Goal: Task Accomplishment & Management: Manage account settings

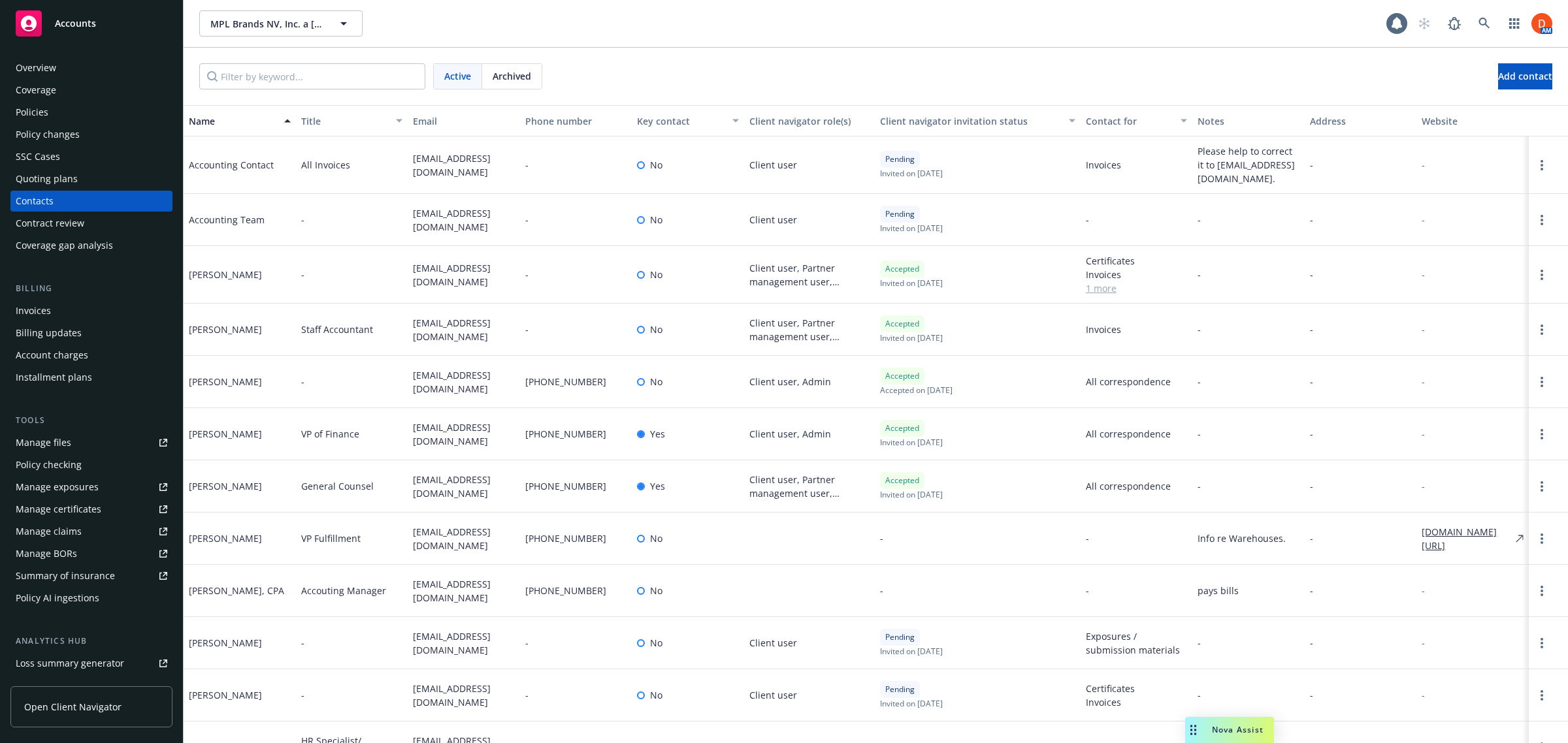
click at [1474, 39] on div "Search /" at bounding box center [1472, 50] width 57 height 24
click at [1479, 27] on icon at bounding box center [1484, 23] width 12 height 12
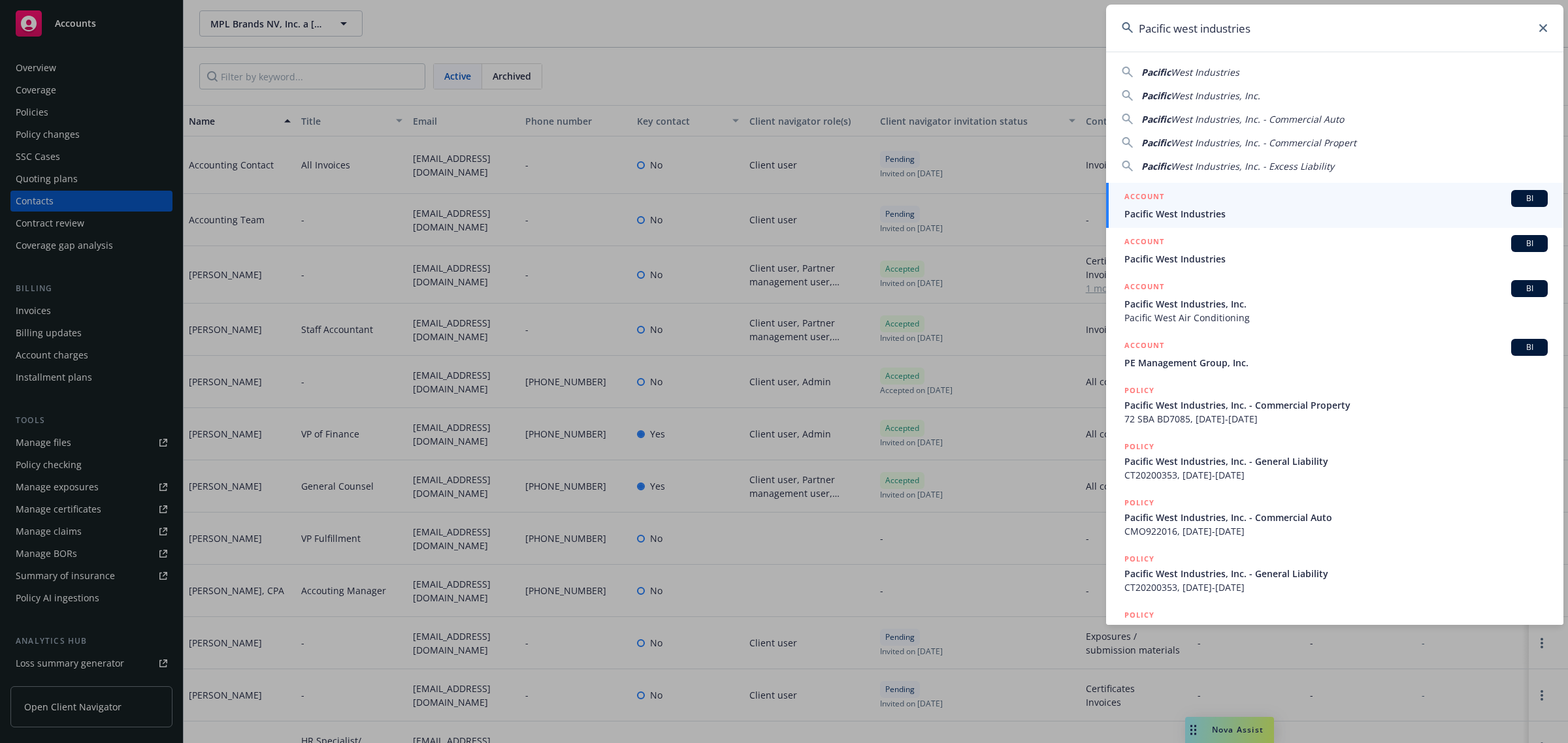
type input "Pacific west industries"
click at [1328, 210] on span "Pacific West Industries" at bounding box center [1336, 213] width 423 height 13
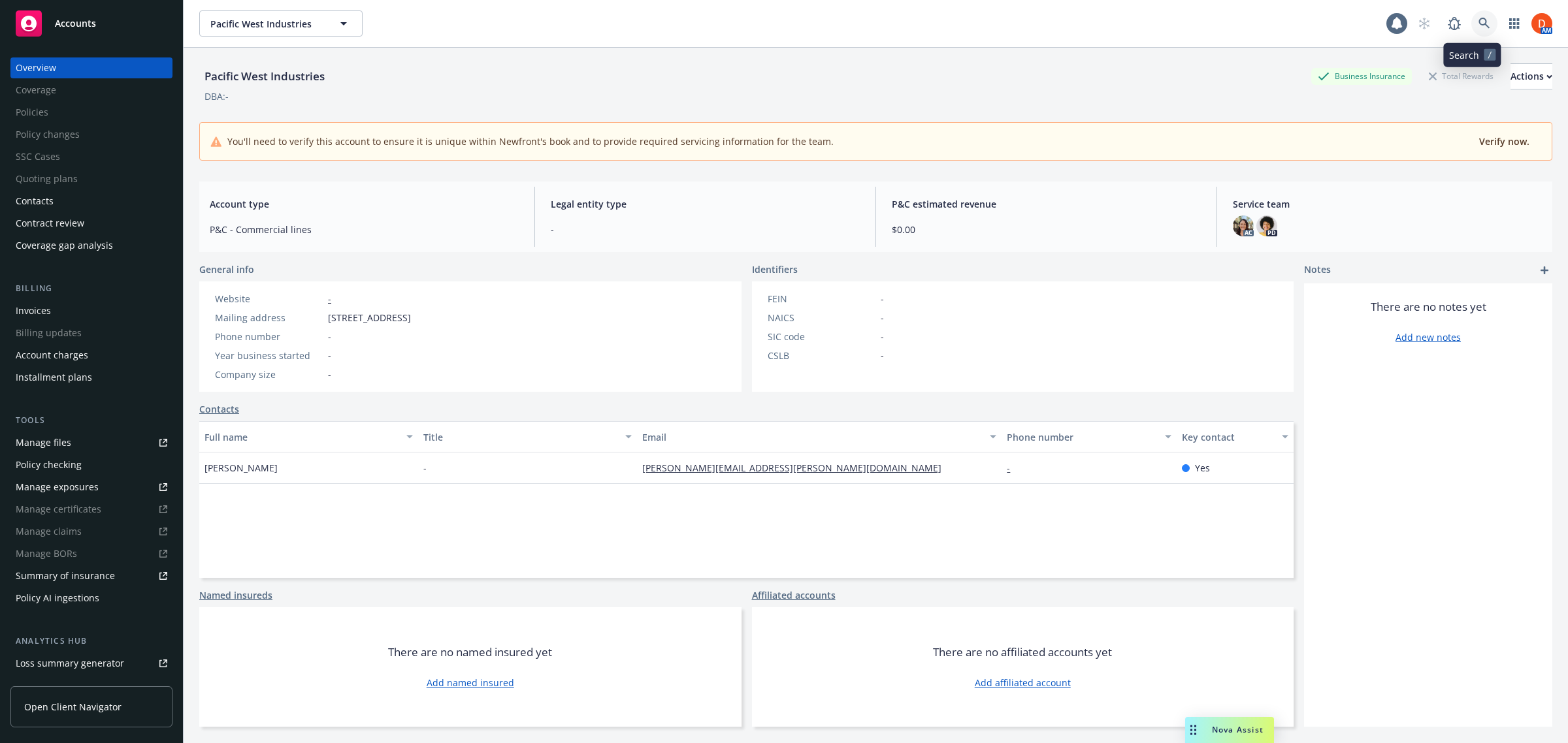
click at [1479, 27] on icon at bounding box center [1484, 23] width 12 height 12
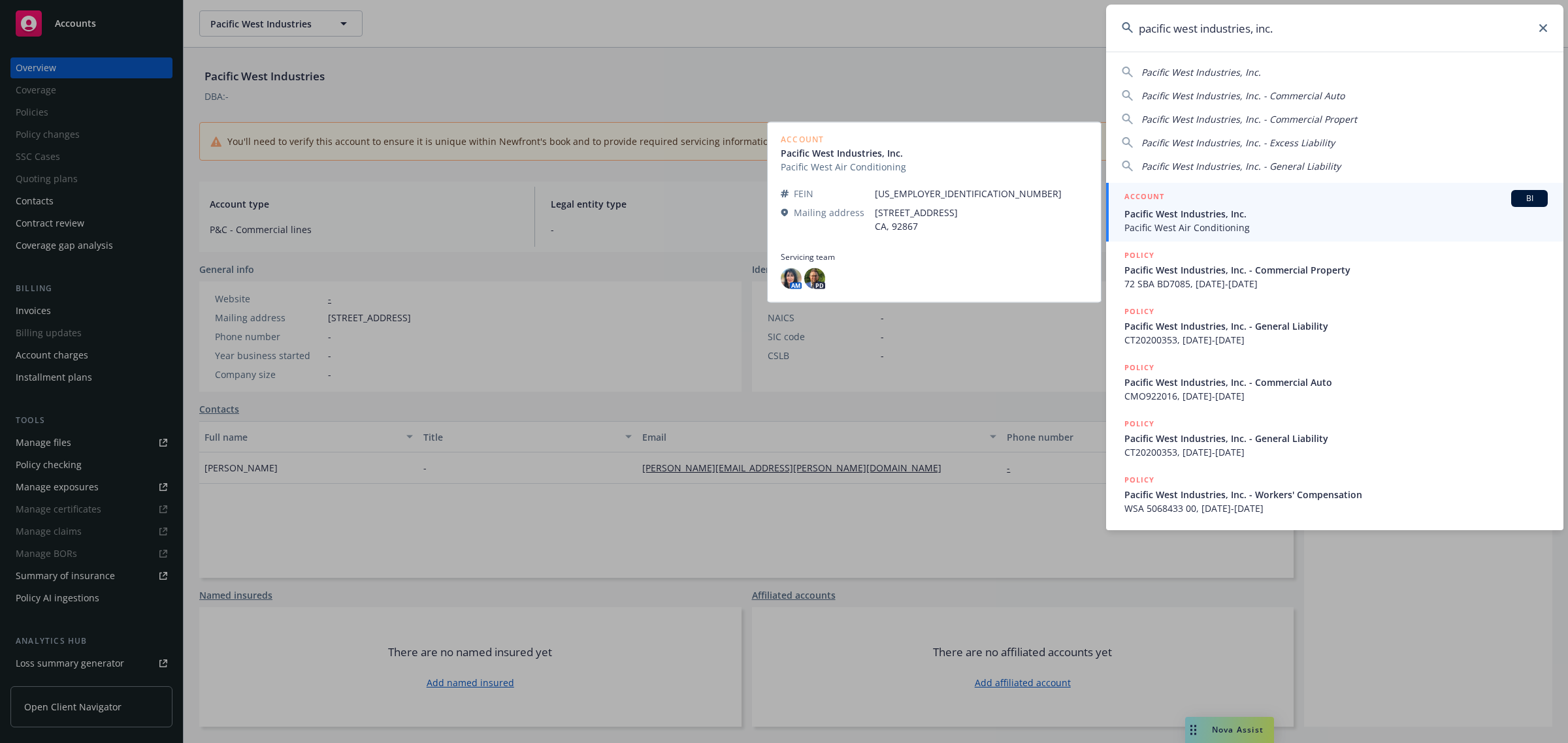
type input "pacific west industries, inc."
click at [1258, 210] on span "Pacific West Industries, Inc." at bounding box center [1336, 213] width 423 height 13
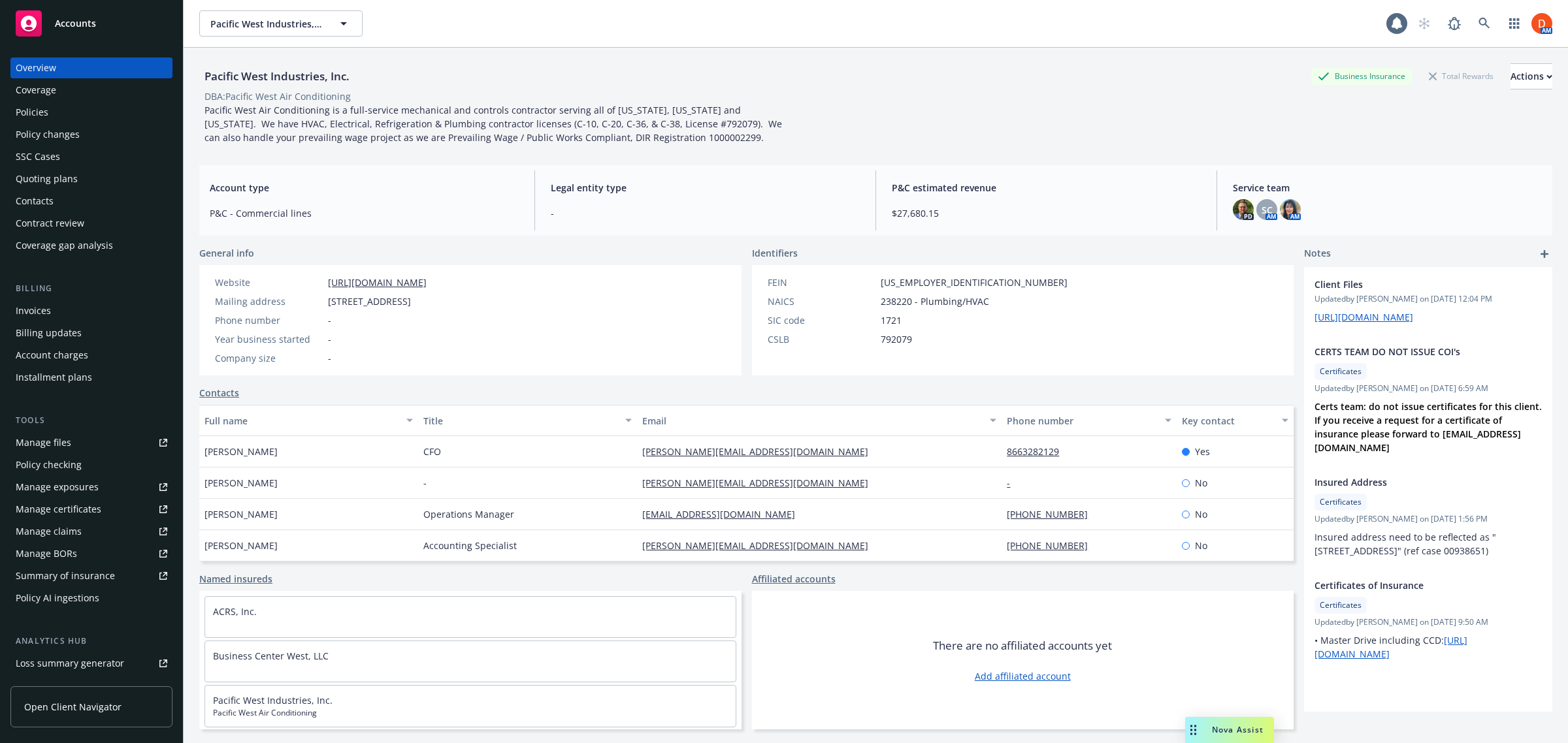
click at [77, 112] on div "Policies" at bounding box center [91, 113] width 151 height 21
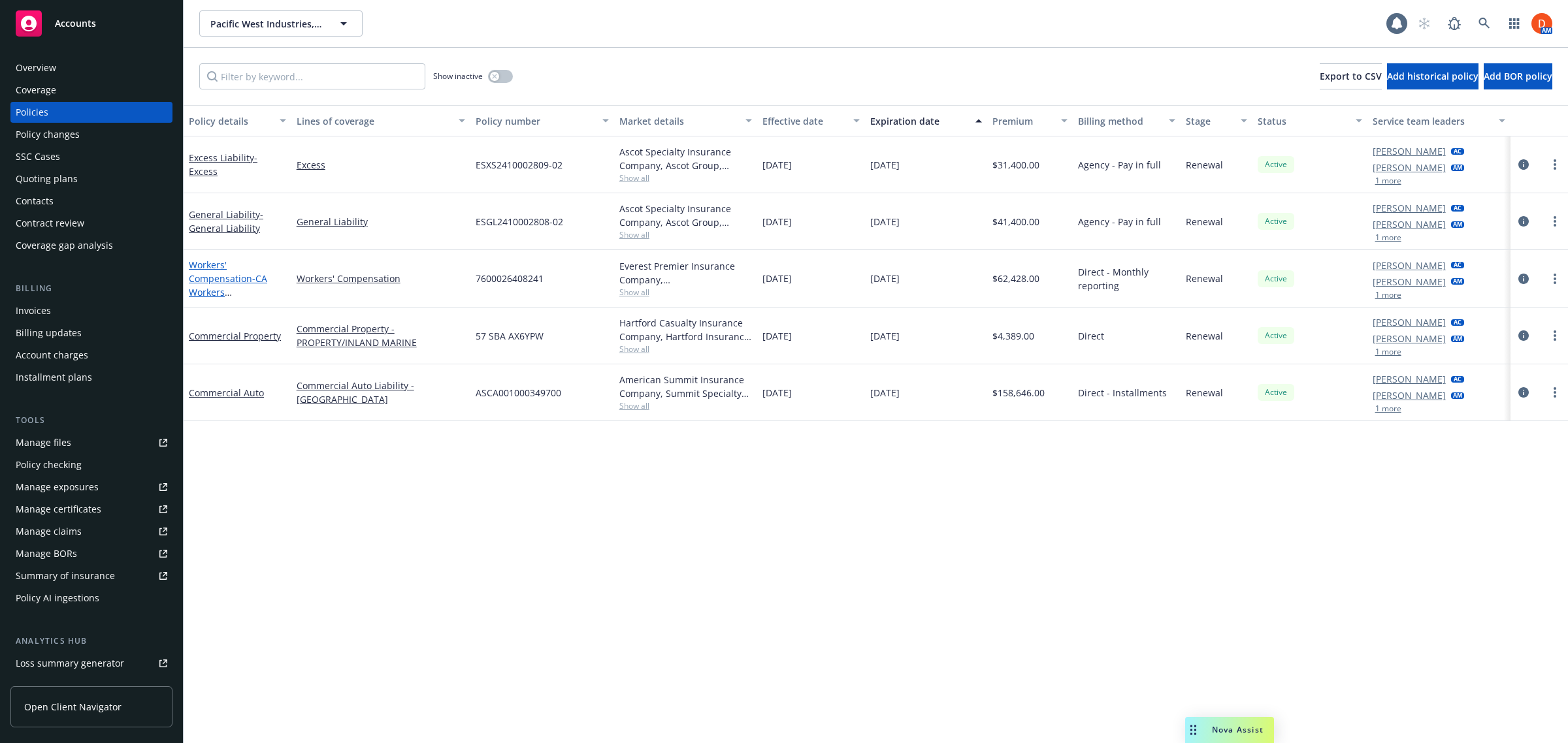
click at [239, 273] on link "Workers' Compensation - CA Workers Compensation" at bounding box center [228, 285] width 78 height 54
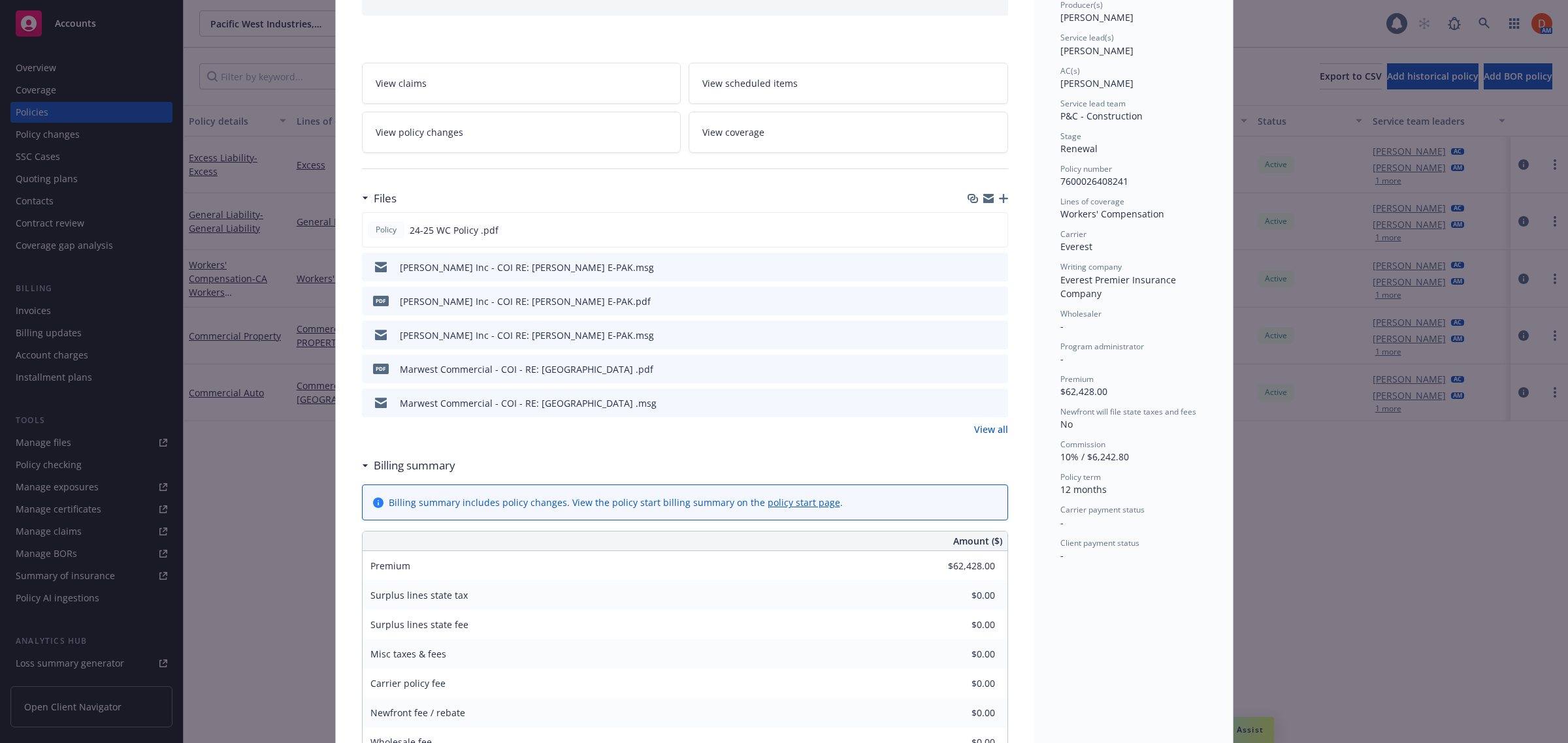
scroll to position [665, 0]
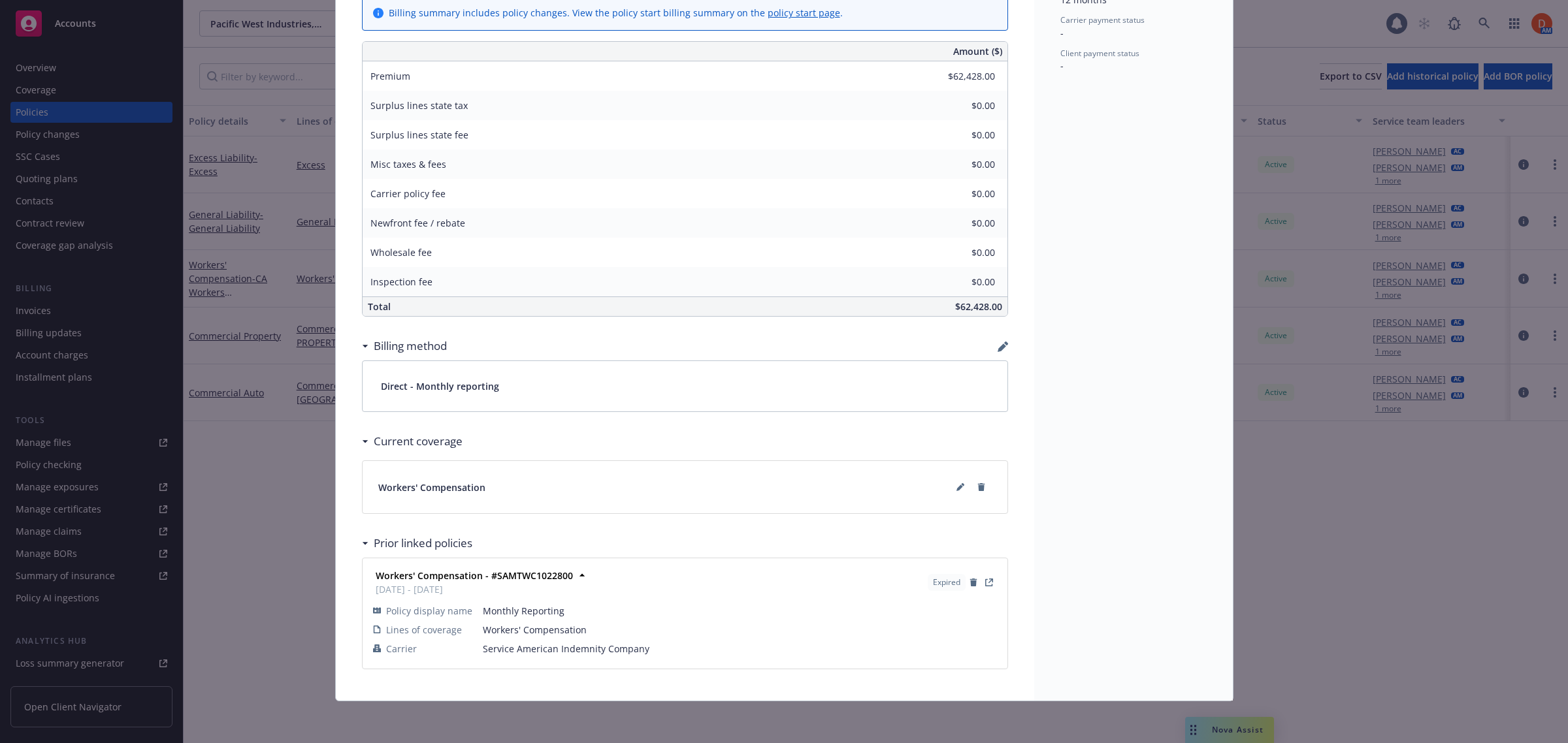
click at [847, 489] on div "Workers' Compensation" at bounding box center [685, 487] width 614 height 21
click at [957, 485] on icon at bounding box center [960, 487] width 8 height 8
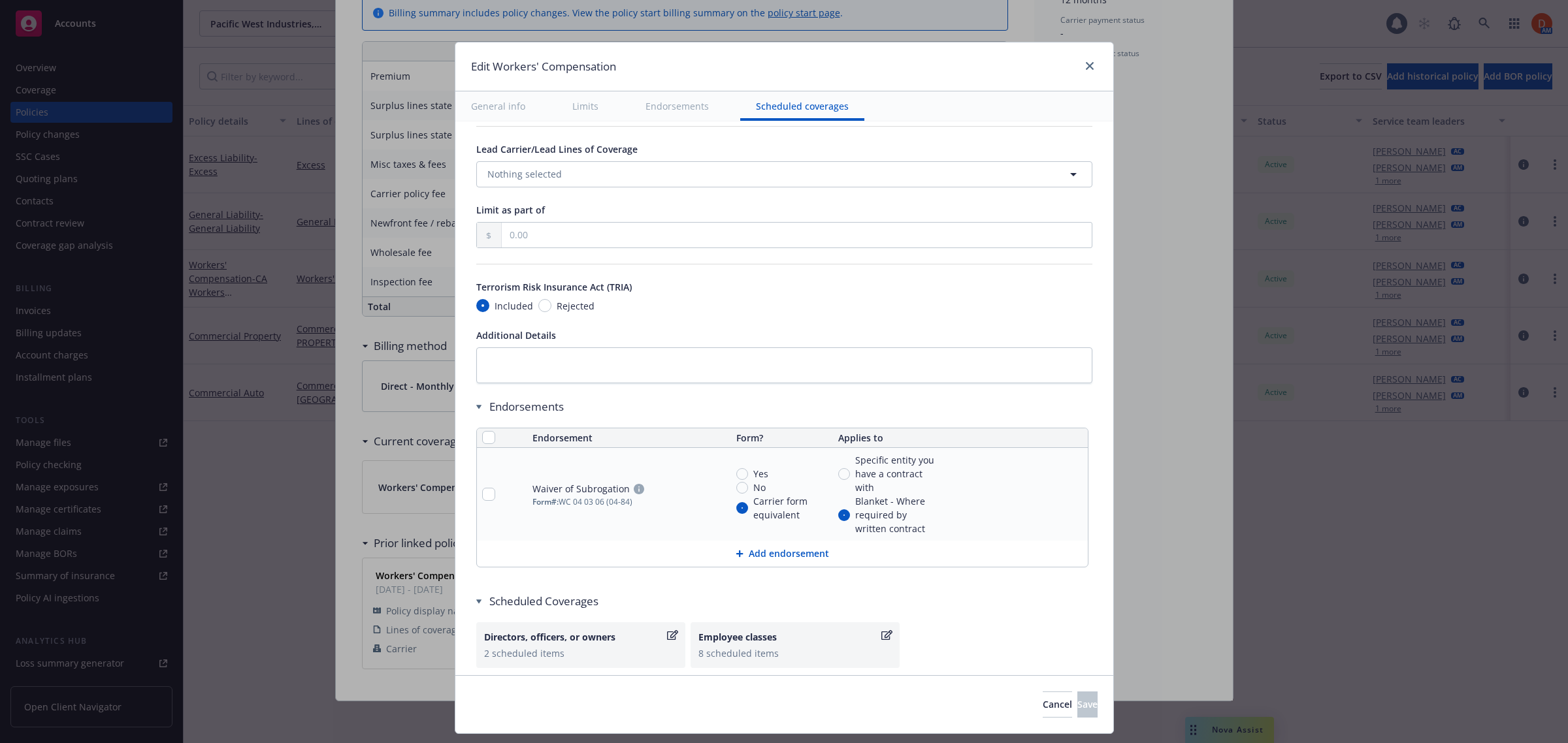
scroll to position [1056, 0]
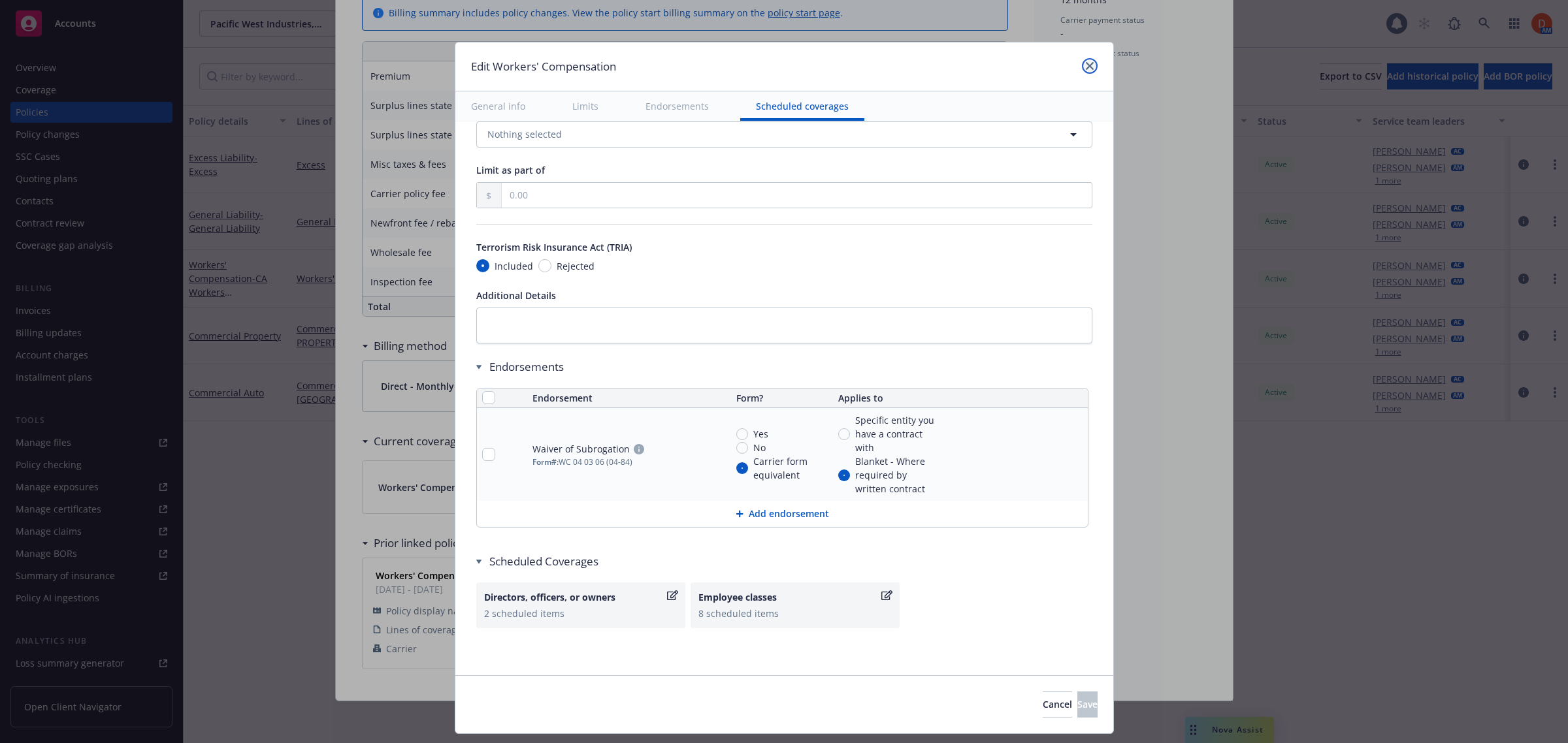
click at [1085, 66] on icon "close" at bounding box center [1089, 65] width 8 height 8
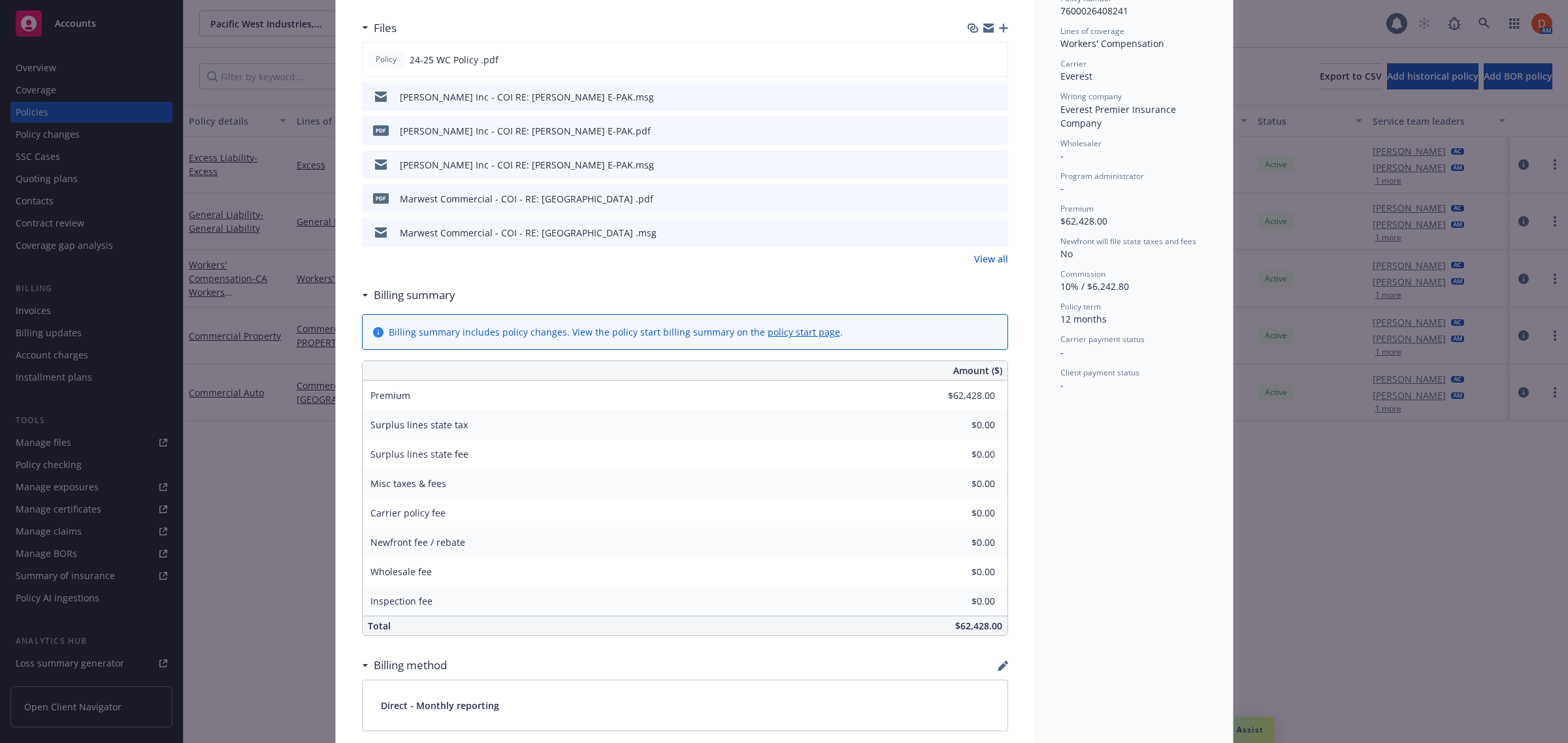
scroll to position [0, 0]
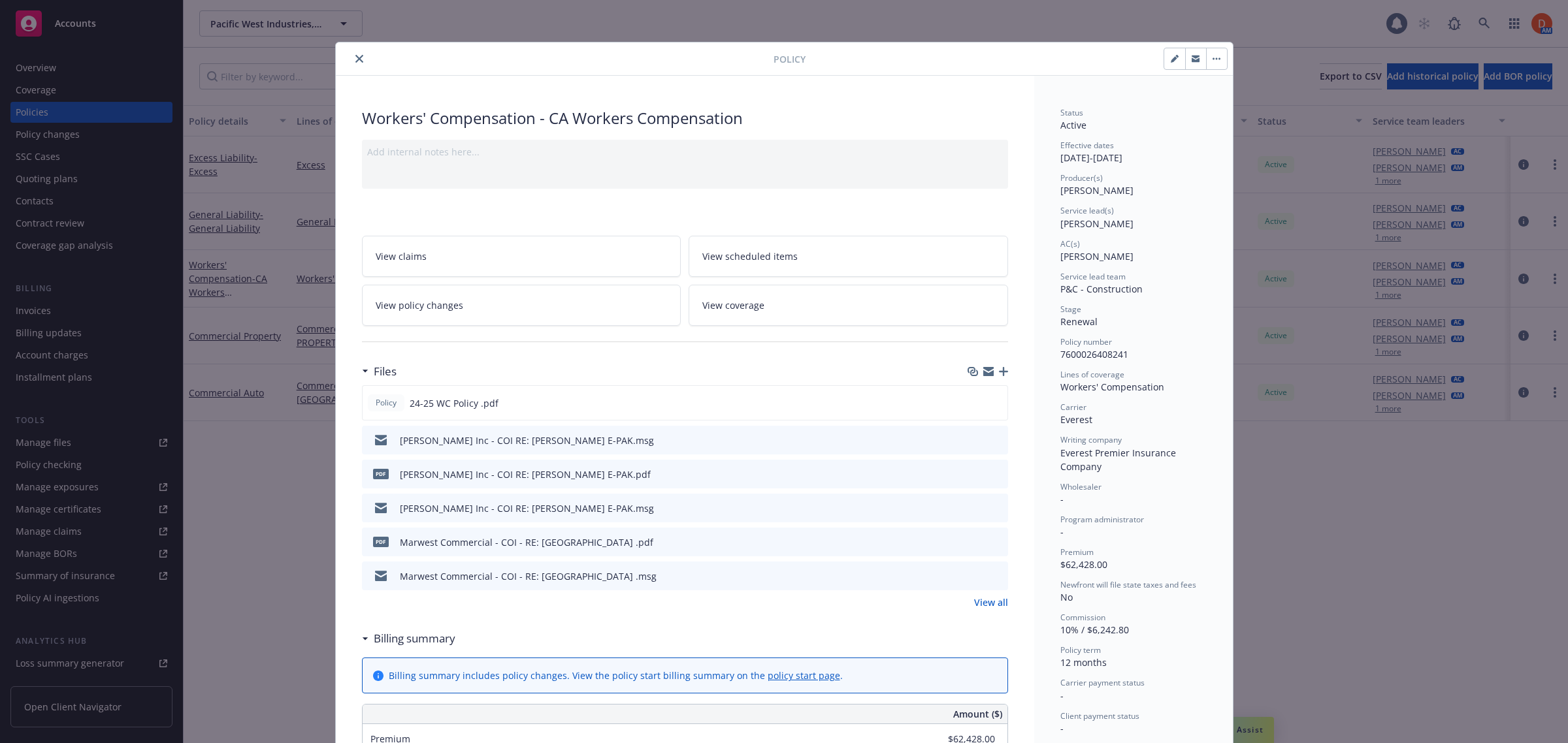
click at [356, 58] on icon "close" at bounding box center [359, 58] width 8 height 8
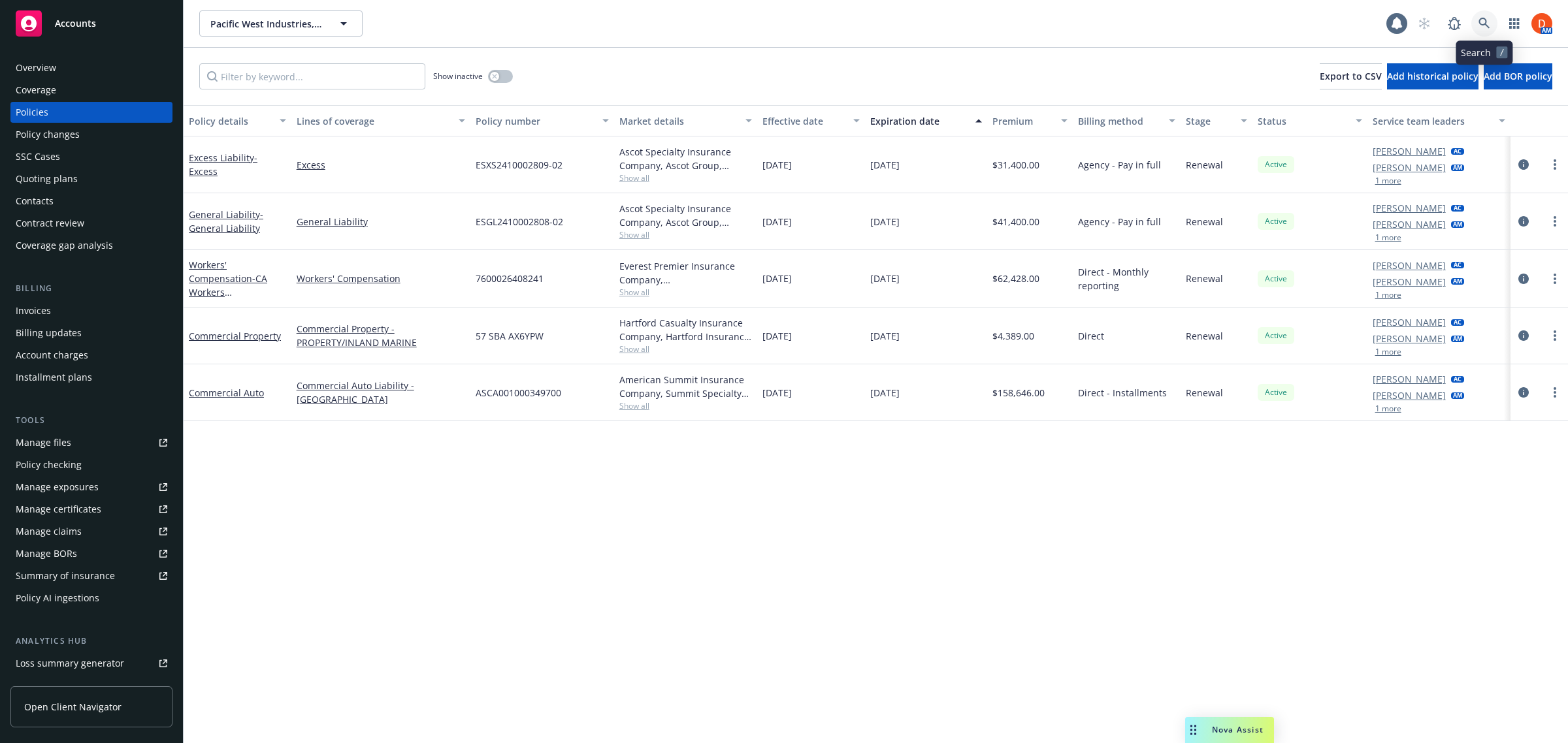
click at [1483, 32] on link at bounding box center [1484, 23] width 26 height 26
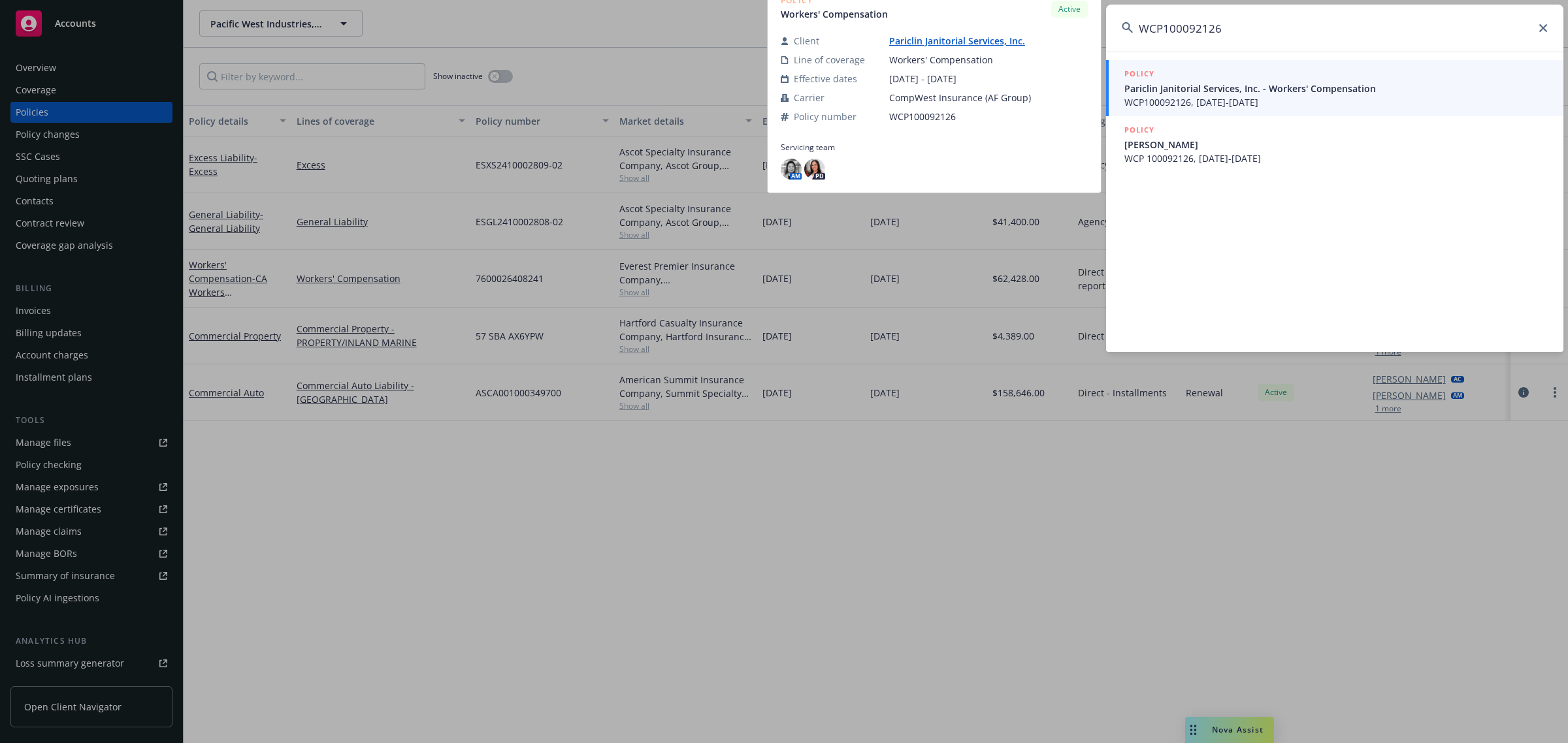
type input "WCP100092126"
click at [1235, 110] on link "POLICY Pariclin Janitorial Services, Inc. - Workers' Compensation WCP100092126,…" at bounding box center [1334, 88] width 457 height 56
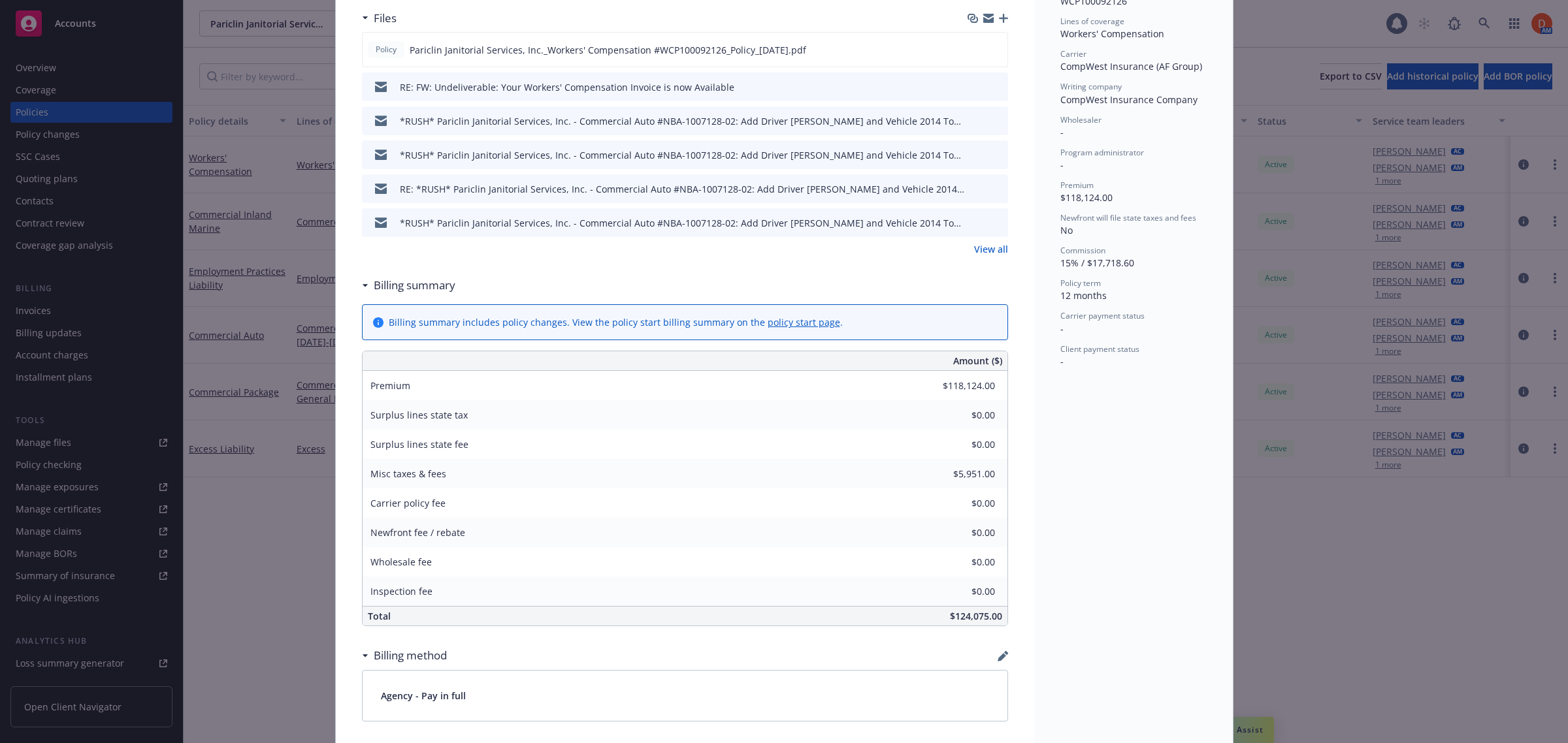
scroll to position [789, 0]
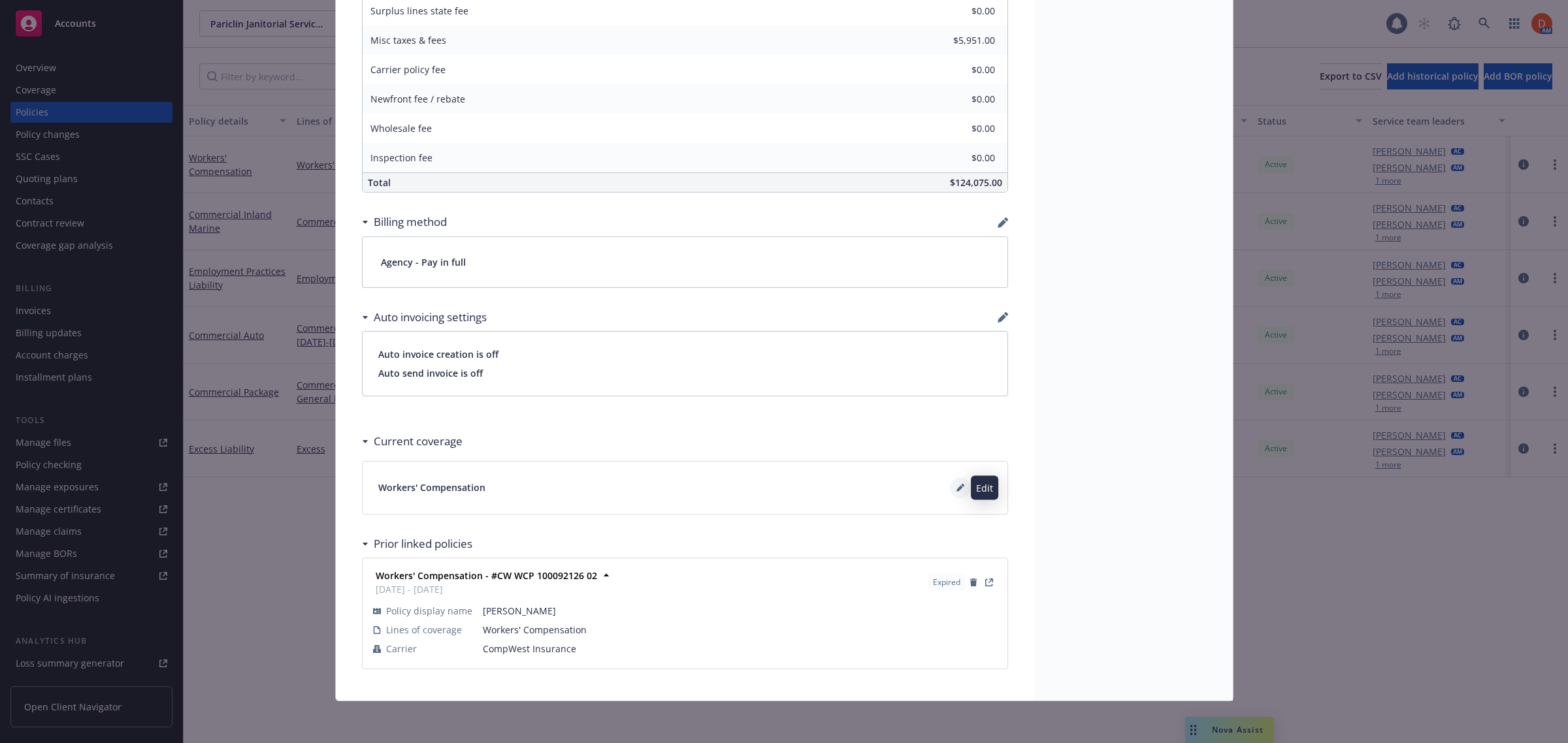
click at [950, 493] on button at bounding box center [960, 488] width 21 height 21
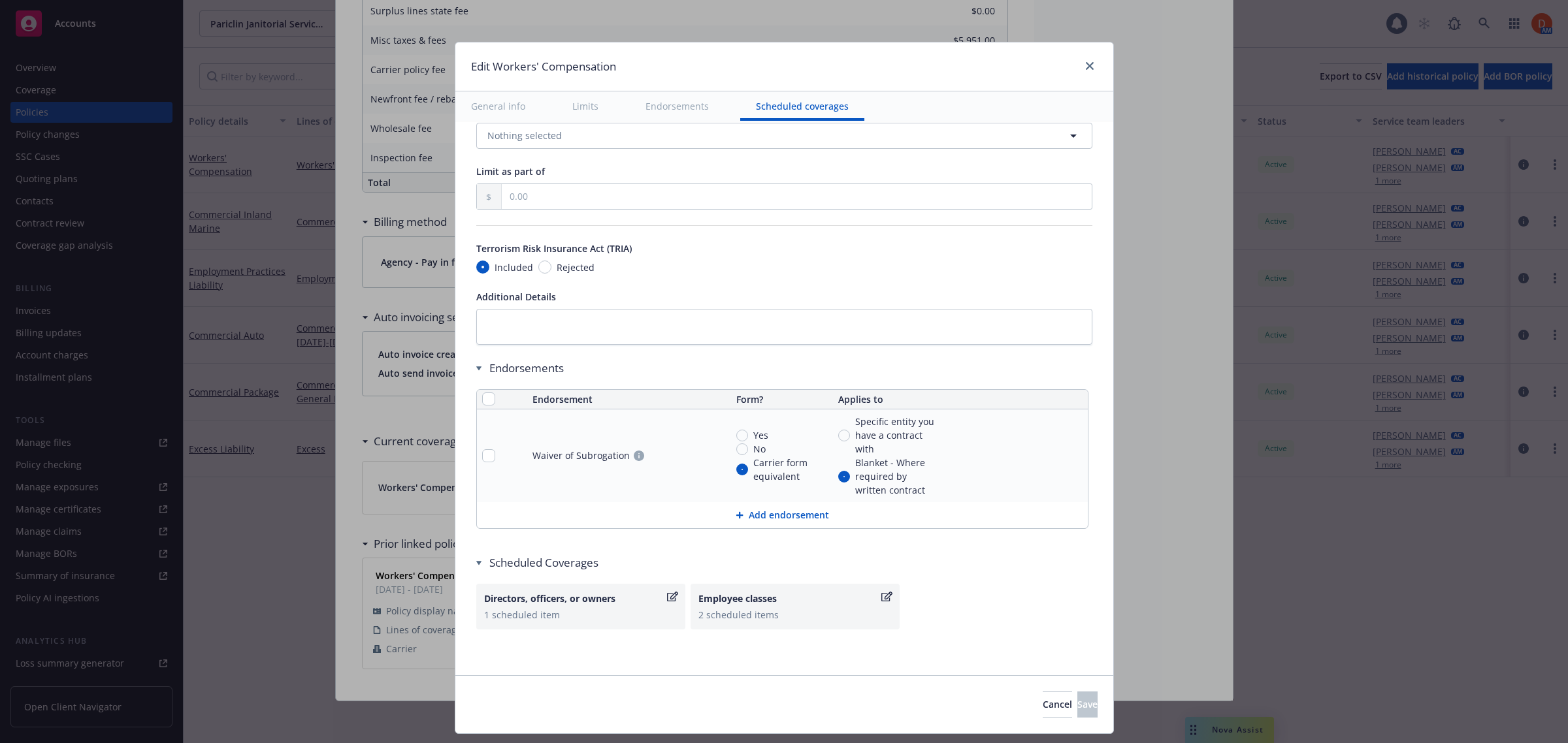
scroll to position [1056, 0]
click at [1088, 73] on link "close" at bounding box center [1090, 66] width 15 height 15
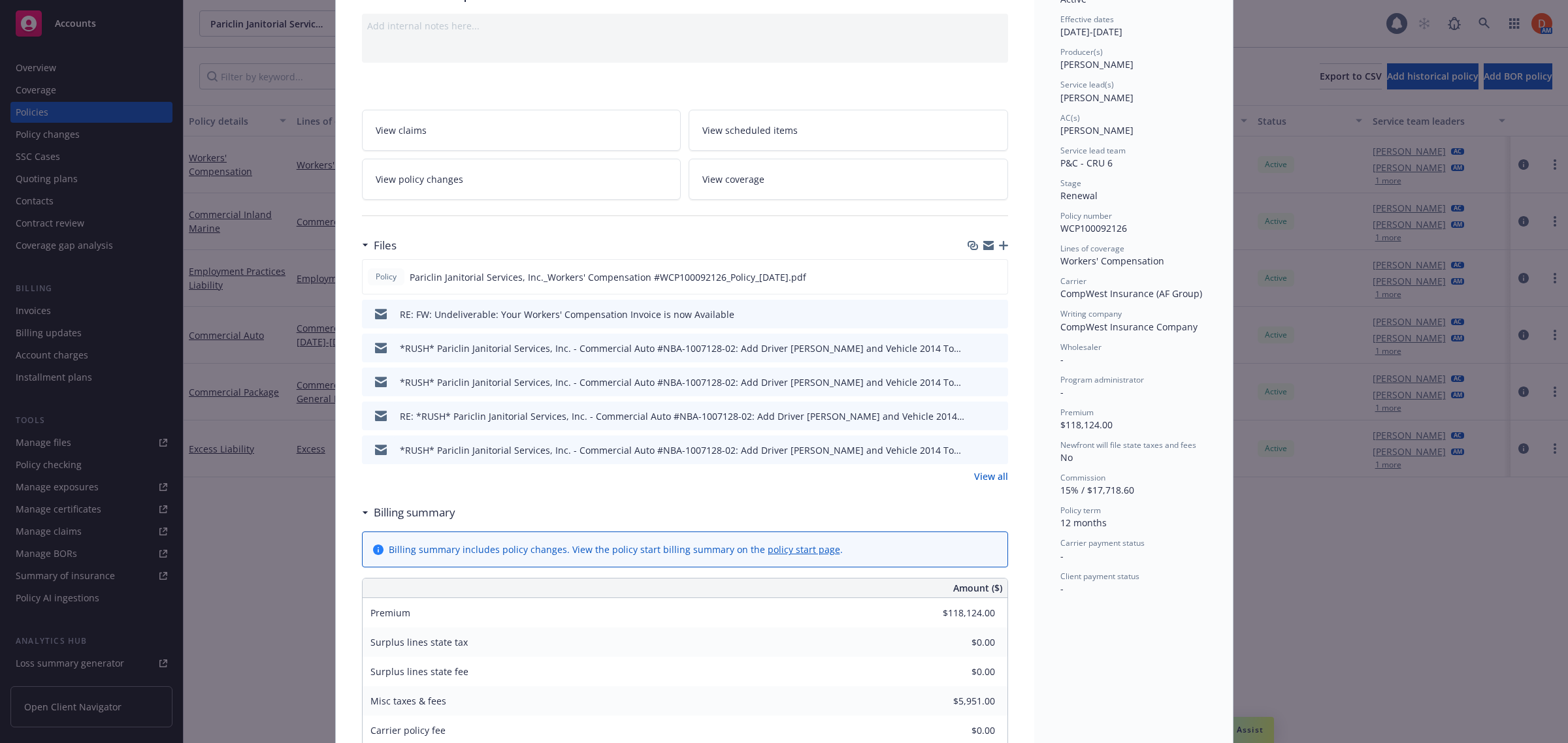
scroll to position [0, 0]
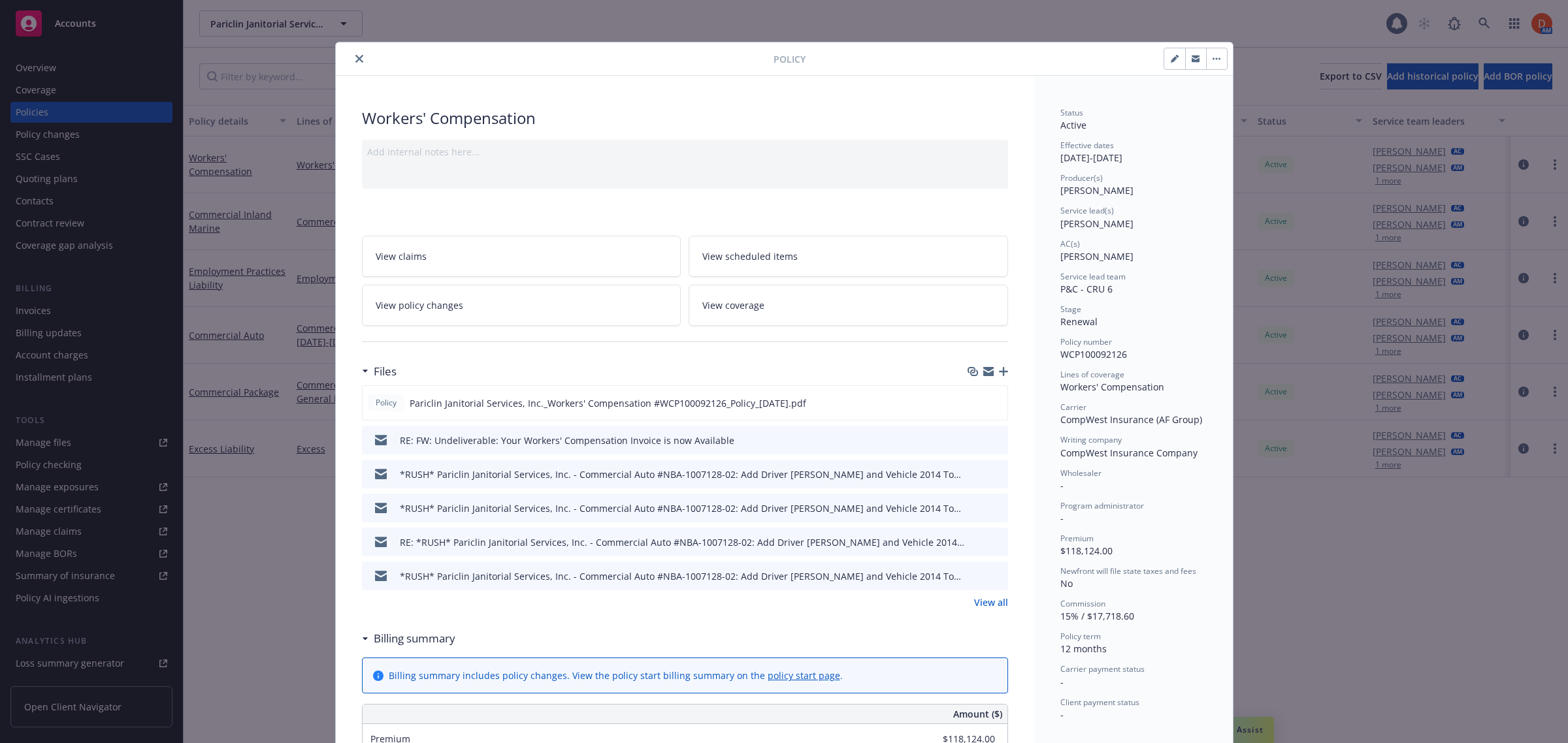
click at [351, 60] on button "close" at bounding box center [359, 58] width 15 height 15
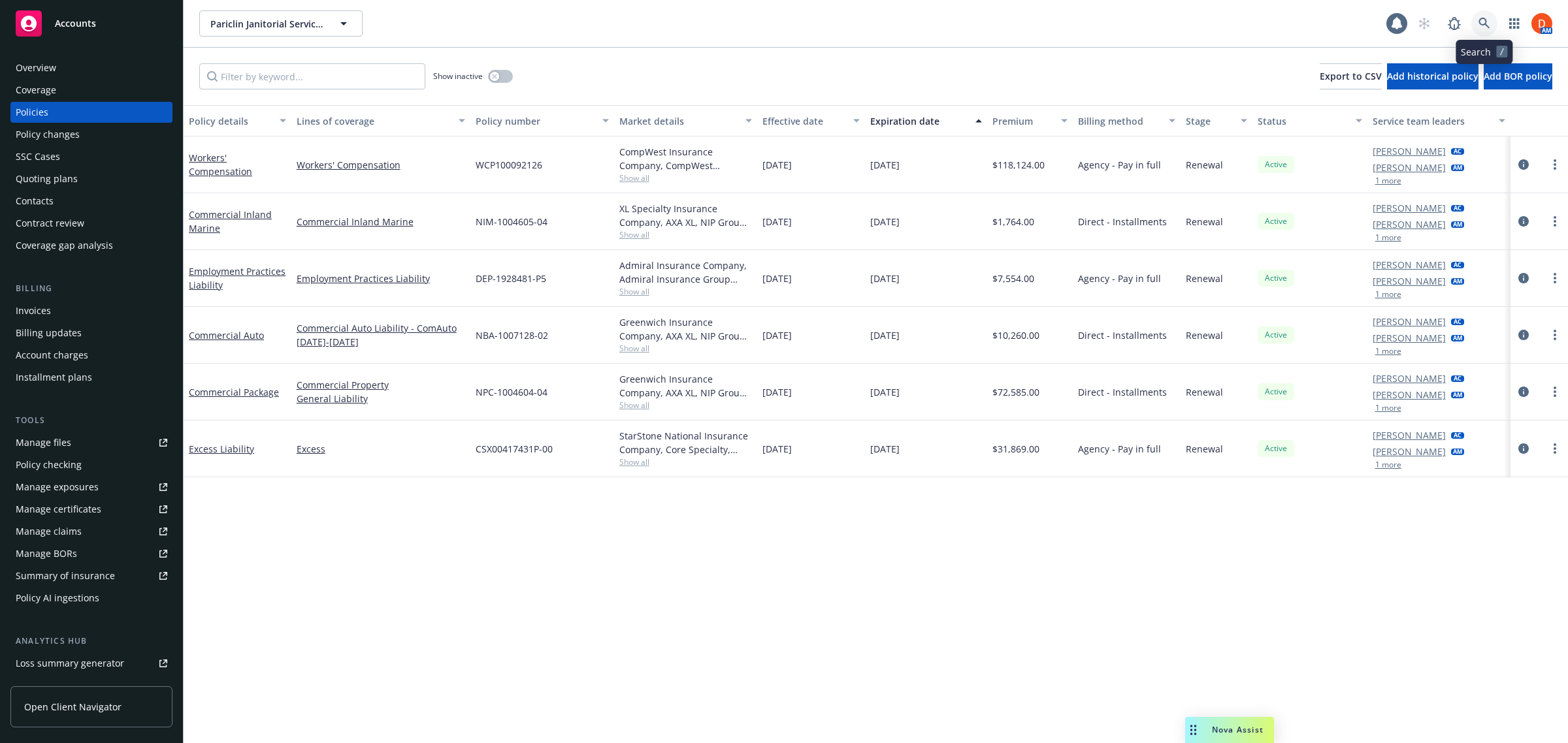
click at [1484, 30] on link at bounding box center [1484, 23] width 26 height 26
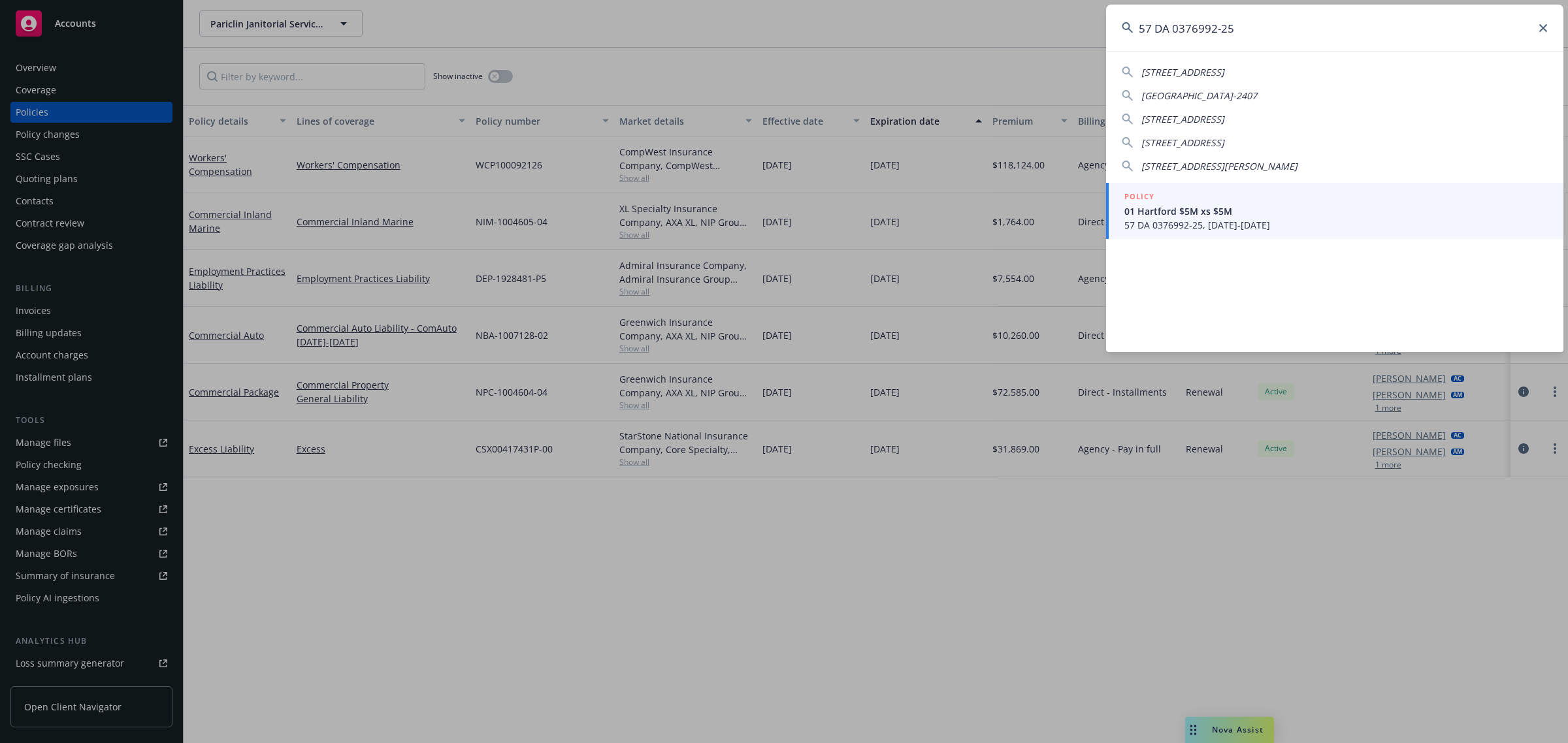
type input "57 DA 0376992-25"
click at [1219, 220] on span "57 DA 0376992-25, [DATE]-[DATE]" at bounding box center [1336, 225] width 423 height 13
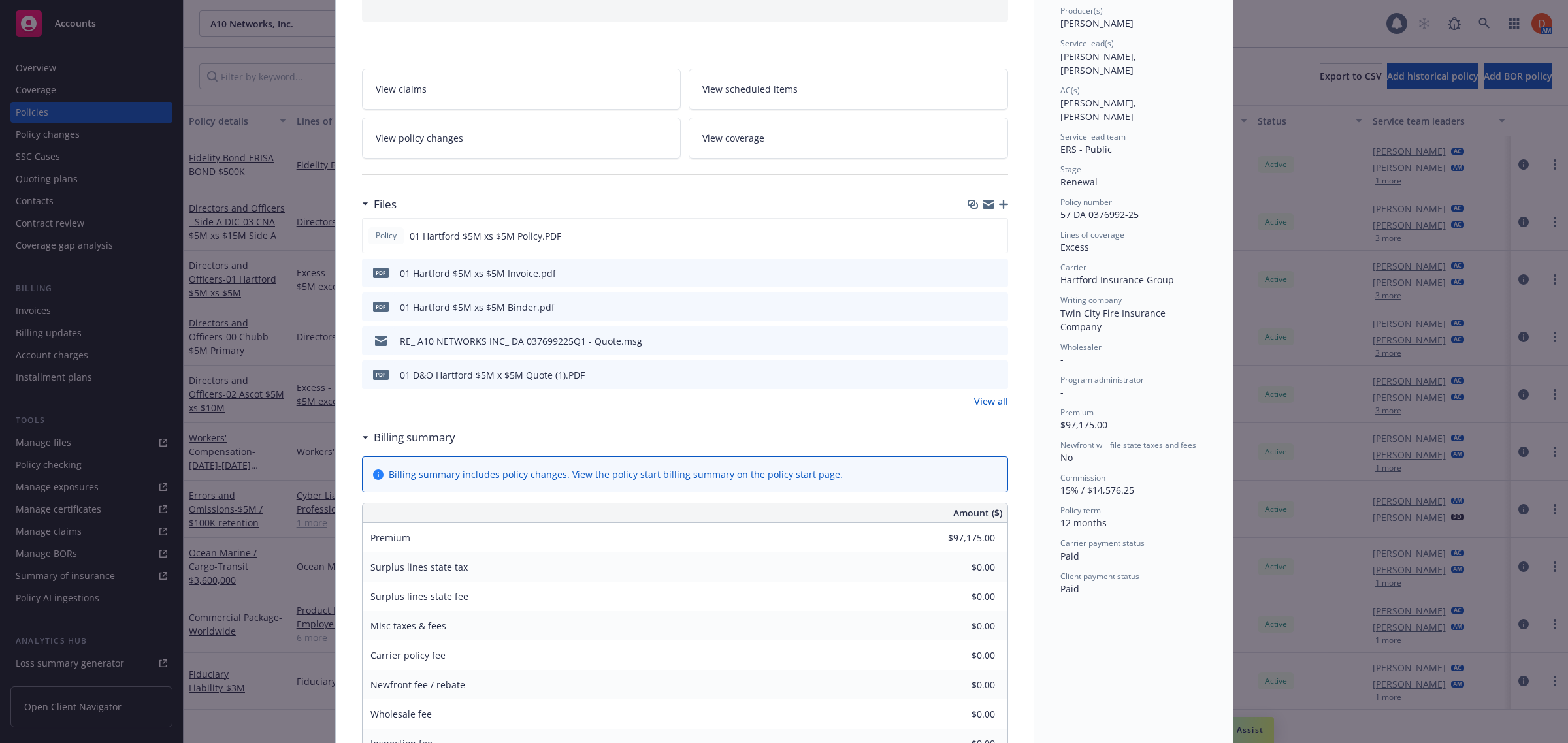
scroll to position [163, 0]
click at [991, 236] on icon "preview file" at bounding box center [995, 239] width 12 height 9
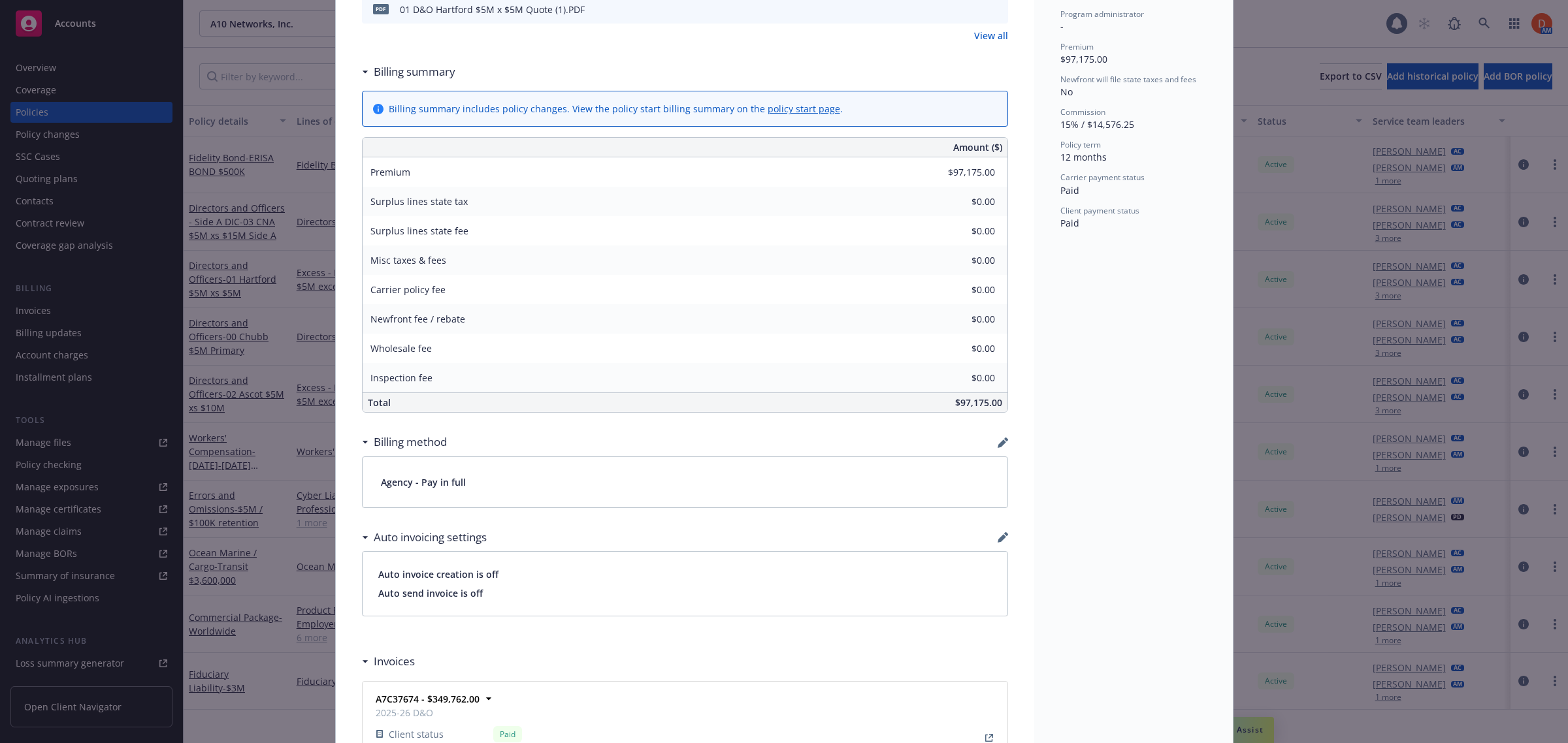
scroll to position [1073, 0]
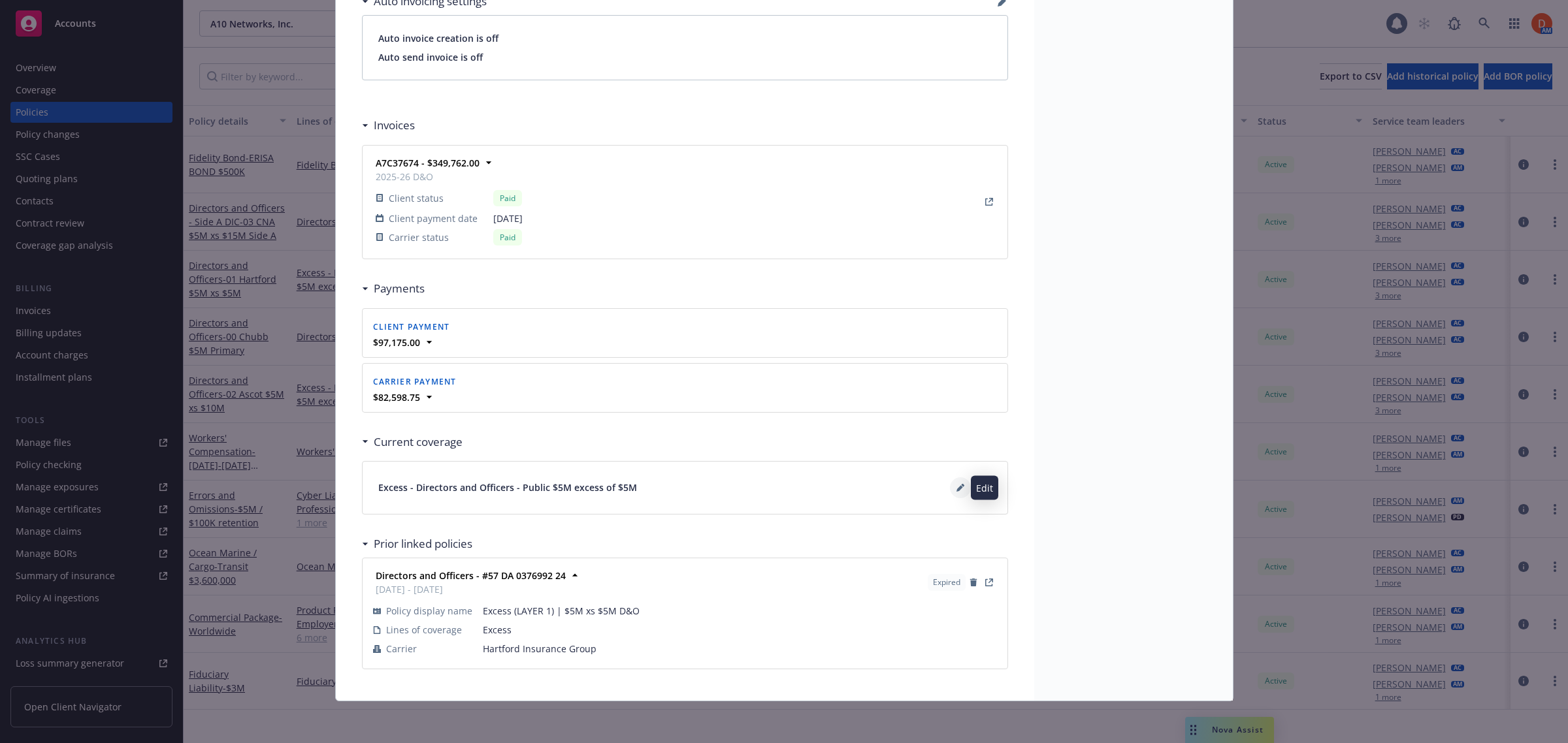
click at [958, 492] on button at bounding box center [960, 488] width 21 height 21
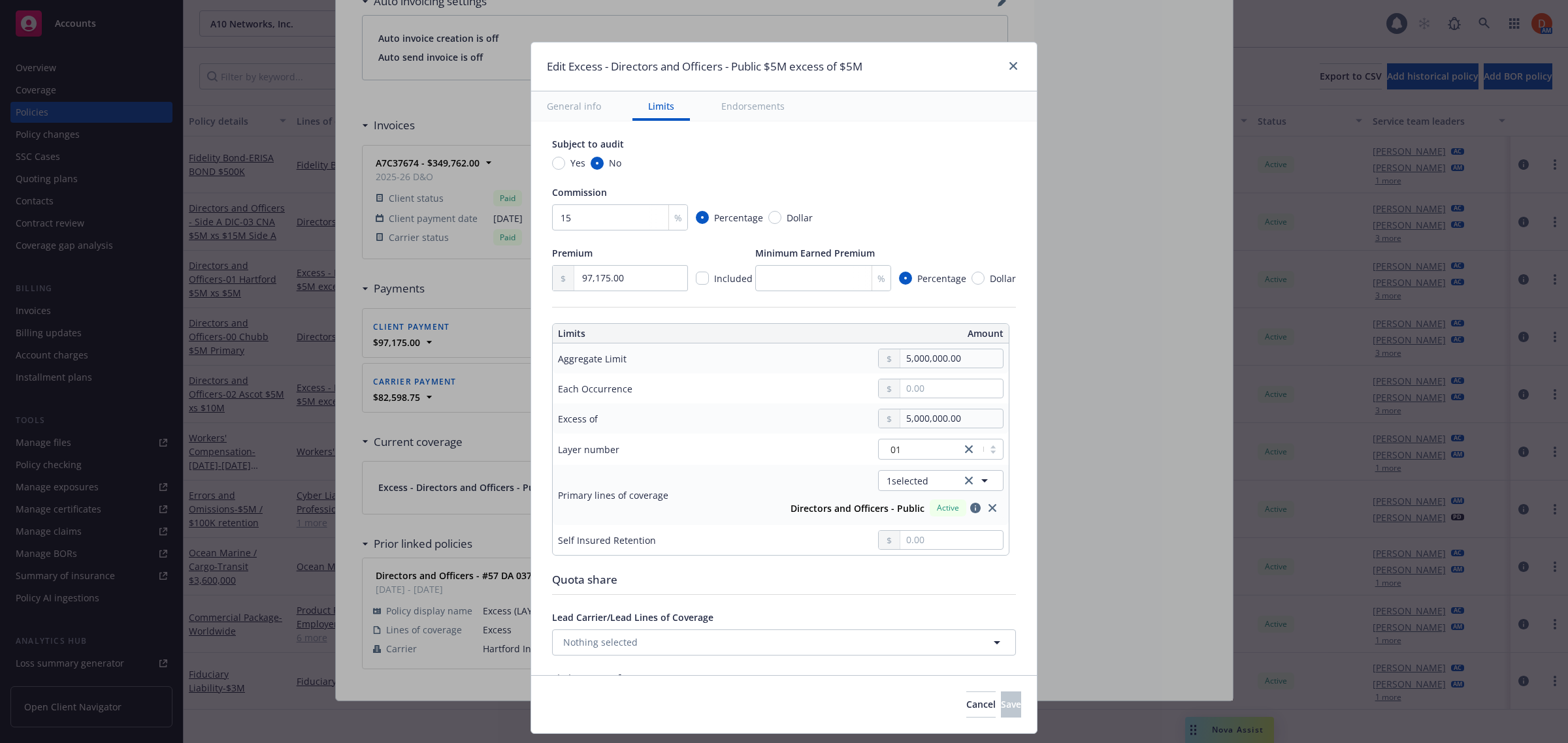
scroll to position [245, 0]
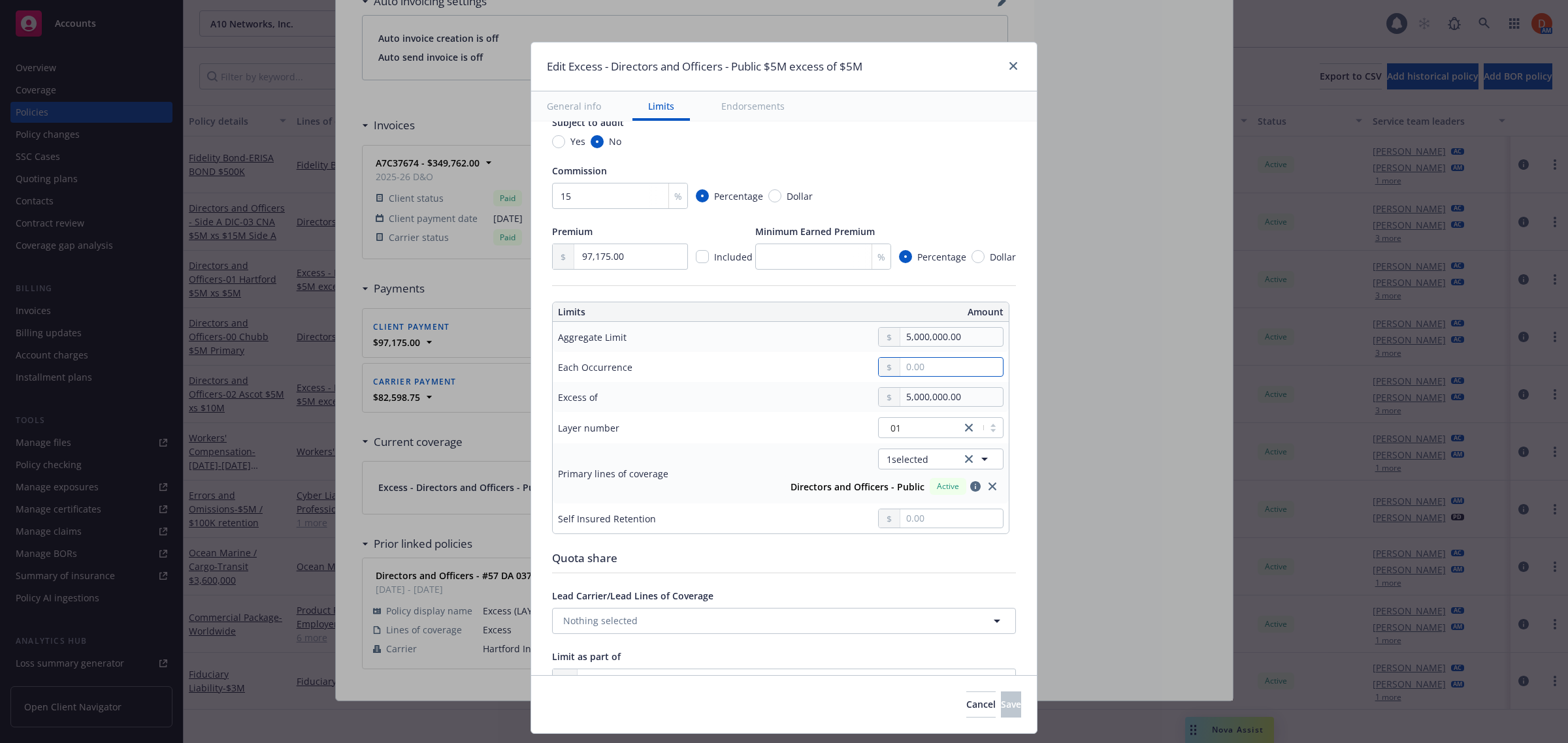
click at [933, 370] on input "text" at bounding box center [952, 367] width 103 height 18
type textarea "x"
type input "5,000,000.00"
click at [942, 477] on button "$5,000,000.00" at bounding box center [936, 475] width 113 height 24
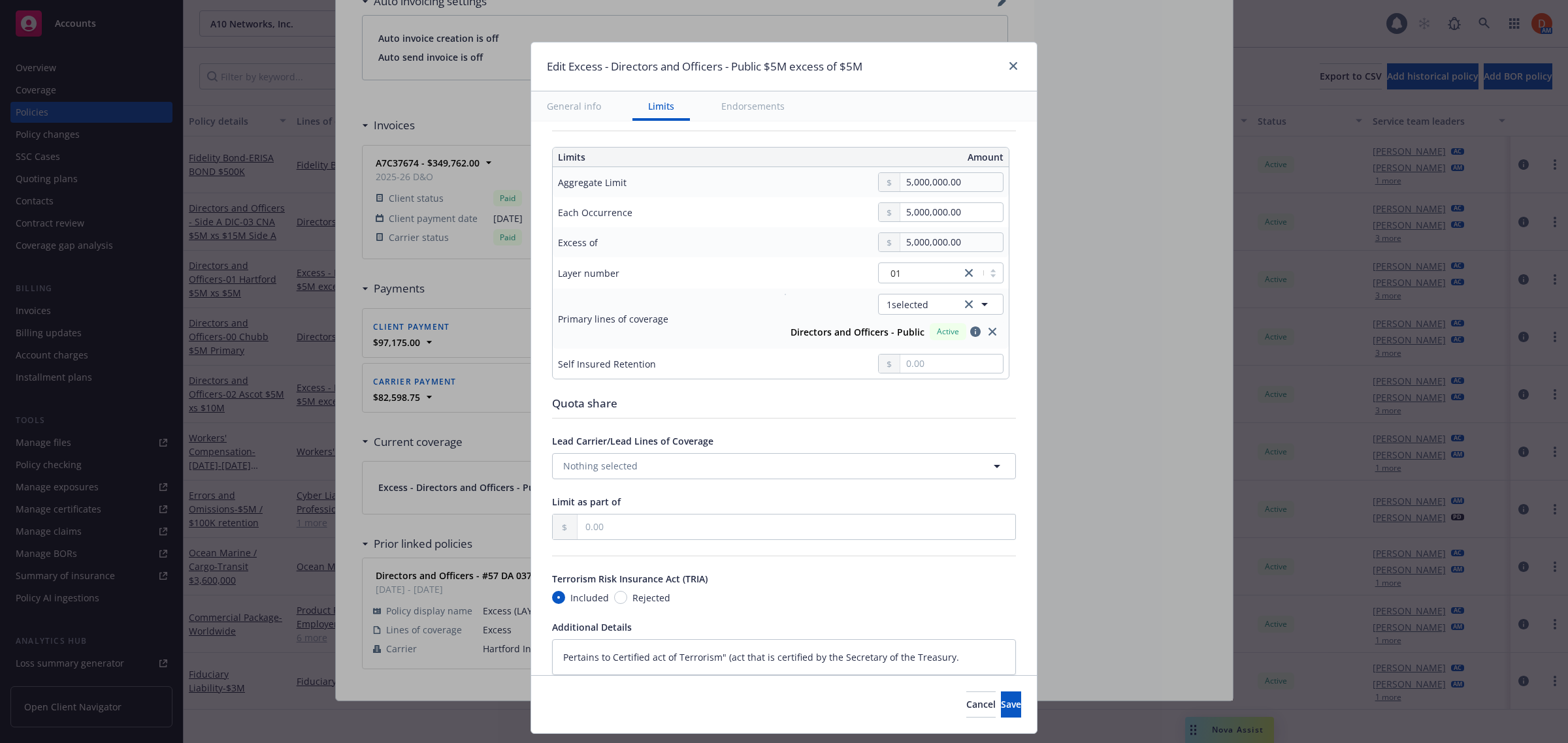
scroll to position [408, 0]
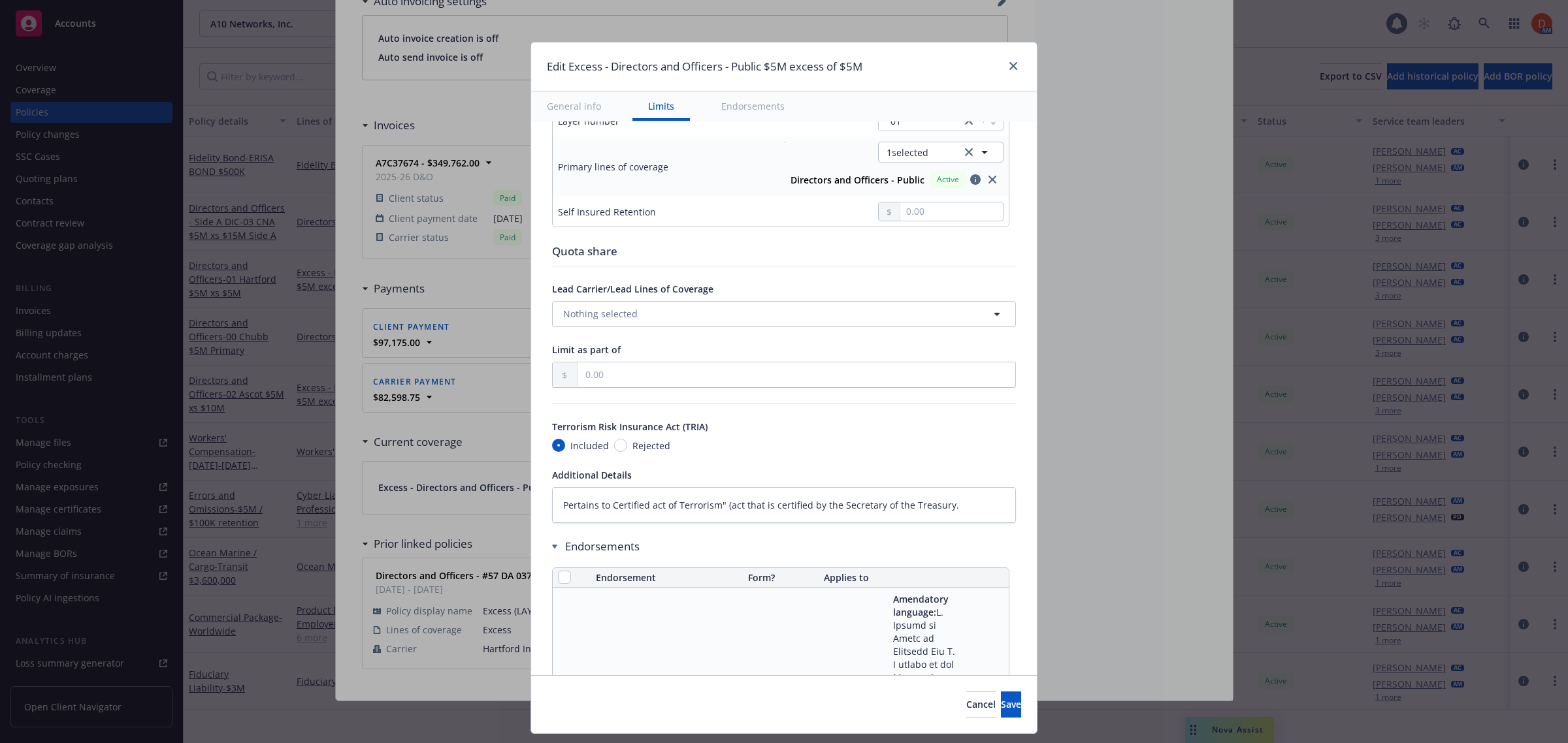
type textarea "x"
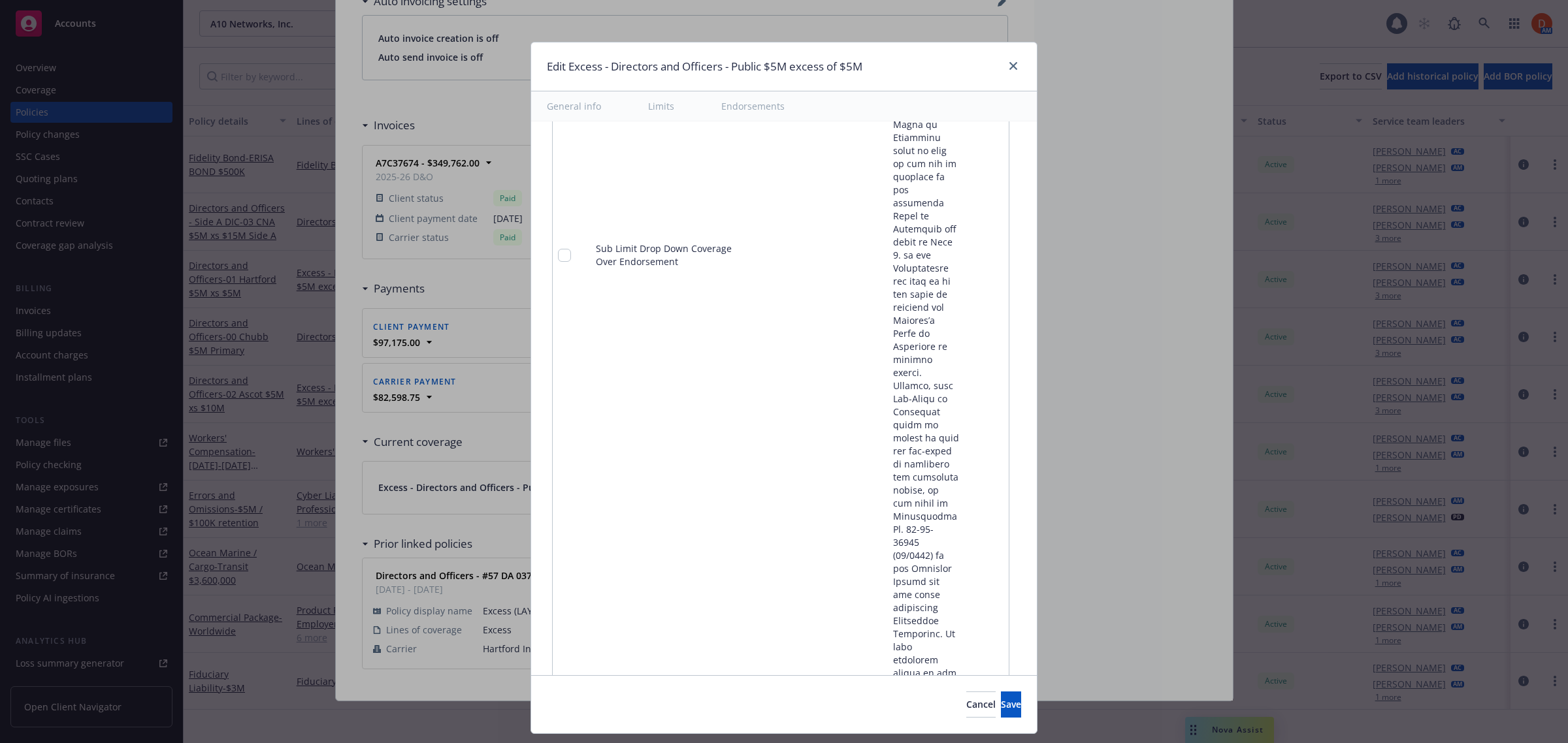
scroll to position [7888, 0]
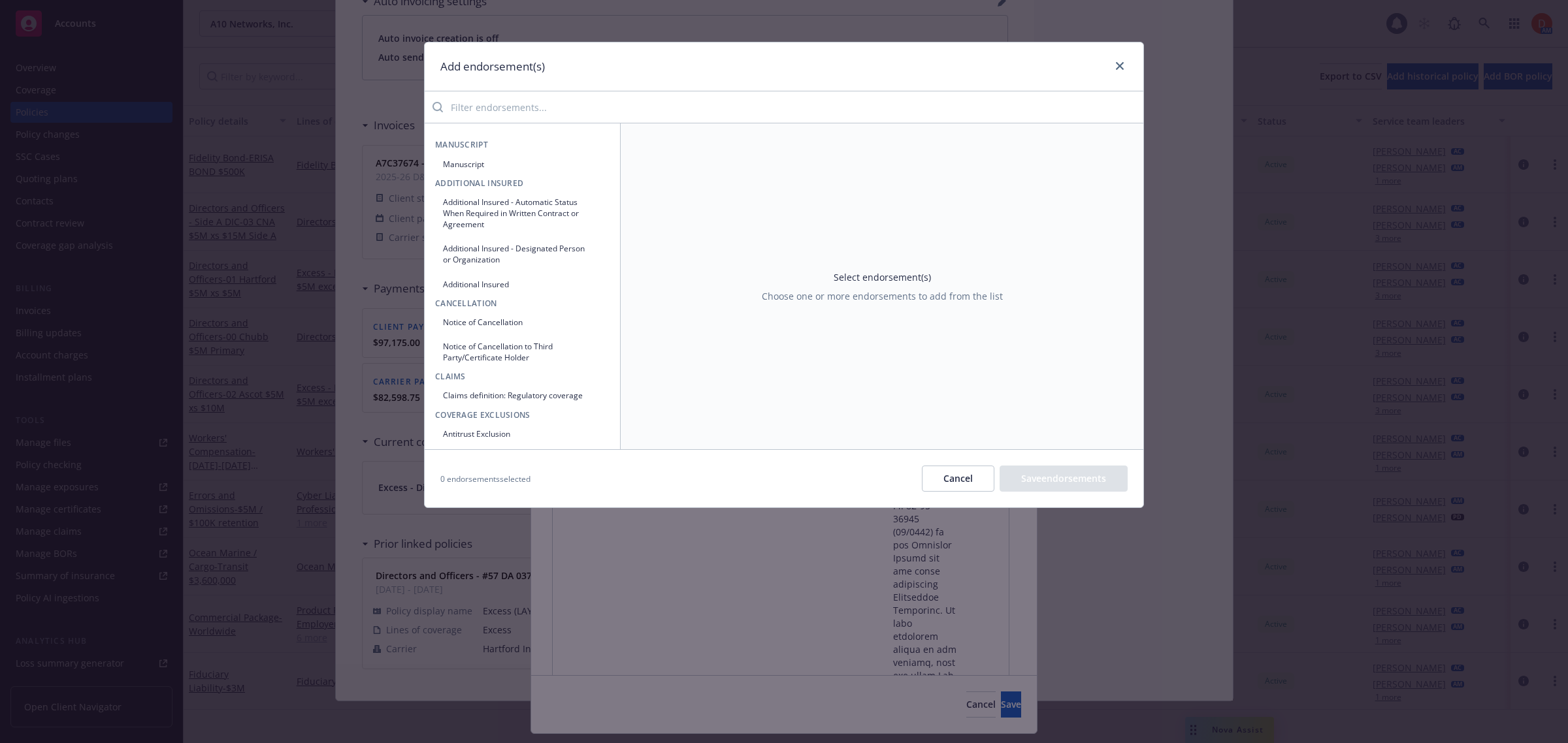
click at [462, 111] on input "search" at bounding box center [793, 107] width 700 height 26
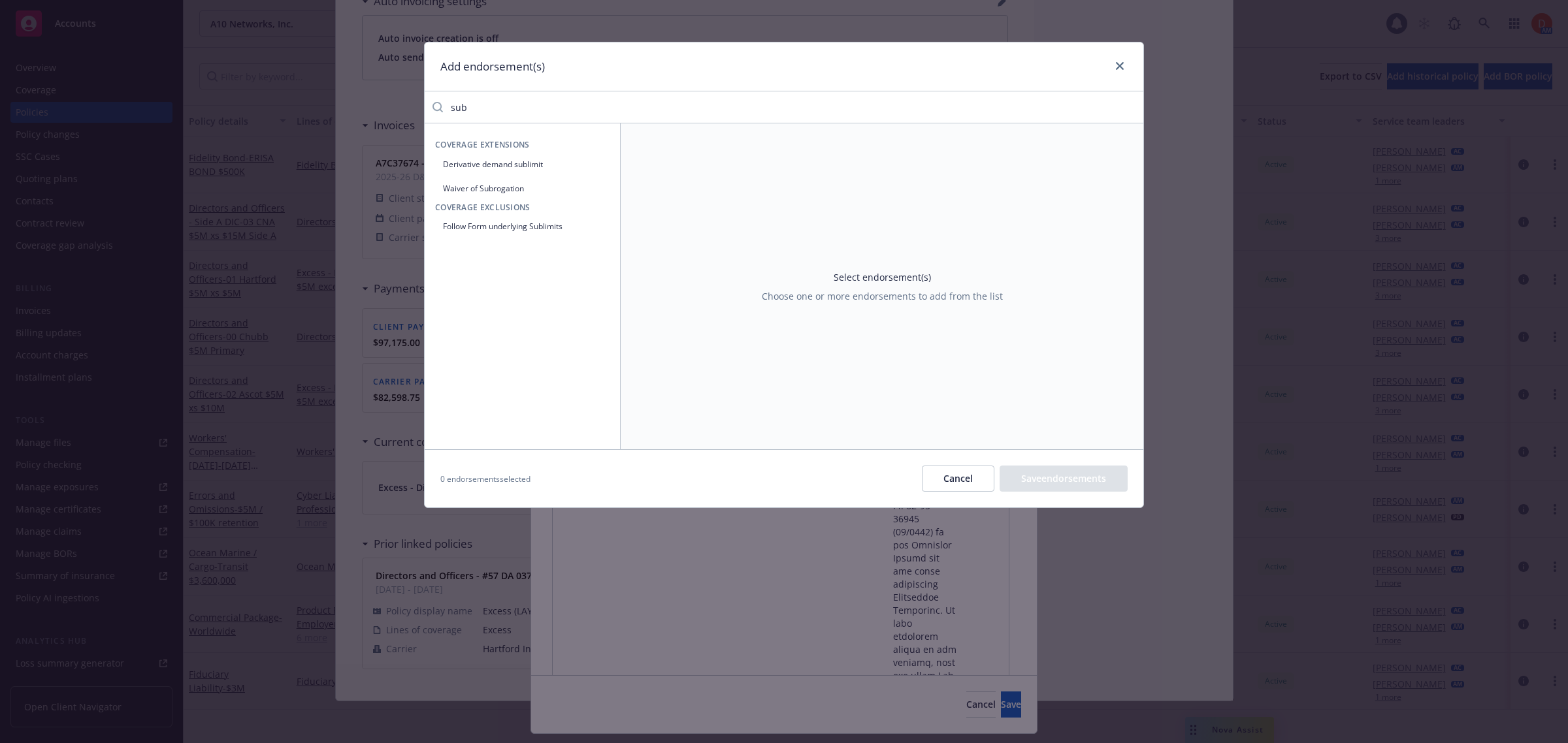
type input "sub"
click at [500, 230] on button "Follow Form underlying Sublimits" at bounding box center [523, 226] width 175 height 22
click at [866, 192] on input "Yes" at bounding box center [861, 192] width 13 height 13
radio input "true"
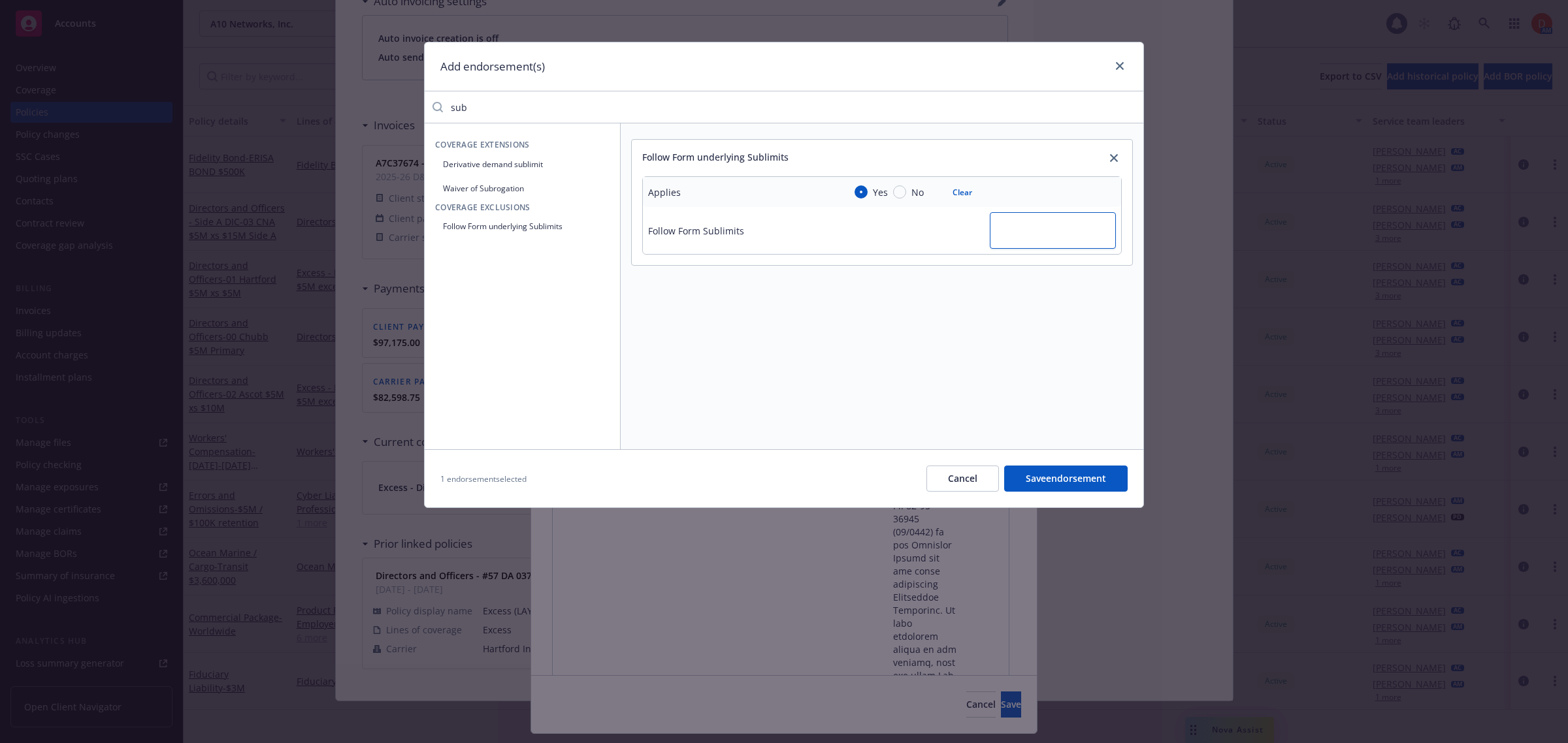
click at [1007, 220] on textarea at bounding box center [1052, 230] width 126 height 37
paste textarea "DERIVATIVE DEMAND INVESTIGATION COVERAGE"
type textarea "x"
type textarea "DERIVATIVE DEMAND INVESTIGATION COVERAGE"
drag, startPoint x: 1050, startPoint y: 261, endPoint x: 986, endPoint y: 239, distance: 67.7
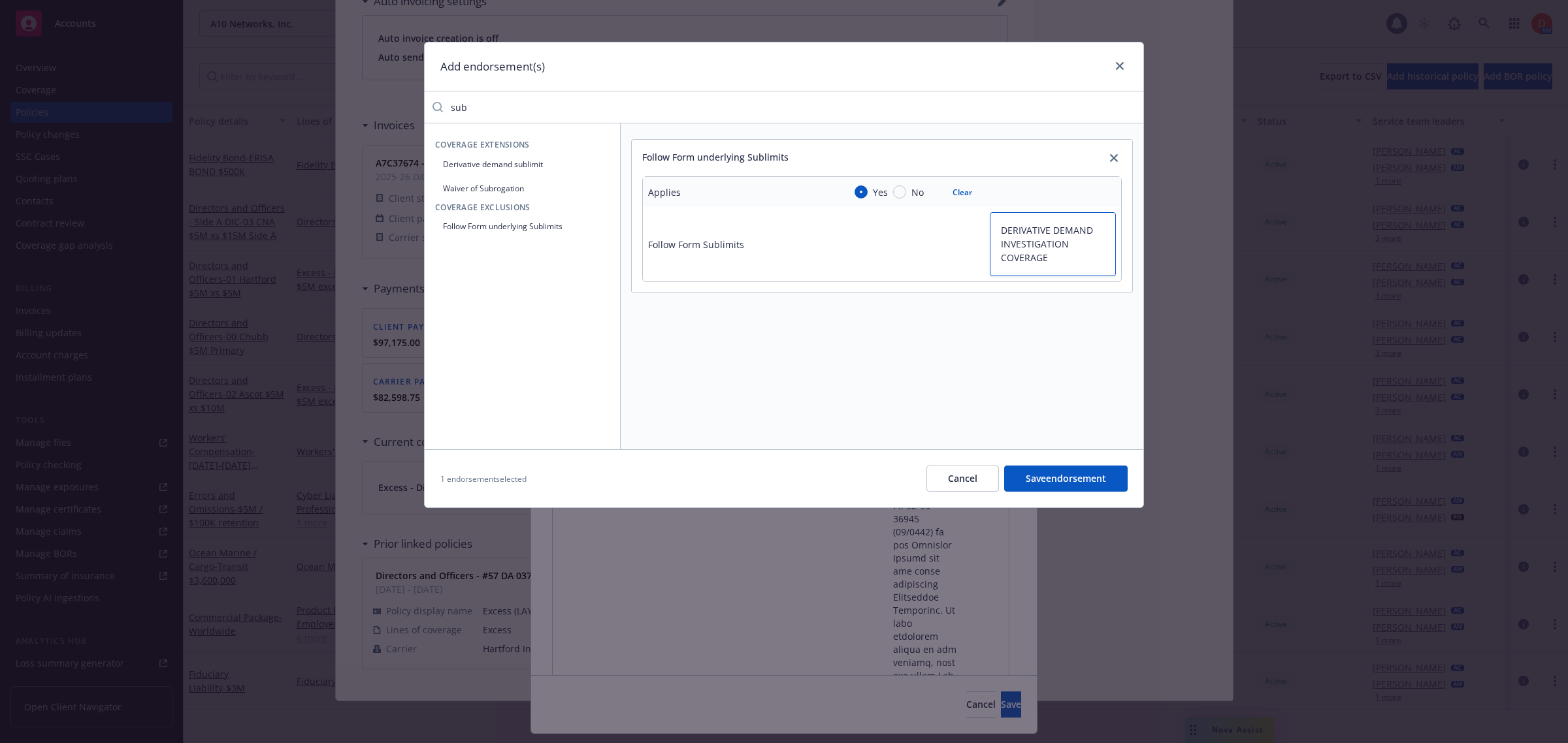
click at [990, 239] on textarea "DERIVATIVE DEMAND INVESTIGATION COVERAGE" at bounding box center [1052, 244] width 126 height 64
type textarea "x"
type textarea "DERIVATIVE DEMAND"
type textarea "x"
type textarea "DERIVATIVE DEMAND"
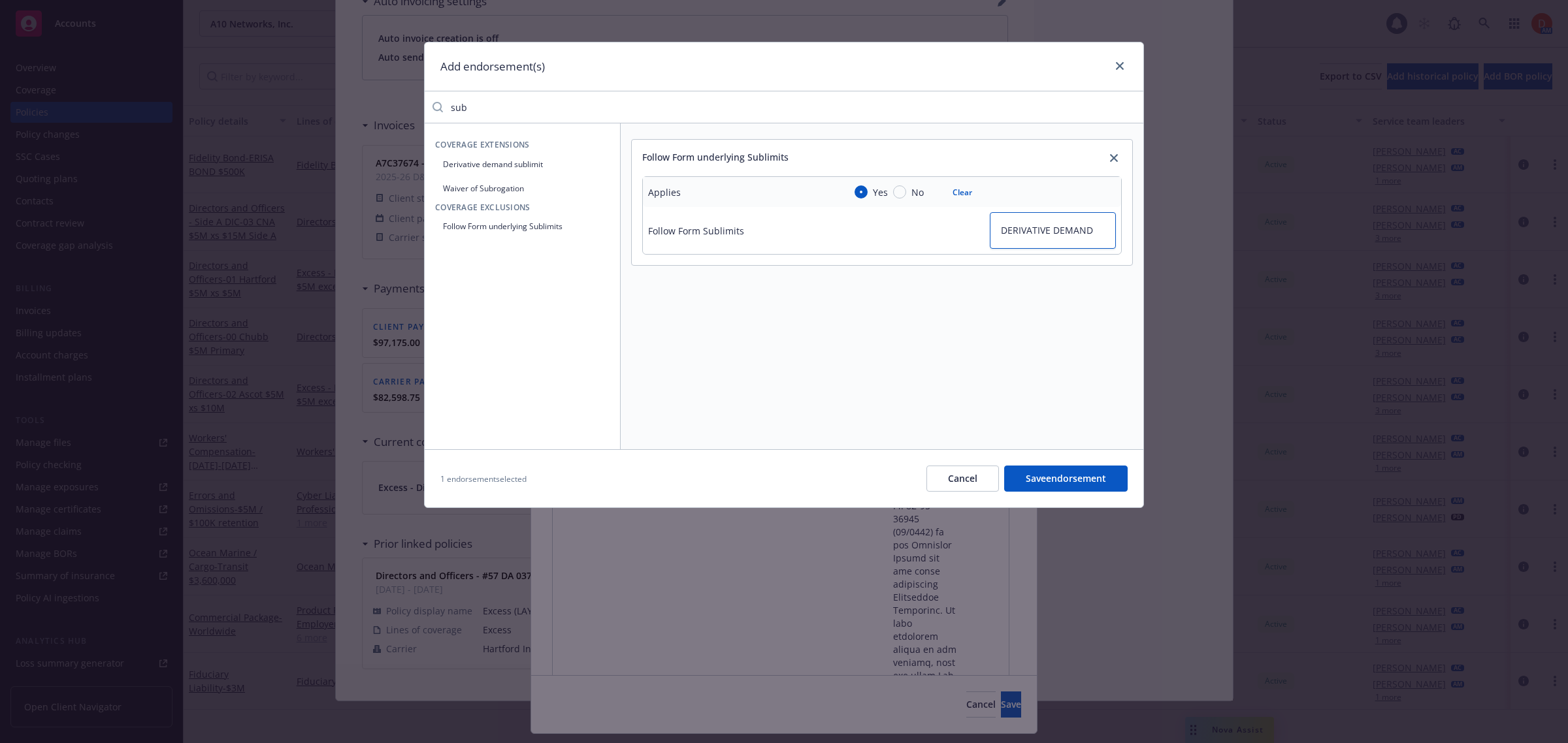
type textarea "x"
type textarea "DERIVATIVE DEMAND:"
type textarea "x"
type textarea "DERIVATIVE DEMAND:"
type textarea "x"
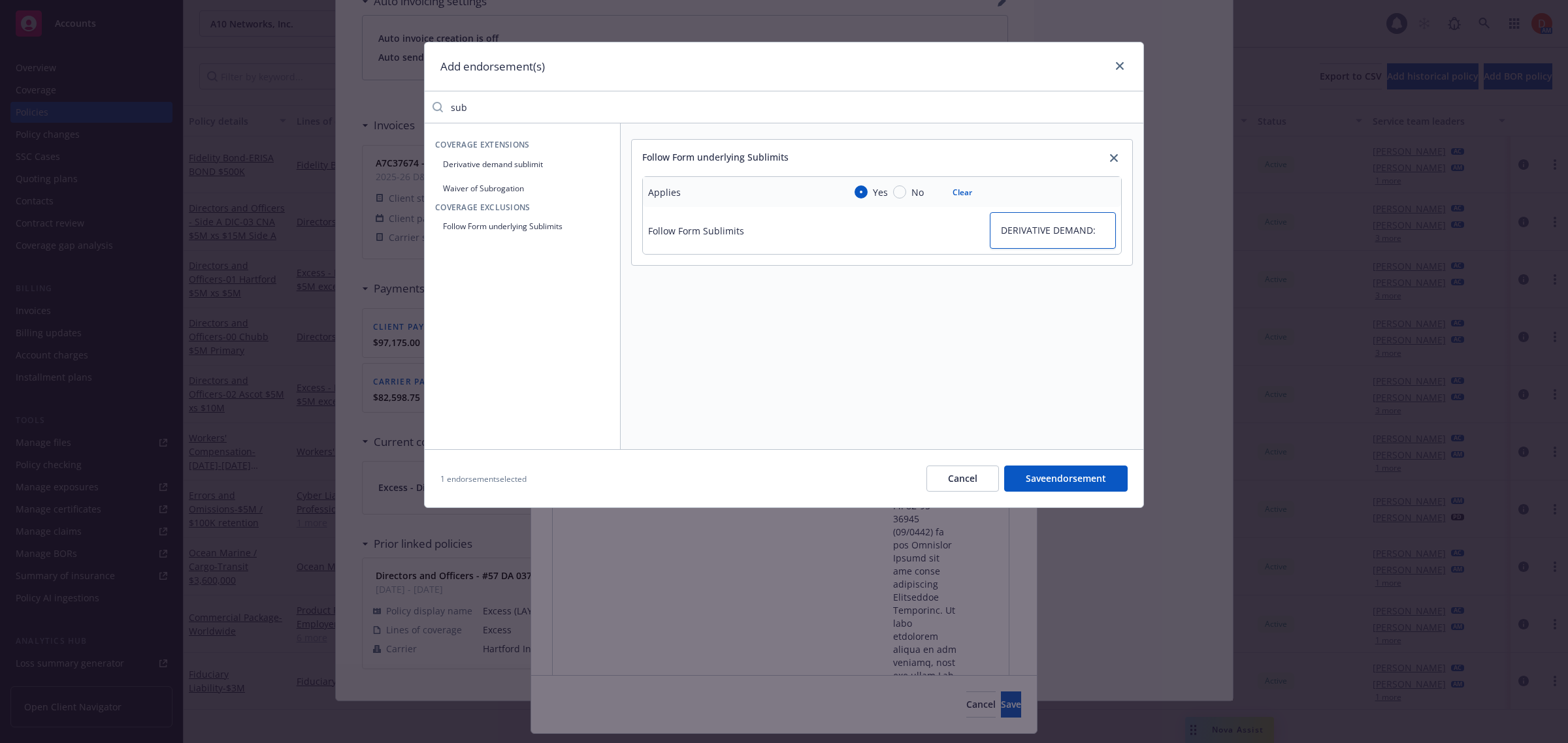
type textarea "DERIVATIVE DEMAND: $"
type textarea "x"
type textarea "DERIVATIVE DEMAND: $1"
type textarea "x"
type textarea "DERIVATIVE DEMAND: $15"
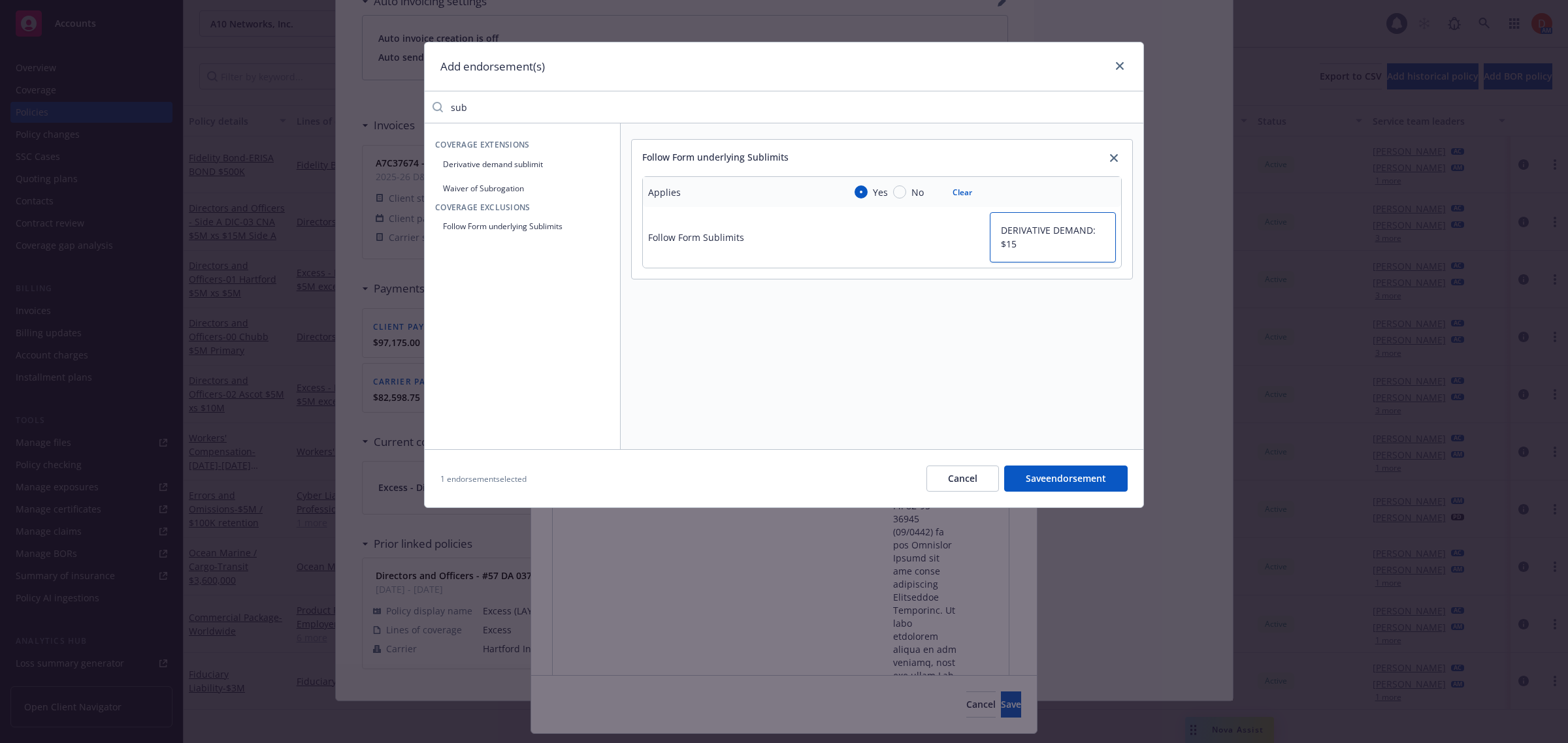
type textarea "x"
type textarea "DERIVATIVE DEMAND: $150"
type textarea "x"
type textarea "DERIVATIVE DEMAND: $150,"
type textarea "x"
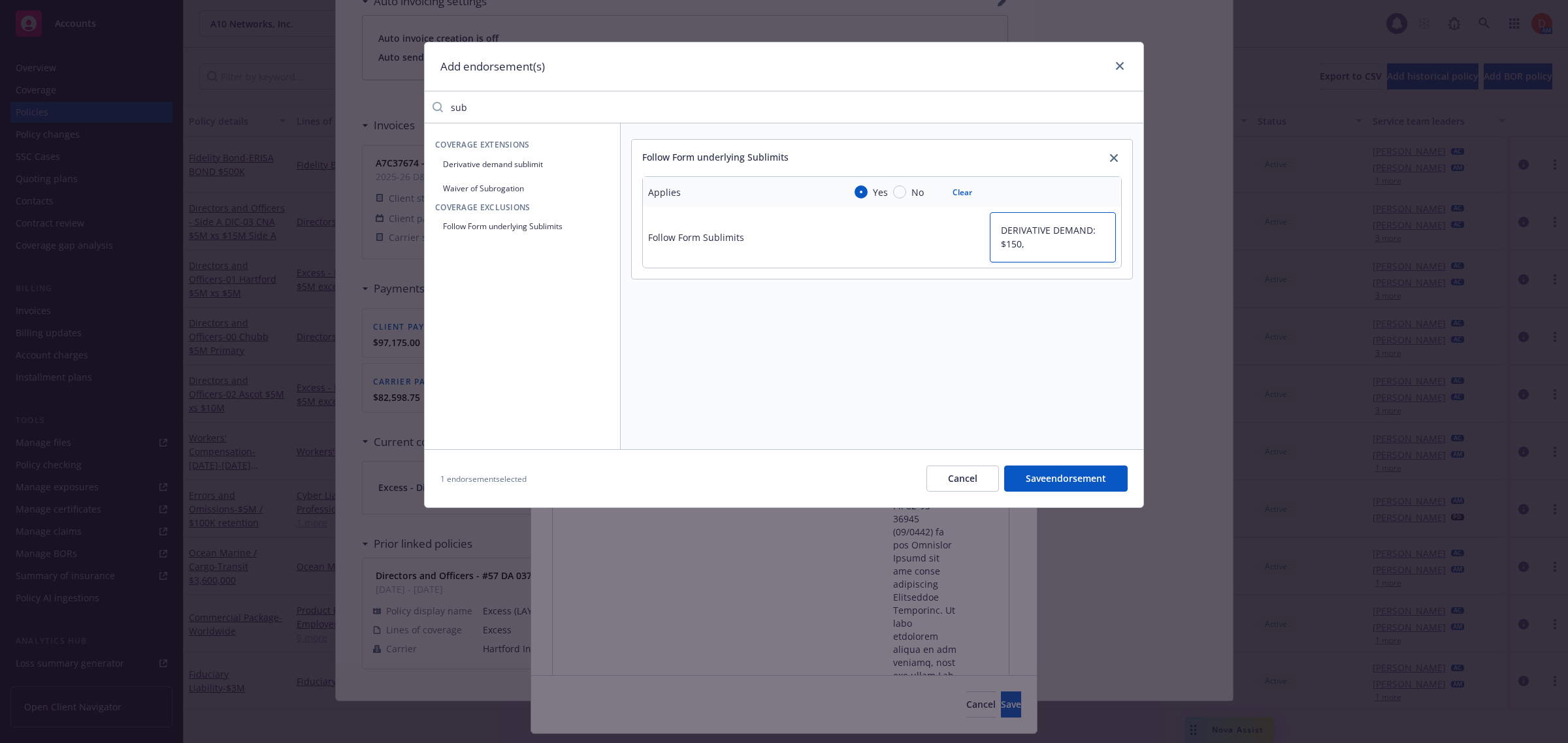
type textarea "DERIVATIVE DEMAND: $150,0"
type textarea "x"
type textarea "DERIVATIVE DEMAND: $150,00"
type textarea "x"
type textarea "DERIVATIVE DEMAND: $150,000"
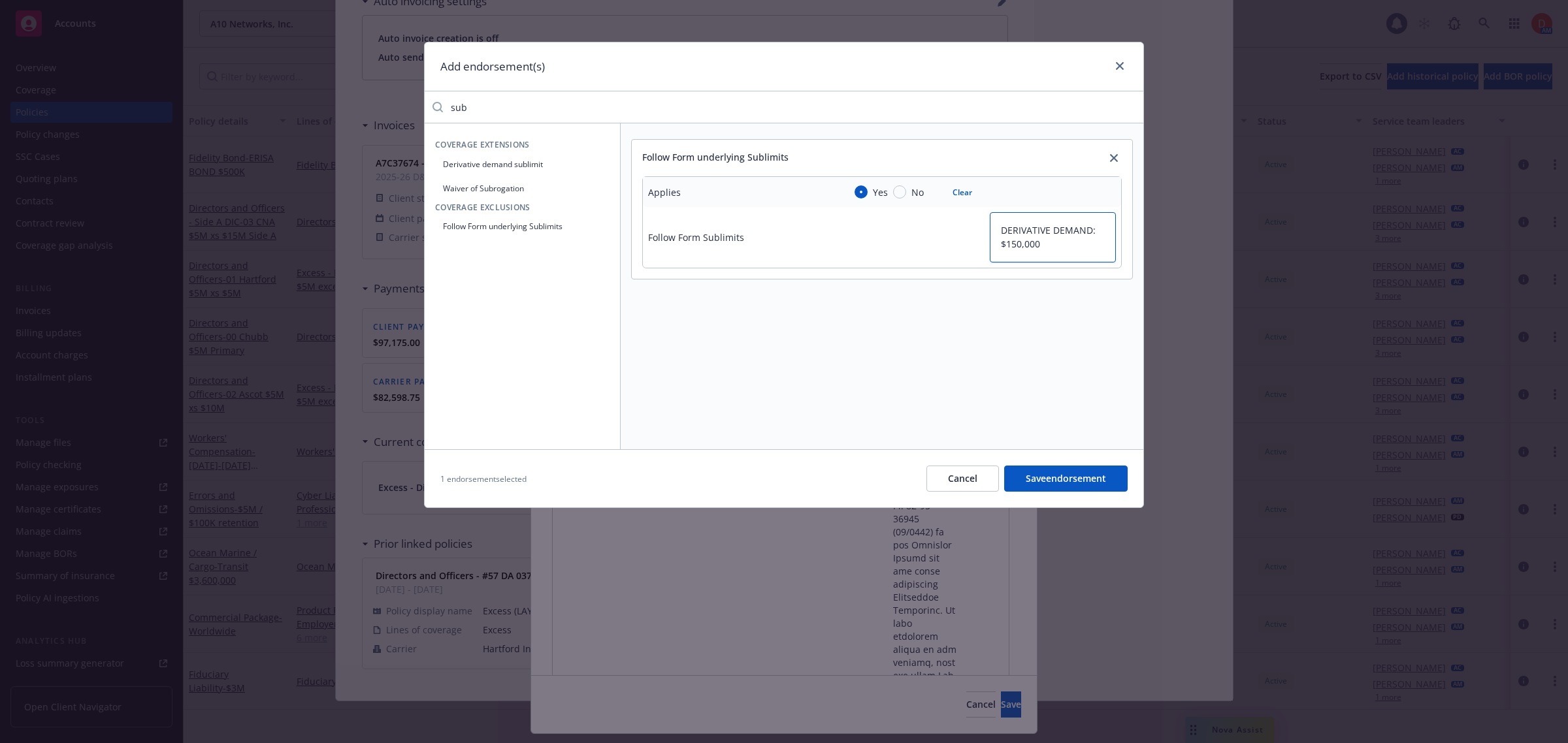
type textarea "x"
type textarea "DERIVATIVE DEMAND: $150,000"
click at [541, 165] on button "Derivative demand sublimit" at bounding box center [523, 164] width 175 height 22
click at [1057, 335] on input "text" at bounding box center [1064, 337] width 103 height 18
type textarea "x"
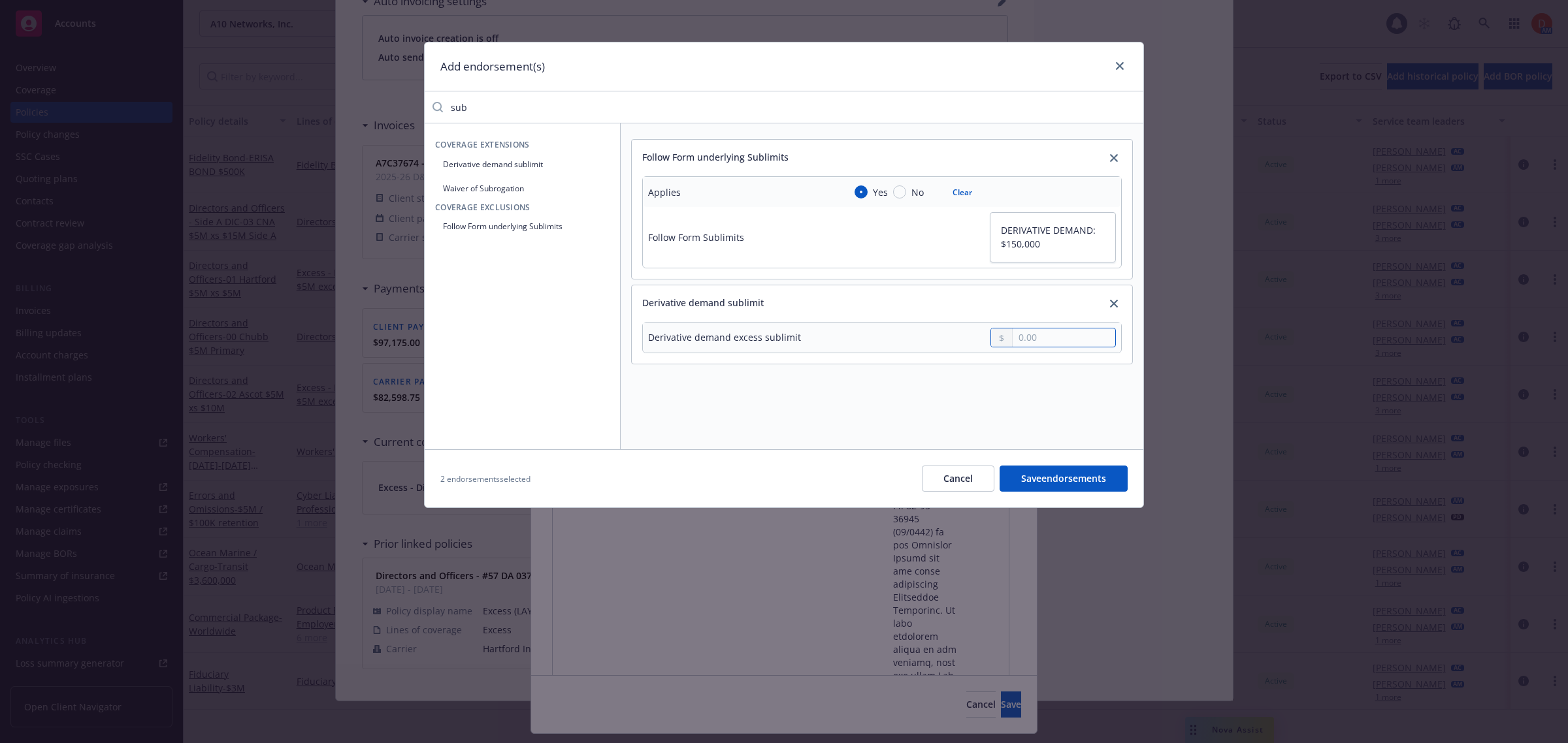
type input "1.00"
type textarea "x"
type input "15.00"
type textarea "x"
type input "150.00"
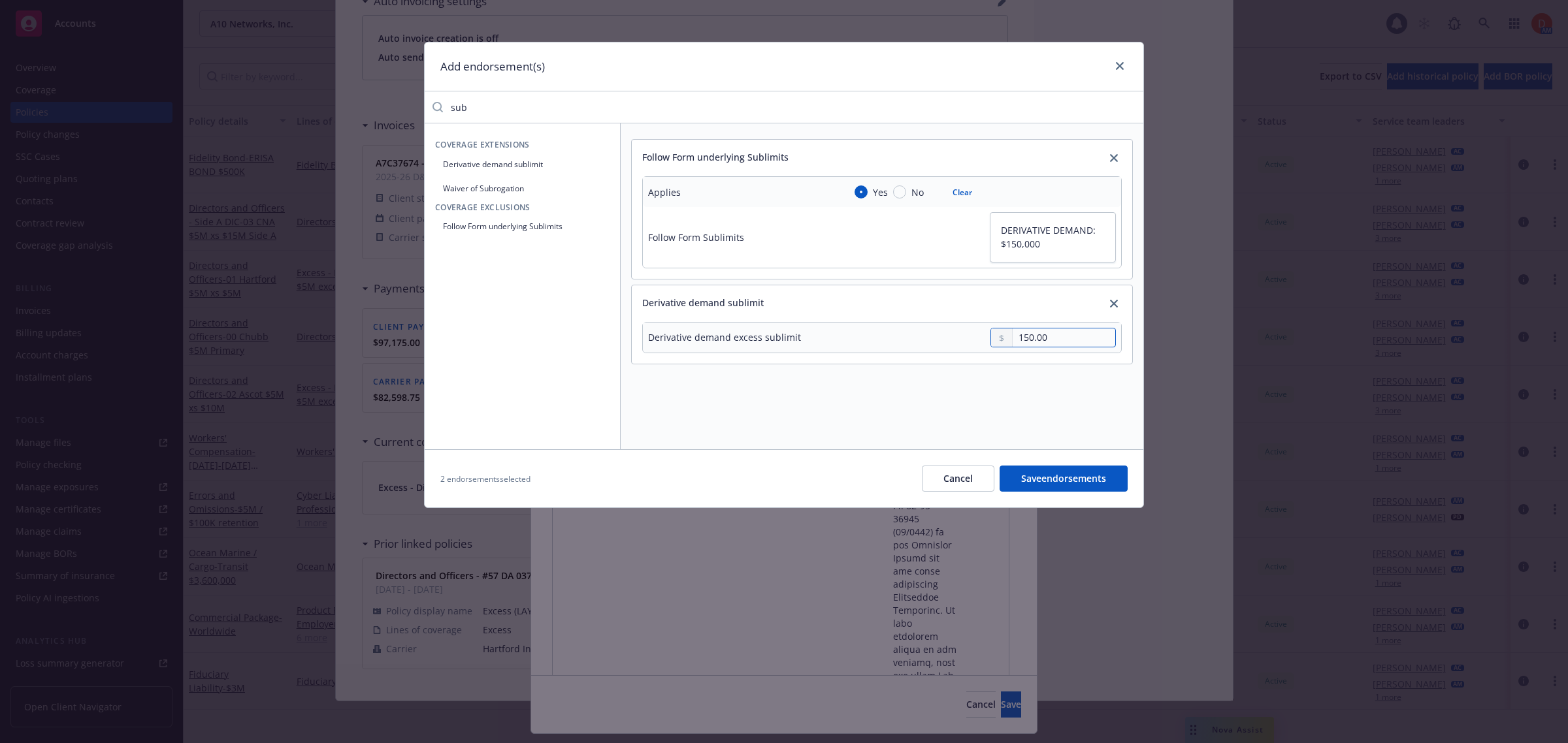
type textarea "x"
type input "1,500.00"
type textarea "x"
type input "15,000.00"
type textarea "x"
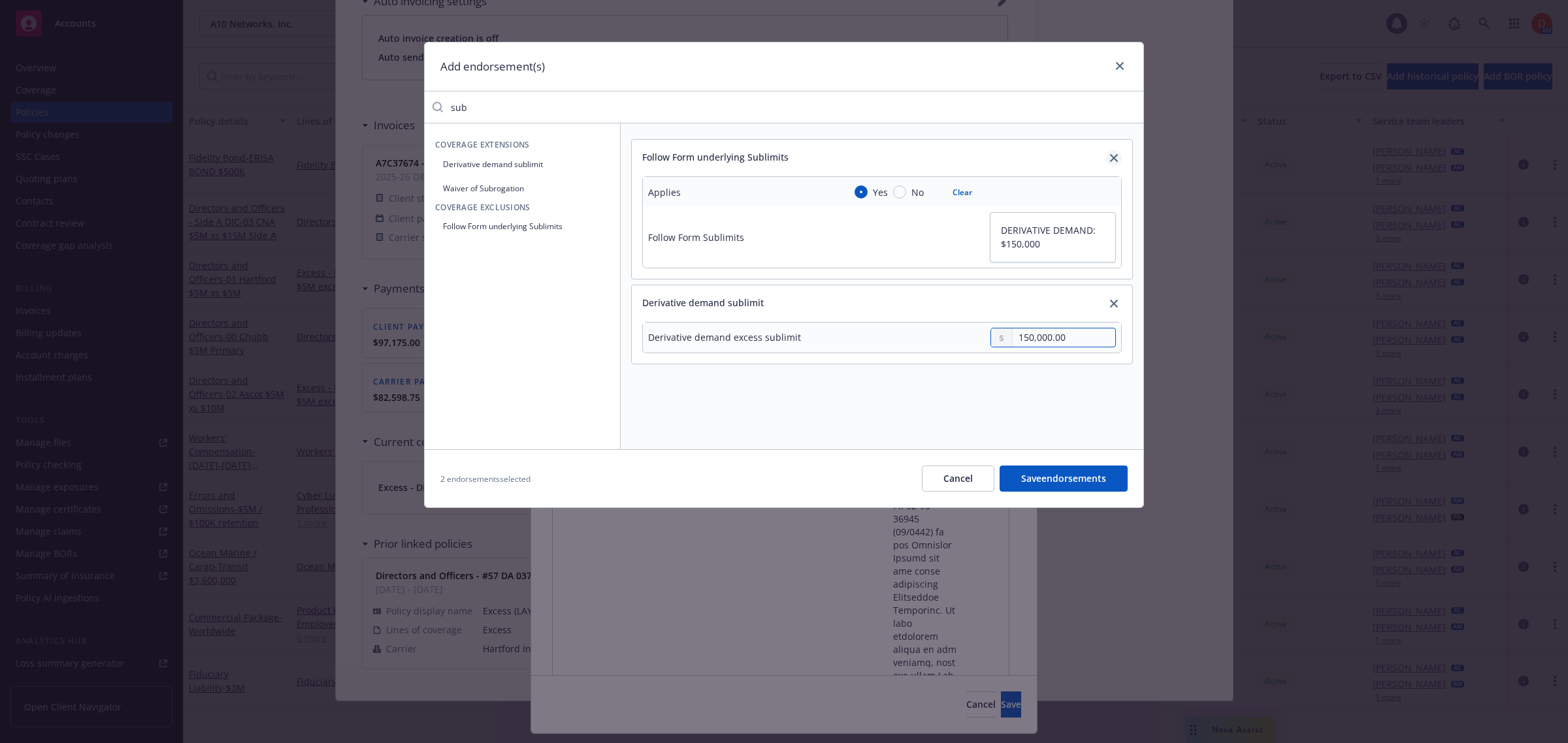
type input "150,000.00"
click at [1112, 161] on icon "close" at bounding box center [1114, 158] width 8 height 8
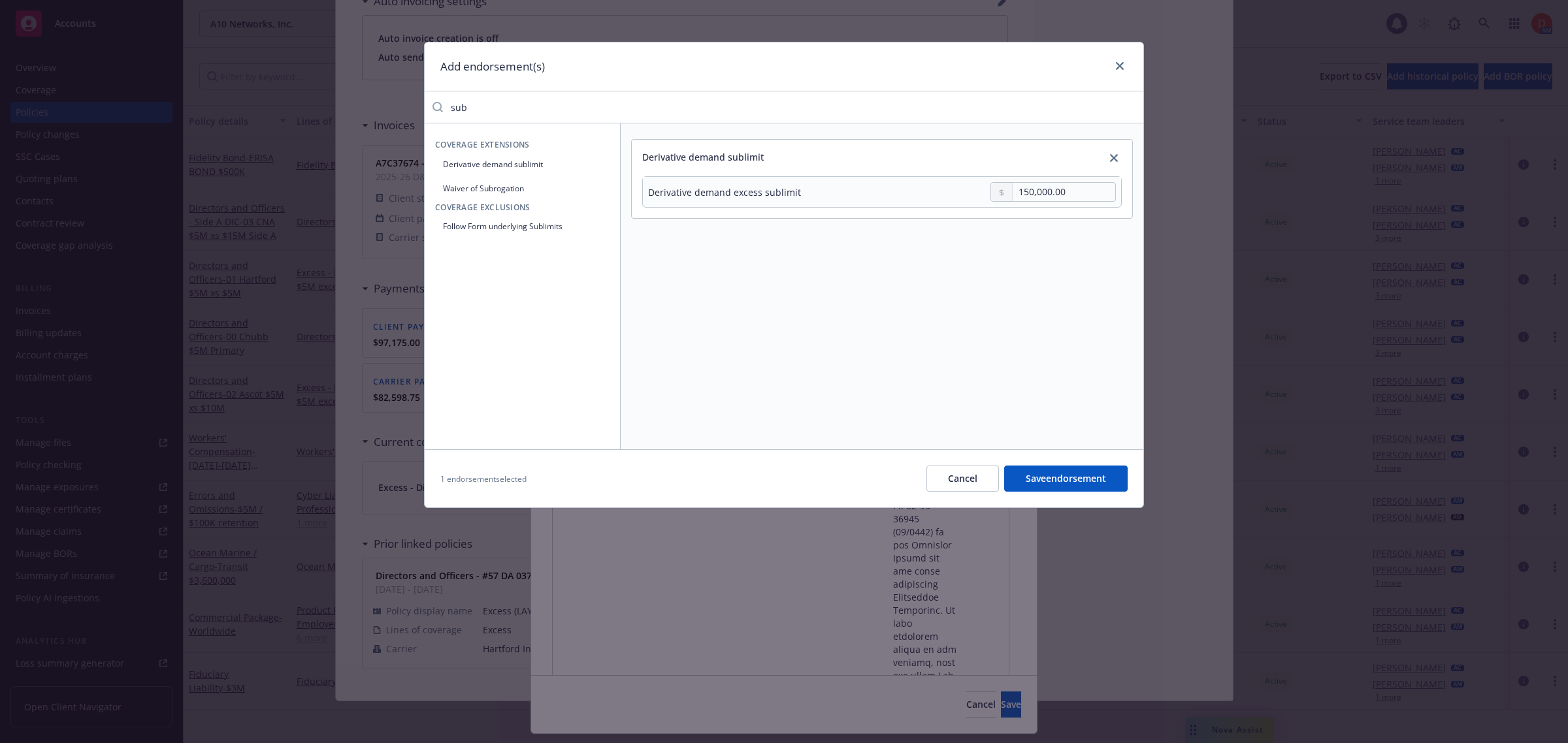
click at [1031, 472] on button "Save endorsement" at bounding box center [1065, 478] width 123 height 26
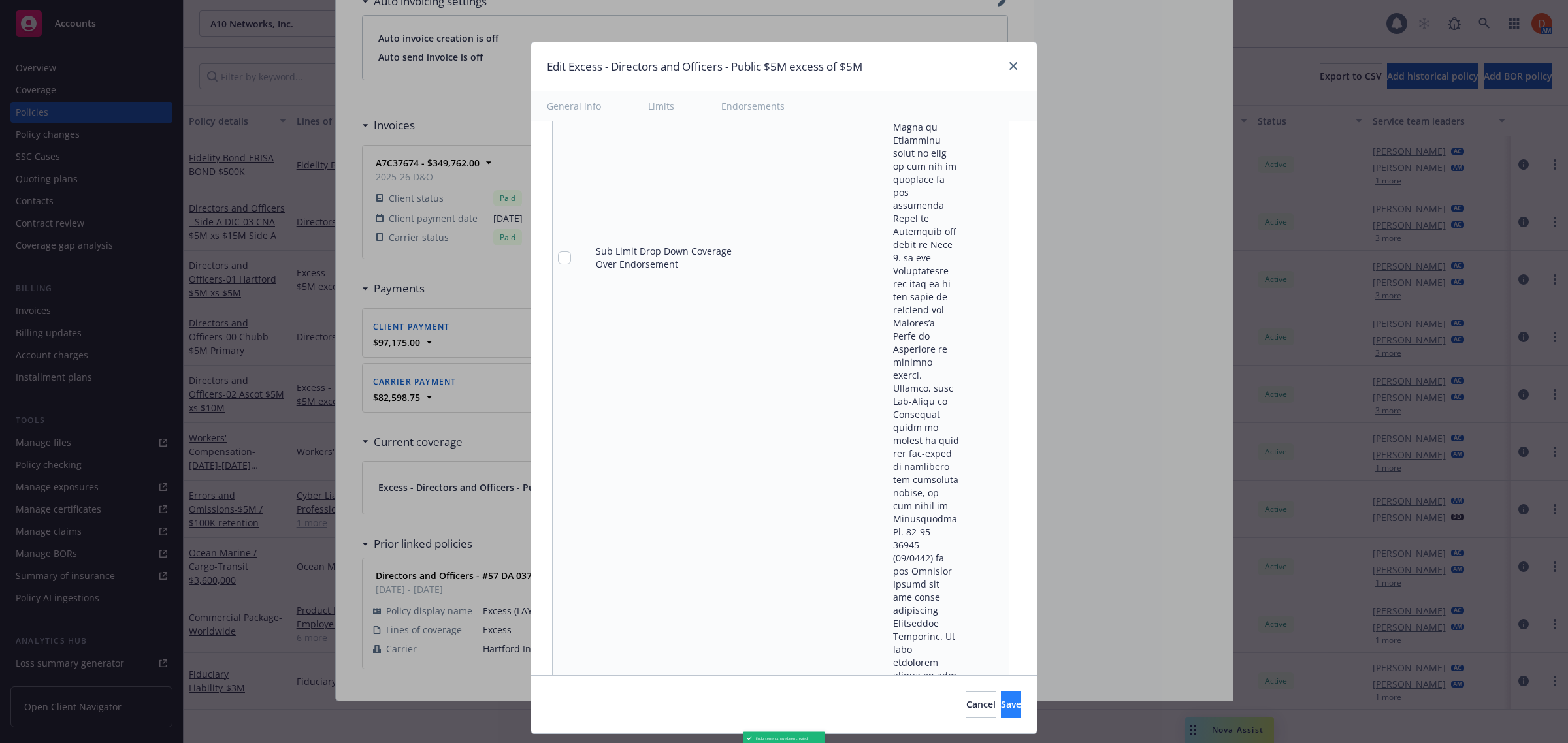
scroll to position [7914, 0]
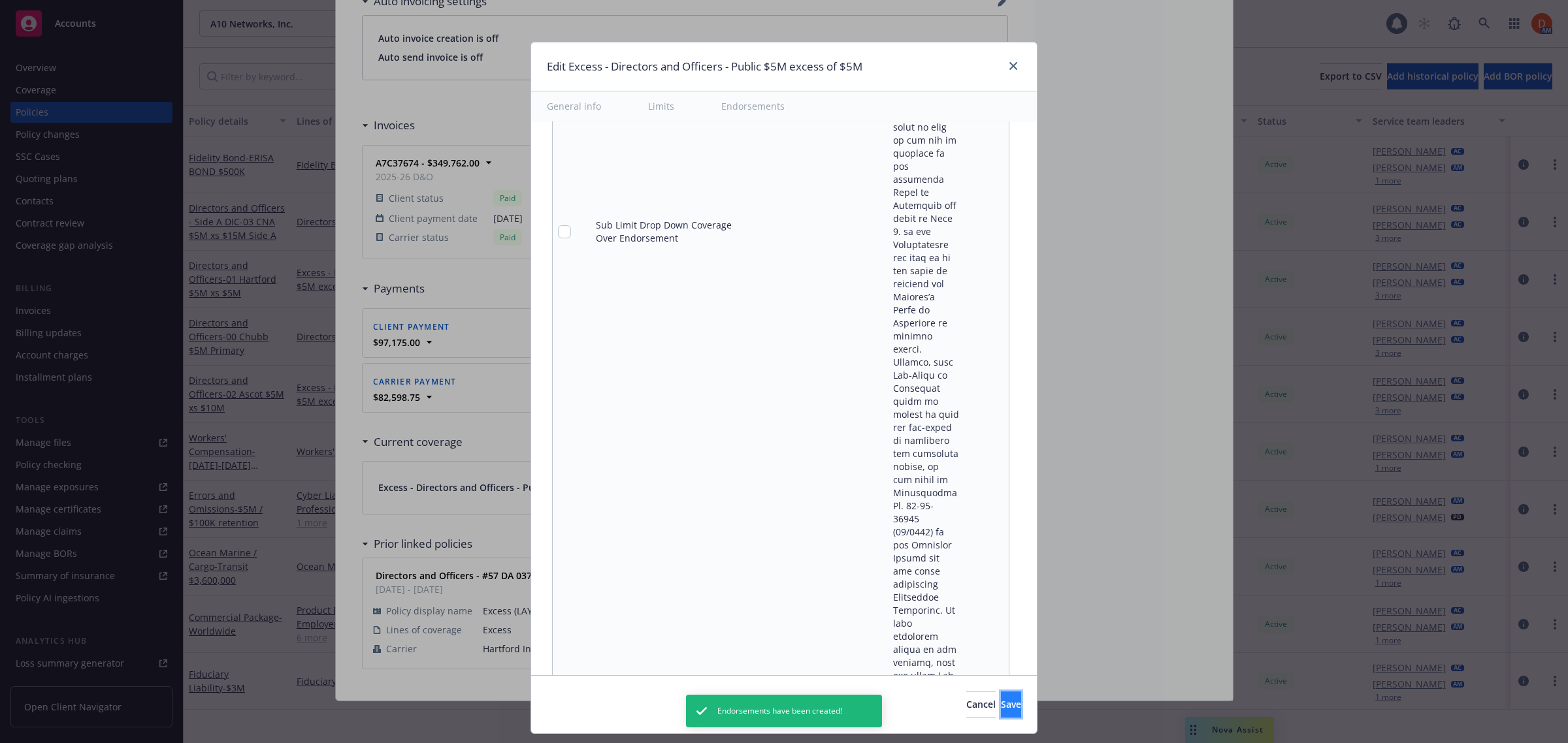
click at [1001, 706] on span "Save" at bounding box center [1011, 704] width 20 height 13
type textarea "x"
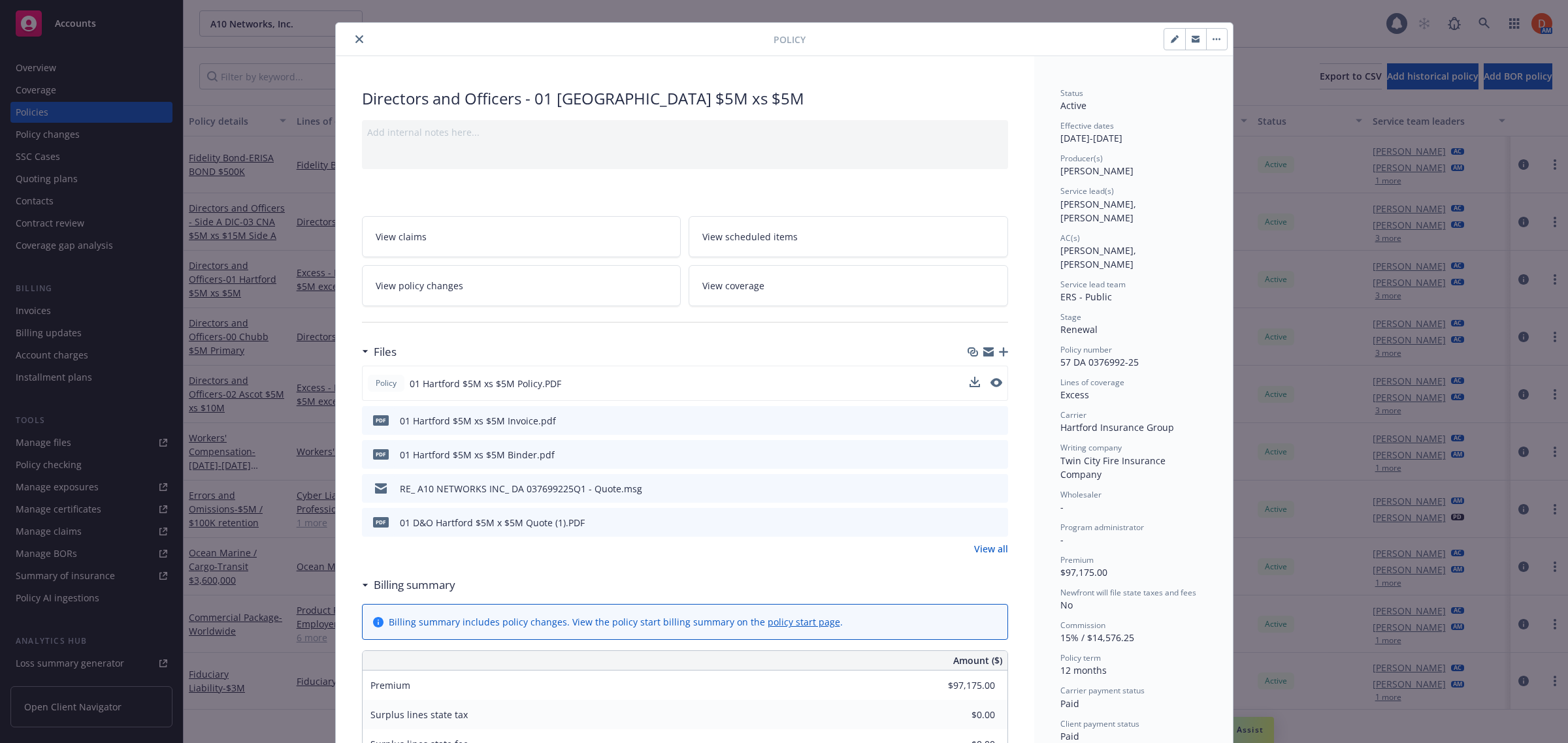
scroll to position [0, 0]
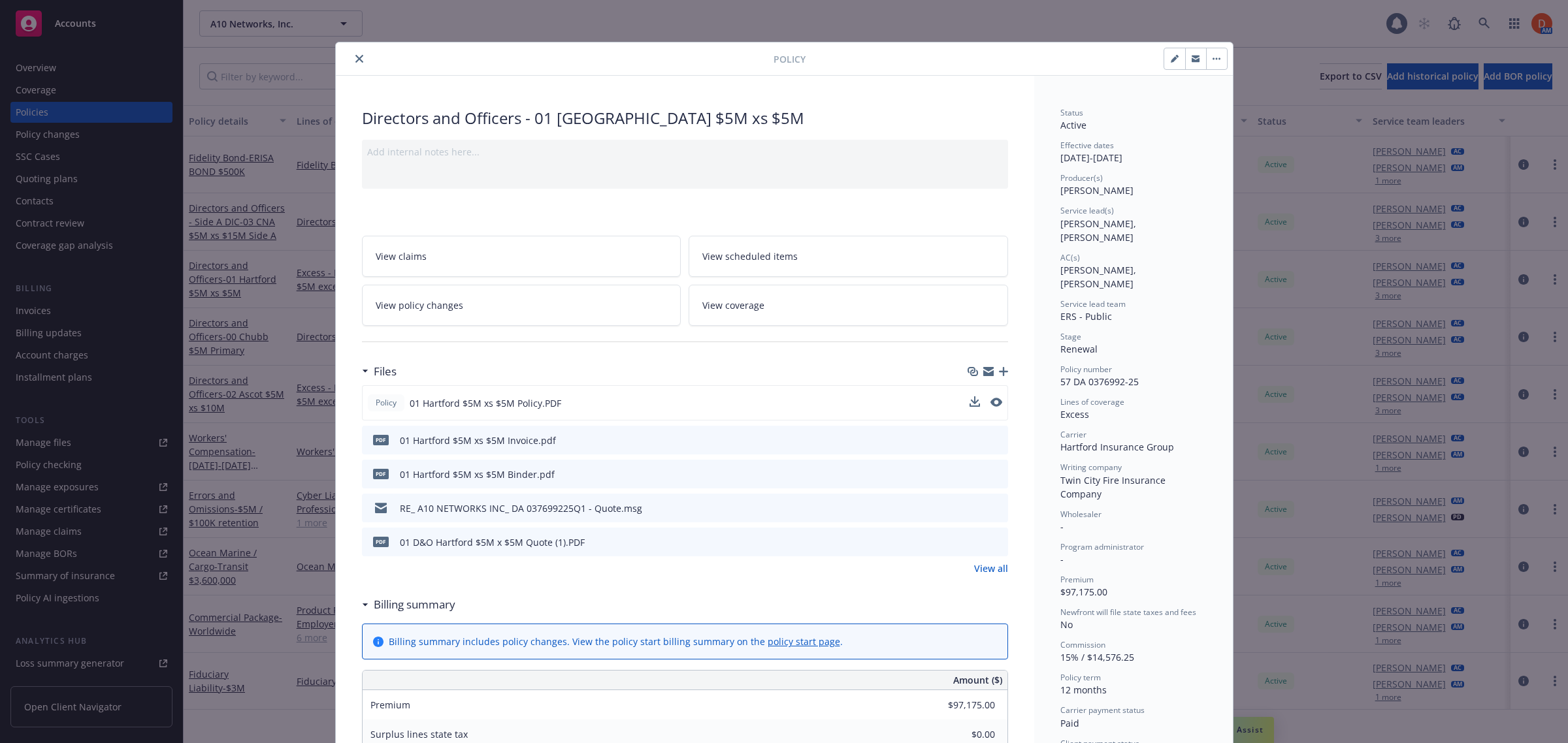
drag, startPoint x: 351, startPoint y: 58, endPoint x: 828, endPoint y: 69, distance: 477.1
click at [356, 58] on icon "close" at bounding box center [359, 58] width 8 height 8
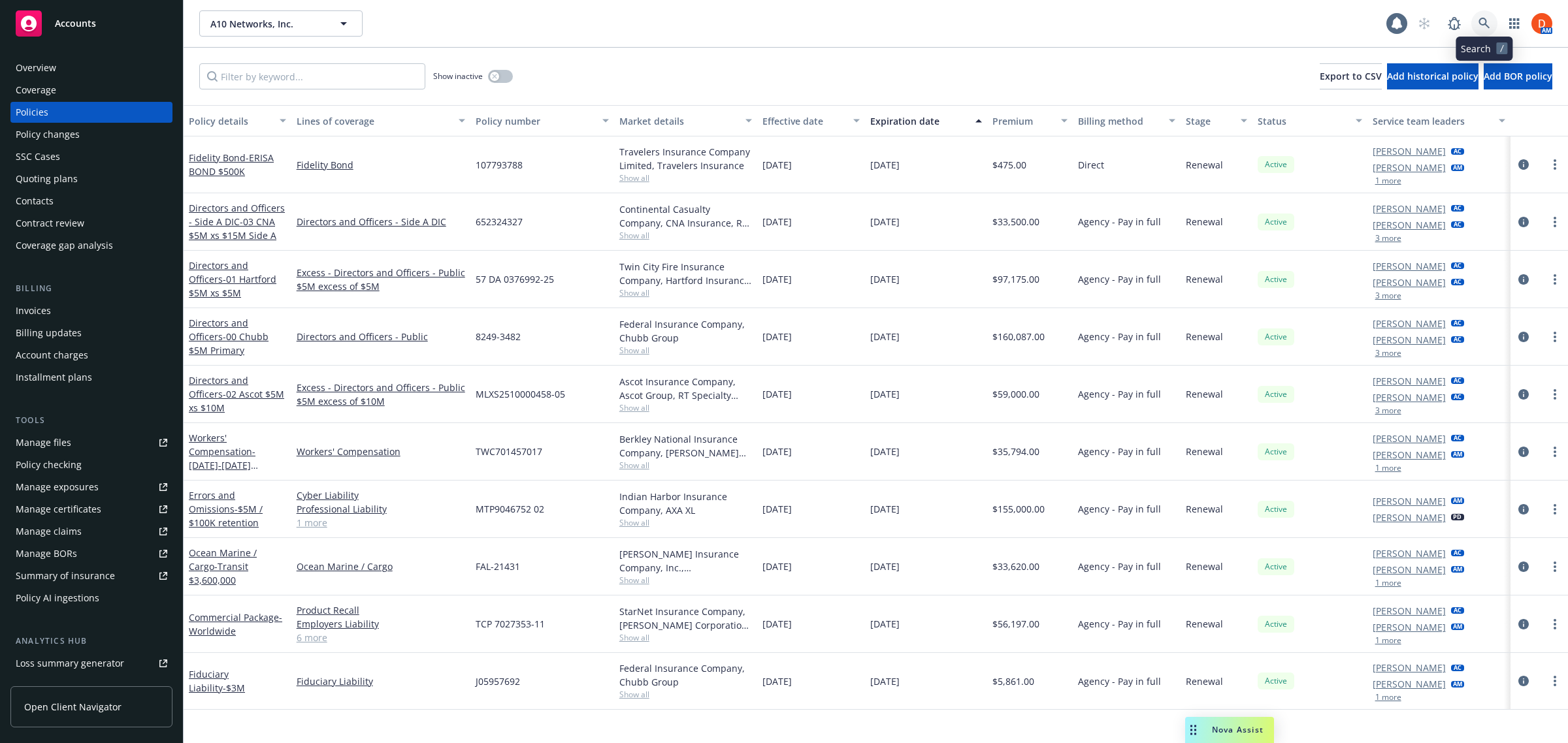
click at [1481, 23] on icon at bounding box center [1484, 23] width 12 height 12
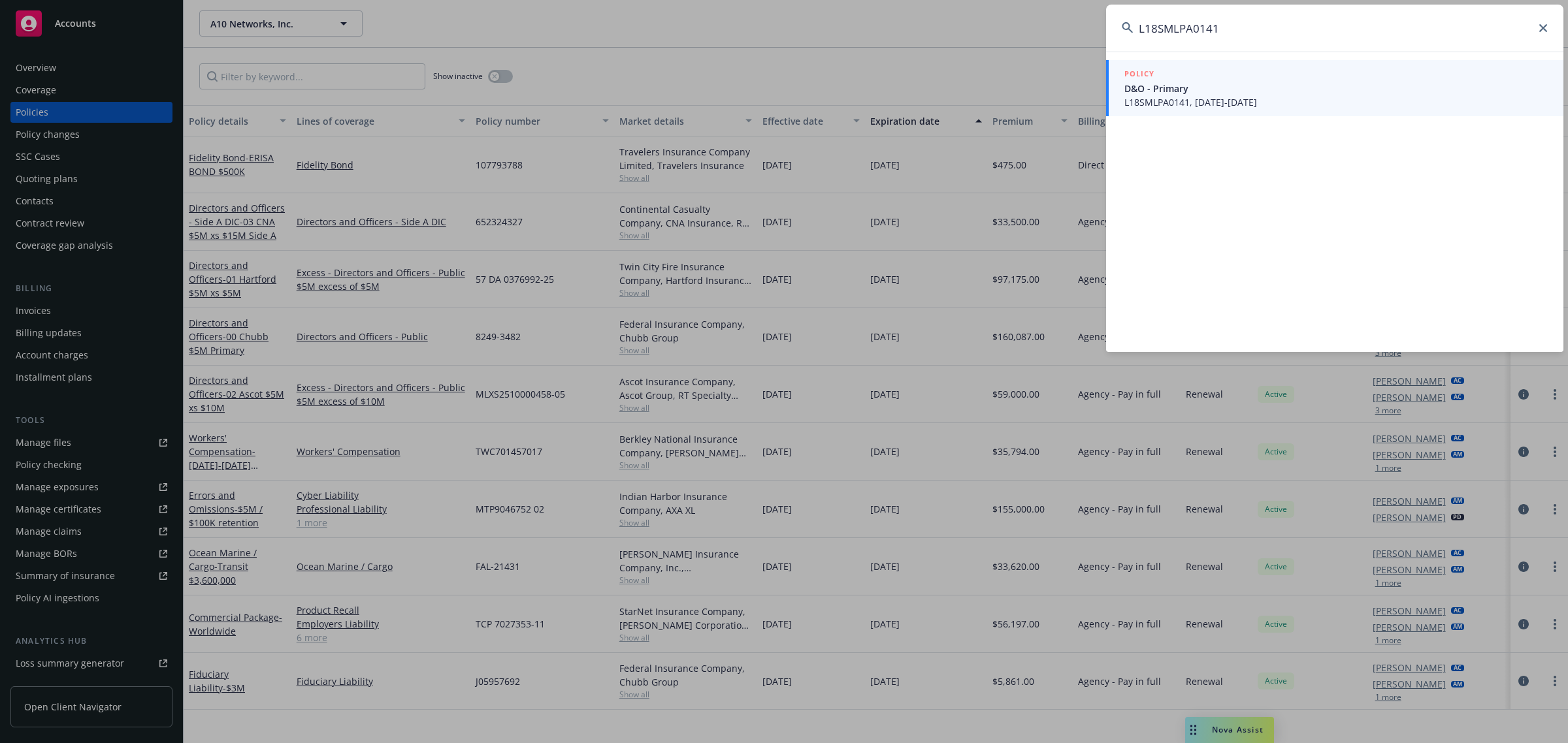
type input "L18SMLPA0141"
click at [1220, 73] on div "POLICY" at bounding box center [1336, 75] width 423 height 14
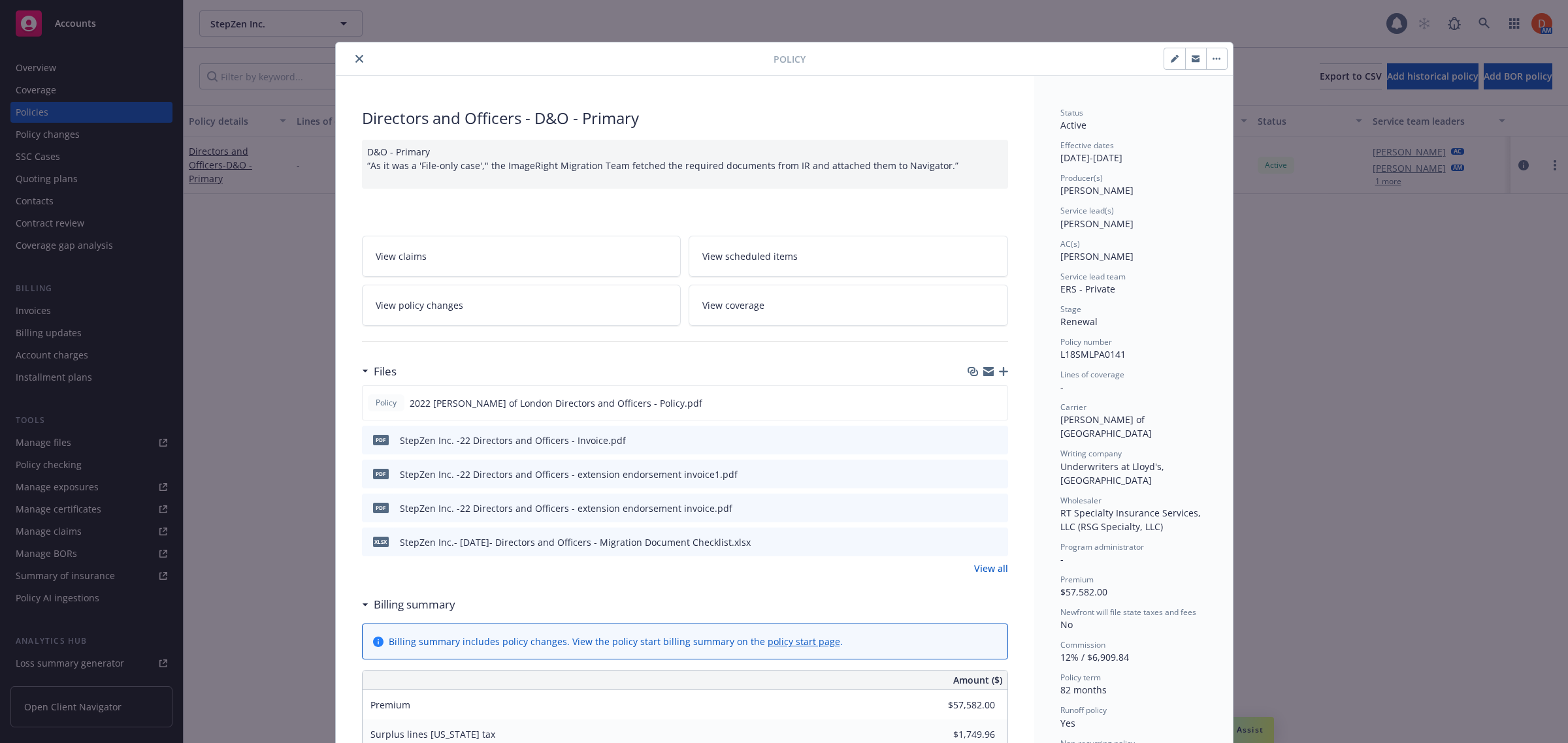
click at [1212, 58] on icon "button" at bounding box center [1216, 59] width 8 height 3
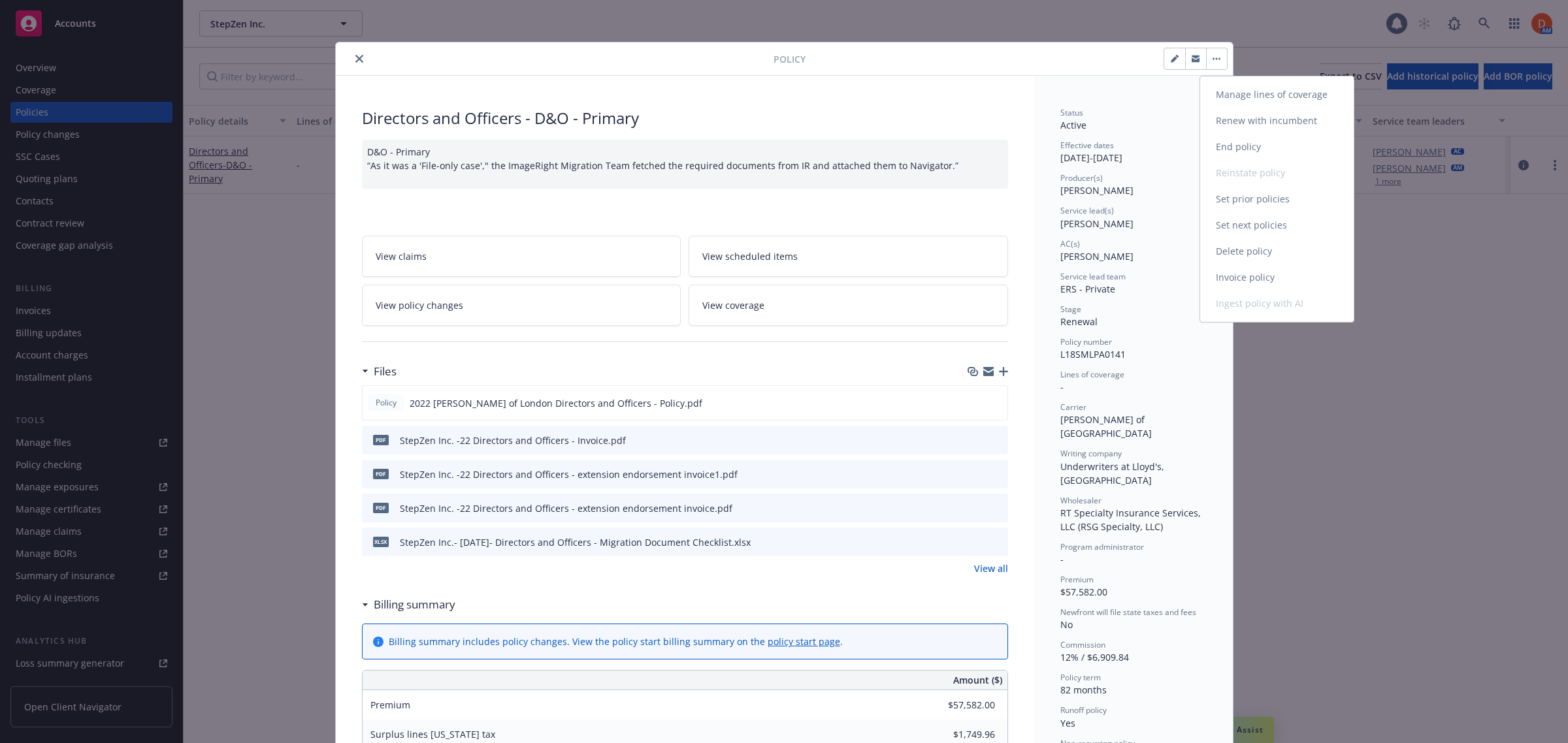
click at [1268, 96] on link "Manage lines of coverage" at bounding box center [1277, 94] width 154 height 26
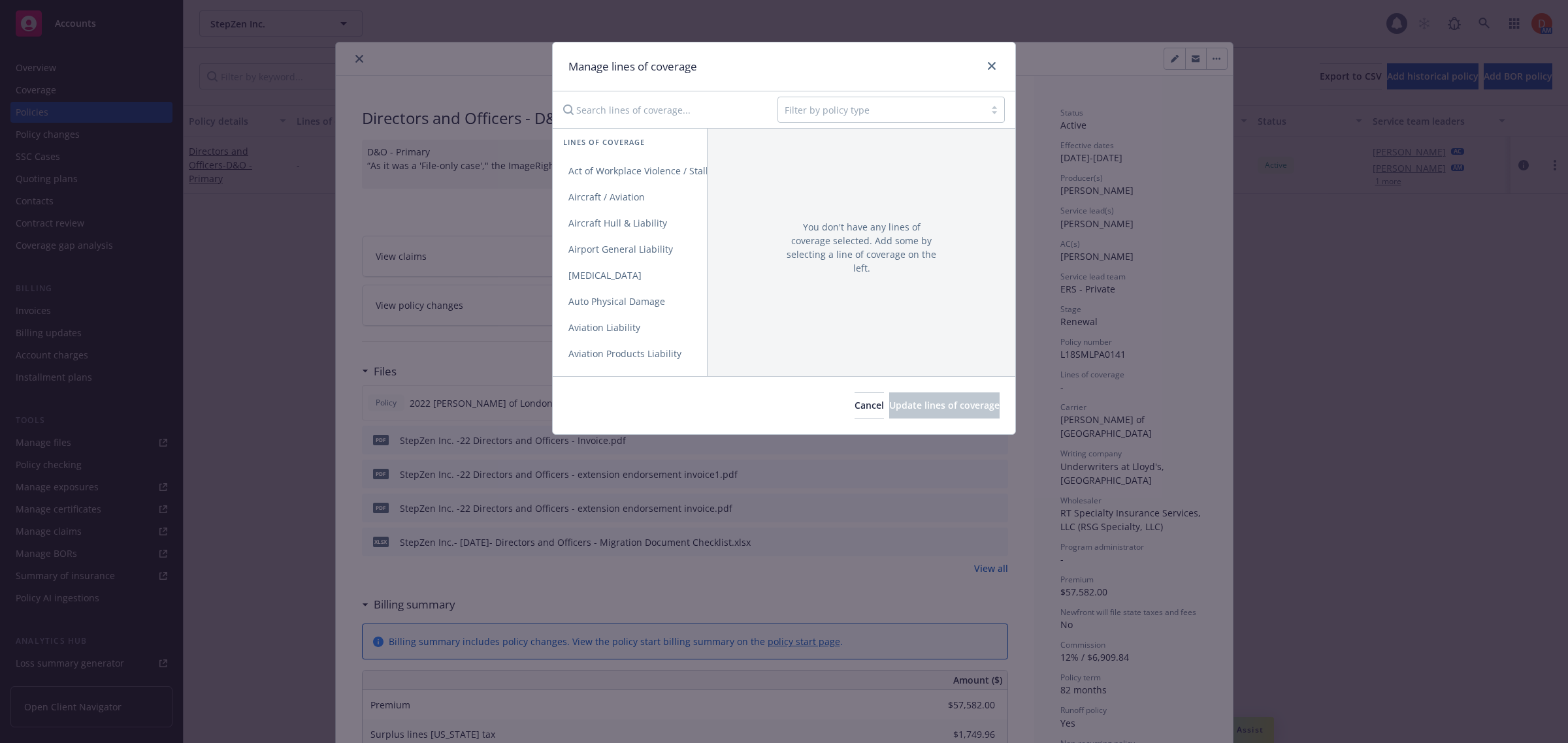
click at [637, 115] on input "Search lines of coverage..." at bounding box center [661, 109] width 211 height 26
click at [1000, 63] on div "Manage lines of coverage" at bounding box center [784, 67] width 463 height 49
click at [993, 65] on icon "close" at bounding box center [991, 65] width 8 height 8
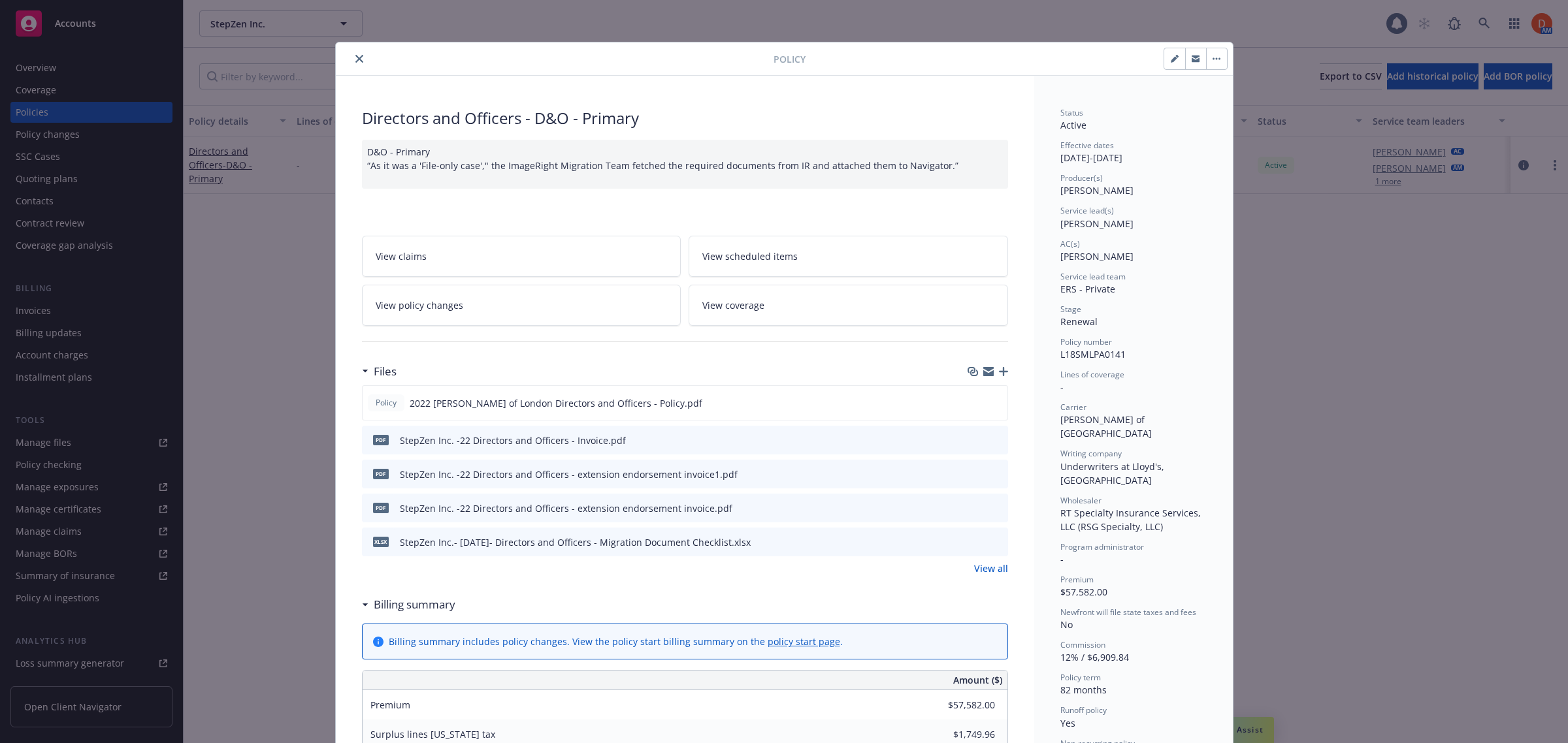
click at [1220, 59] on button "button" at bounding box center [1217, 59] width 21 height 21
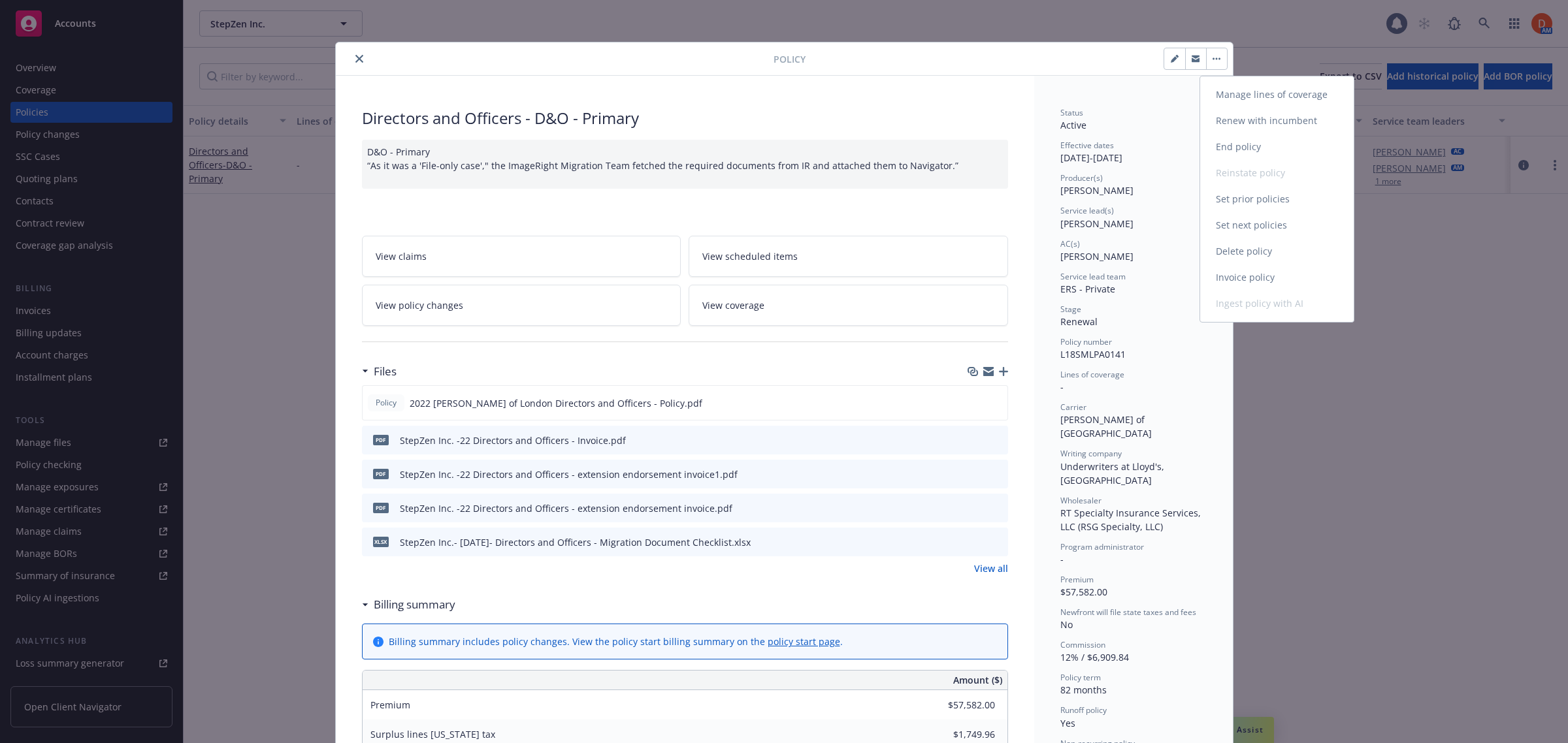
click at [1224, 102] on link "Manage lines of coverage" at bounding box center [1277, 94] width 154 height 26
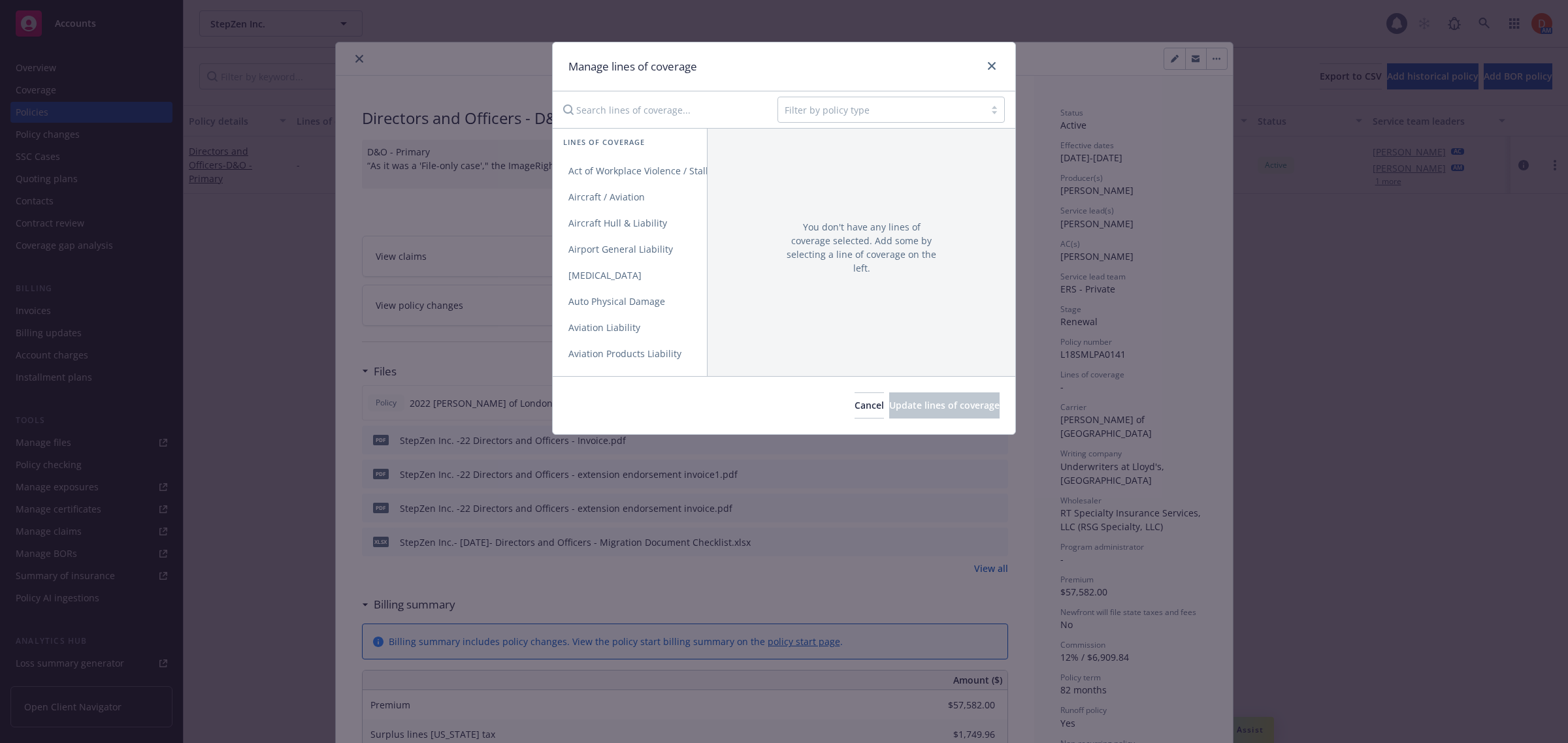
click at [616, 115] on input "Search lines of coverage..." at bounding box center [661, 109] width 211 height 26
type input "dir"
click at [626, 163] on link "Directors and Officers" at bounding box center [657, 170] width 207 height 26
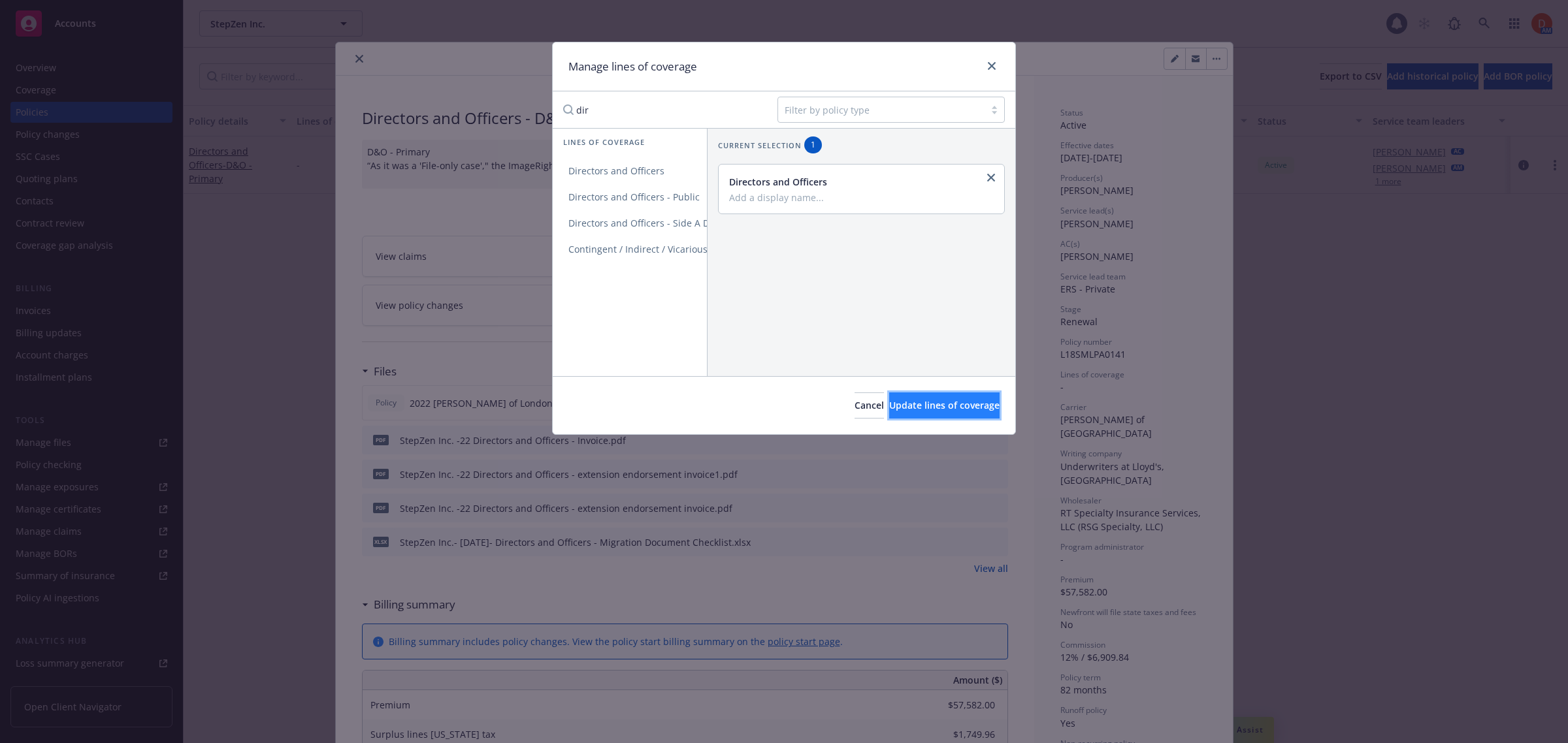
click at [914, 405] on span "Update lines of coverage" at bounding box center [944, 406] width 111 height 13
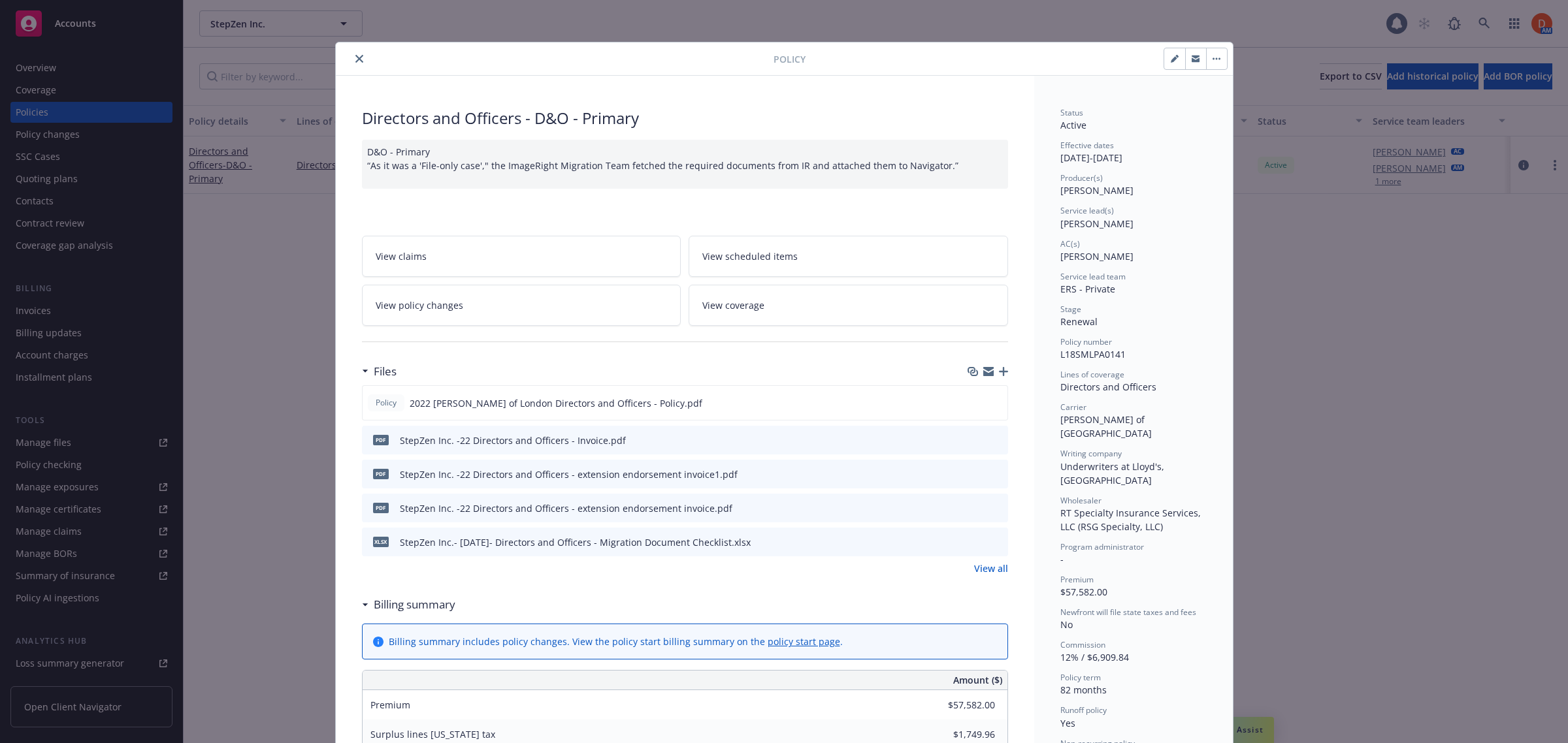
click at [356, 58] on icon "close" at bounding box center [359, 58] width 8 height 8
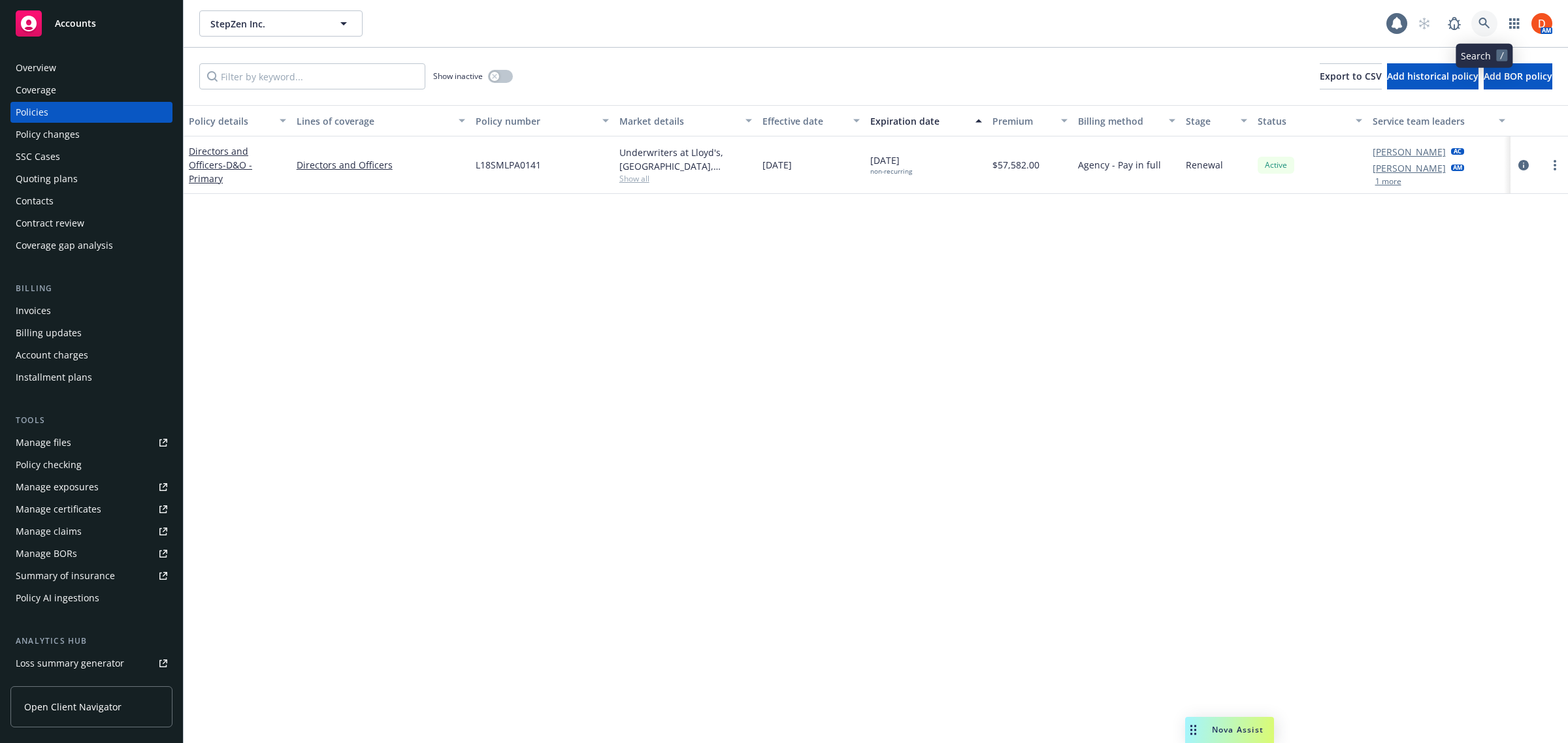
click at [1487, 22] on icon at bounding box center [1484, 23] width 12 height 12
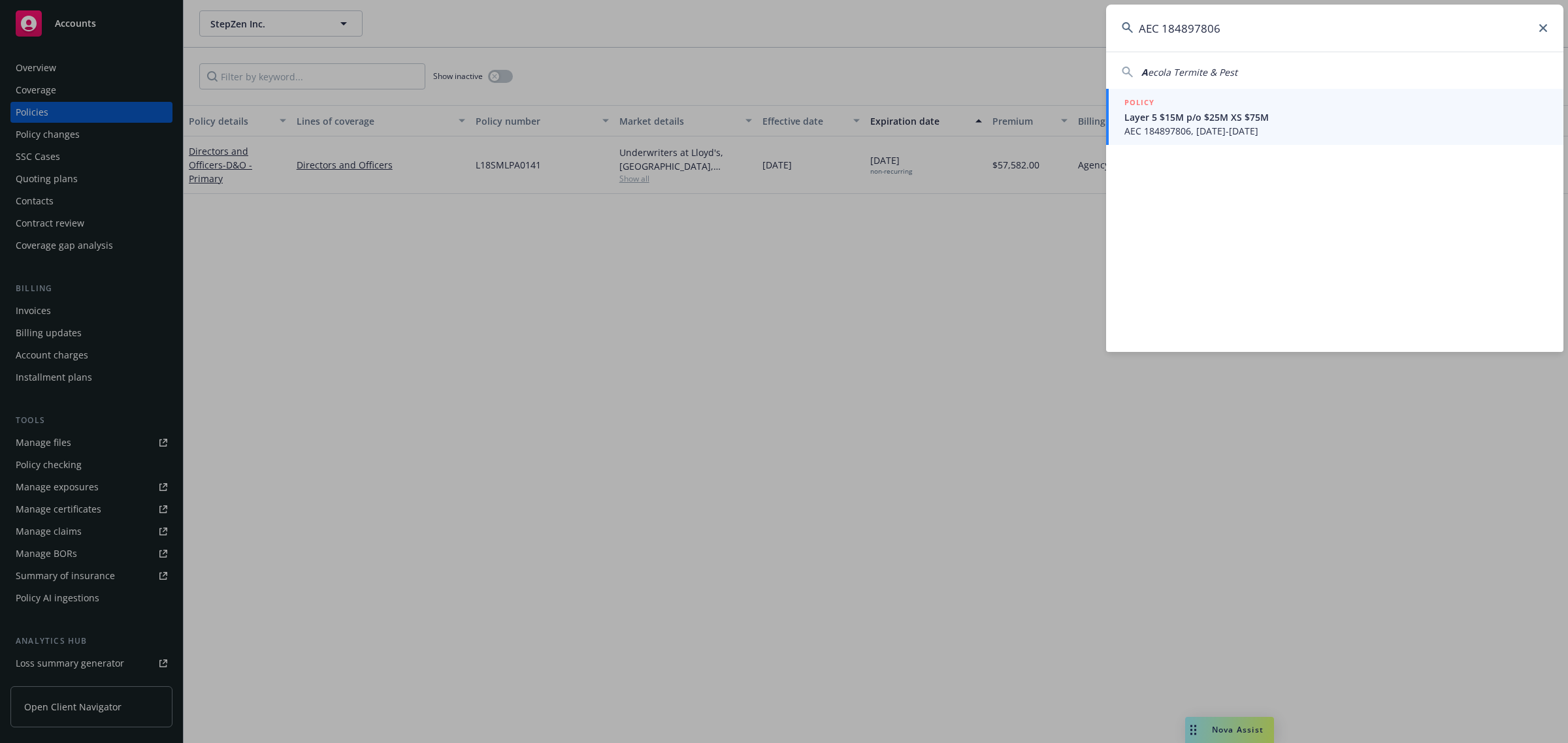
type input "AEC 184897806"
click at [1236, 125] on span "AEC 184897806, [DATE]-[DATE]" at bounding box center [1336, 130] width 423 height 13
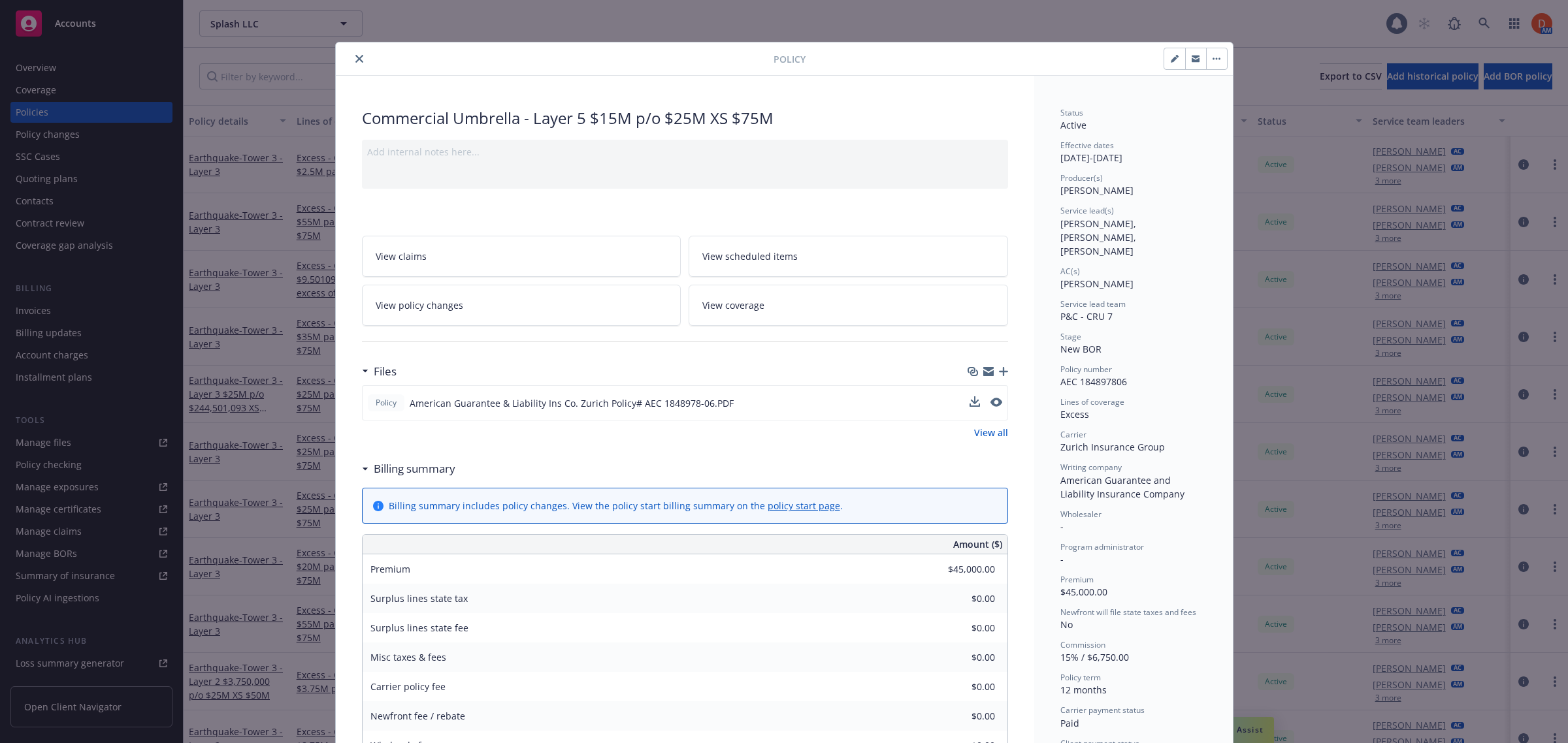
click at [982, 405] on div at bounding box center [985, 403] width 32 height 13
click at [989, 403] on icon "preview file" at bounding box center [995, 402] width 12 height 9
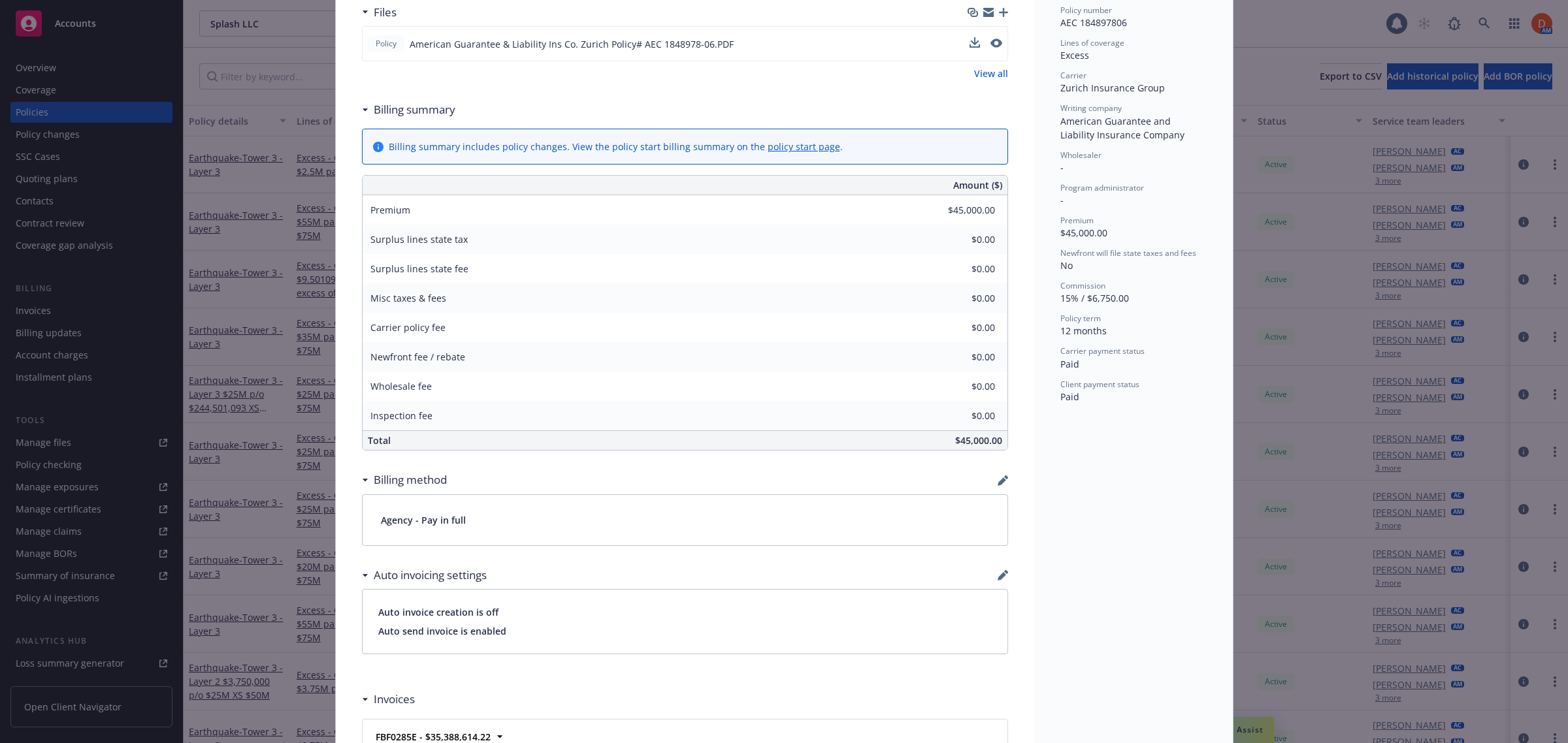
scroll to position [882, 0]
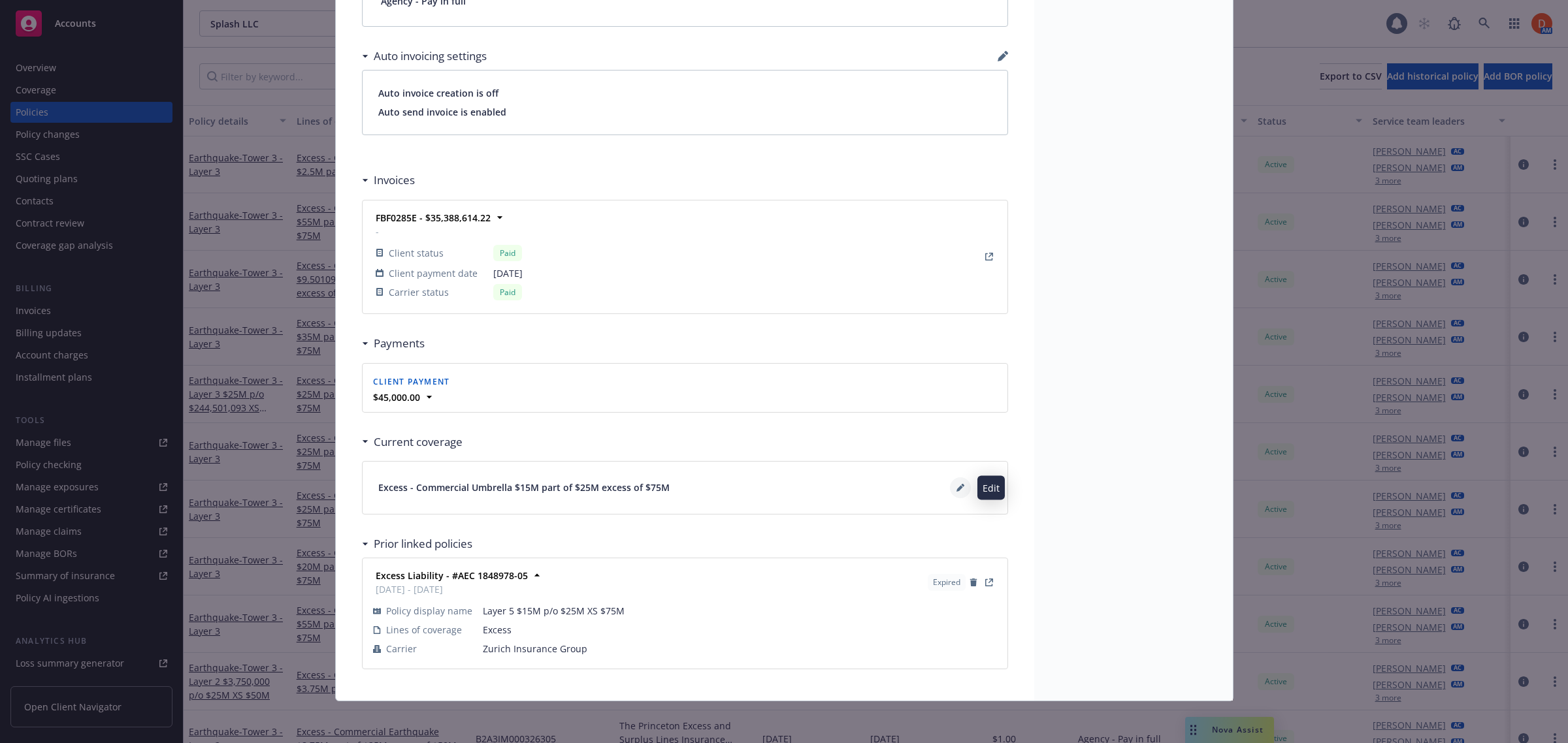
click at [950, 489] on button at bounding box center [960, 488] width 21 height 21
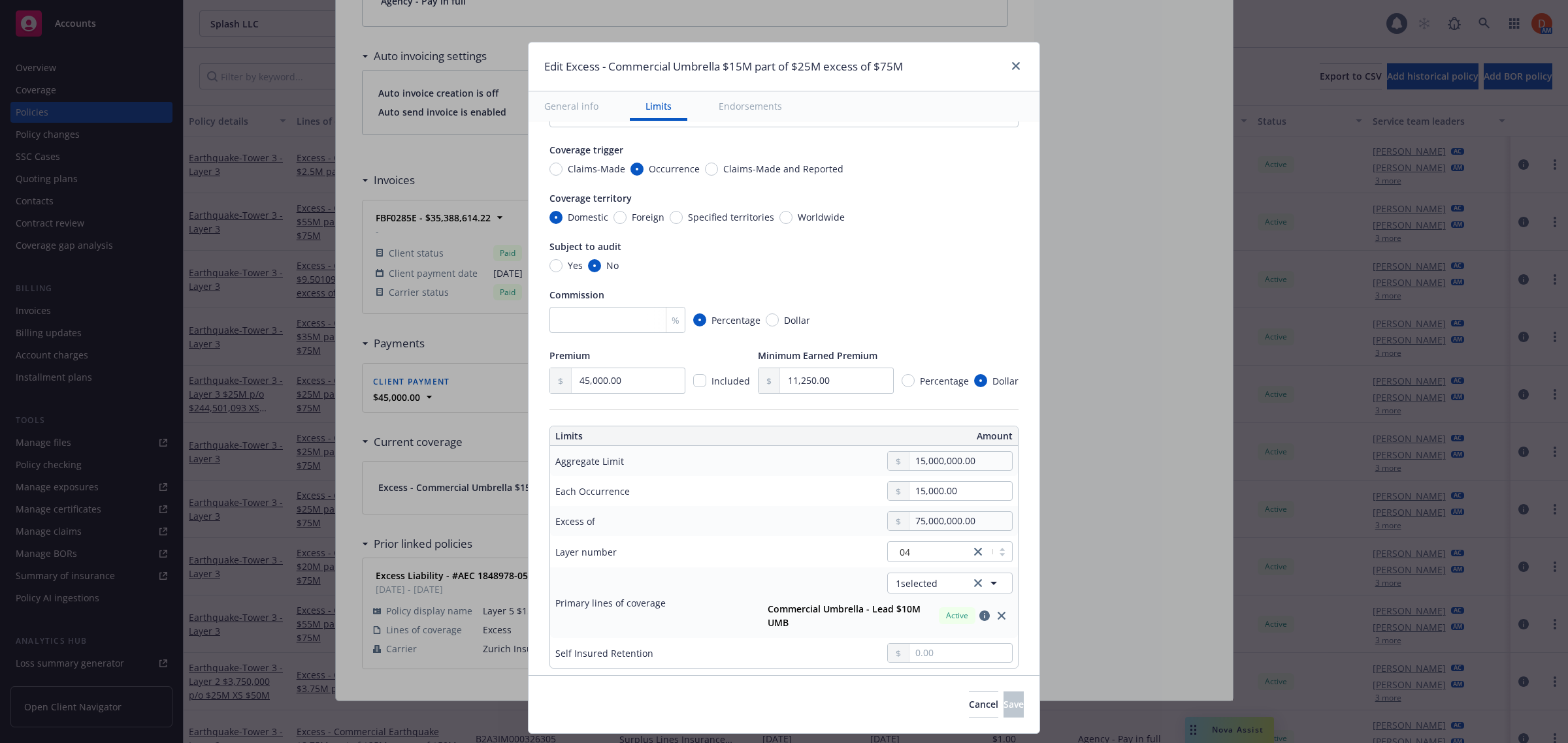
scroll to position [0, 0]
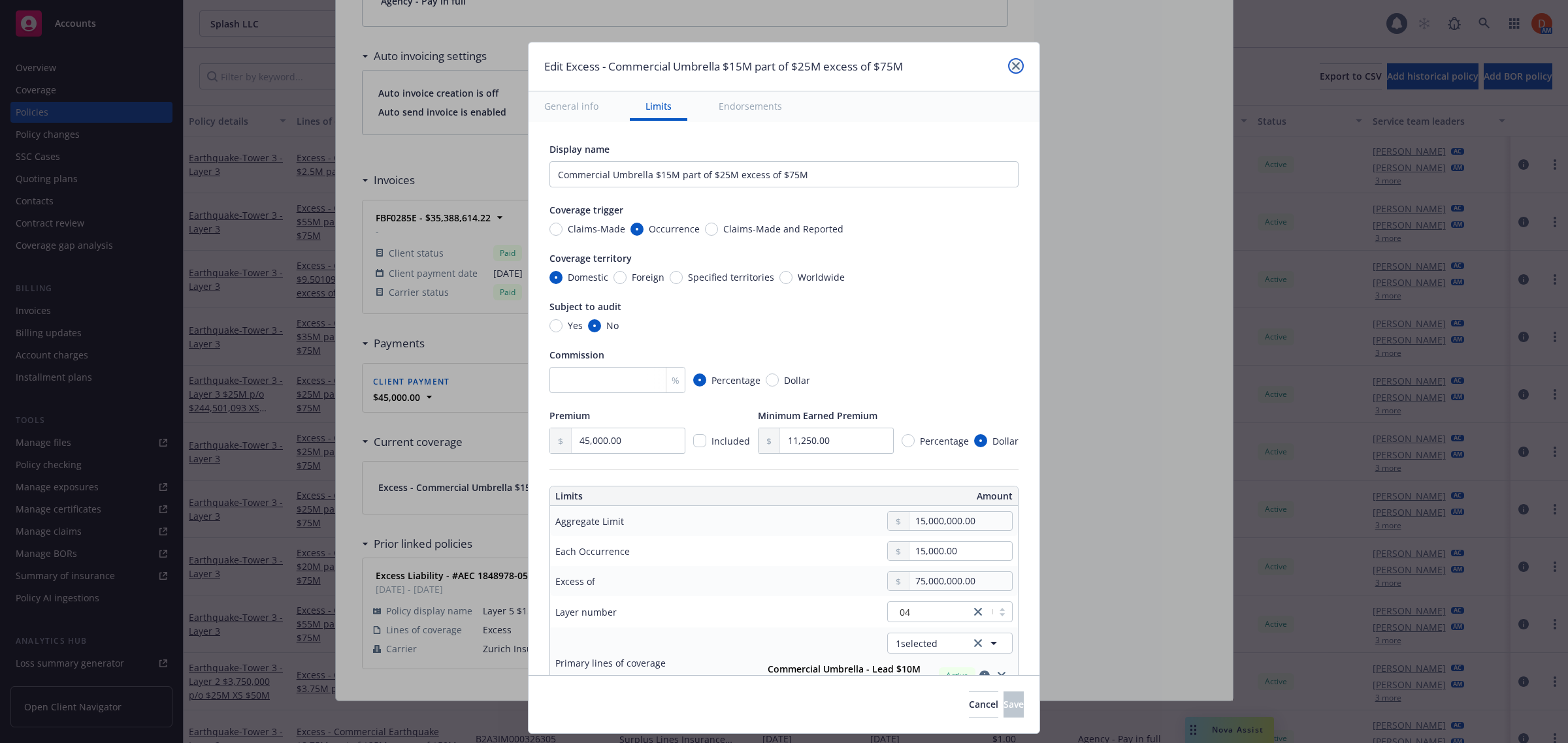
click at [1019, 68] on icon "close" at bounding box center [1016, 65] width 8 height 8
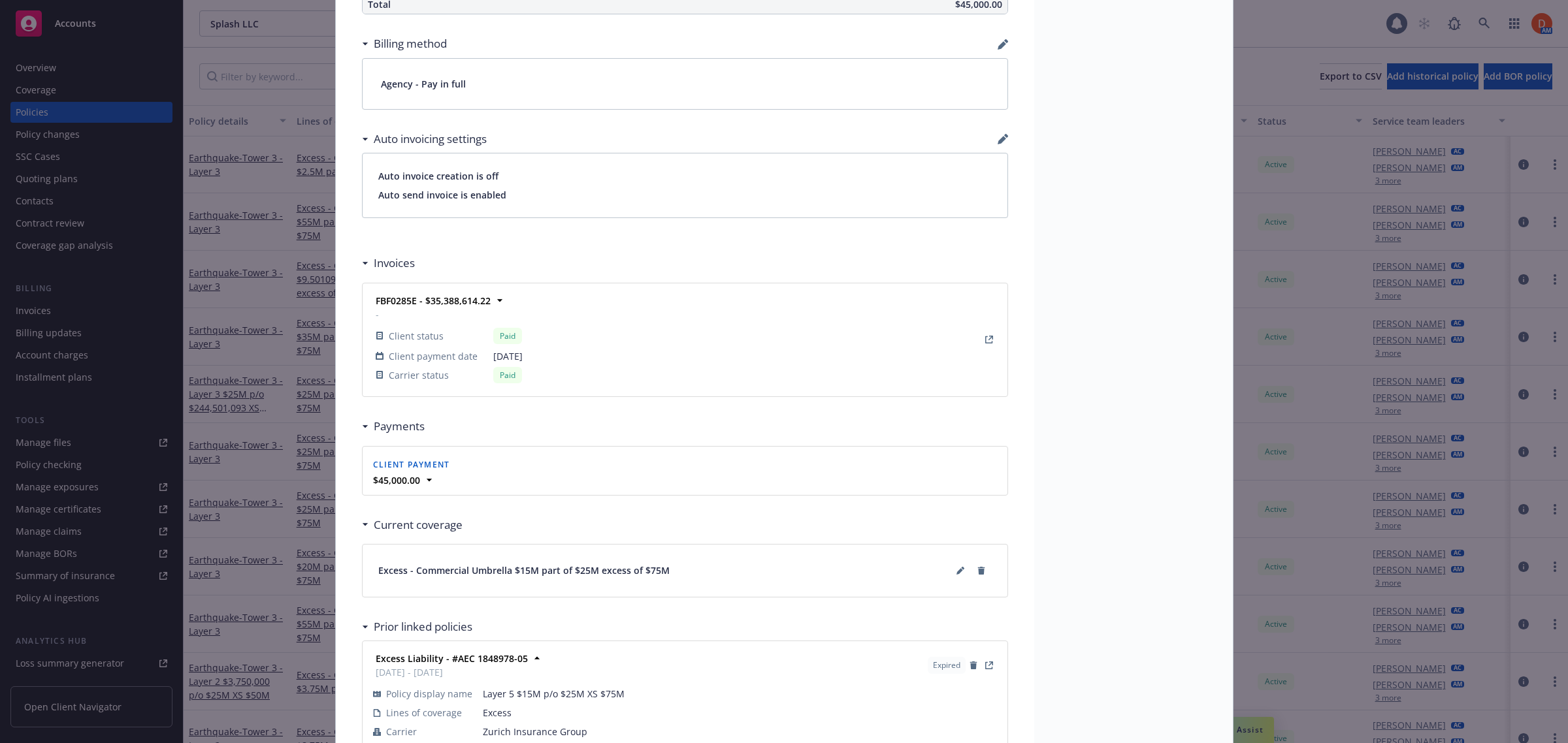
scroll to position [800, 0]
click at [957, 570] on icon at bounding box center [960, 566] width 8 height 8
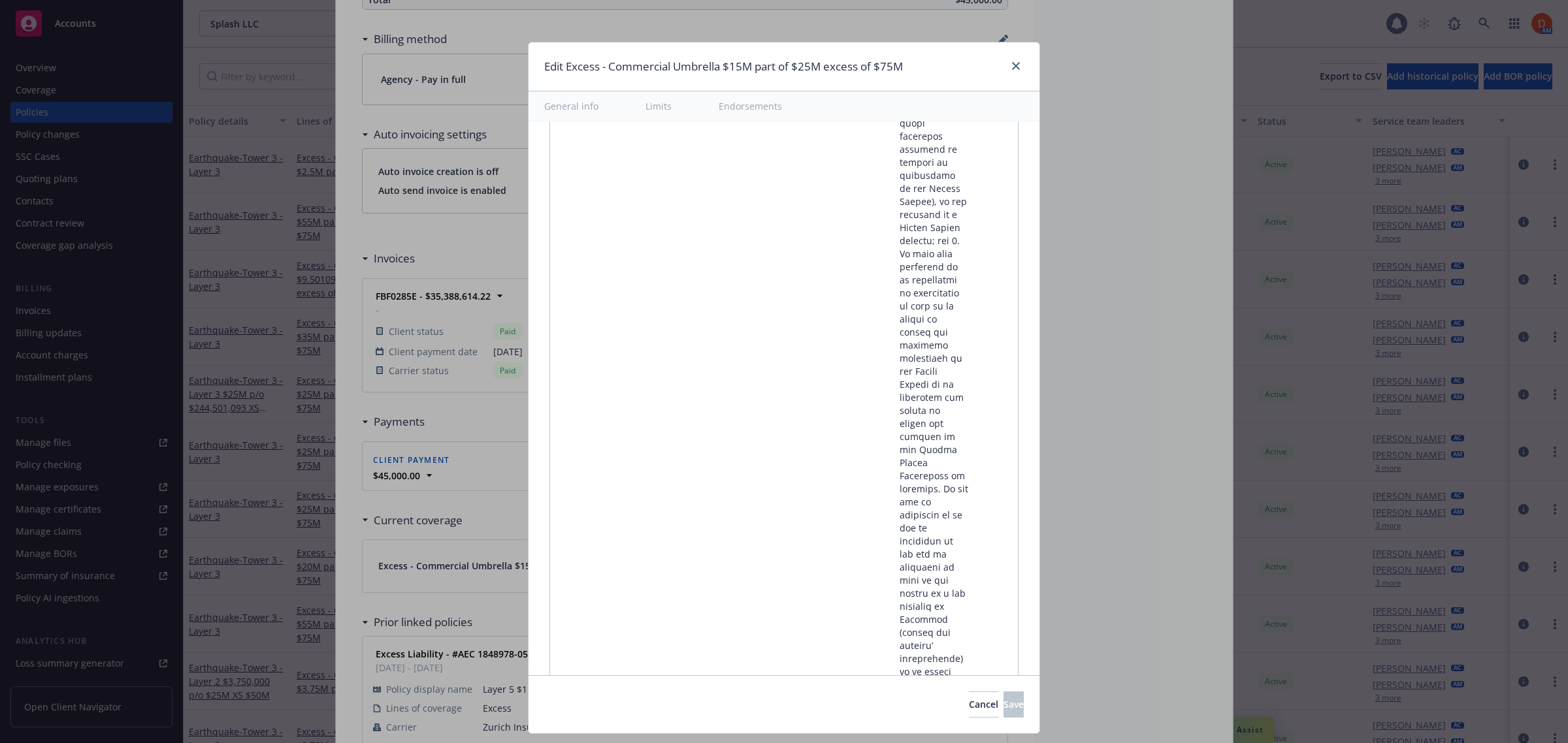
scroll to position [14941, 0]
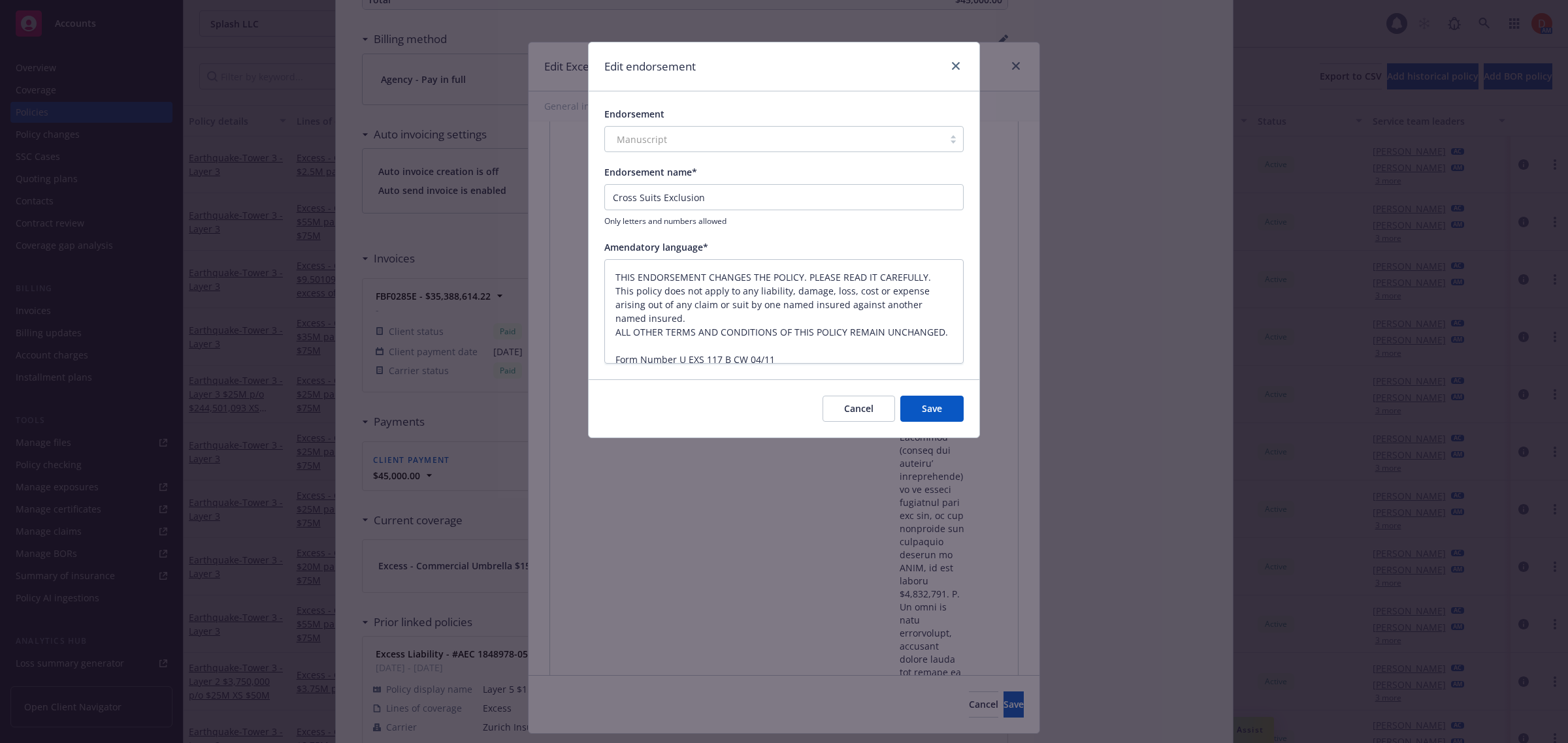
click at [872, 411] on button "Cancel" at bounding box center [859, 408] width 73 height 26
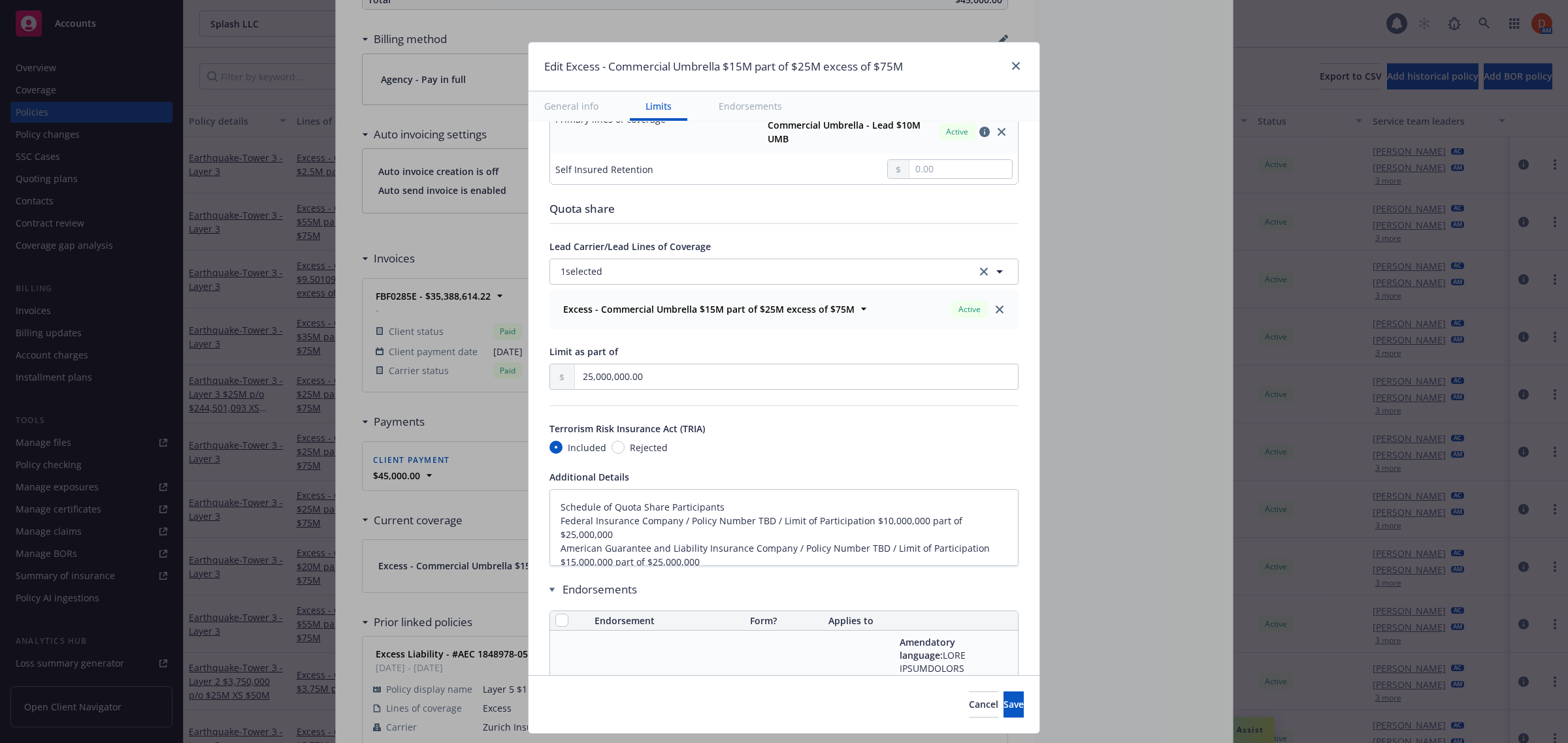
scroll to position [571, 0]
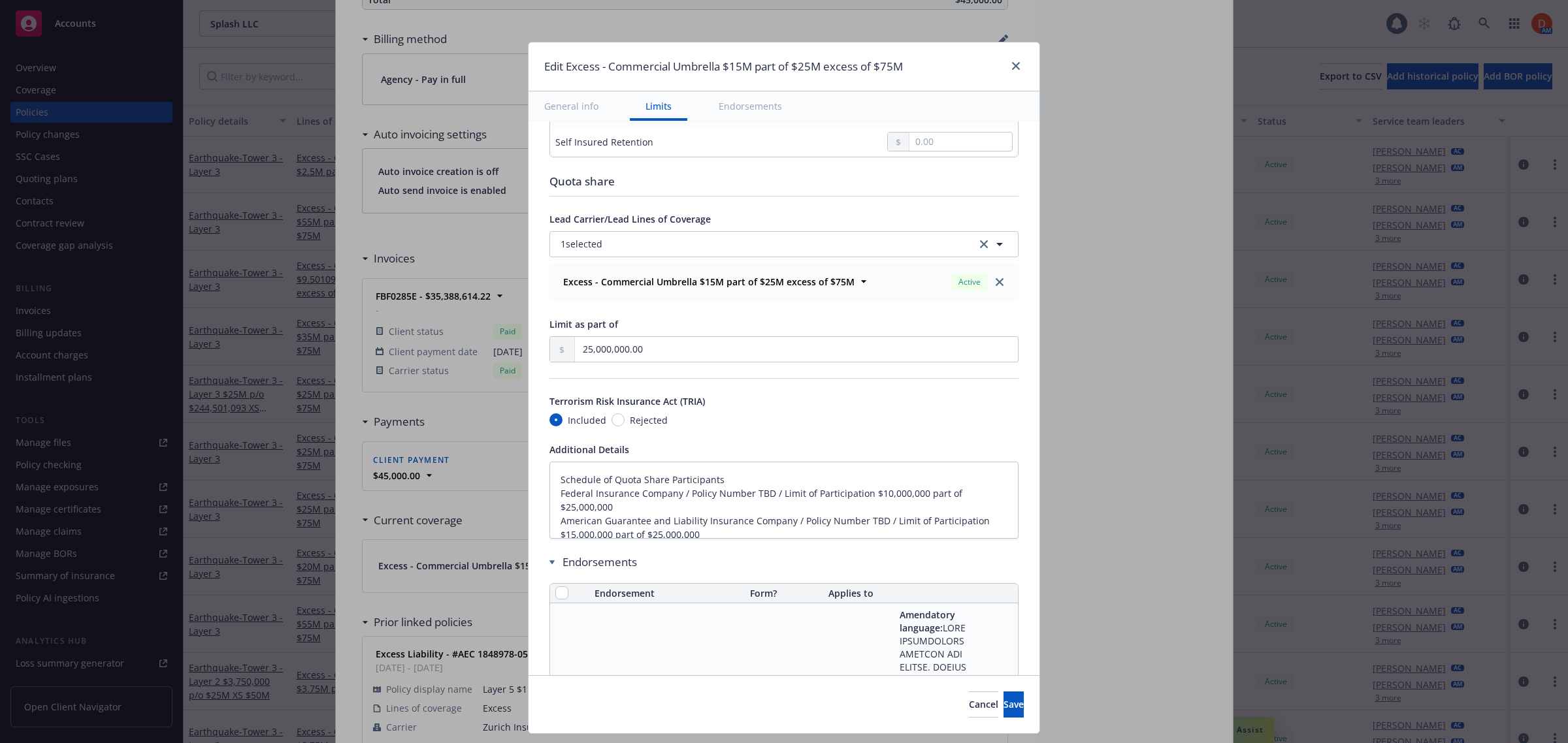
type textarea "x"
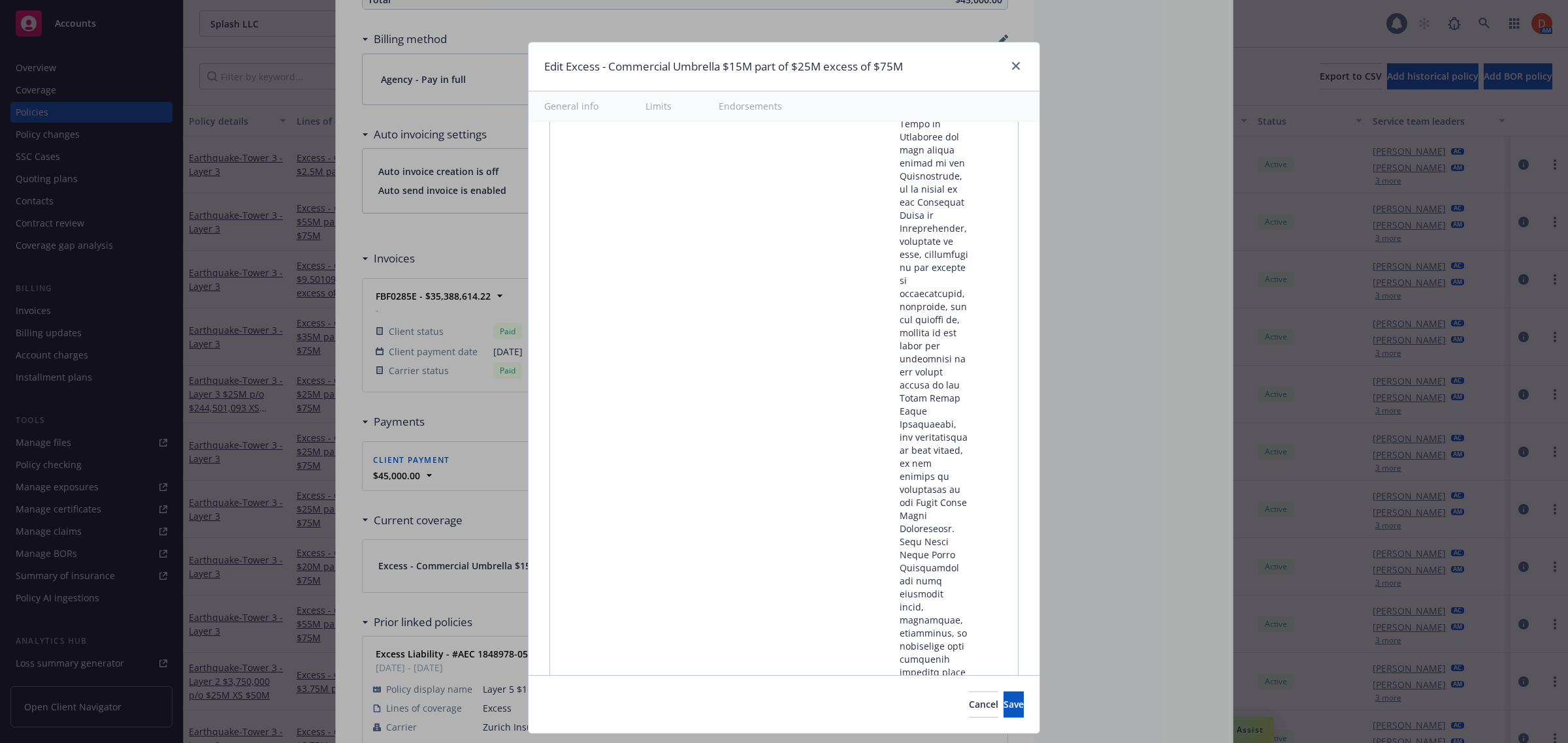
scroll to position [21072, 0]
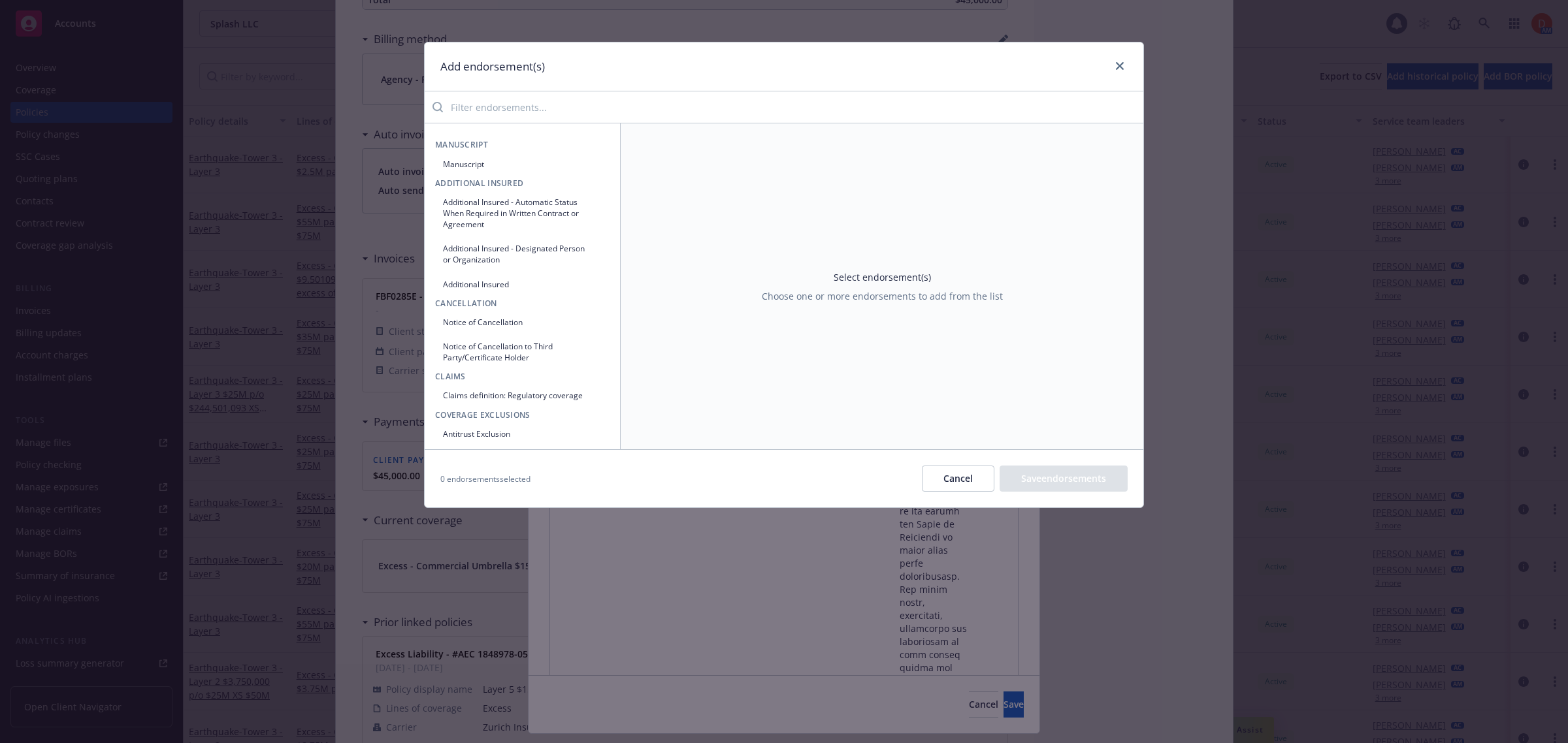
click at [596, 101] on input "search" at bounding box center [793, 107] width 700 height 26
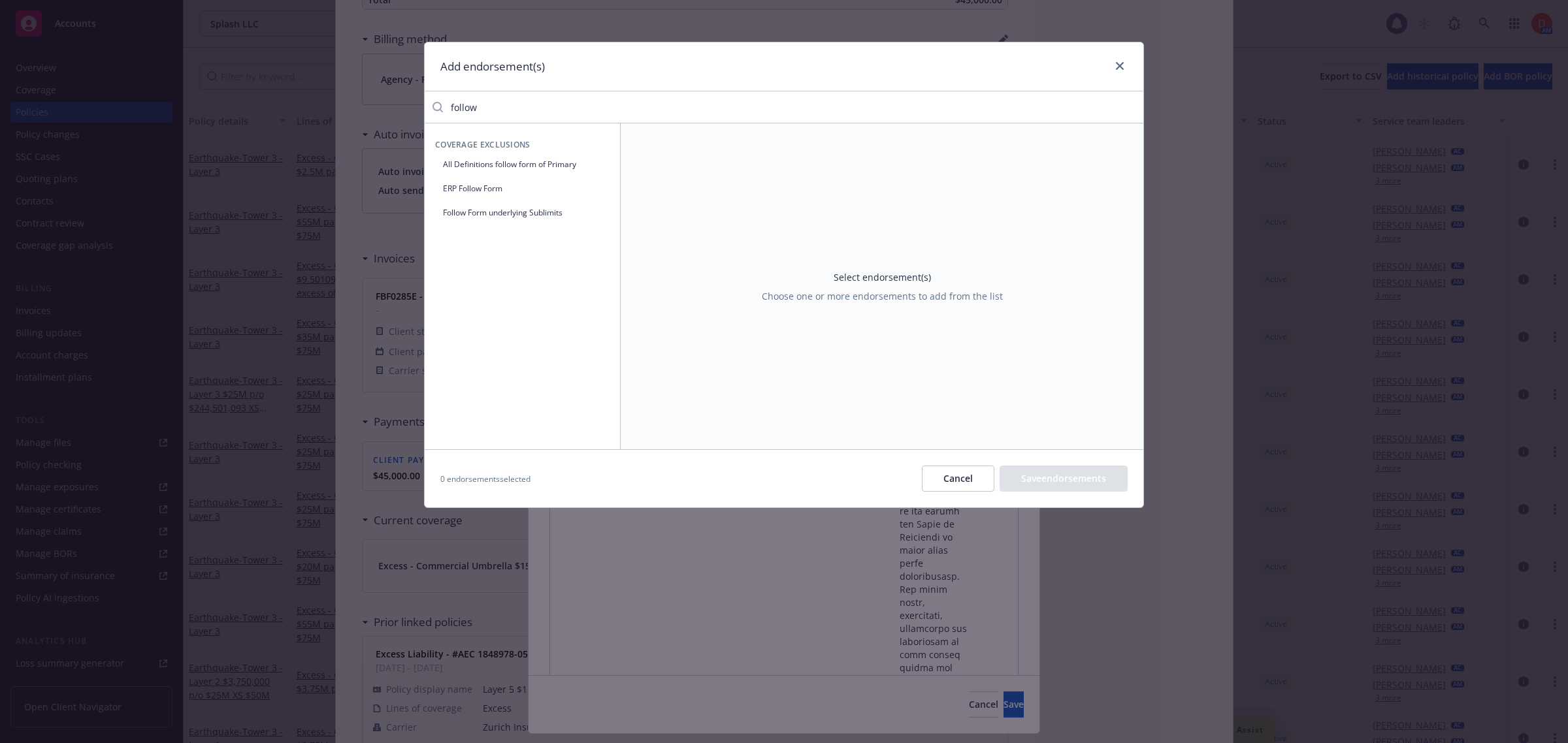
type input "follow"
click at [557, 172] on button "All Definitions follow form of Primary" at bounding box center [523, 164] width 175 height 22
click at [859, 194] on input "Yes" at bounding box center [861, 192] width 13 height 13
radio input "true"
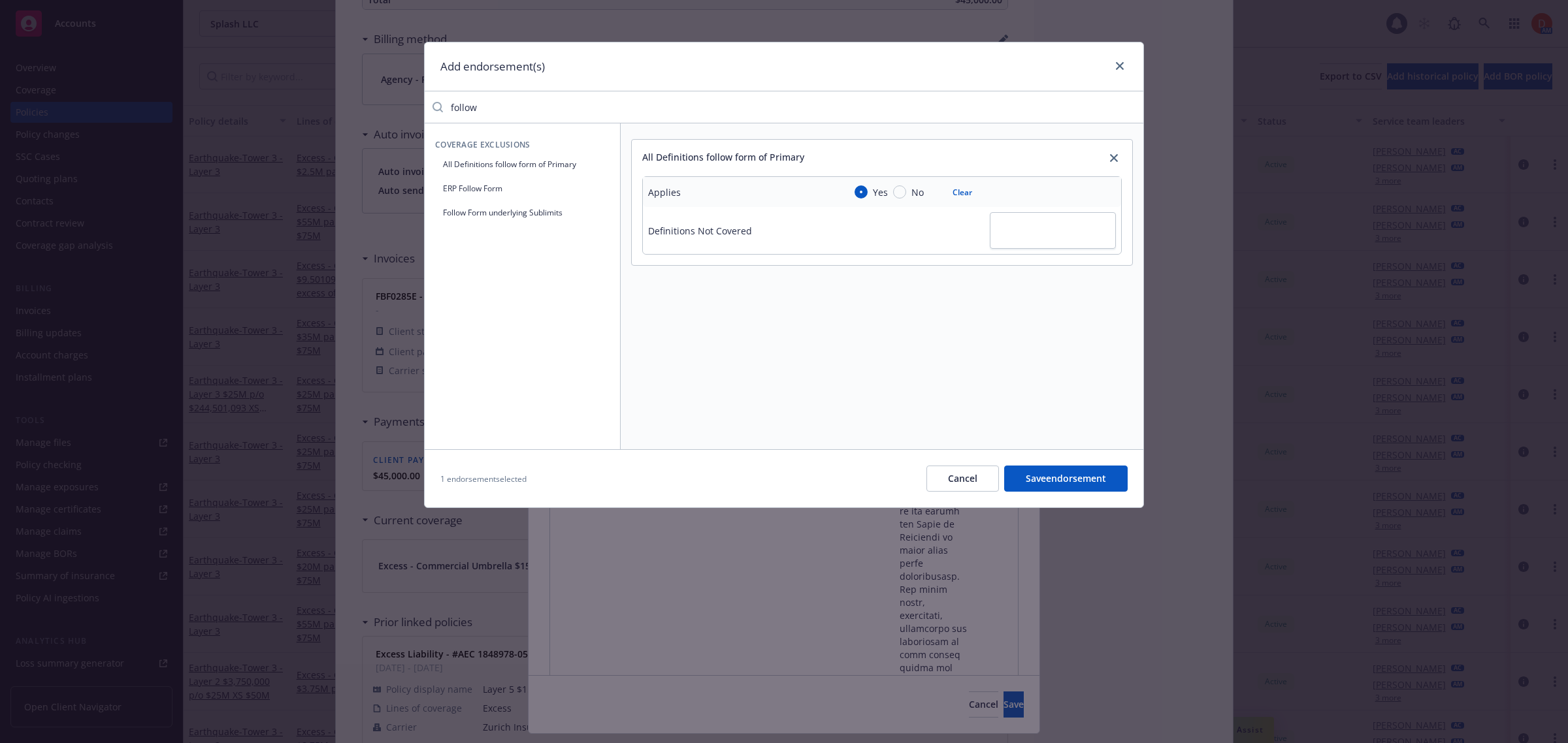
click at [1040, 482] on button "Save endorsement" at bounding box center [1065, 478] width 123 height 26
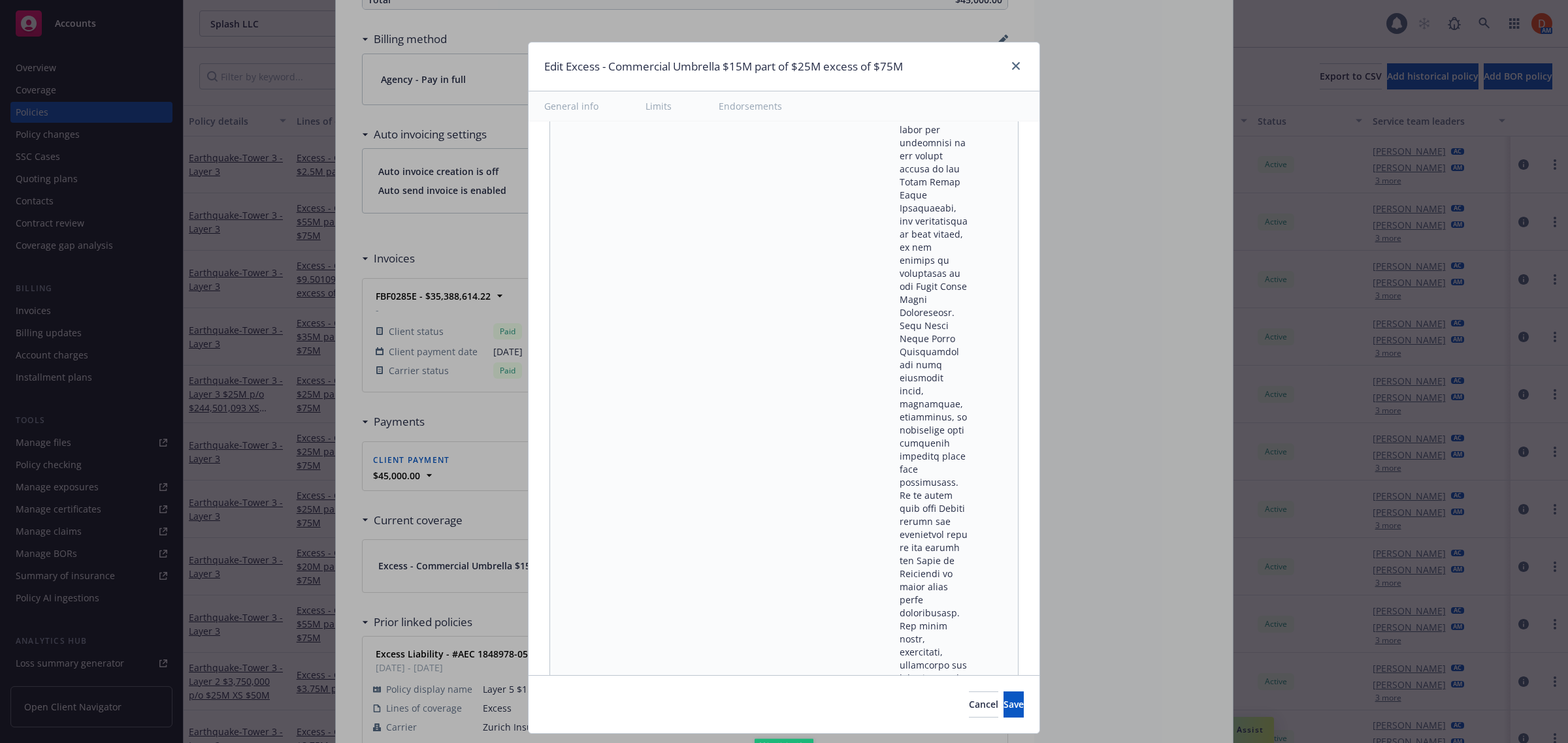
scroll to position [21109, 0]
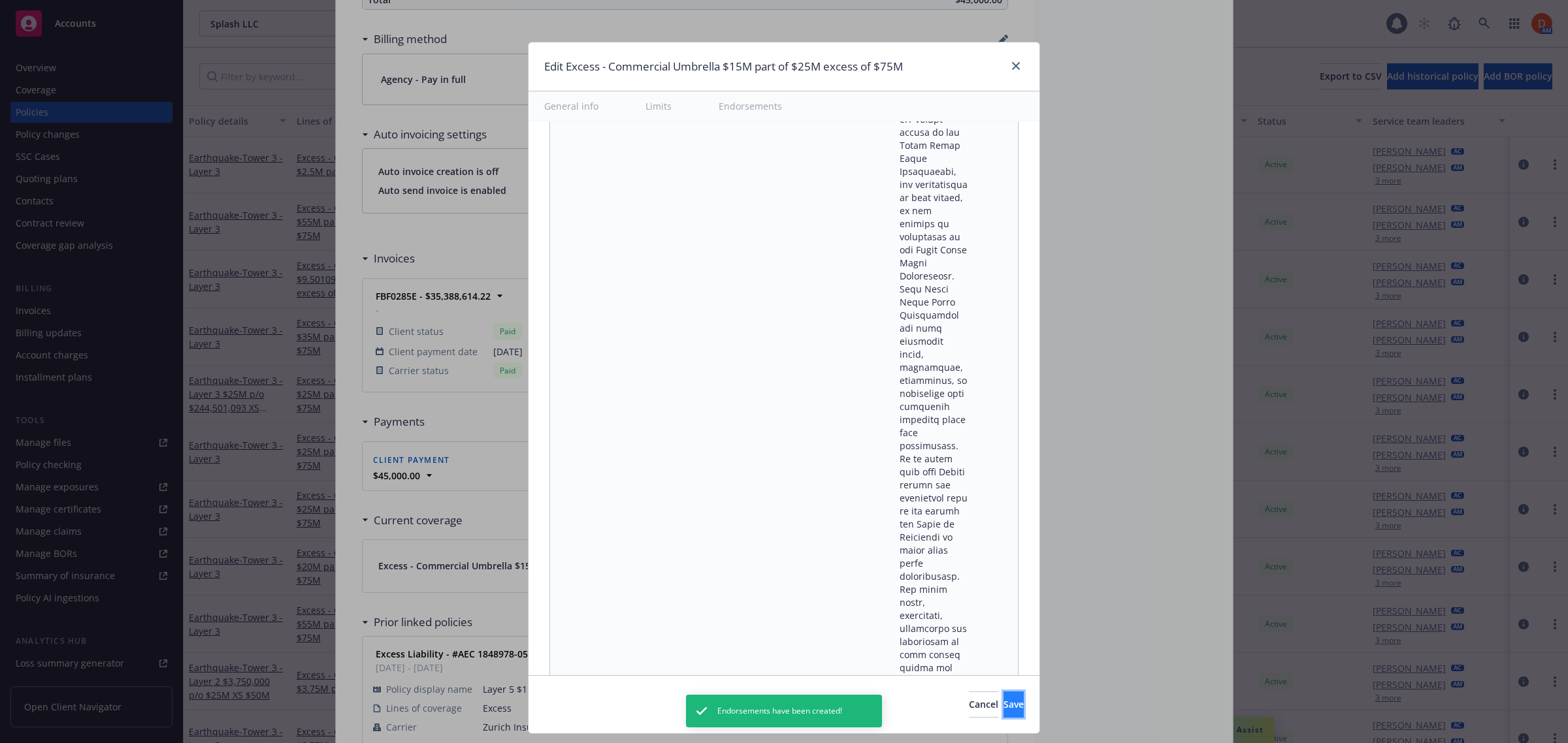
click at [1004, 710] on span "Save" at bounding box center [1014, 704] width 20 height 13
type textarea "x"
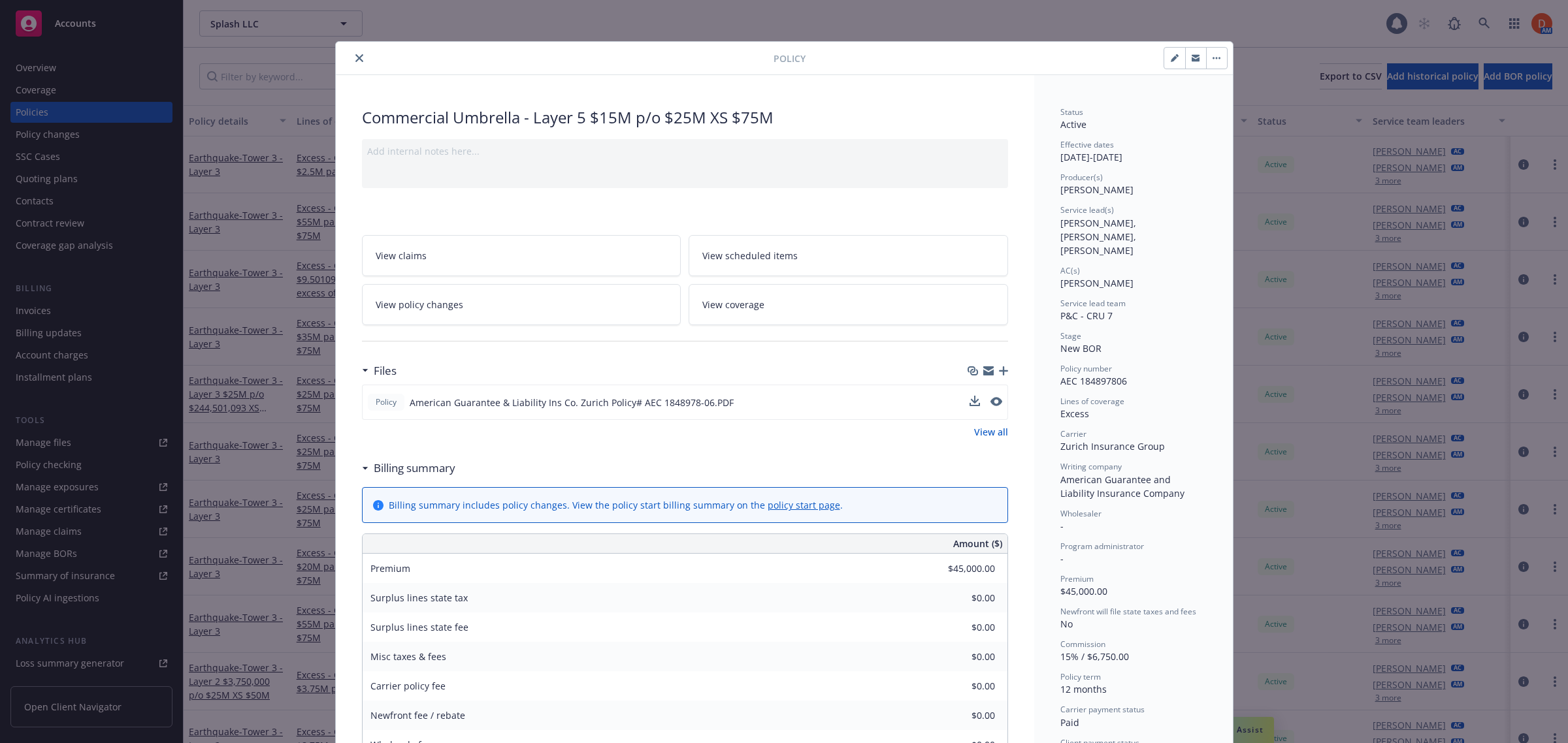
scroll to position [0, 0]
click at [351, 58] on button "close" at bounding box center [359, 58] width 15 height 15
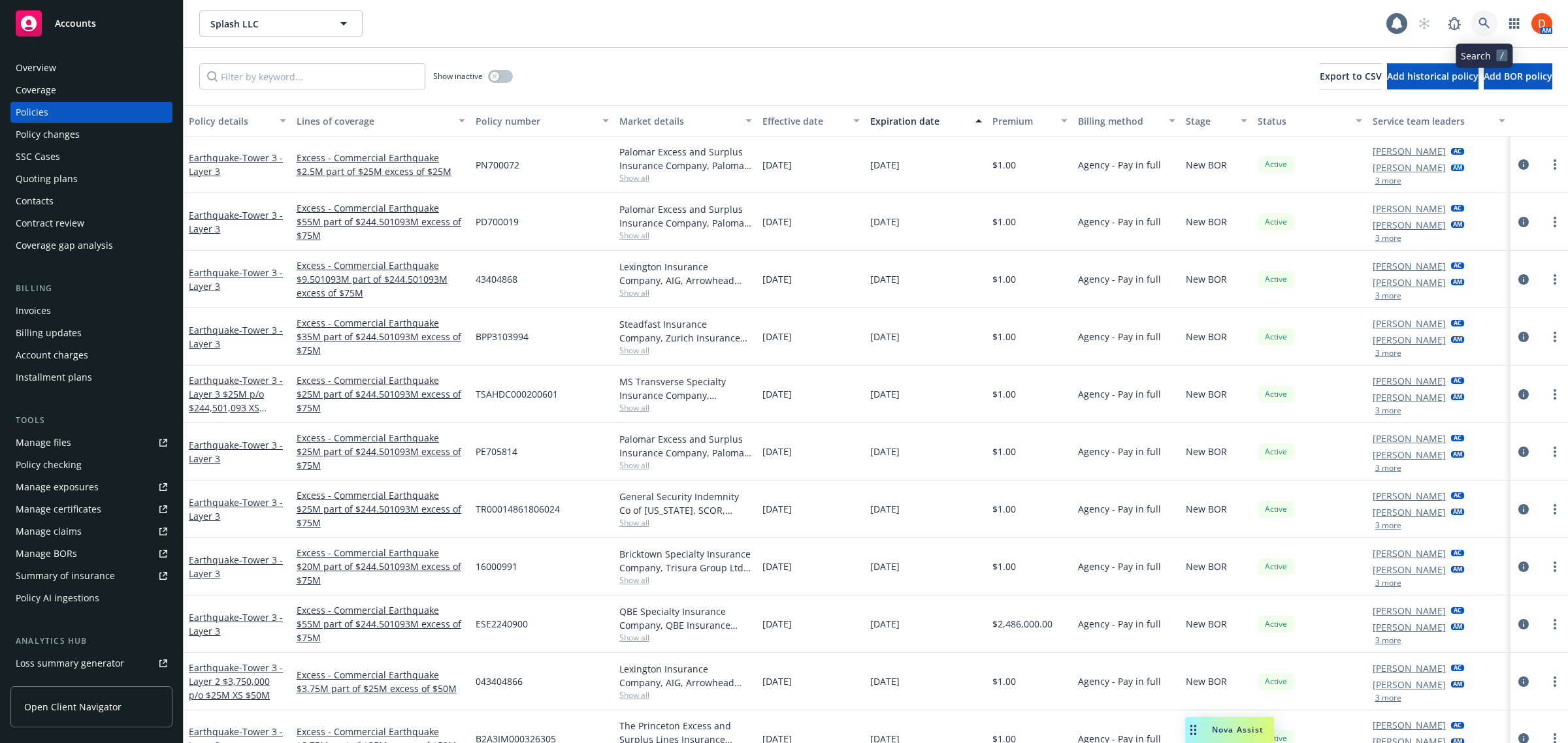
click at [1488, 27] on icon at bounding box center [1484, 23] width 11 height 11
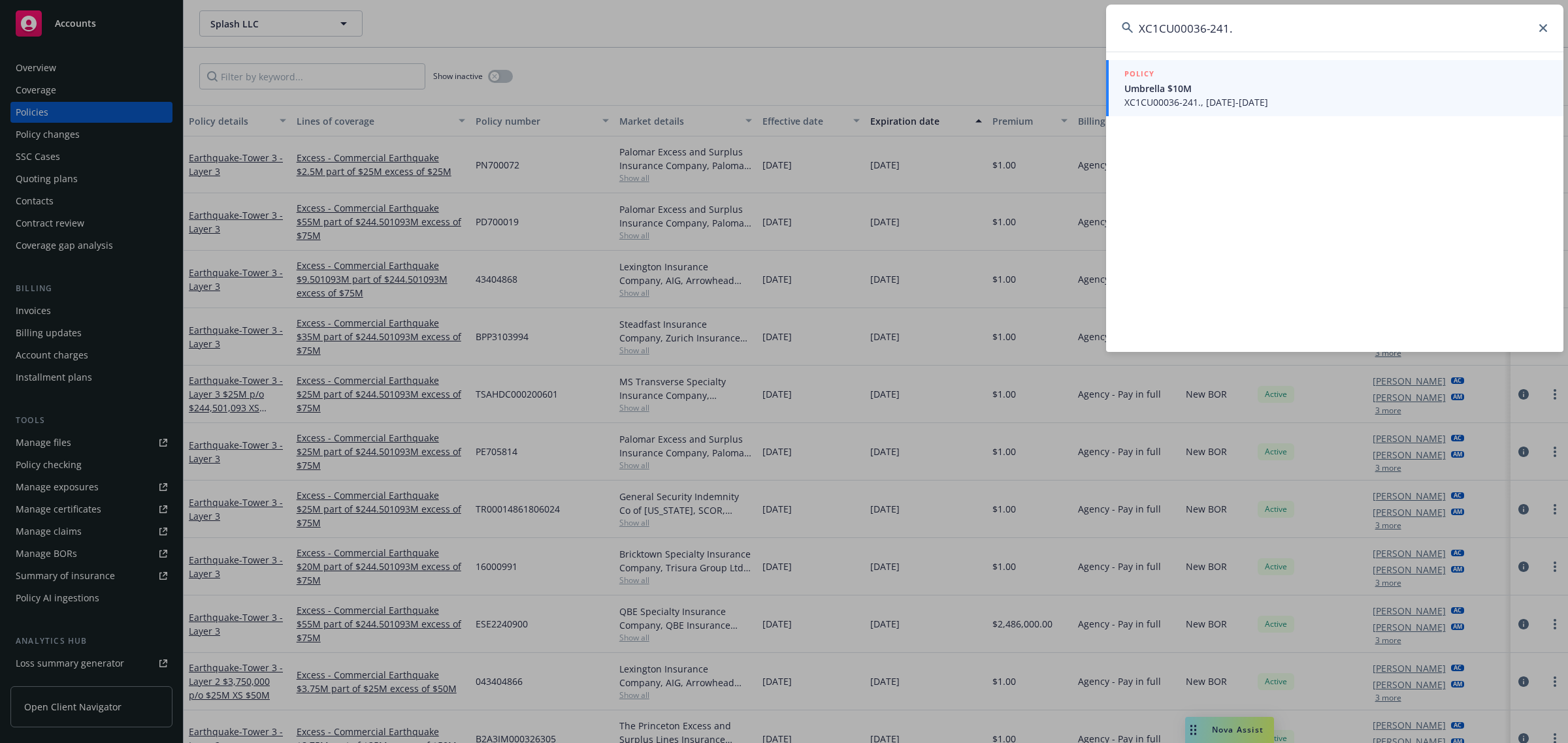
type input "XC1CU00036-241."
click at [1219, 100] on span "XC1CU00036-241., [DATE]-[DATE]" at bounding box center [1336, 101] width 423 height 13
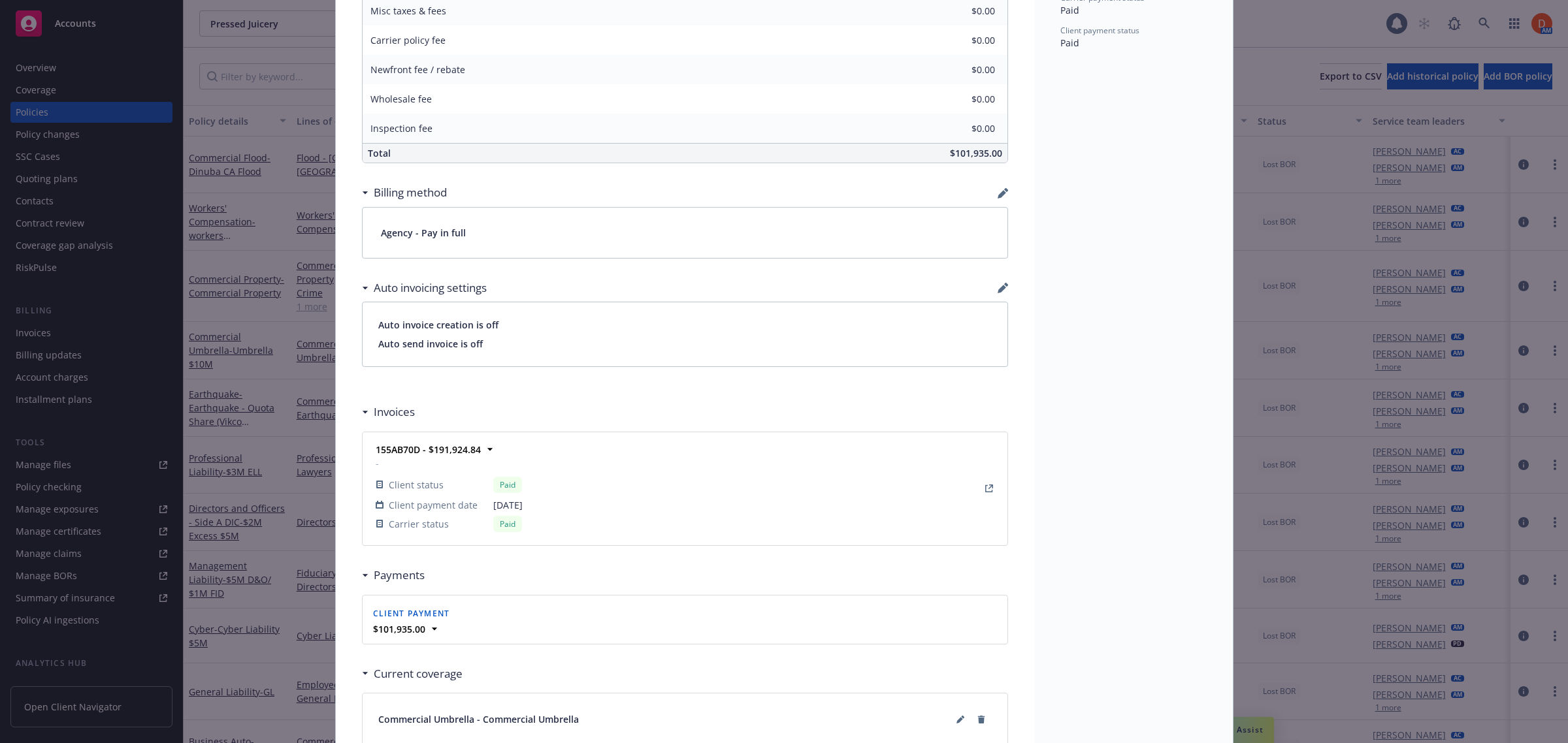
scroll to position [1051, 0]
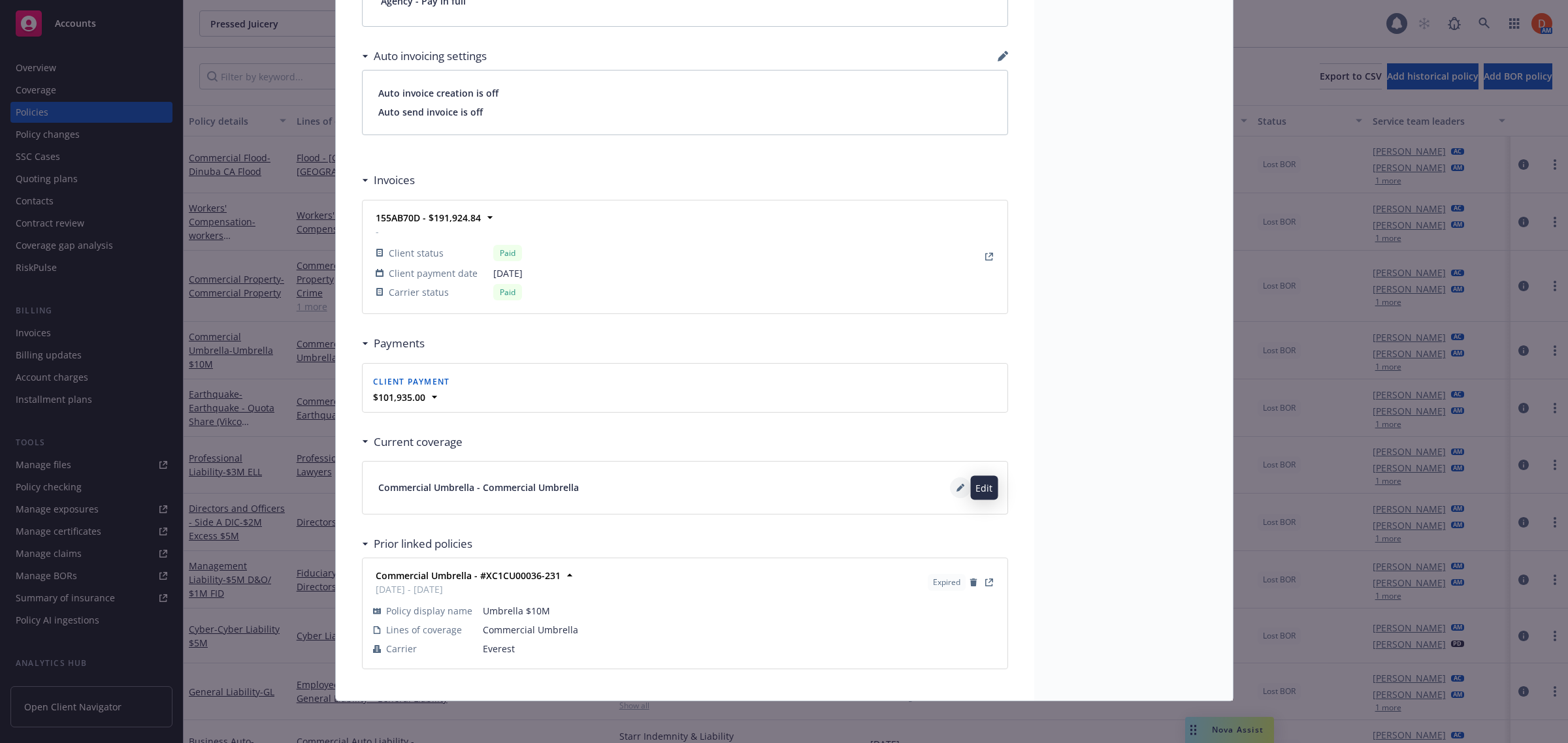
click at [957, 487] on icon at bounding box center [960, 487] width 8 height 8
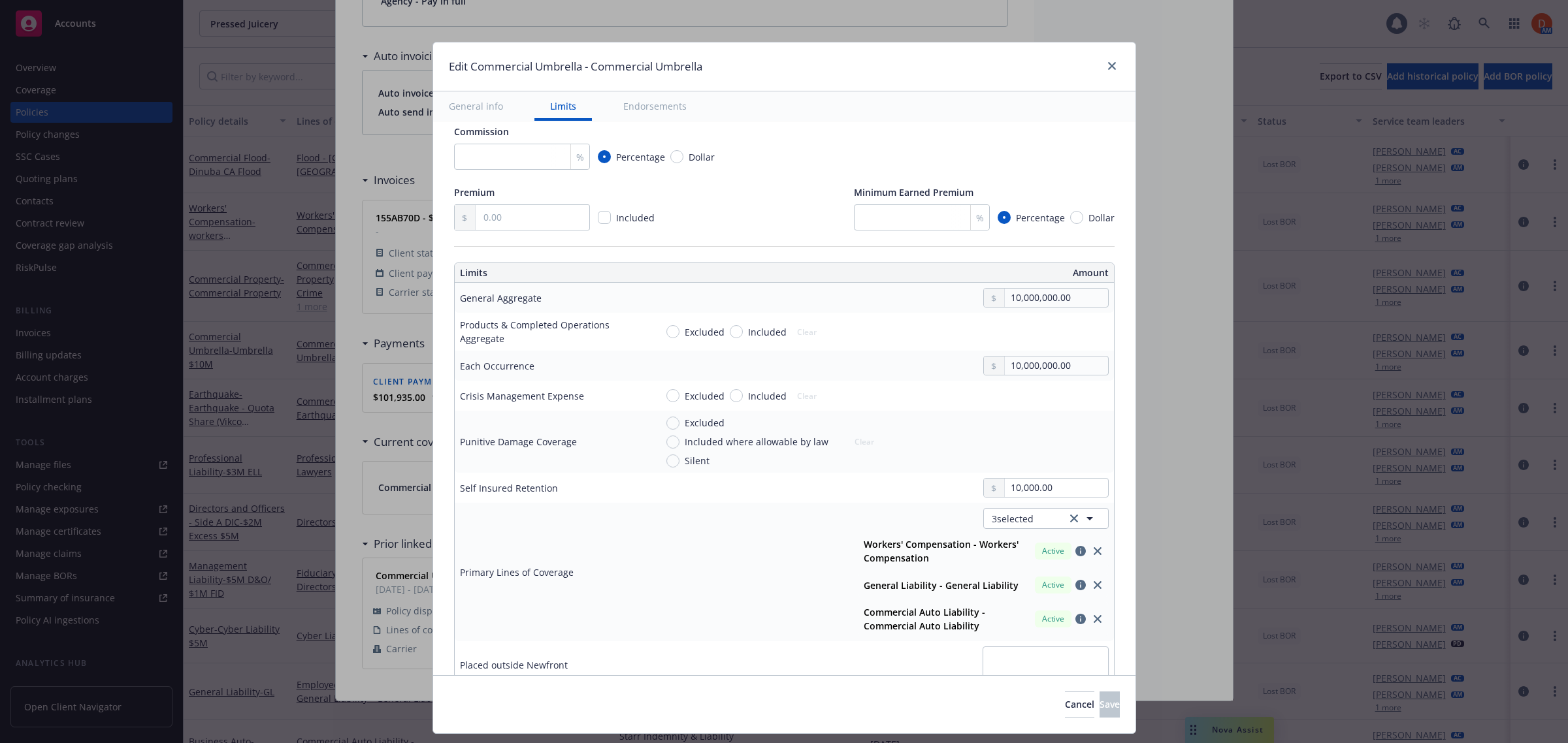
scroll to position [245, 0]
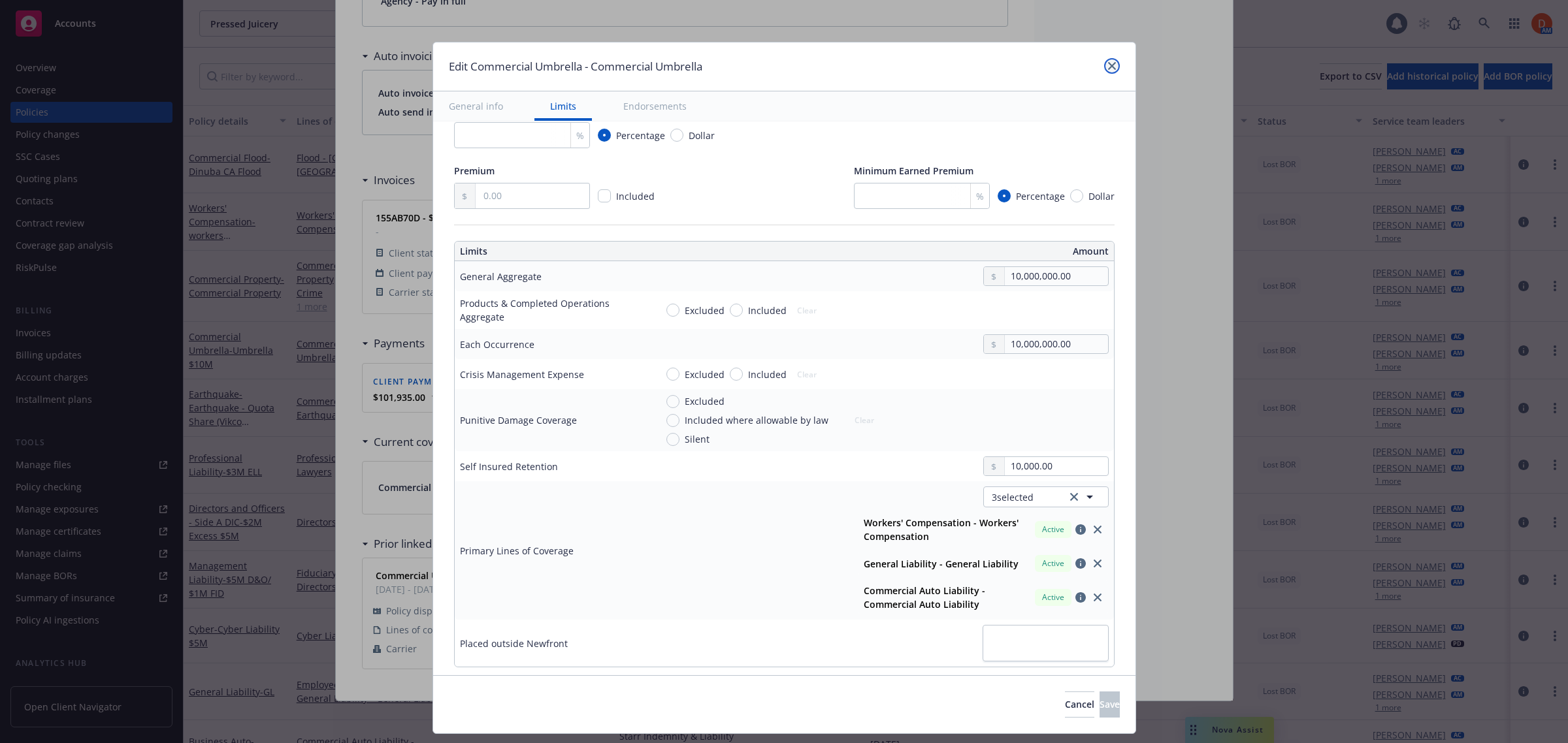
click at [1111, 63] on icon "close" at bounding box center [1112, 65] width 8 height 8
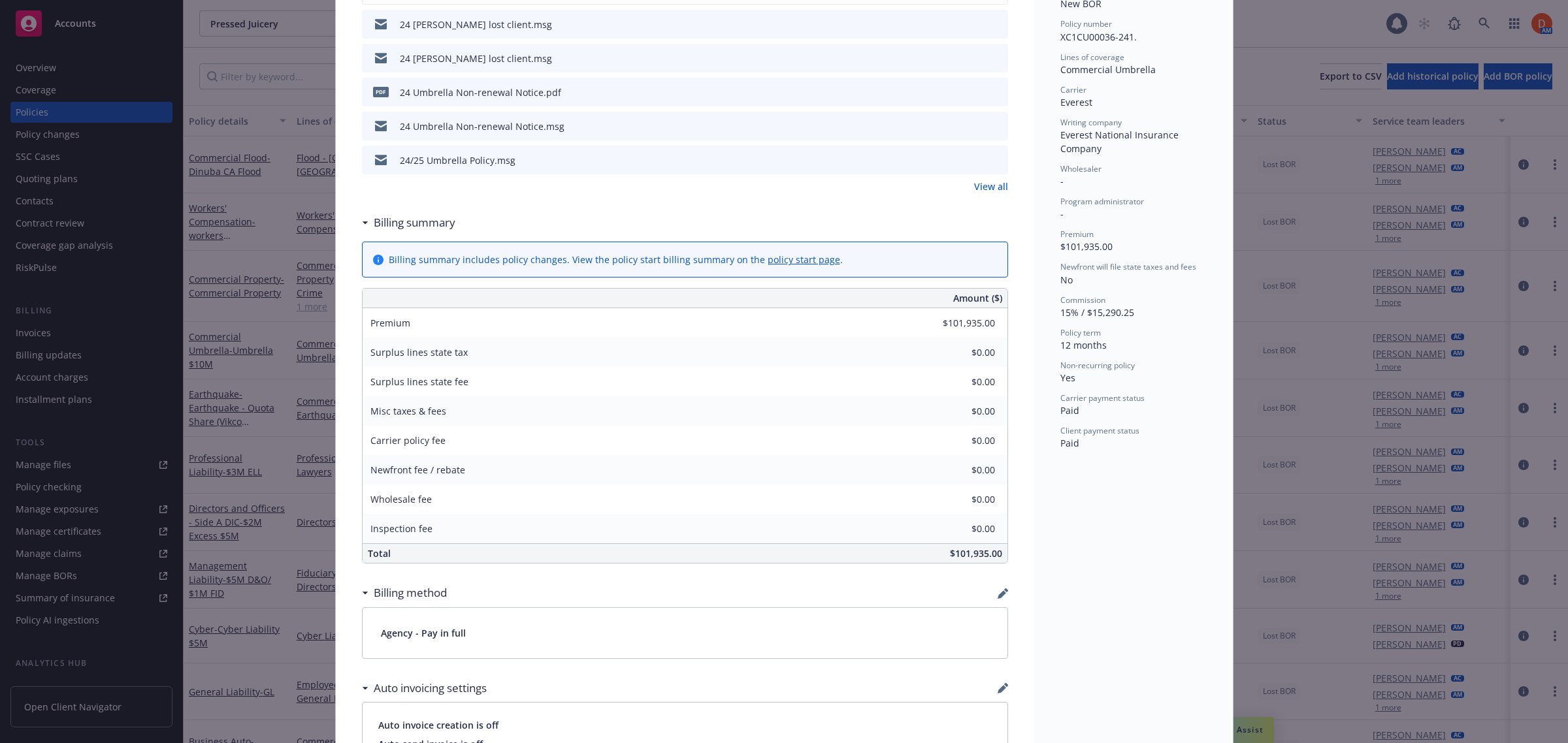
scroll to position [317, 0]
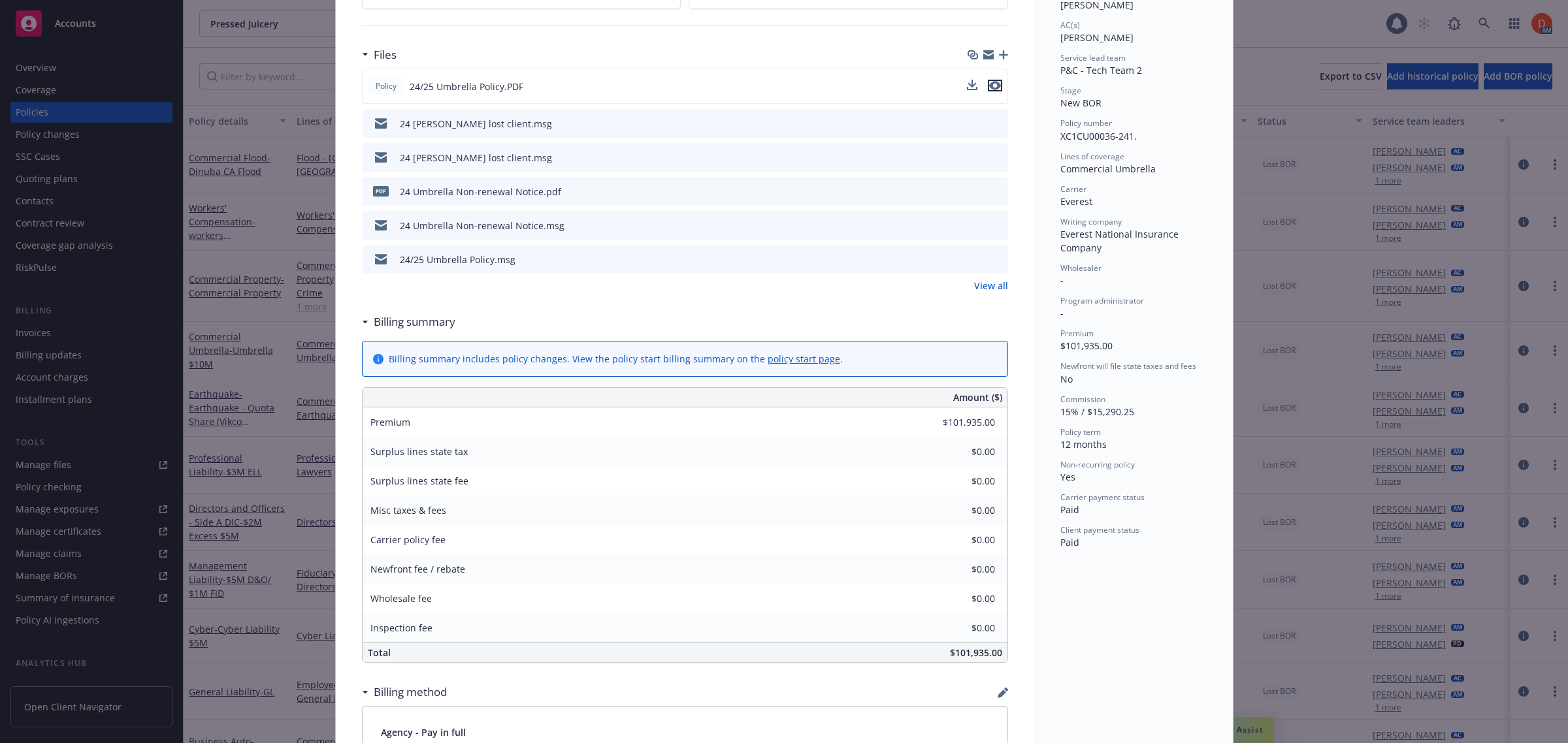
click at [995, 86] on button "preview file" at bounding box center [995, 85] width 14 height 12
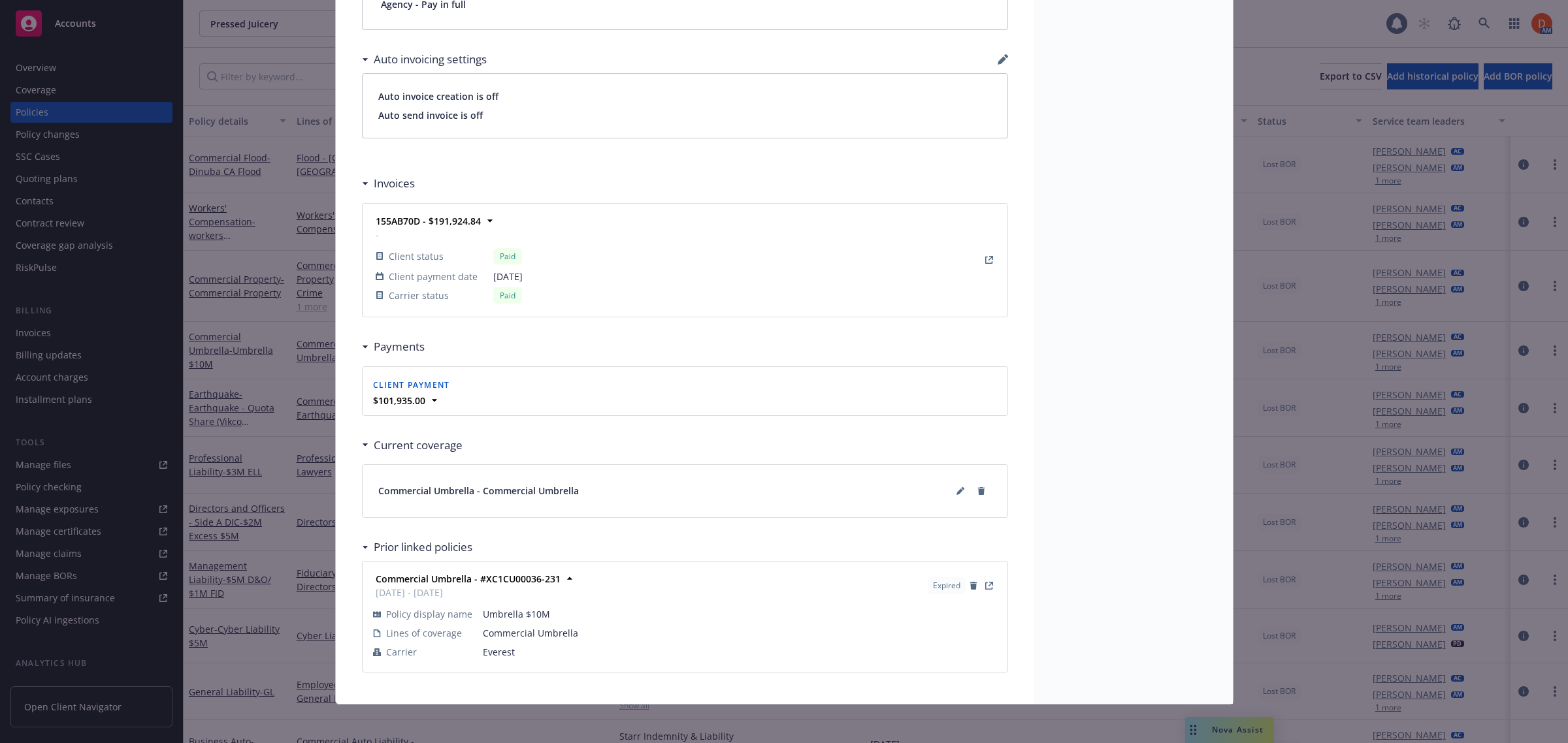
scroll to position [1051, 0]
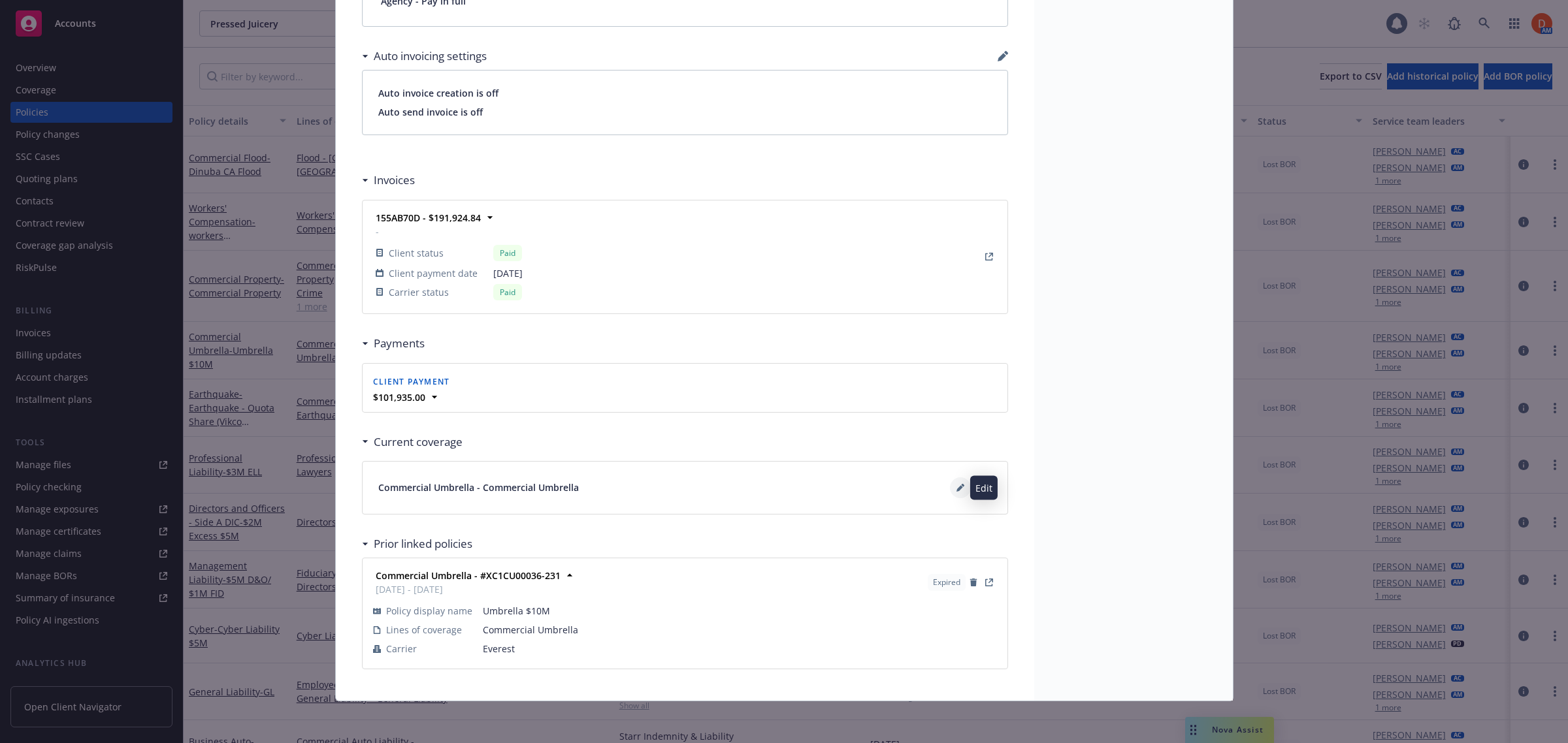
click at [950, 490] on button at bounding box center [960, 488] width 21 height 21
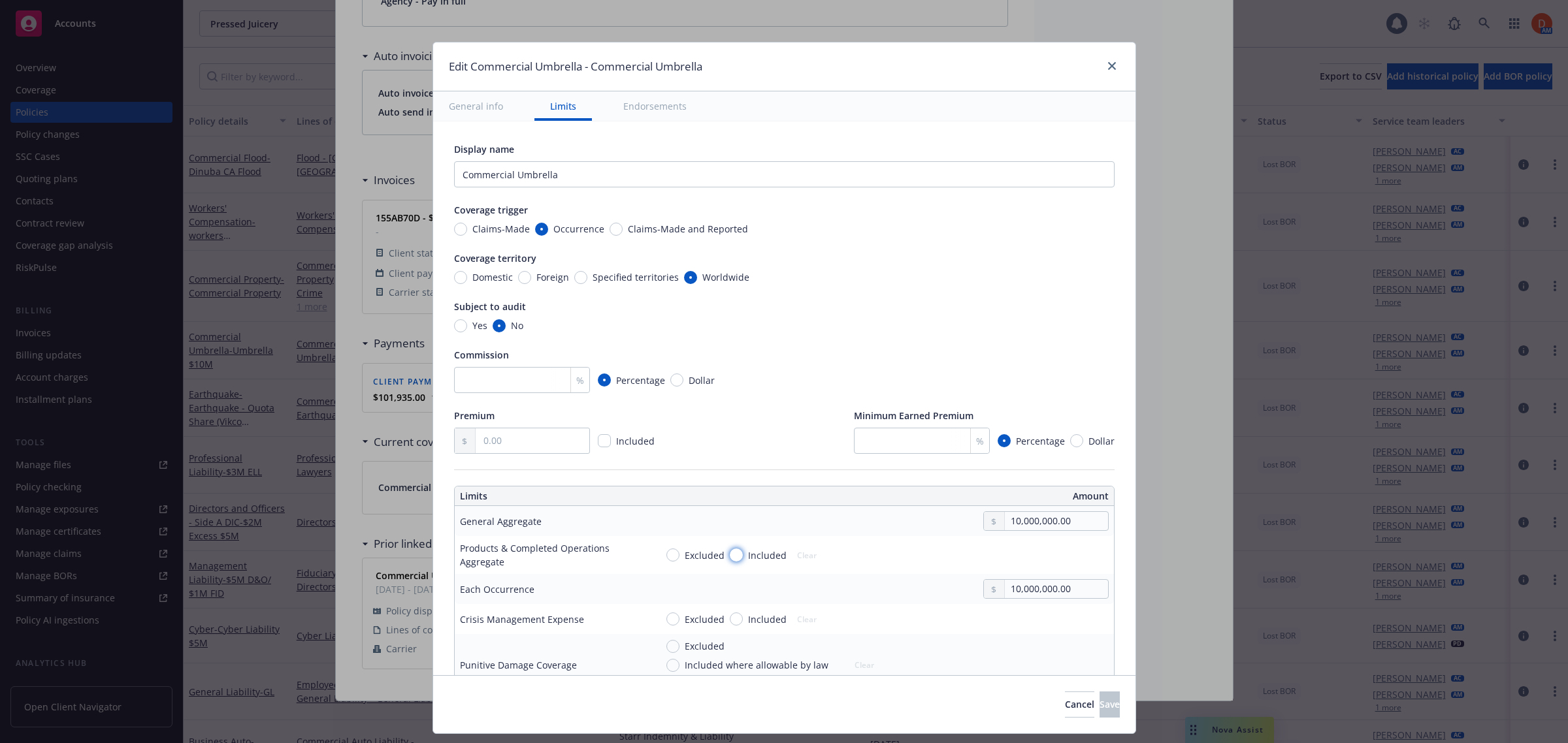
click at [730, 555] on input "Included" at bounding box center [736, 555] width 13 height 13
radio input "true"
drag, startPoint x: 1065, startPoint y: 523, endPoint x: 938, endPoint y: 518, distance: 127.1
click at [938, 518] on div "10,000,000.00" at bounding box center [882, 521] width 453 height 20
click at [903, 592] on div "10,000,000.00" at bounding box center [882, 589] width 453 height 20
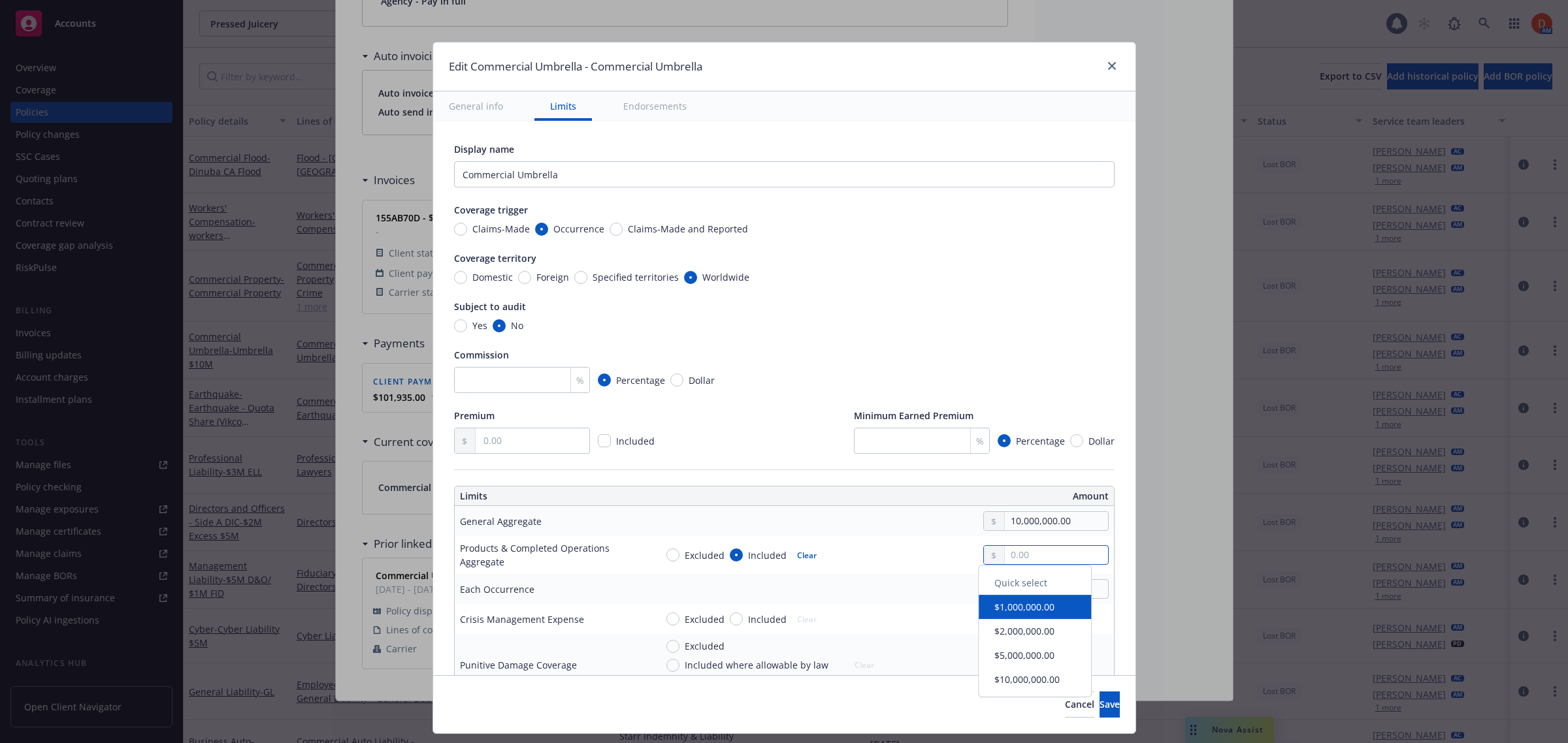
click at [1049, 563] on input "text" at bounding box center [1056, 555] width 103 height 18
paste input "10,000,000.00"
type input "10,000,000.00"
click at [942, 562] on div "Excluded Included Clear 10,000,000.00" at bounding box center [882, 555] width 453 height 20
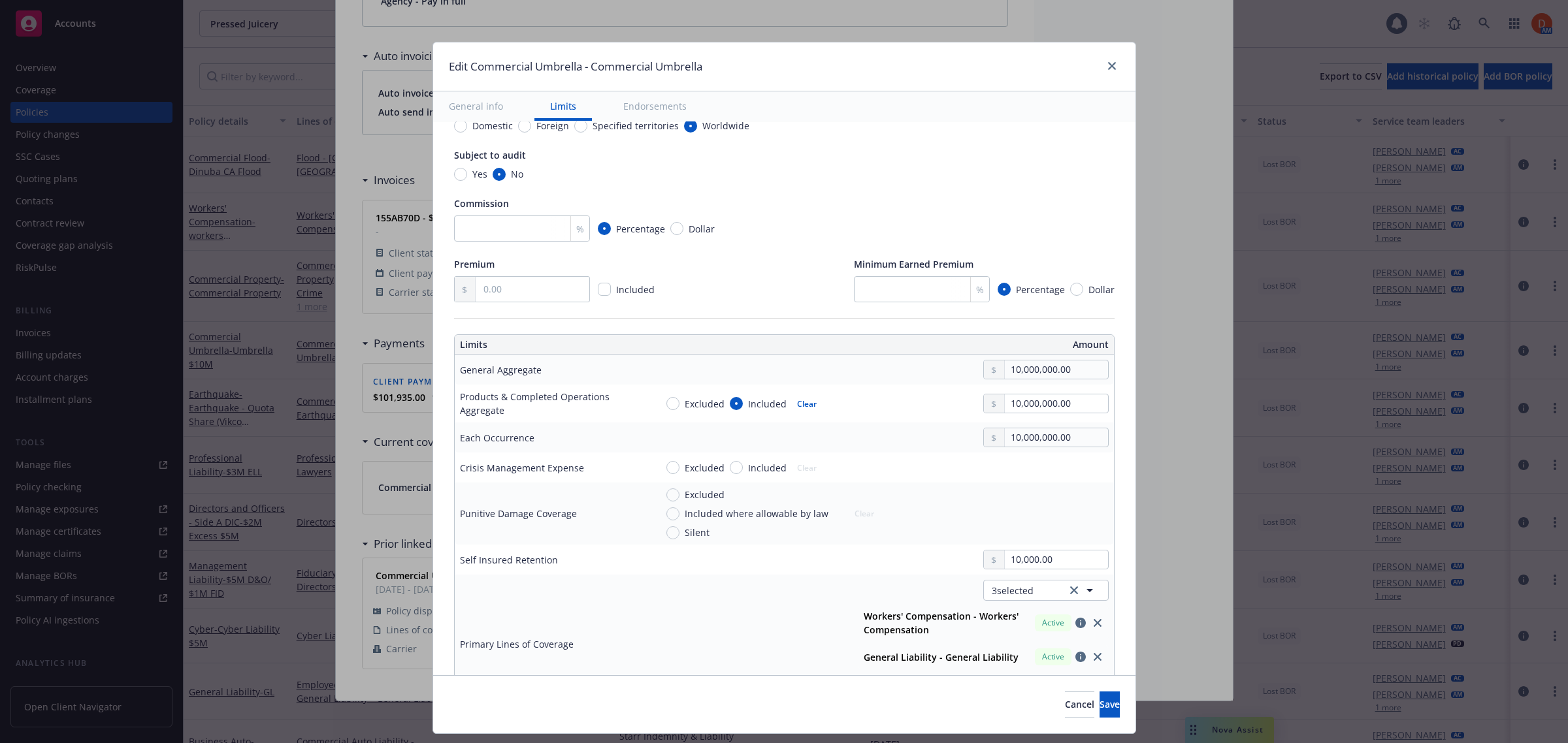
scroll to position [245, 0]
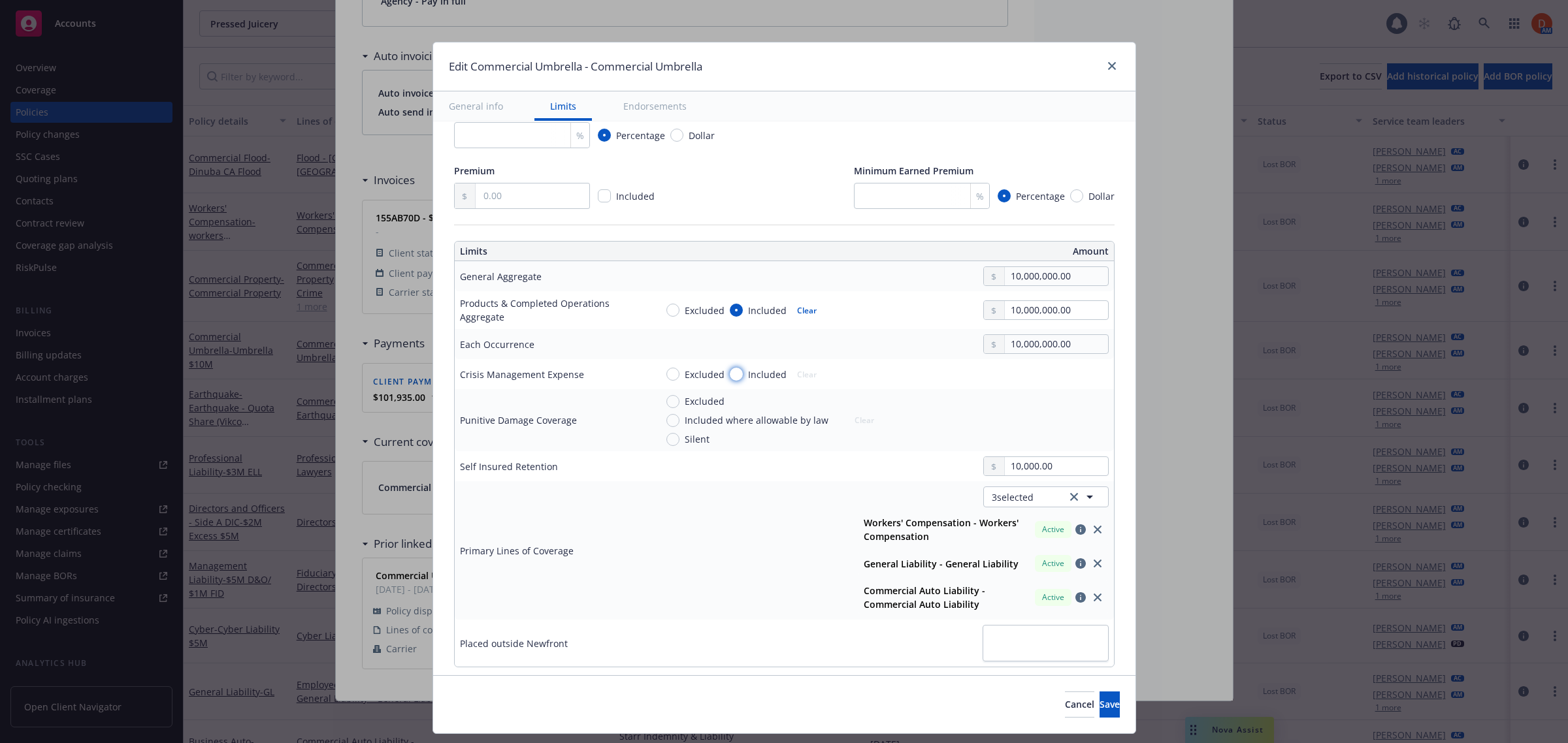
click at [730, 377] on input "Included" at bounding box center [736, 374] width 13 height 13
radio input "true"
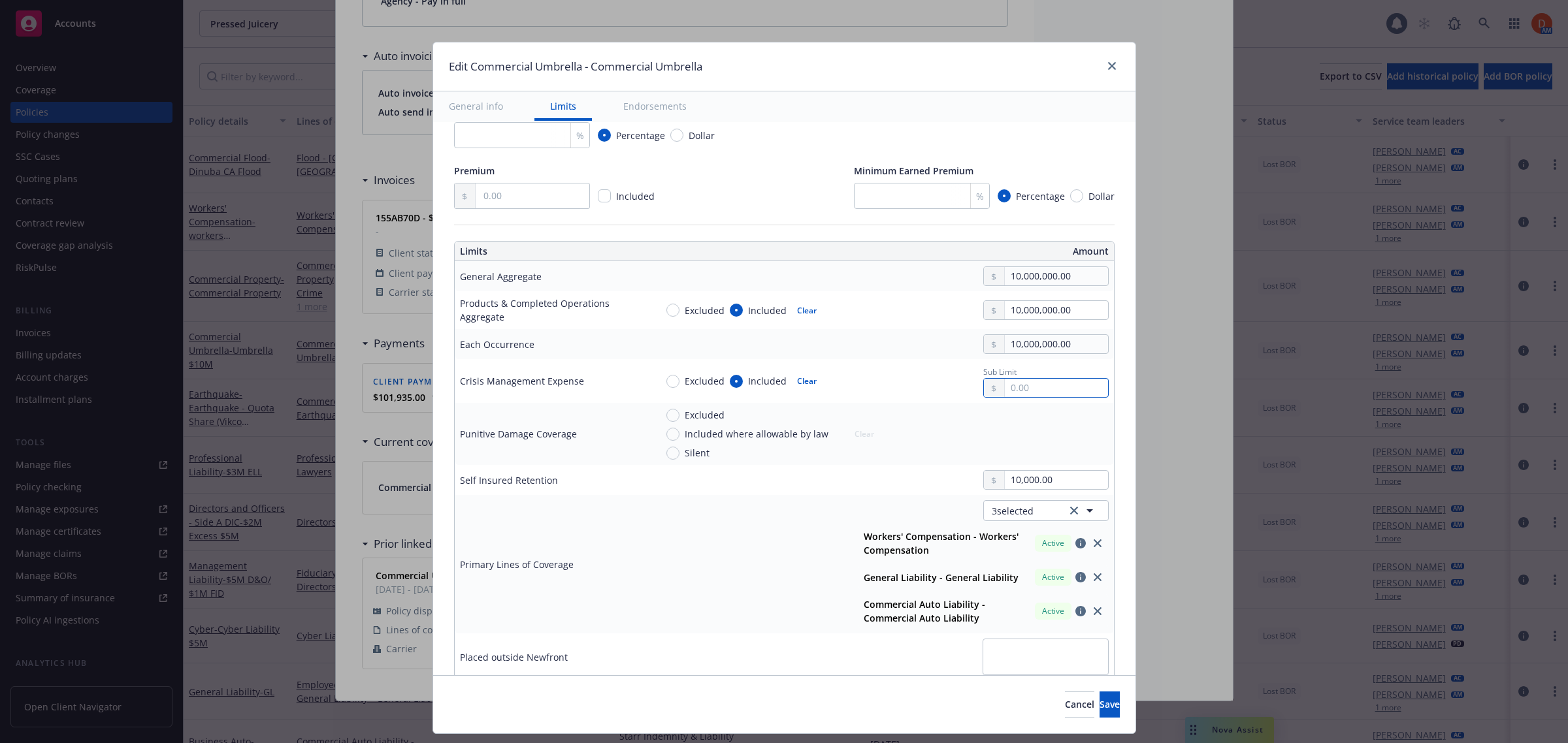
click at [1053, 391] on input "text" at bounding box center [1056, 388] width 103 height 18
type input "300,000.00"
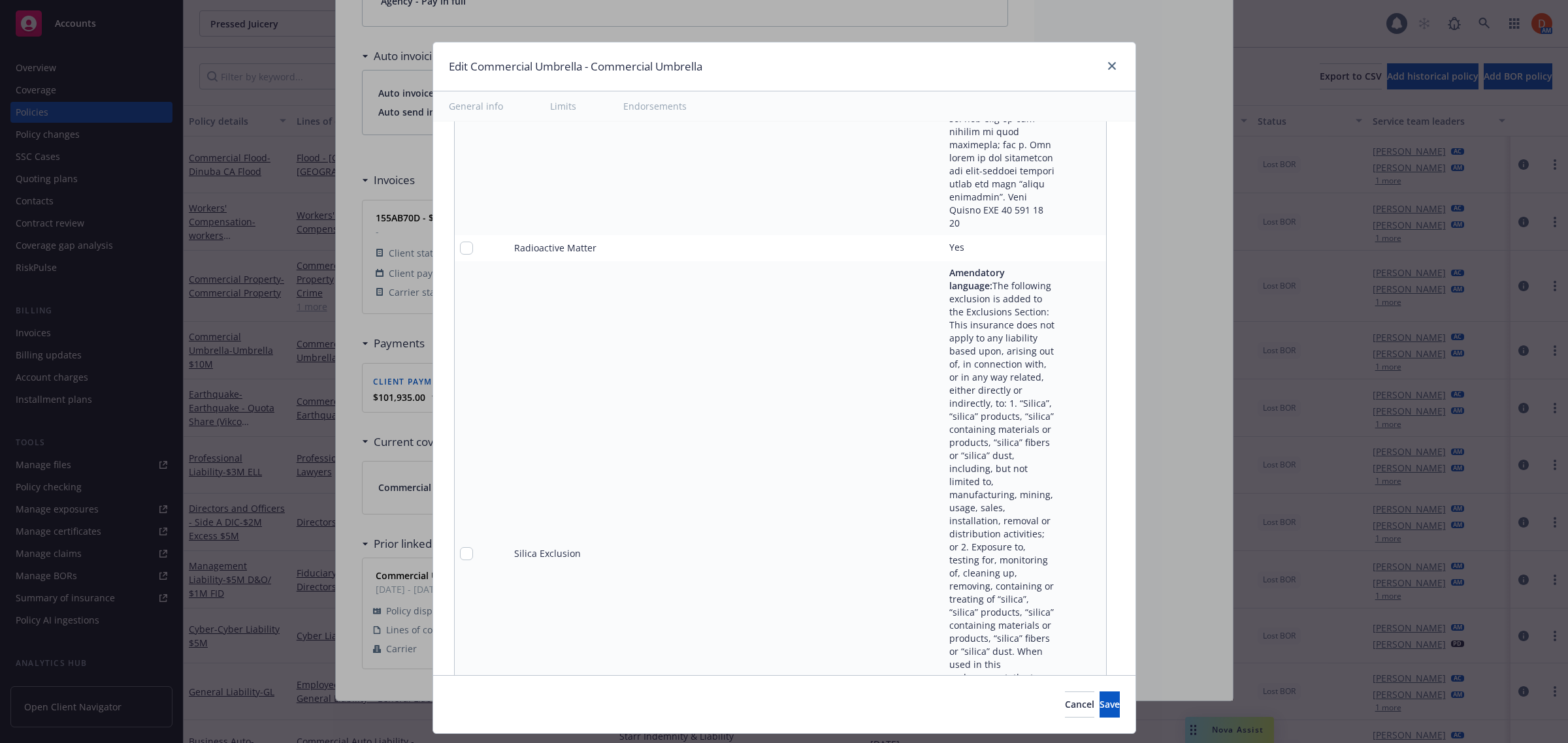
scroll to position [22018, 0]
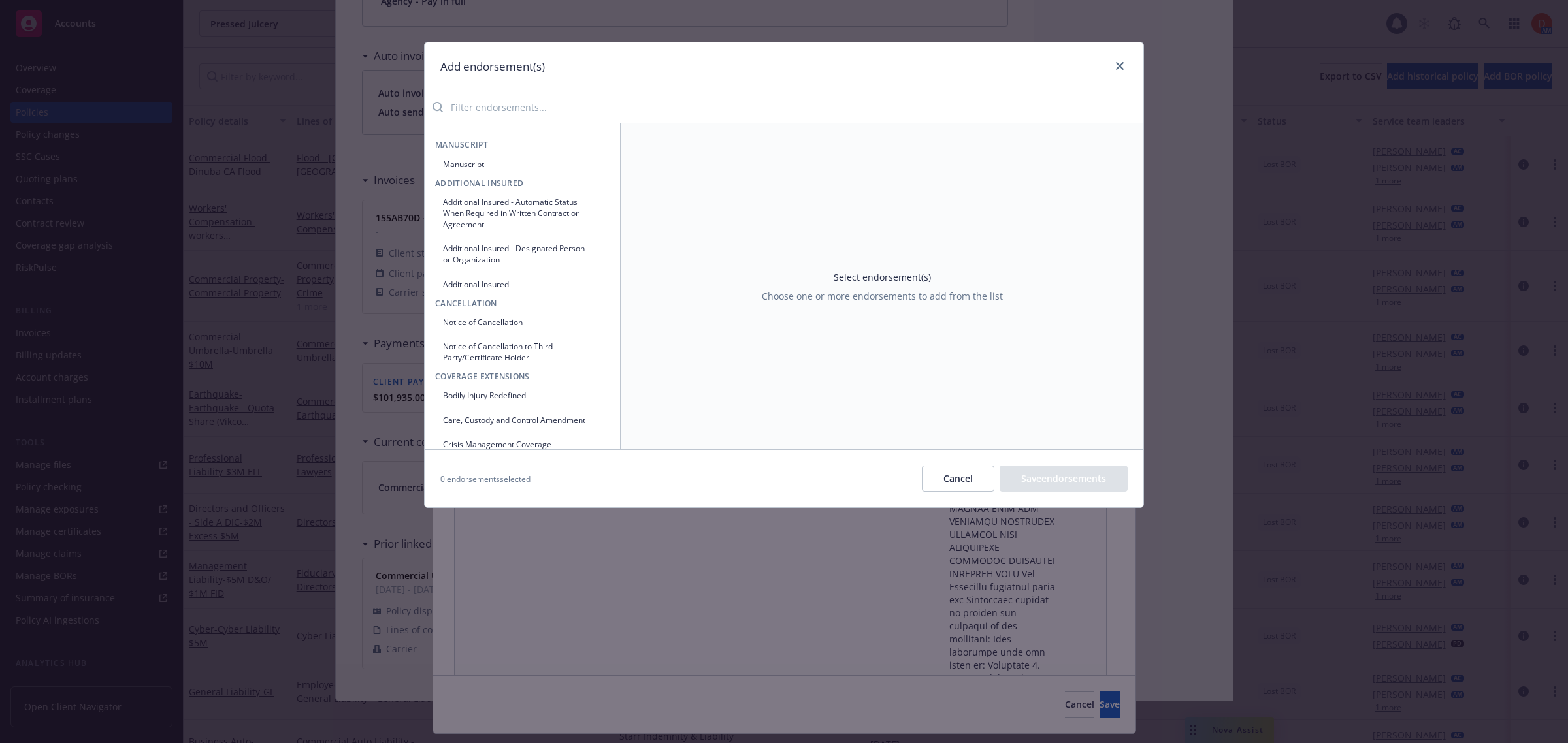
click at [587, 109] on input "search" at bounding box center [793, 107] width 700 height 26
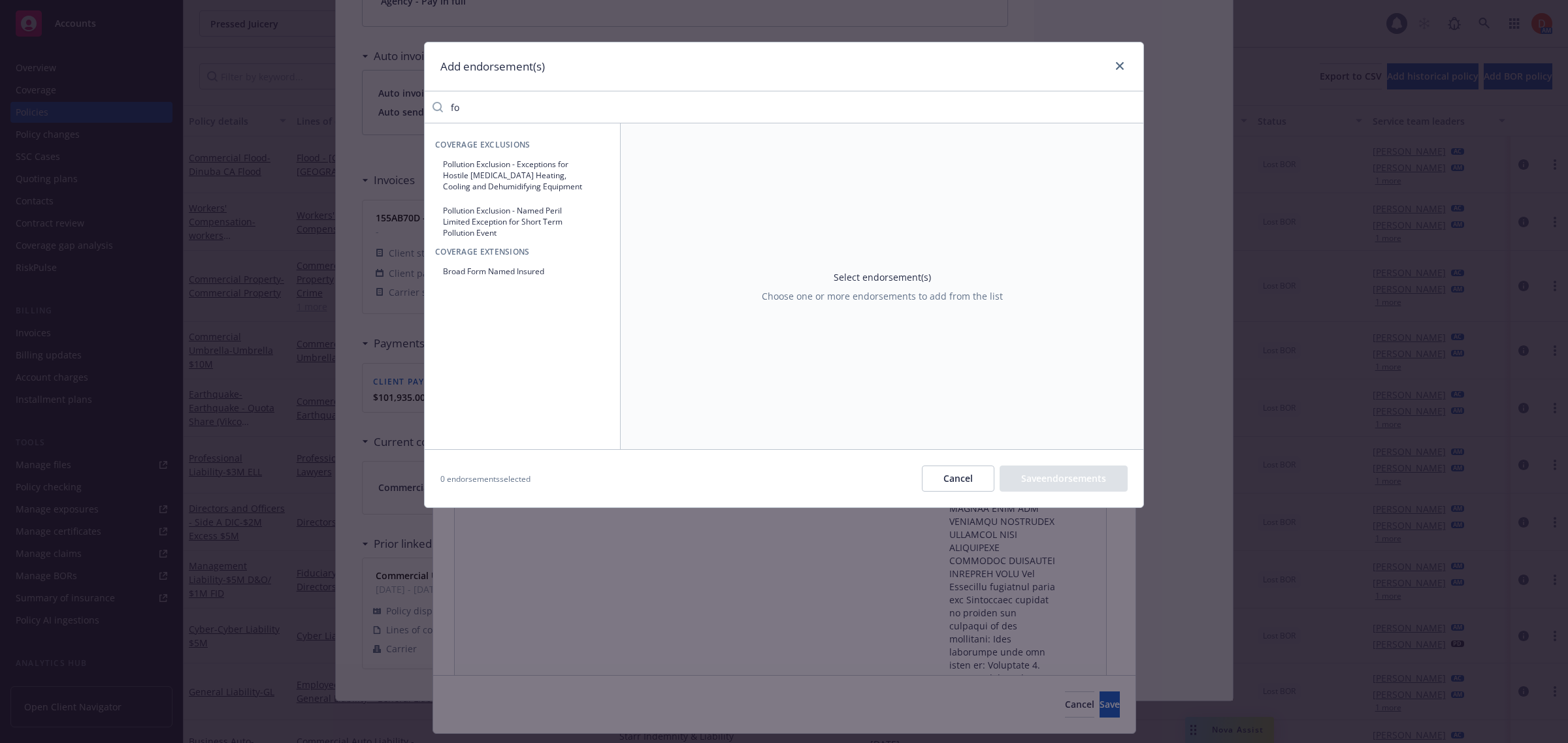
type input "f"
type input "w"
click at [488, 201] on button "Waiver of Subrogation" at bounding box center [523, 202] width 175 height 22
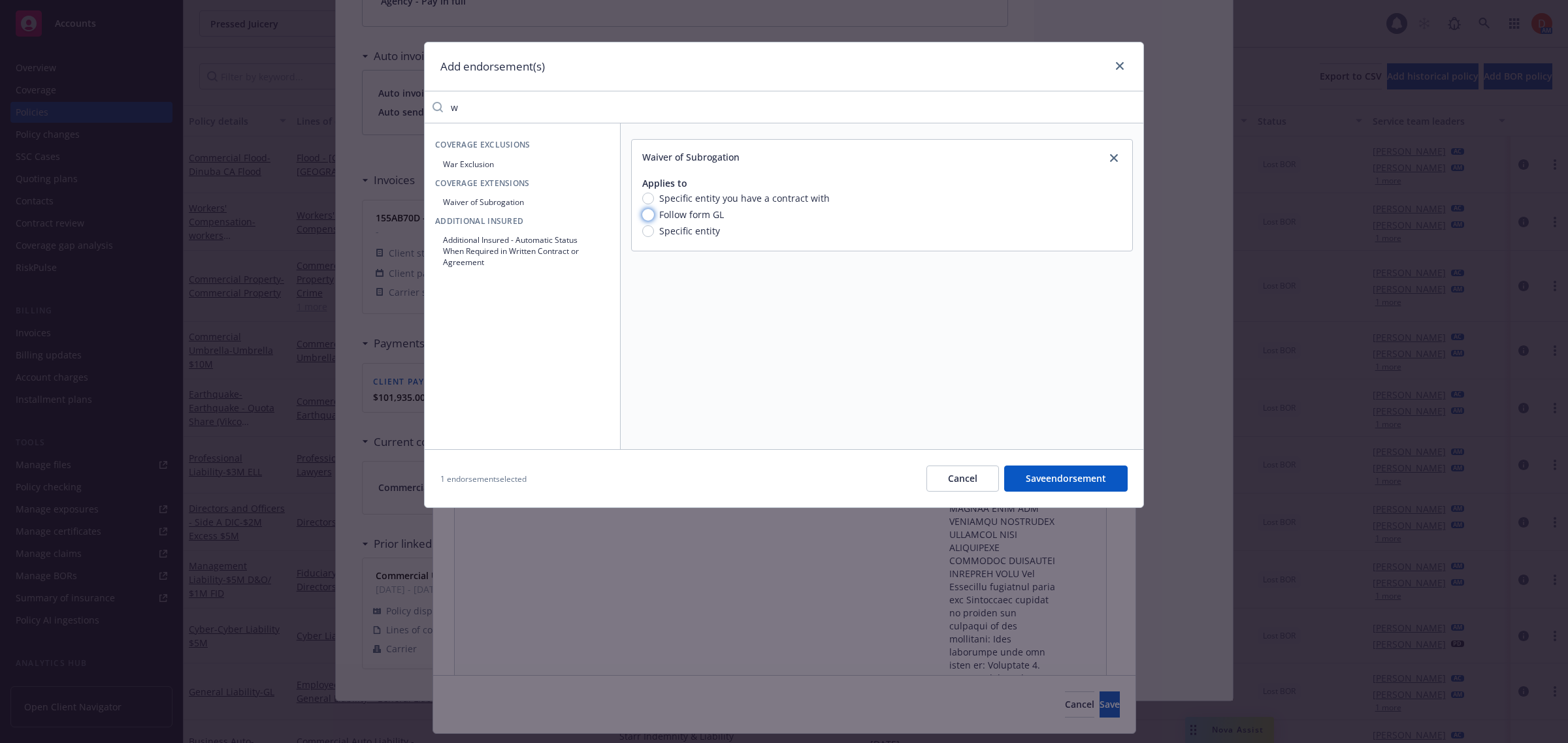
click at [650, 216] on input "Follow form GL" at bounding box center [648, 215] width 12 height 12
radio input "true"
drag, startPoint x: 504, startPoint y: 104, endPoint x: 429, endPoint y: 101, distance: 75.1
click at [429, 101] on div "w" at bounding box center [784, 107] width 718 height 26
type input "additional"
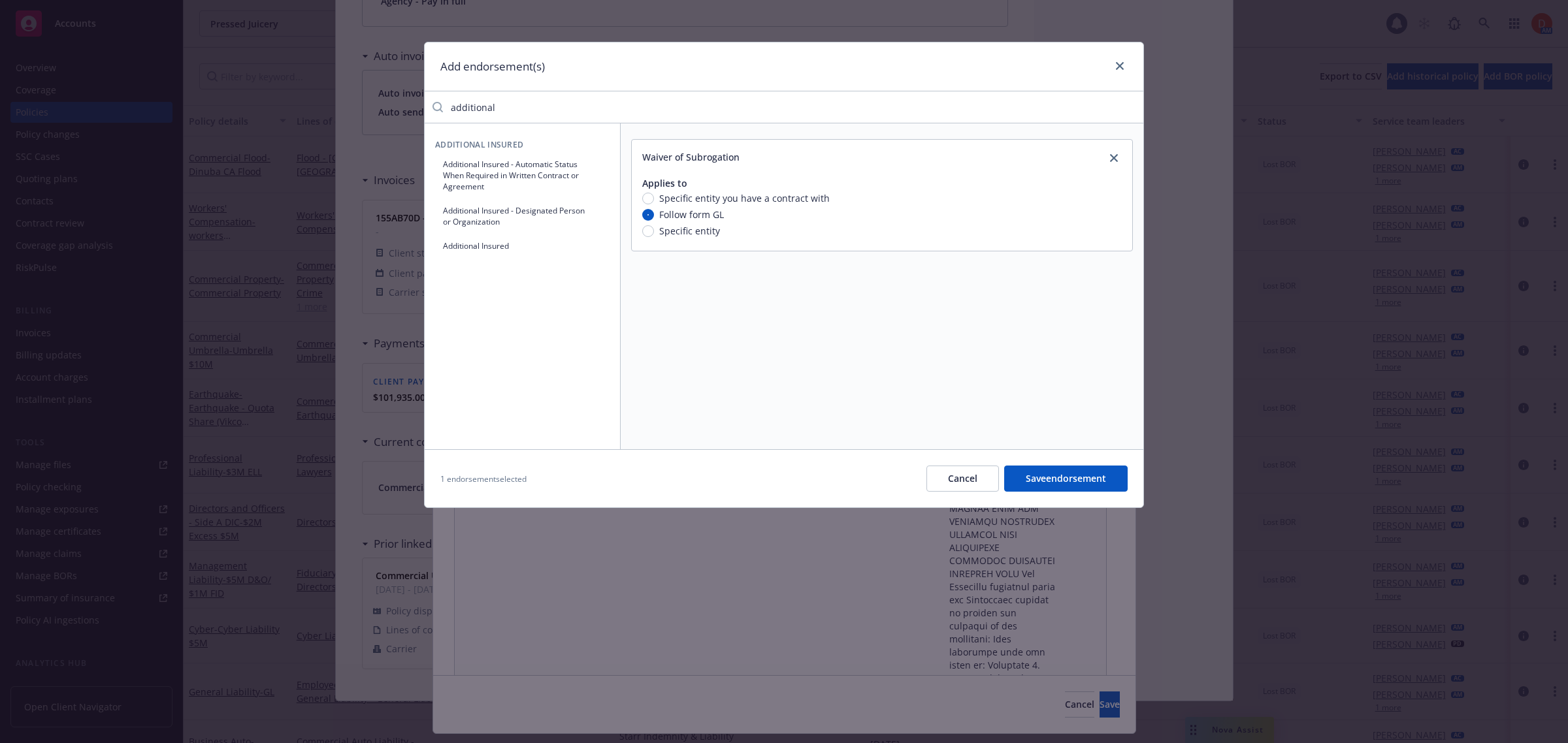
click at [483, 250] on button "Additional Insured" at bounding box center [523, 246] width 175 height 22
click at [652, 392] on input "Follow form GL" at bounding box center [648, 393] width 12 height 12
radio input "true"
click at [645, 407] on input "Blanket - Where required by written contract" at bounding box center [648, 409] width 12 height 12
radio input "true"
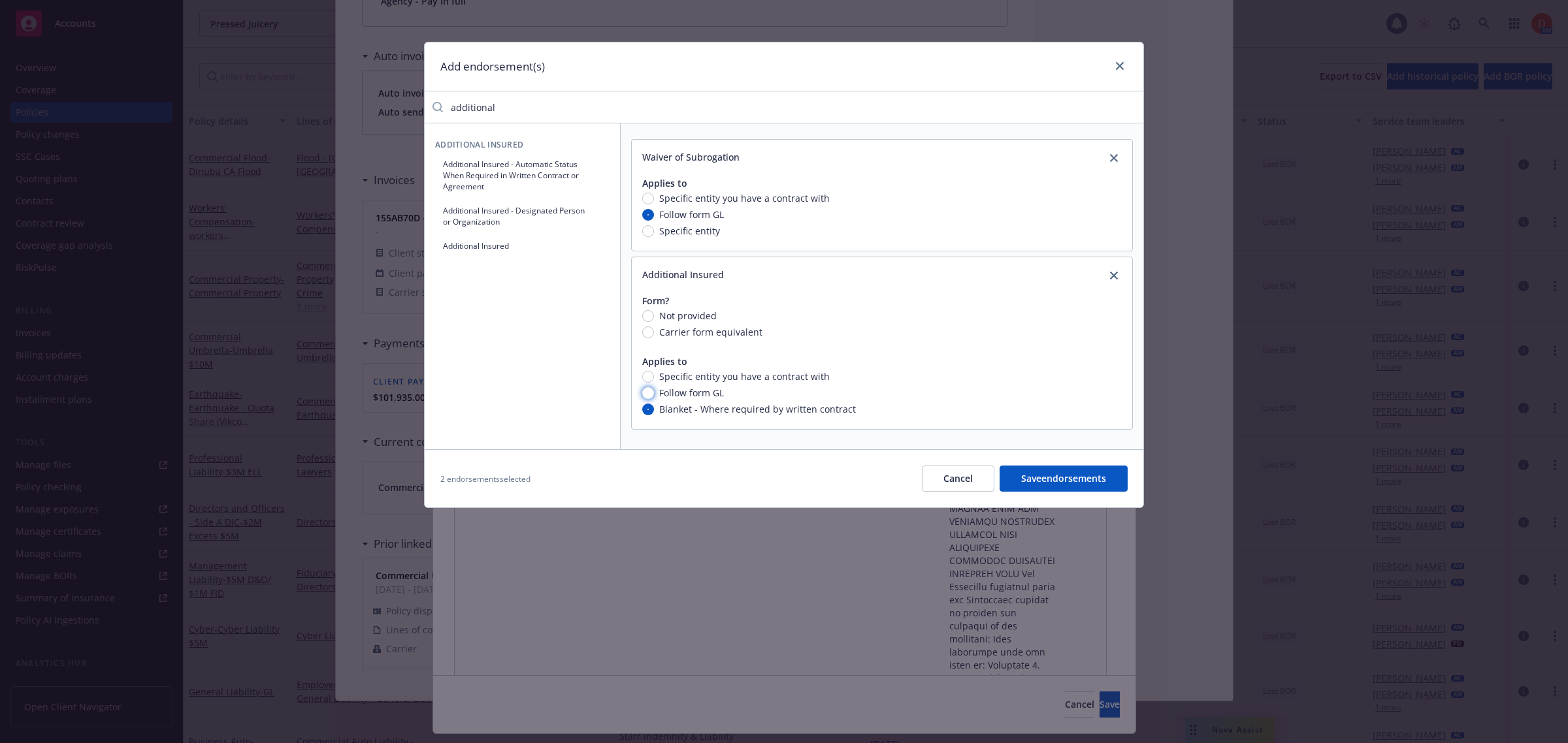
click at [648, 392] on input "Follow form GL" at bounding box center [648, 393] width 12 height 12
radio input "true"
drag, startPoint x: 565, startPoint y: 103, endPoint x: 457, endPoint y: 99, distance: 108.1
click at [457, 99] on input "additional" at bounding box center [793, 107] width 700 height 26
type input "a"
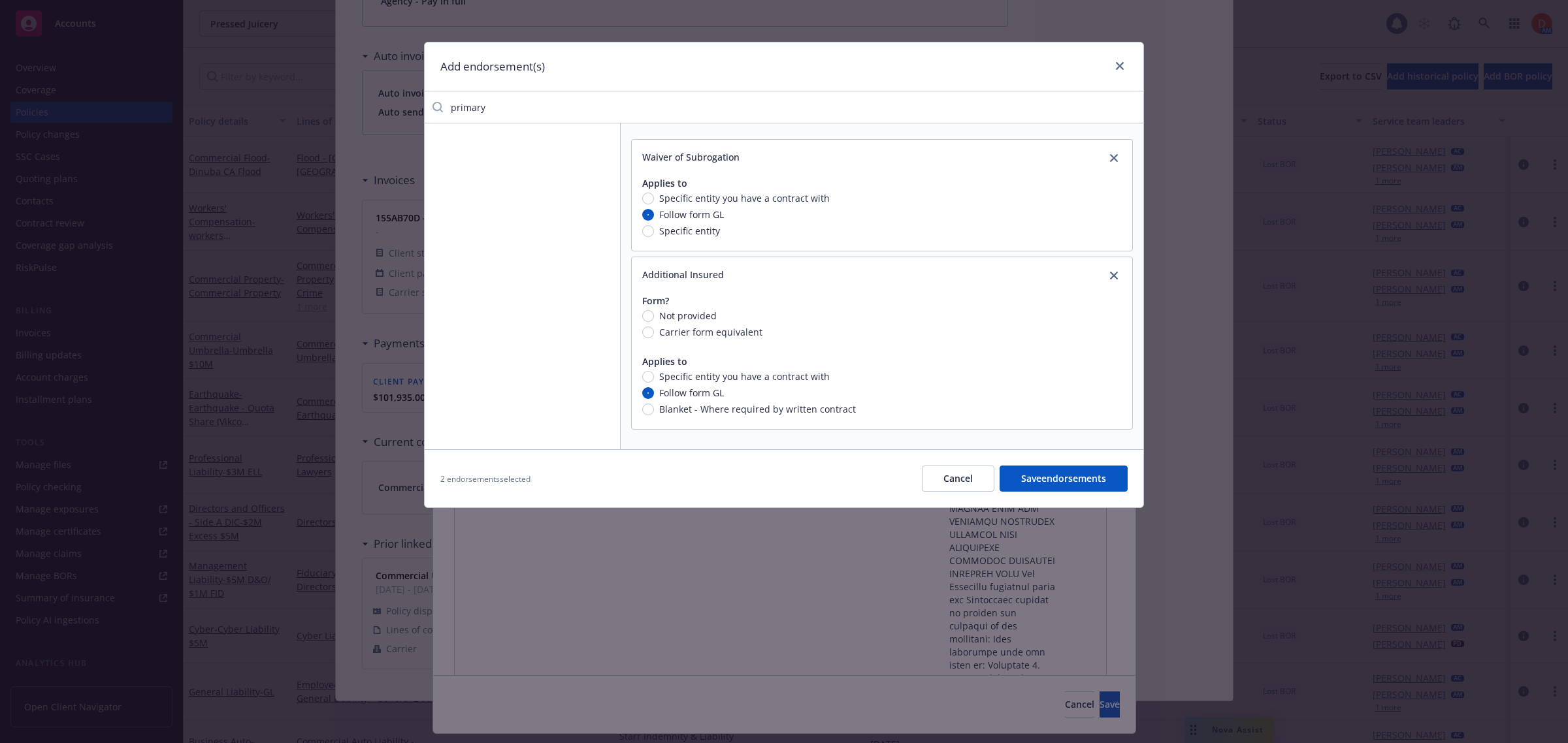
type input "primary"
click at [1082, 484] on button "Save endorsements" at bounding box center [1064, 478] width 128 height 26
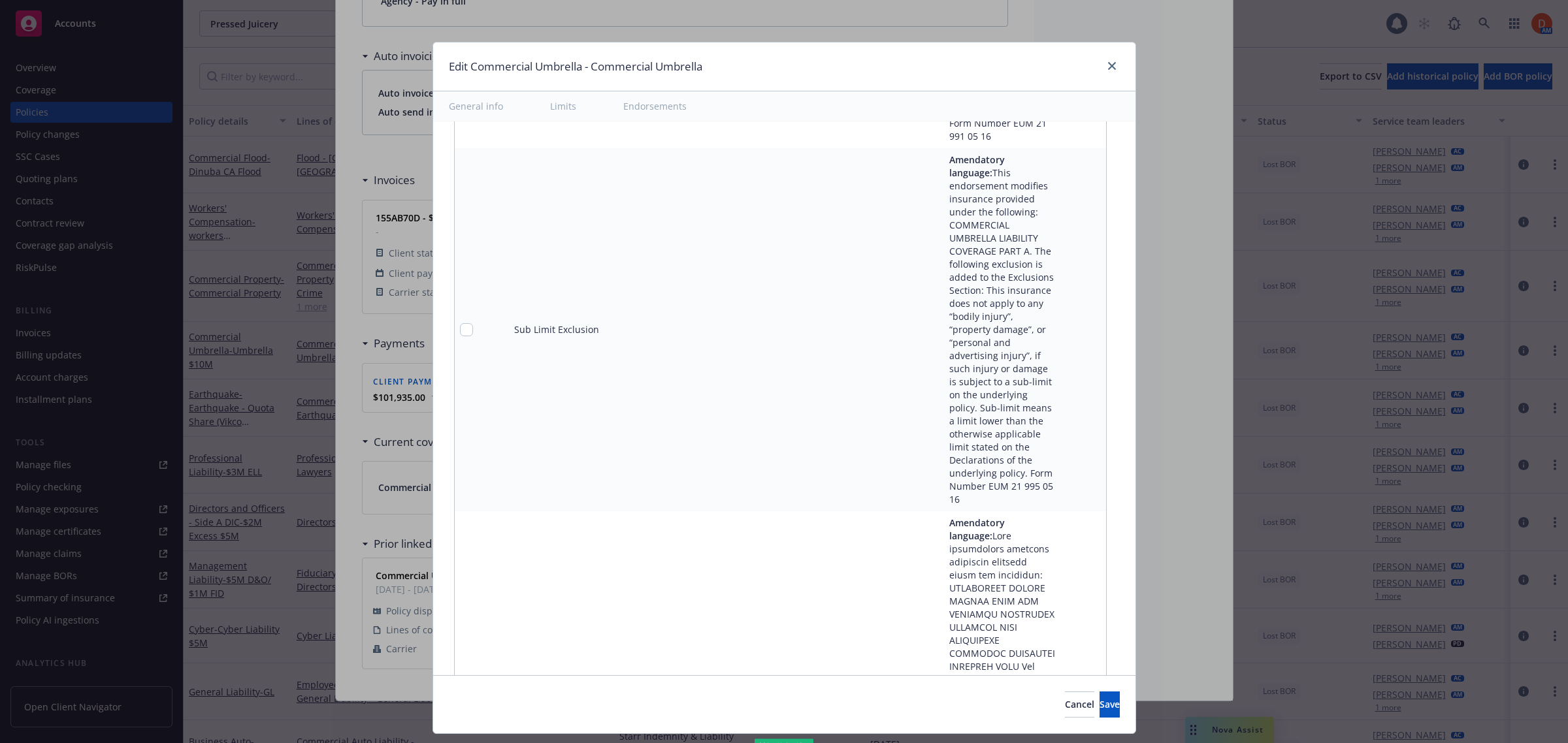
scroll to position [22111, 0]
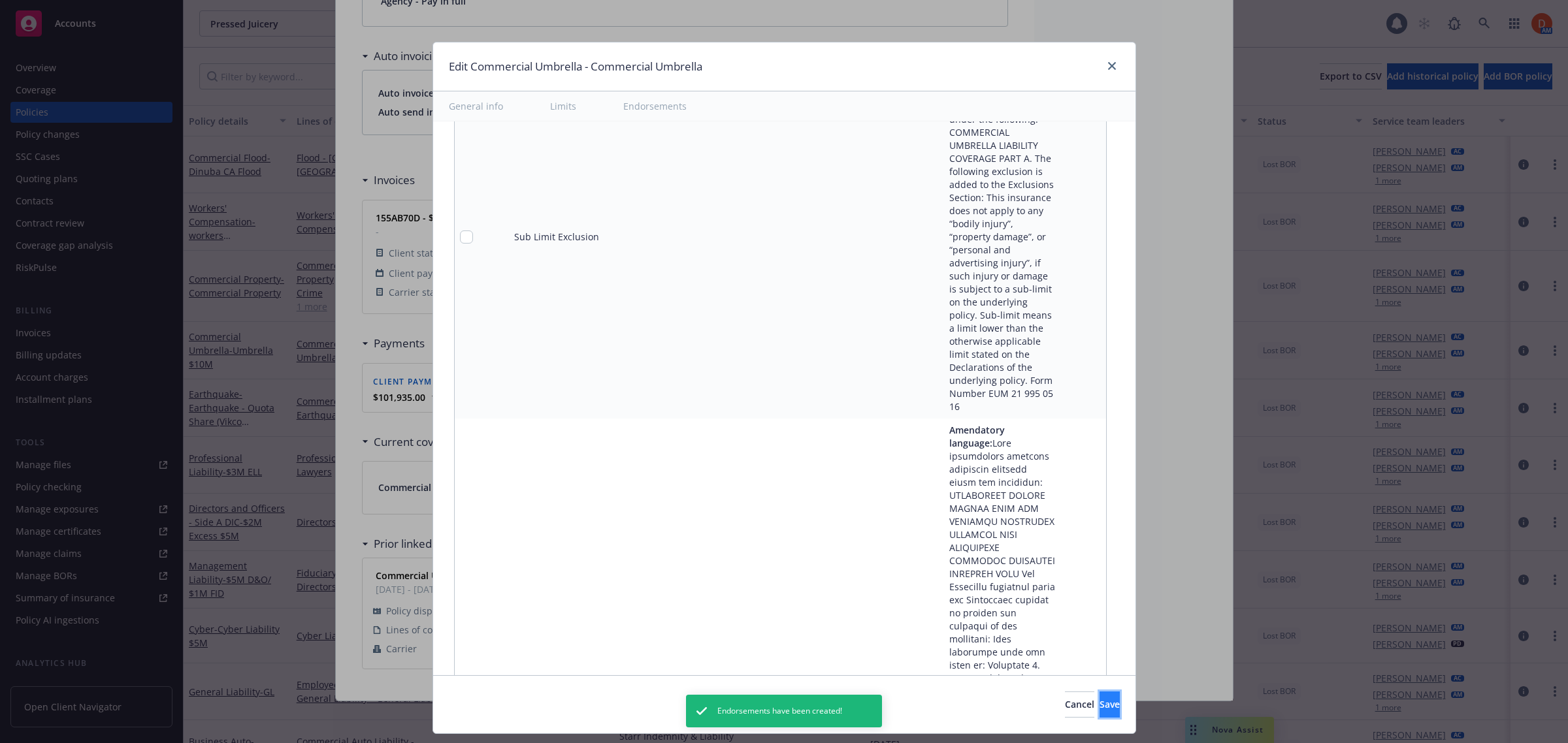
click at [1101, 710] on button "Save" at bounding box center [1109, 704] width 20 height 26
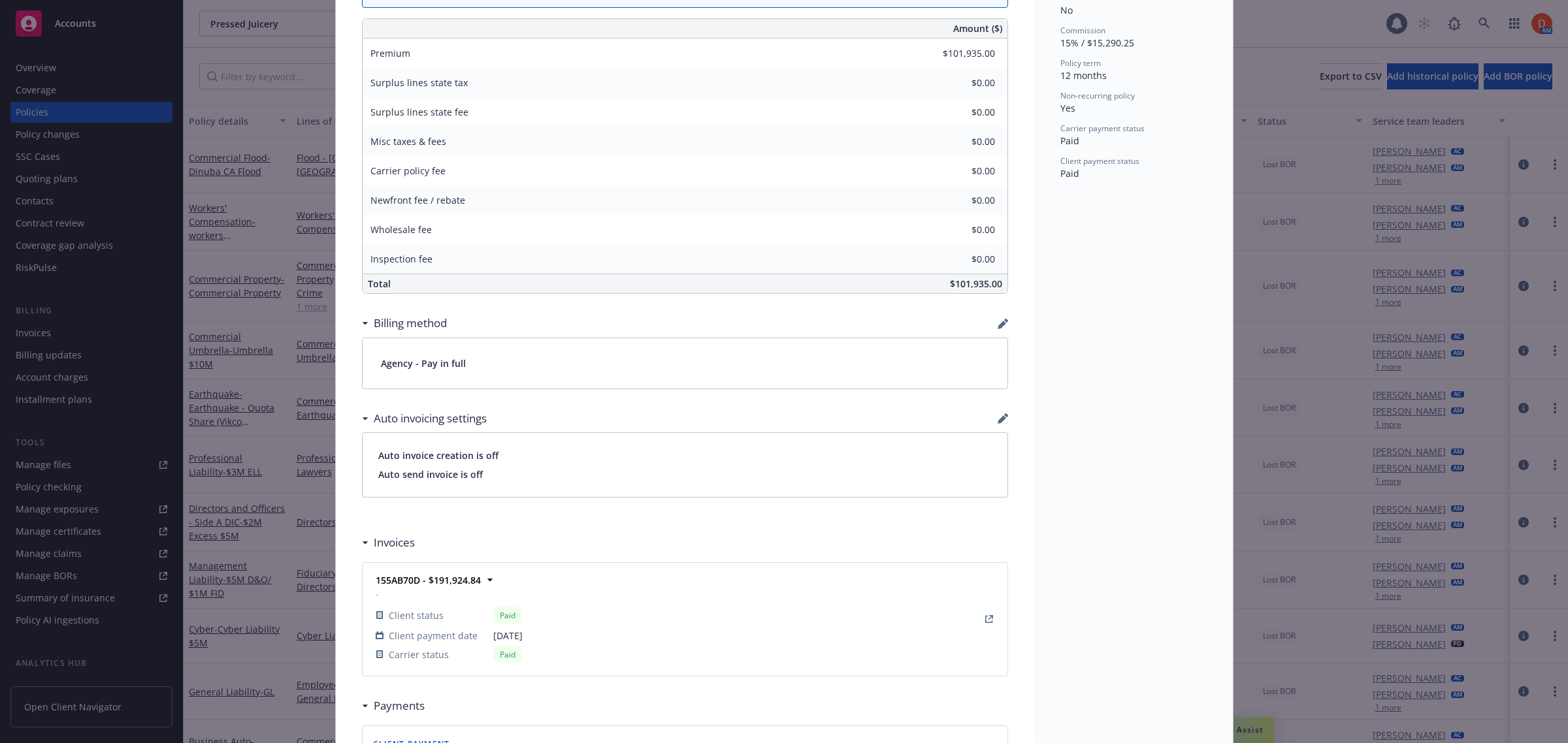
scroll to position [0, 0]
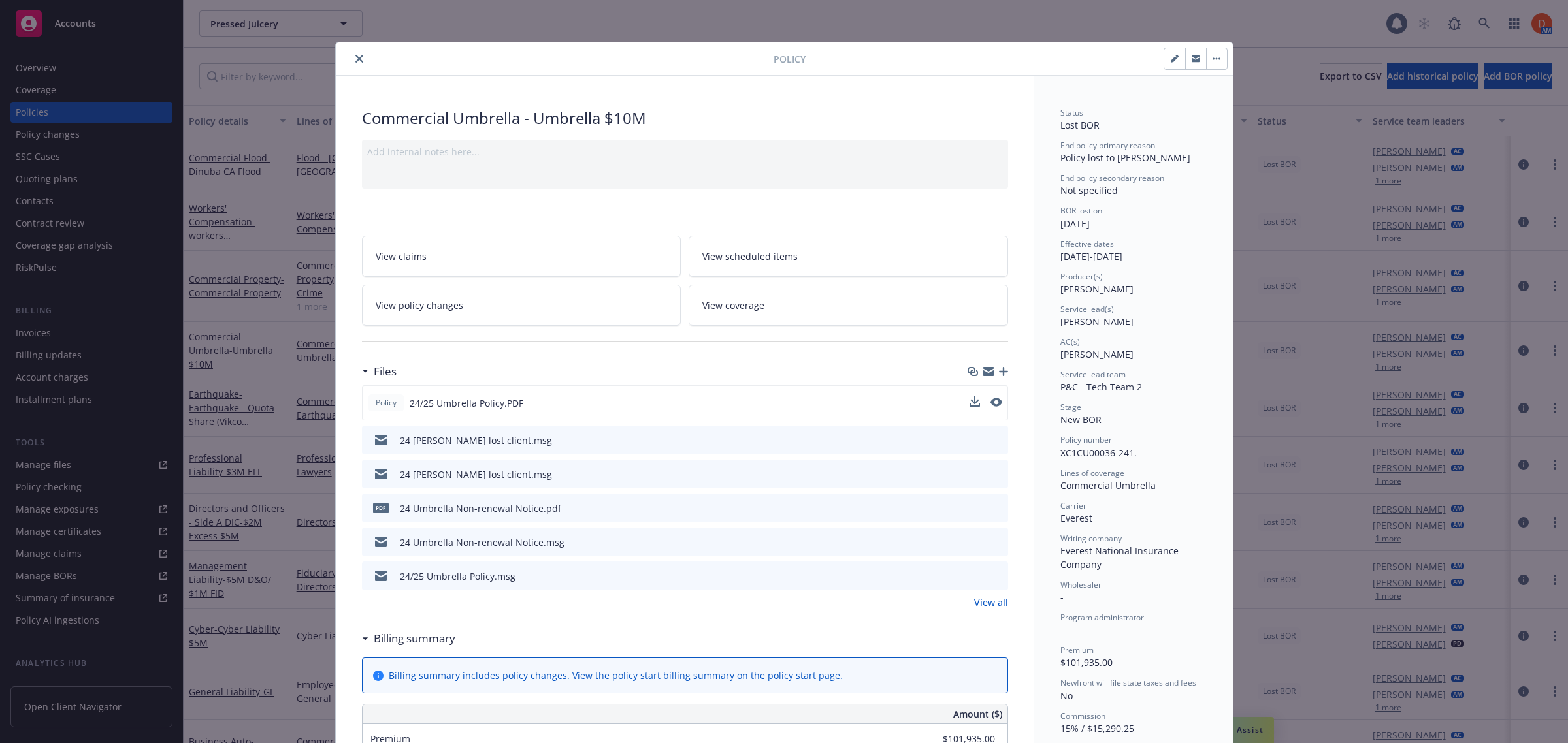
click at [354, 64] on button "close" at bounding box center [359, 58] width 15 height 15
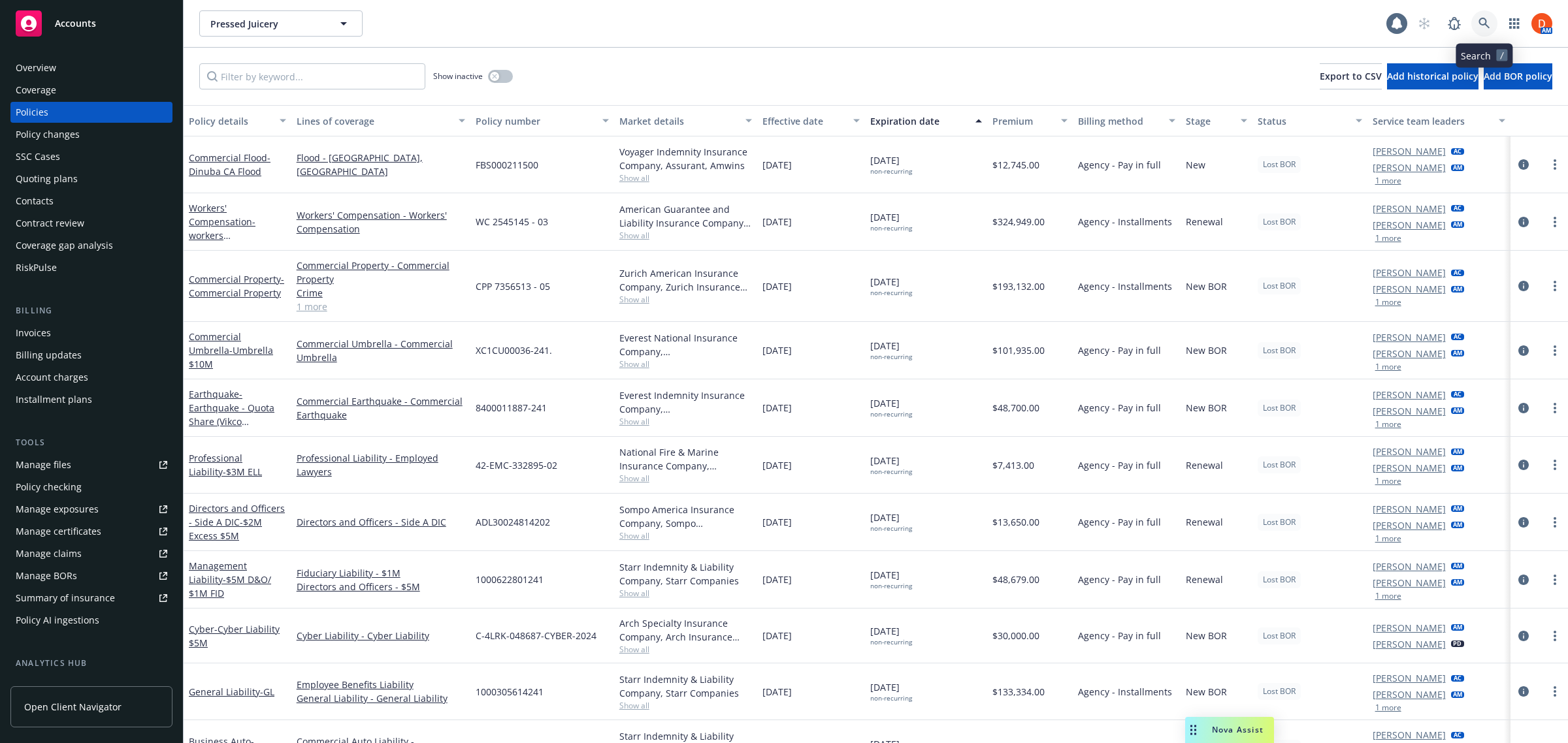
click at [1484, 18] on icon at bounding box center [1484, 23] width 11 height 11
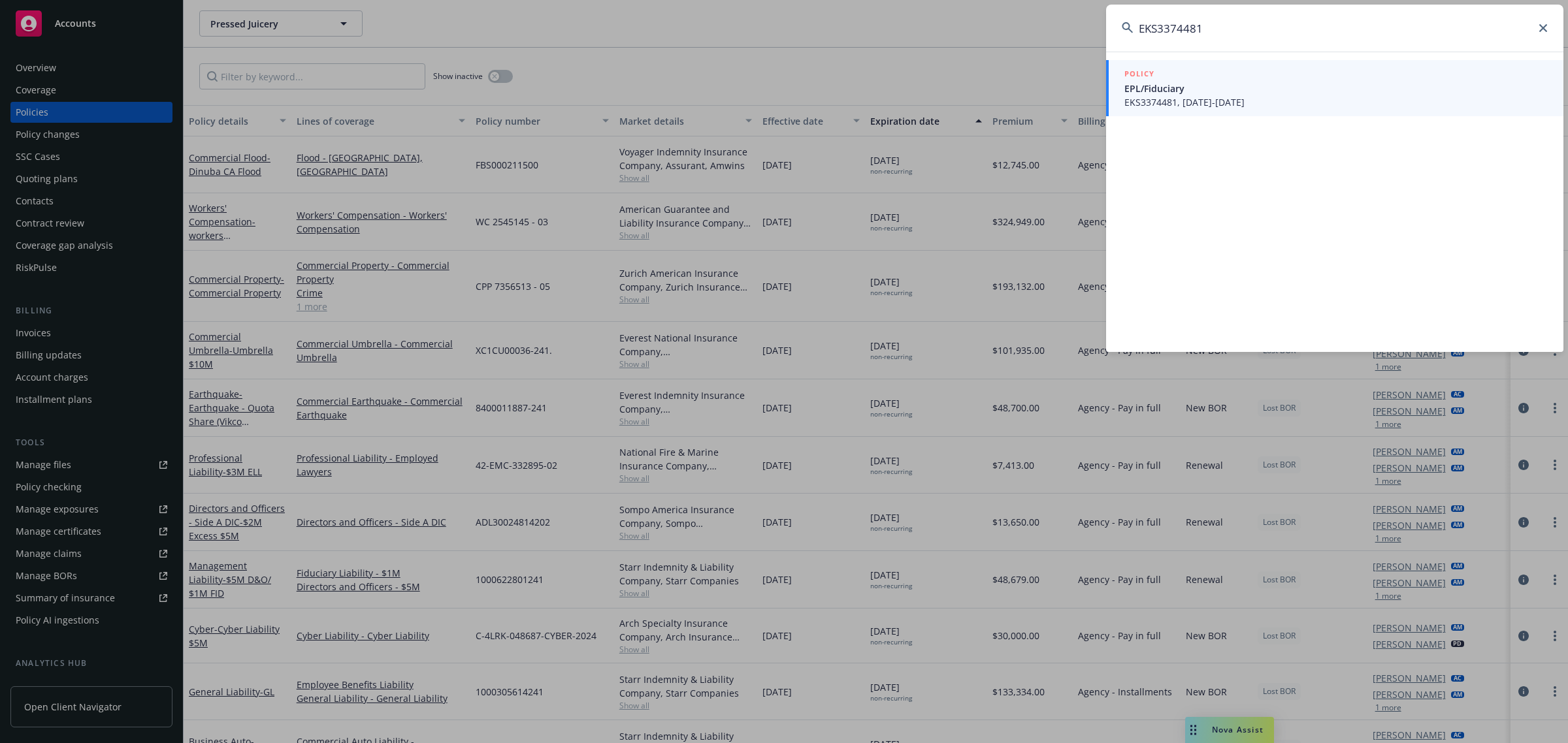
type input "EKS3374481"
click at [1282, 88] on span "EPL/Fiduciary" at bounding box center [1336, 88] width 423 height 13
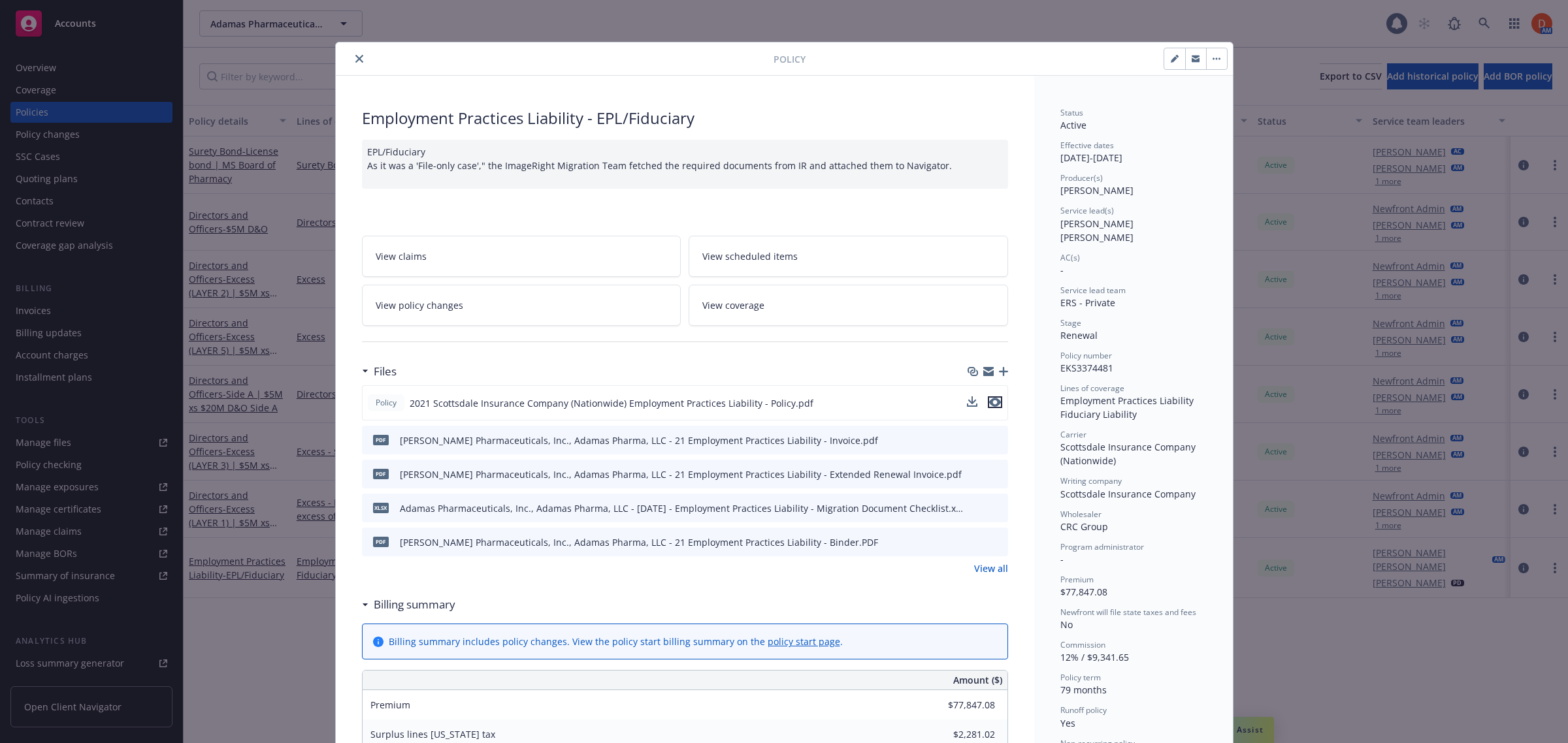
click at [990, 404] on icon "preview file" at bounding box center [995, 402] width 12 height 9
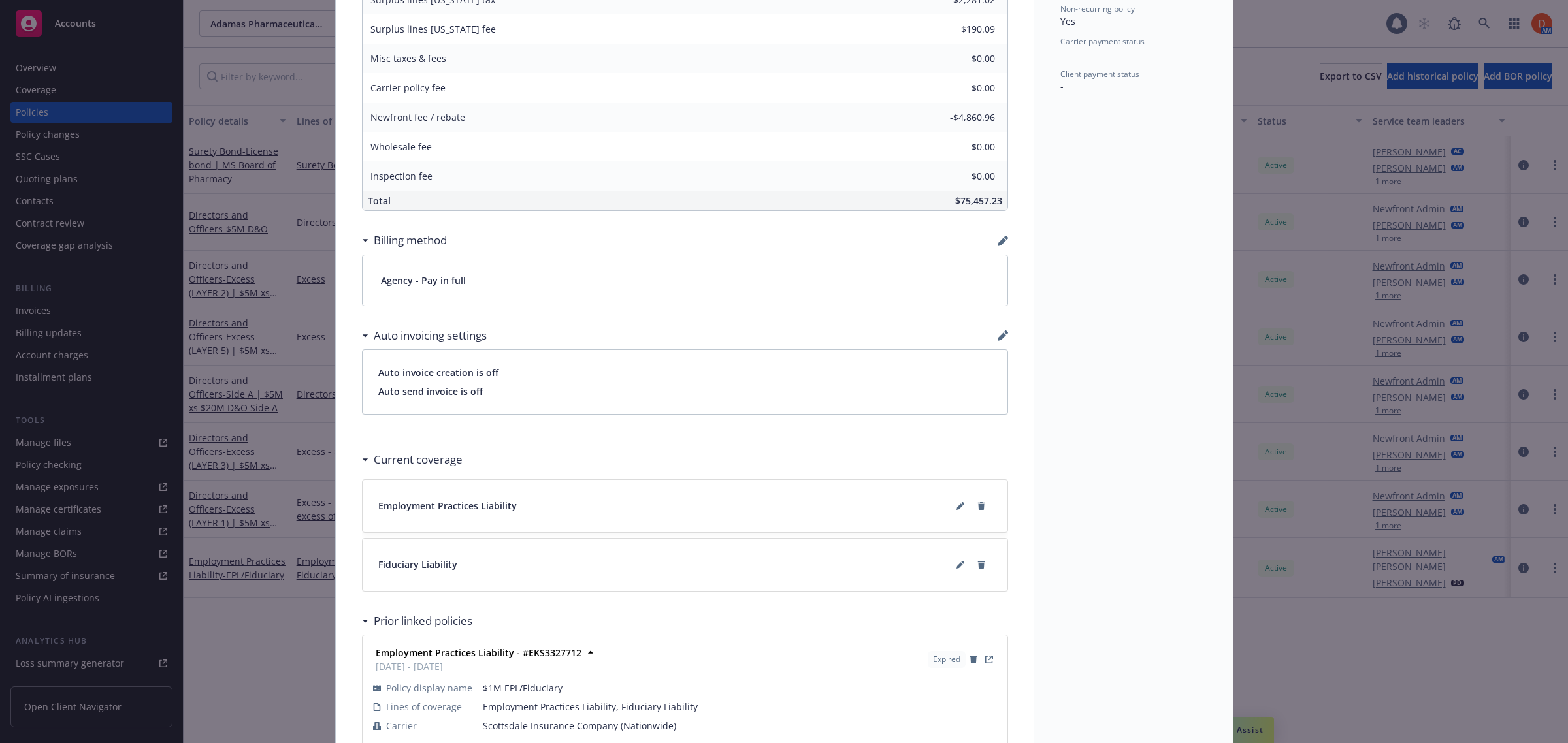
scroll to position [815, 0]
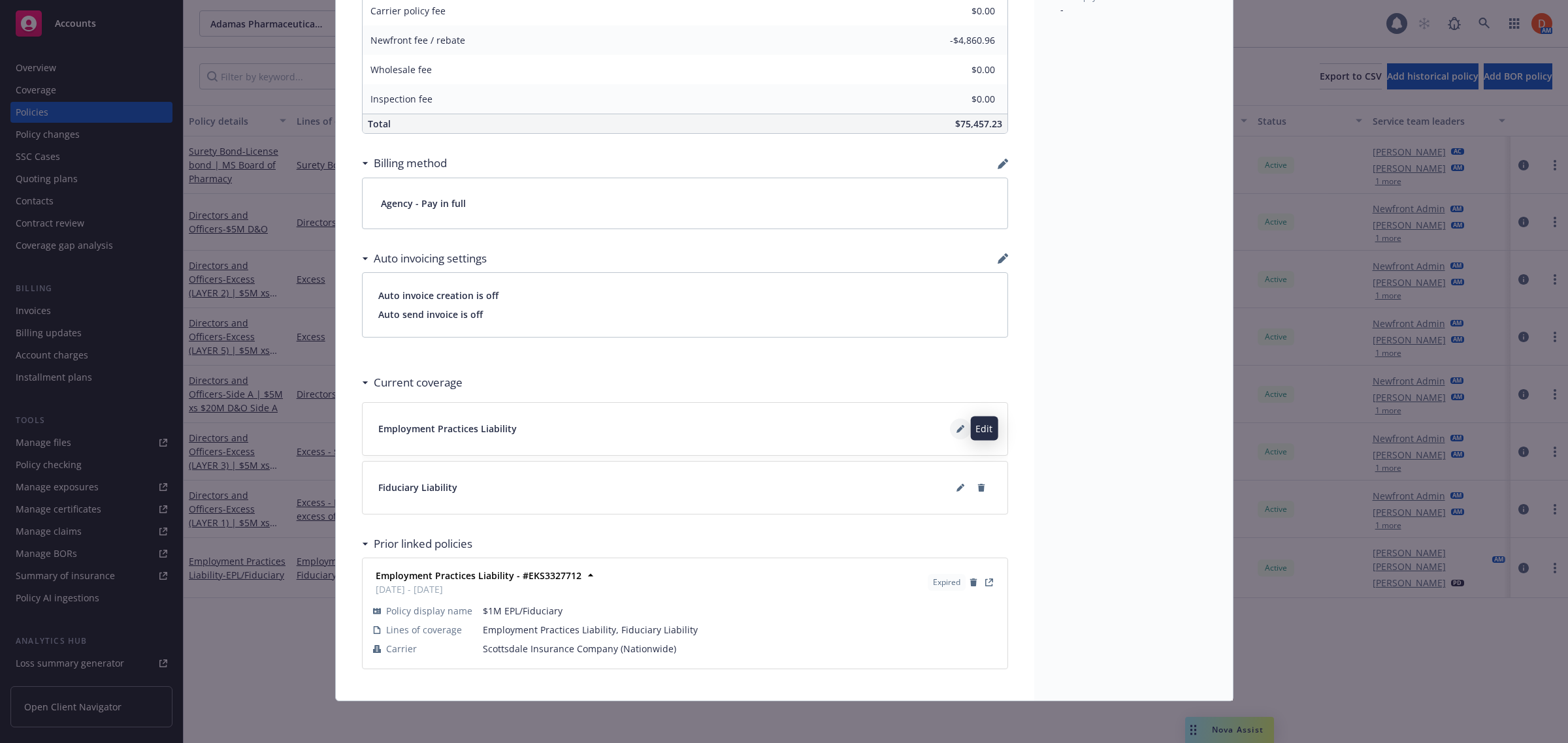
click at [957, 431] on icon at bounding box center [960, 429] width 8 height 8
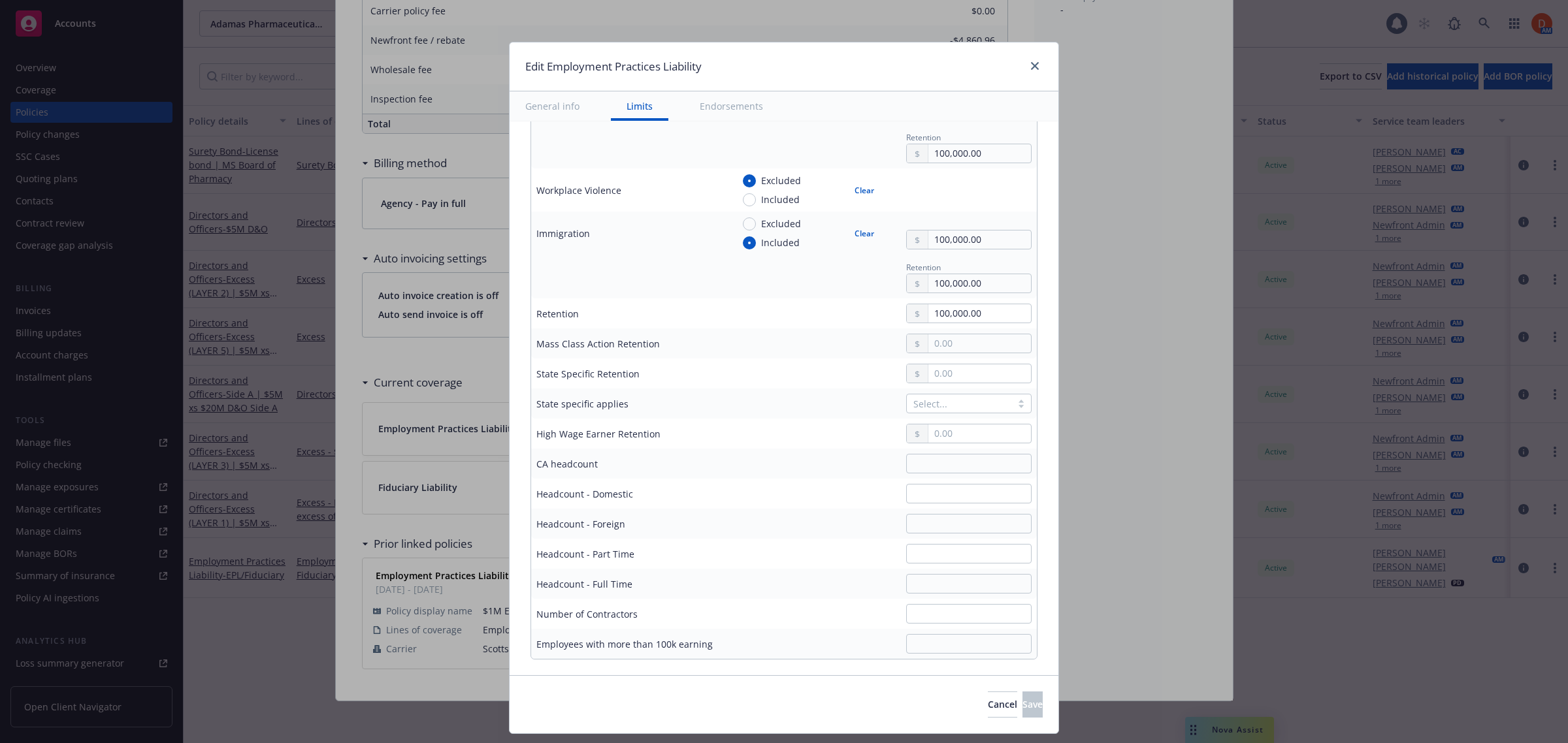
scroll to position [571, 0]
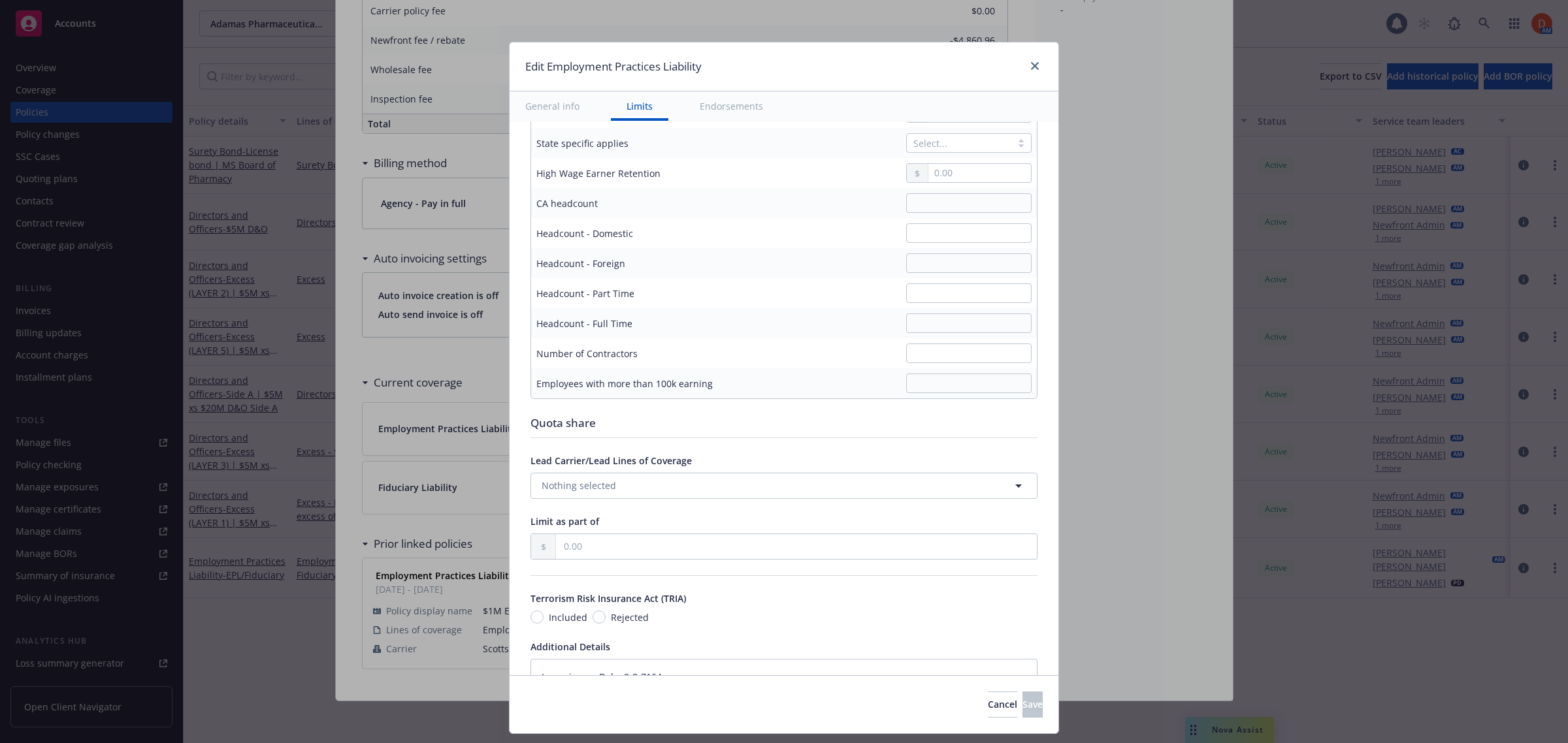
type textarea "x"
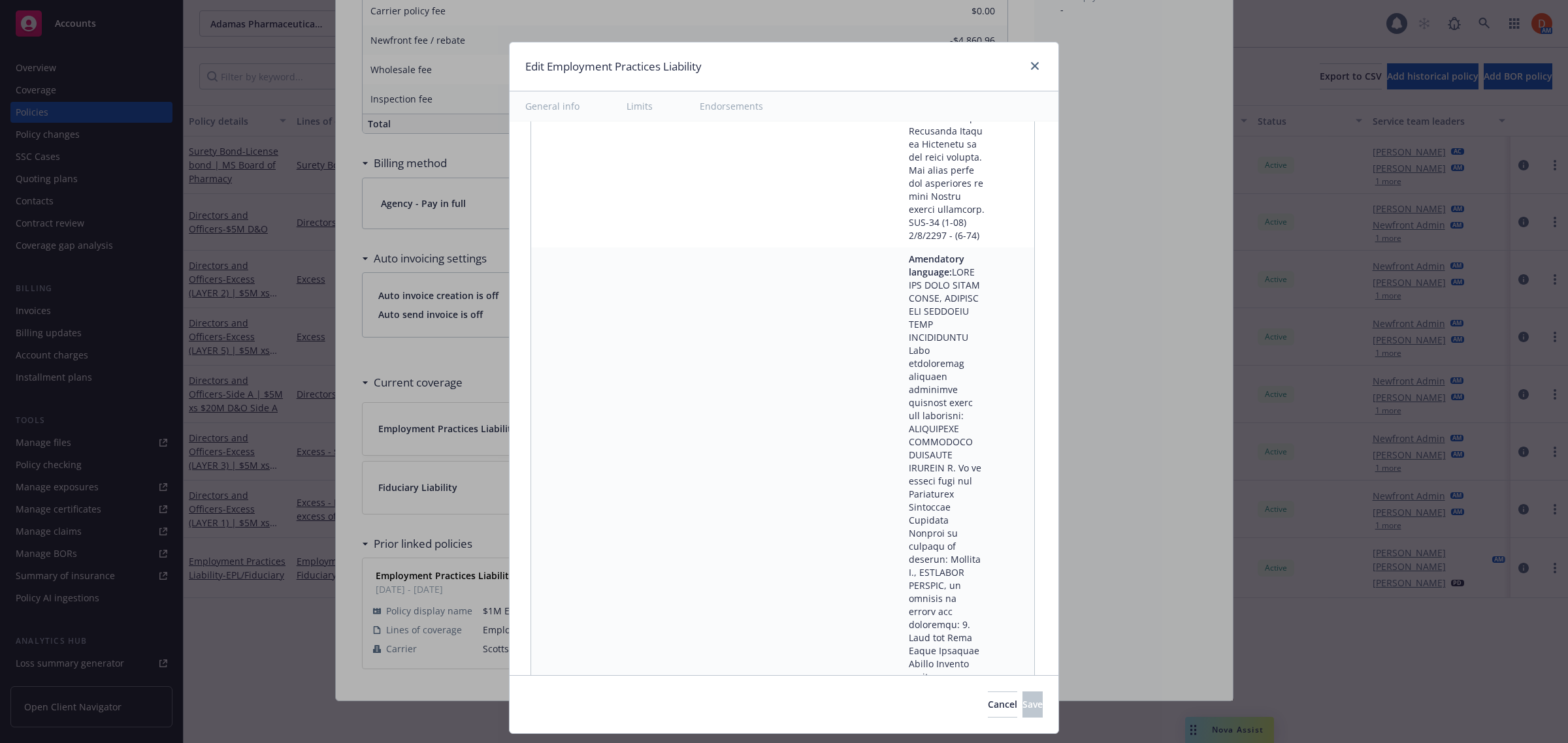
scroll to position [47691, 0]
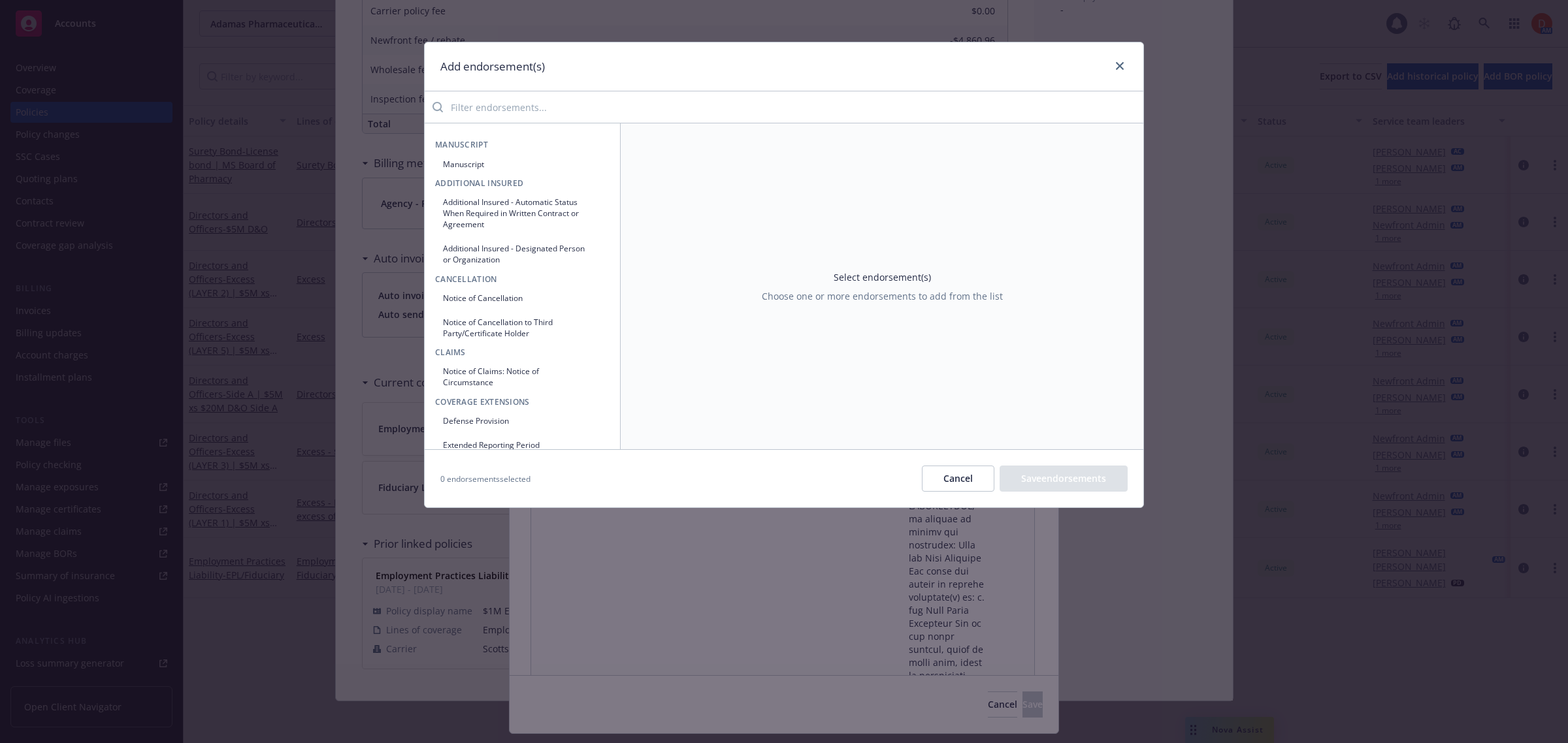
click at [482, 301] on button "Notice of Cancellation" at bounding box center [523, 298] width 175 height 22
click at [1049, 190] on div "Select an option" at bounding box center [1043, 192] width 92 height 13
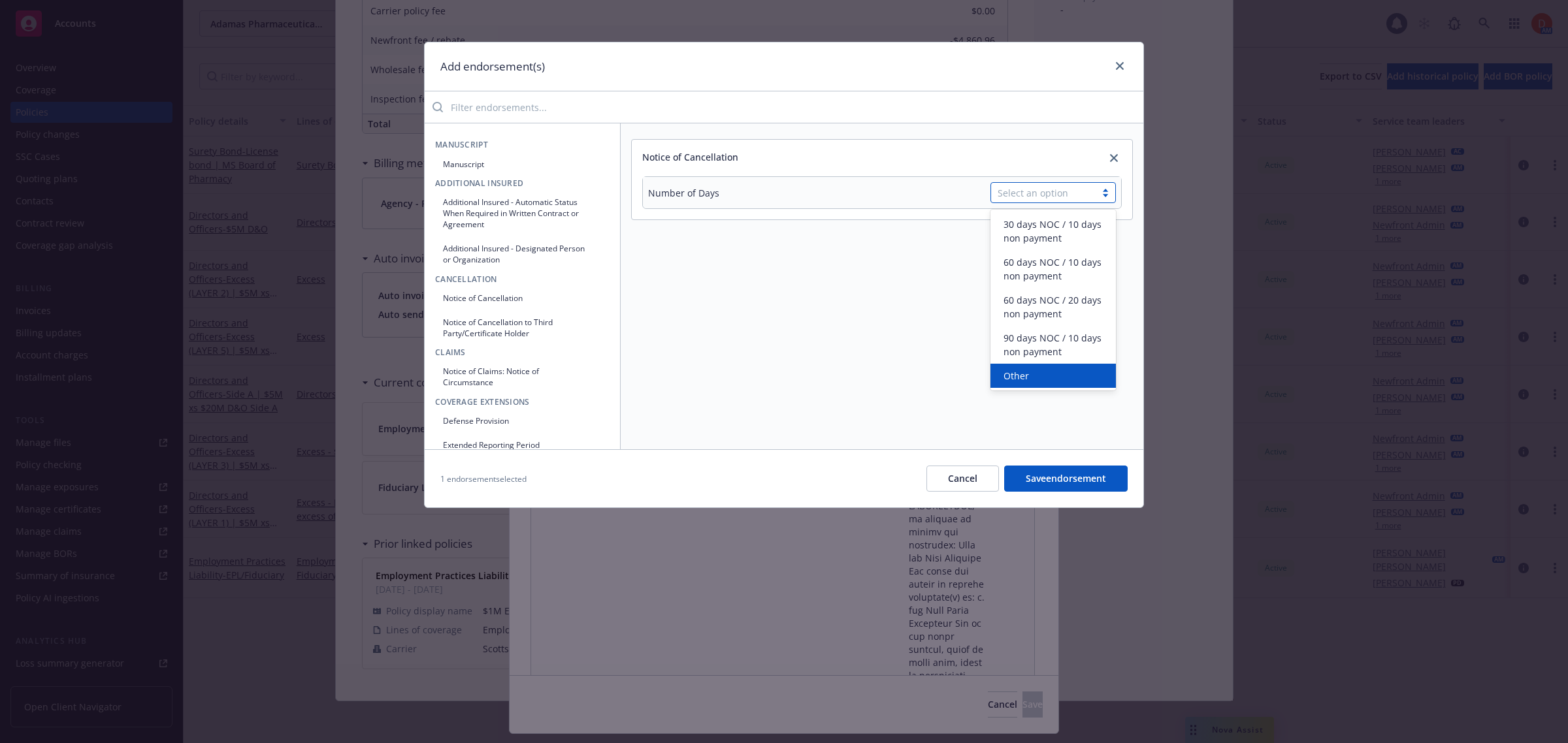
click at [1057, 373] on div "Other" at bounding box center [1053, 375] width 110 height 13
click at [1031, 233] on input "text" at bounding box center [1053, 223] width 125 height 20
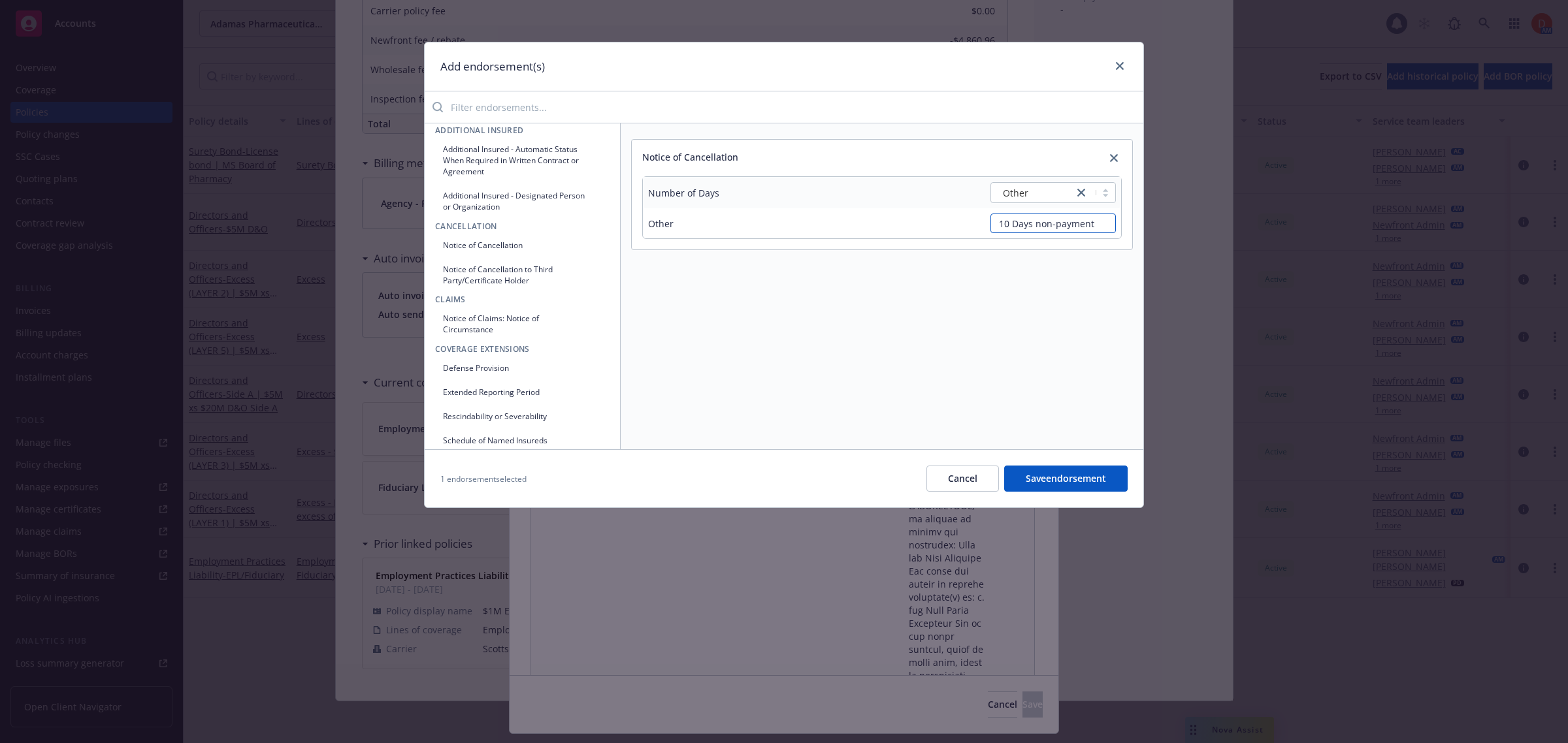
scroll to position [82, 0]
type input "10 Days non-payment"
click at [490, 291] on button "Notice of Claims: Notice of Circumstance" at bounding box center [523, 295] width 175 height 32
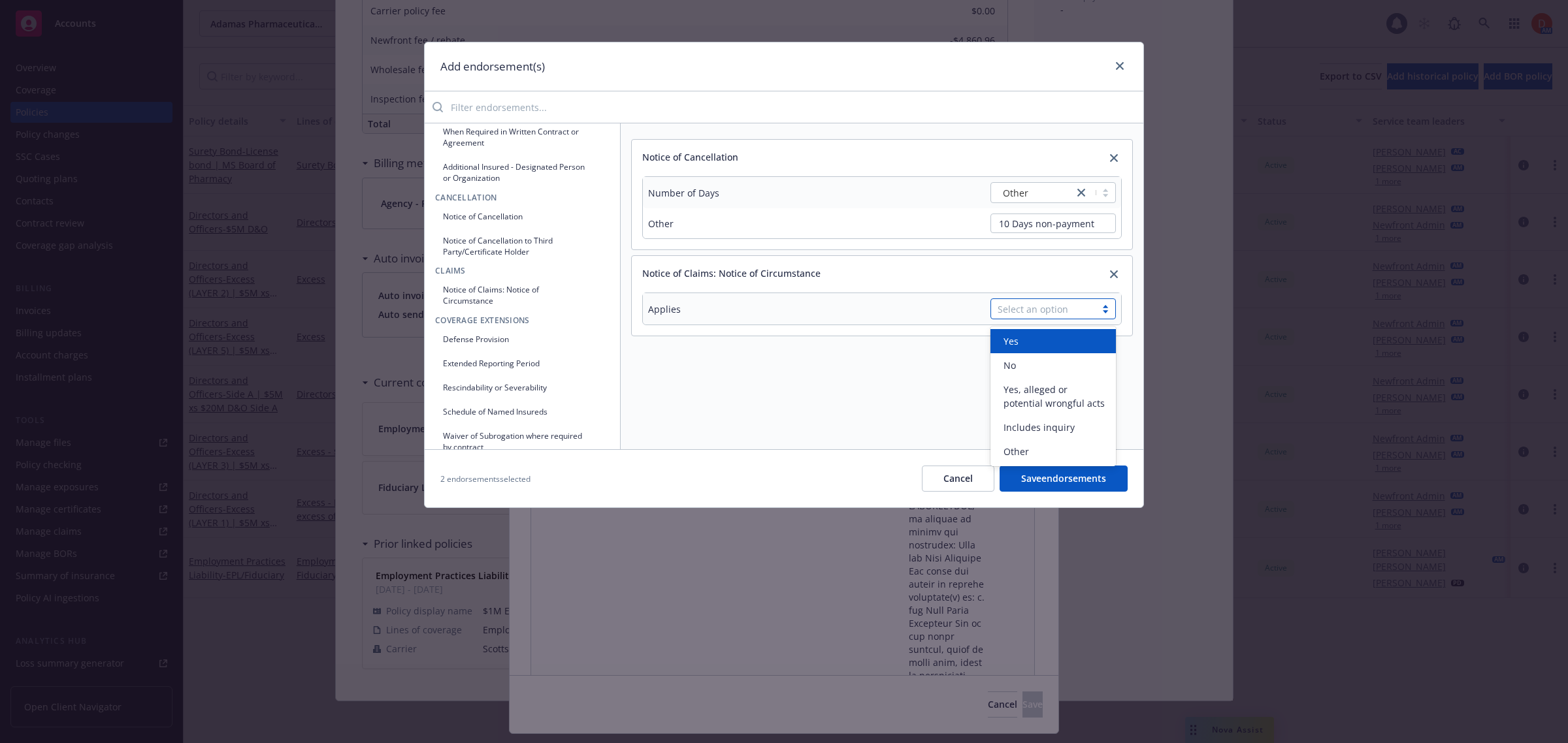
click at [1038, 311] on div "Select an option" at bounding box center [1043, 308] width 92 height 13
click at [1044, 386] on span "Yes, alleged or potential wrongful acts" at bounding box center [1056, 396] width 104 height 27
click at [543, 339] on button "Defense Provision" at bounding box center [523, 339] width 175 height 22
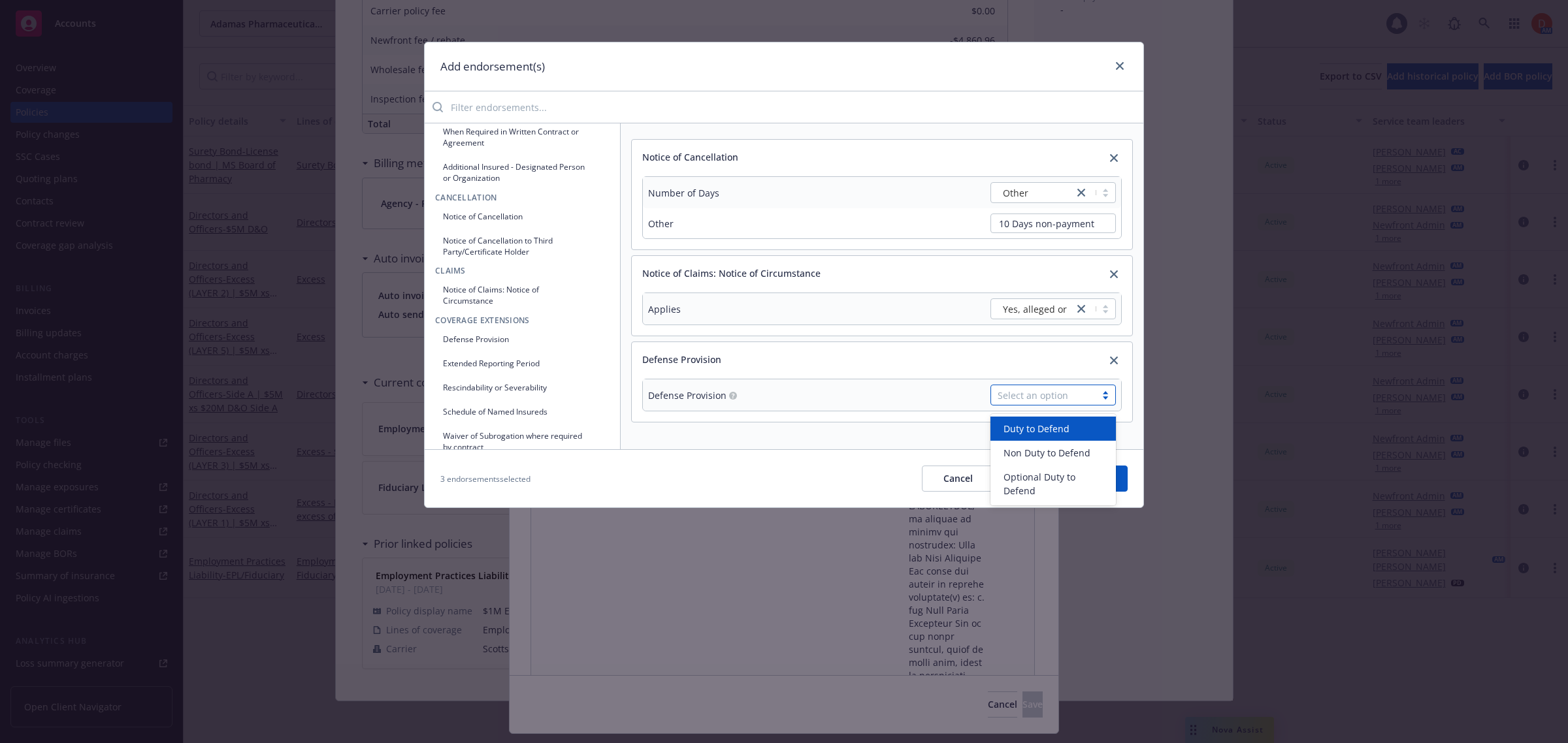
click at [1049, 389] on div "Select an option" at bounding box center [1043, 395] width 104 height 20
click at [1050, 433] on span "Duty to Defend" at bounding box center [1037, 428] width 66 height 13
click at [557, 389] on button "Rescindability or Severability" at bounding box center [523, 387] width 175 height 22
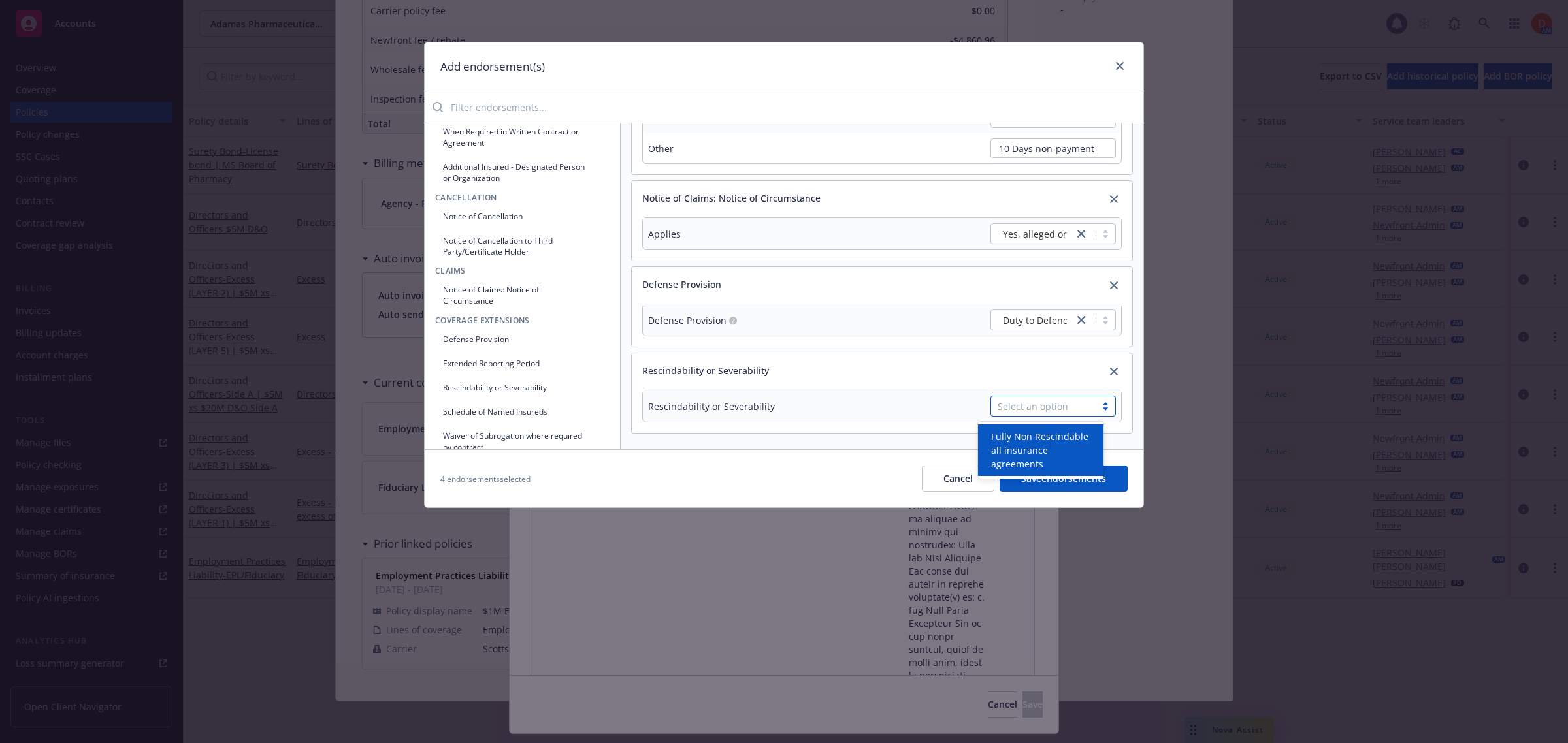
click at [1030, 406] on div "Select an option" at bounding box center [1043, 406] width 92 height 13
click at [1059, 433] on span "Fully Non Rescindable all insurance agreements" at bounding box center [1043, 450] width 104 height 41
click at [569, 333] on button "Schedule of Named Insureds" at bounding box center [523, 330] width 175 height 22
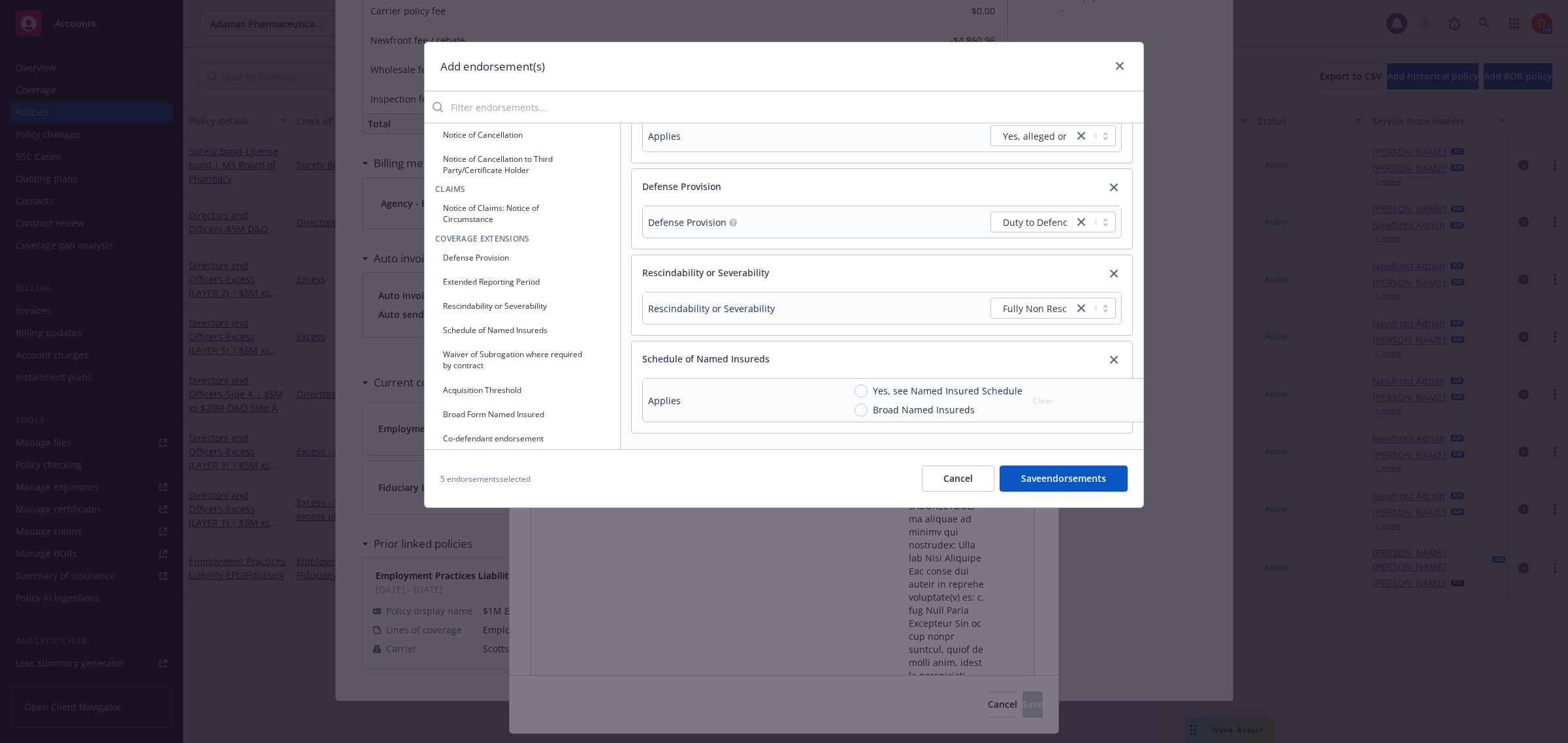
click at [868, 403] on span "Broad Named Insureds" at bounding box center [921, 409] width 107 height 13
click at [868, 404] on input "Broad Named Insureds" at bounding box center [861, 410] width 13 height 13
radio input "true"
click at [474, 351] on button "Waiver of Subrogation where required by contract" at bounding box center [523, 360] width 175 height 32
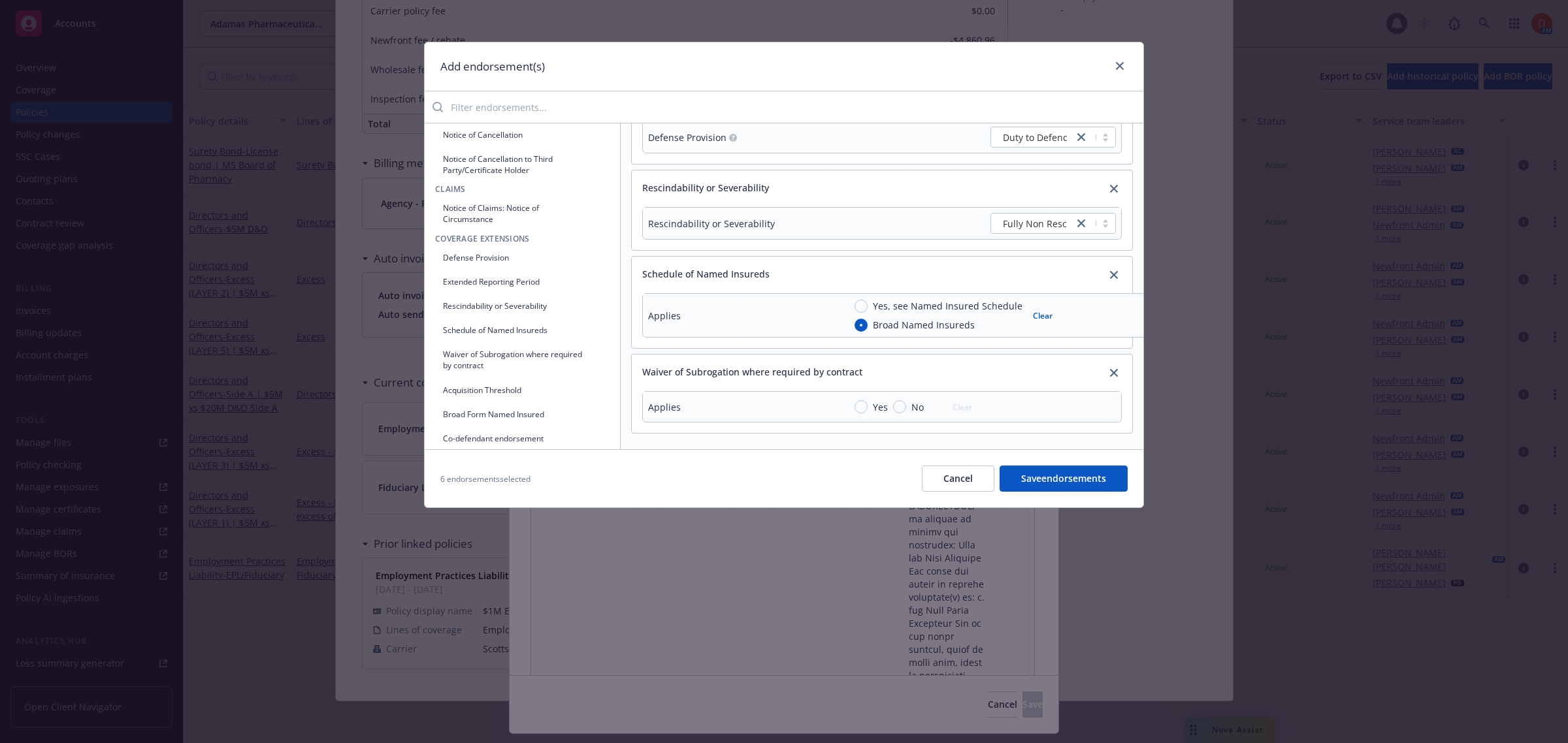
scroll to position [275, 0]
click at [858, 401] on input "Yes" at bounding box center [861, 407] width 13 height 13
radio input "true"
click at [463, 389] on button "Acquisition Threshold" at bounding box center [523, 390] width 175 height 22
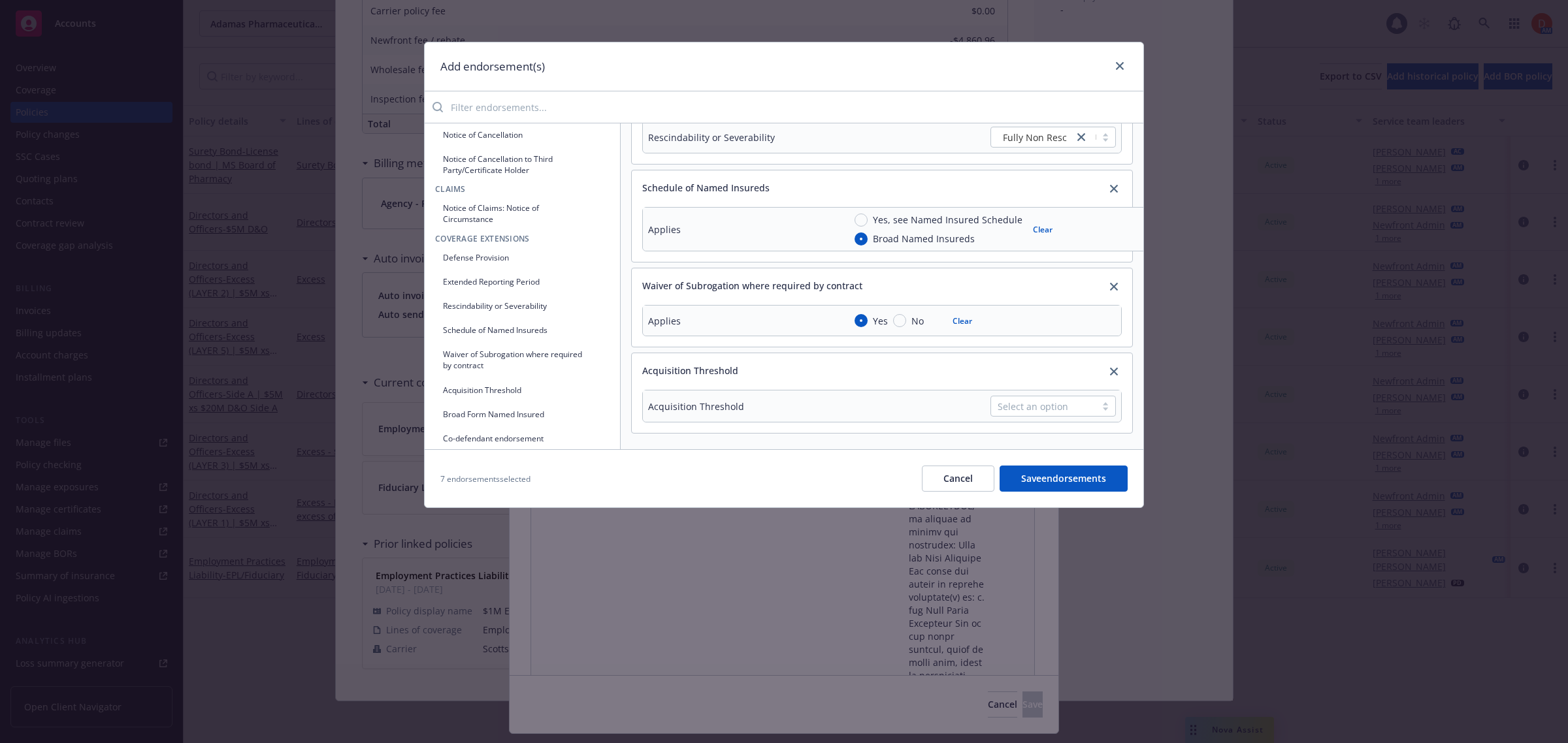
scroll to position [363, 0]
click at [1021, 397] on div "Select an option" at bounding box center [1043, 406] width 104 height 20
click at [1031, 449] on span "Threshold" at bounding box center [1013, 449] width 44 height 13
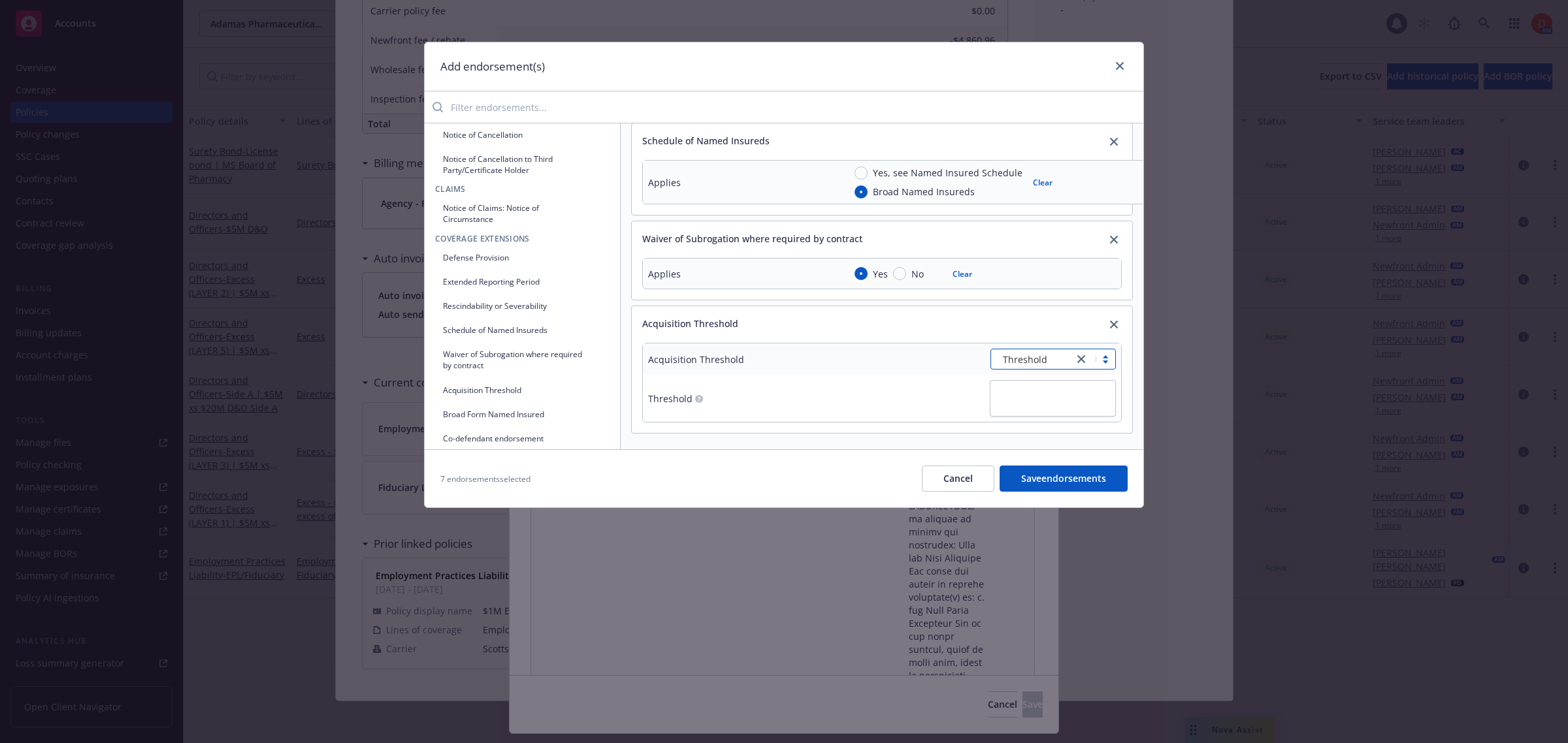
scroll to position [409, 0]
click at [1010, 393] on textarea at bounding box center [1052, 399] width 126 height 37
type textarea "x"
type textarea "5"
type textarea "x"
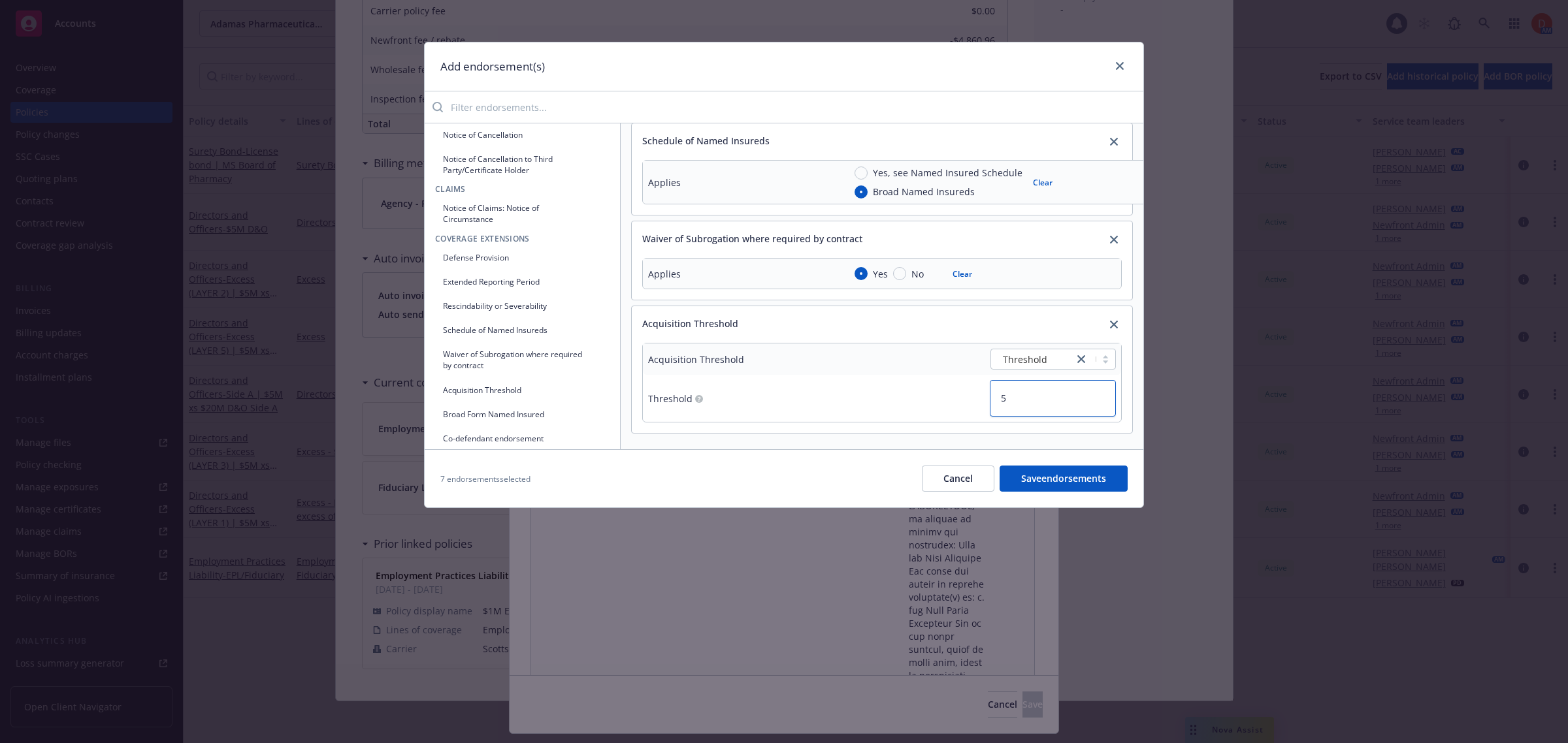
type textarea "50"
type textarea "x"
type textarea "50%"
type textarea "x"
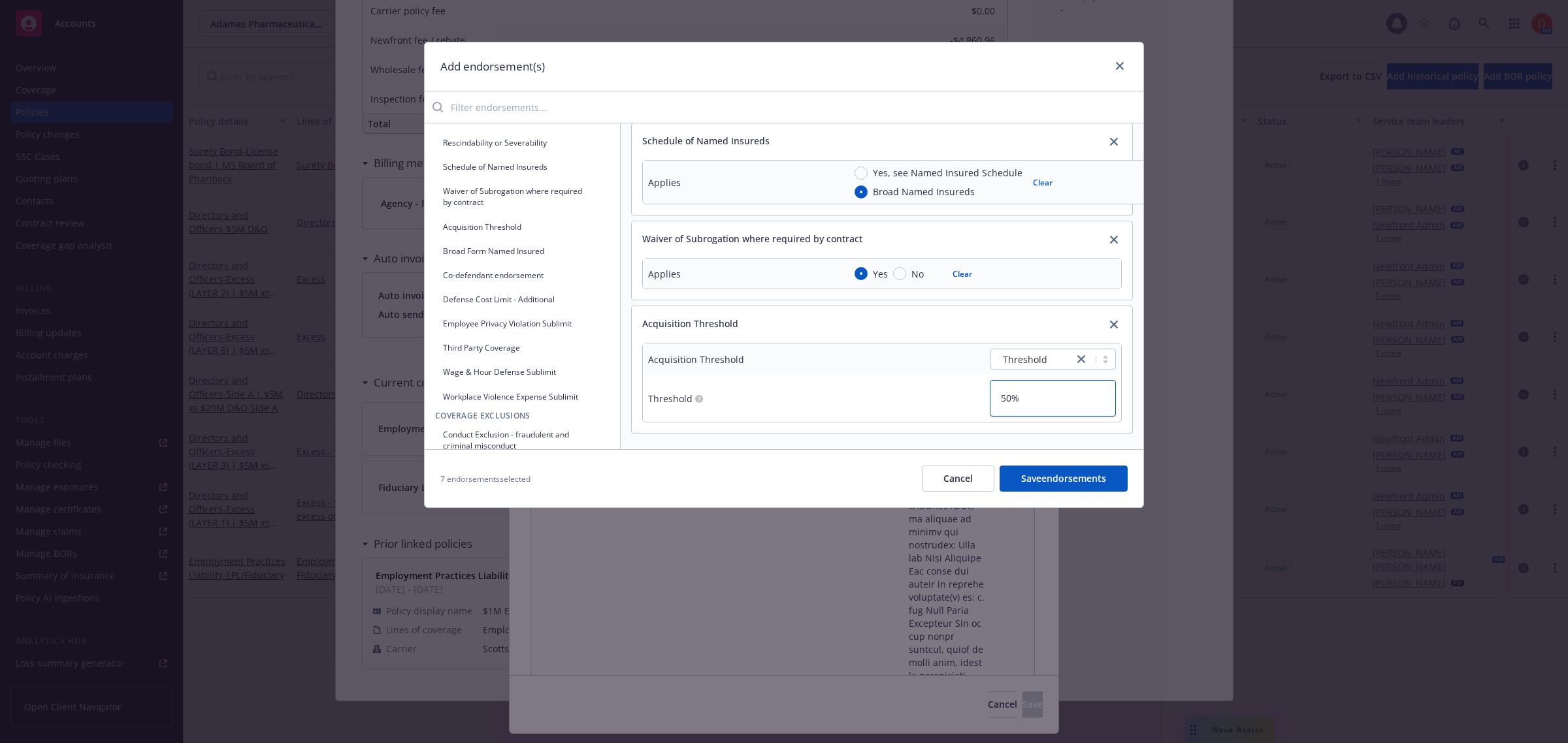
type textarea "50%"
click at [563, 347] on button "Third Party Coverage" at bounding box center [523, 348] width 175 height 22
type textarea "x"
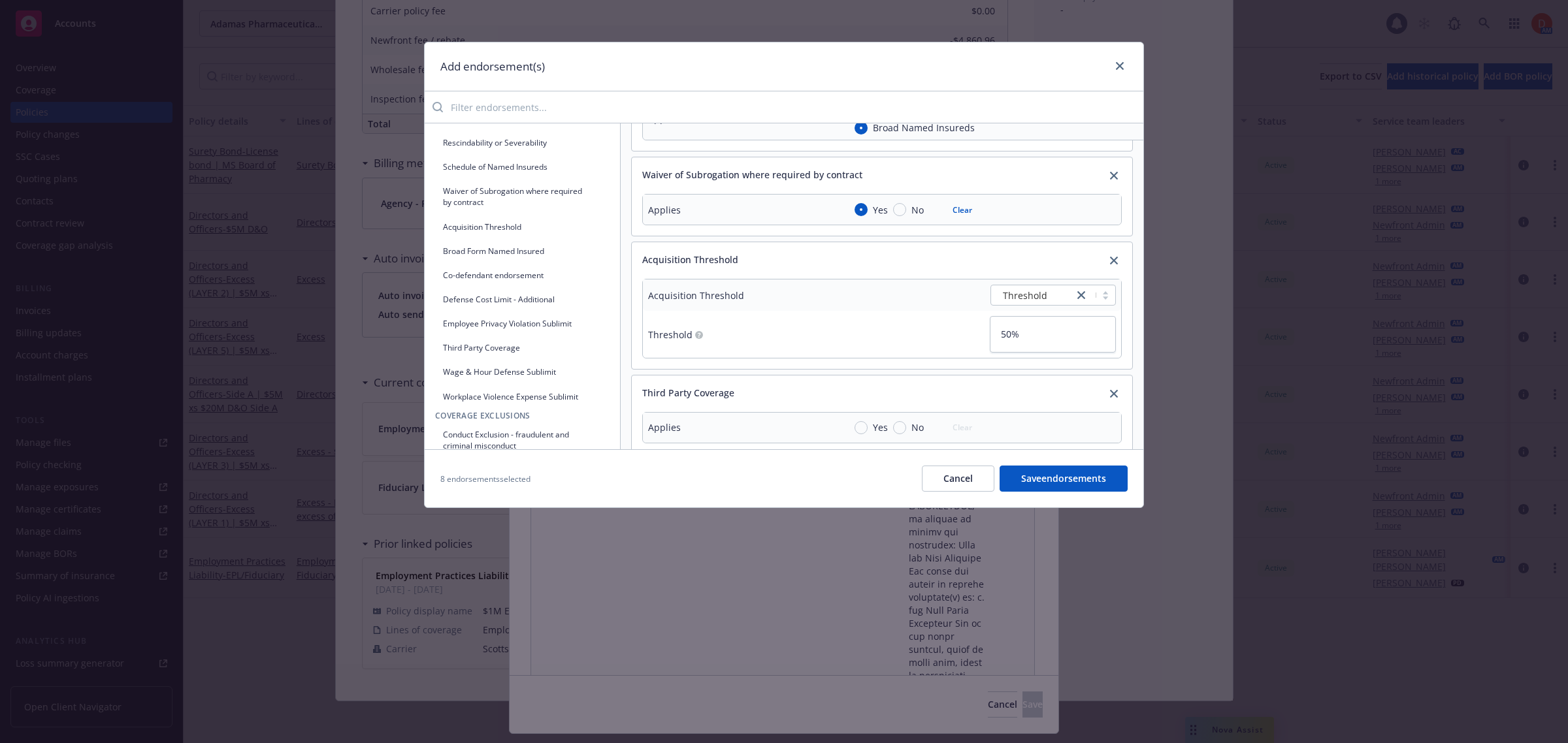
scroll to position [494, 0]
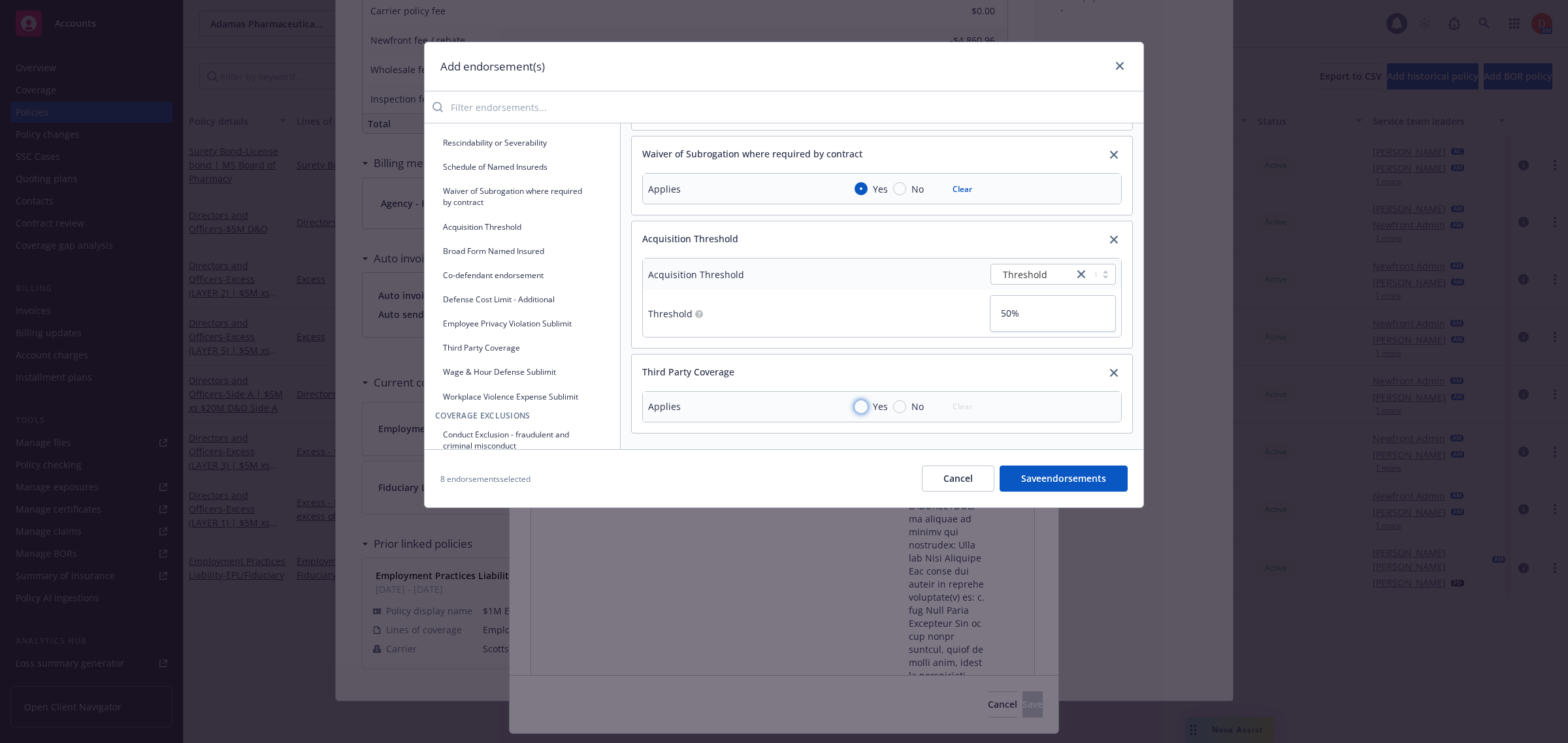
click at [864, 401] on input "Yes" at bounding box center [861, 407] width 13 height 13
radio input "true"
click at [511, 321] on button "Employee Privacy Violation Sublimit" at bounding box center [523, 323] width 175 height 22
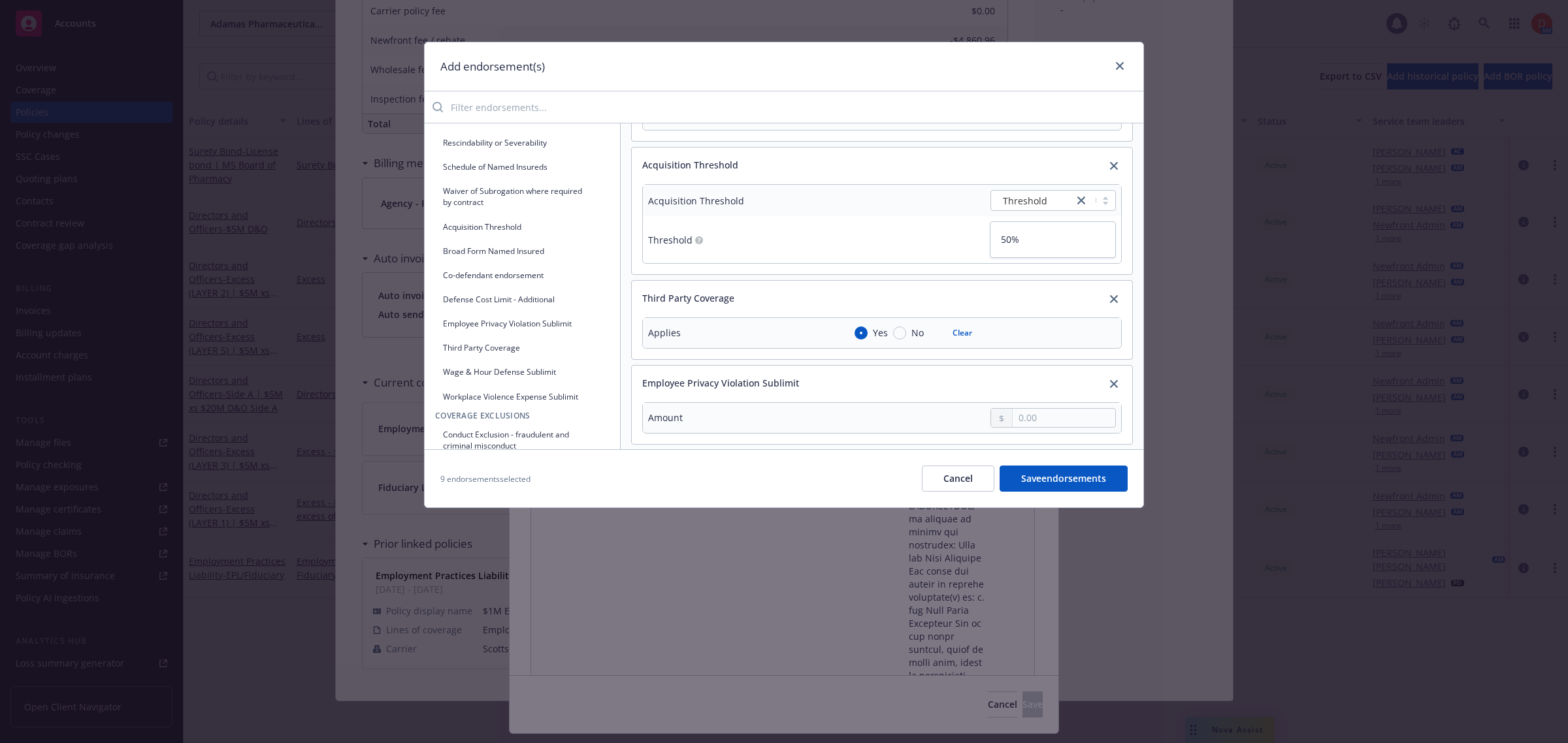
scroll to position [580, 0]
click at [1027, 398] on input "text" at bounding box center [1064, 407] width 103 height 18
type textarea "x"
type input "1.00"
type textarea "x"
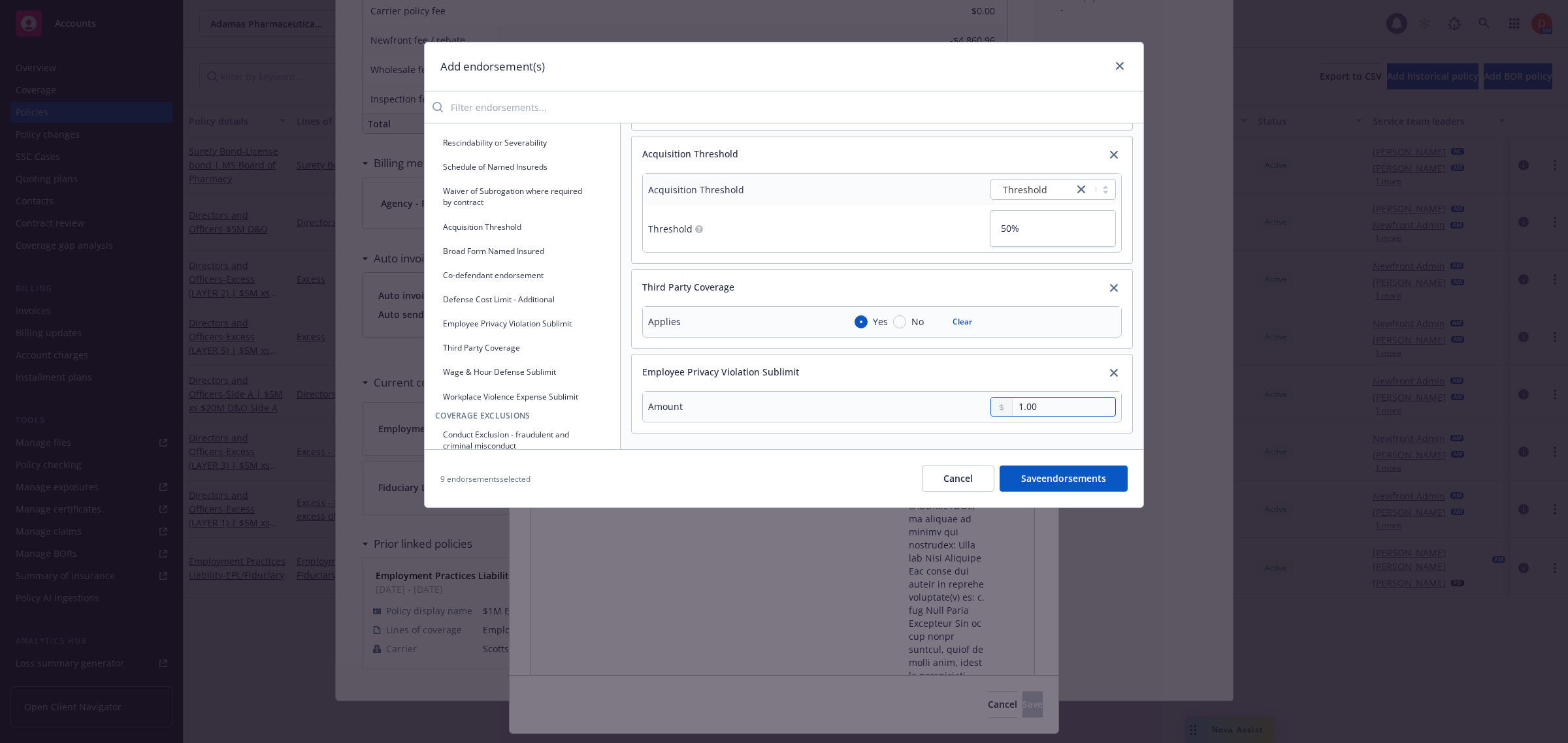
type input "10.00"
type textarea "x"
type input "100.00"
type textarea "x"
type input "1,000.00"
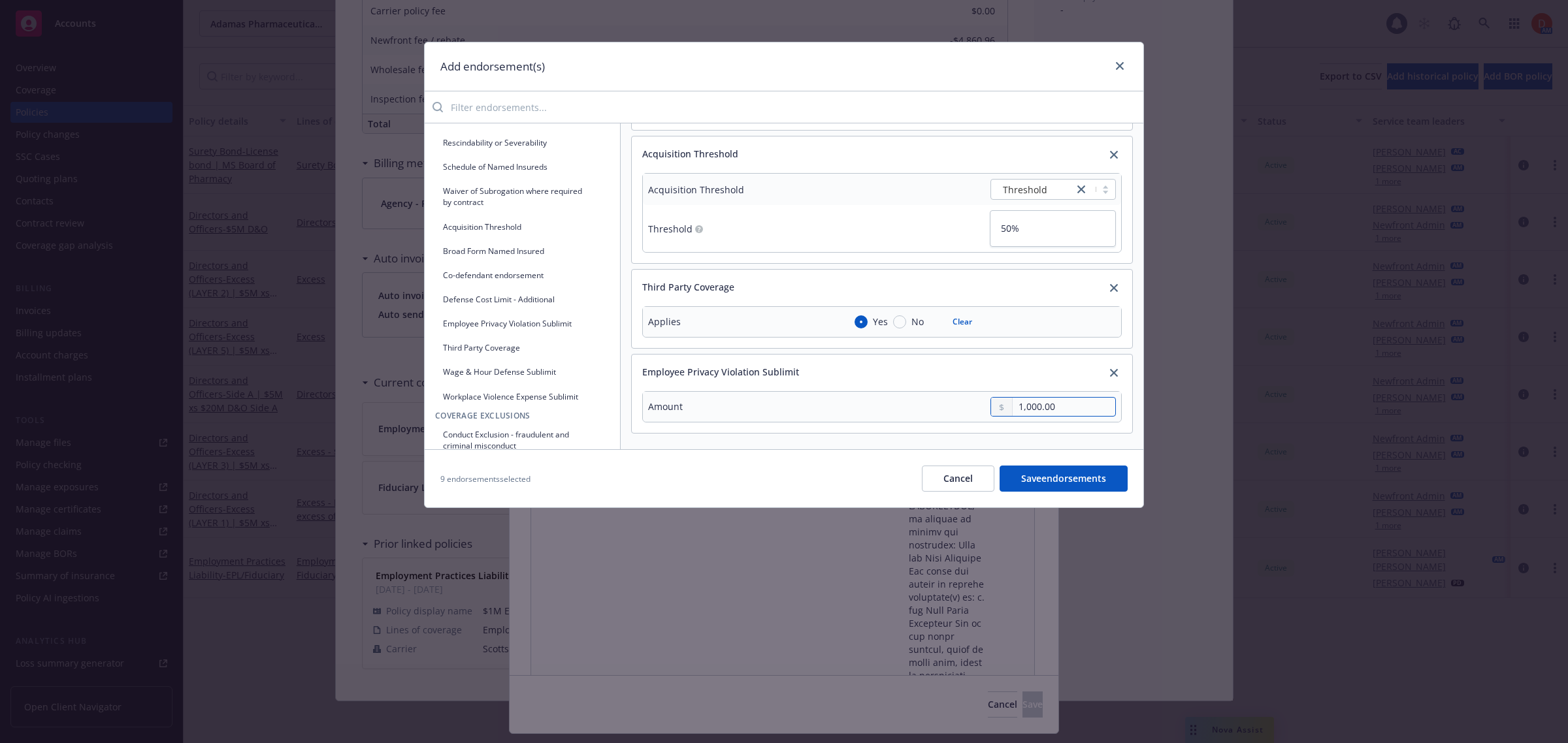
type textarea "x"
type input "10,000.00"
click at [517, 370] on button "Wage & Hour Defense Sublimit" at bounding box center [523, 372] width 175 height 22
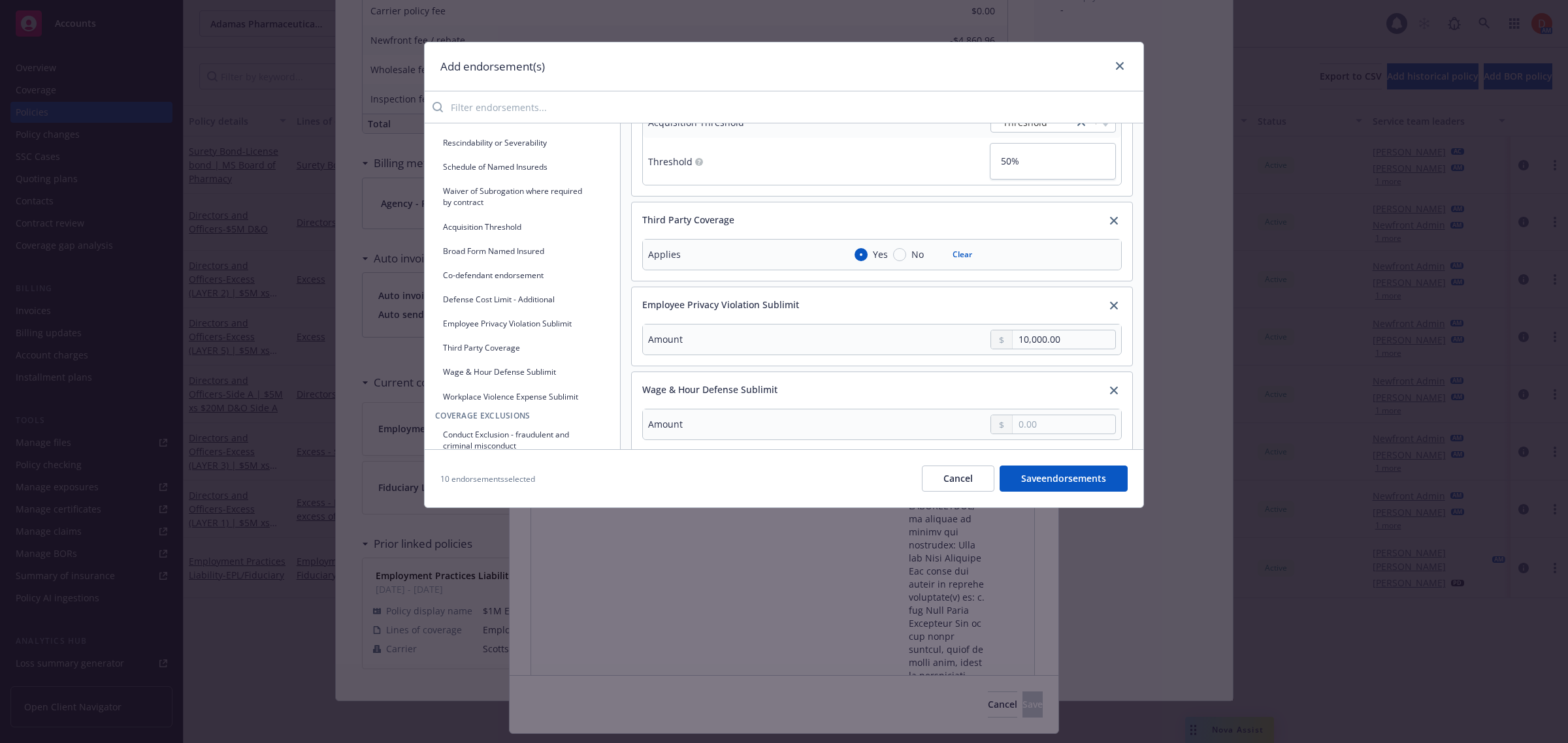
scroll to position [666, 0]
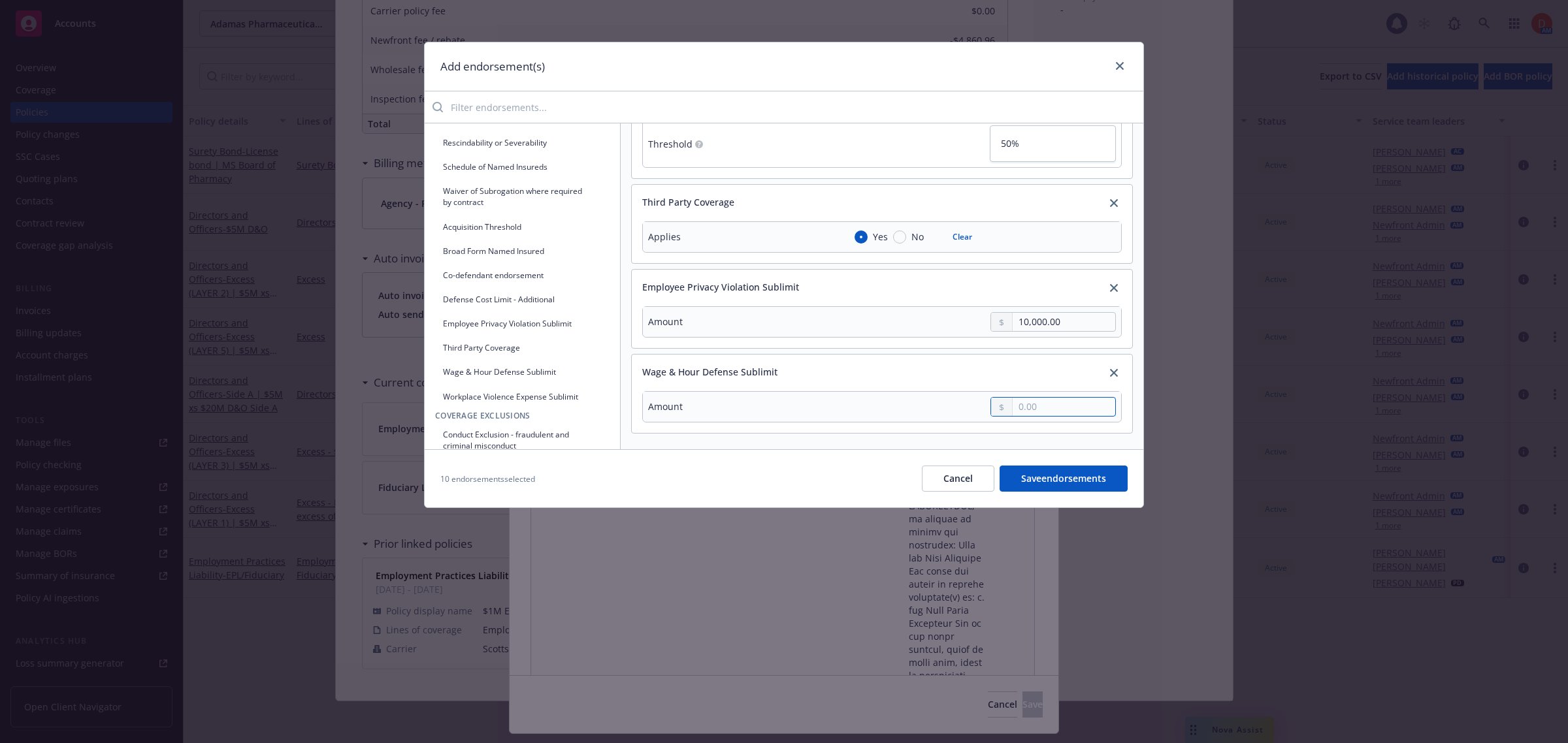
click at [1032, 398] on input "text" at bounding box center [1064, 407] width 103 height 18
type textarea "x"
type input "1.00"
type textarea "x"
type input "10.00"
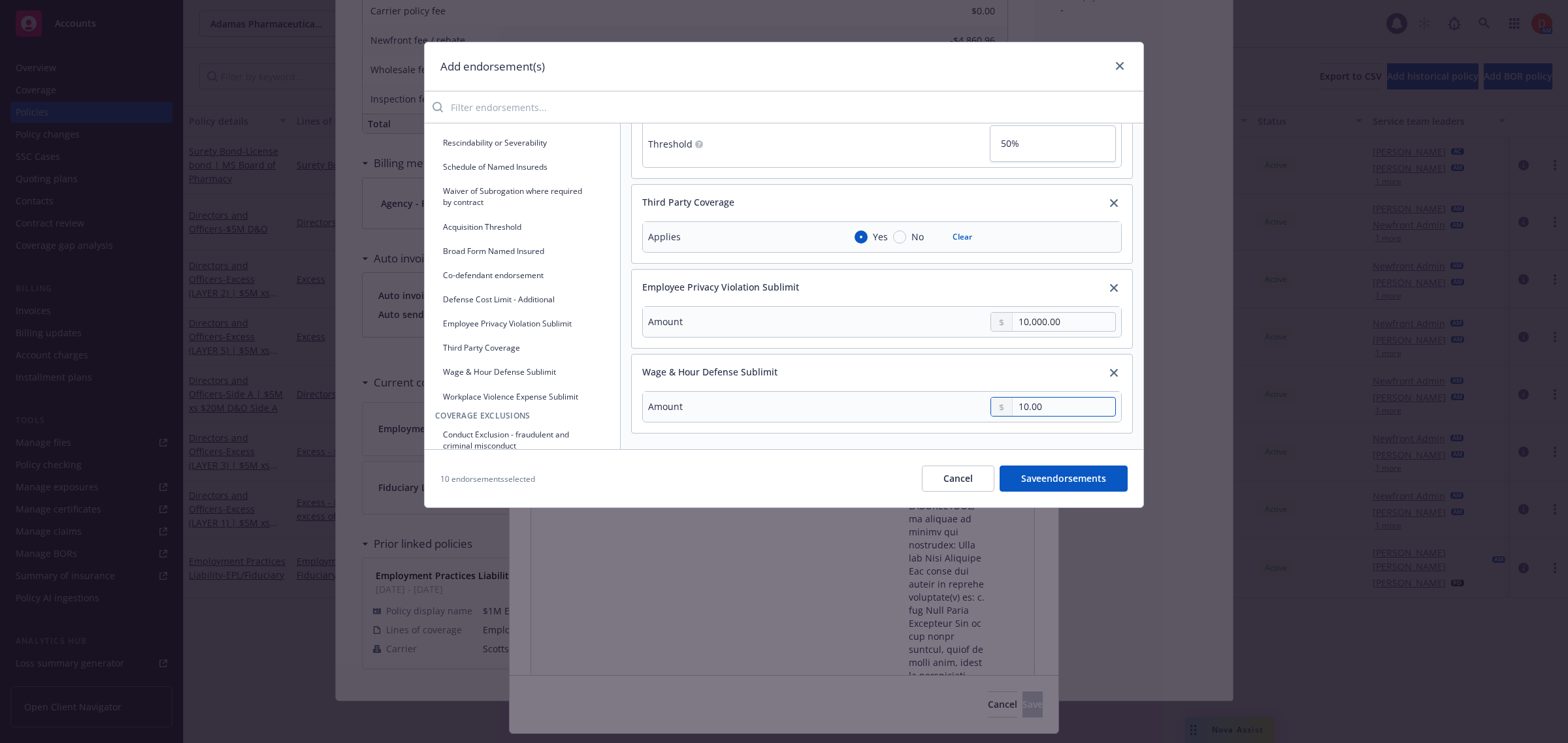
type textarea "x"
type input "1,000.00"
type textarea "x"
type input "10,000.00"
type textarea "x"
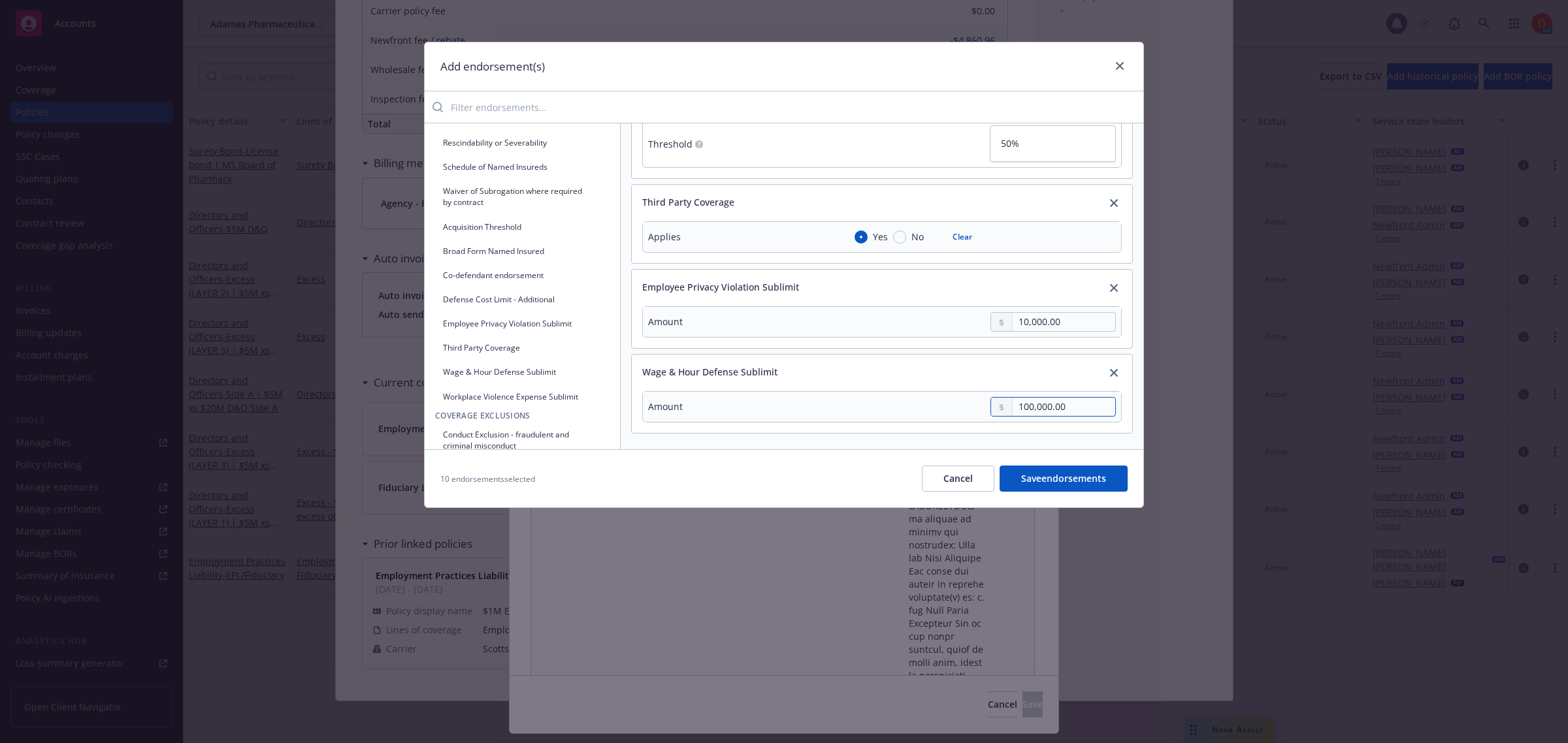
type input "100,000.00"
click at [1040, 481] on button "Save endorsements" at bounding box center [1064, 478] width 128 height 26
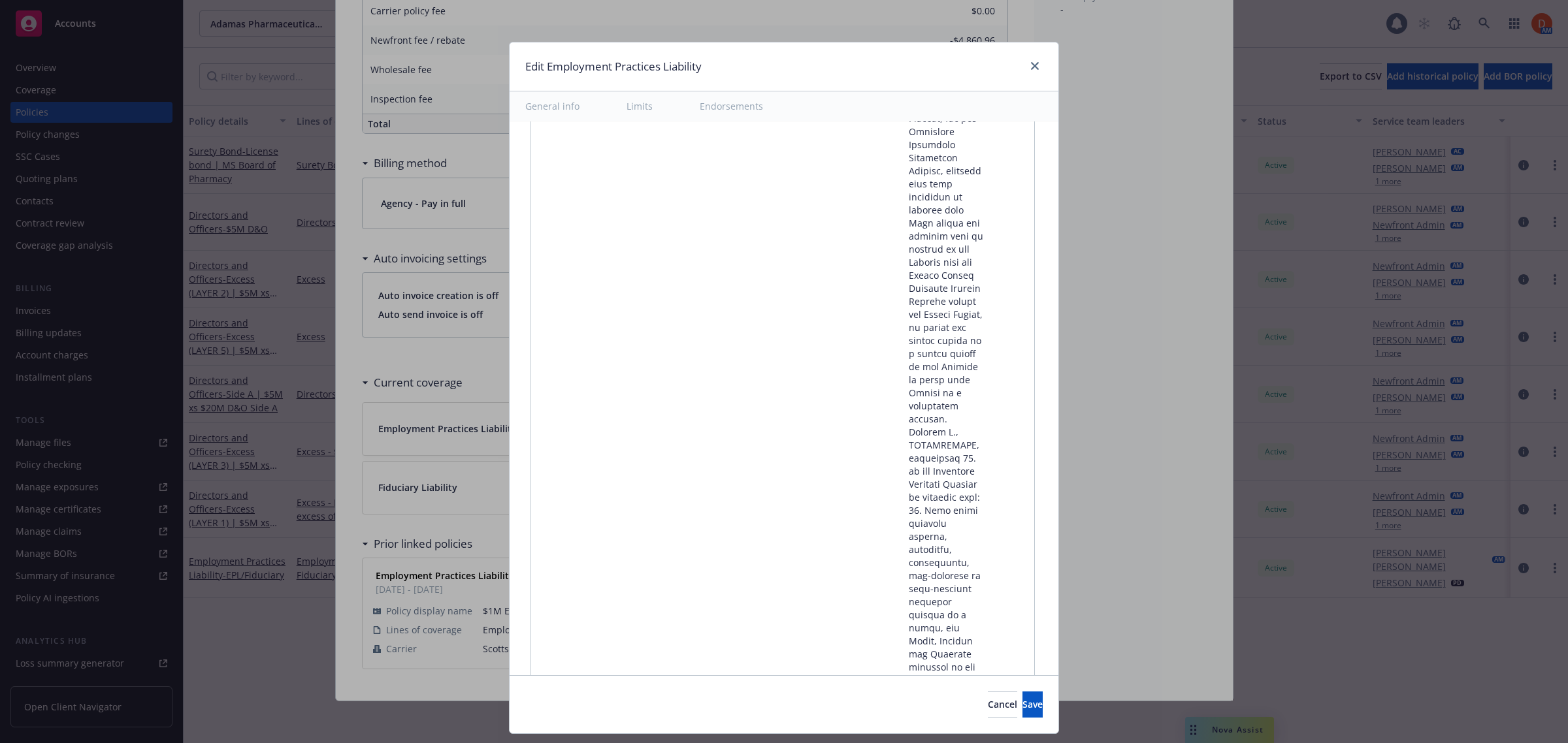
scroll to position [44496, 0]
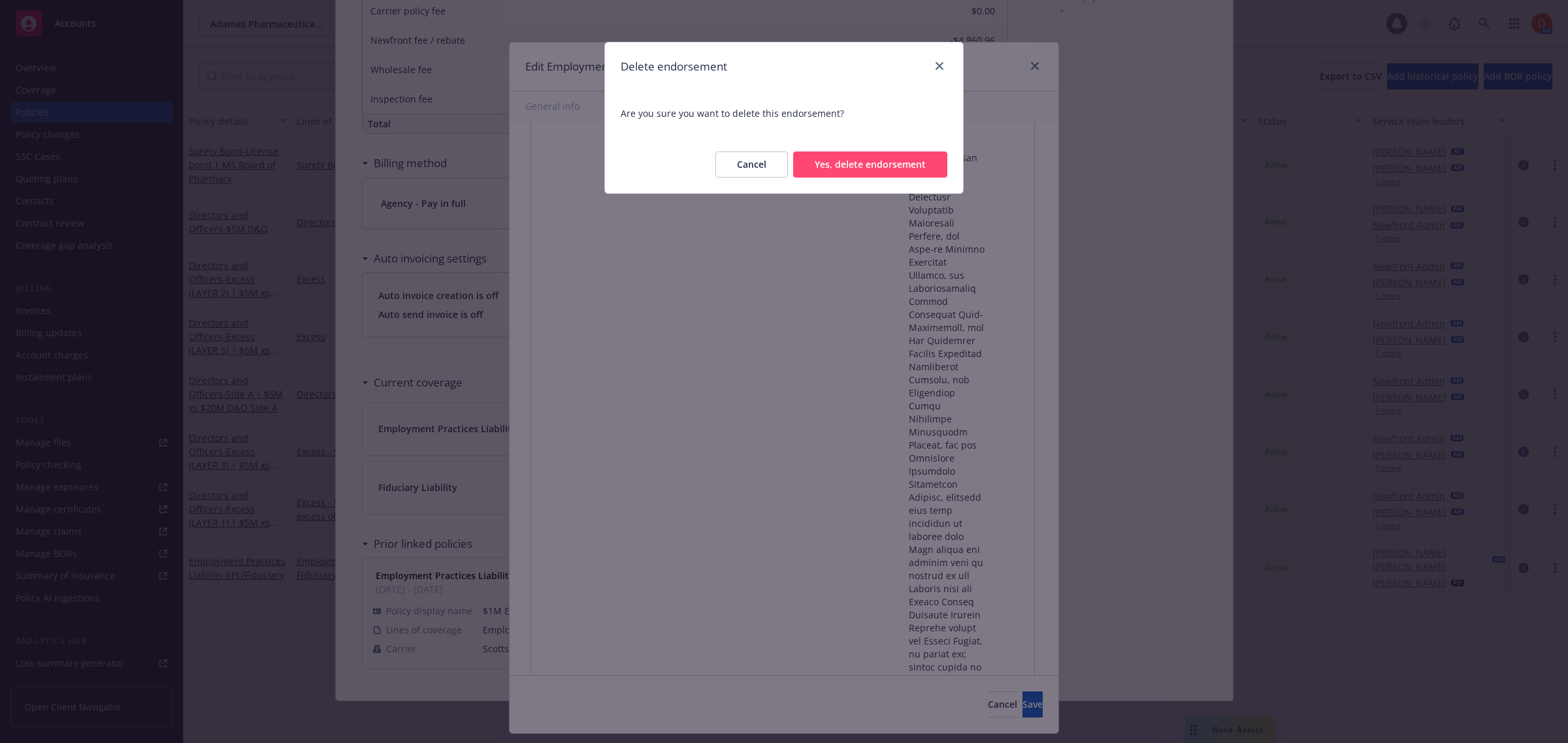
click at [904, 170] on button "Yes, delete endorsement" at bounding box center [870, 164] width 154 height 26
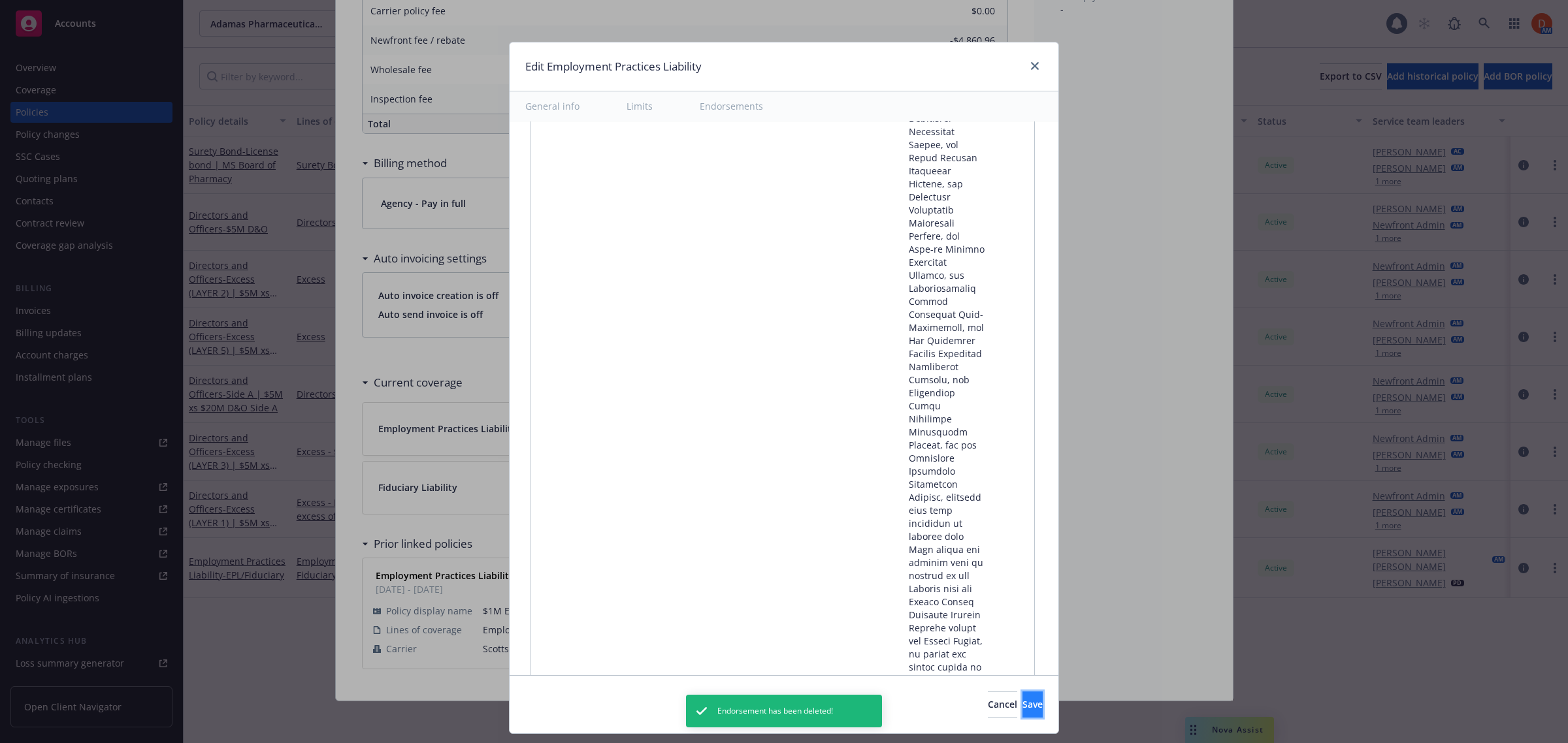
click at [1022, 706] on span "Save" at bounding box center [1032, 704] width 20 height 13
type textarea "x"
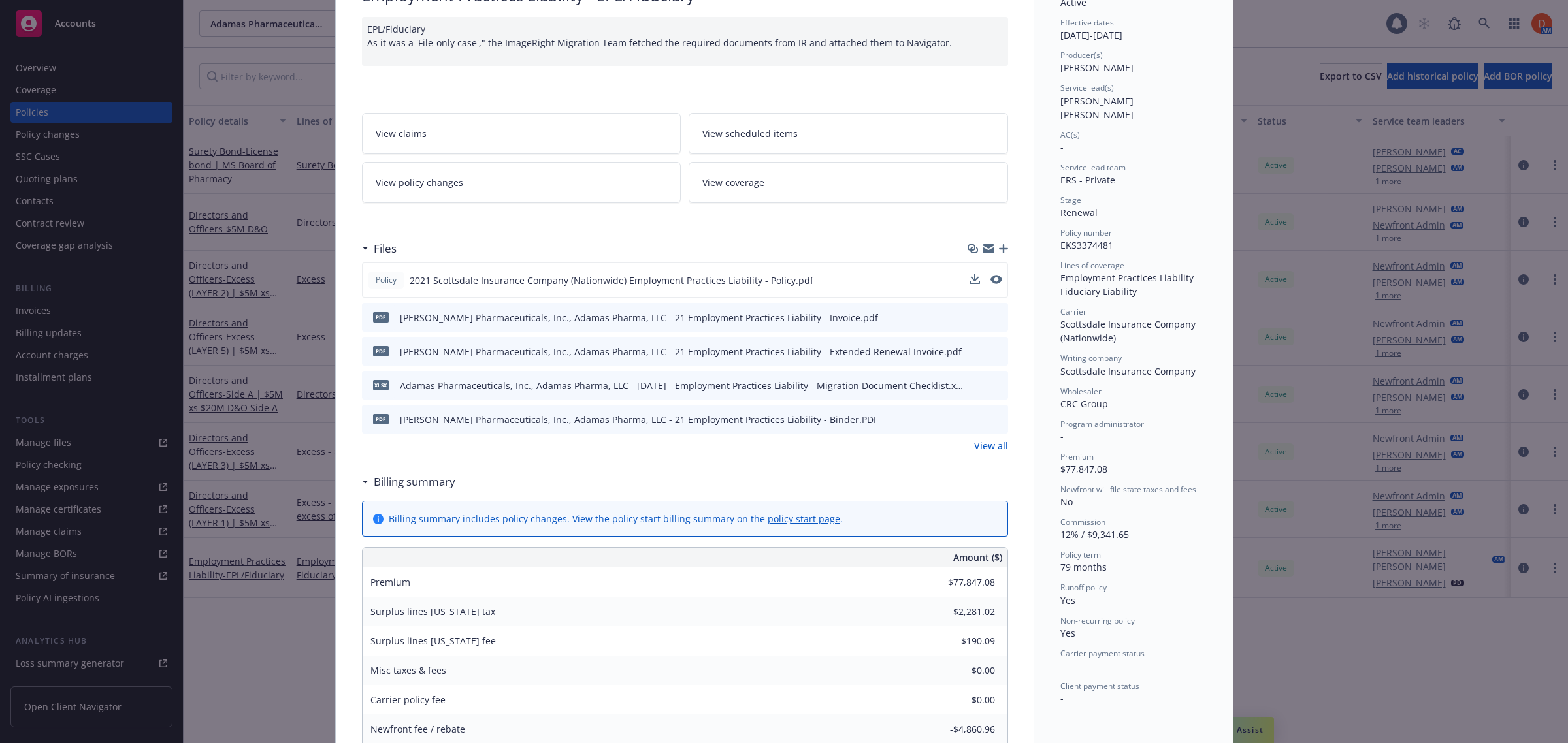
scroll to position [0, 0]
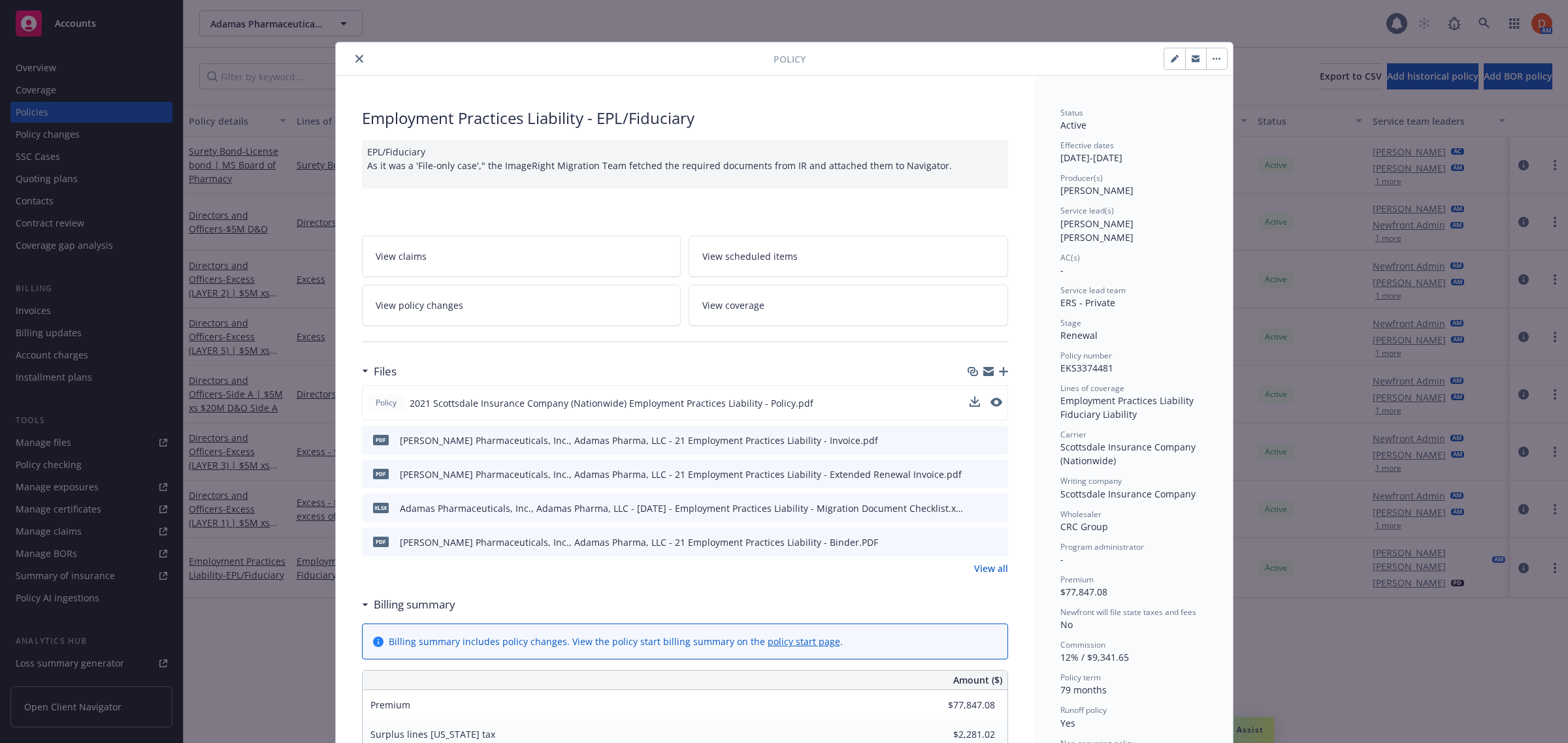
click at [356, 56] on icon "close" at bounding box center [359, 58] width 8 height 8
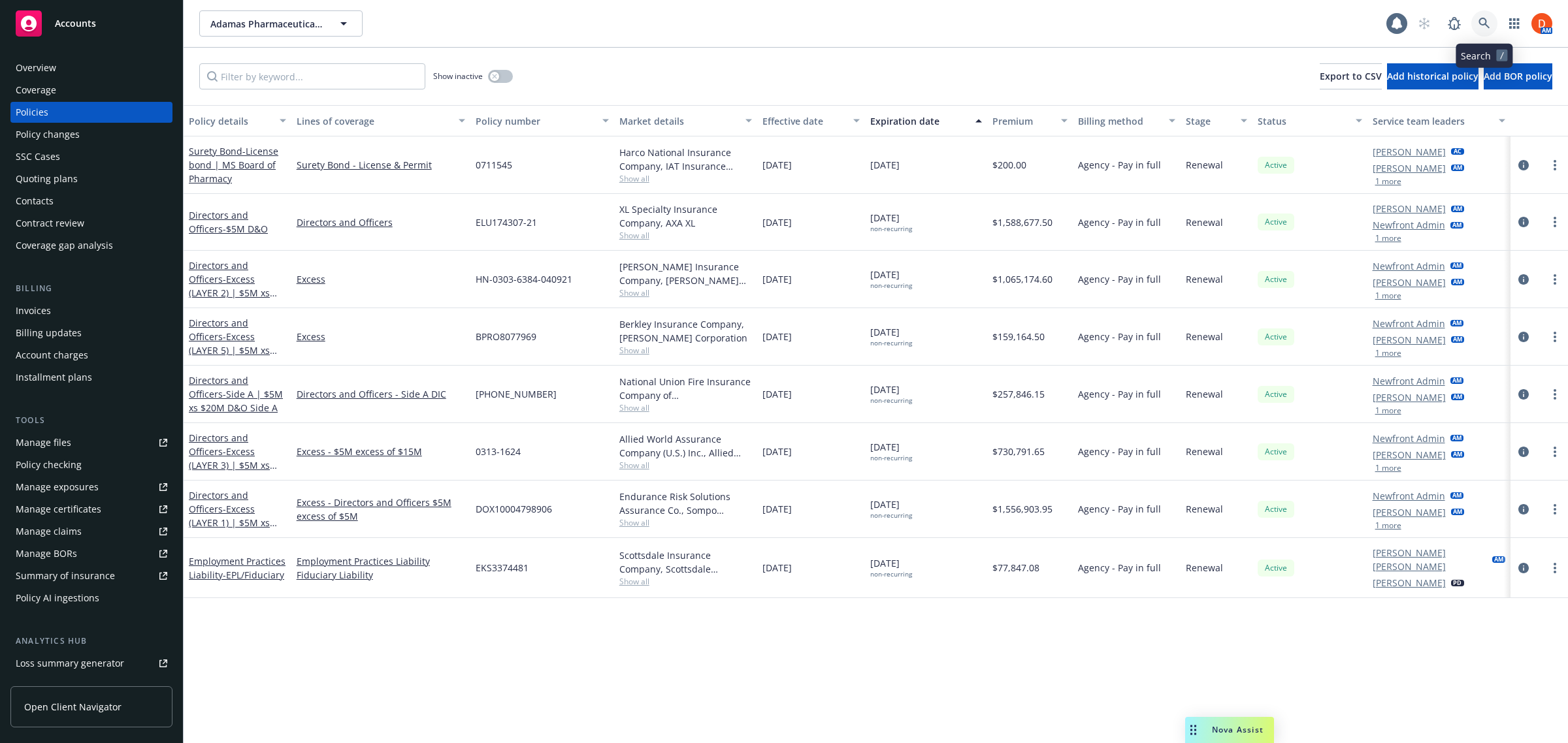
click at [1487, 20] on icon at bounding box center [1484, 23] width 12 height 12
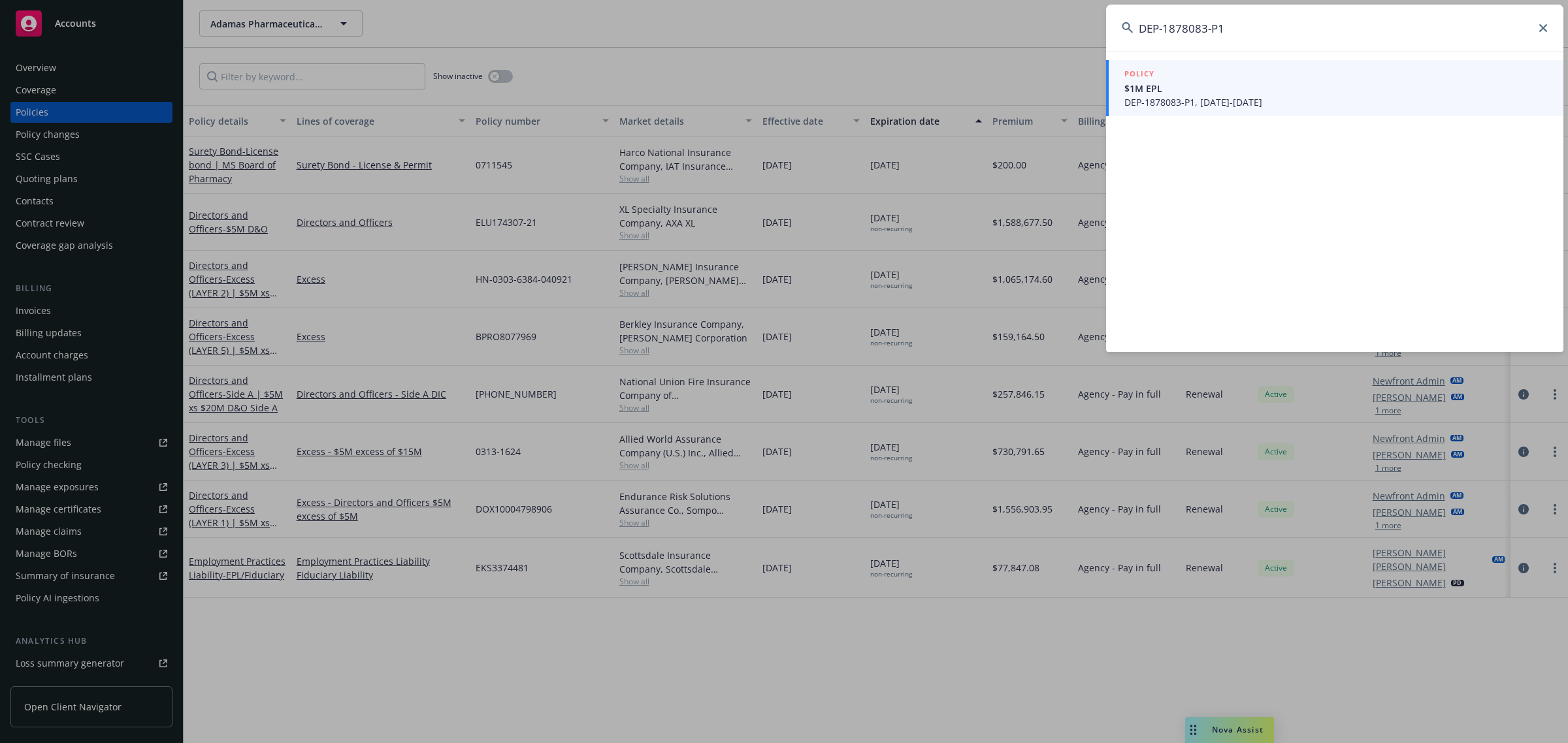
type input "DEP-1878083-P1"
click at [1214, 96] on span "DEP-1878083-P1, [DATE]-[DATE]" at bounding box center [1336, 101] width 423 height 13
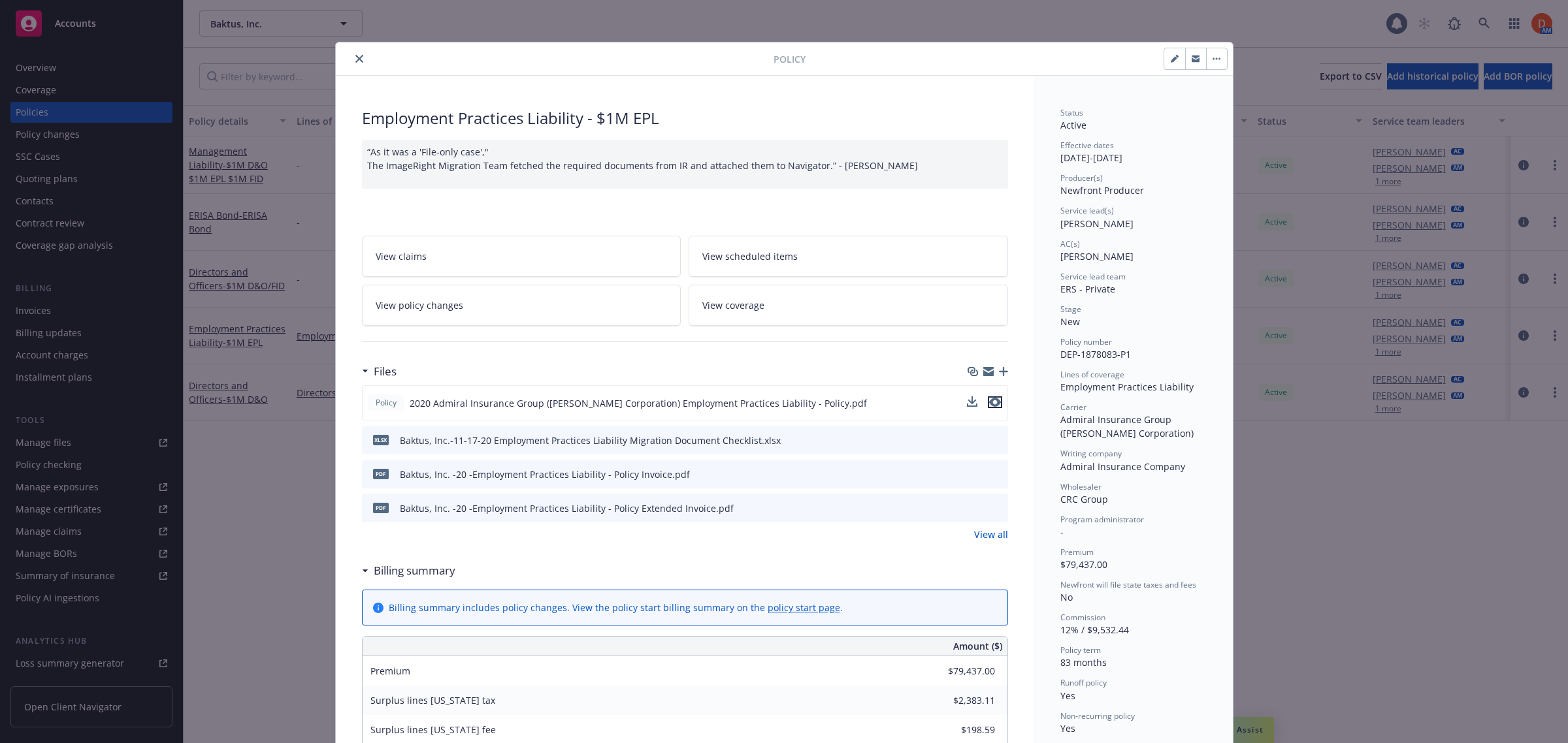
click at [992, 404] on icon "preview file" at bounding box center [995, 402] width 12 height 9
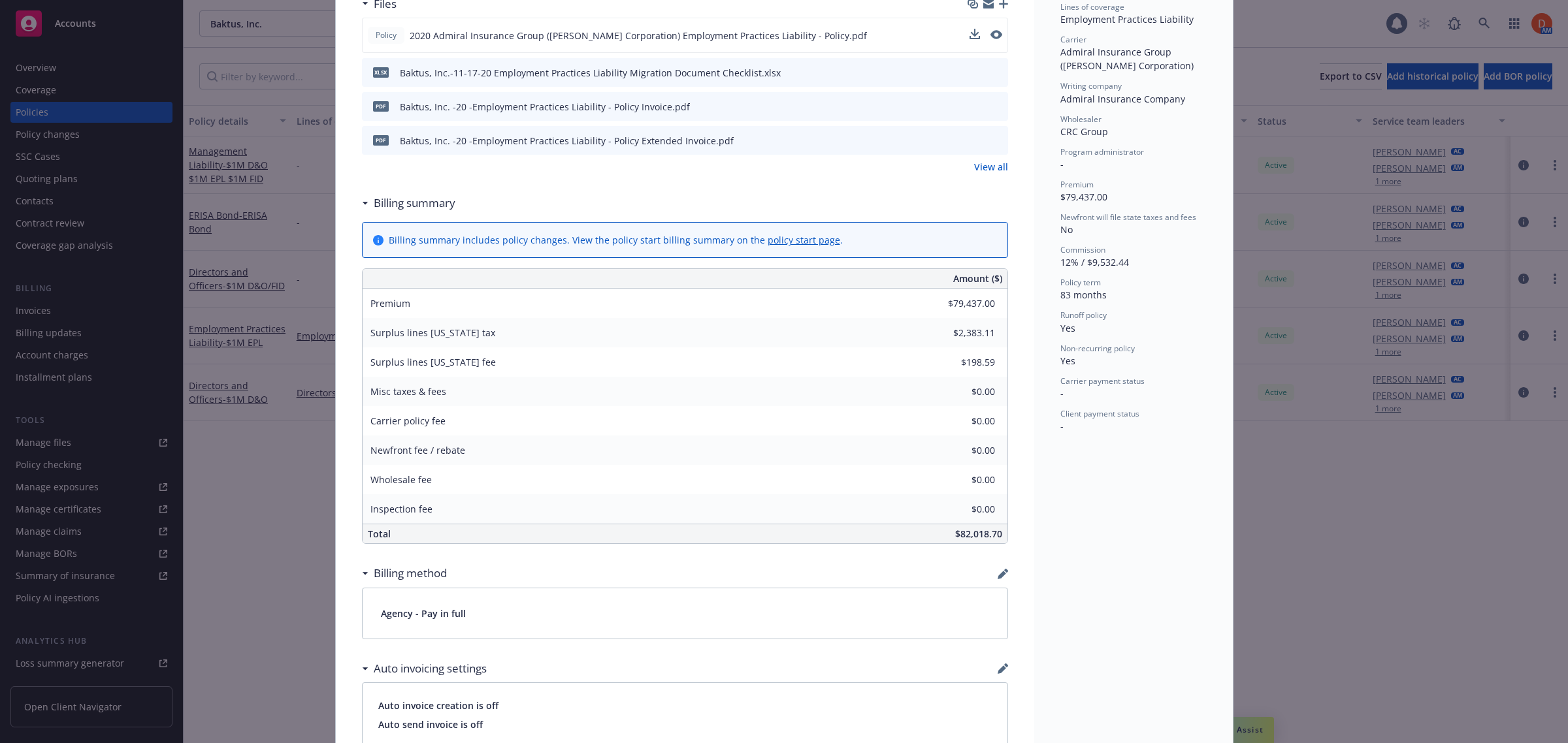
scroll to position [582, 0]
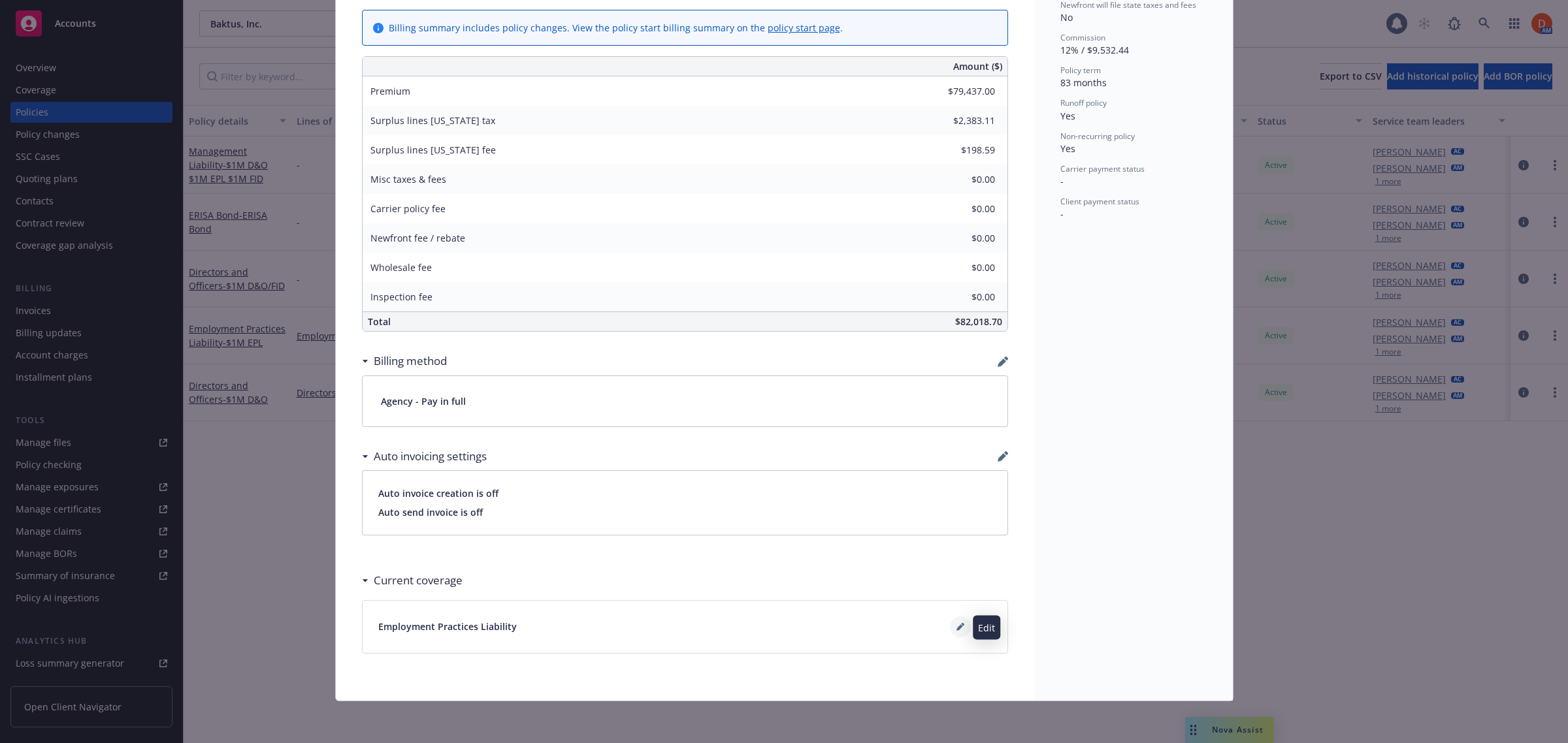
click at [957, 628] on icon at bounding box center [959, 628] width 6 height 6
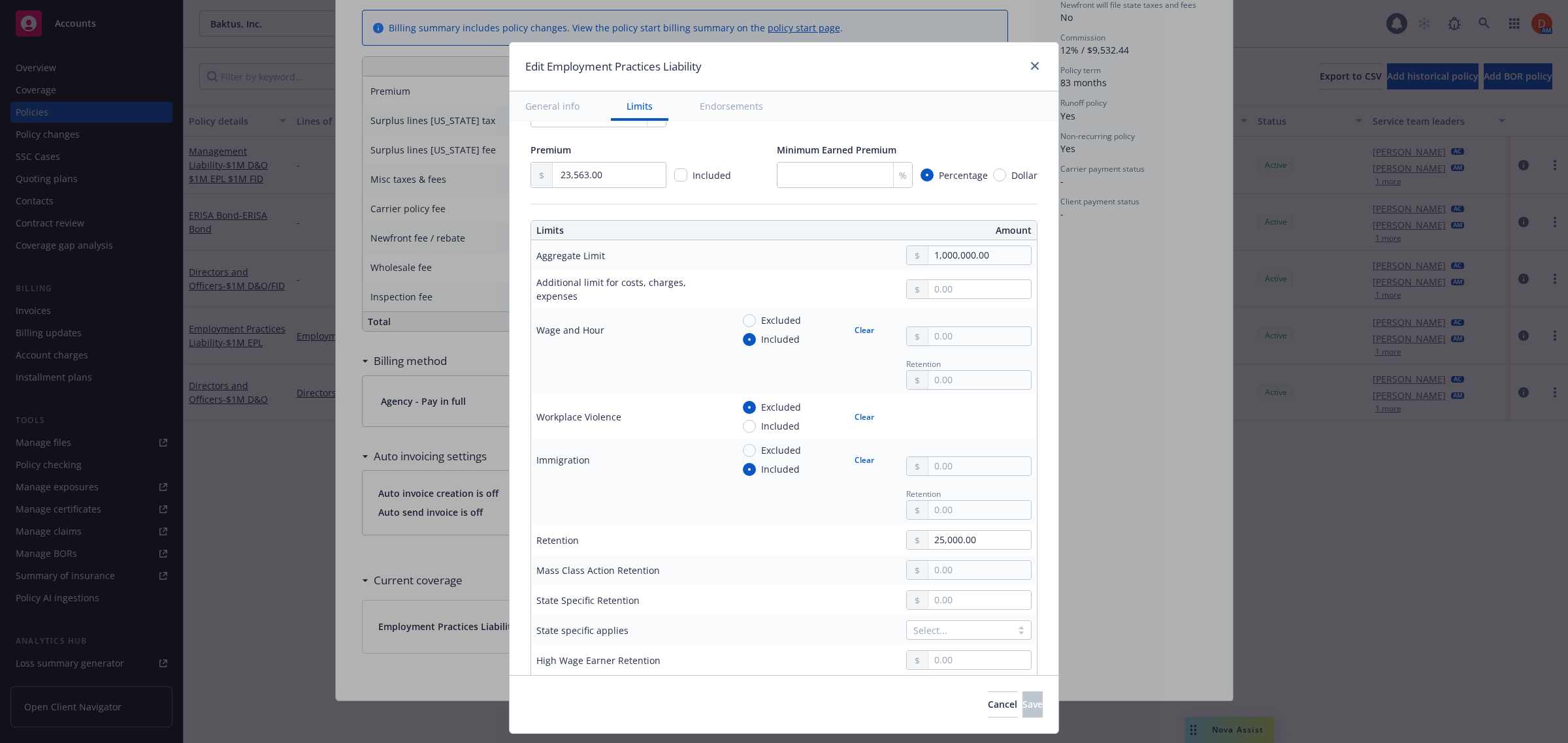
type textarea "x"
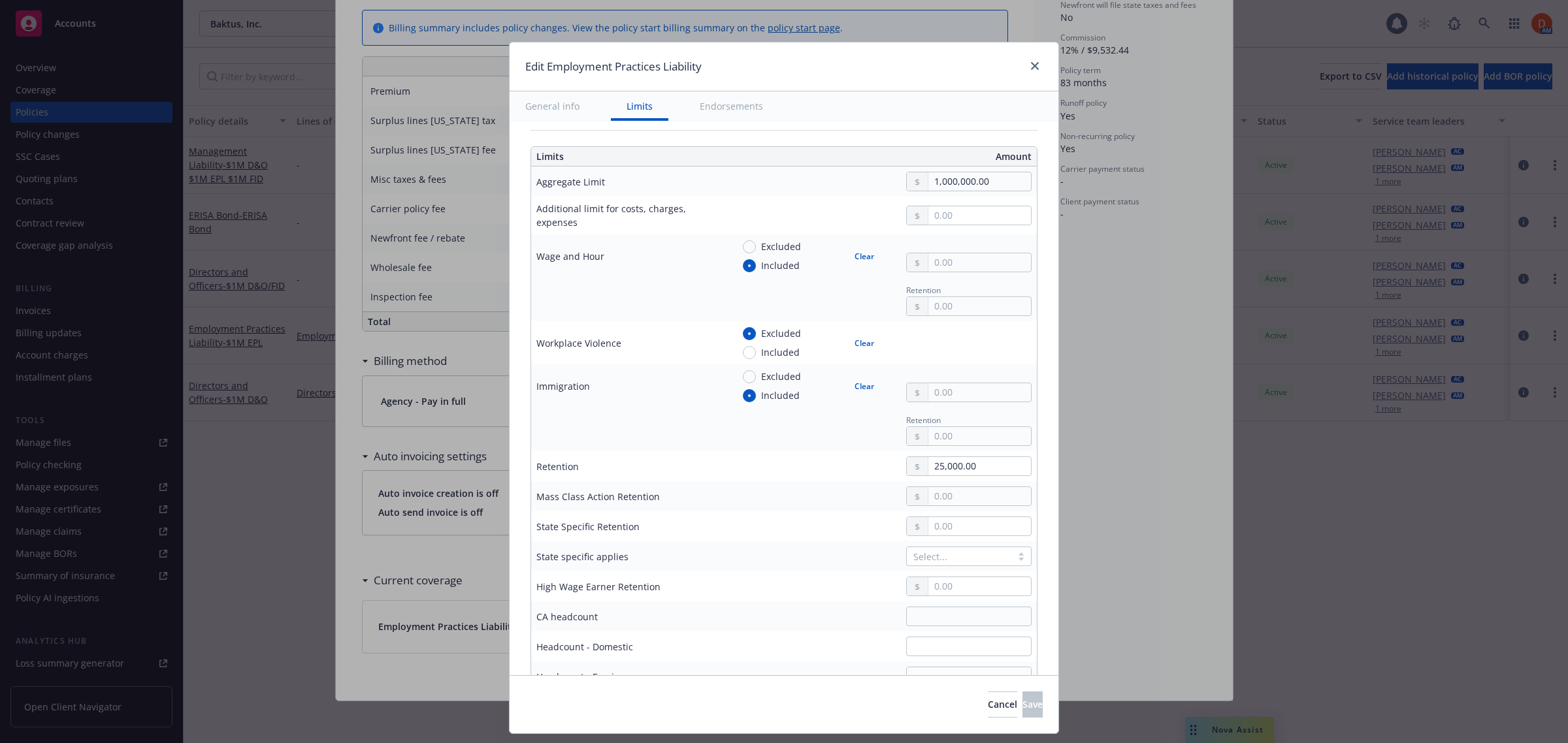
scroll to position [408, 0]
click at [1032, 63] on icon "close" at bounding box center [1034, 65] width 8 height 8
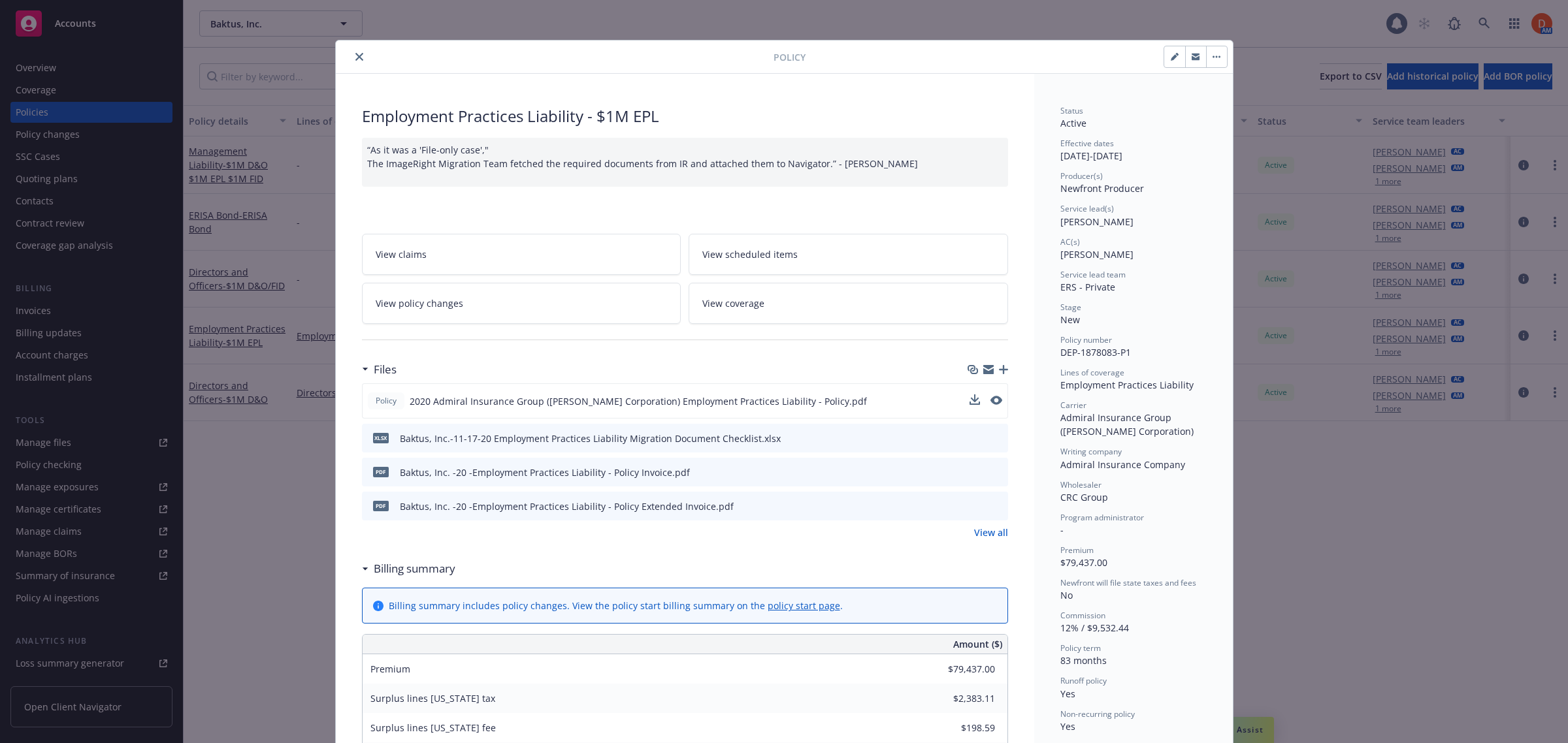
scroll to position [0, 0]
click at [344, 57] on div at bounding box center [557, 58] width 433 height 15
click at [356, 56] on icon "close" at bounding box center [359, 58] width 8 height 8
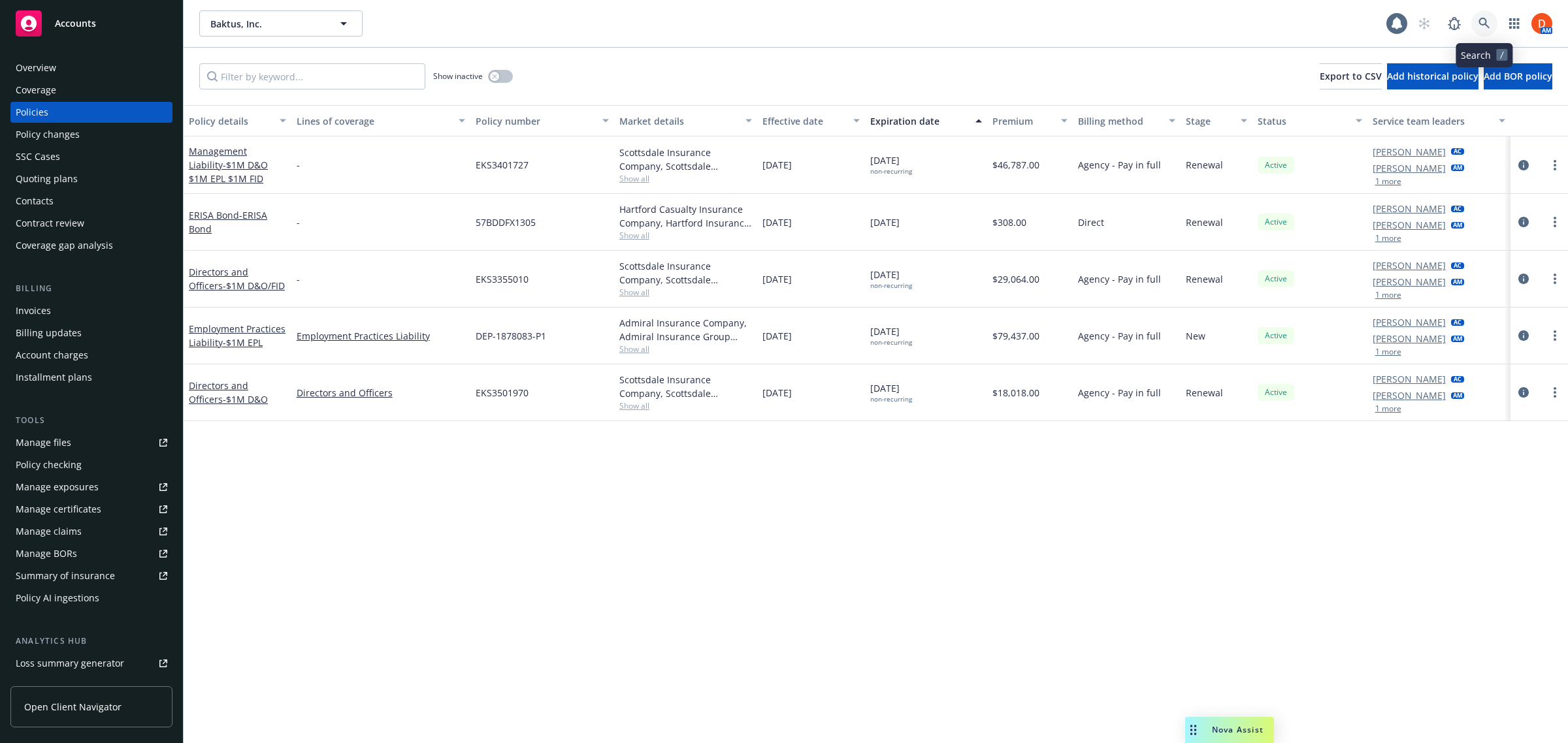
click at [1493, 26] on link at bounding box center [1484, 23] width 26 height 26
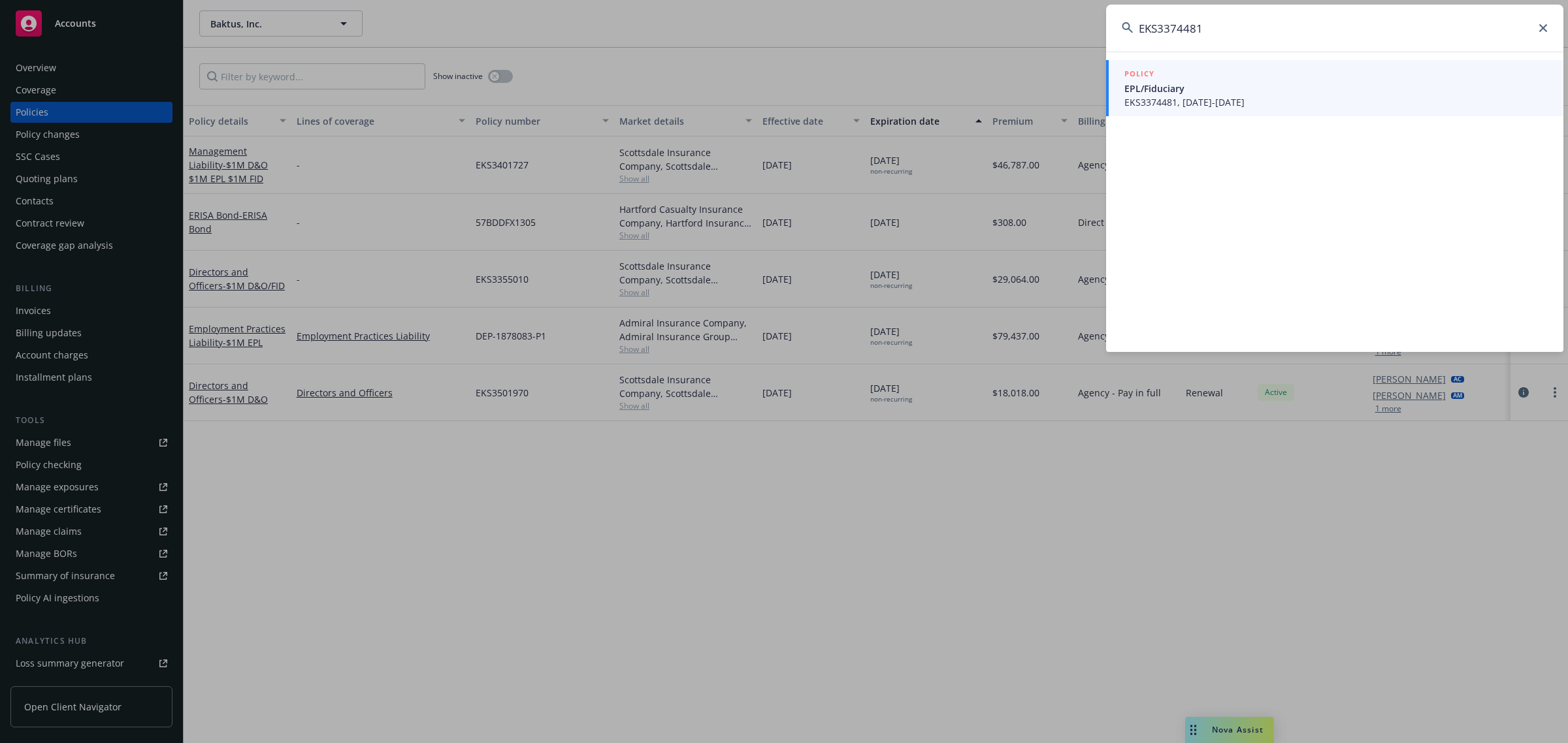
type input "EKS3374481"
click at [1228, 86] on span "EPL/Fiduciary" at bounding box center [1336, 88] width 423 height 13
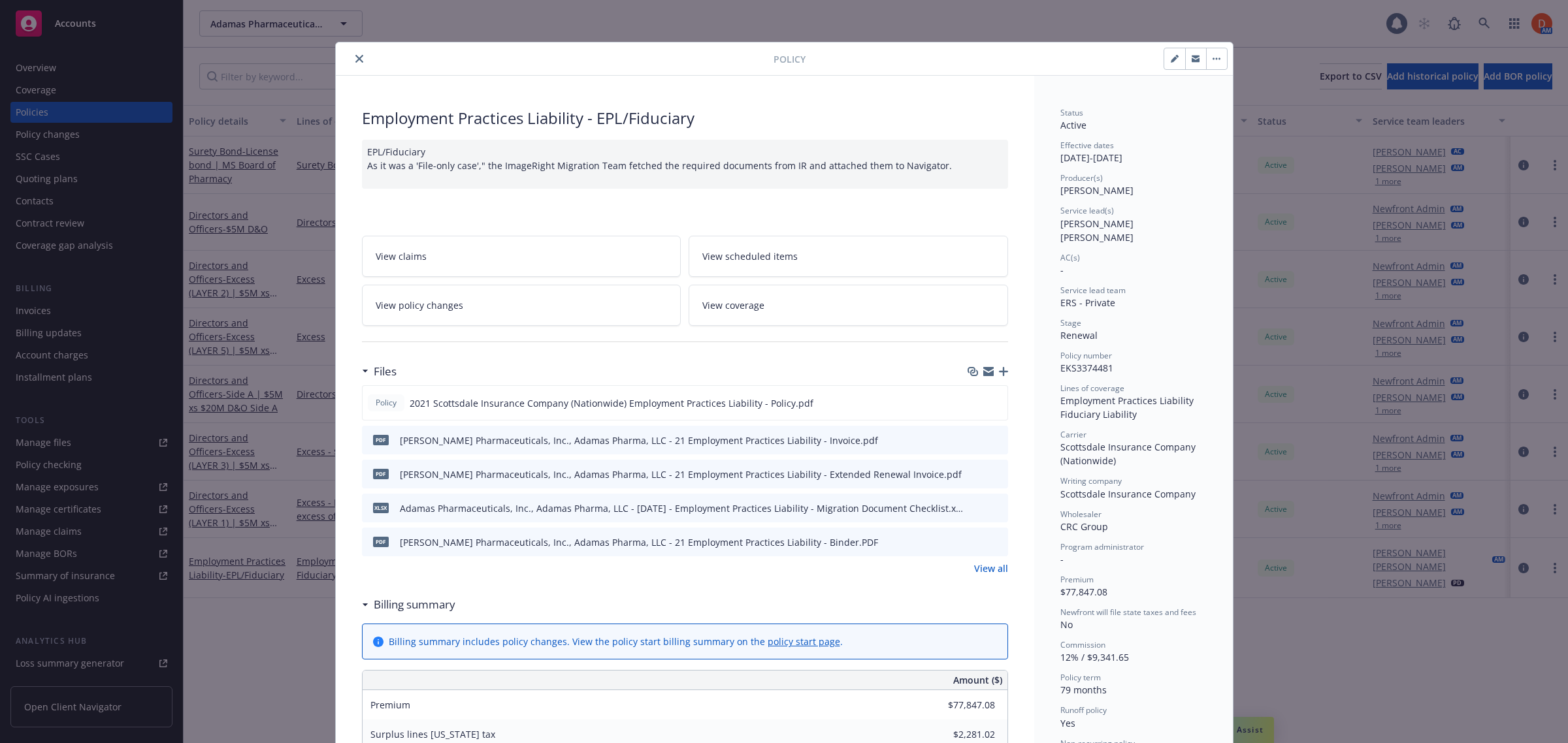
click at [351, 60] on button "close" at bounding box center [359, 58] width 15 height 15
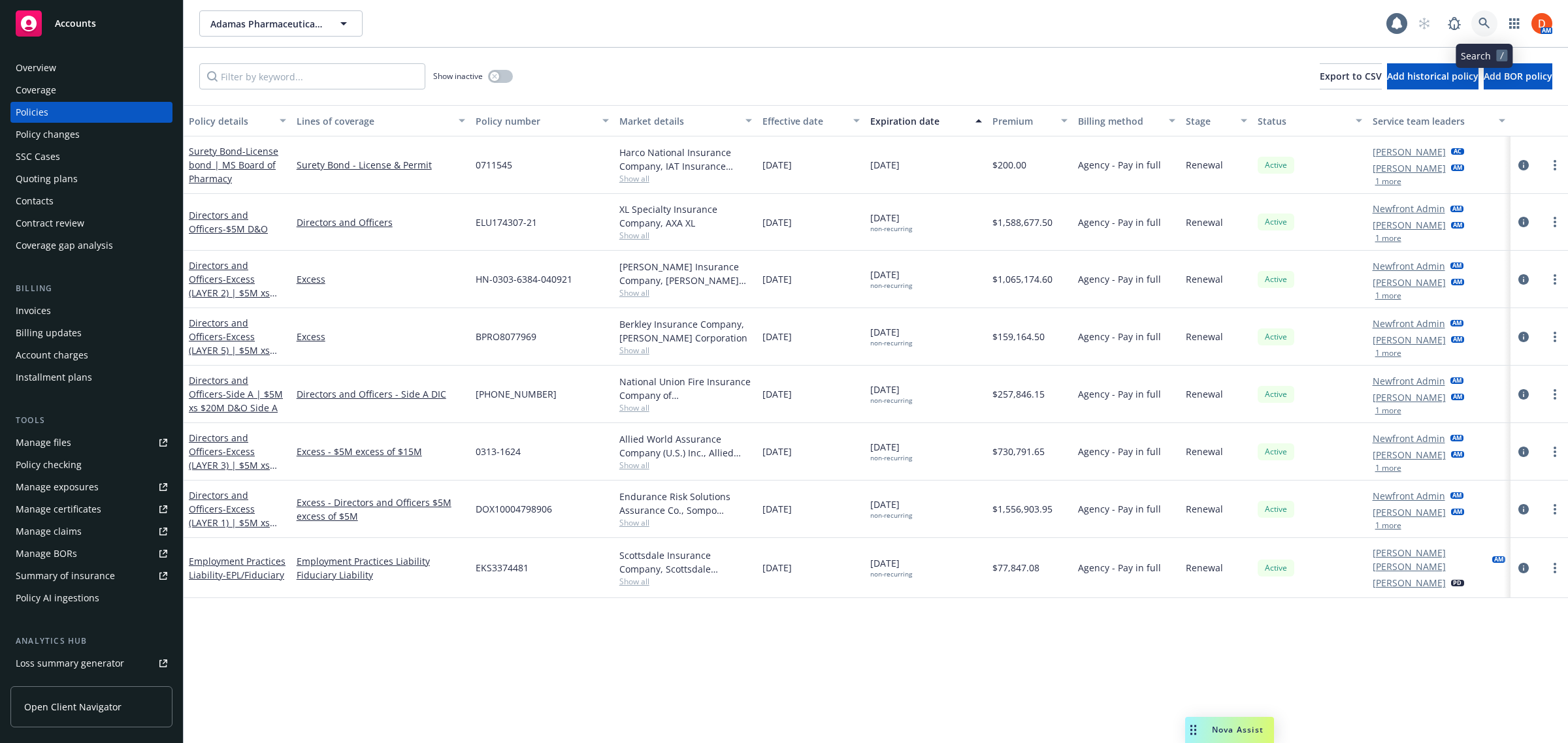
click at [1484, 24] on icon at bounding box center [1484, 23] width 11 height 11
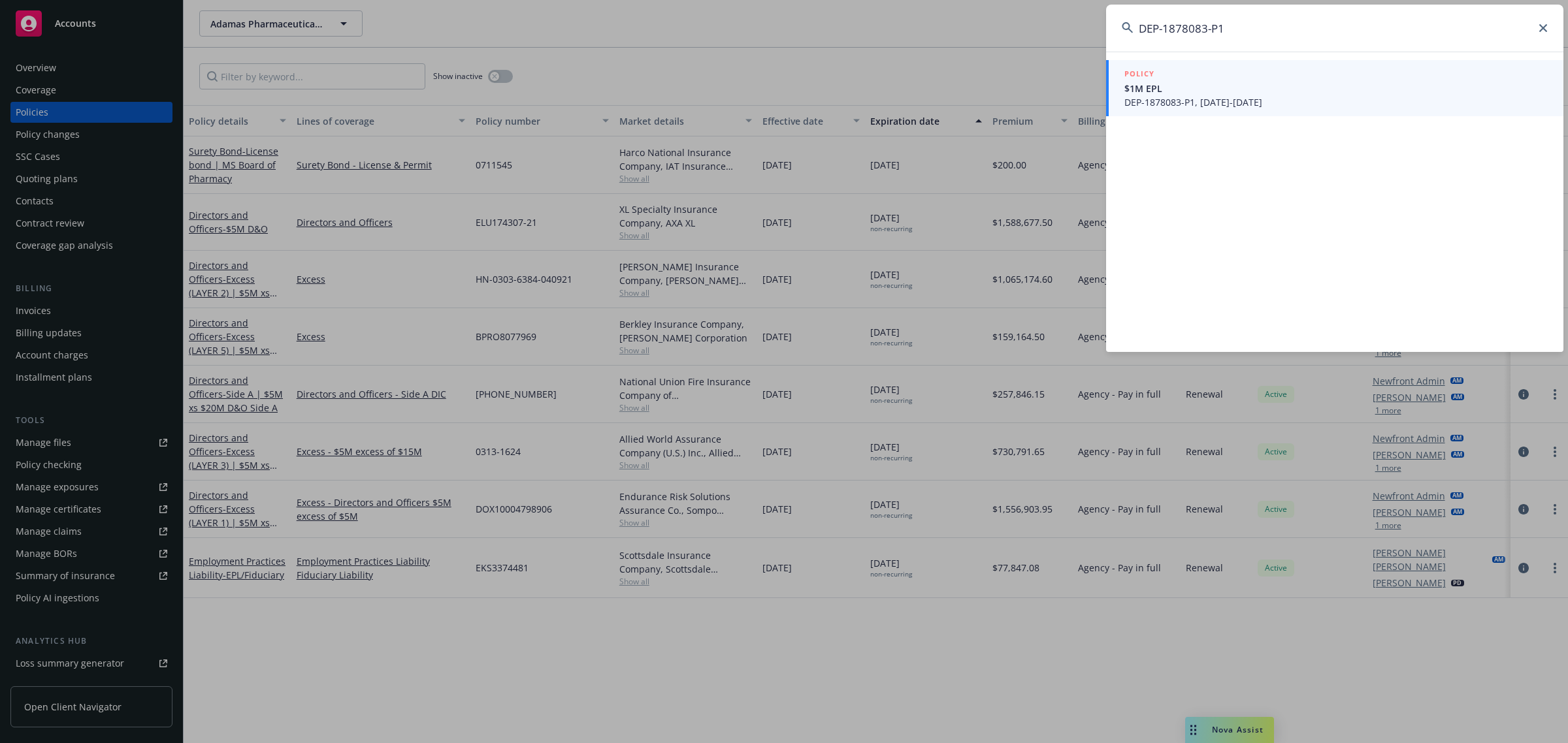
type input "DEP-1878083-P1"
click at [1227, 69] on div "POLICY" at bounding box center [1336, 75] width 423 height 14
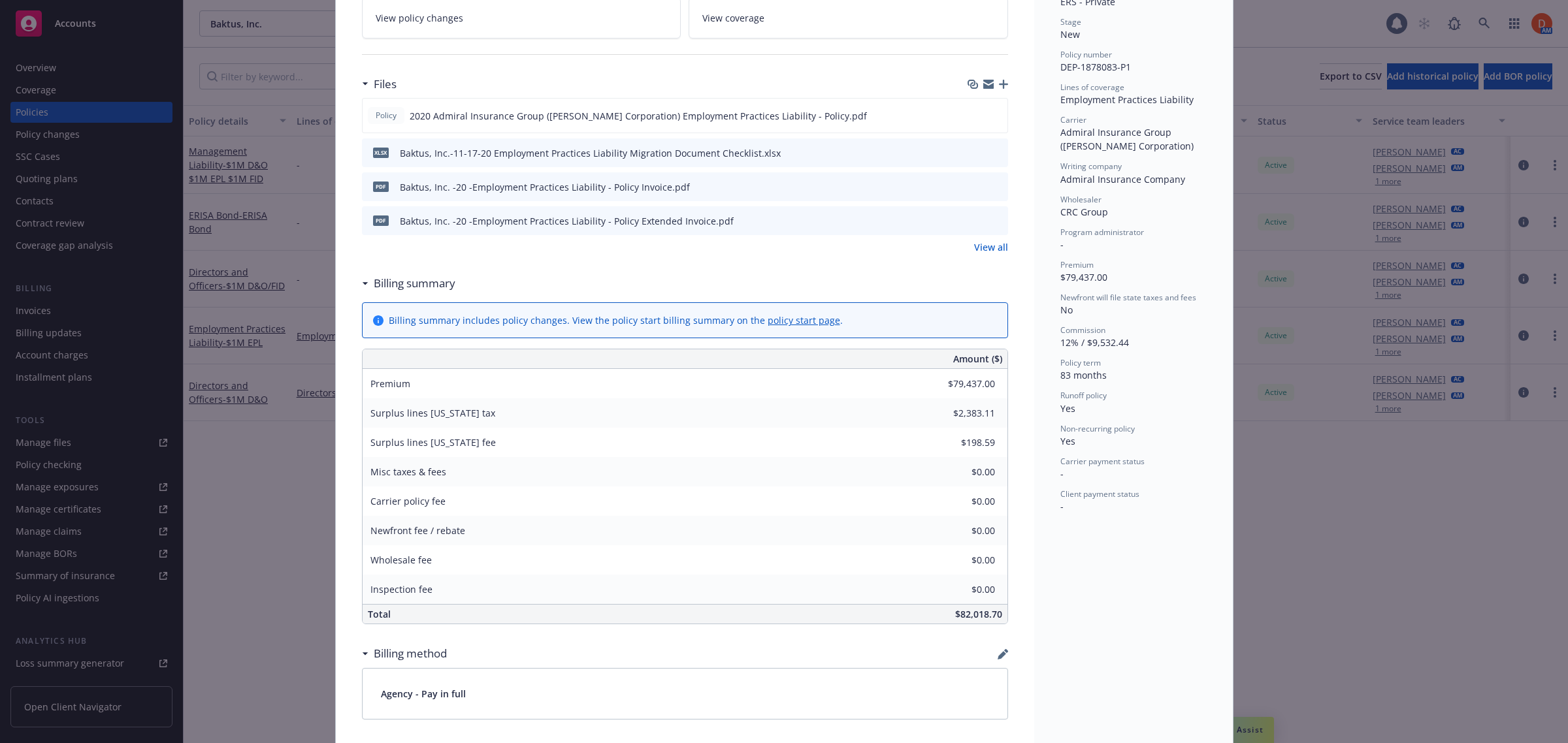
scroll to position [582, 0]
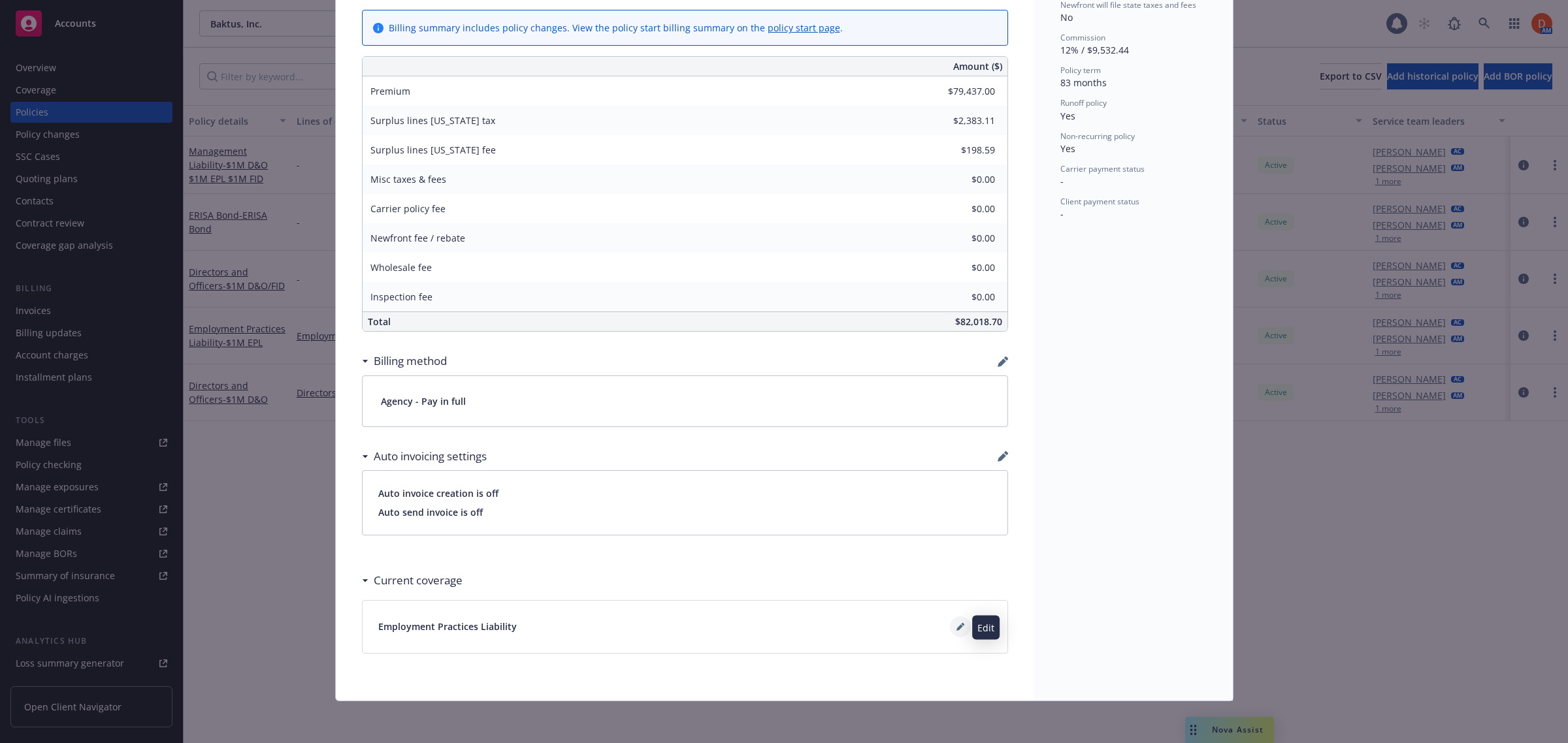
click at [957, 628] on icon at bounding box center [960, 627] width 8 height 8
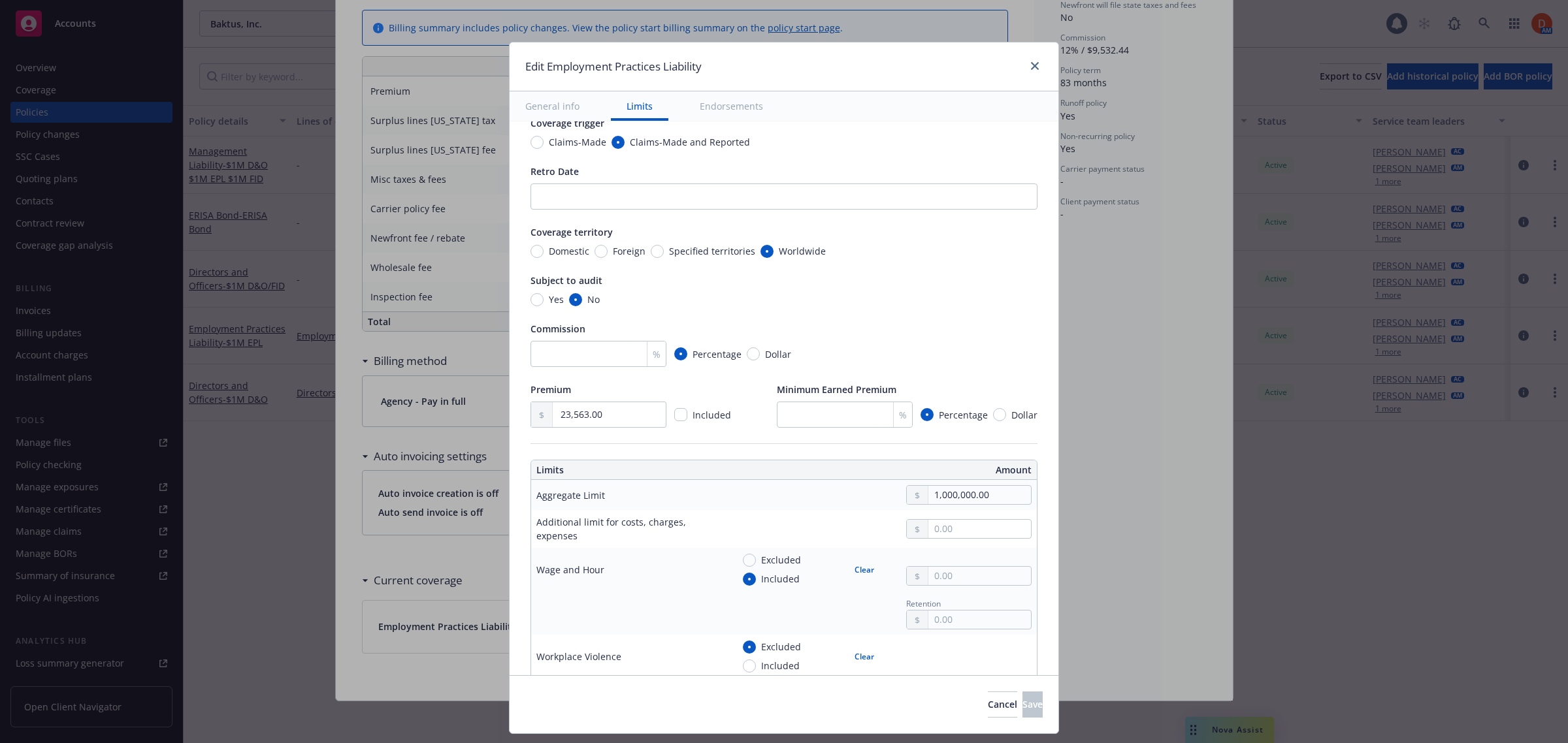
scroll to position [0, 0]
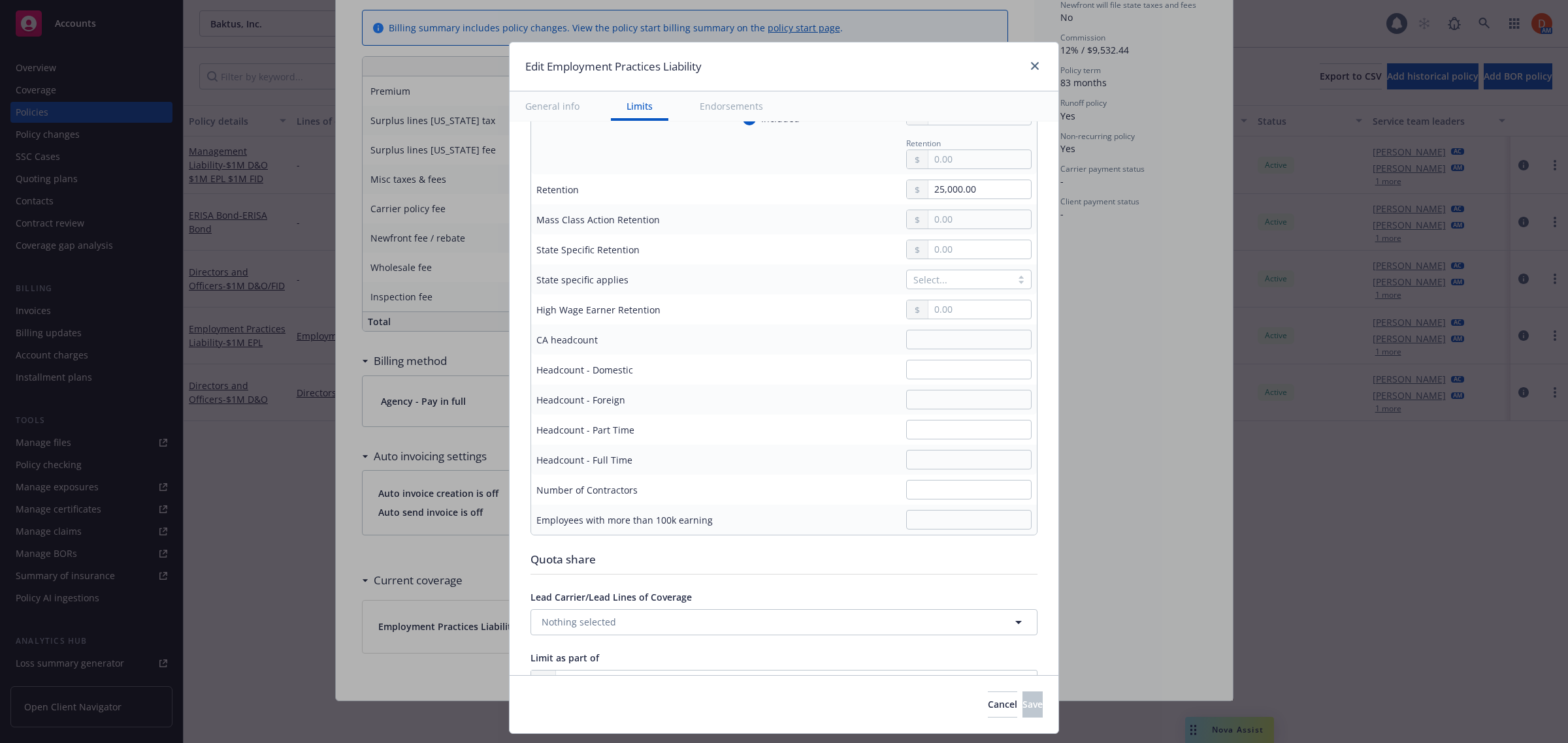
type textarea "x"
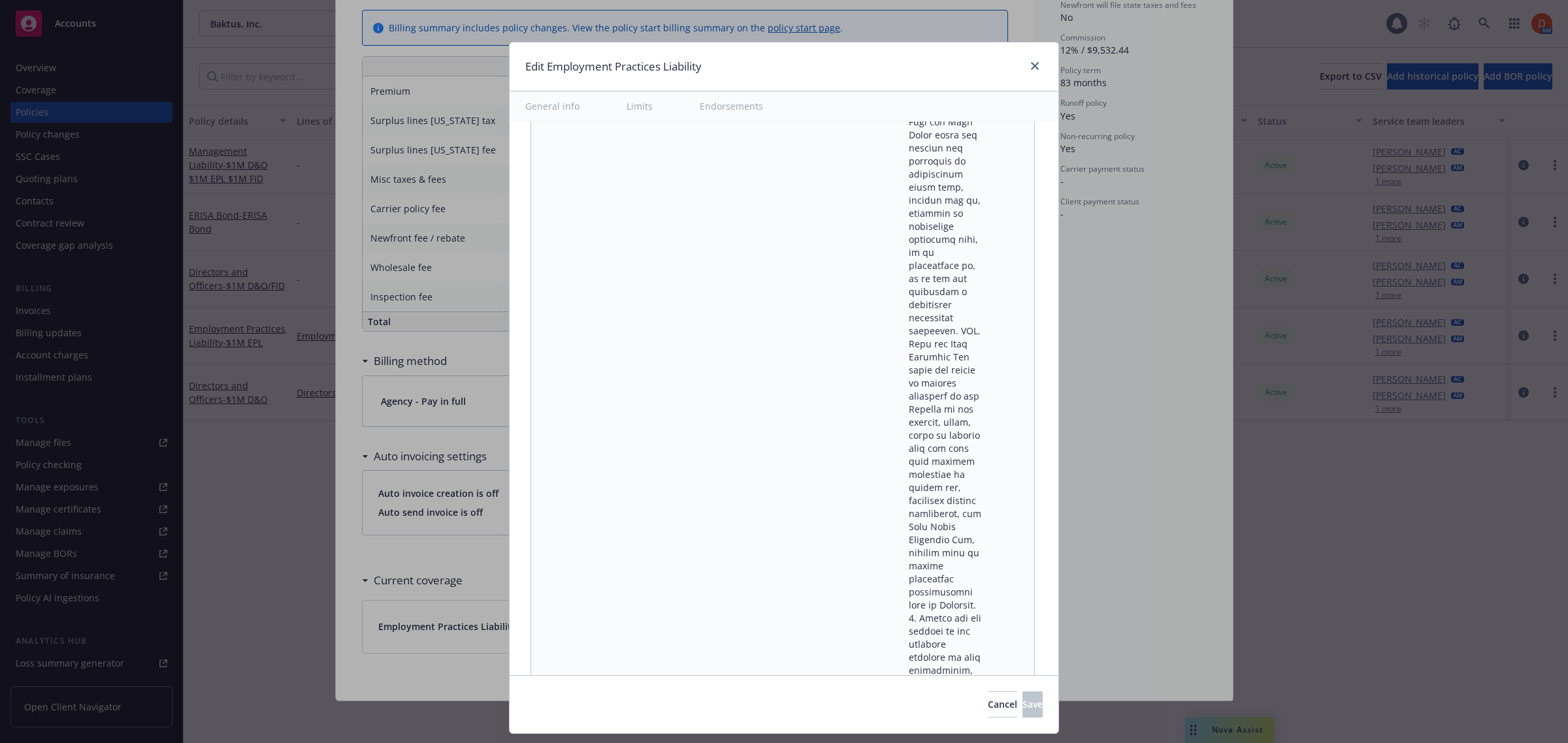
scroll to position [20239, 0]
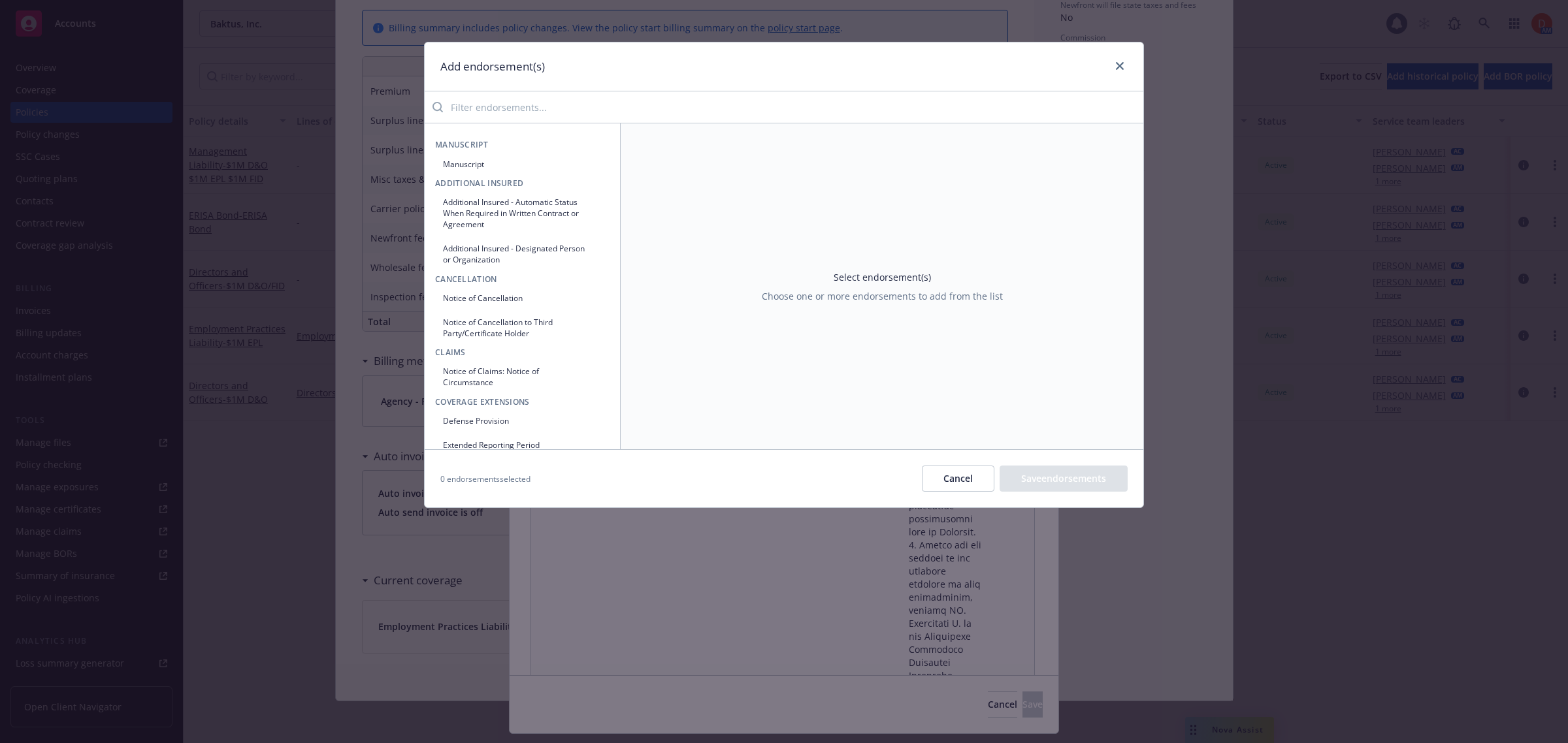
click at [835, 108] on input "search" at bounding box center [793, 107] width 700 height 26
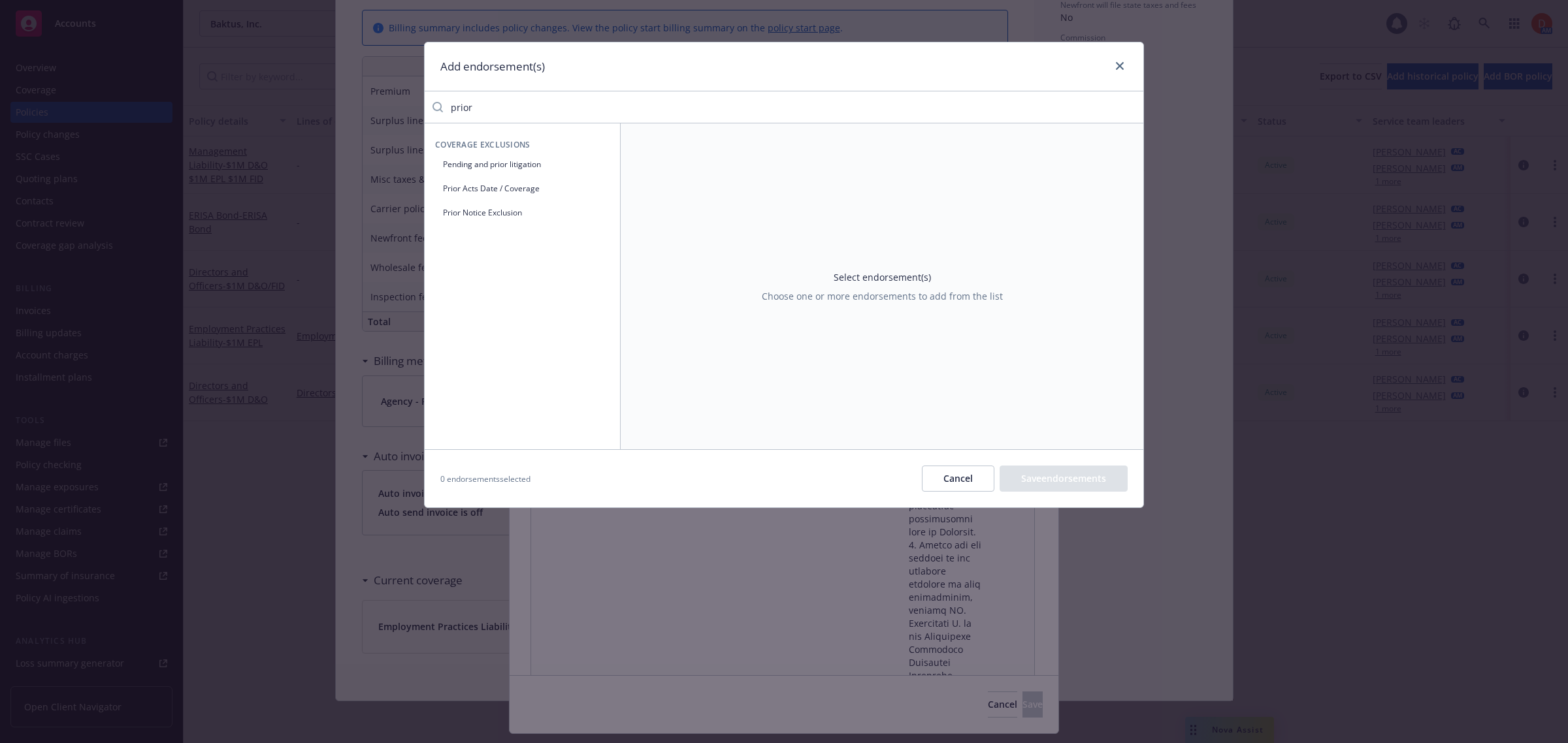
type input "prior"
click at [521, 161] on button "Pending and prior litigation" at bounding box center [523, 164] width 175 height 22
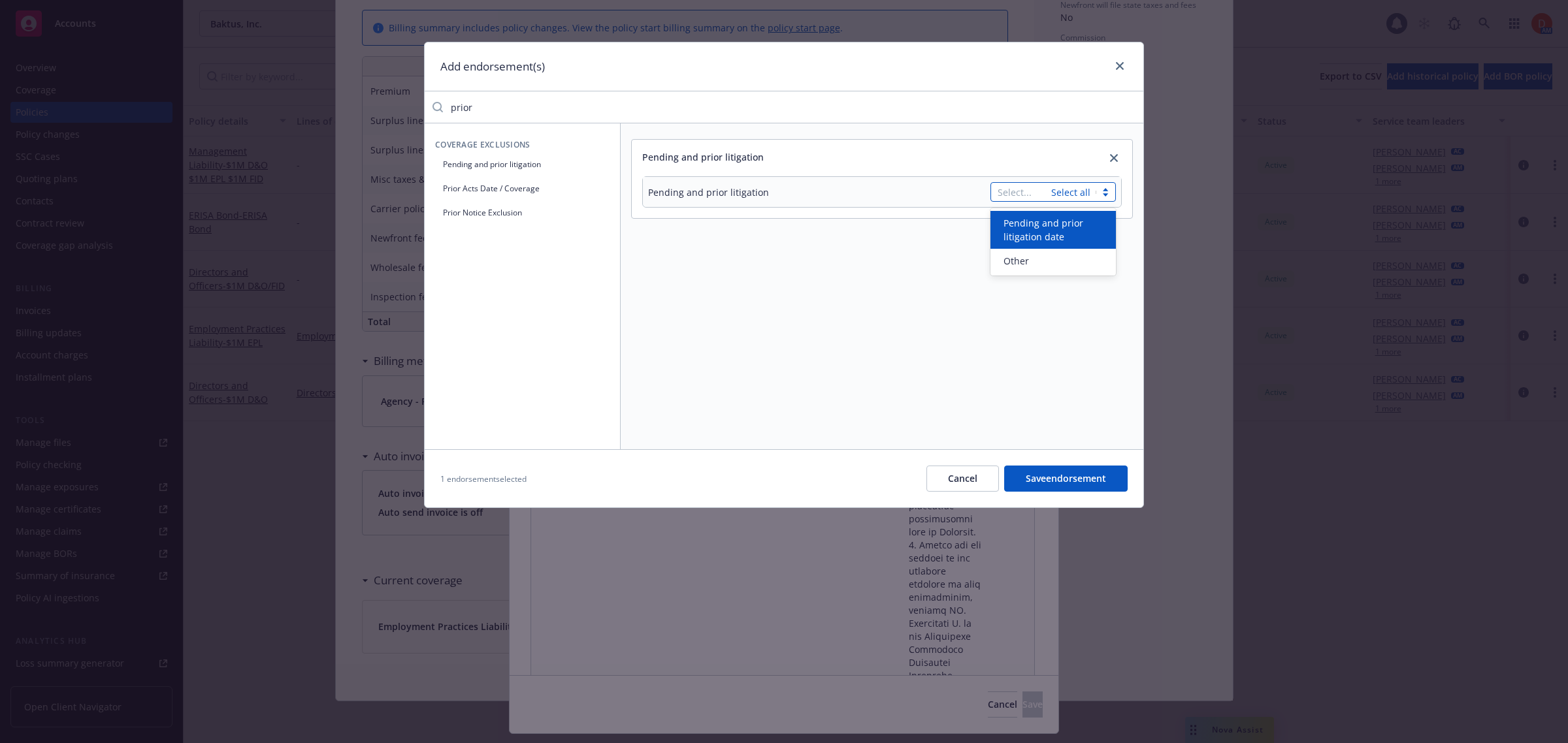
click at [1066, 194] on div "Select... Select all" at bounding box center [1053, 192] width 125 height 20
click at [1071, 239] on span "Pending and prior litigation date" at bounding box center [1056, 230] width 104 height 27
click at [935, 321] on div "Pending and prior litigation Pending and prior litigation option Pending and pr…" at bounding box center [882, 286] width 523 height 326
click at [1031, 220] on input "text" at bounding box center [1045, 222] width 107 height 18
click at [882, 250] on icon "button" at bounding box center [883, 251] width 4 height 8
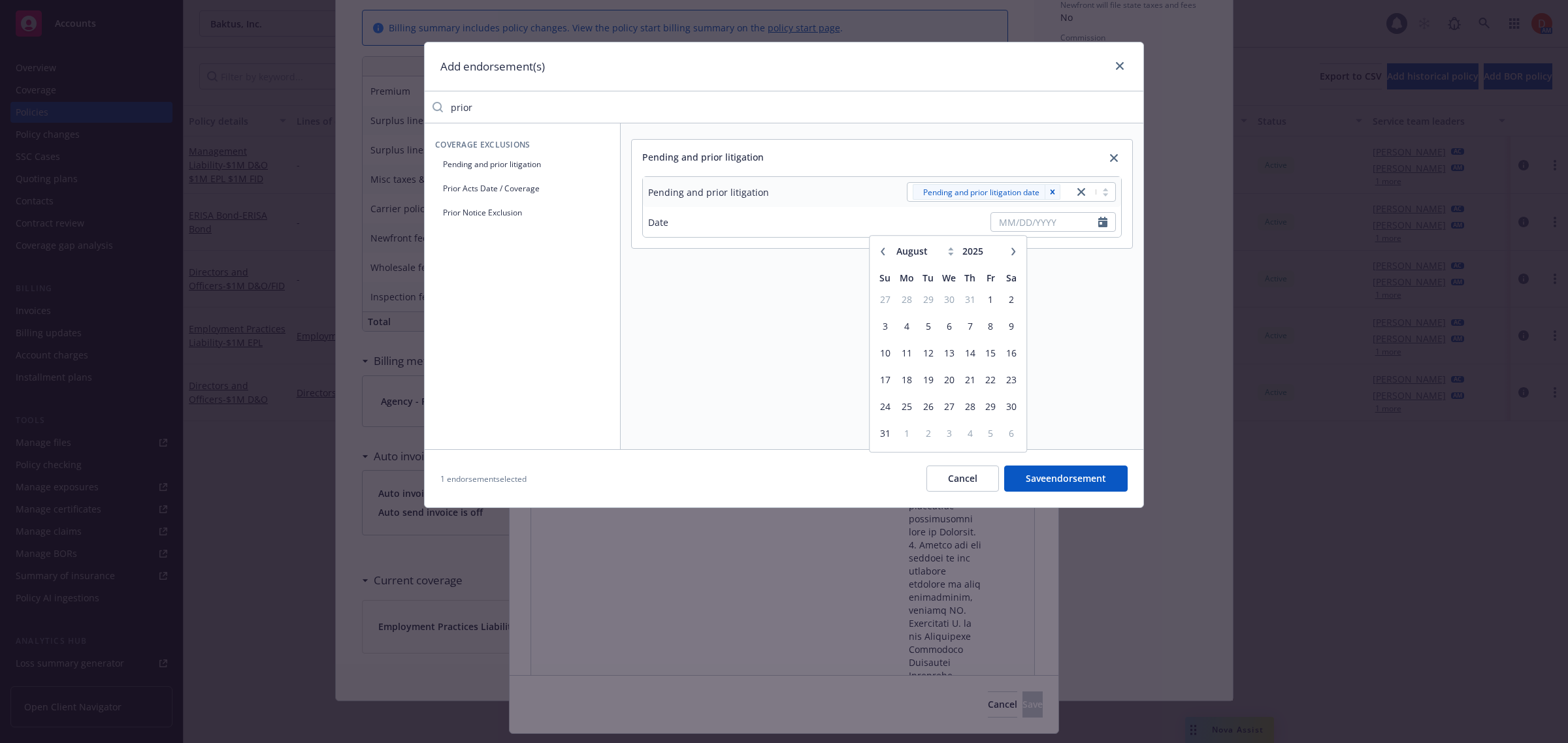
click at [954, 247] on icon at bounding box center [951, 251] width 6 height 8
click at [951, 253] on icon at bounding box center [950, 254] width 5 height 4
click at [940, 252] on select "January February March April May June July August September October November De…" at bounding box center [926, 251] width 66 height 15
select select "7"
click at [893, 244] on select "January February March April May June July August September October November De…" at bounding box center [926, 251] width 66 height 15
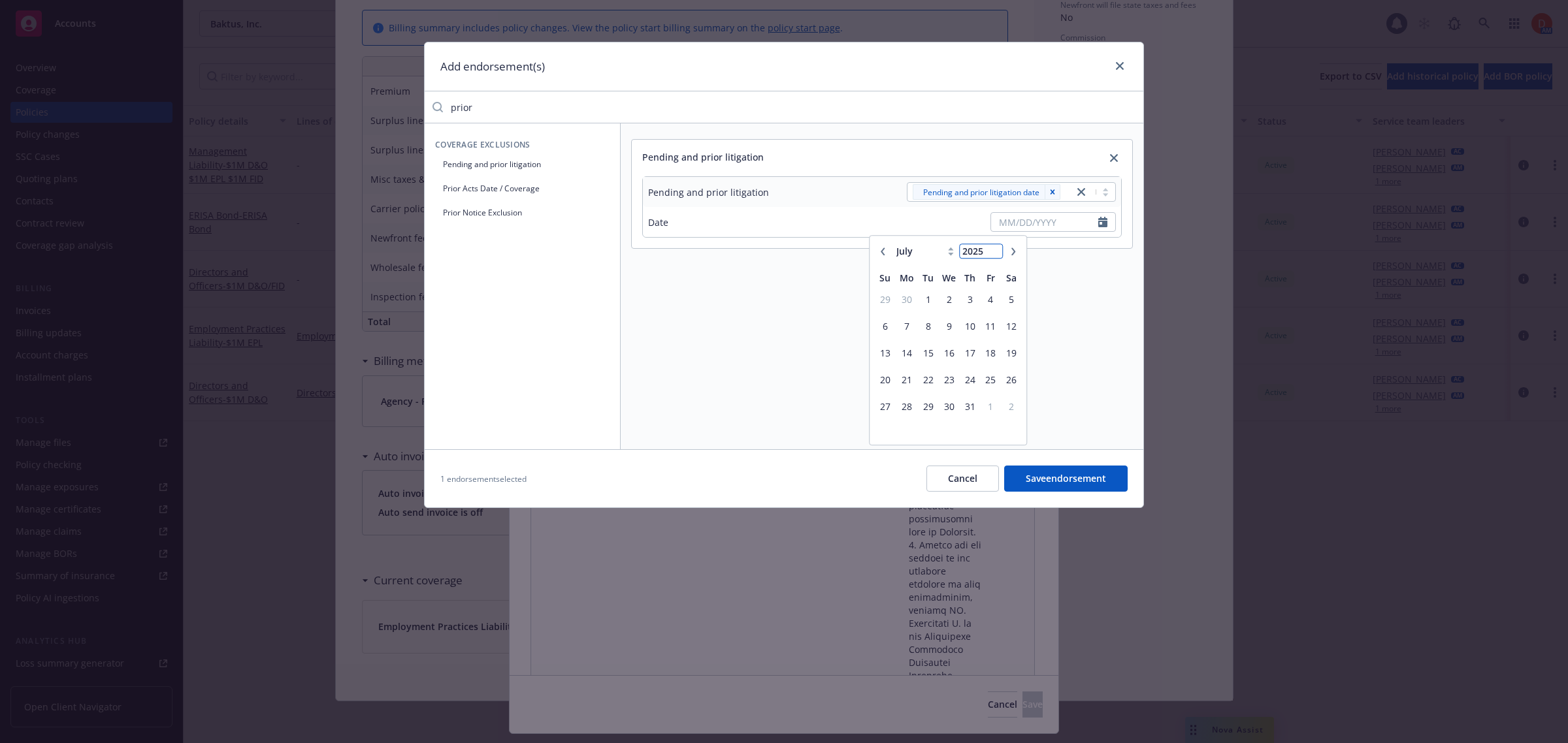
click at [981, 255] on input "2025" at bounding box center [981, 251] width 42 height 13
click at [996, 256] on input "2024" at bounding box center [981, 251] width 42 height 13
click at [995, 256] on input "2023" at bounding box center [981, 251] width 42 height 13
click at [995, 256] on input "2022" at bounding box center [981, 251] width 42 height 13
click at [995, 256] on input "2021" at bounding box center [981, 251] width 42 height 13
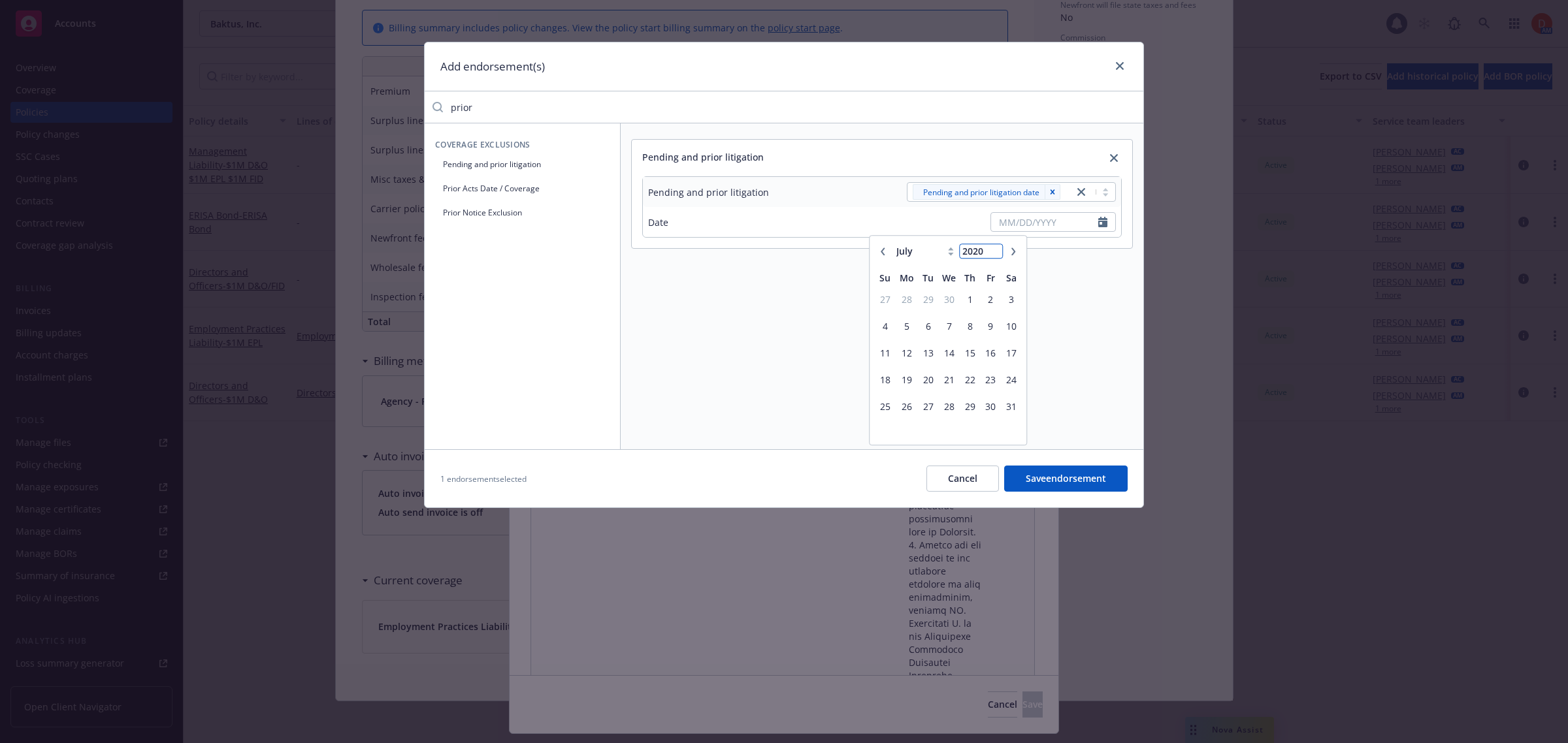
click at [995, 256] on input "2020" at bounding box center [981, 251] width 42 height 13
click at [995, 256] on input "2019" at bounding box center [981, 251] width 42 height 13
click at [995, 256] on input "2018" at bounding box center [981, 251] width 42 height 13
click at [995, 256] on input "2017" at bounding box center [981, 251] width 42 height 13
click at [995, 256] on input "2016" at bounding box center [981, 251] width 42 height 13
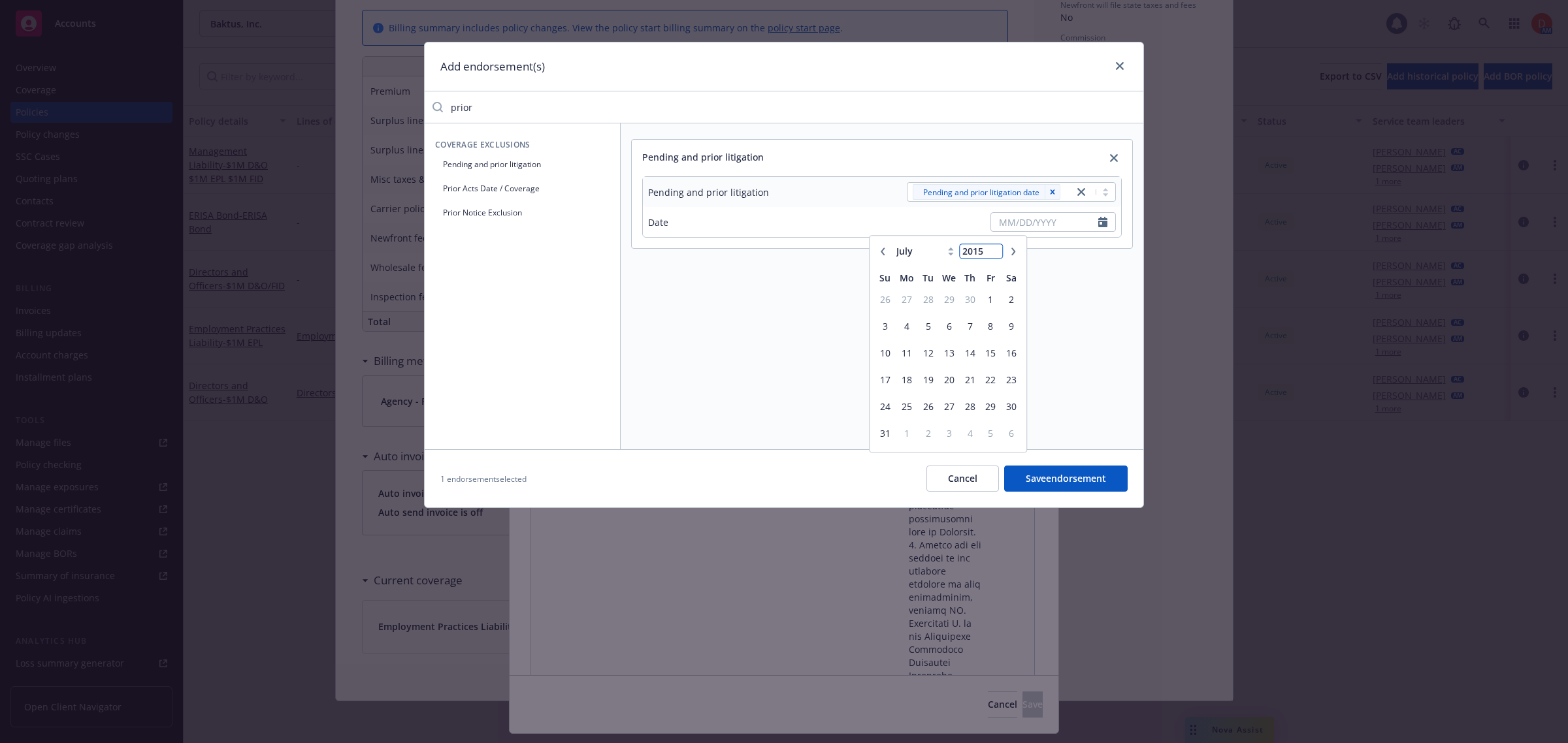
click at [995, 256] on input "2015" at bounding box center [981, 251] width 42 height 13
click at [995, 256] on input "2014" at bounding box center [981, 251] width 42 height 13
type input "2013"
click at [995, 256] on input "2013" at bounding box center [981, 251] width 42 height 13
click at [970, 356] on span "18" at bounding box center [969, 353] width 18 height 16
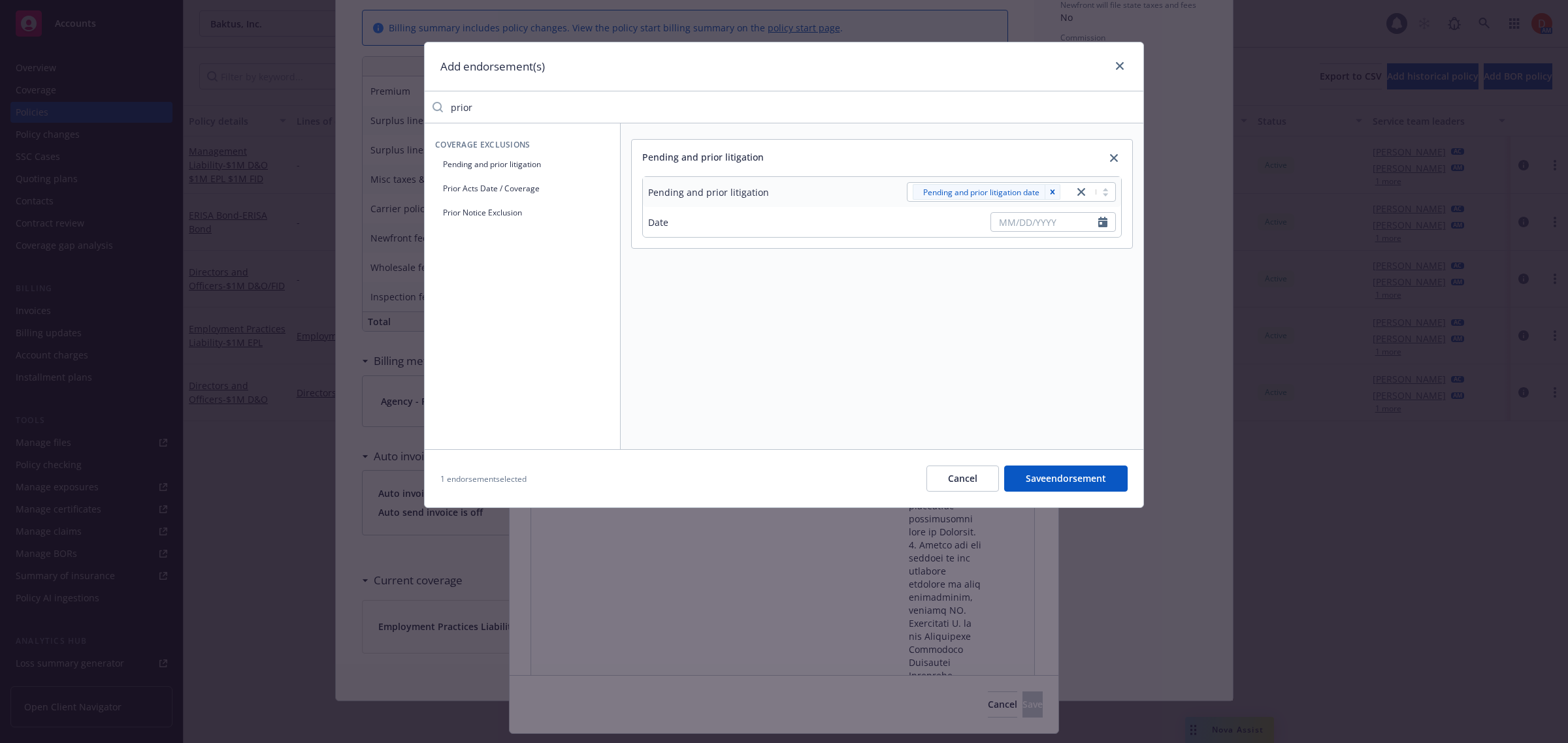
type input "[DATE]"
click at [1049, 483] on button "Save endorsement" at bounding box center [1065, 478] width 123 height 26
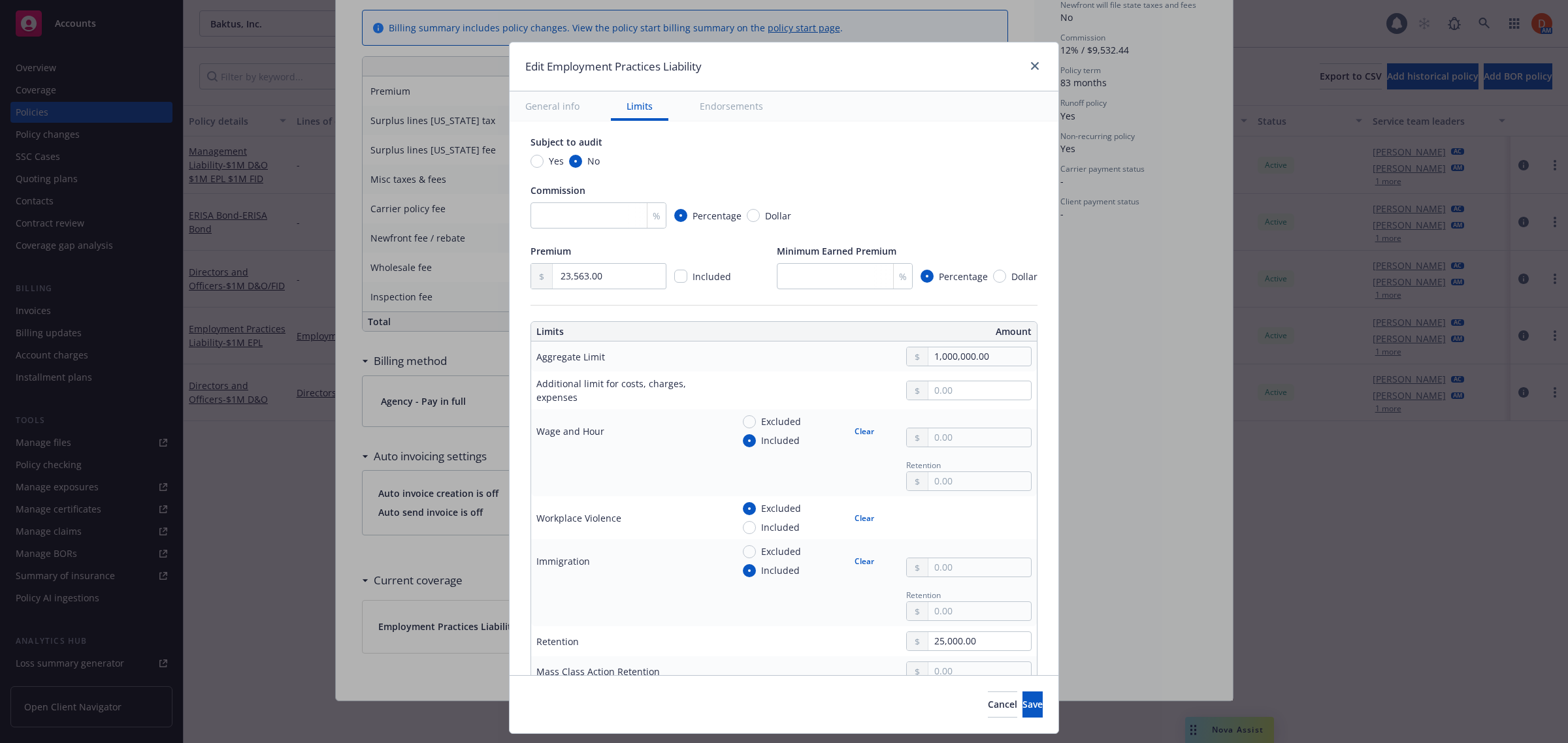
scroll to position [245, 0]
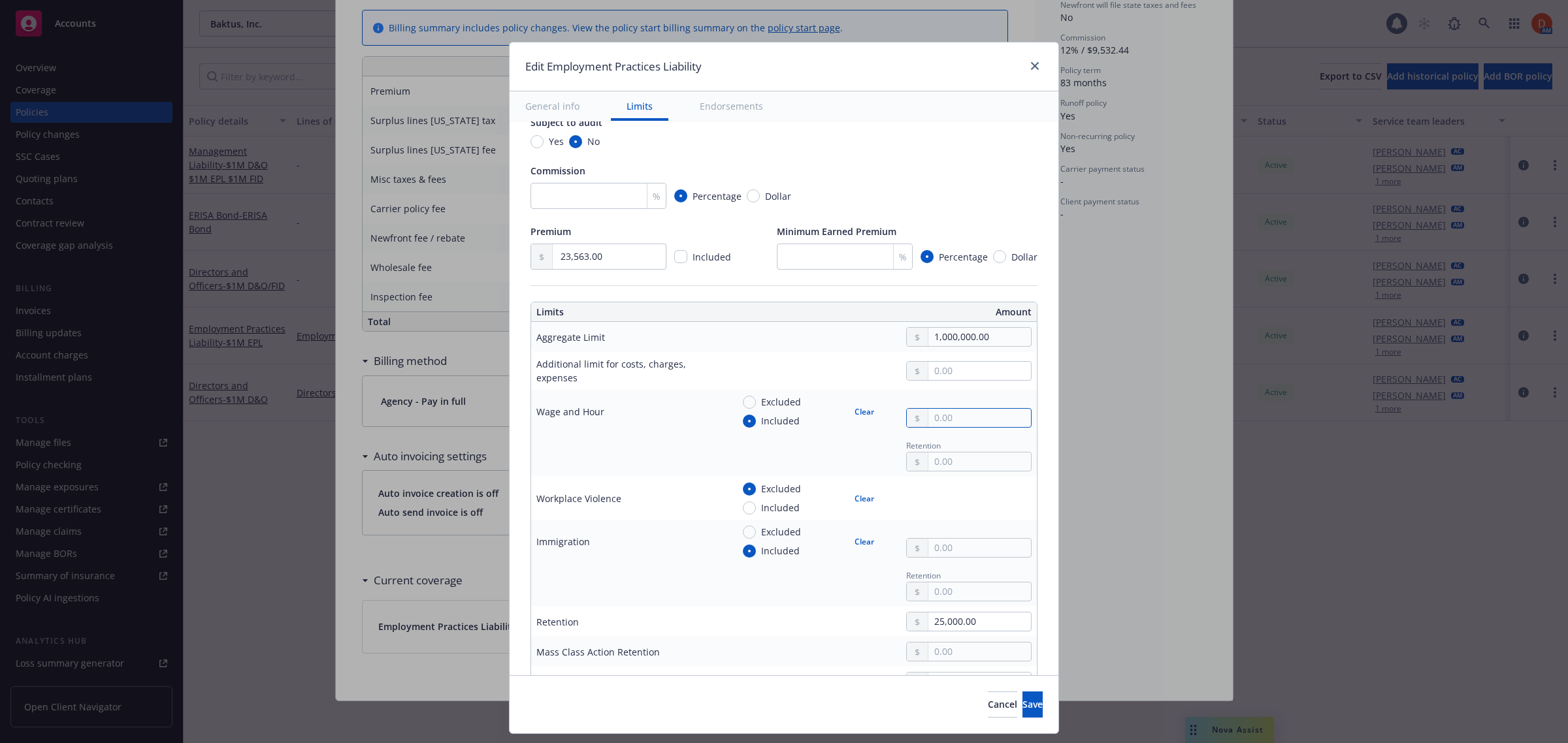
click at [941, 418] on input "text" at bounding box center [980, 418] width 103 height 18
type textarea "x"
type input "1.00"
type textarea "x"
type input "10.00"
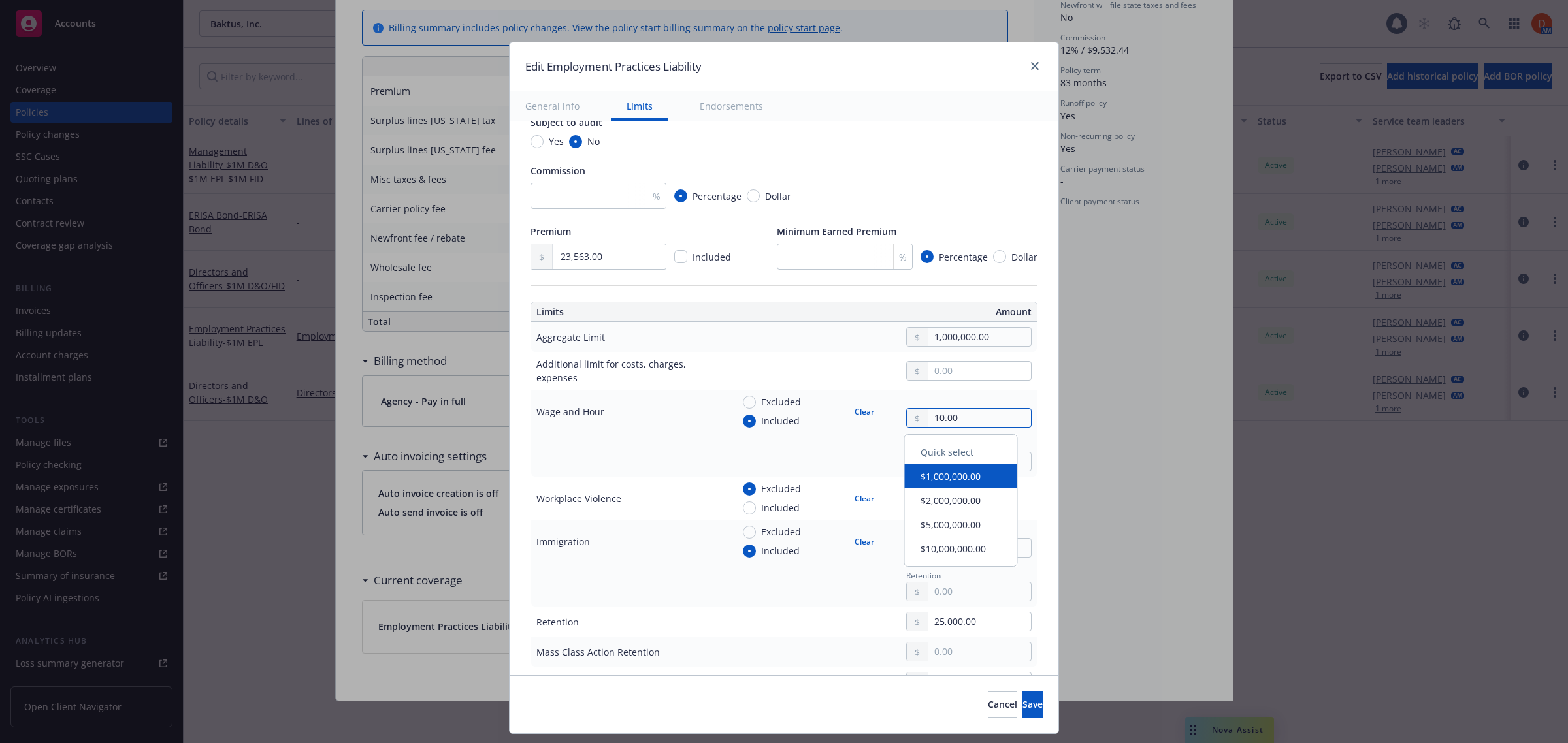
type textarea "x"
type input "1,000.00"
type textarea "x"
type input "10,000.00"
type textarea "x"
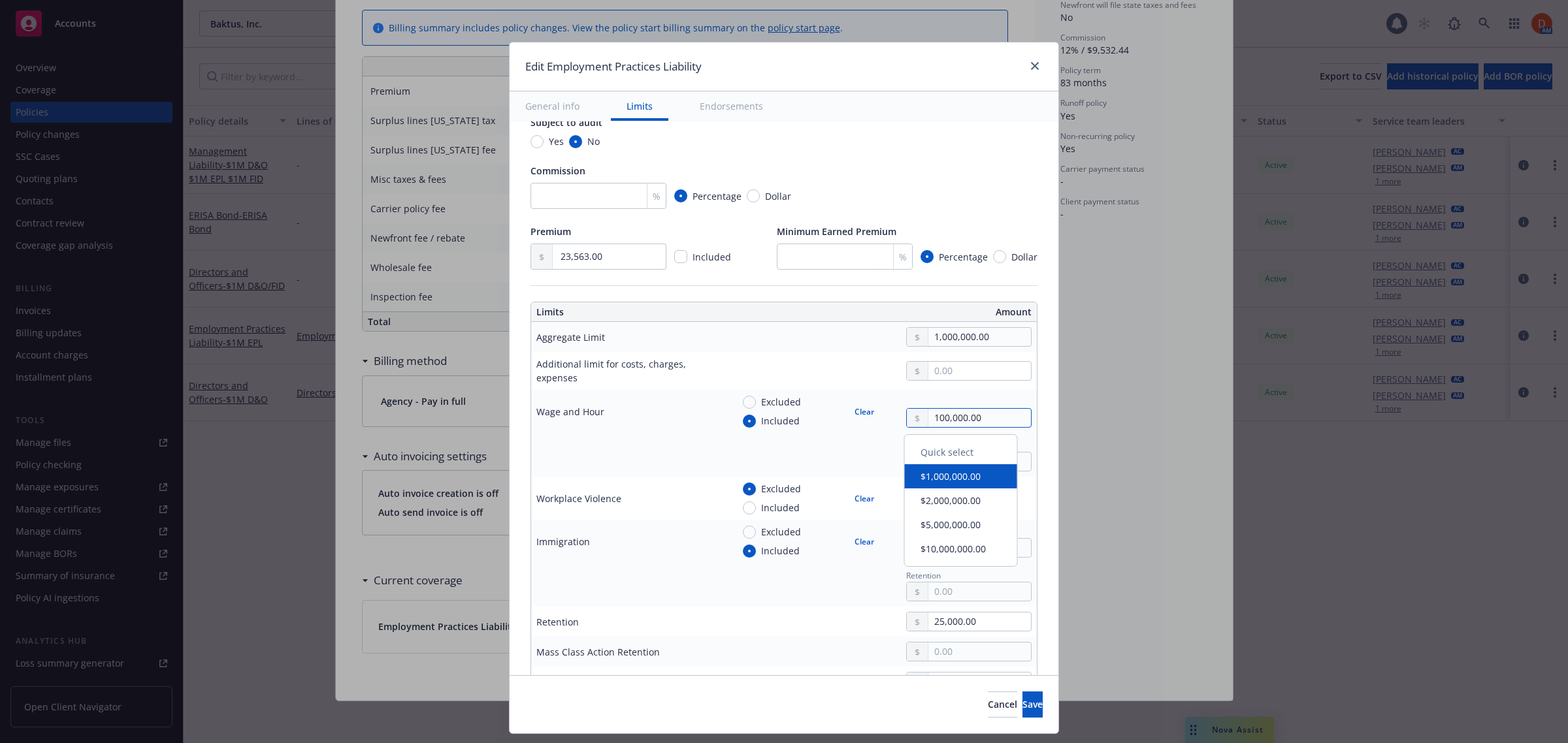
type input "100,000.00"
click at [928, 549] on input "text" at bounding box center [980, 548] width 103 height 18
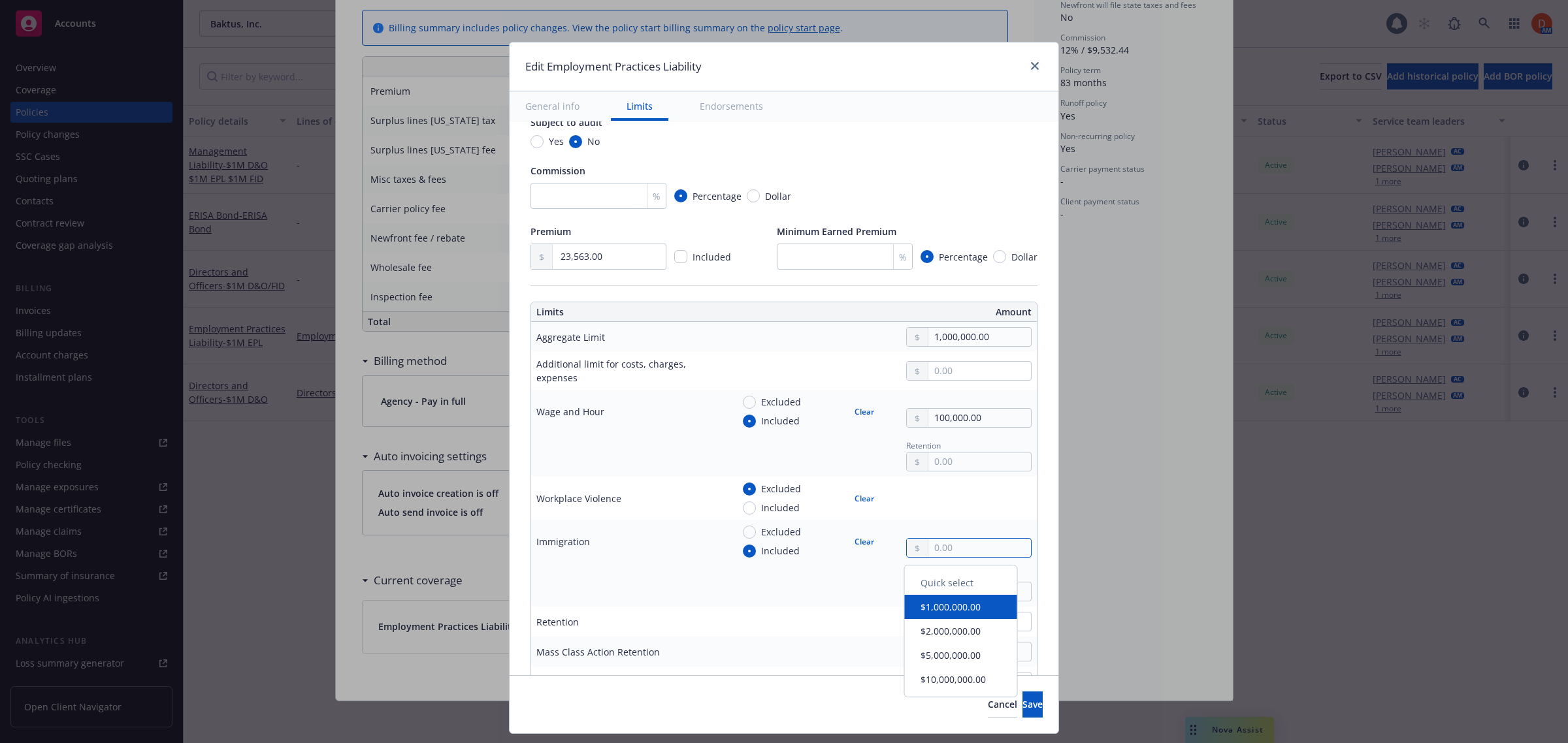
type textarea "x"
type input "2.00"
type textarea "x"
type input "25.00"
type textarea "x"
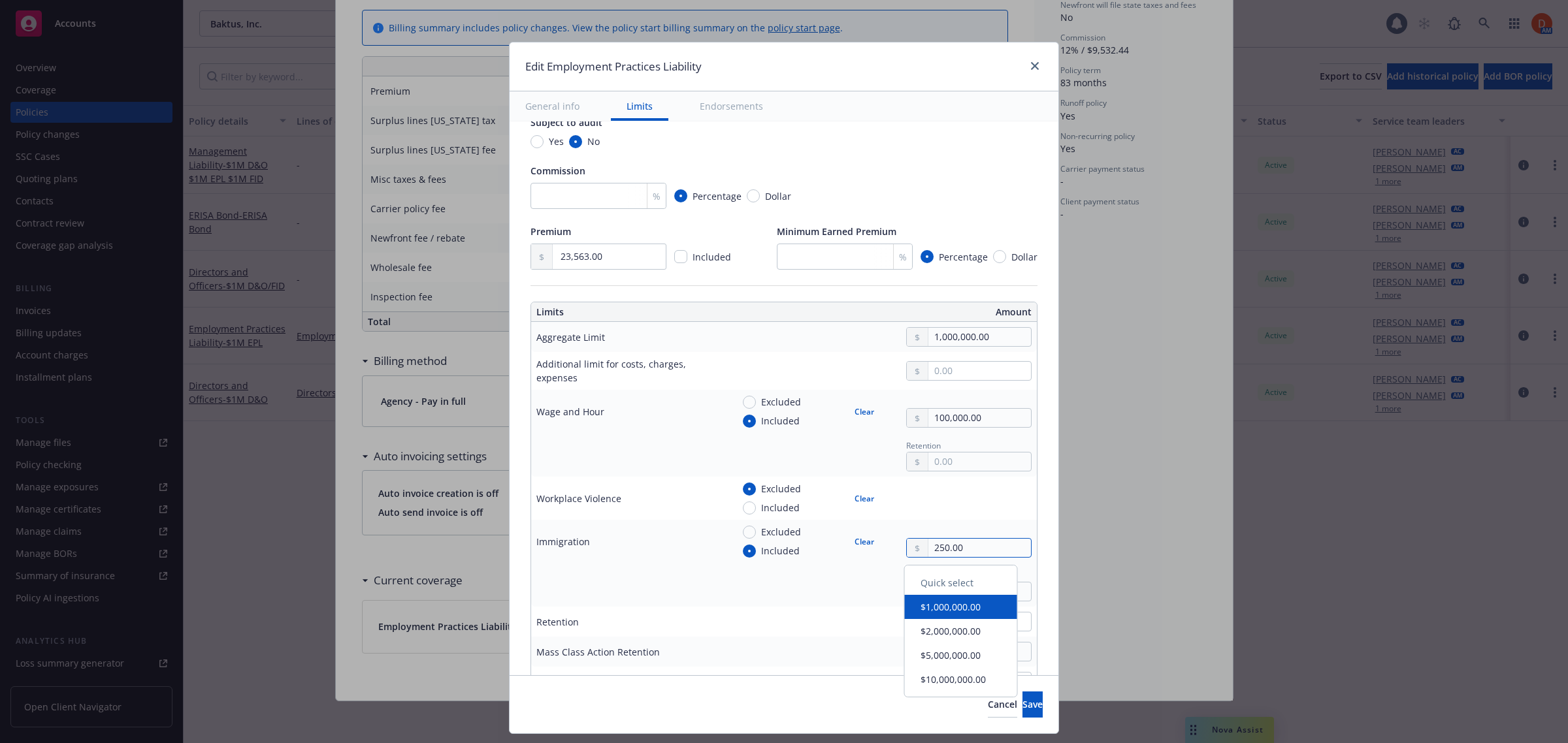
type input "2,500.00"
type textarea "x"
type input "25,000.00"
type textarea "x"
type input "25,000.00"
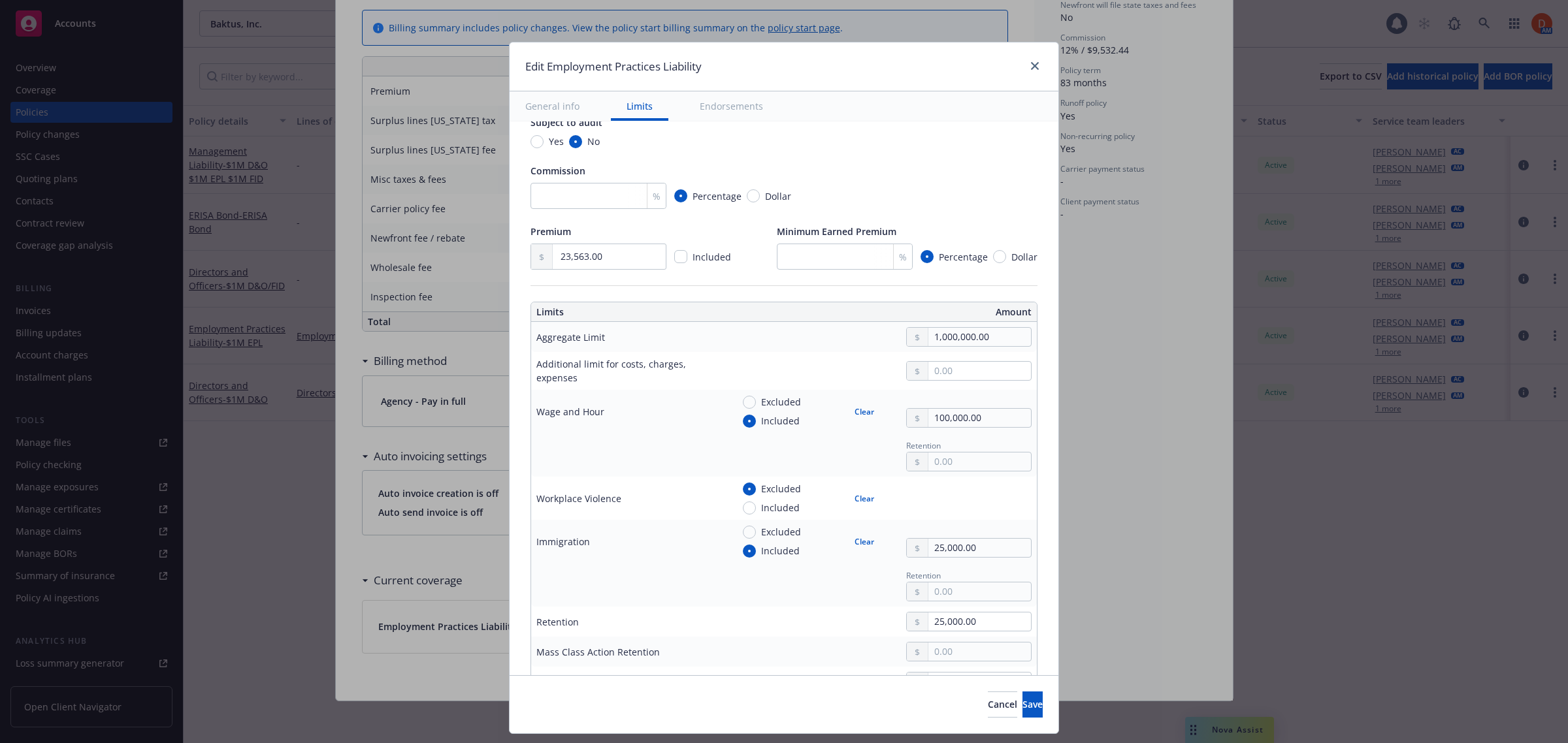
click at [665, 541] on div "Immigration" at bounding box center [628, 542] width 185 height 13
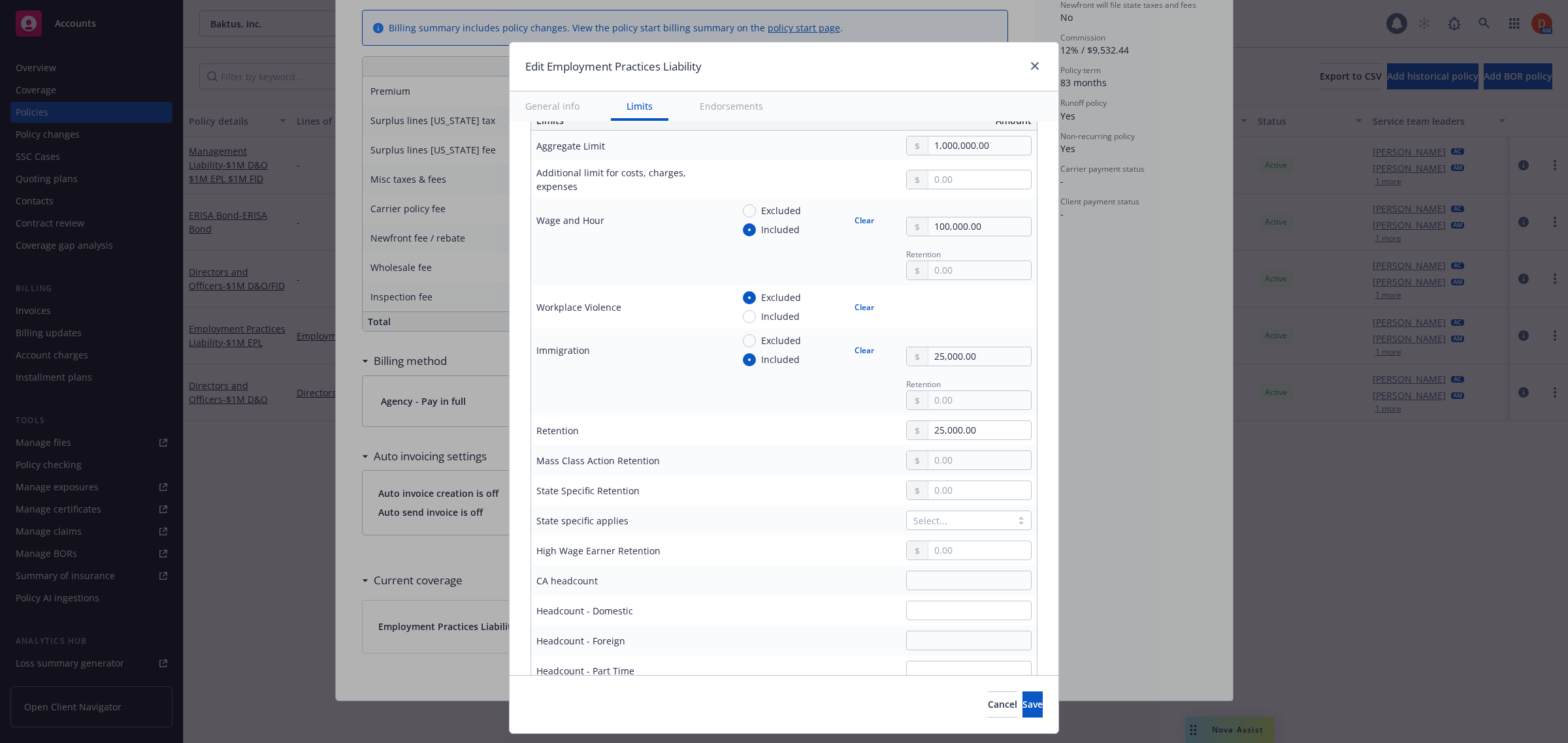
scroll to position [408, 0]
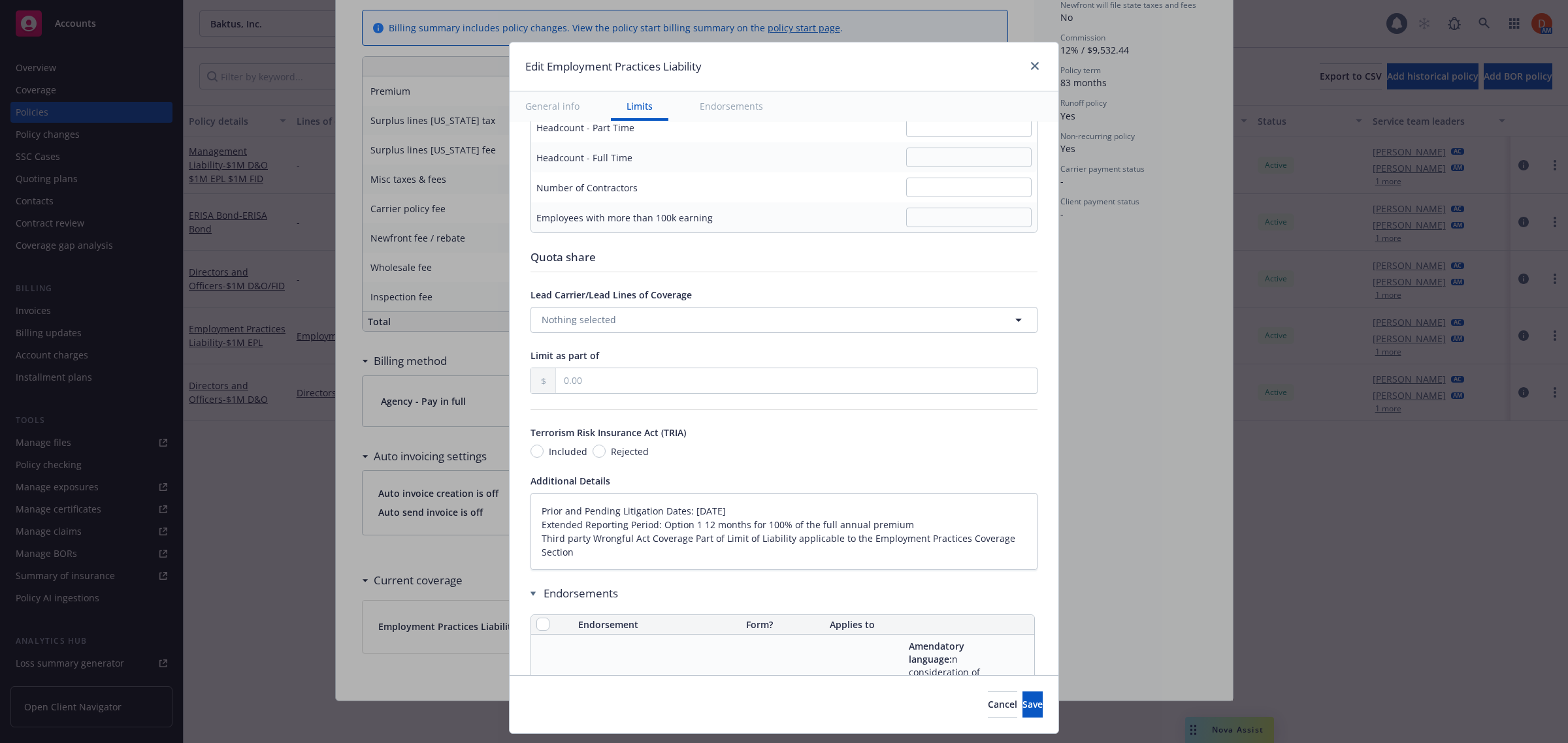
type textarea "x"
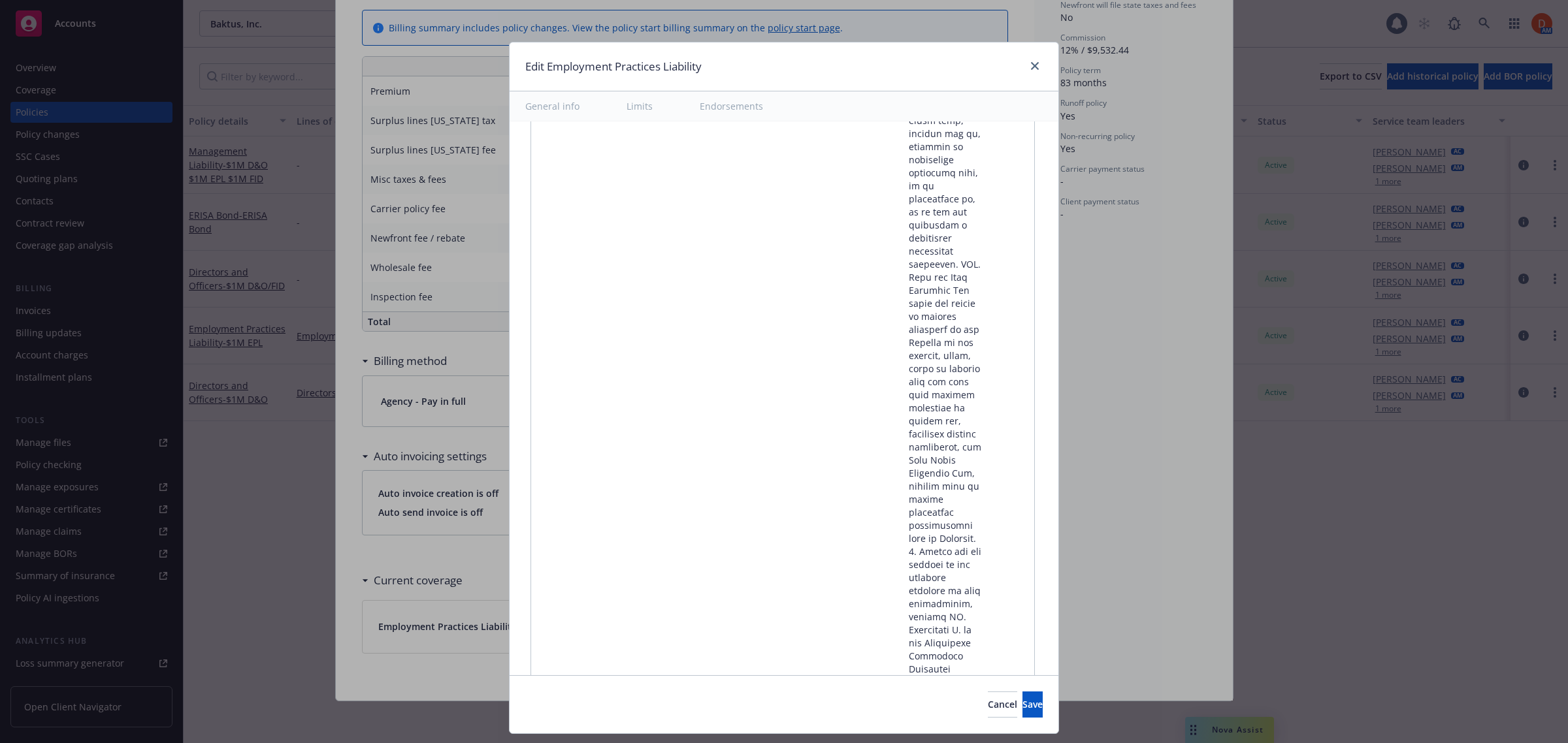
scroll to position [20291, 0]
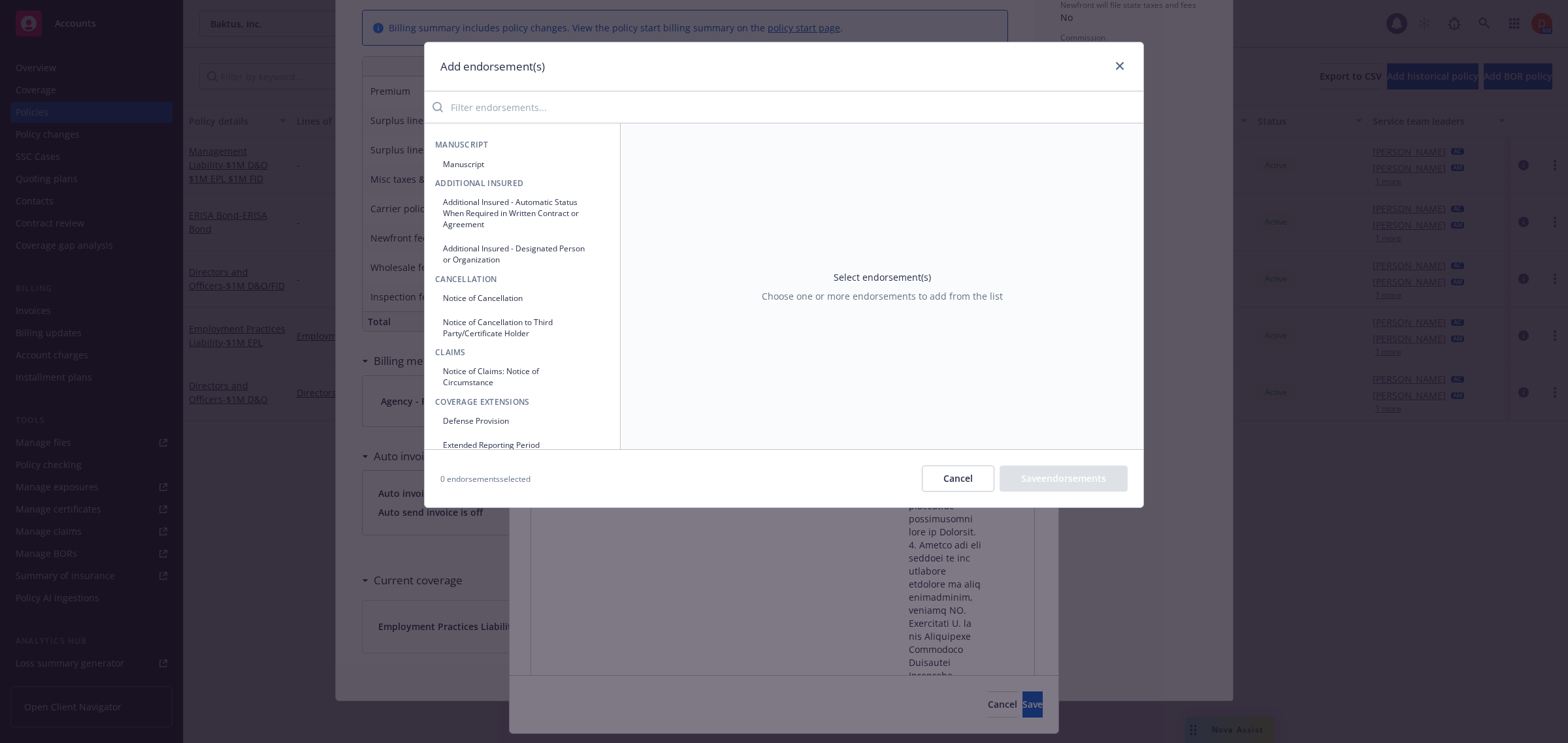
click at [725, 104] on input "search" at bounding box center [793, 107] width 700 height 26
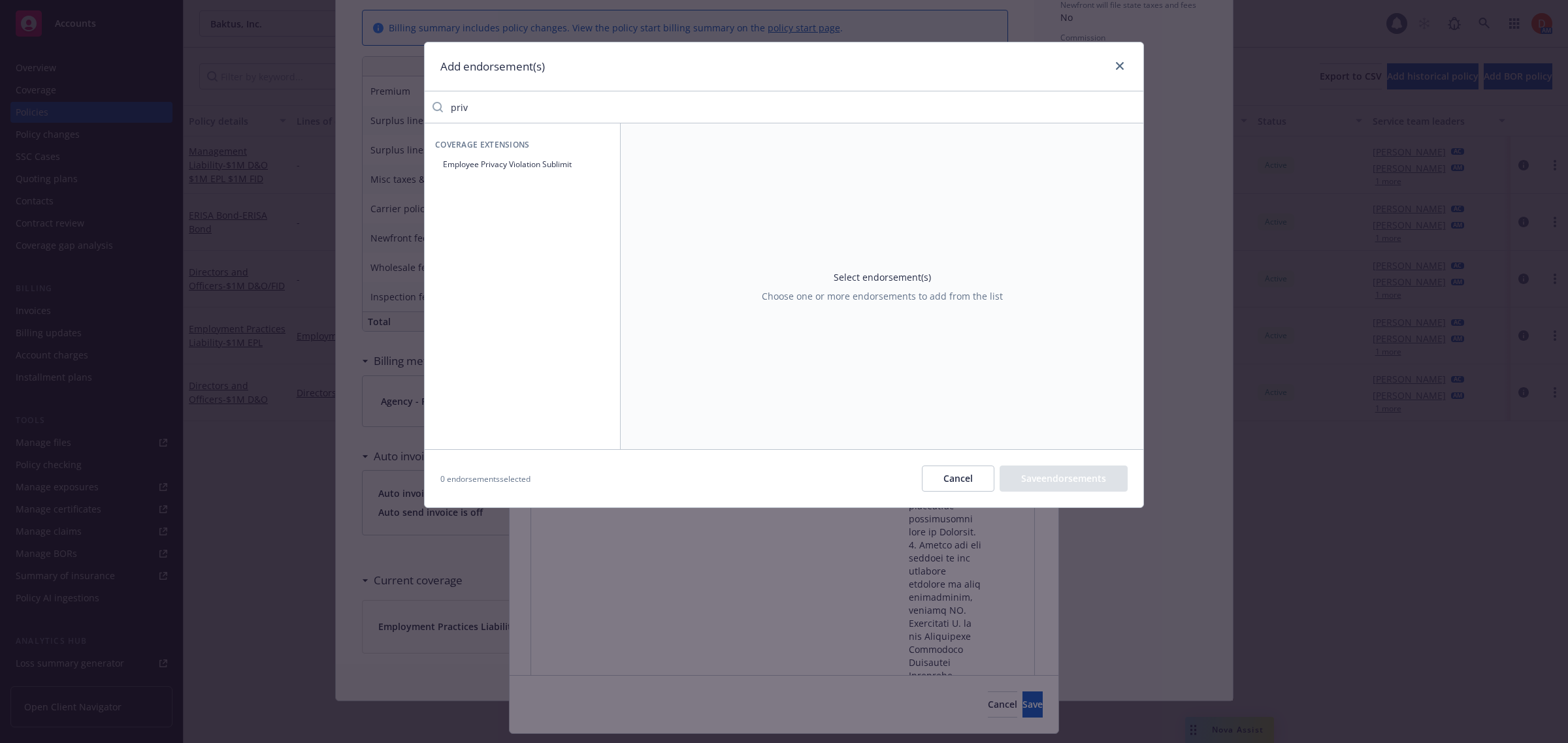
type input "priv"
click at [550, 158] on button "Employee Privacy Violation Sublimit" at bounding box center [523, 164] width 175 height 22
click at [1007, 187] on div at bounding box center [1002, 192] width 22 height 18
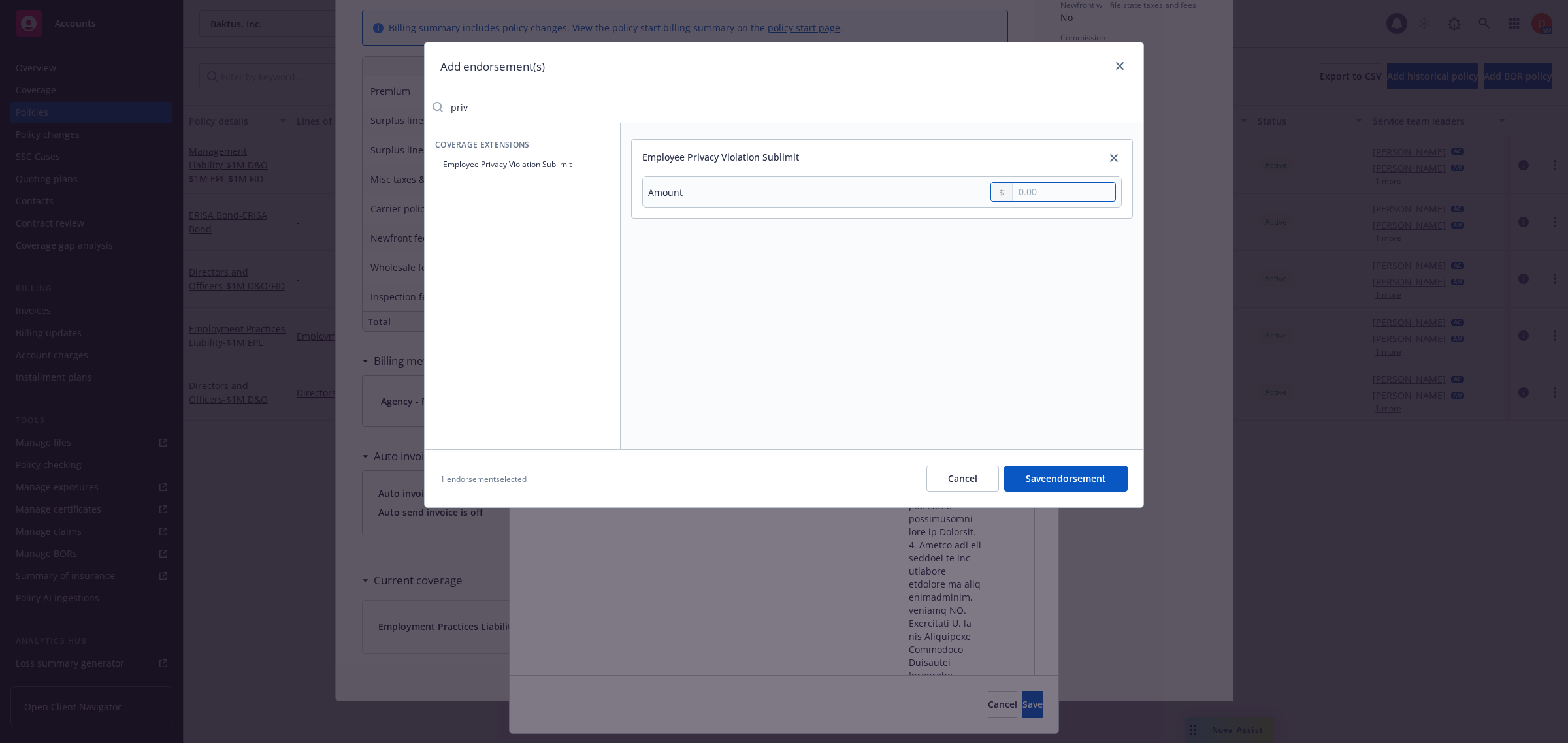
click at [1018, 187] on input "text" at bounding box center [1064, 192] width 103 height 18
type input "25,000.00"
click at [1042, 473] on button "Save endorsement" at bounding box center [1065, 478] width 123 height 26
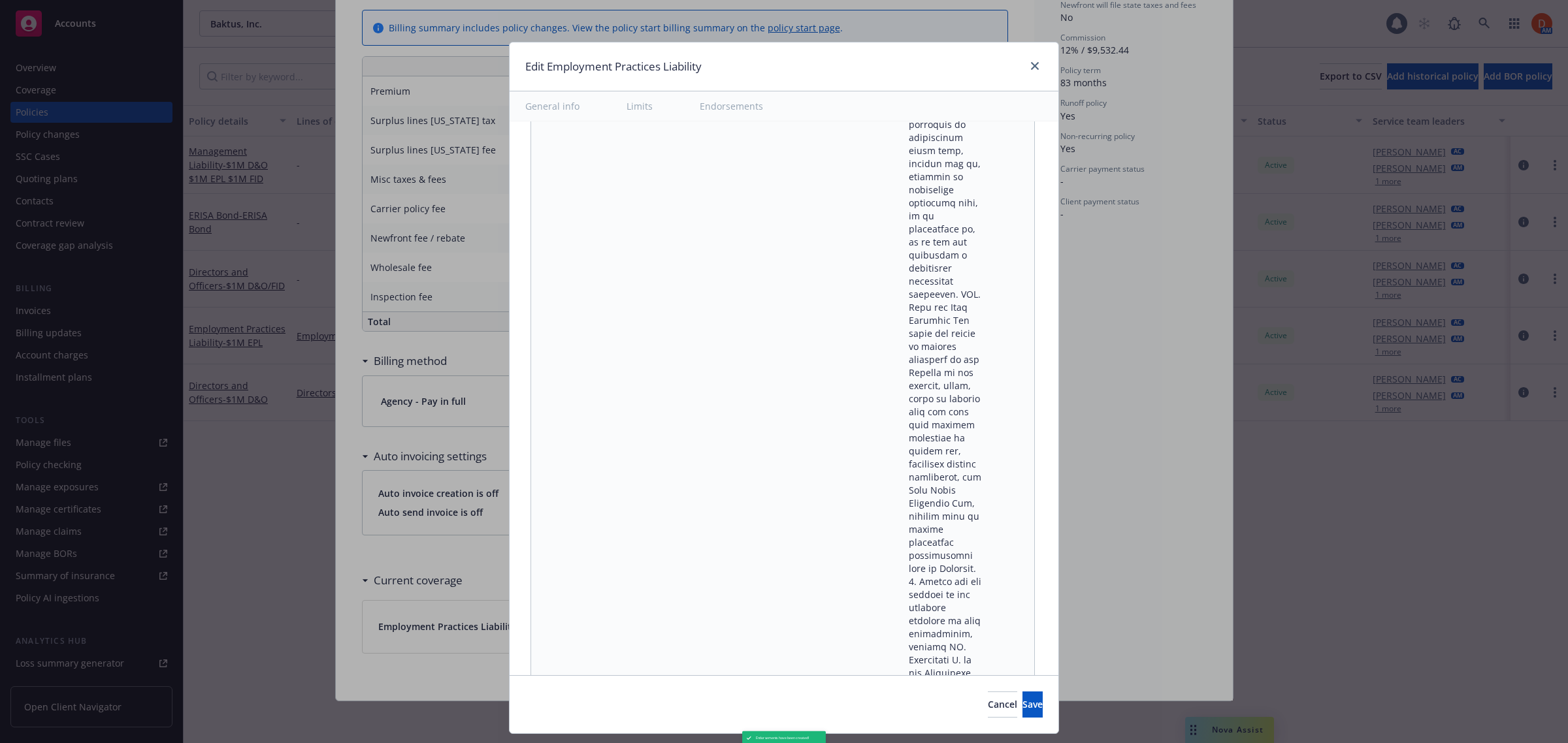
scroll to position [20327, 0]
type textarea "x"
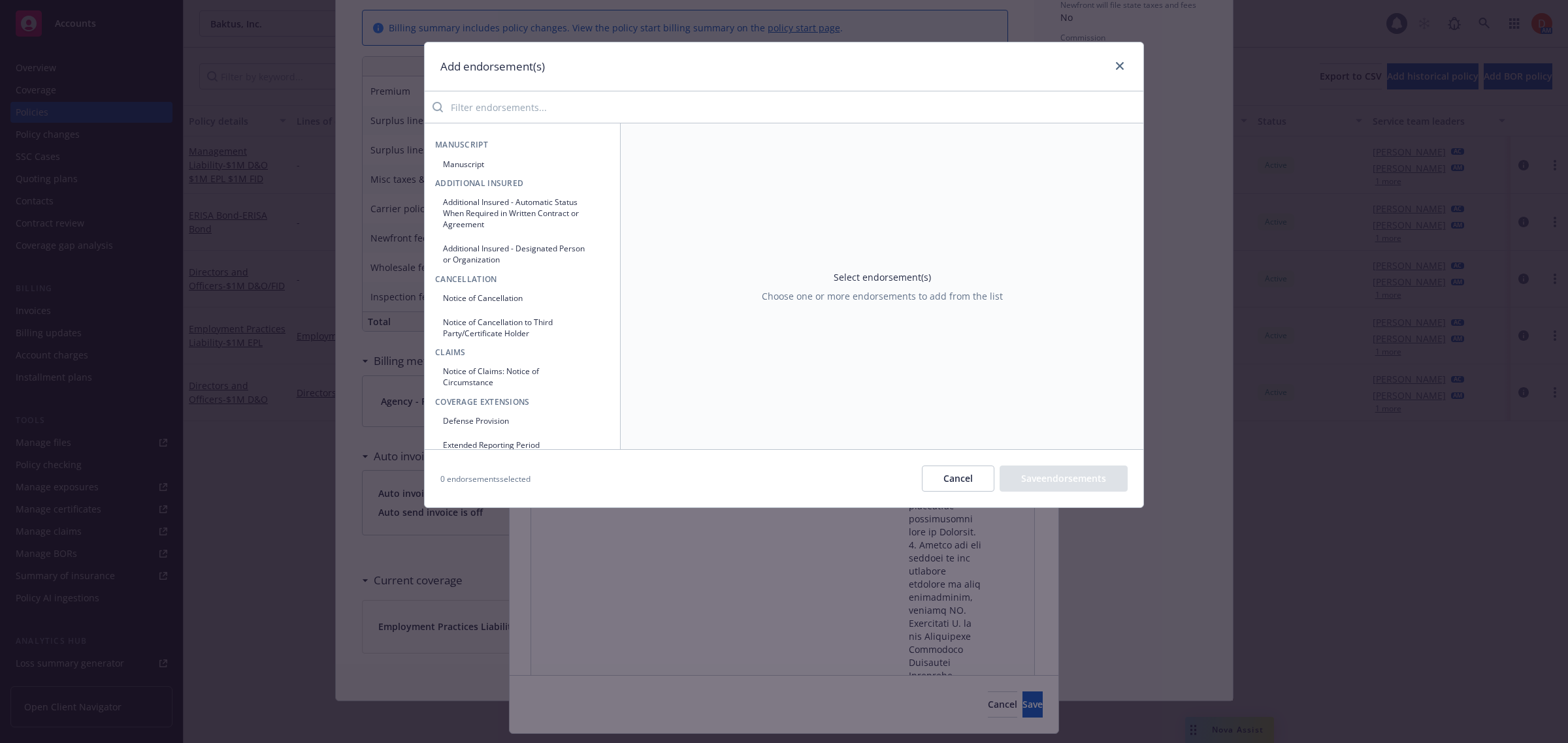
click at [540, 292] on button "Notice of Cancellation" at bounding box center [523, 298] width 175 height 22
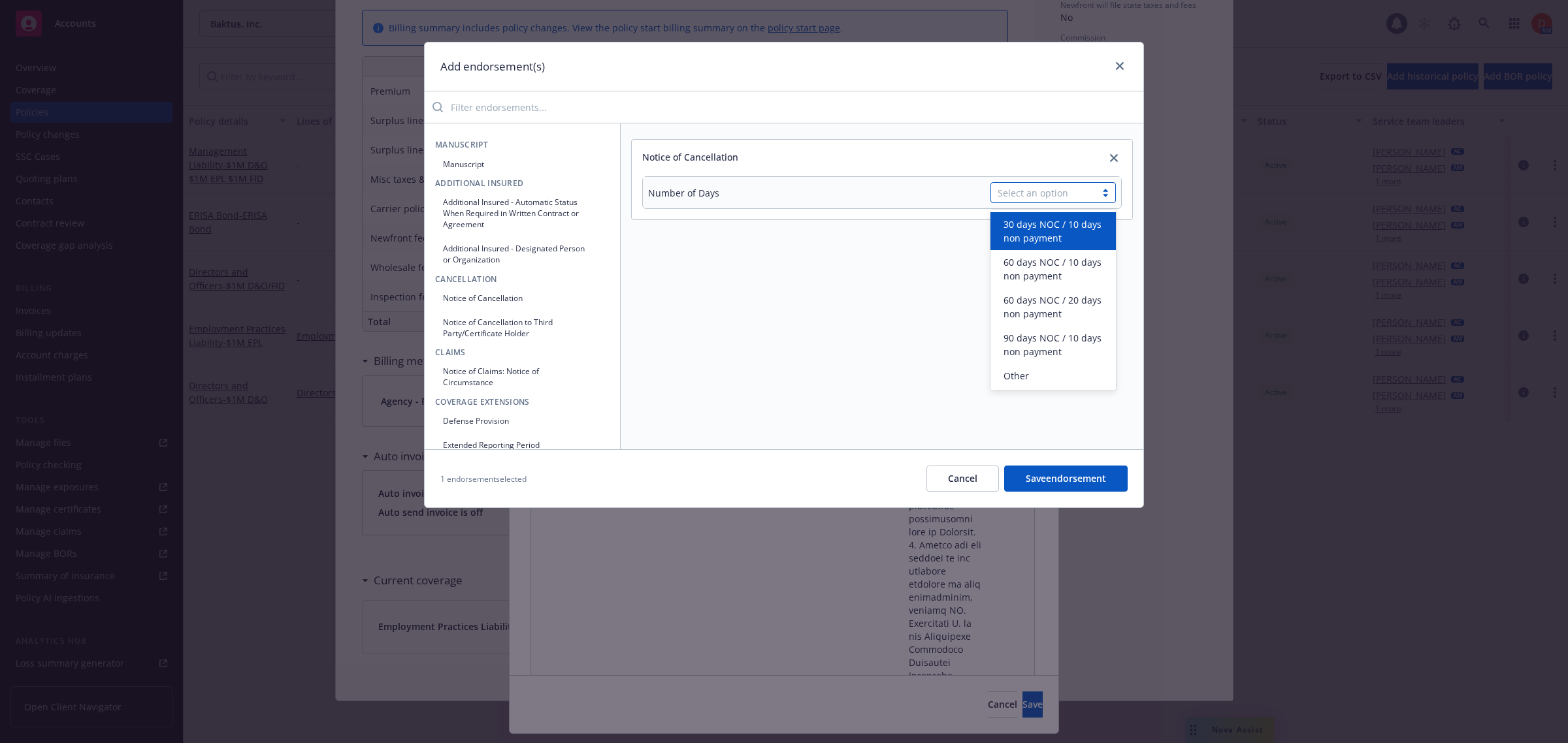
click at [1070, 194] on div "Select an option" at bounding box center [1043, 192] width 92 height 13
click at [1036, 376] on div "Other" at bounding box center [1053, 375] width 110 height 13
click at [1004, 211] on td at bounding box center [980, 223] width 282 height 30
click at [1008, 218] on input "text" at bounding box center [1053, 223] width 125 height 20
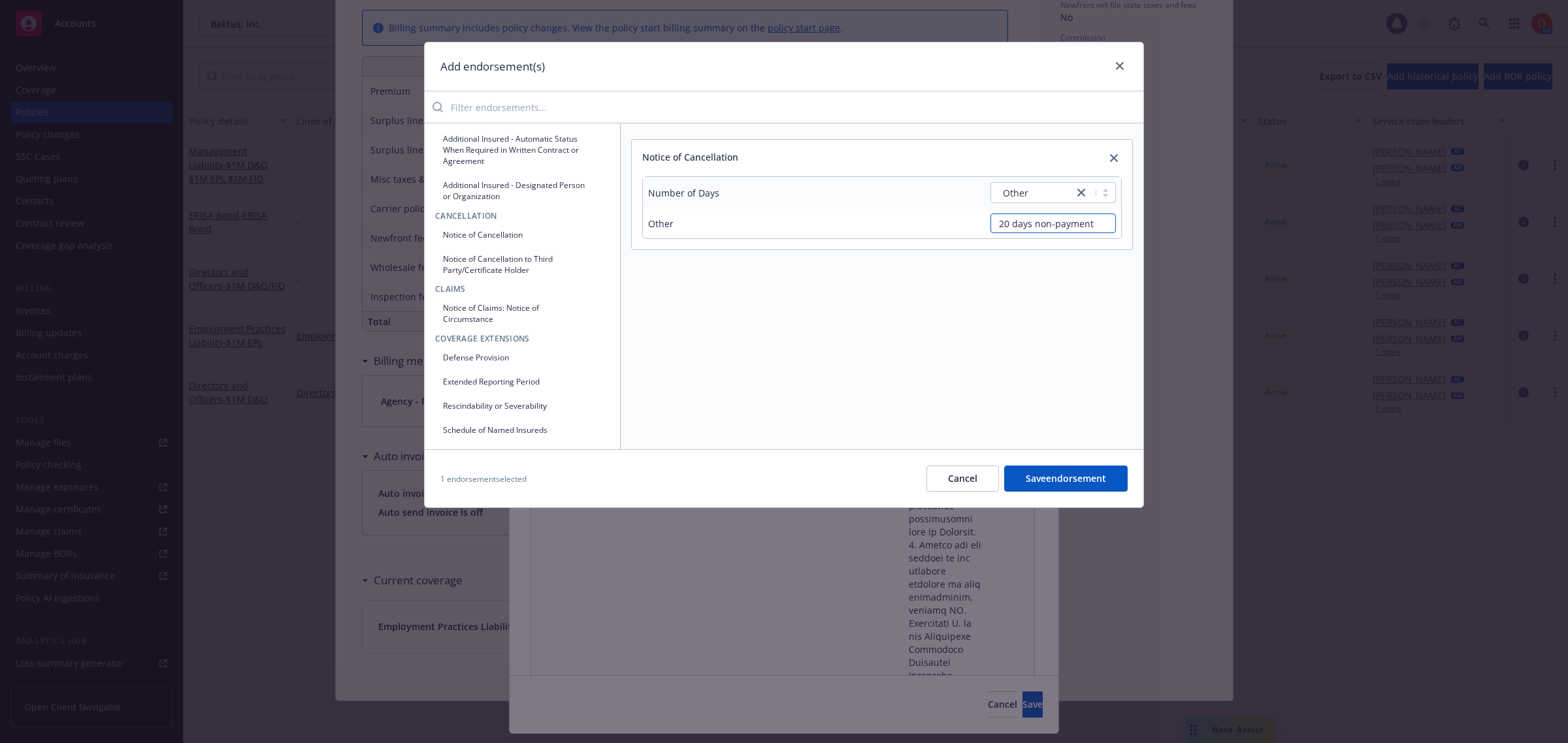
scroll to position [82, 0]
type input "20 days non-payment"
click at [534, 337] on button "Defense Provision" at bounding box center [523, 339] width 175 height 22
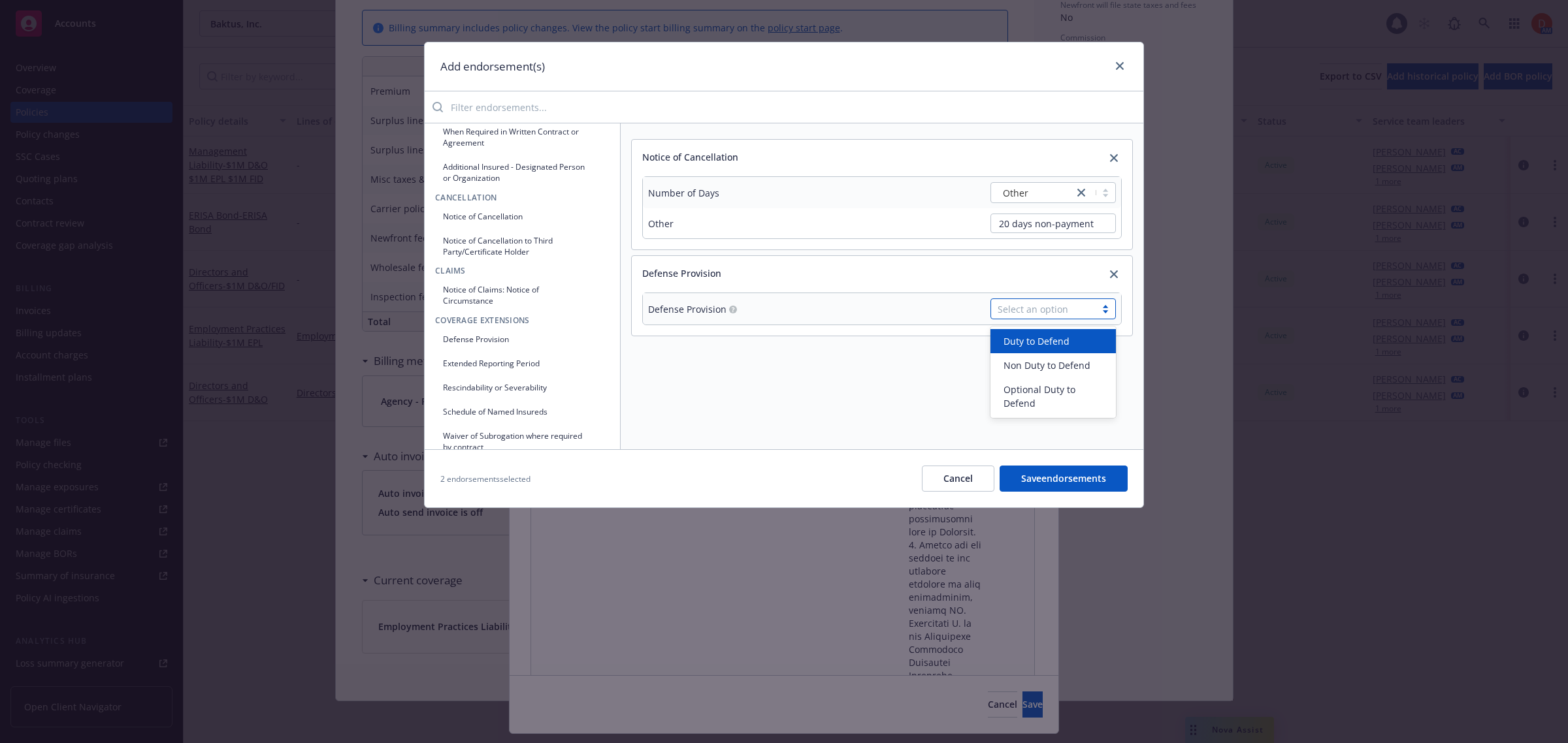
click at [1014, 304] on div "Select an option" at bounding box center [1043, 308] width 92 height 13
click at [1039, 338] on span "Duty to Defend" at bounding box center [1037, 341] width 66 height 13
click at [549, 296] on button "Notice of Claims: Notice of Circumstance" at bounding box center [523, 295] width 175 height 32
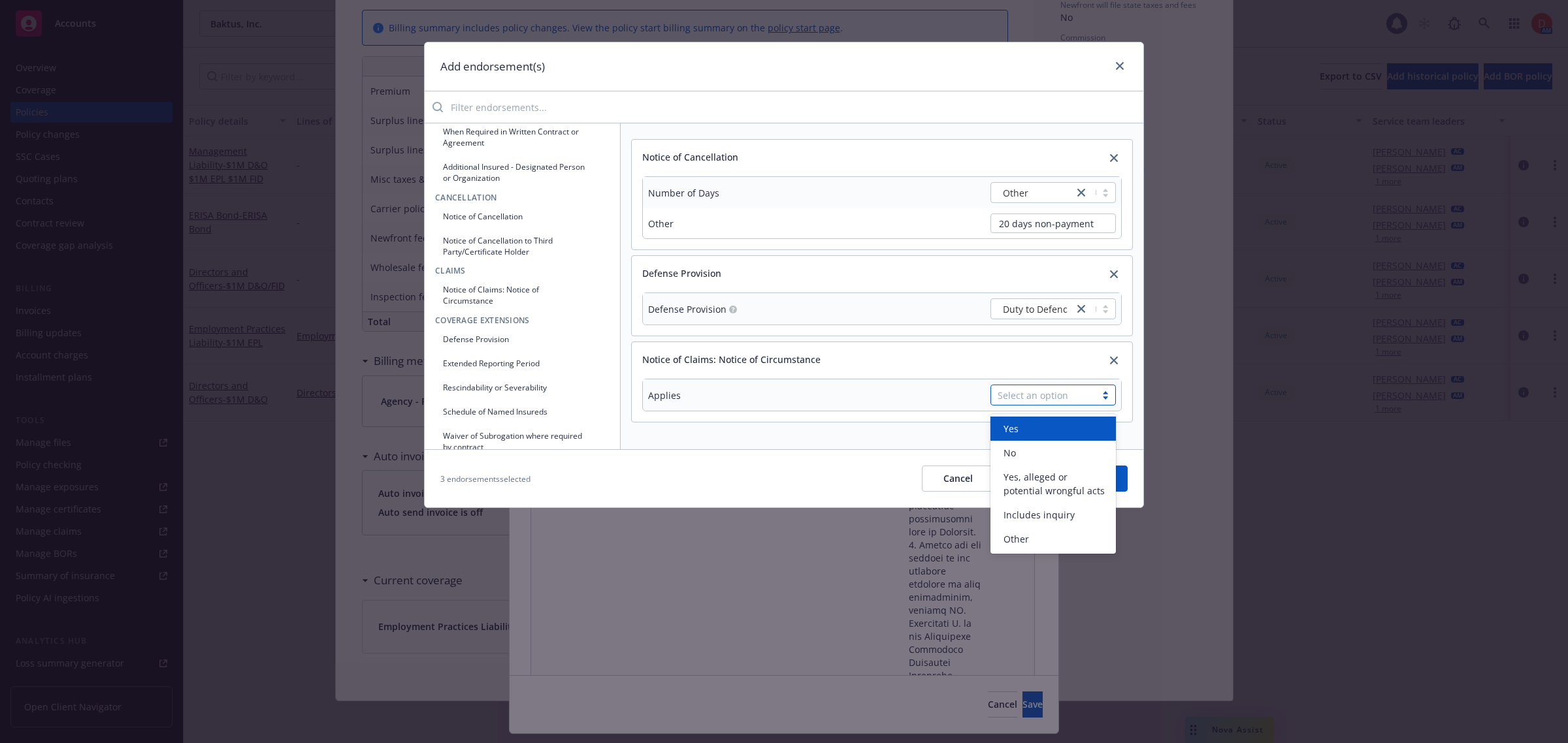
click at [1071, 393] on div "Select an option" at bounding box center [1043, 395] width 92 height 13
click at [1007, 427] on span "Yes" at bounding box center [1011, 428] width 15 height 13
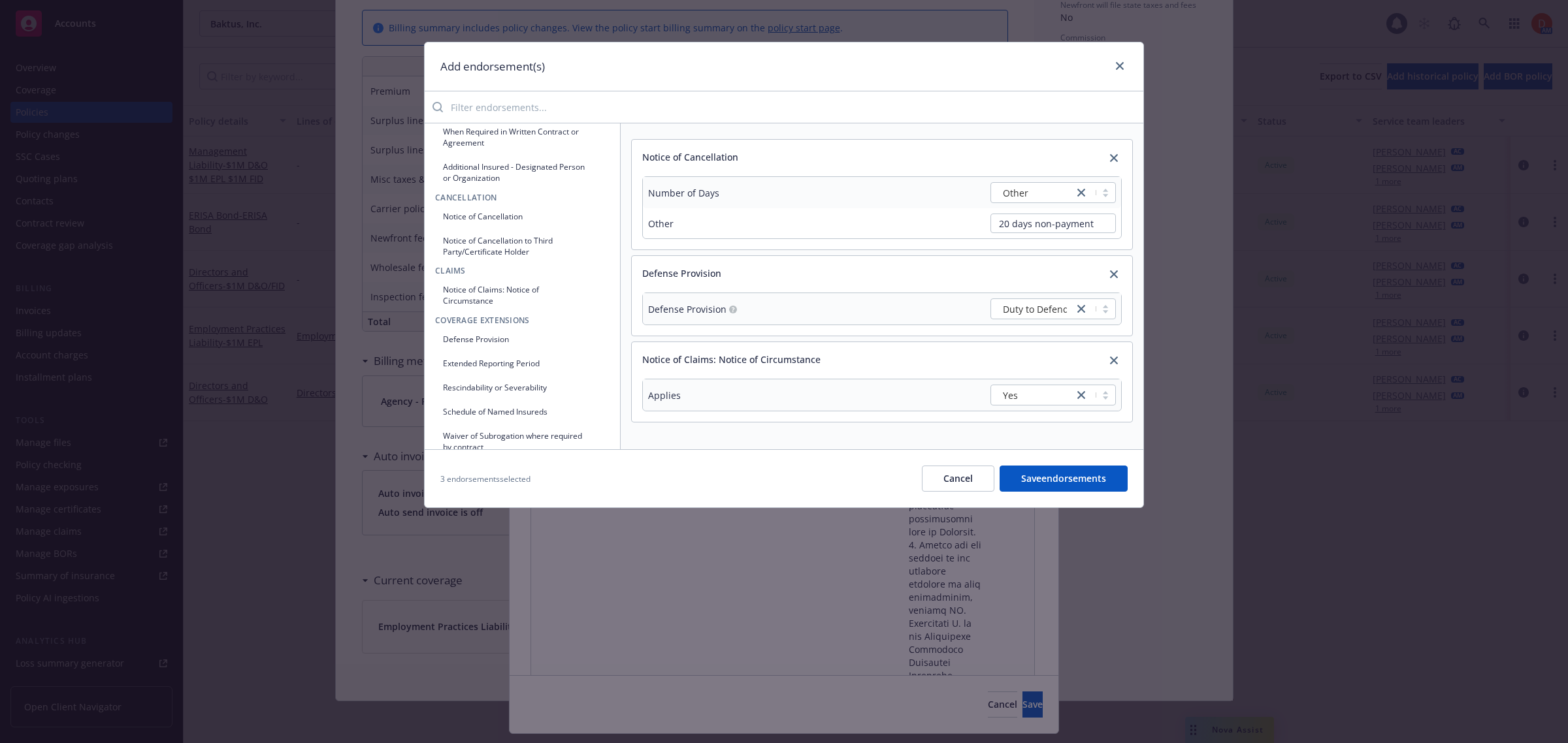
click at [556, 392] on button "Rescindability or Severability" at bounding box center [523, 387] width 175 height 22
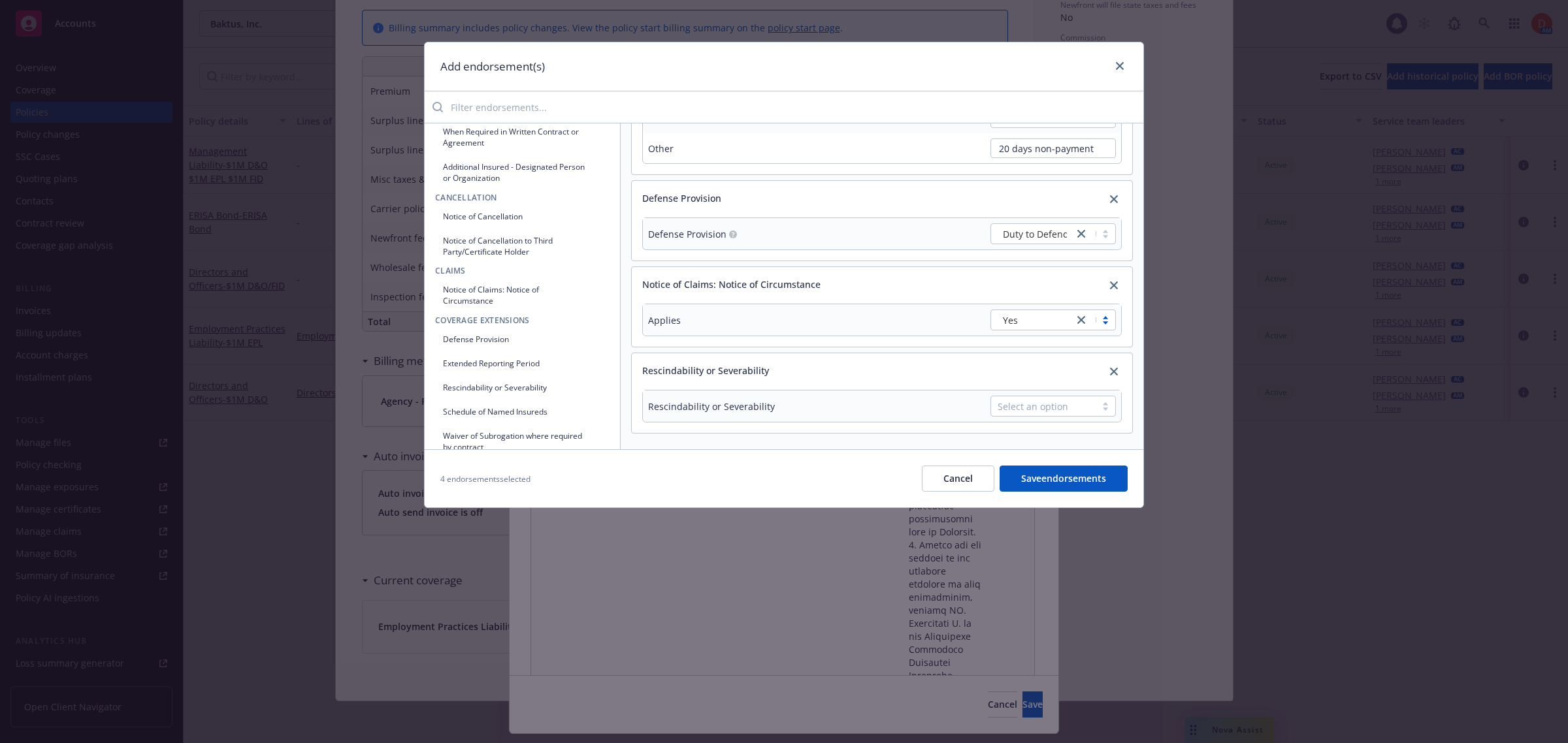
click at [547, 389] on button "Rescindability or Severability" at bounding box center [523, 387] width 175 height 22
click at [1069, 409] on div "Select an option" at bounding box center [1043, 402] width 92 height 13
click at [1069, 448] on span "Fully Non Rescindable all insurance agreements" at bounding box center [1043, 450] width 104 height 41
click at [1110, 374] on icon "close" at bounding box center [1114, 371] width 8 height 8
click at [566, 412] on button "Schedule of Named Insureds" at bounding box center [523, 411] width 175 height 22
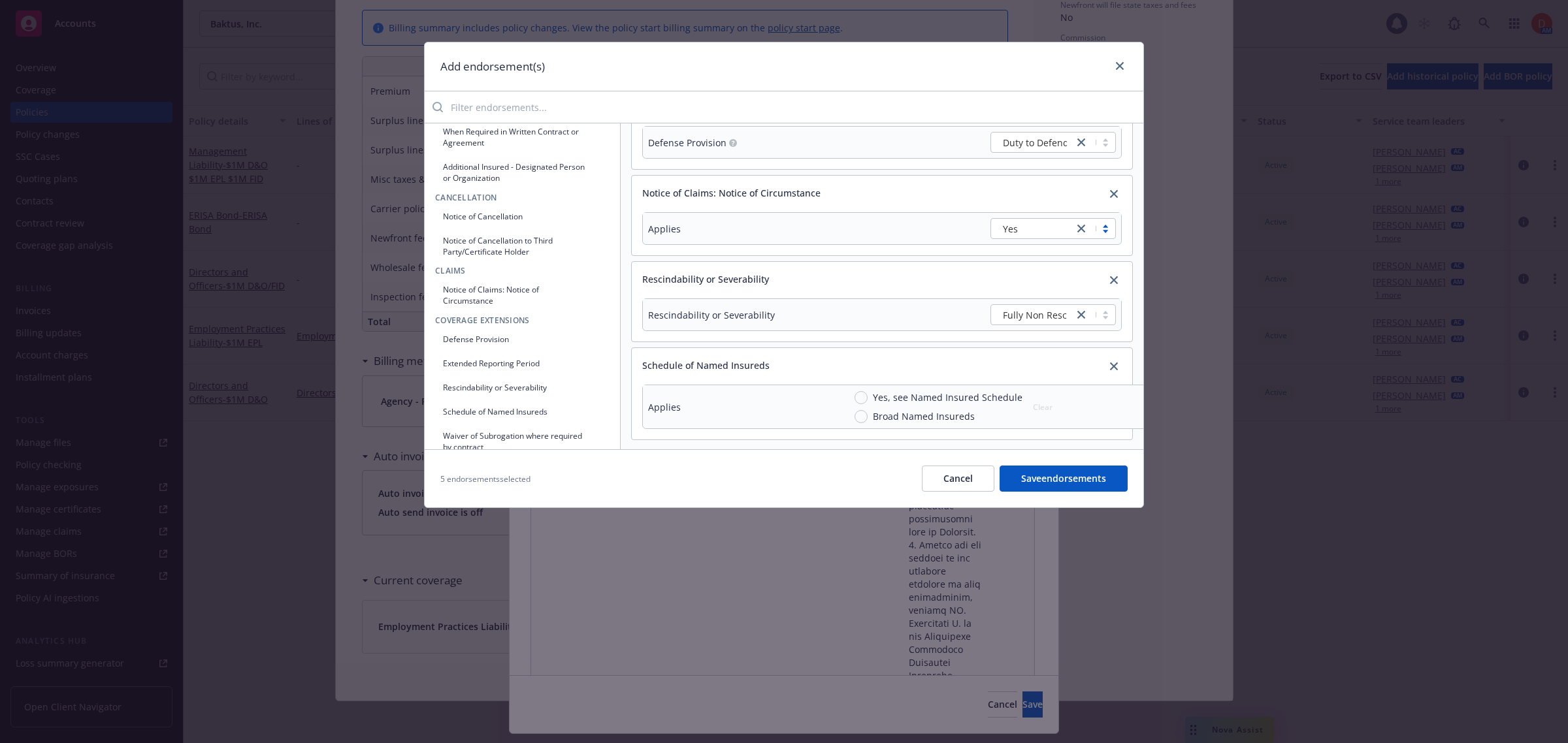
scroll to position [190, 0]
click at [864, 404] on input "Broad Named Insureds" at bounding box center [861, 410] width 13 height 13
radio input "true"
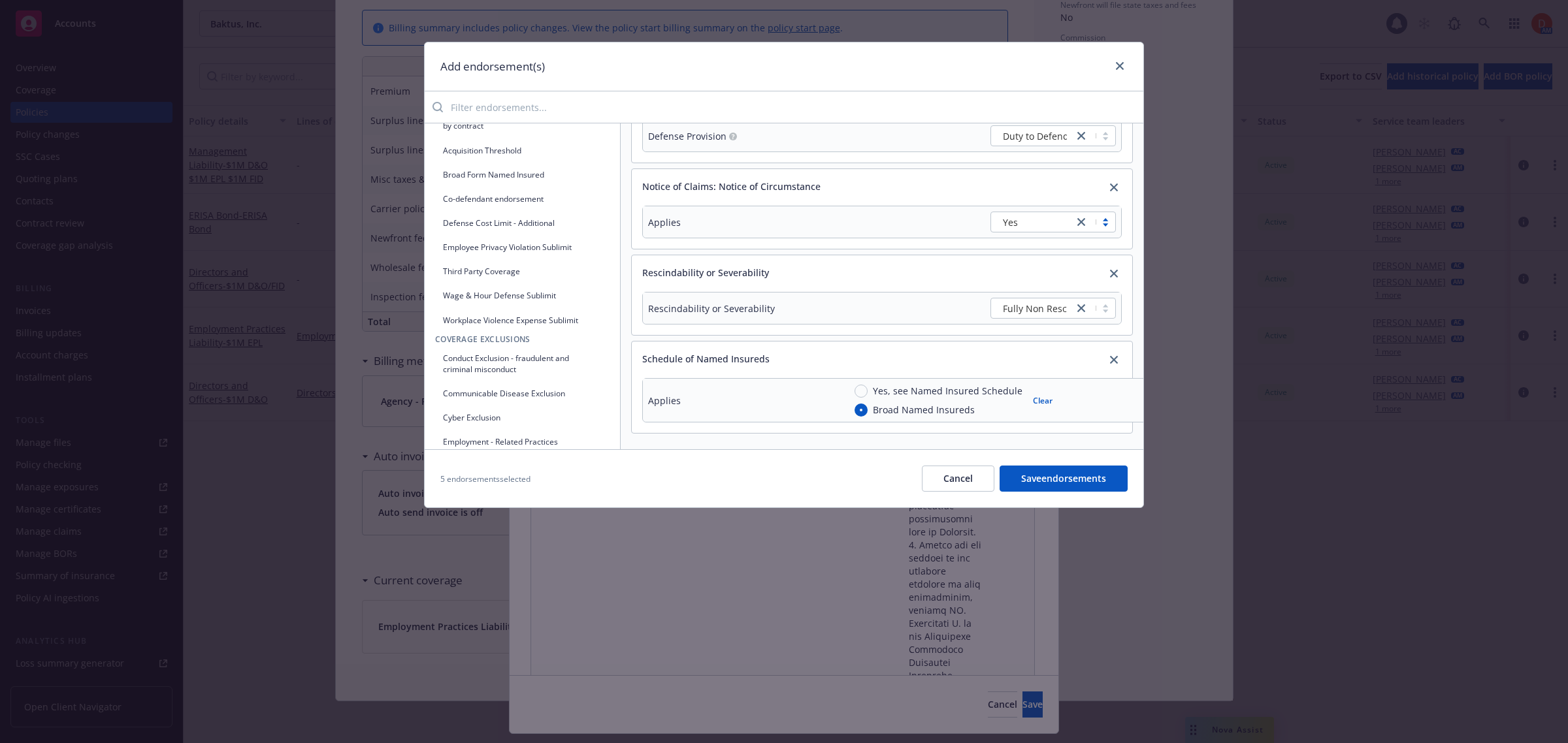
scroll to position [408, 0]
click at [526, 271] on button "Third Party Coverage" at bounding box center [523, 266] width 175 height 22
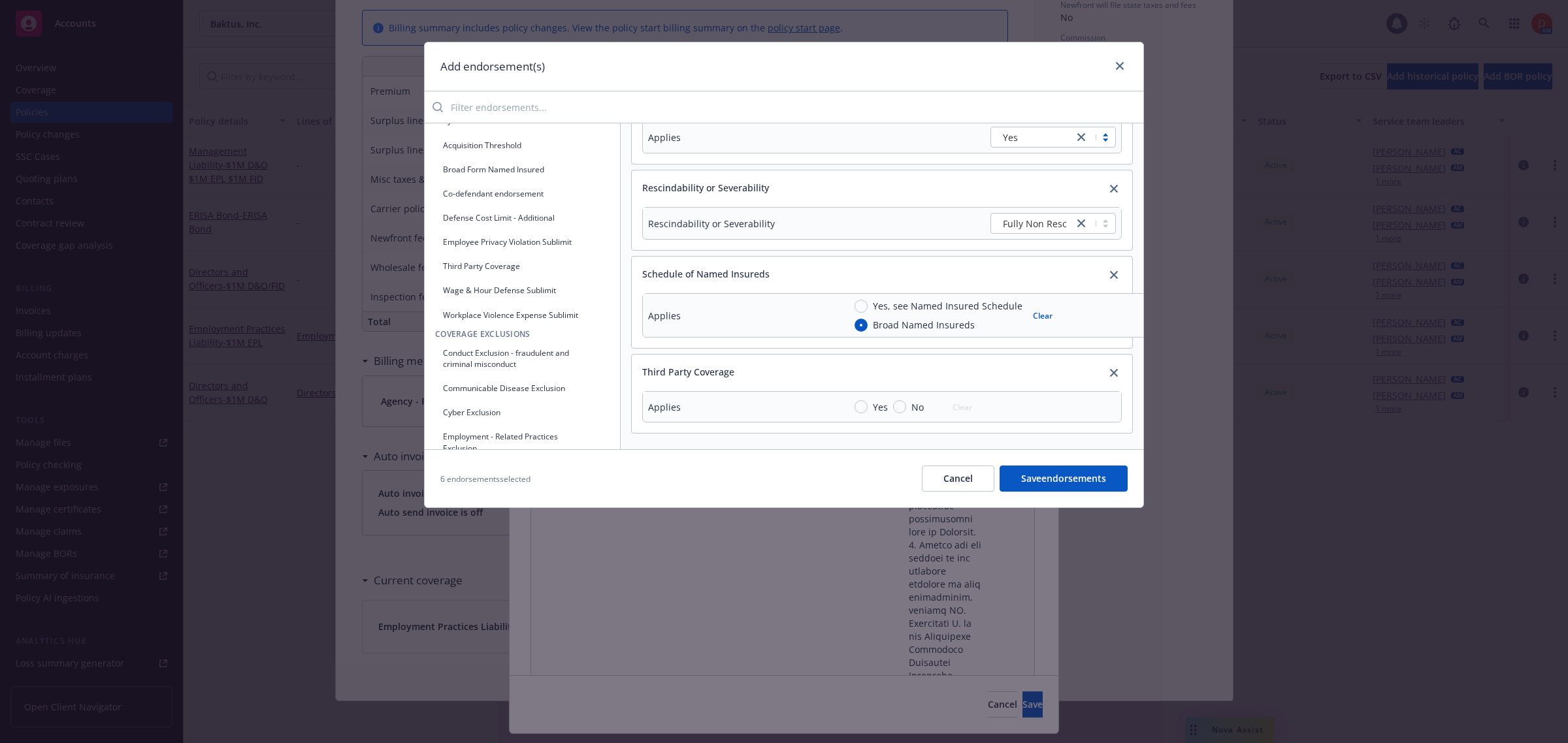
scroll to position [275, 0]
click at [859, 401] on input "Yes" at bounding box center [861, 407] width 13 height 13
radio input "true"
click at [1040, 477] on button "Save endorsements" at bounding box center [1064, 478] width 128 height 26
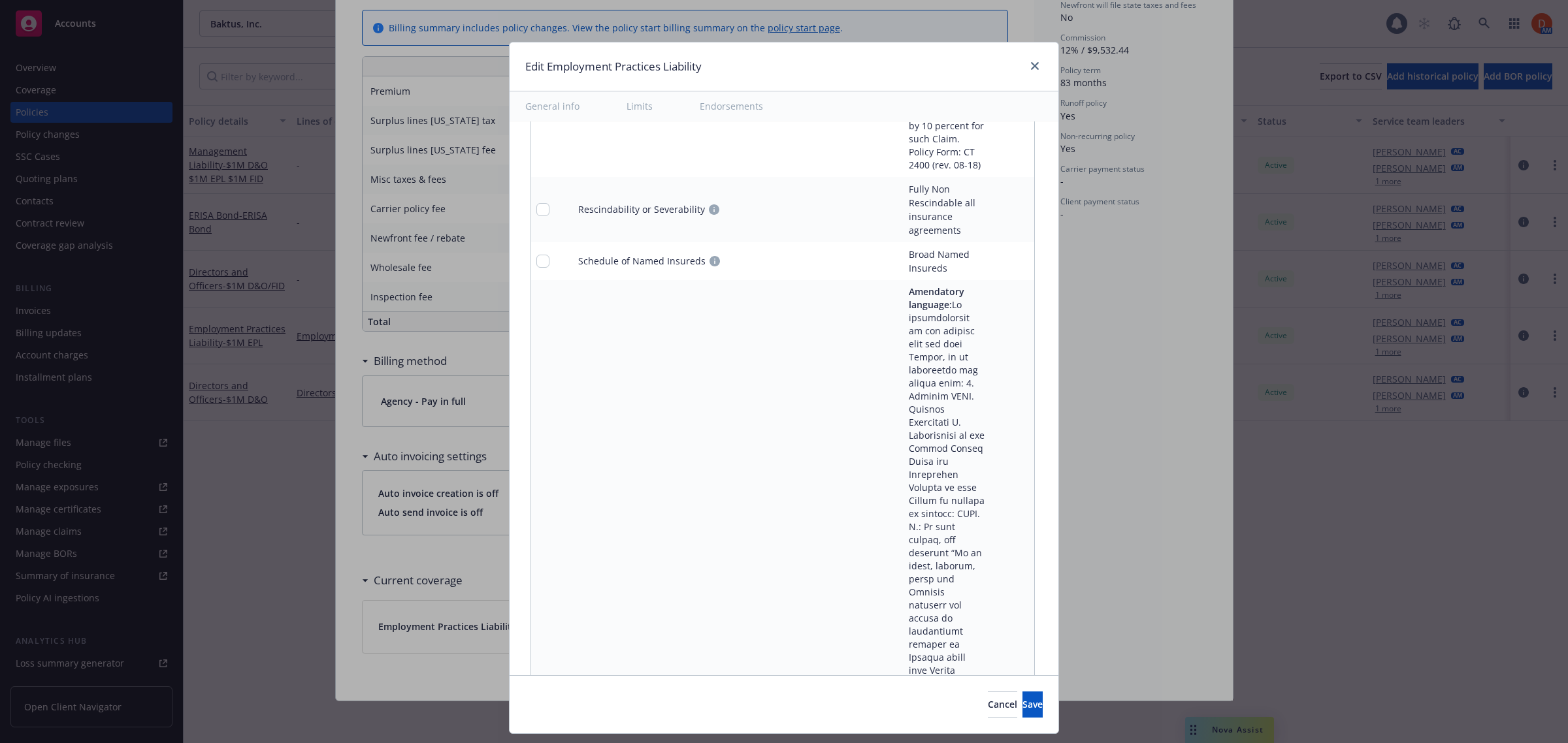
scroll to position [16150, 0]
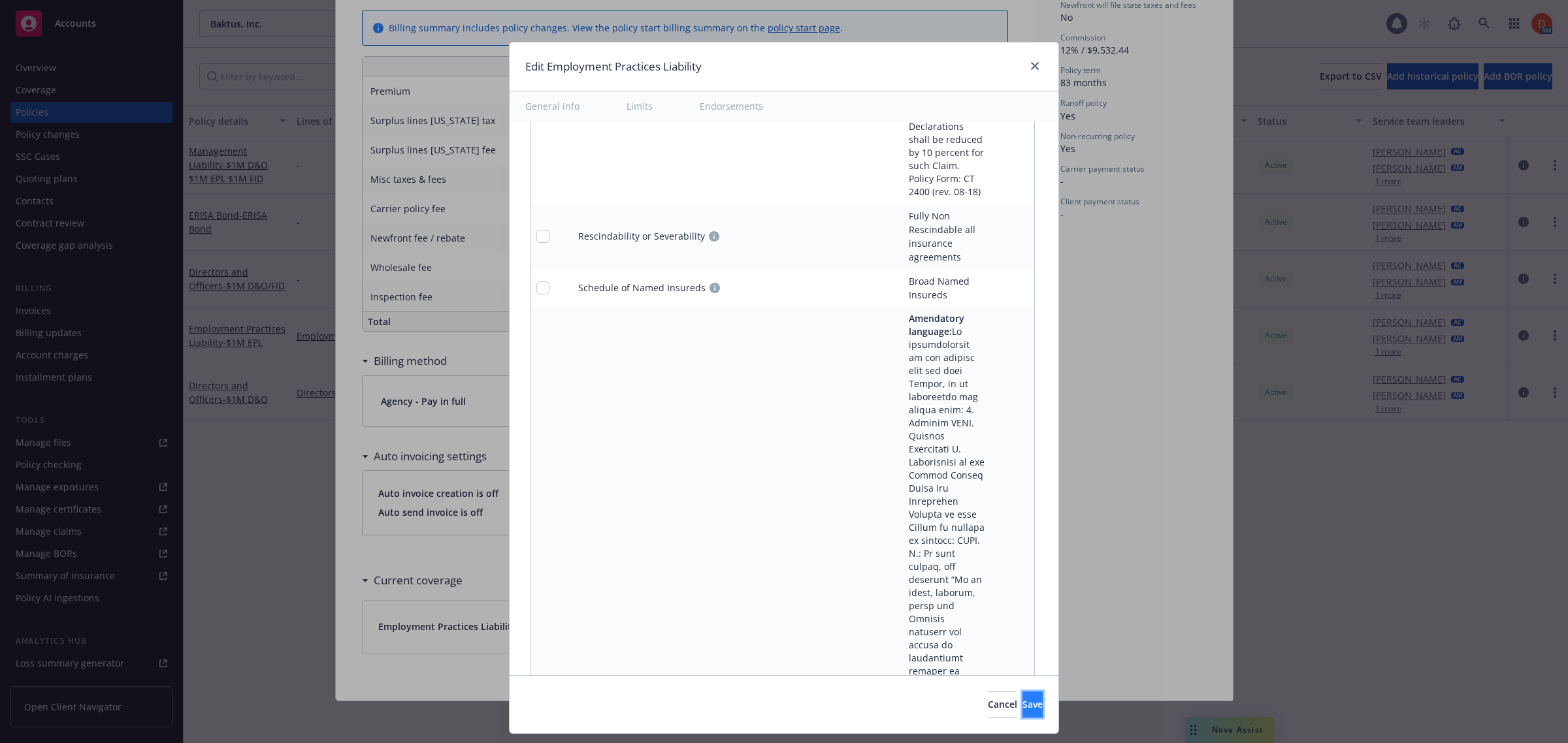
click at [1022, 713] on button "Save" at bounding box center [1032, 704] width 20 height 26
type textarea "x"
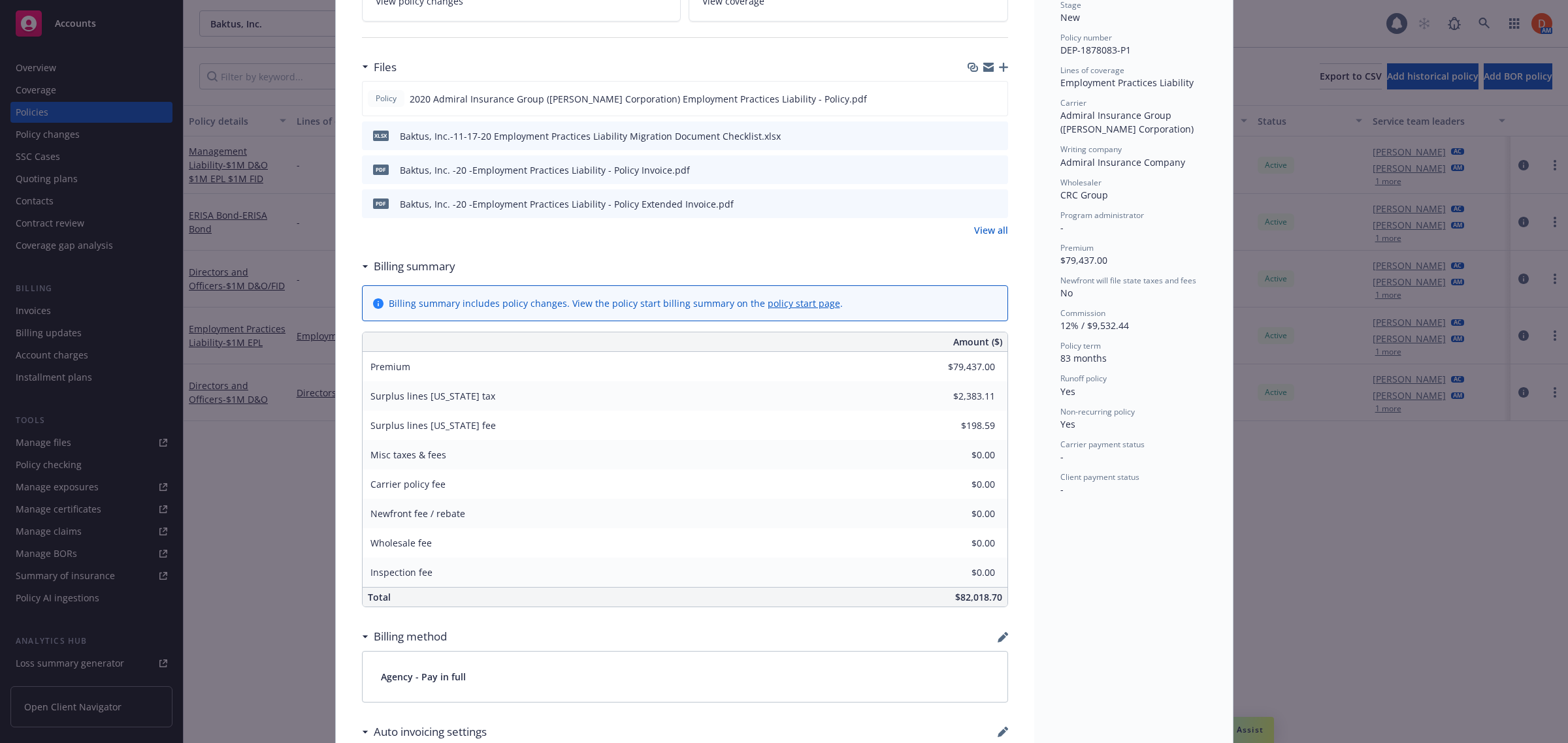
scroll to position [0, 0]
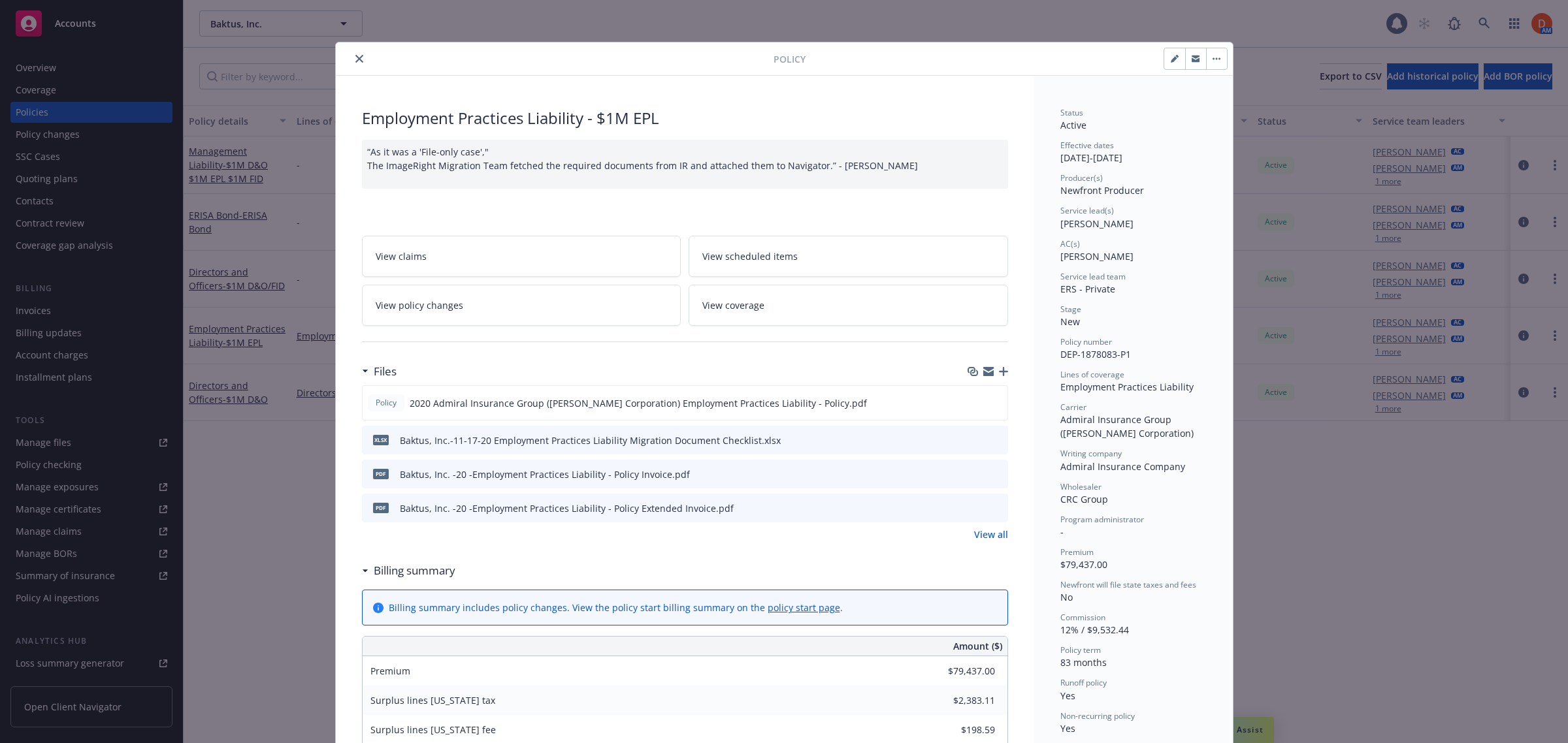
click at [356, 63] on icon "close" at bounding box center [359, 58] width 8 height 8
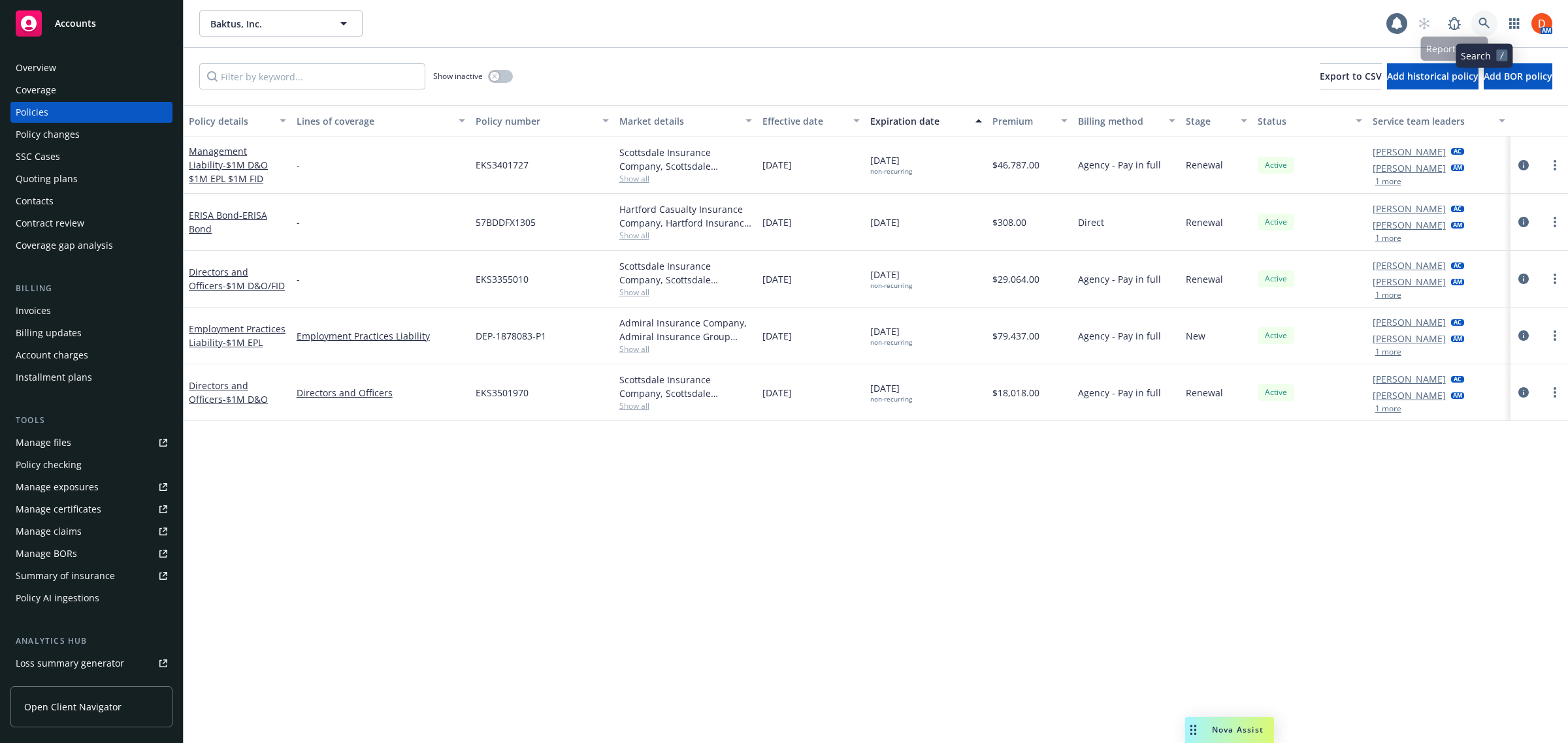
click at [1490, 23] on icon at bounding box center [1484, 23] width 12 height 12
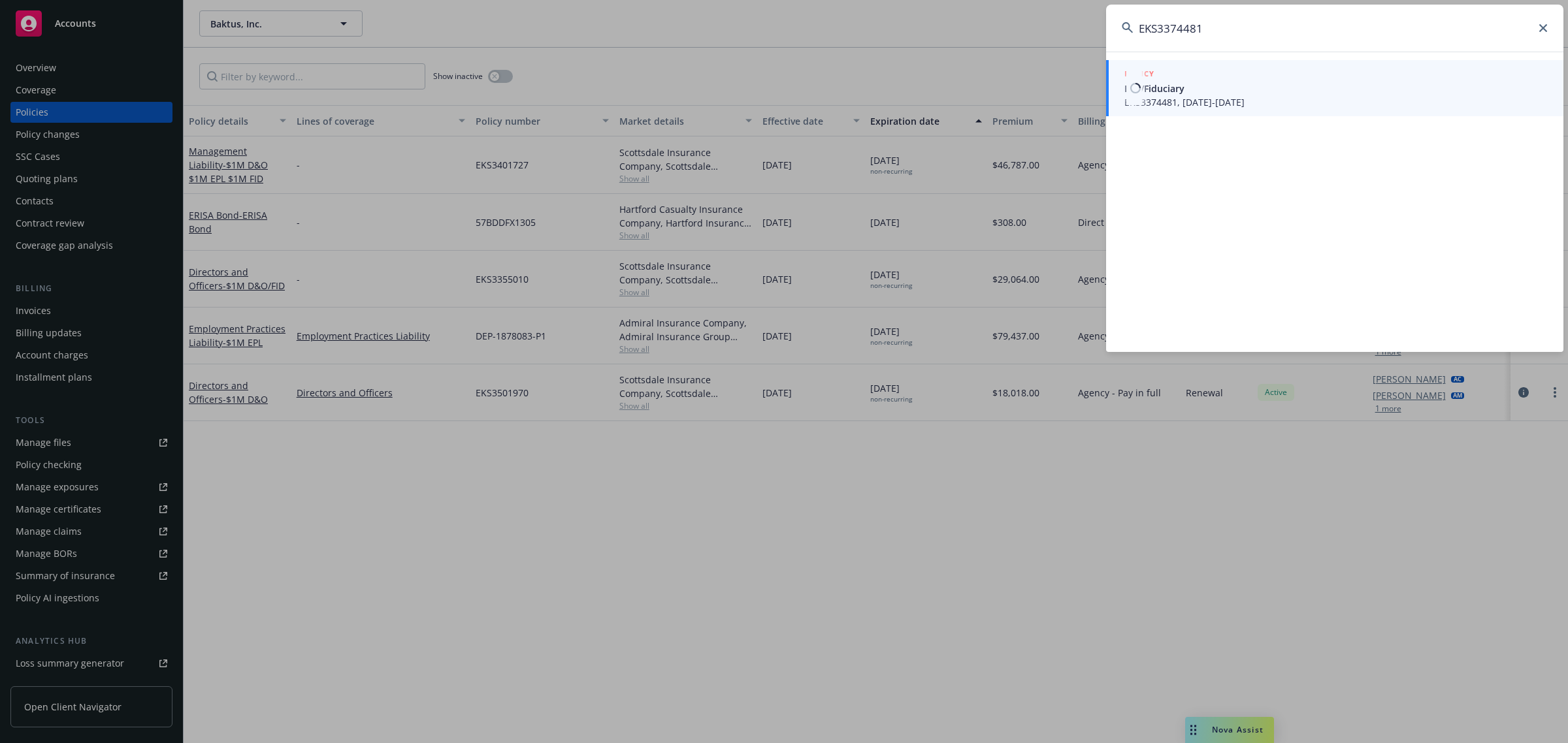
type input "EKS3374481"
click at [1329, 73] on div "POLICY" at bounding box center [1336, 75] width 423 height 14
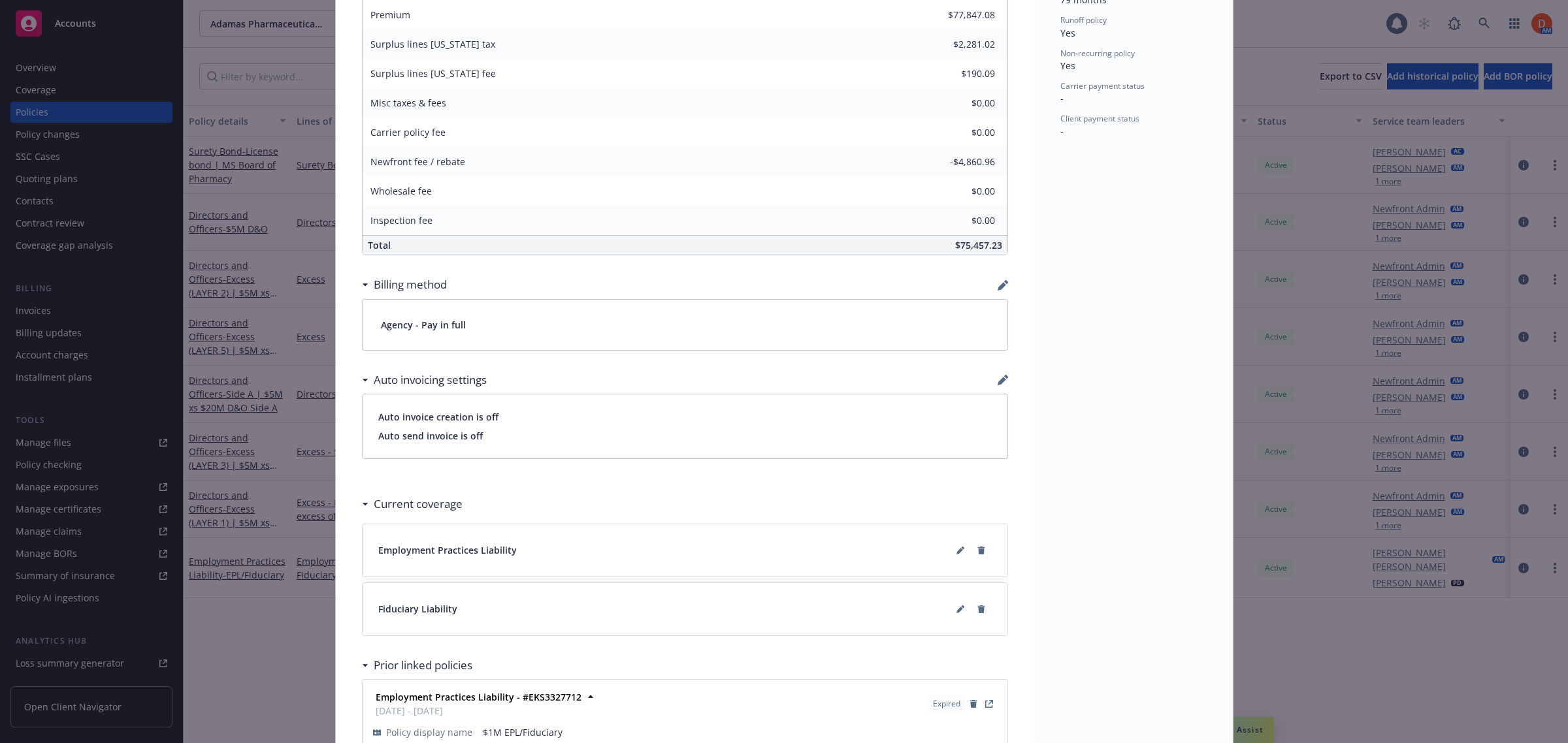
scroll to position [815, 0]
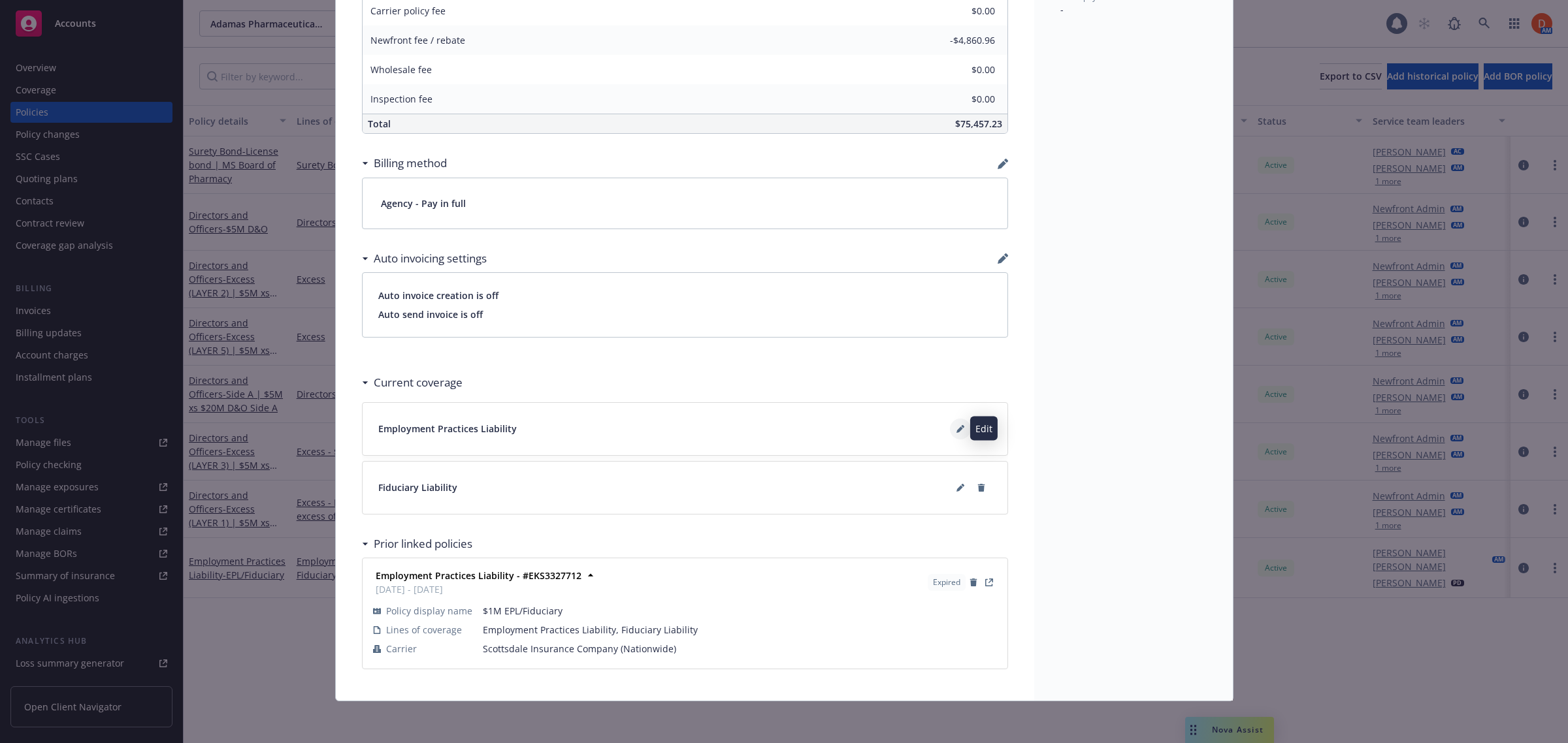
click at [957, 428] on icon at bounding box center [959, 430] width 6 height 6
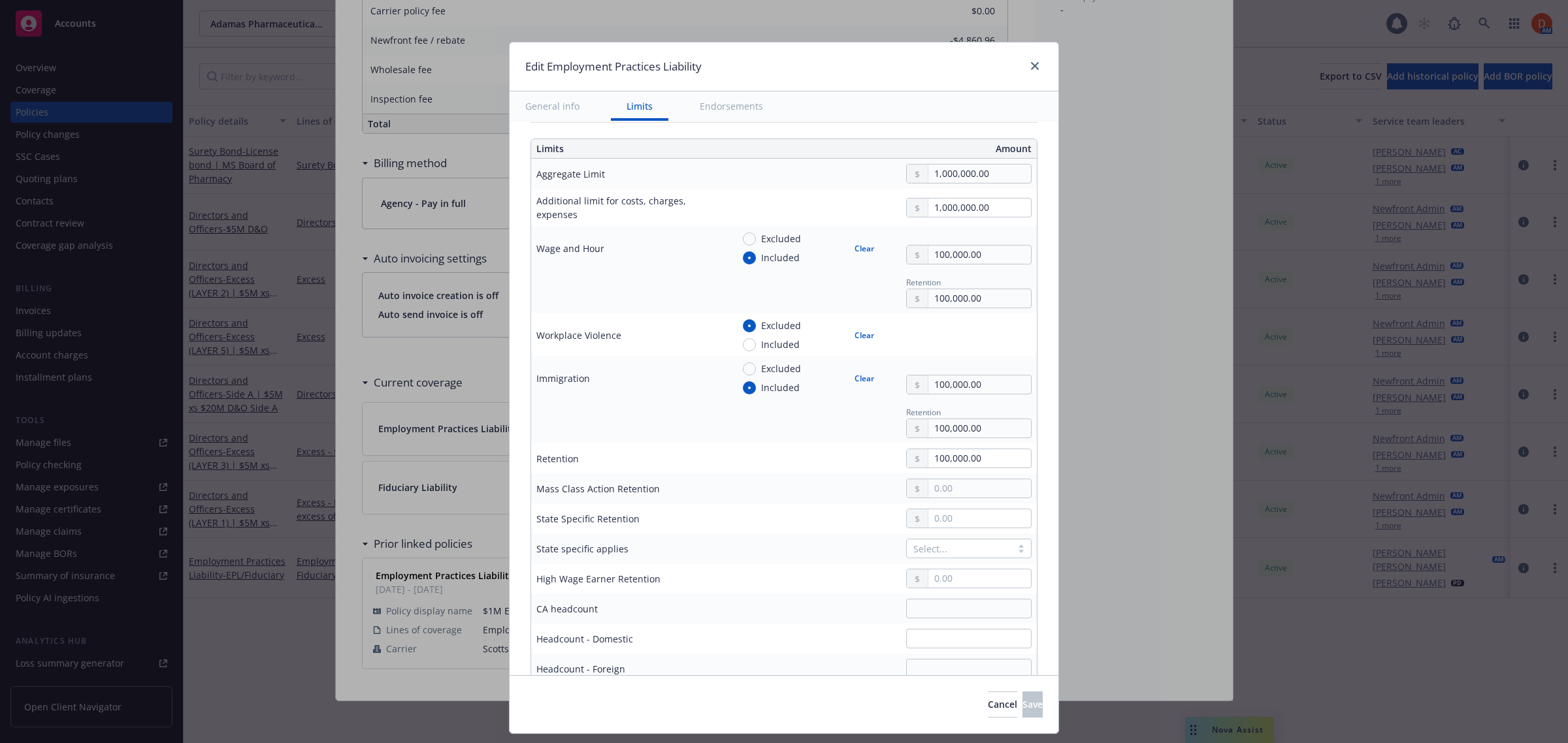
scroll to position [0, 0]
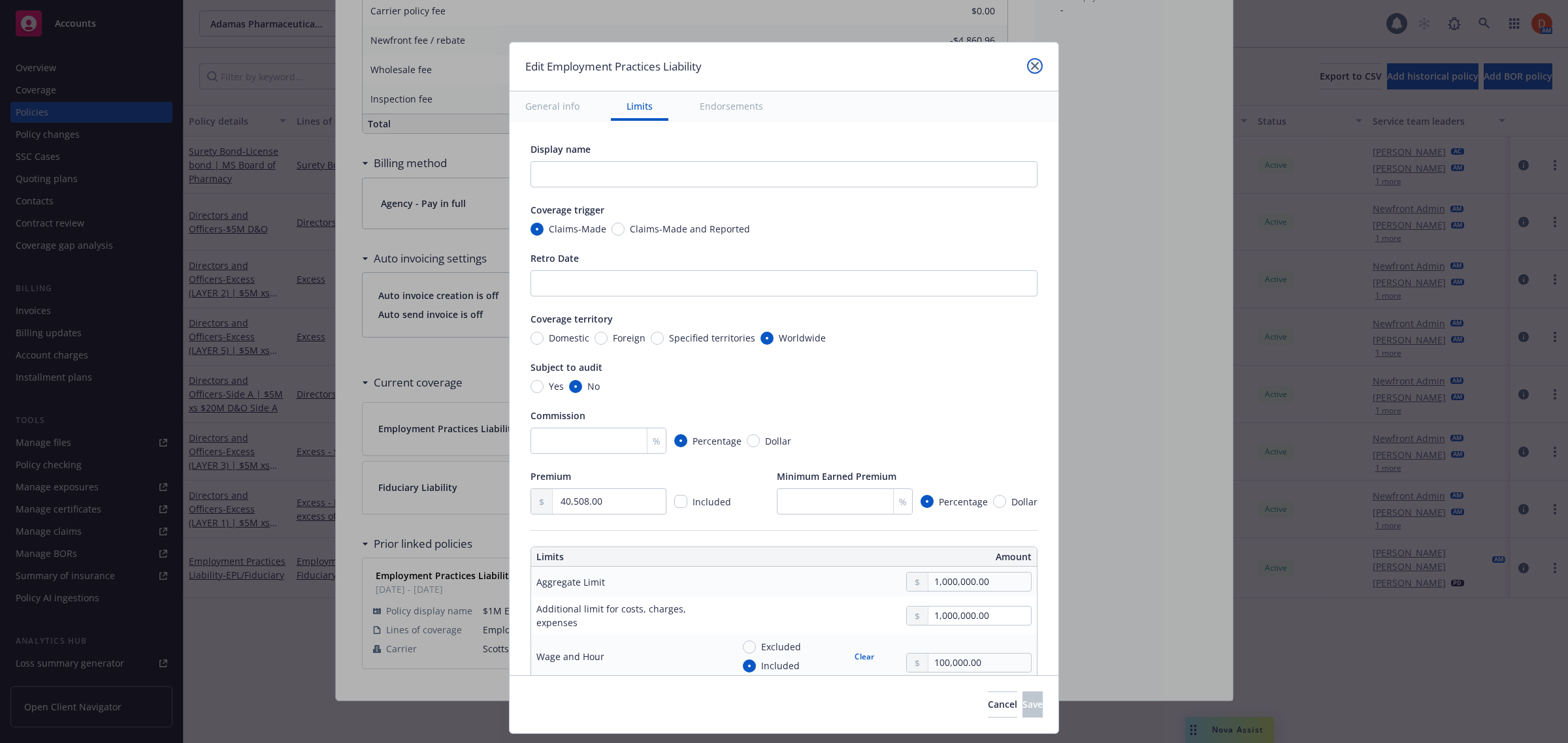
click at [1033, 62] on icon "close" at bounding box center [1034, 65] width 8 height 8
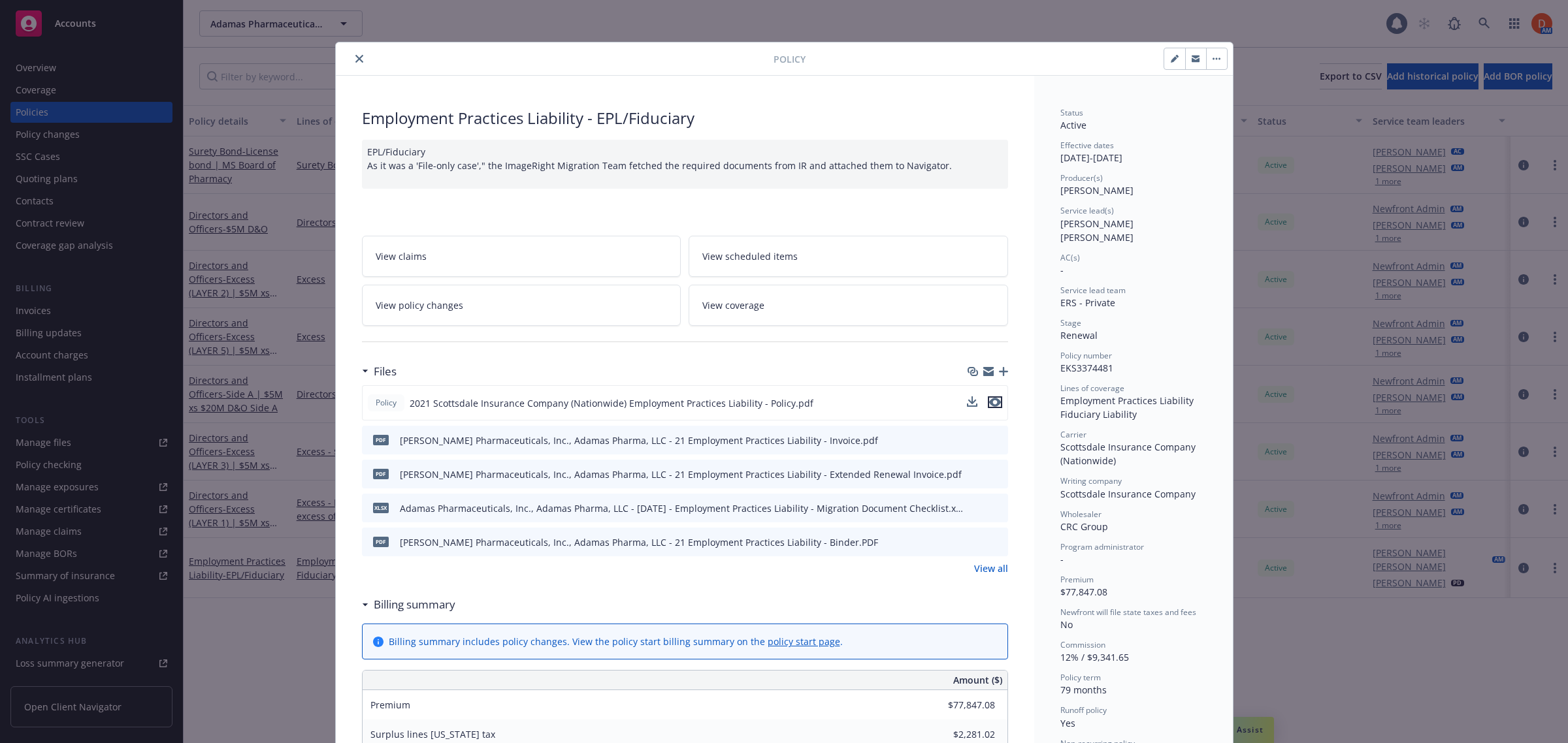
click at [989, 405] on icon "preview file" at bounding box center [995, 402] width 12 height 9
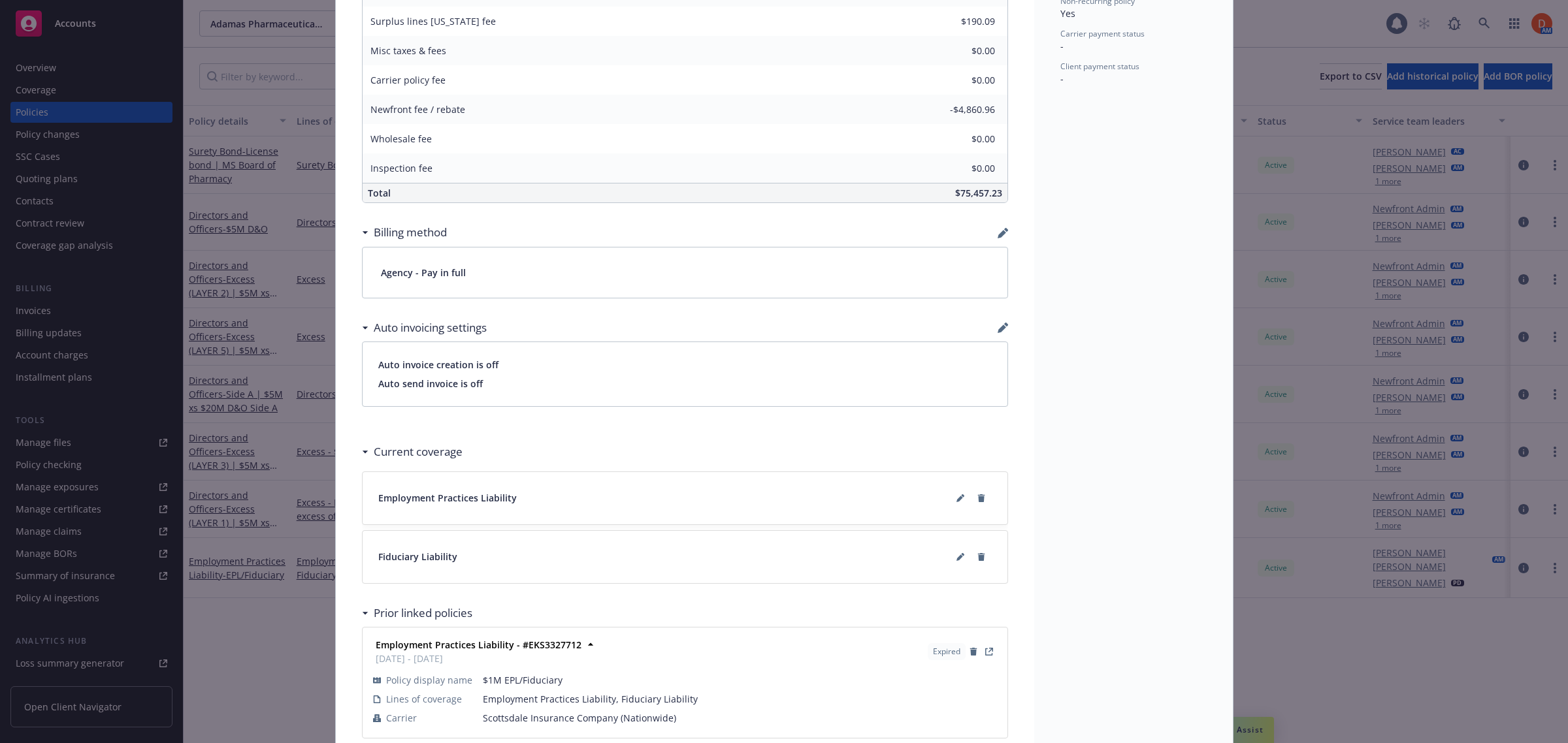
scroll to position [815, 0]
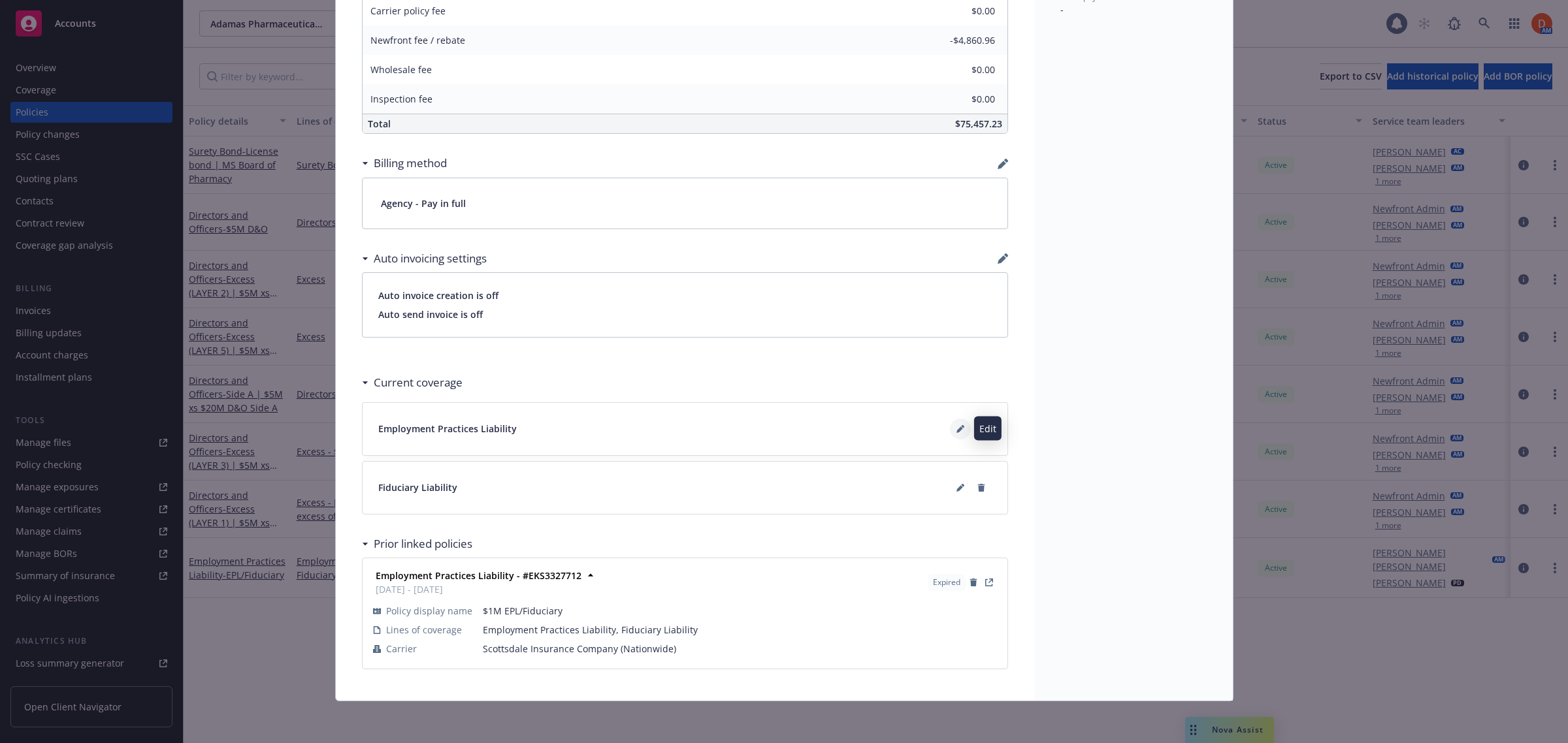
click at [950, 423] on button at bounding box center [960, 429] width 21 height 21
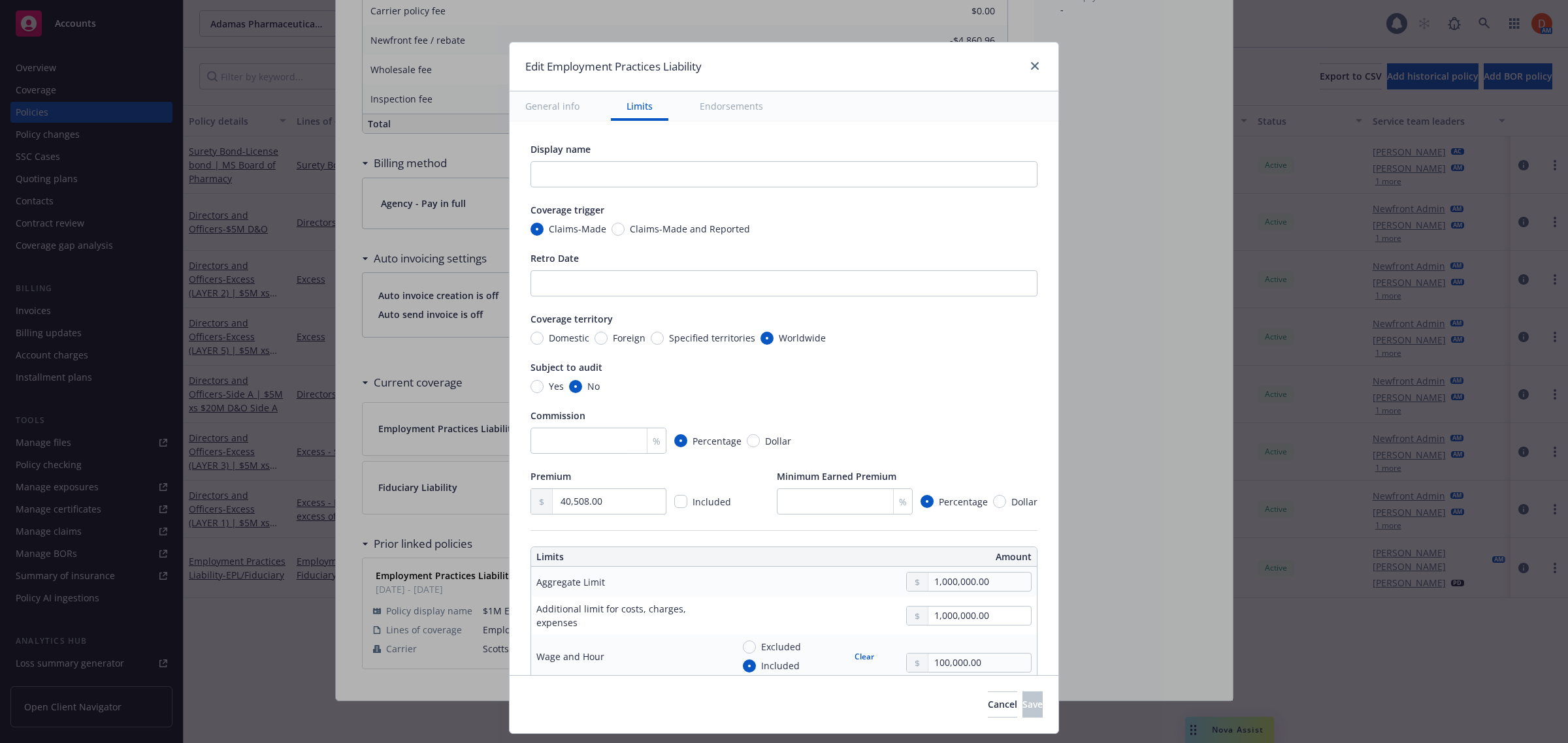
click at [702, 108] on button "Endorsements" at bounding box center [731, 106] width 94 height 30
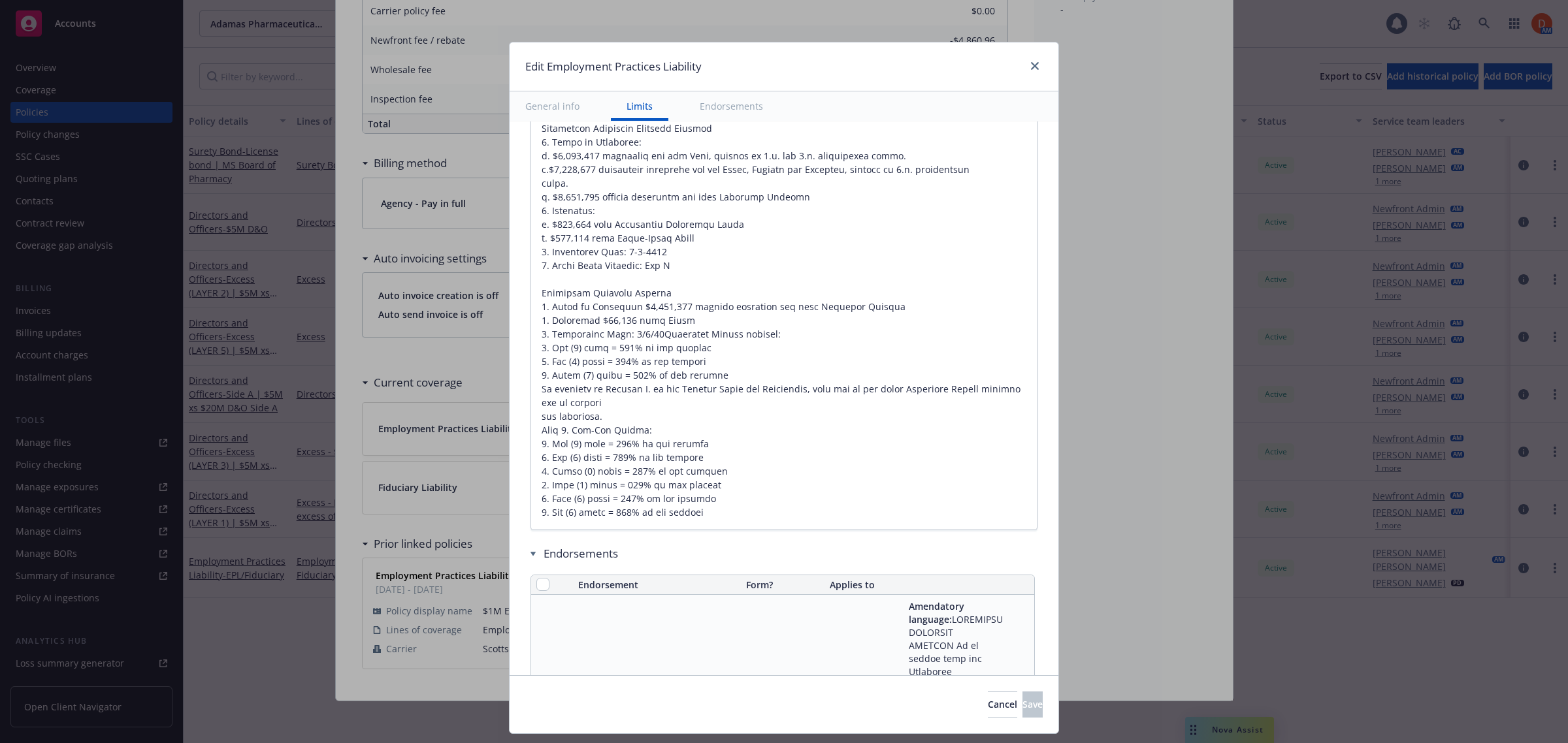
type textarea "x"
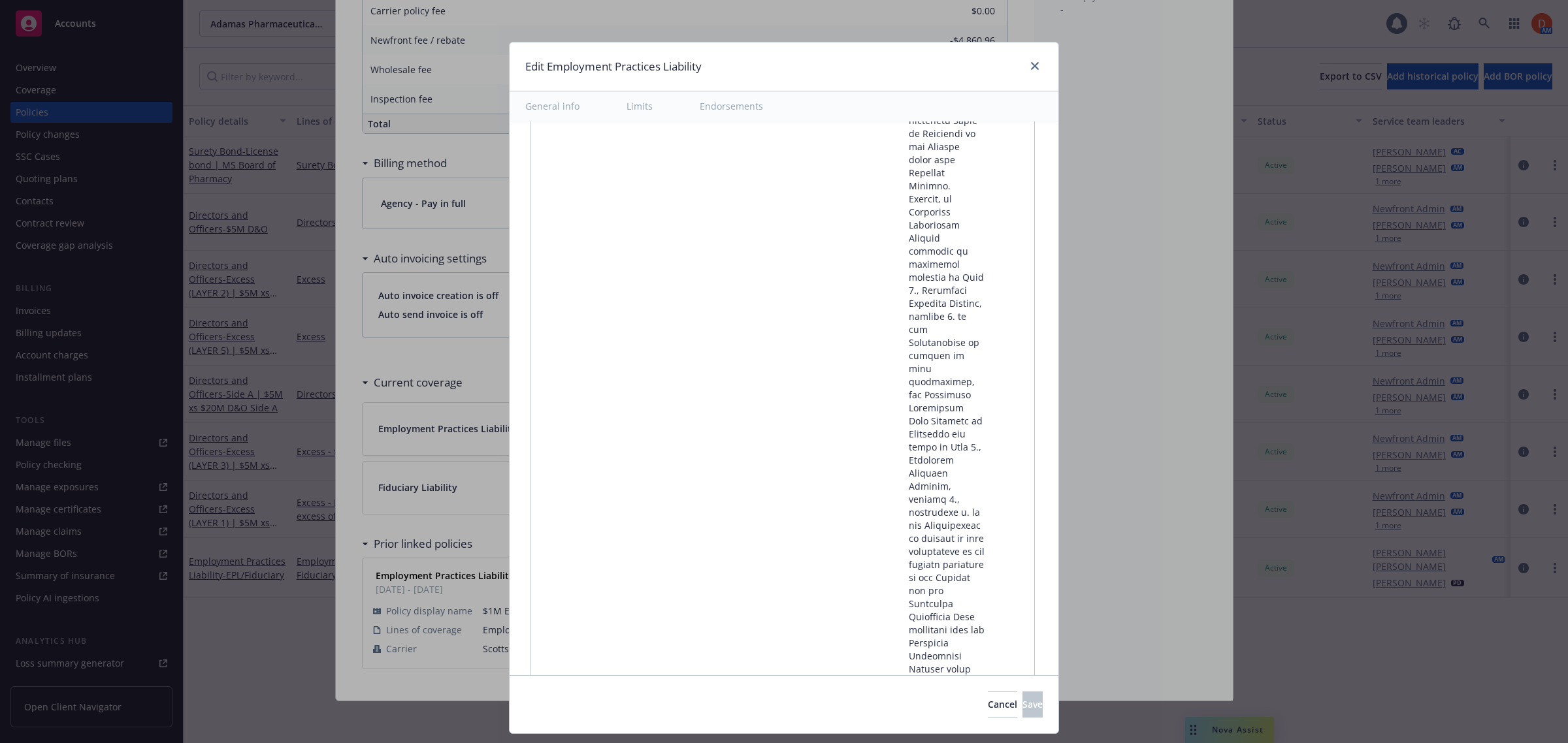
scroll to position [48035, 0]
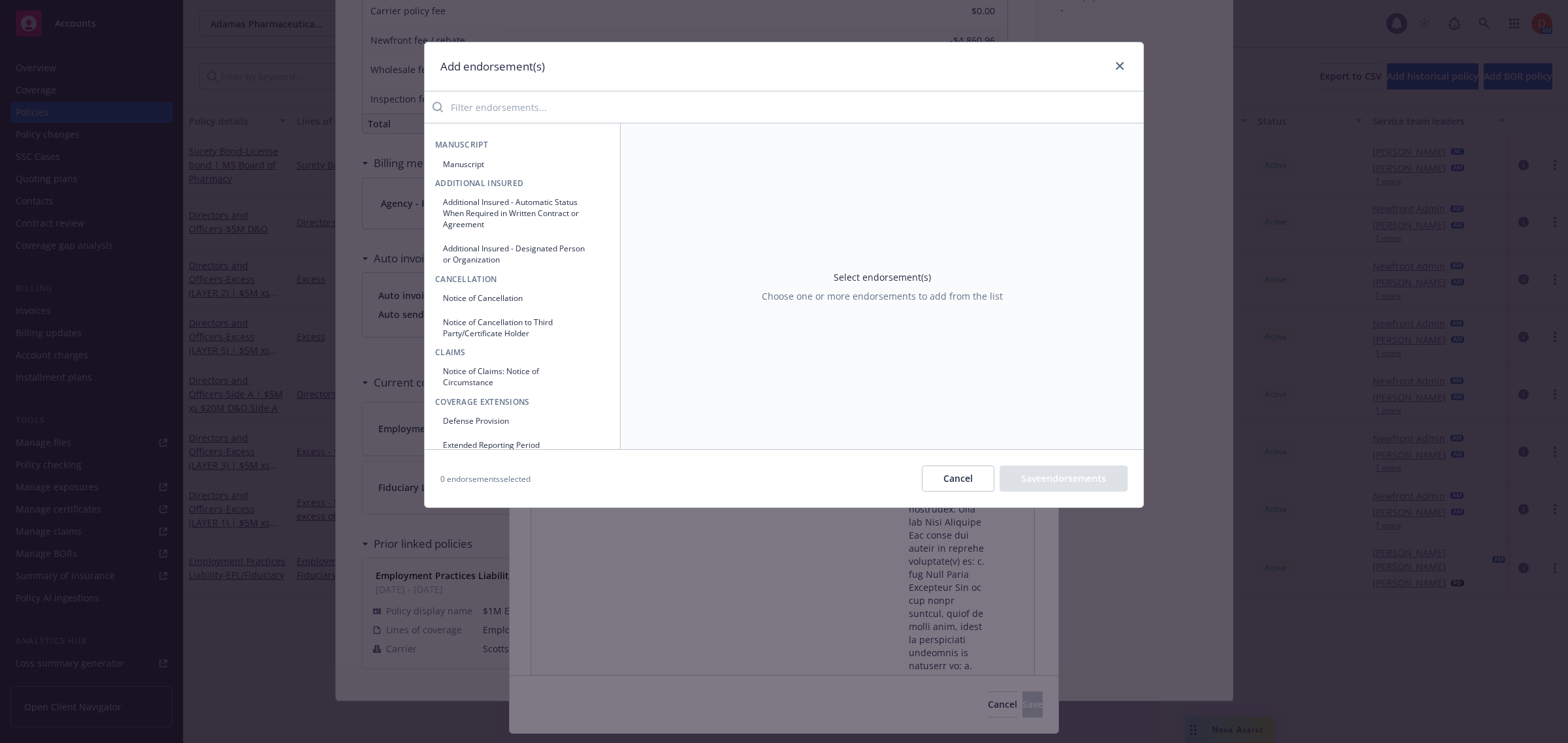
click at [699, 106] on input "search" at bounding box center [793, 107] width 700 height 26
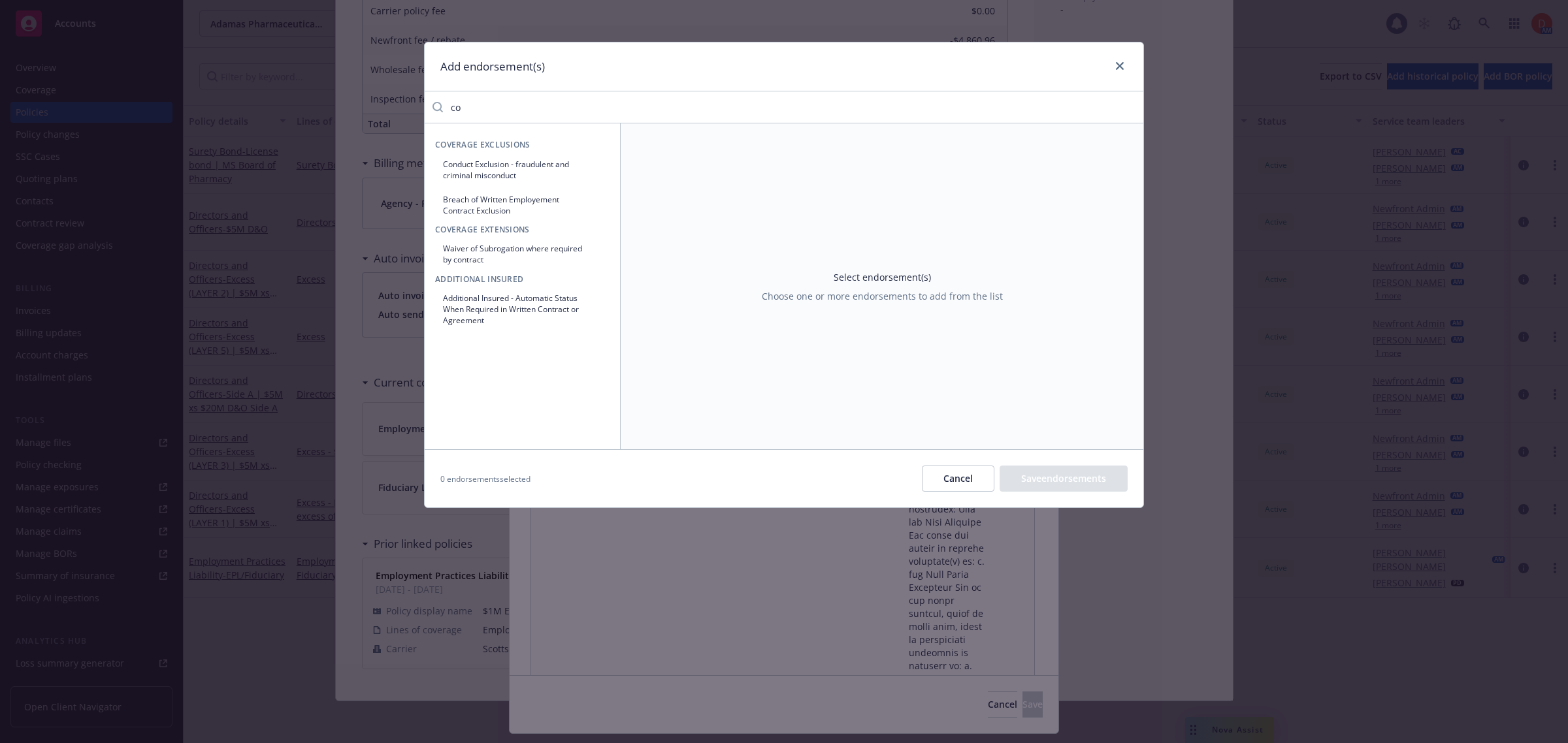
type input "c"
type input "prio"
click at [507, 162] on button "Pending and prior litigation" at bounding box center [523, 164] width 175 height 22
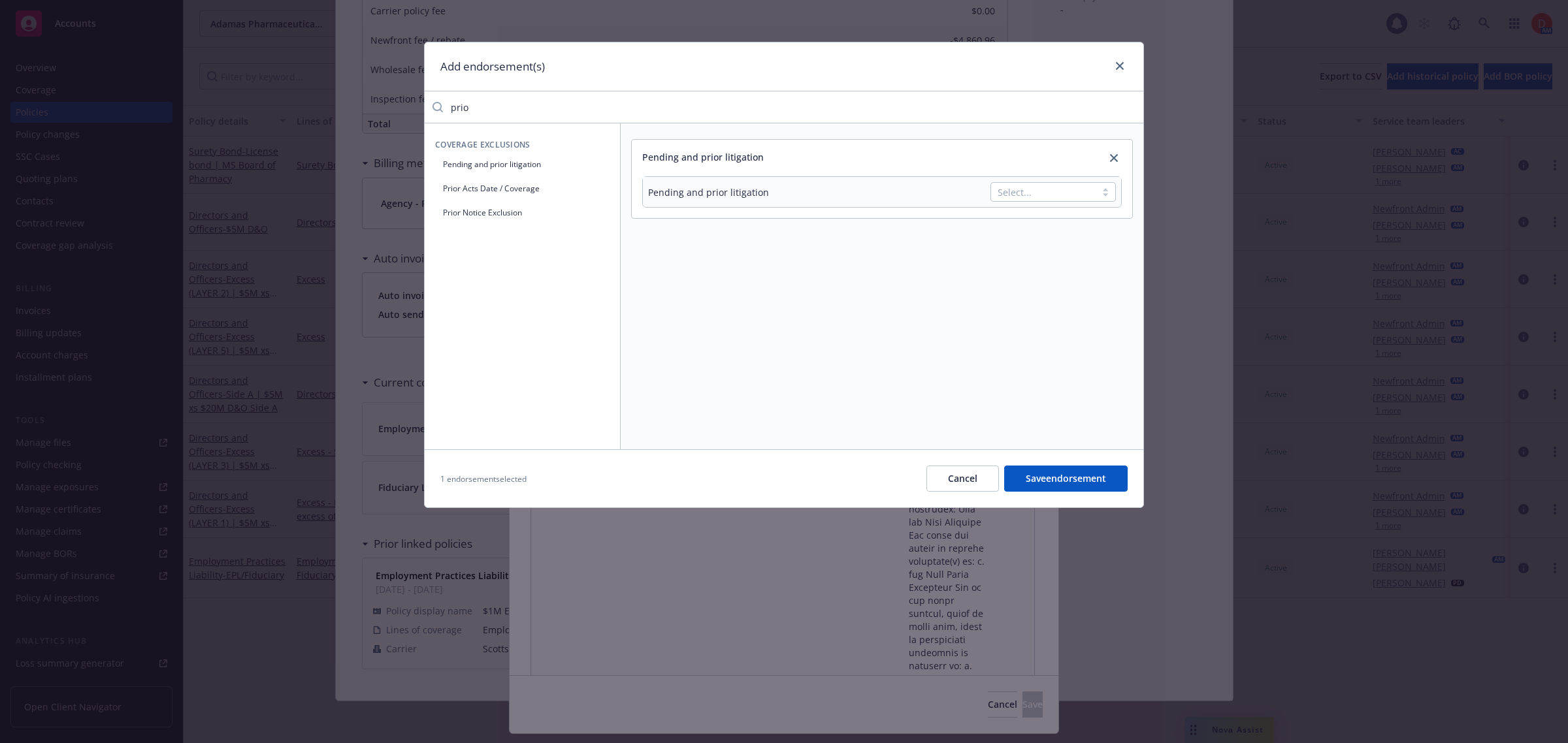
click at [1093, 190] on div "Select..." at bounding box center [1053, 192] width 125 height 20
click at [1058, 236] on span "Pending and prior litigation date" at bounding box center [1056, 230] width 104 height 27
click at [956, 213] on div "Other" at bounding box center [1009, 223] width 211 height 24
click at [1050, 196] on icon "Remove [object Object]" at bounding box center [1054, 192] width 9 height 9
click at [966, 289] on div "Pending and prior litigation Pending and prior litigation option Other, deselec…" at bounding box center [882, 286] width 523 height 326
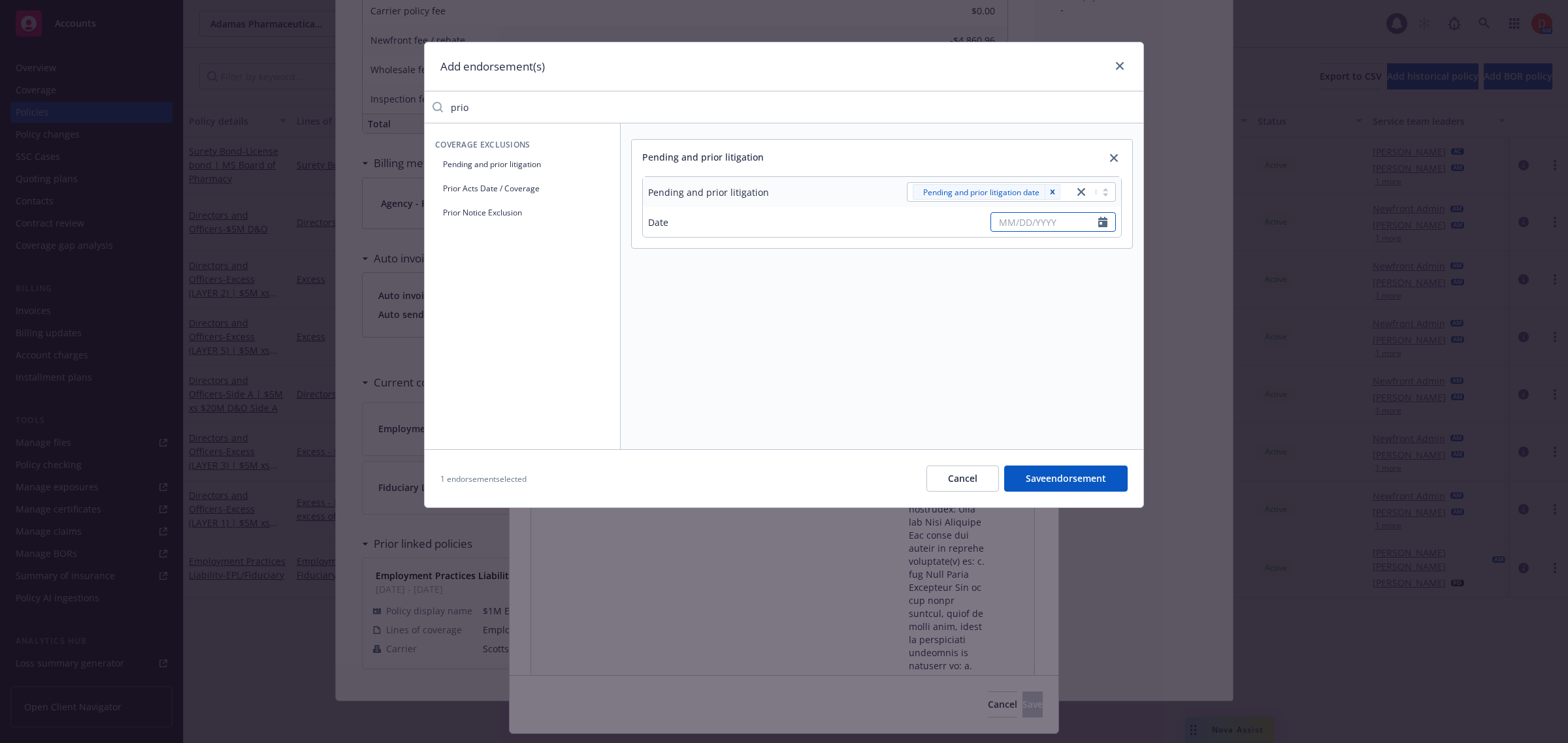
click at [1016, 223] on input "text" at bounding box center [1045, 222] width 107 height 18
click at [945, 255] on select "January February March April May June July August September October November De…" at bounding box center [926, 251] width 66 height 15
select select "7"
click at [893, 244] on select "January February March April May June July August September October November De…" at bounding box center [926, 251] width 66 height 15
click at [988, 256] on input "2025" at bounding box center [981, 251] width 42 height 13
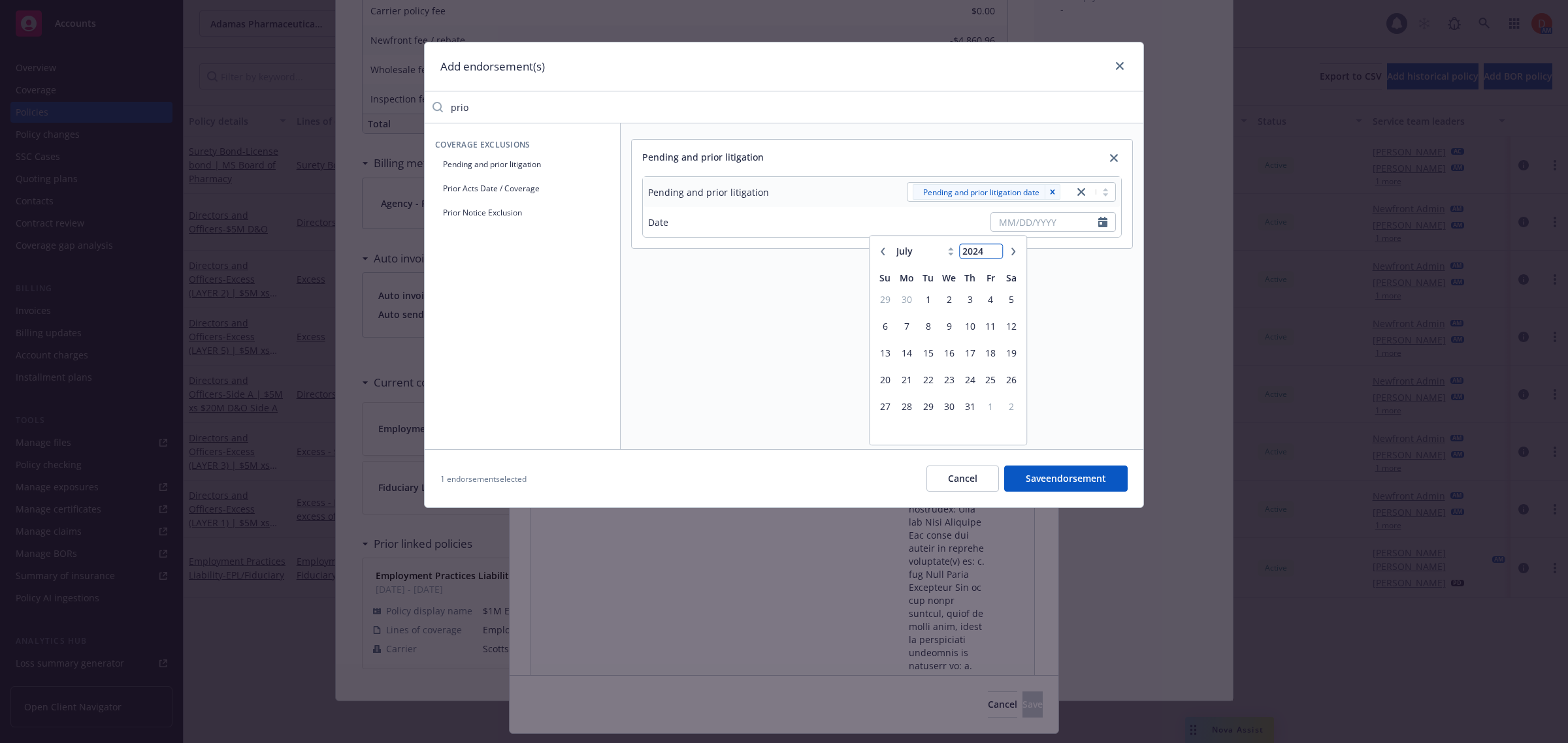
click at [994, 256] on input "2024" at bounding box center [981, 251] width 42 height 13
click at [994, 256] on input "2023" at bounding box center [981, 251] width 42 height 13
click at [994, 256] on input "2022" at bounding box center [981, 251] width 42 height 13
click at [994, 256] on input "2021" at bounding box center [981, 251] width 42 height 13
click at [994, 256] on input "2020" at bounding box center [981, 251] width 42 height 13
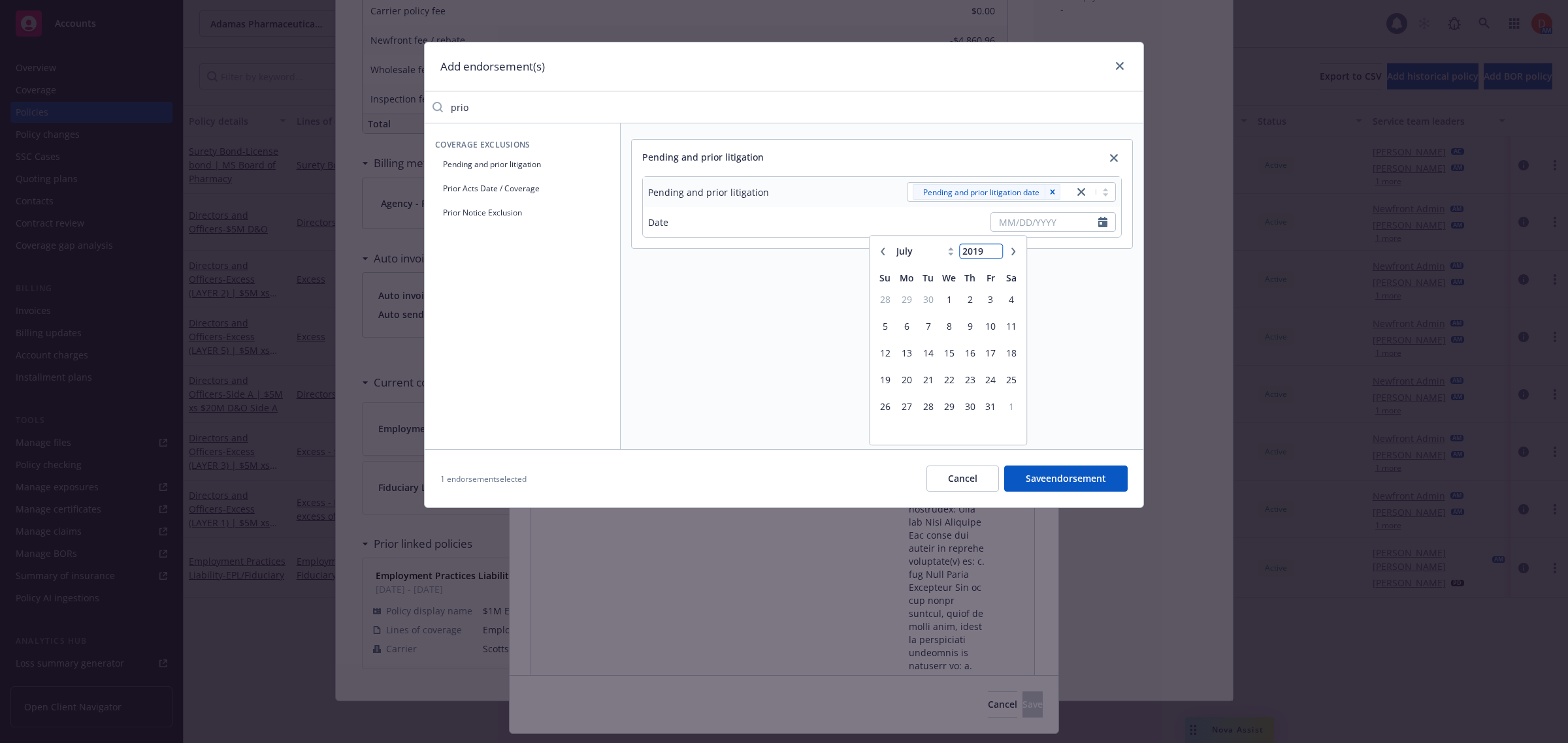
click at [994, 256] on input "2019" at bounding box center [981, 251] width 42 height 13
click at [994, 256] on input "2018" at bounding box center [981, 251] width 42 height 13
click at [994, 256] on input "2017" at bounding box center [981, 251] width 42 height 13
click at [994, 256] on input "2016" at bounding box center [981, 251] width 42 height 13
click at [994, 256] on input "2015" at bounding box center [981, 251] width 42 height 13
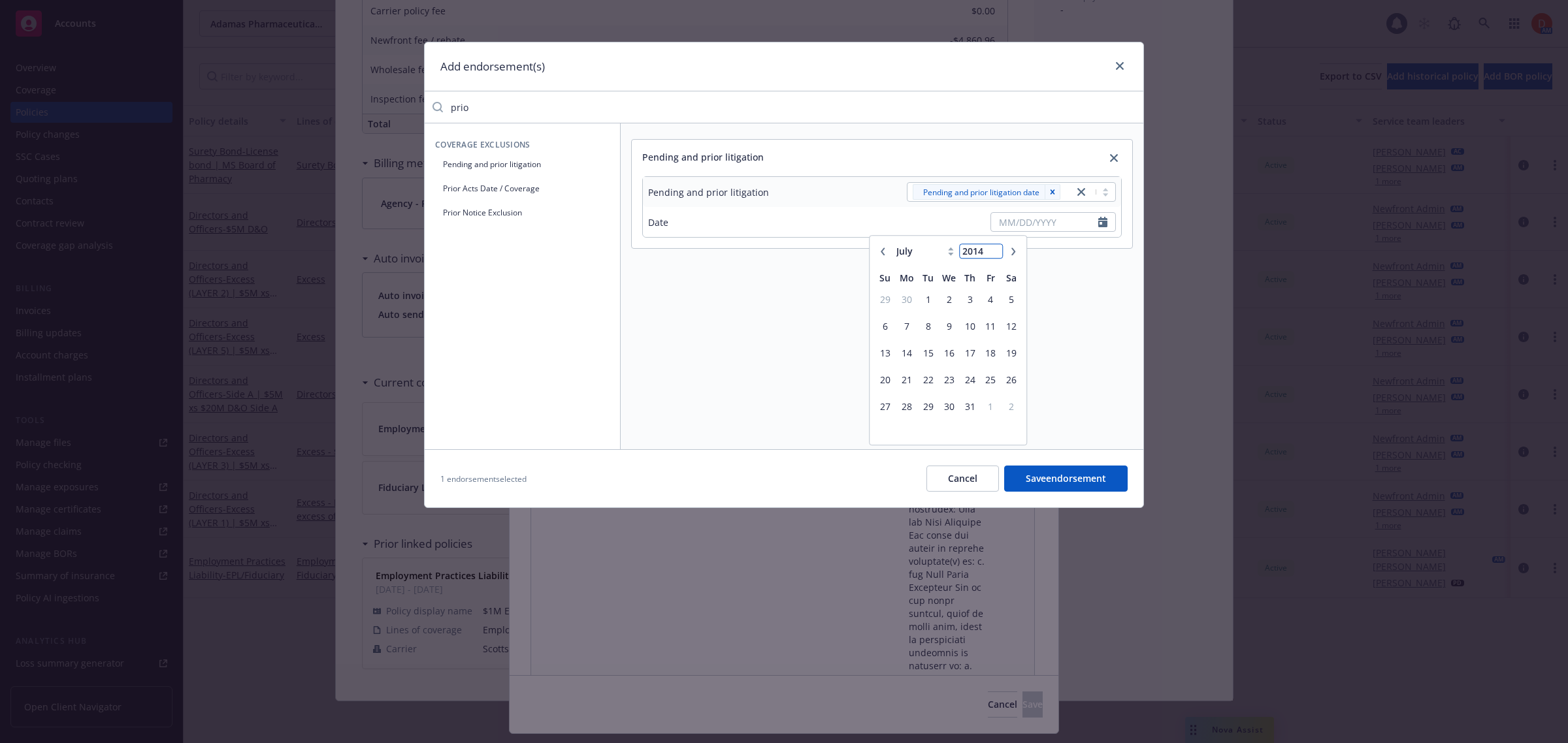
click at [994, 256] on input "2014" at bounding box center [981, 251] width 42 height 13
click at [994, 256] on input "2013" at bounding box center [981, 251] width 42 height 13
click at [994, 256] on input "2012" at bounding box center [981, 251] width 42 height 13
click at [994, 256] on input "2011" at bounding box center [981, 251] width 42 height 13
click at [994, 256] on input "2010" at bounding box center [981, 251] width 42 height 13
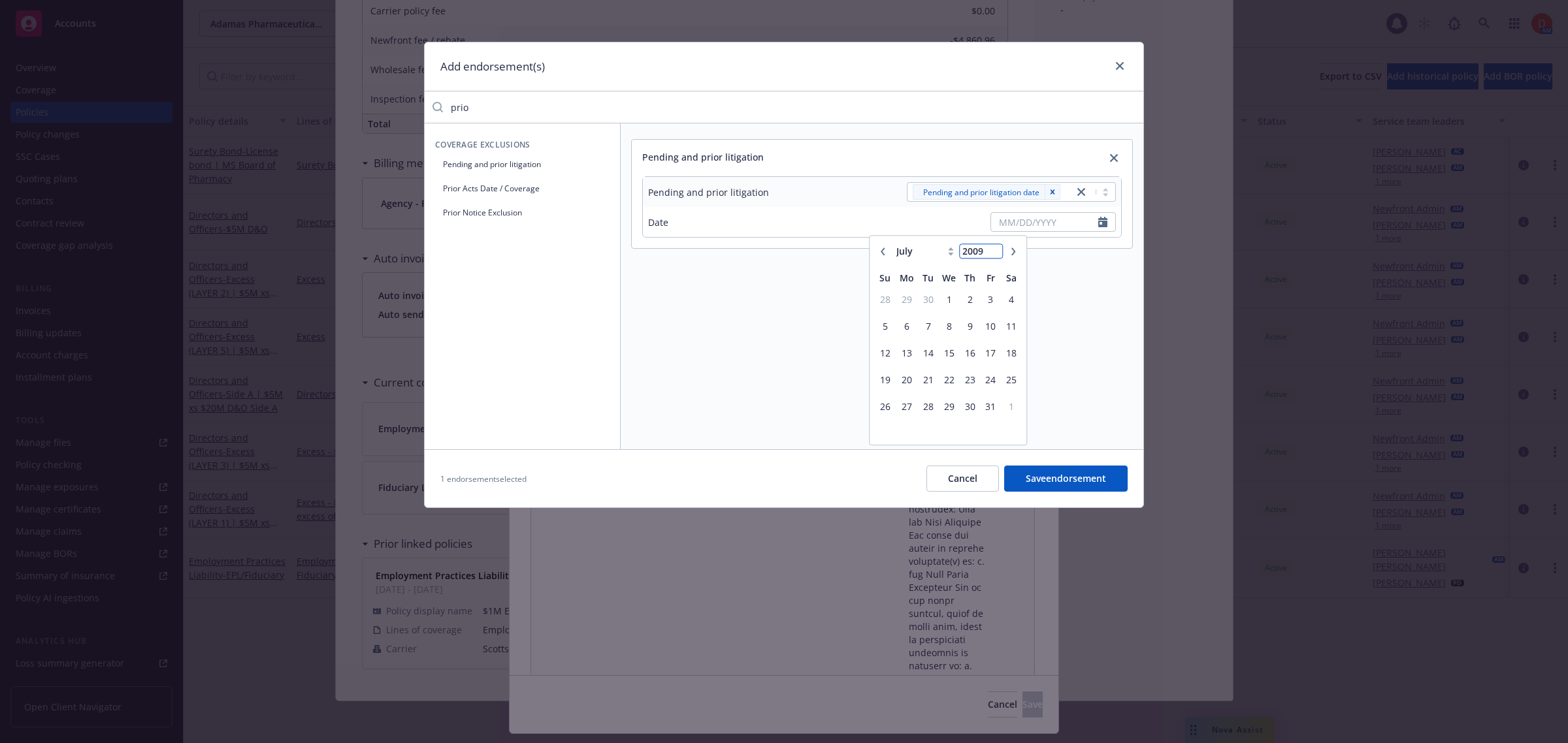
click at [994, 256] on input "2009" at bounding box center [981, 251] width 42 height 13
click at [994, 256] on input "2008" at bounding box center [981, 251] width 42 height 13
click at [994, 256] on input "2007" at bounding box center [981, 251] width 42 height 13
type input "2006"
click at [994, 256] on input "2006" at bounding box center [981, 251] width 42 height 13
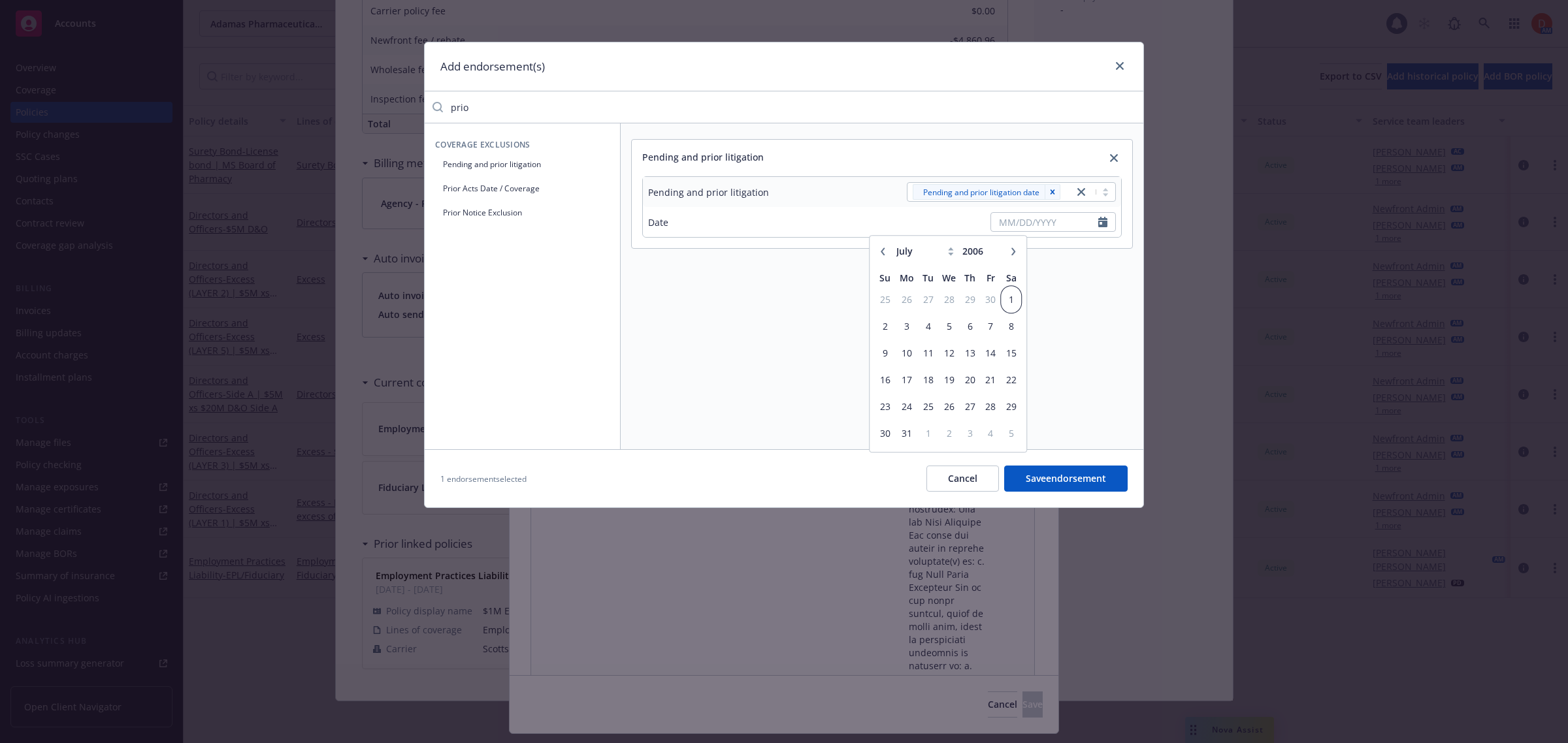
click at [1016, 308] on span "1" at bounding box center [1011, 299] width 18 height 16
type input "[DATE]"
click at [1063, 482] on button "Save endorsement" at bounding box center [1065, 478] width 123 height 26
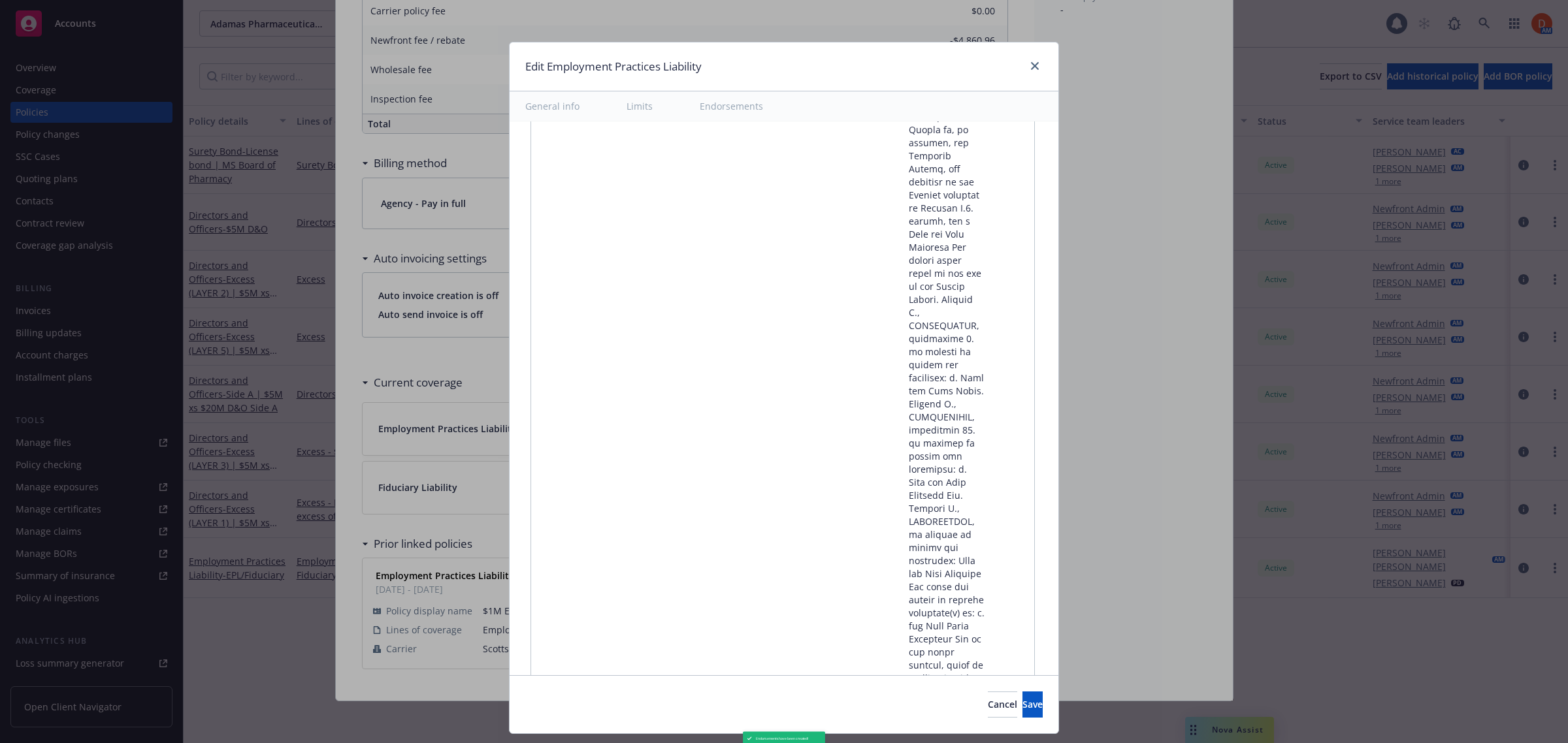
scroll to position [48087, 0]
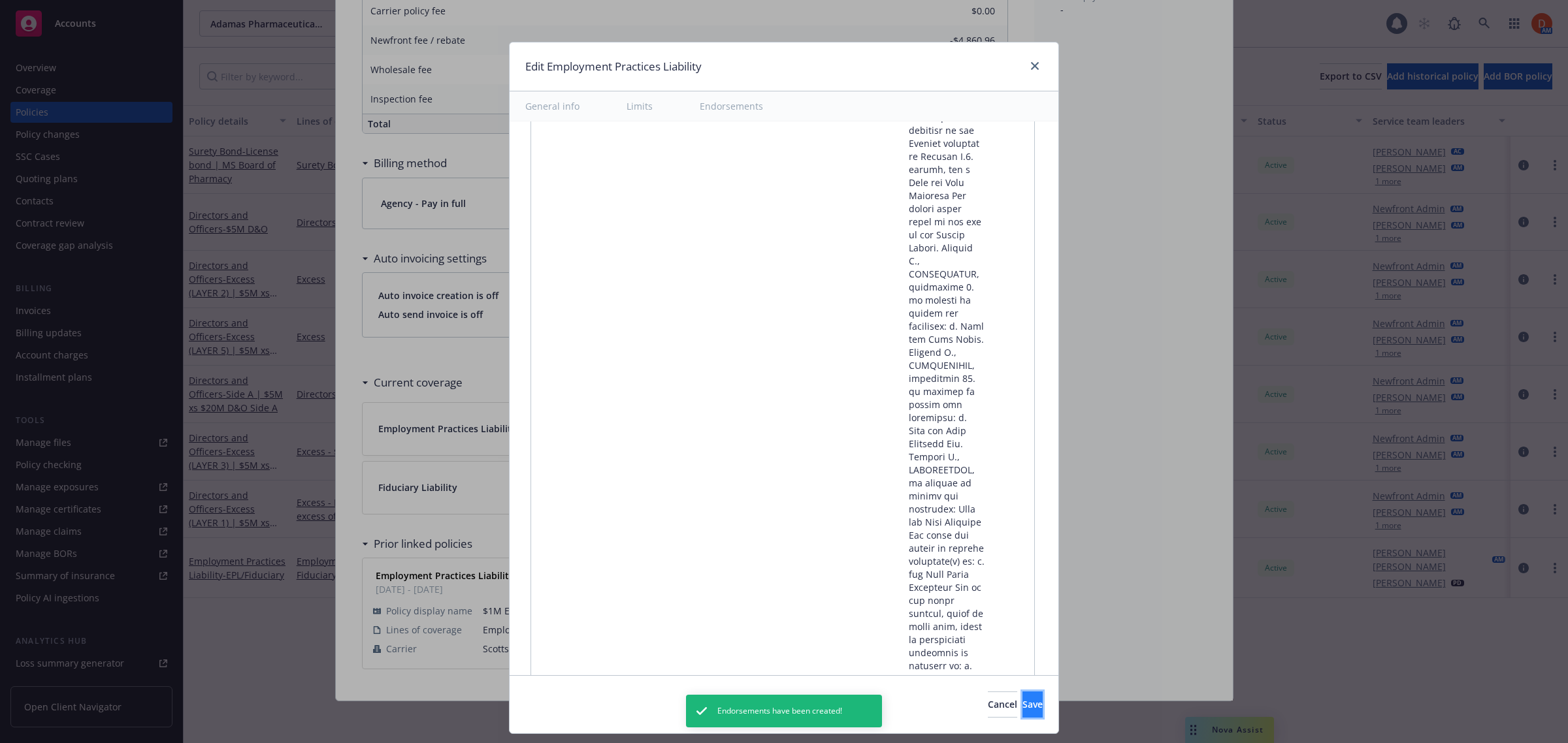
click at [1022, 716] on button "Save" at bounding box center [1032, 704] width 20 height 26
type textarea "x"
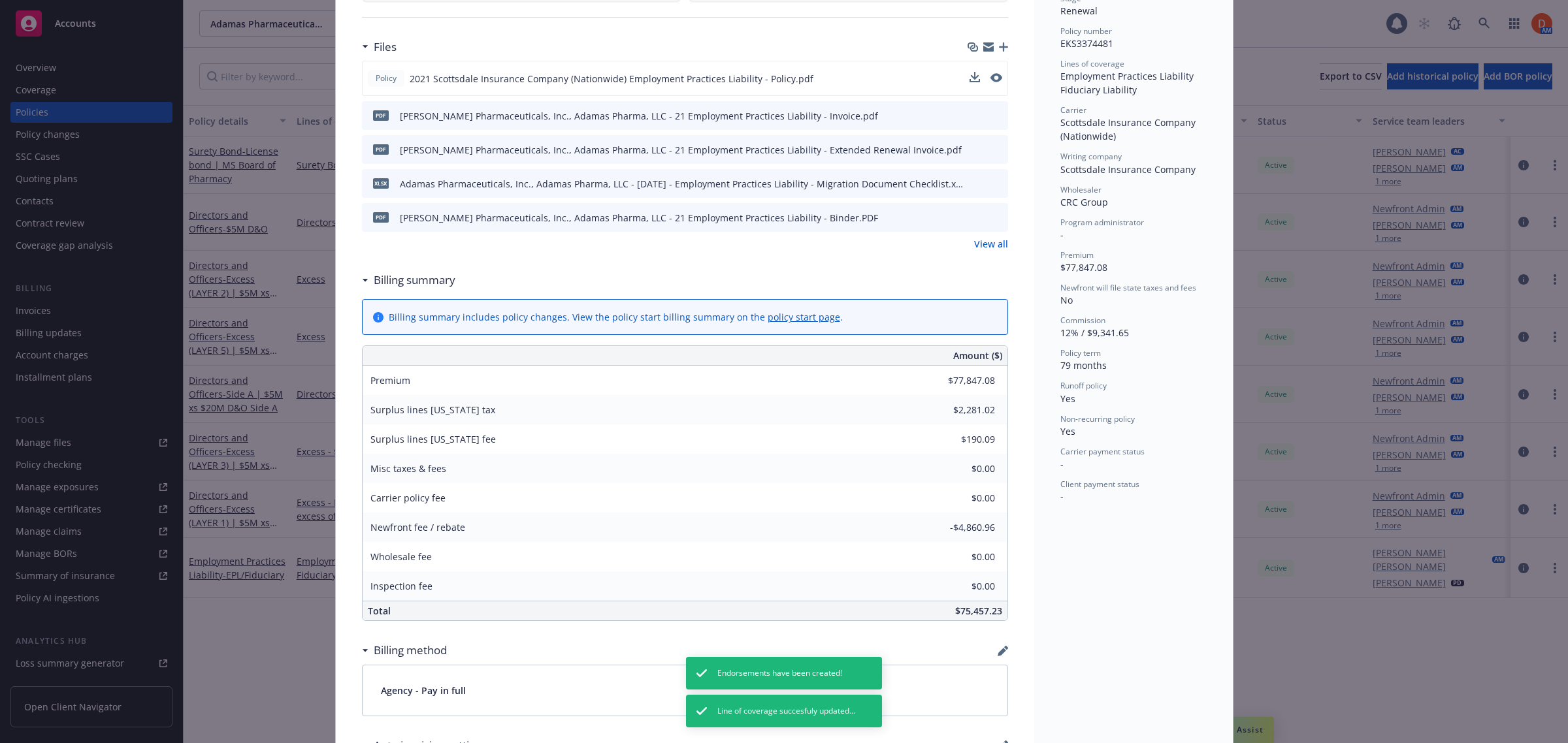
scroll to position [0, 0]
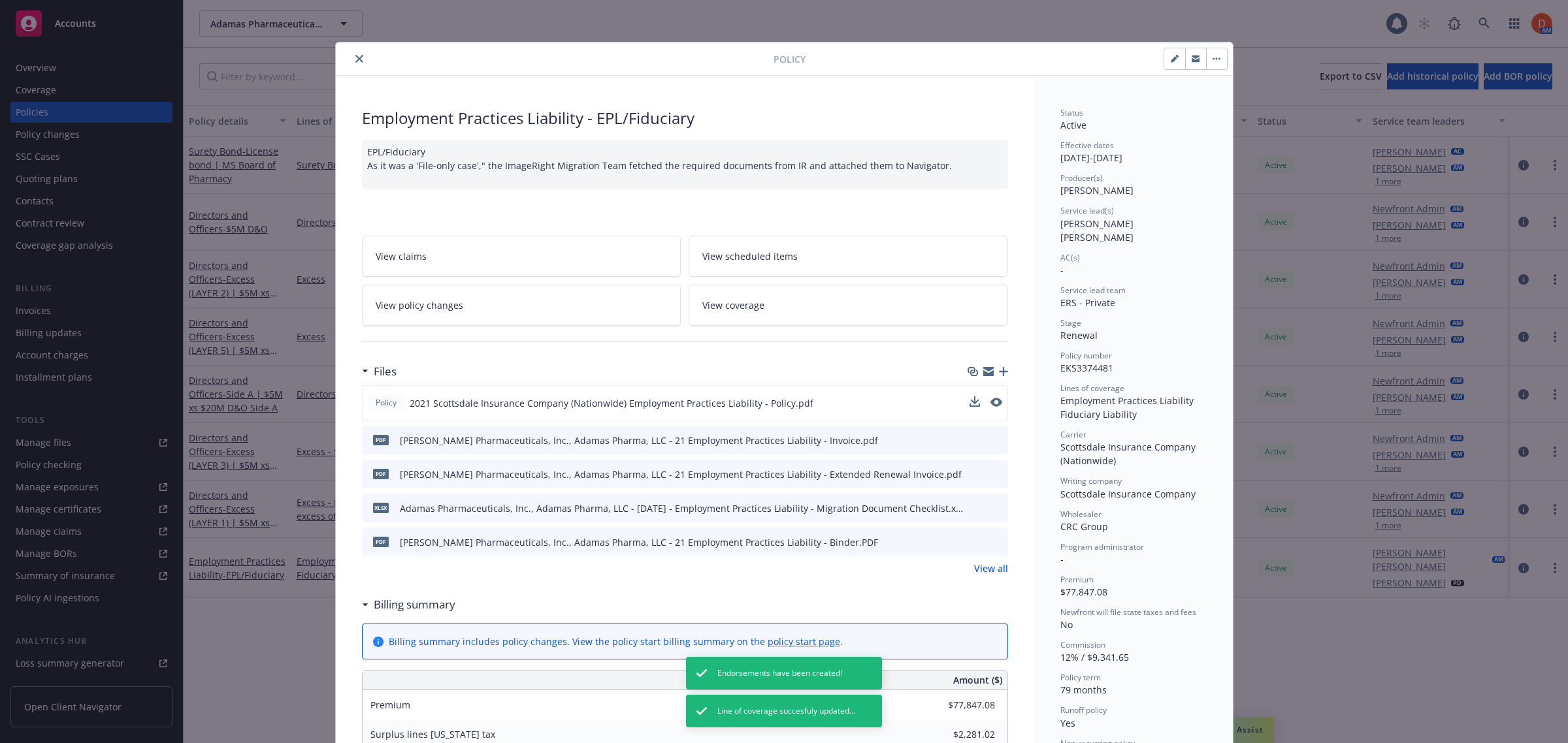
click at [356, 58] on icon "close" at bounding box center [359, 58] width 8 height 8
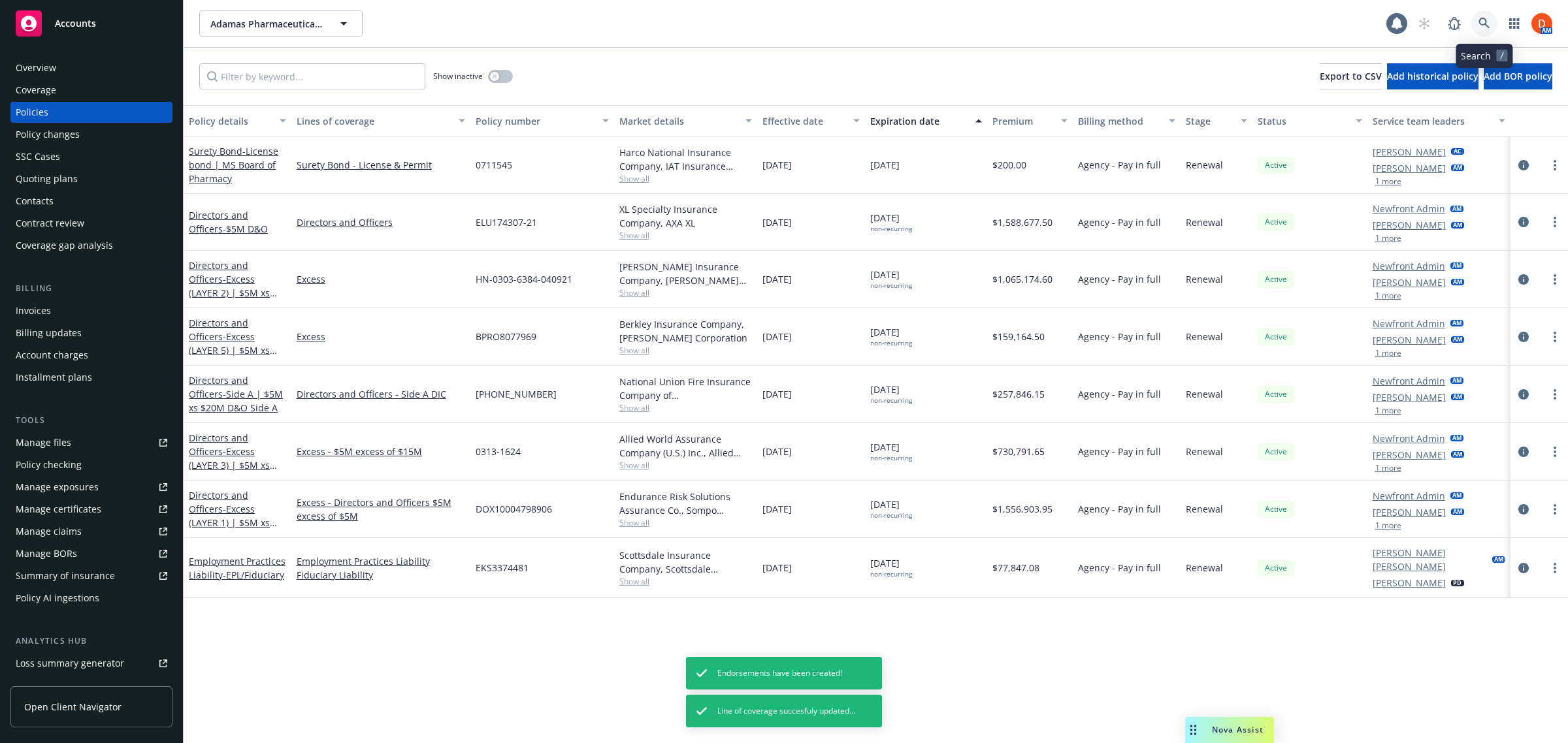
click at [1484, 18] on icon at bounding box center [1484, 23] width 11 height 11
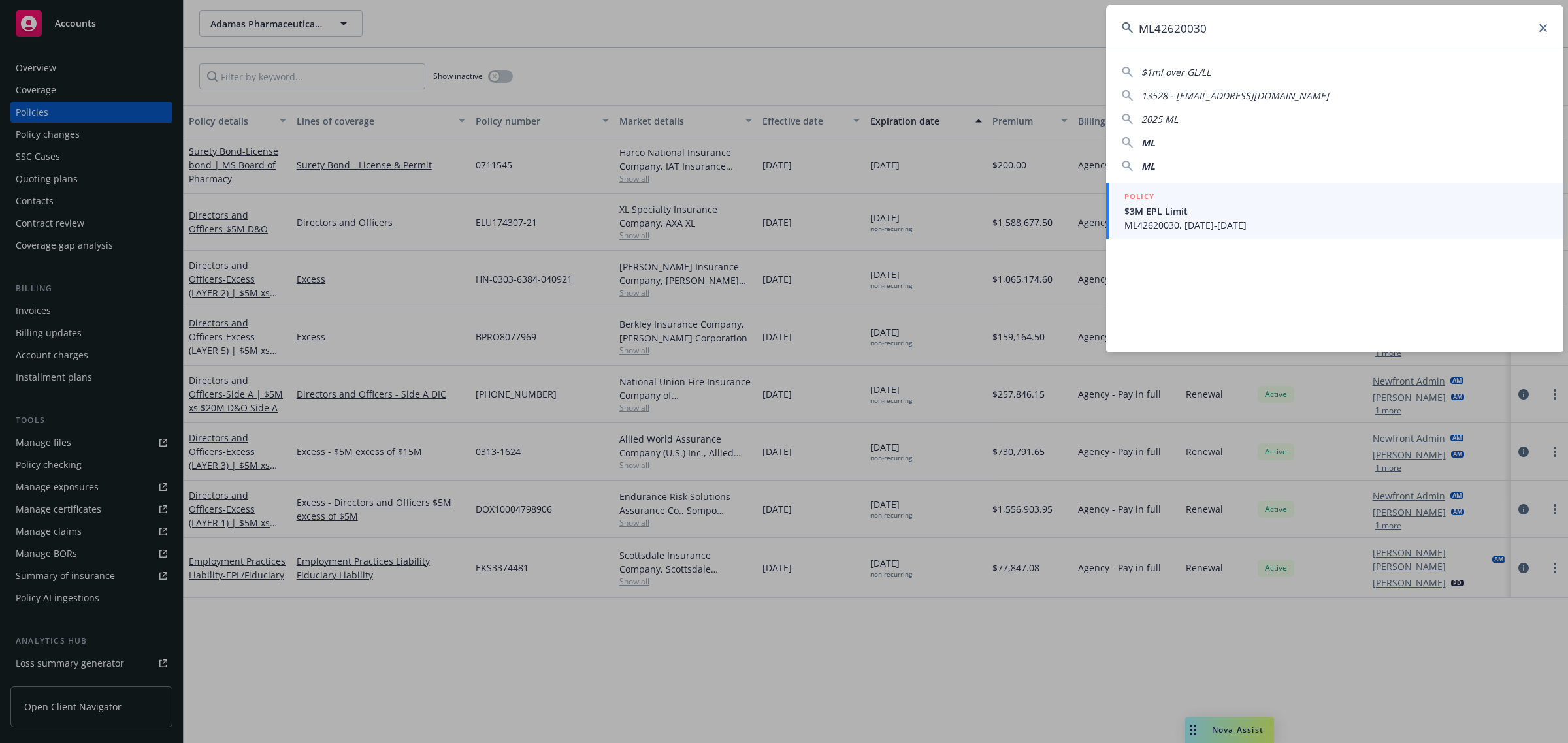
type input "ML42620030"
click at [1183, 211] on span "$3M EPL Limit" at bounding box center [1336, 211] width 423 height 13
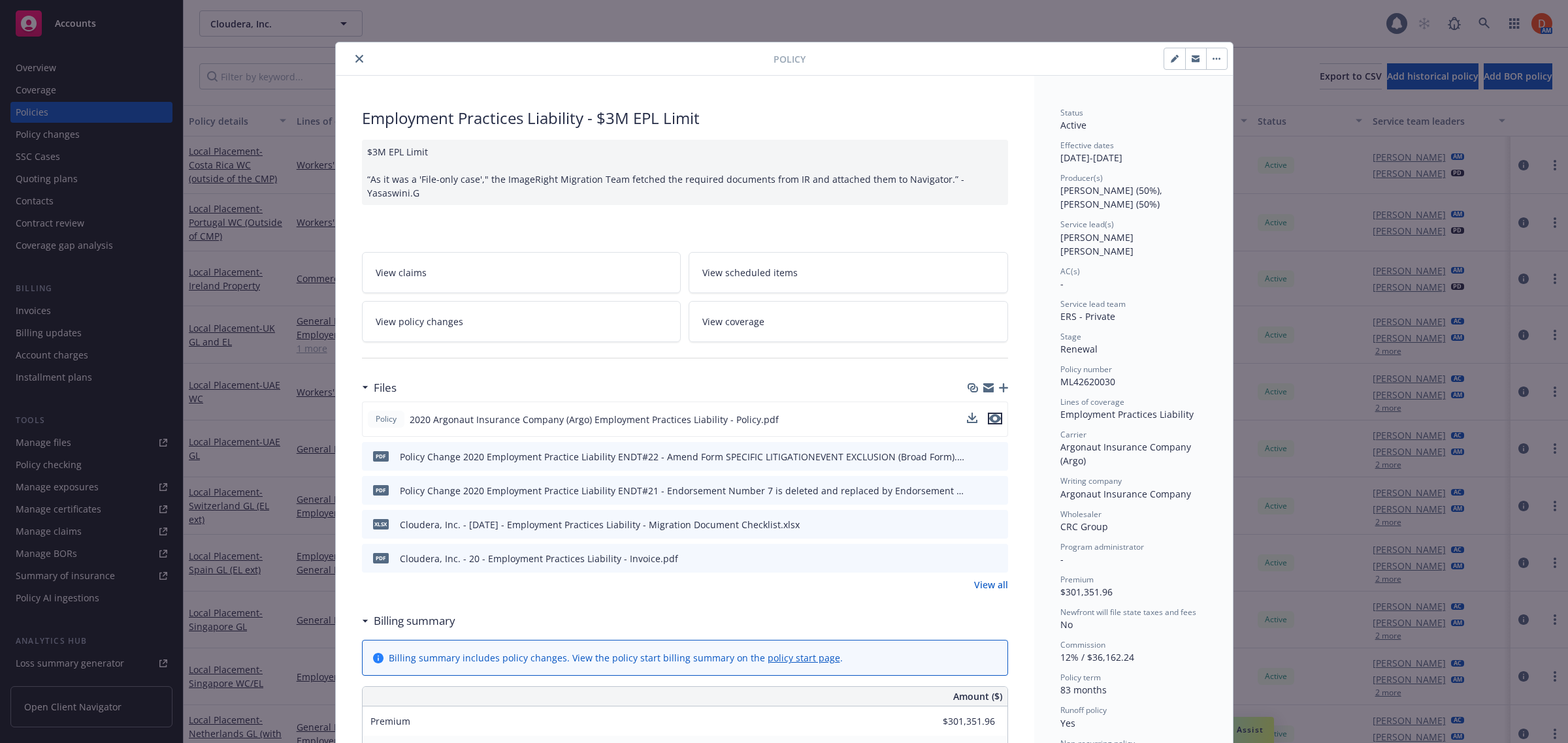
click at [989, 414] on icon "preview file" at bounding box center [995, 418] width 12 height 9
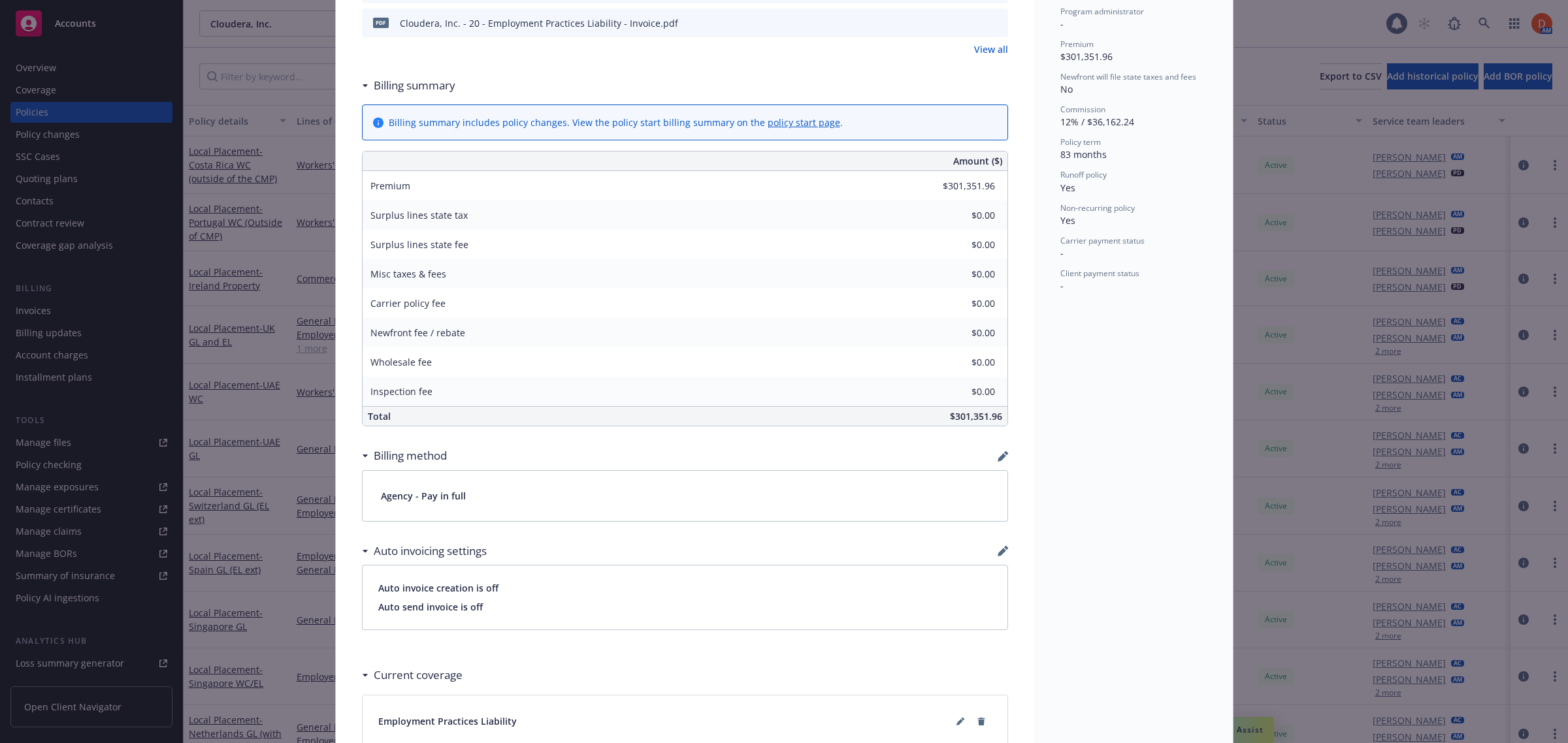
scroll to position [758, 0]
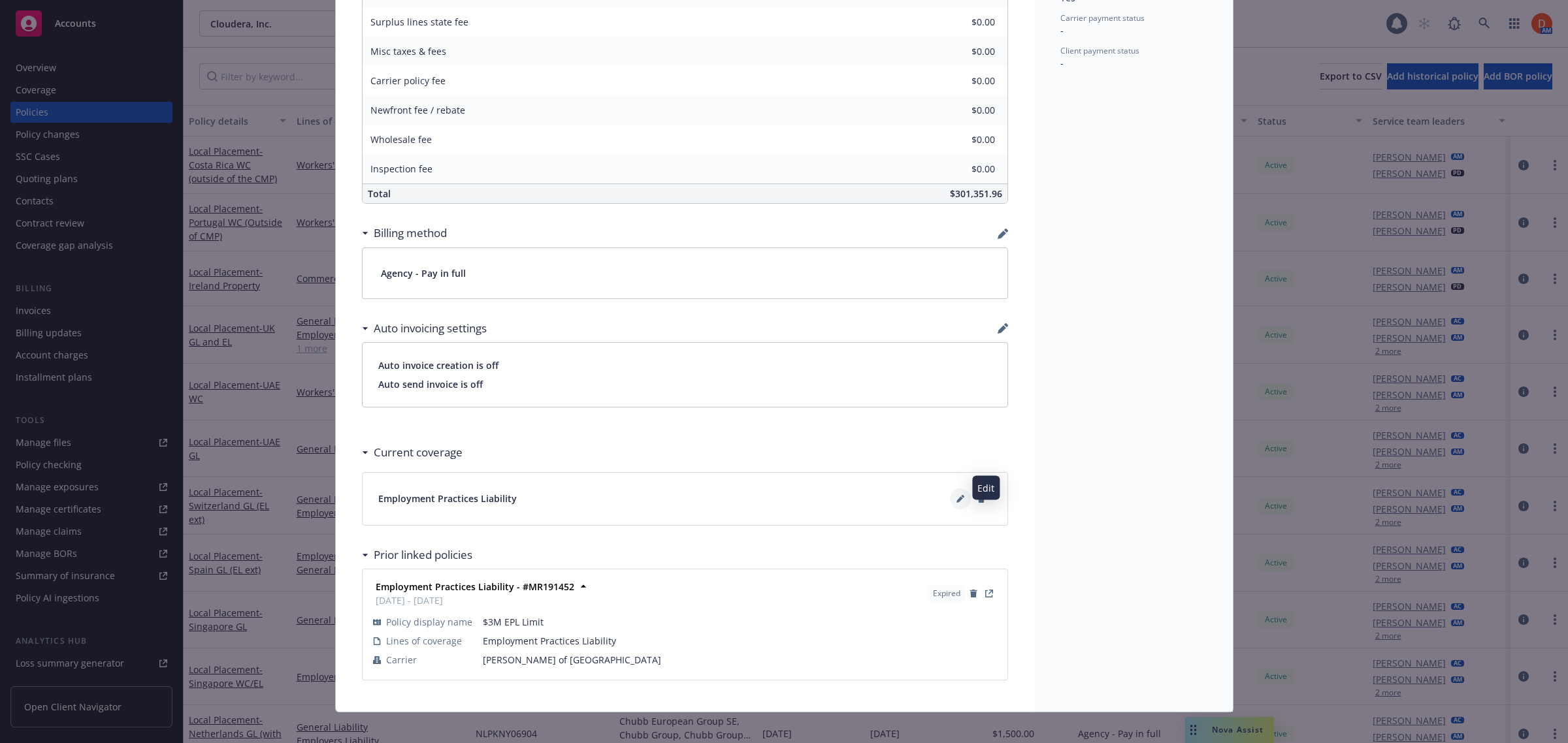
click at [950, 489] on button at bounding box center [960, 499] width 21 height 21
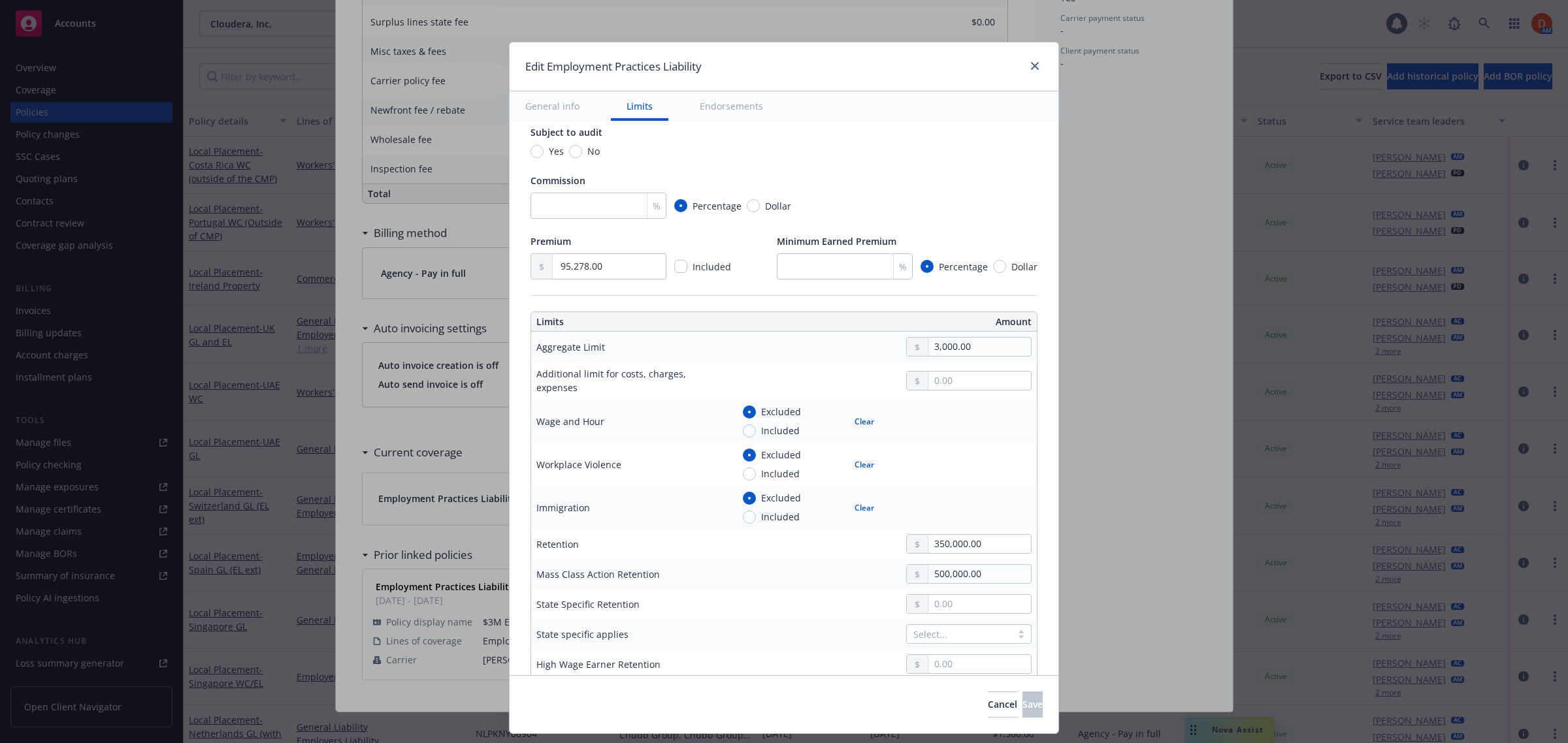
scroll to position [245, 0]
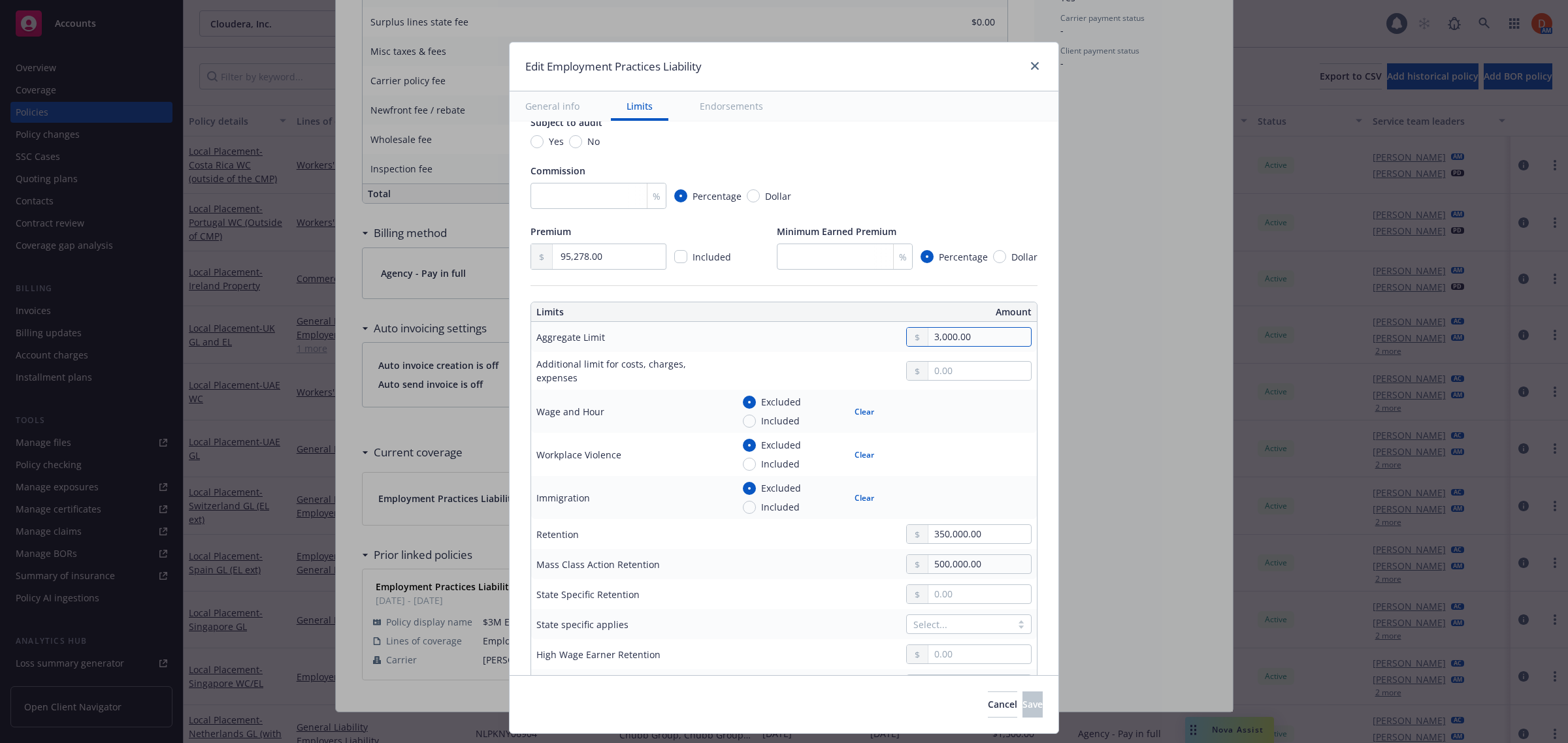
click at [942, 338] on input "3,000.00" at bounding box center [980, 337] width 103 height 18
type textarea "x"
type input "30,000.00"
type textarea "x"
type input "300,000.00"
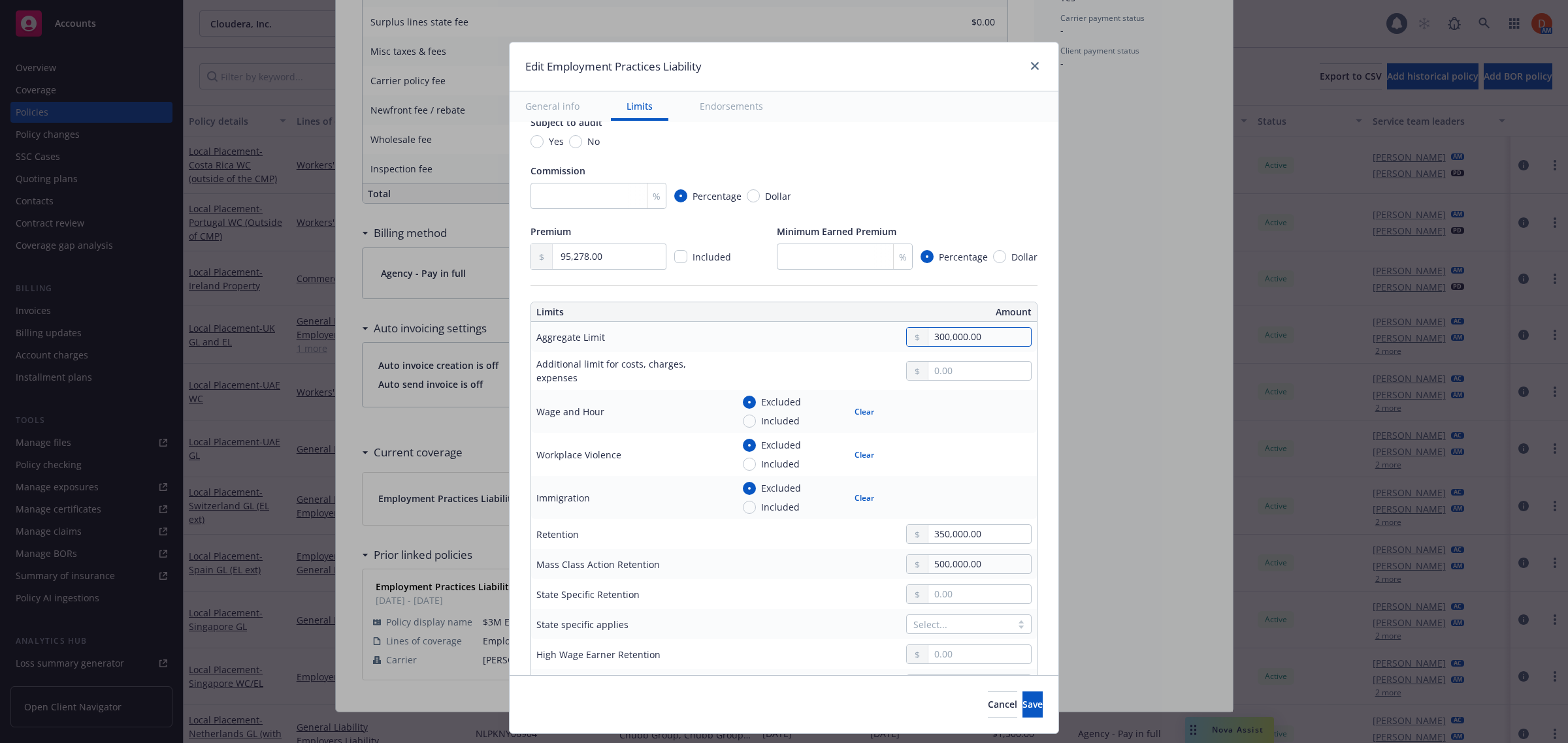
type textarea "x"
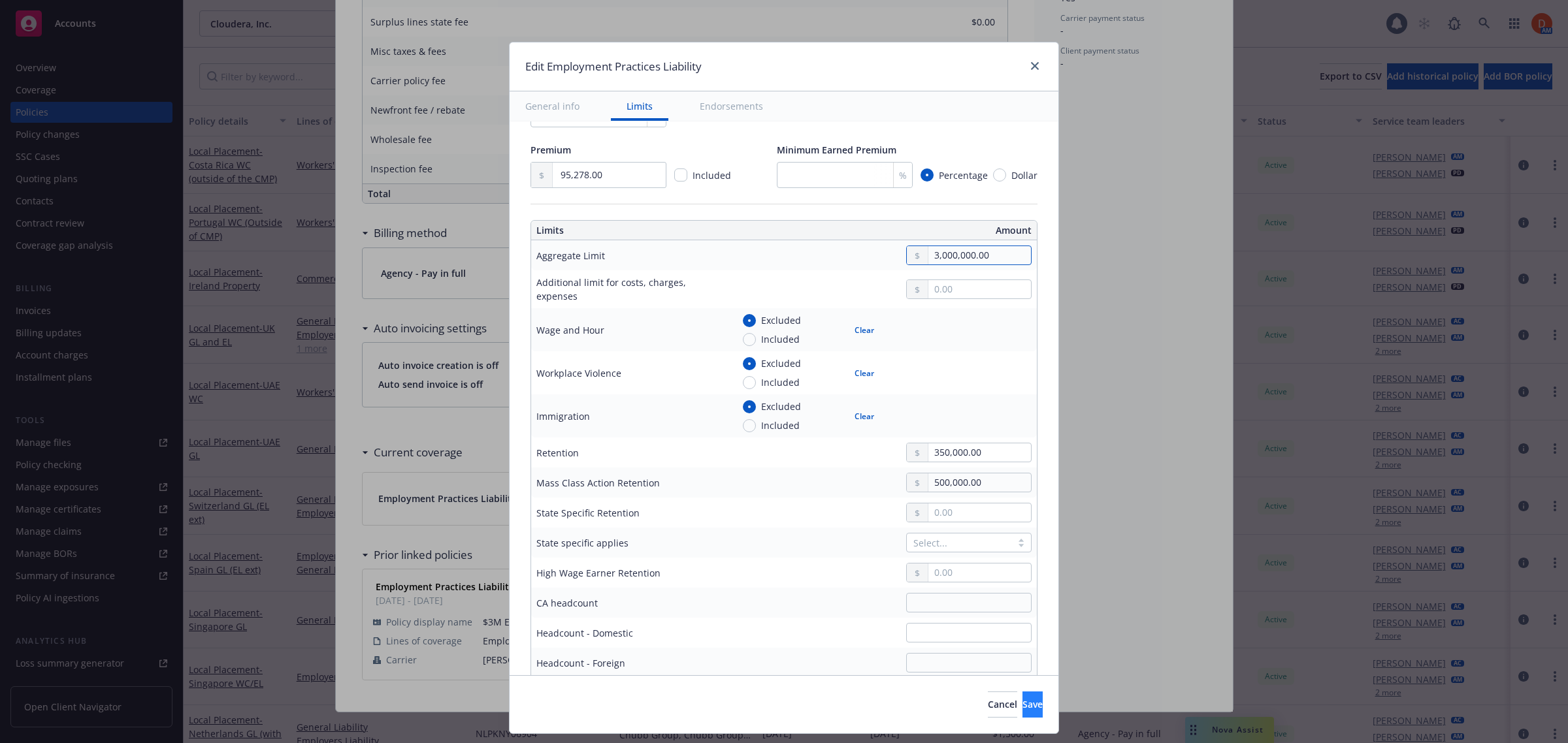
type input "3,000,000.00"
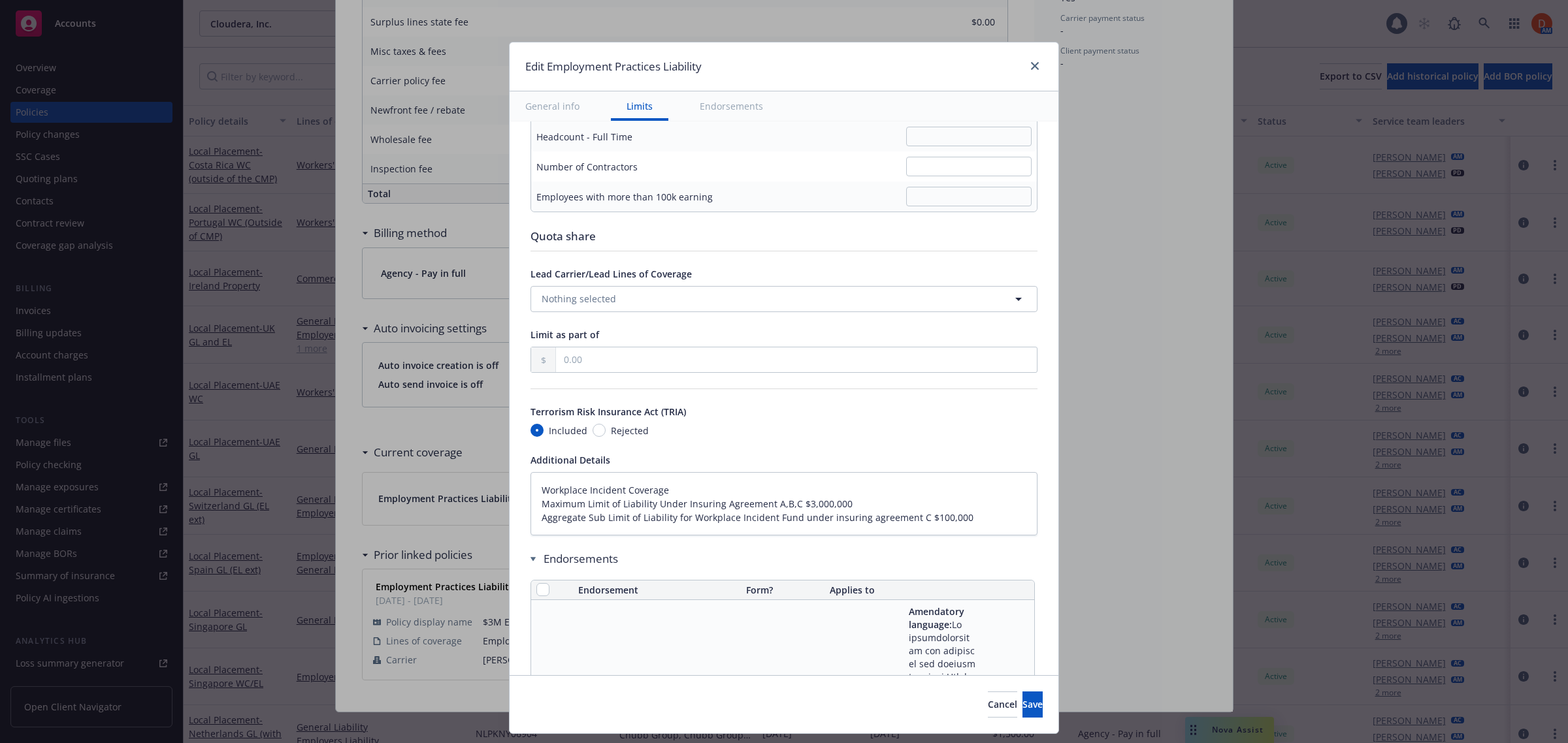
type textarea "x"
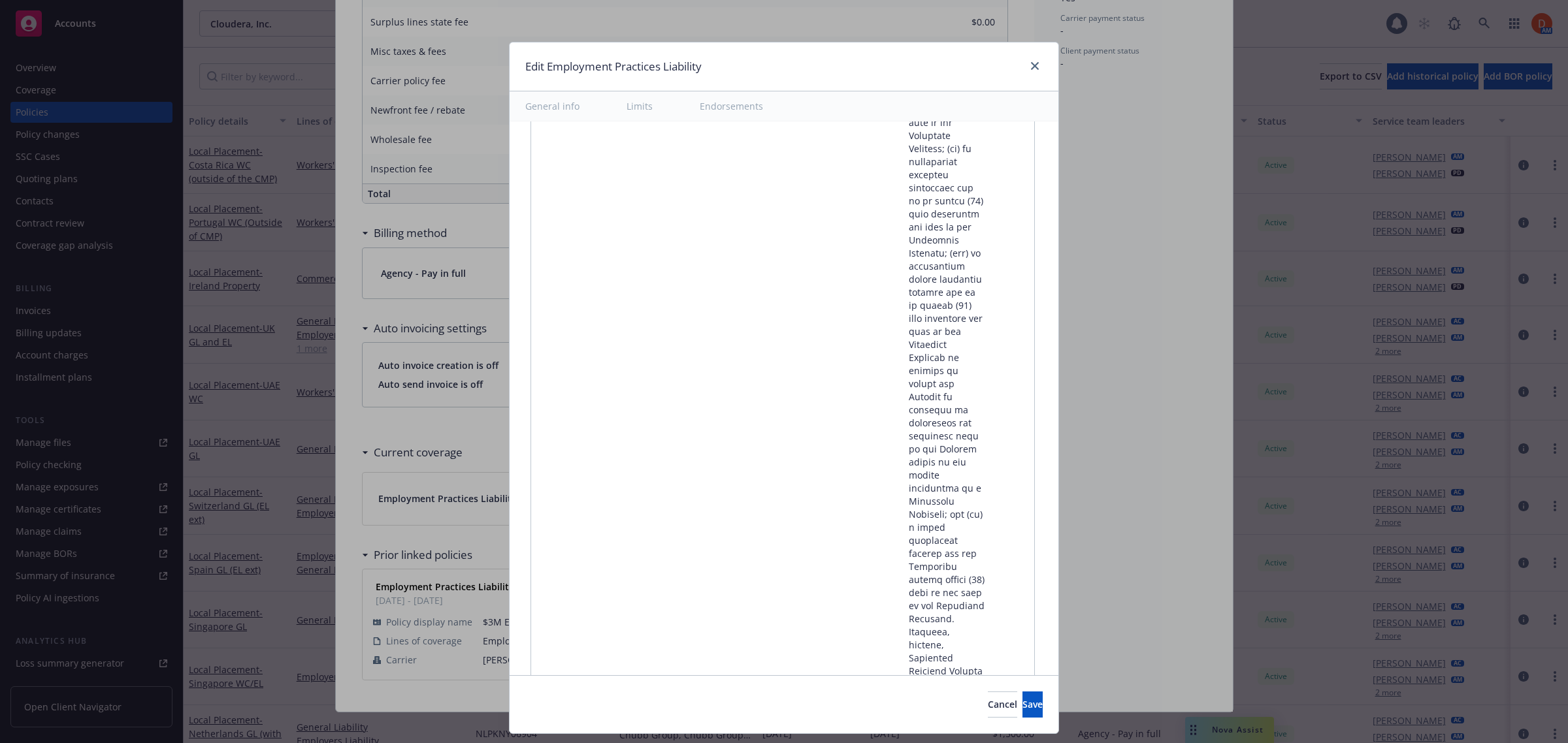
scroll to position [32153, 0]
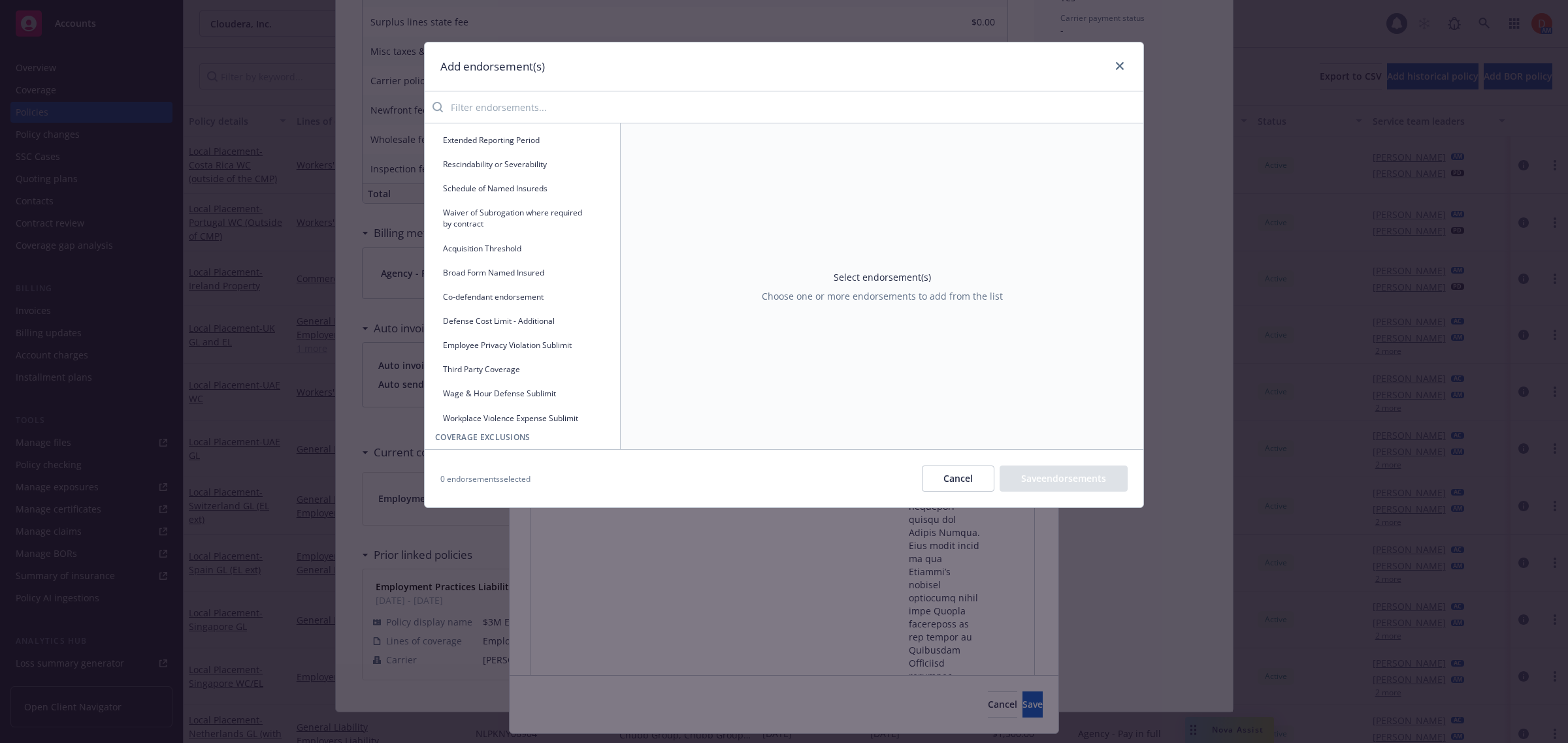
scroll to position [327, 0]
click at [554, 295] on button "Defense Cost Limit - Additional" at bounding box center [523, 299] width 175 height 22
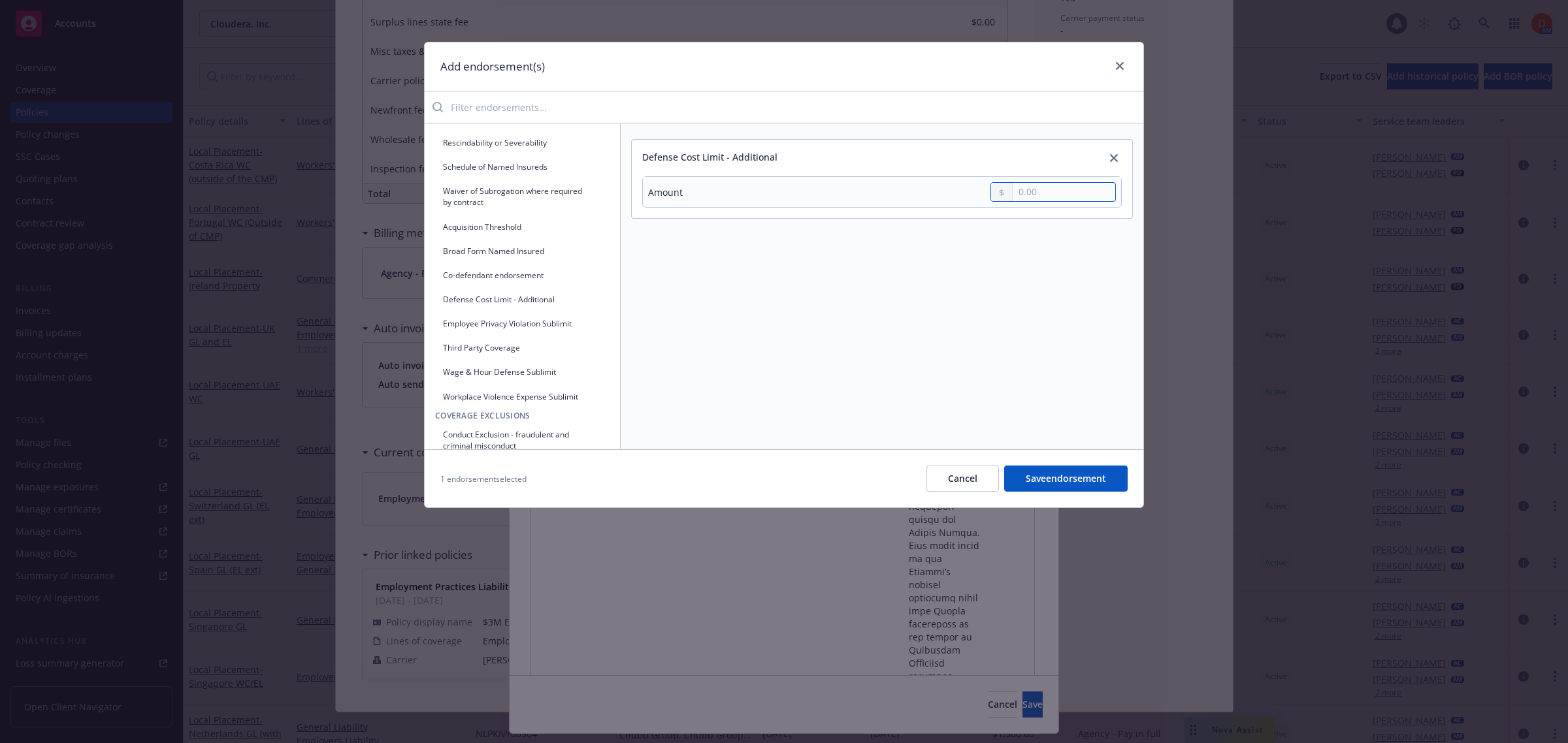
click at [1027, 189] on input "text" at bounding box center [1064, 192] width 103 height 18
type input "25,000.00"
click at [514, 106] on input "search" at bounding box center [793, 107] width 700 height 26
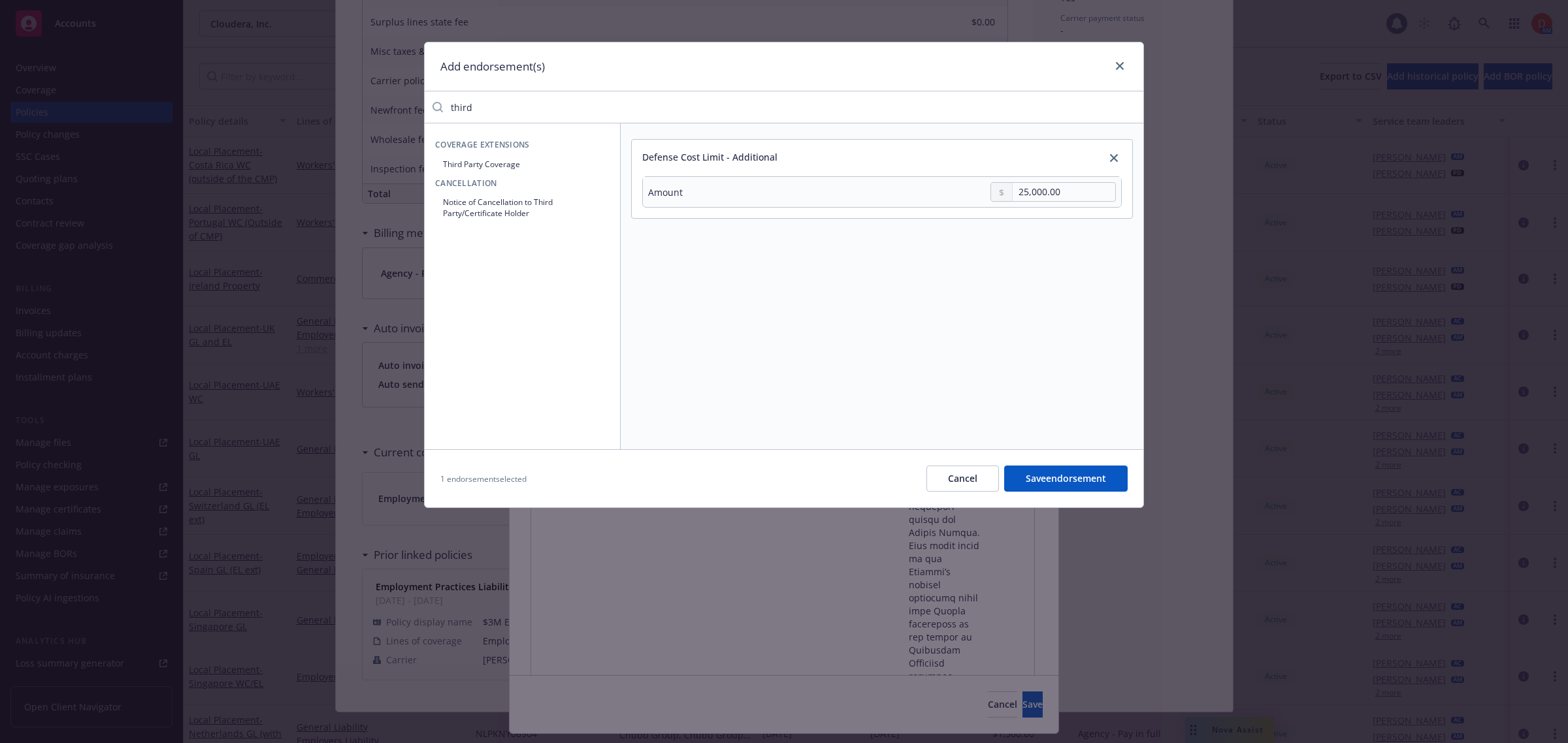
type input "third"
click at [530, 166] on button "Third Party Coverage" at bounding box center [523, 164] width 175 height 22
click at [864, 278] on input "Yes" at bounding box center [861, 277] width 13 height 13
radio input "true"
click at [1081, 475] on button "Save endorsements" at bounding box center [1064, 478] width 128 height 26
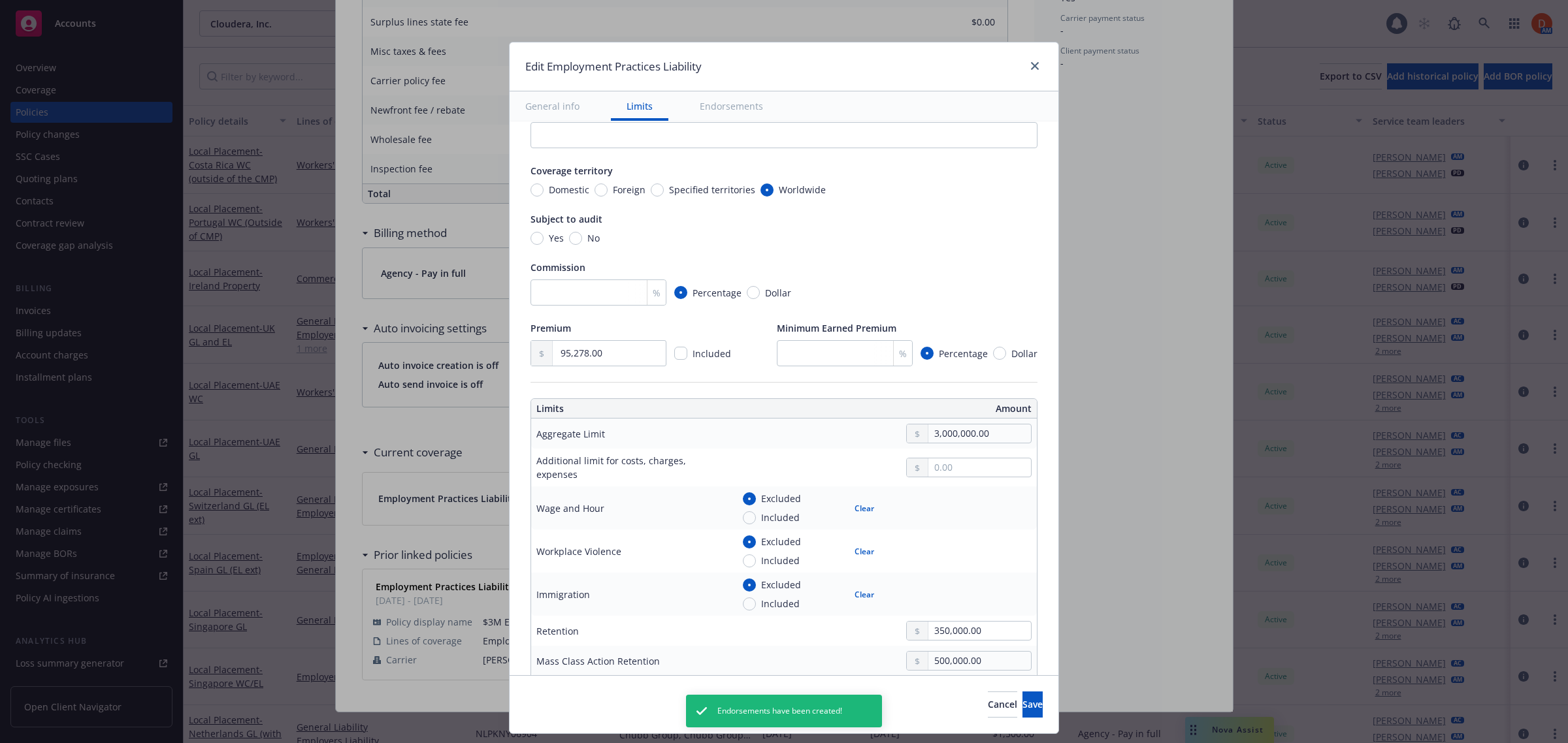
type textarea "x"
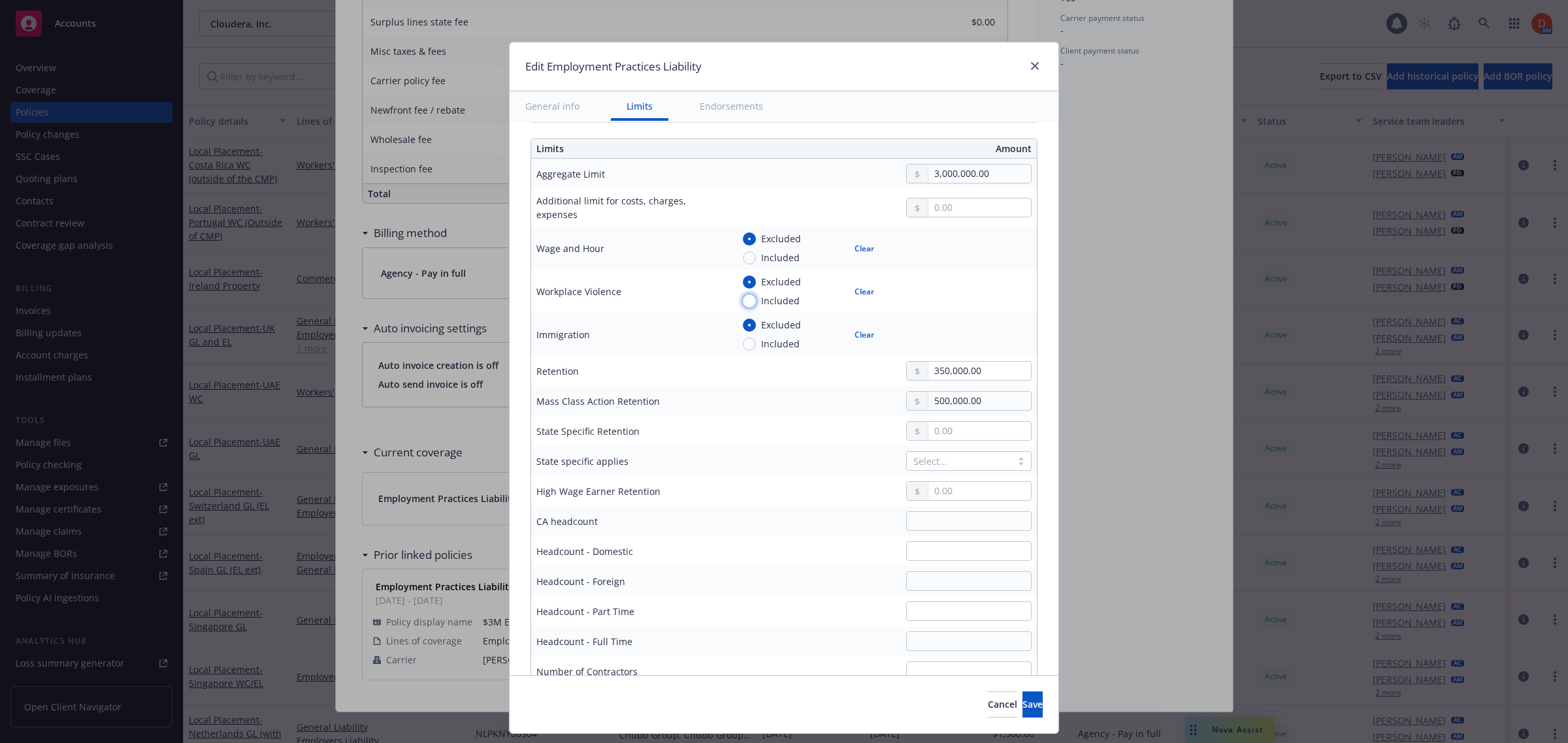
click at [742, 296] on input "Included" at bounding box center [749, 301] width 13 height 13
radio input "true"
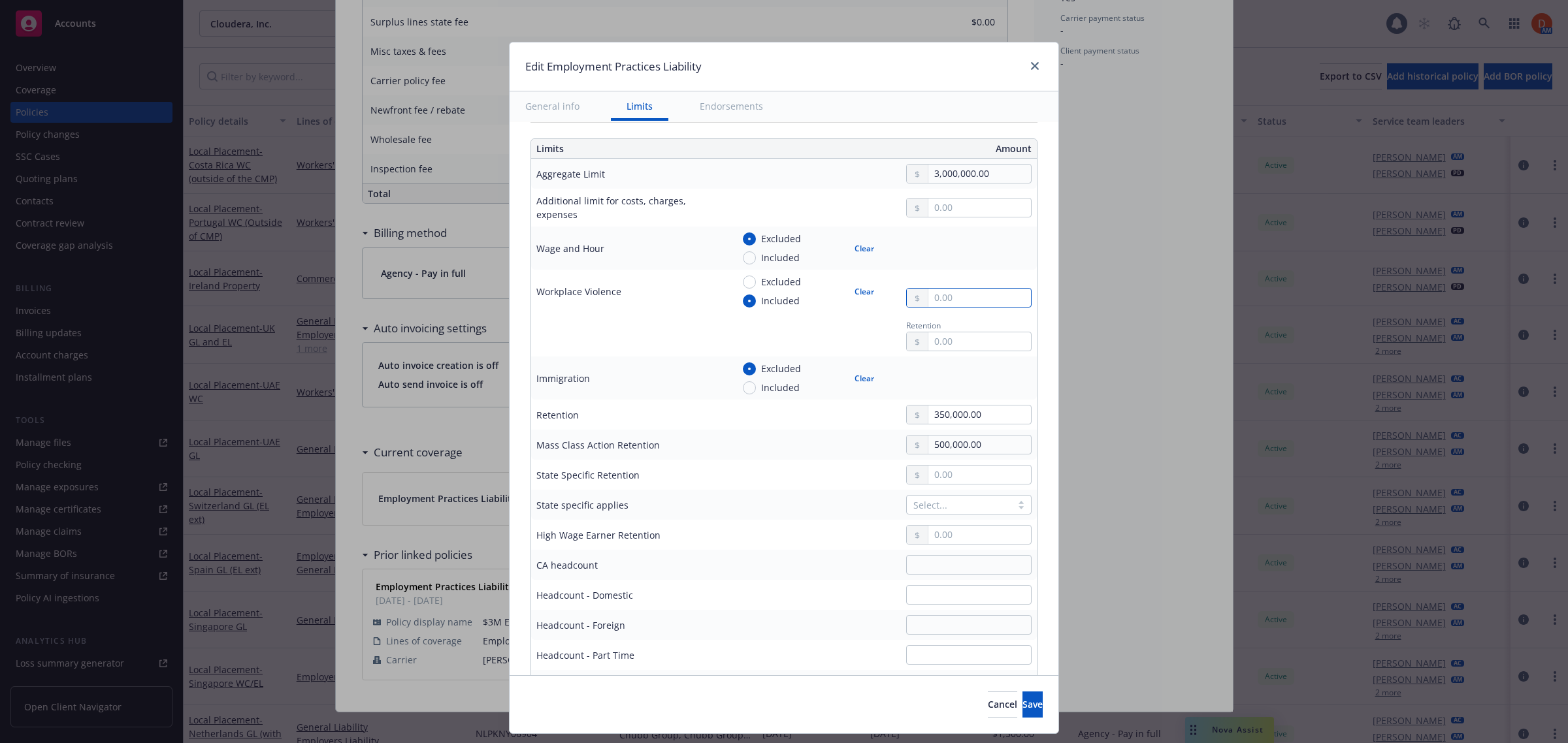
click at [936, 297] on input "text" at bounding box center [980, 298] width 103 height 18
type textarea "x"
type input "10.00"
type textarea "x"
type input "100.00"
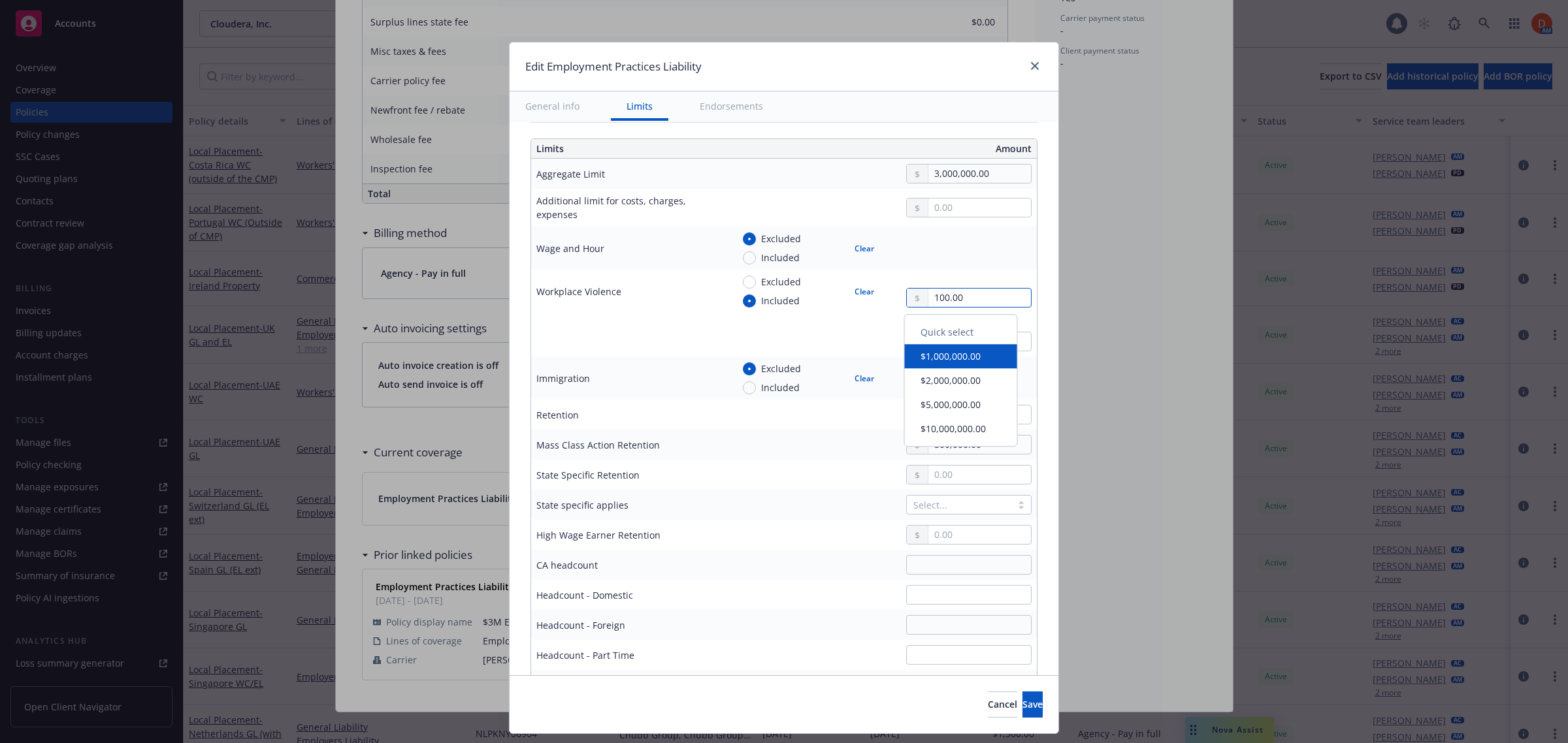
type textarea "x"
type input "1,000.00"
type textarea "x"
type input "10,000.00"
type textarea "x"
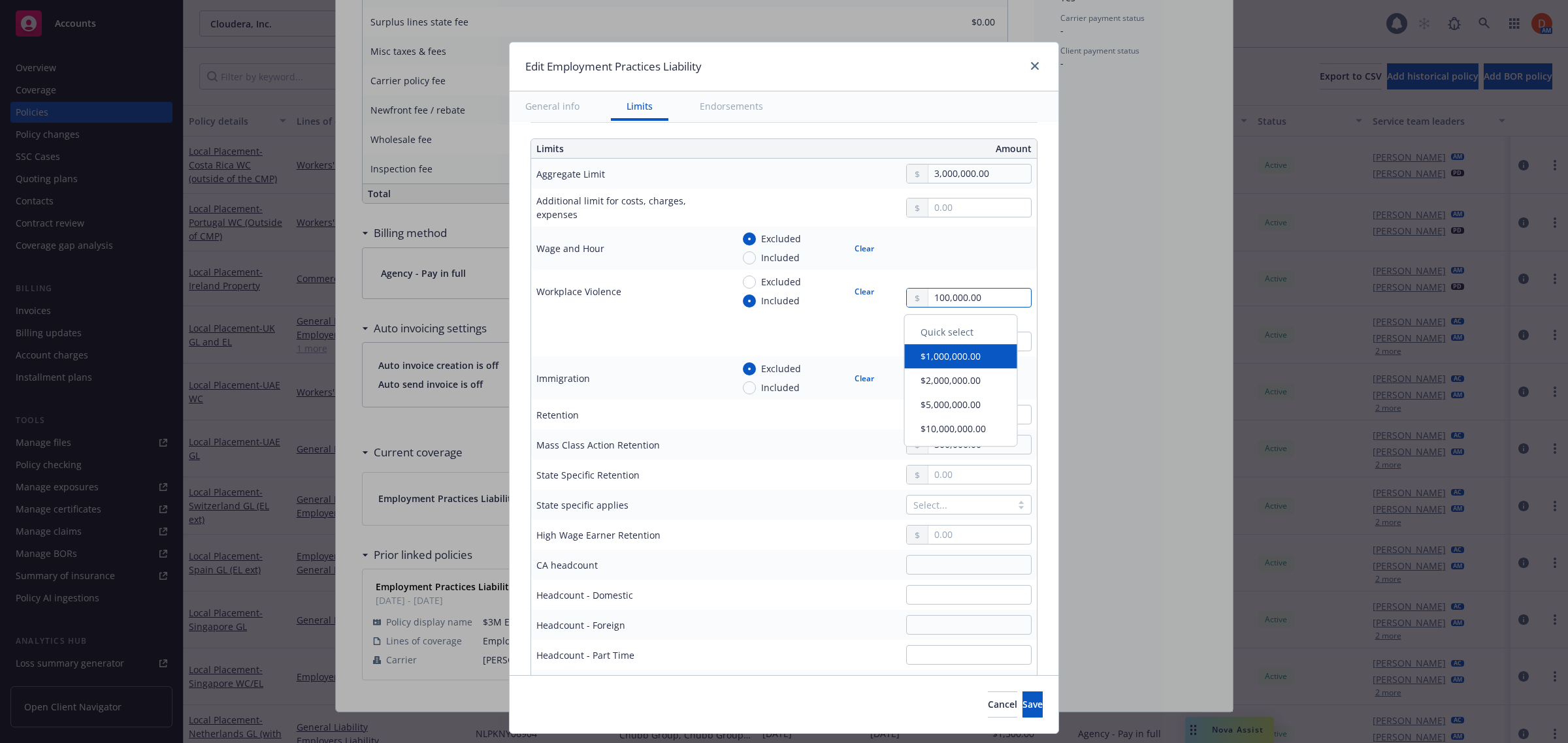
type input "100,000.00"
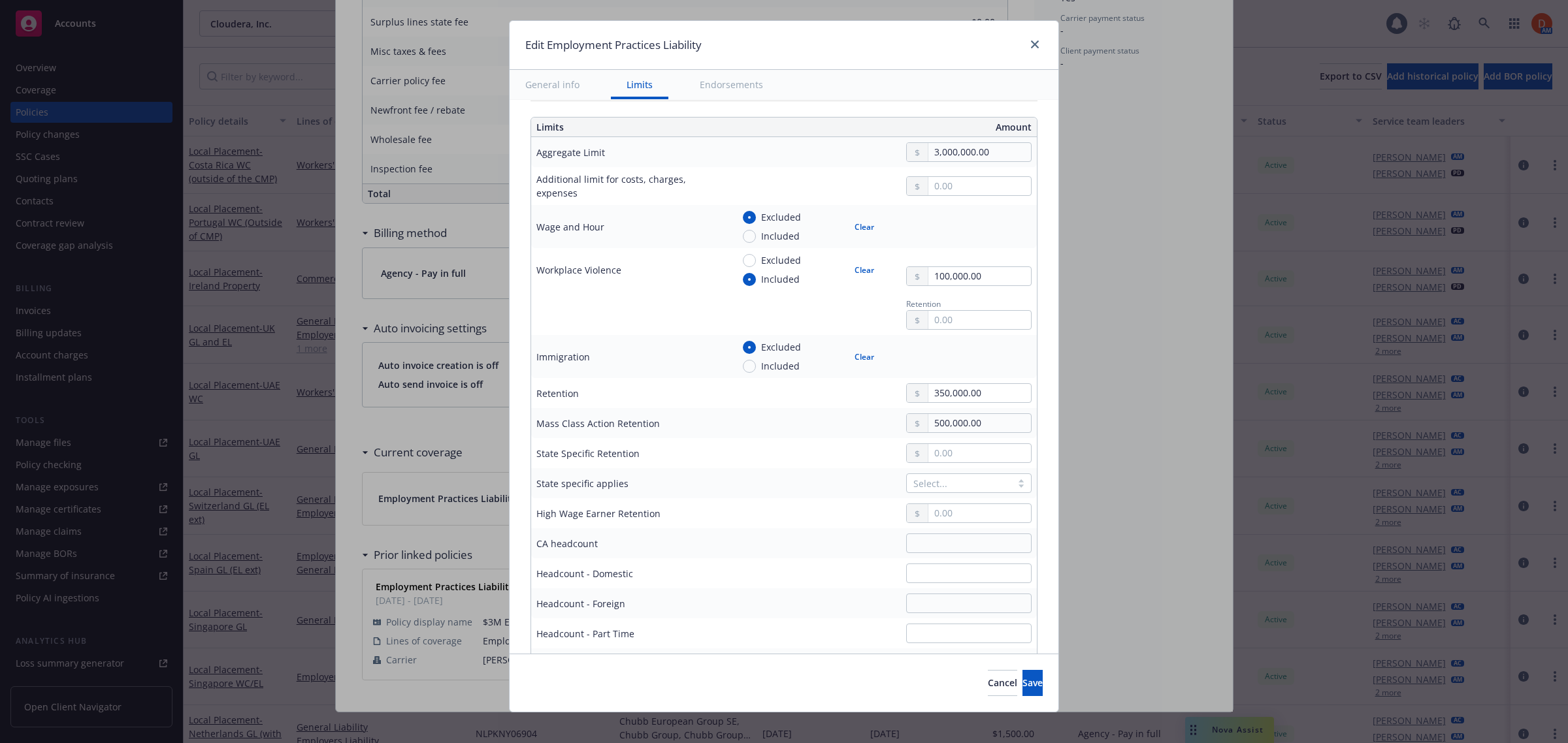
scroll to position [33, 0]
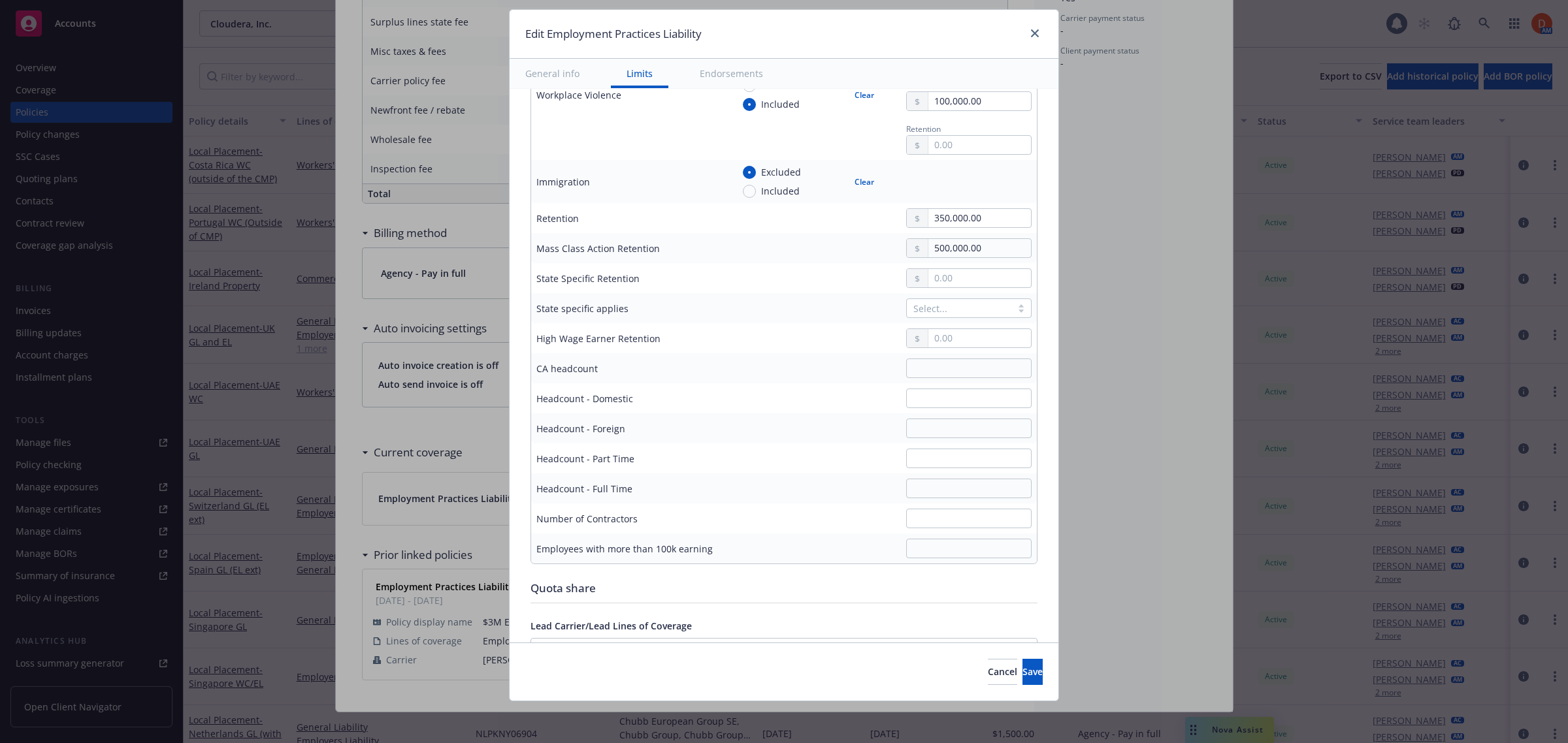
type textarea "x"
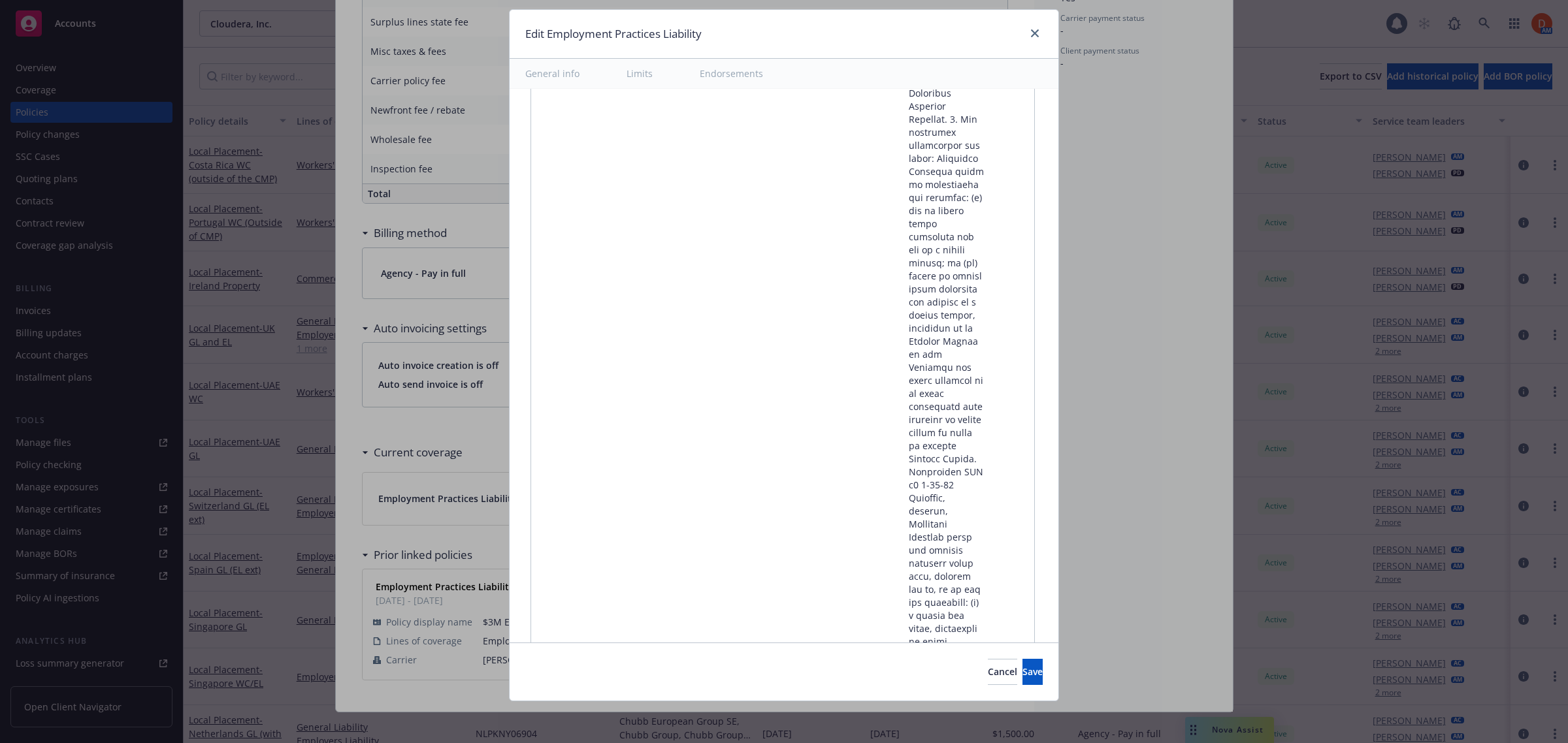
scroll to position [32250, 0]
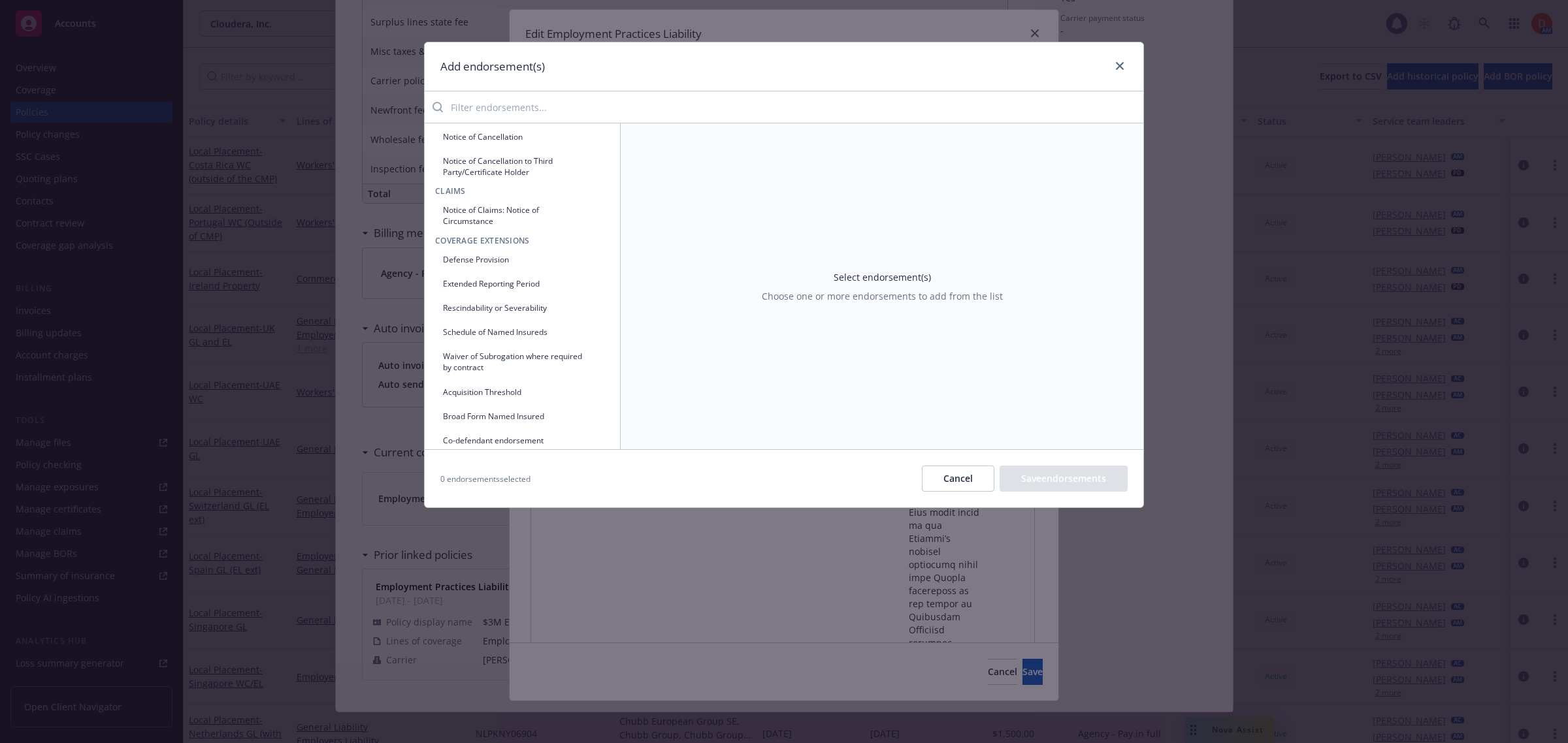
scroll to position [163, 0]
click at [511, 308] on button "Rescindability or Severability" at bounding box center [523, 306] width 175 height 22
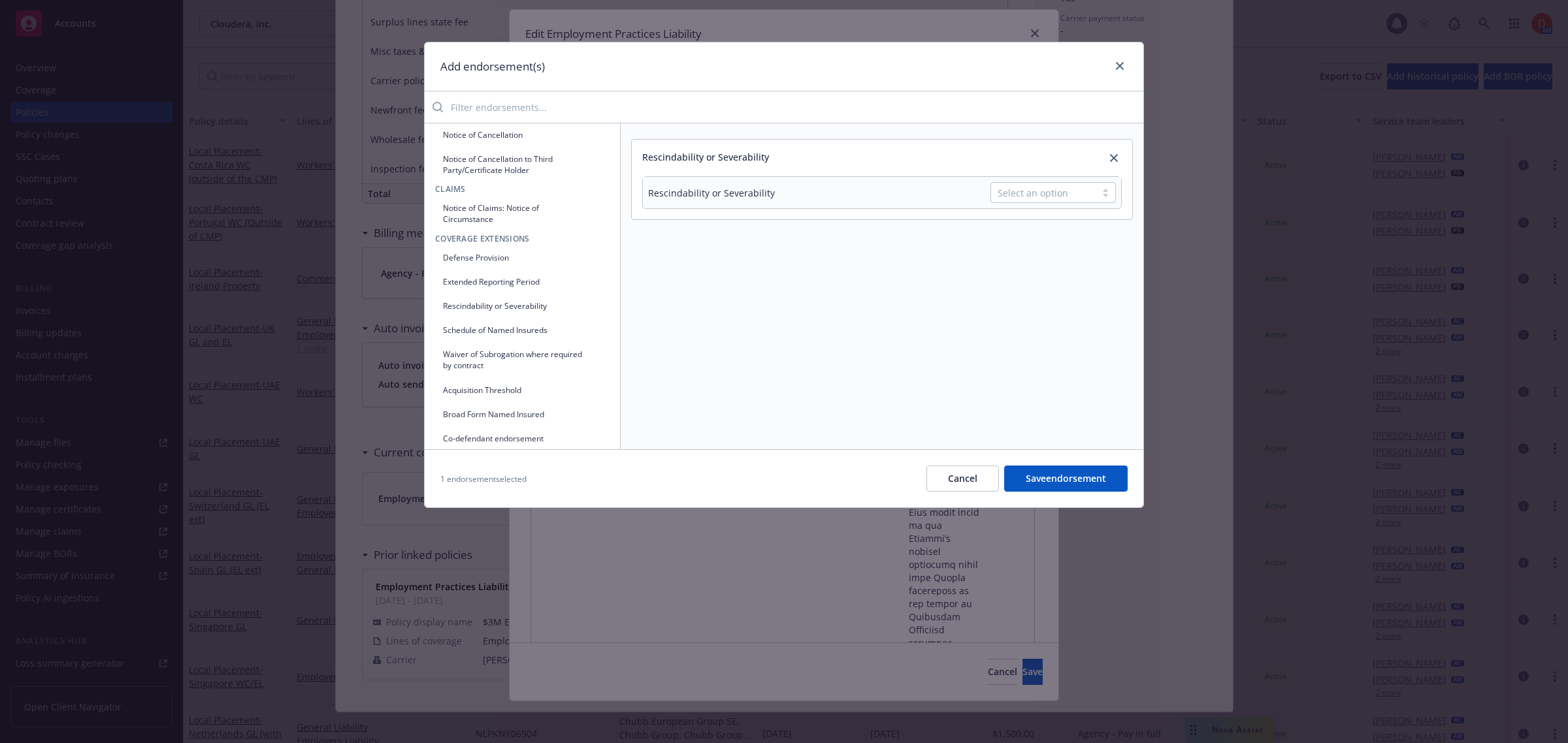
click at [1066, 194] on div "Select an option" at bounding box center [1043, 192] width 92 height 13
click at [1071, 235] on span "Fully Non Rescindable all insurance agreements" at bounding box center [1056, 238] width 104 height 41
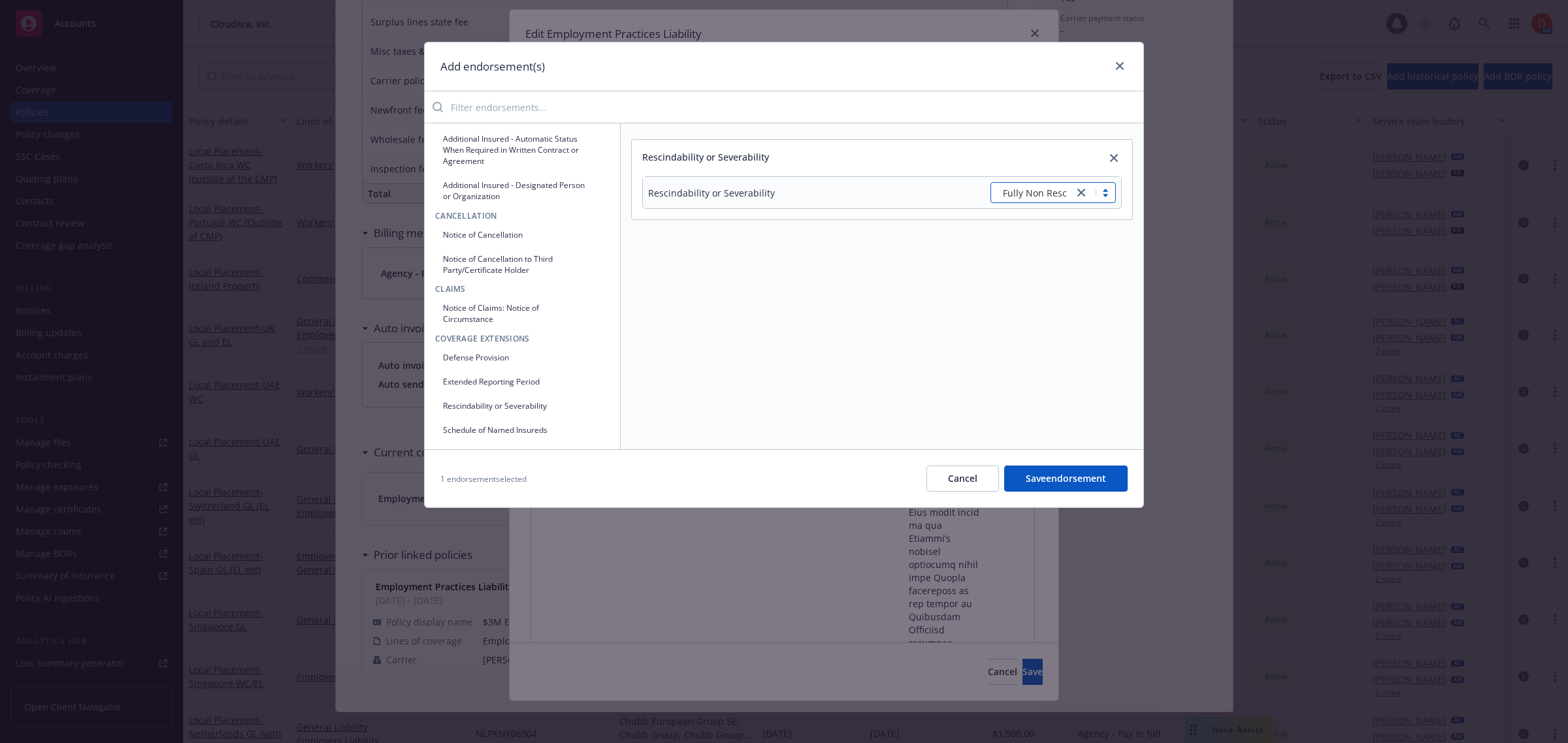
scroll to position [0, 0]
click at [497, 292] on button "Notice of Cancellation" at bounding box center [523, 298] width 175 height 22
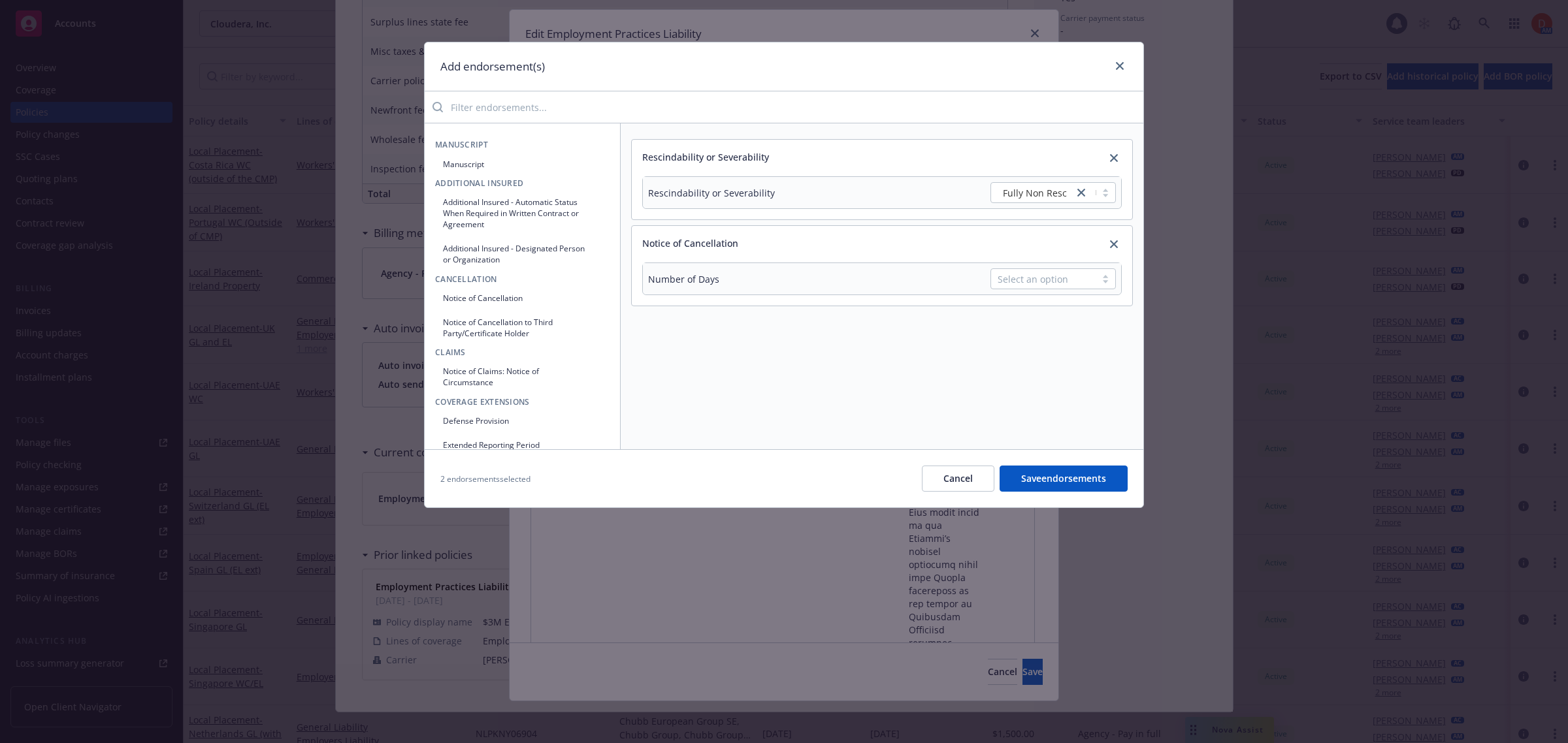
click at [1078, 279] on div "Select an option" at bounding box center [1043, 279] width 92 height 13
click at [1047, 458] on div "Other" at bounding box center [1053, 462] width 110 height 13
click at [1007, 304] on input "text" at bounding box center [1053, 310] width 125 height 20
type input "20 days non-payment"
click at [509, 367] on button "Notice of Claims: Notice of Circumstance" at bounding box center [523, 377] width 175 height 32
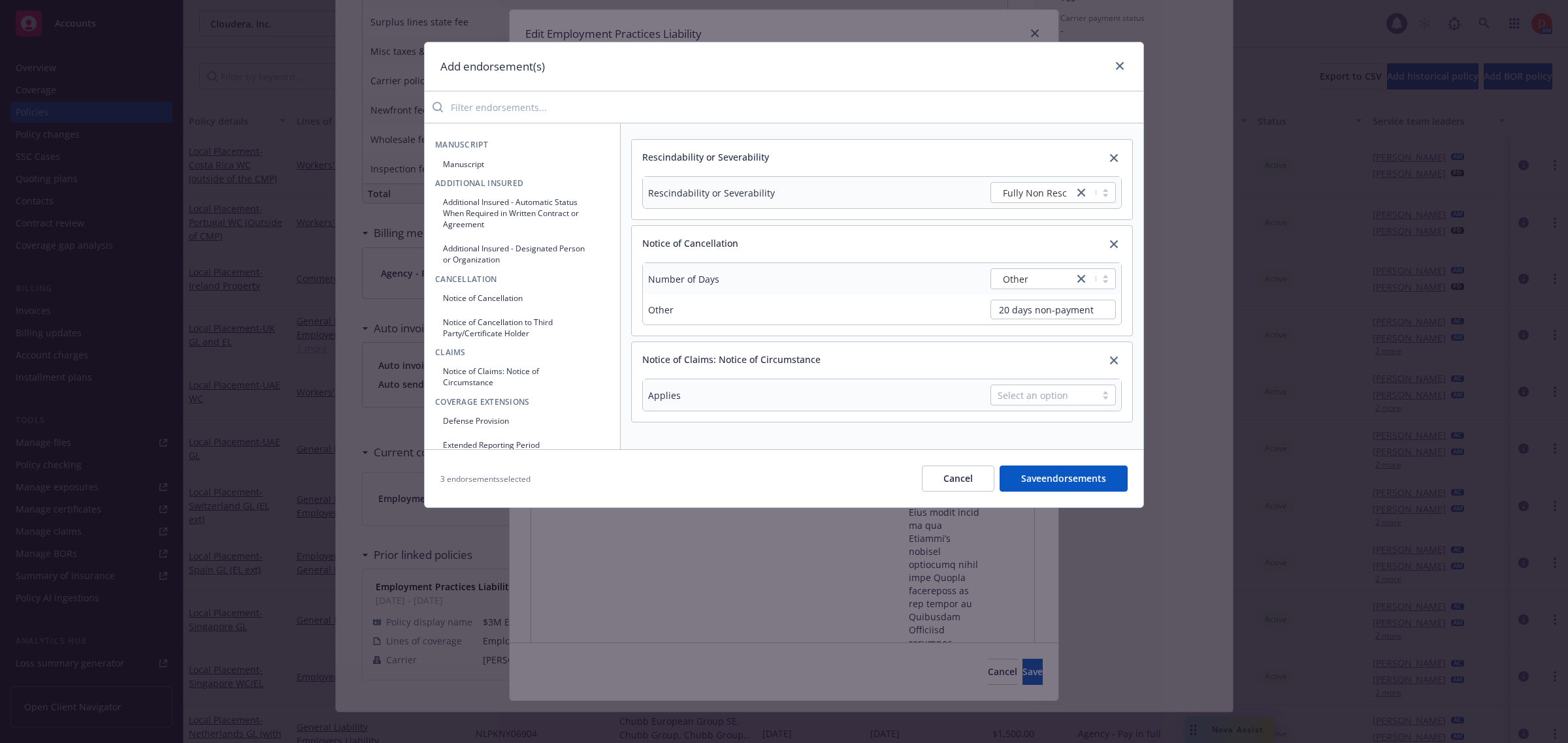
click at [1036, 397] on div "Select an option" at bounding box center [1043, 395] width 92 height 13
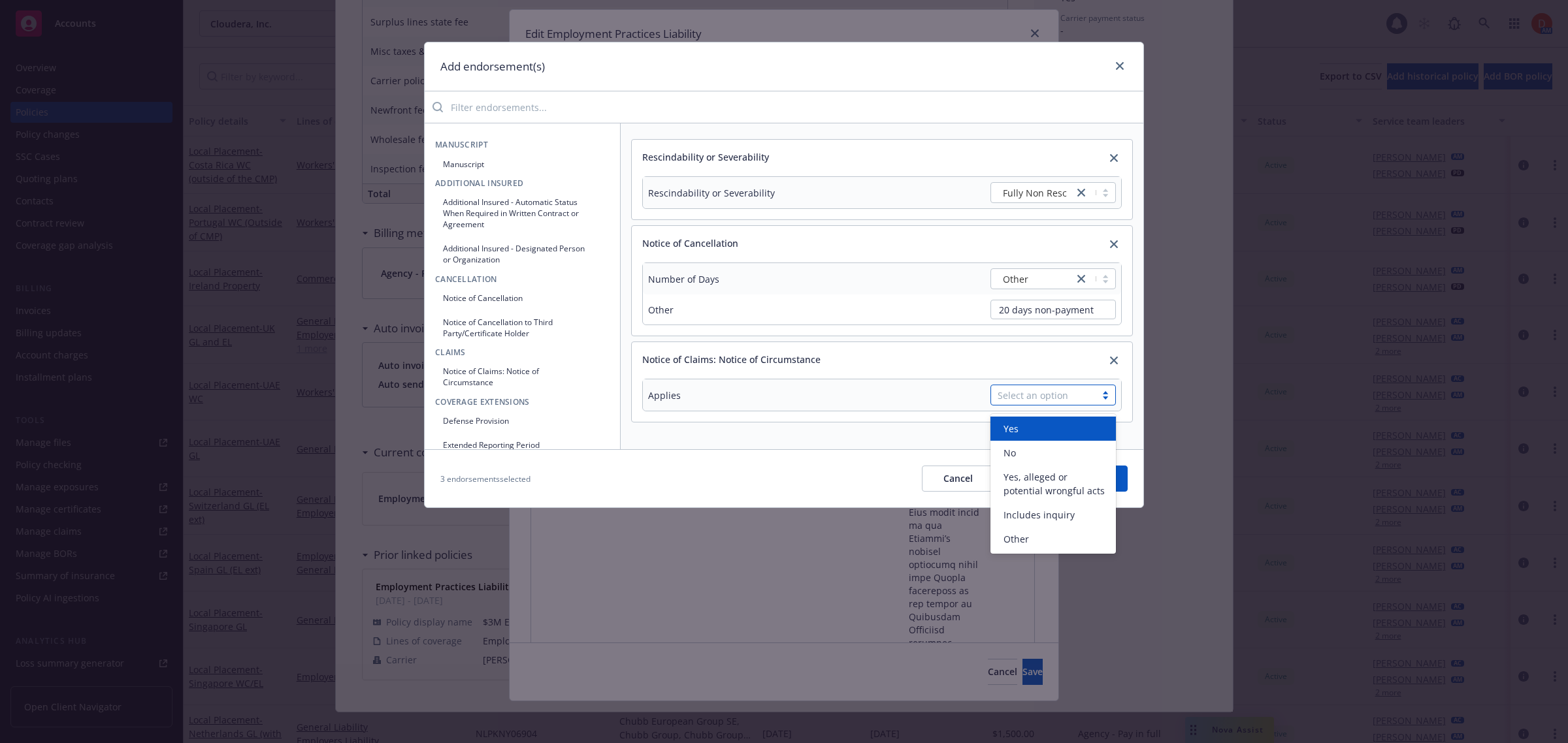
click at [1052, 423] on div "Yes" at bounding box center [1053, 428] width 110 height 13
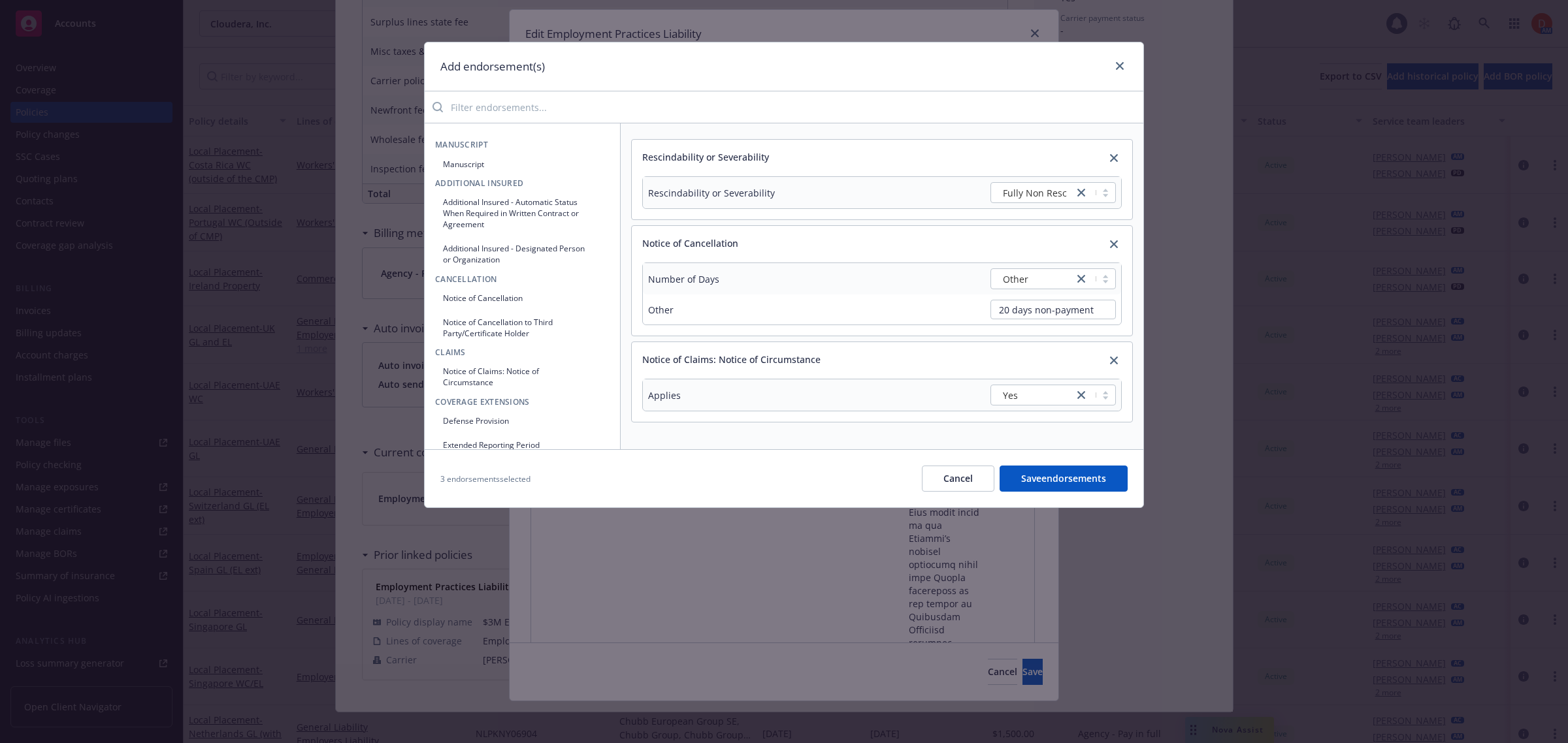
click at [542, 422] on button "Defense Provision" at bounding box center [523, 420] width 175 height 22
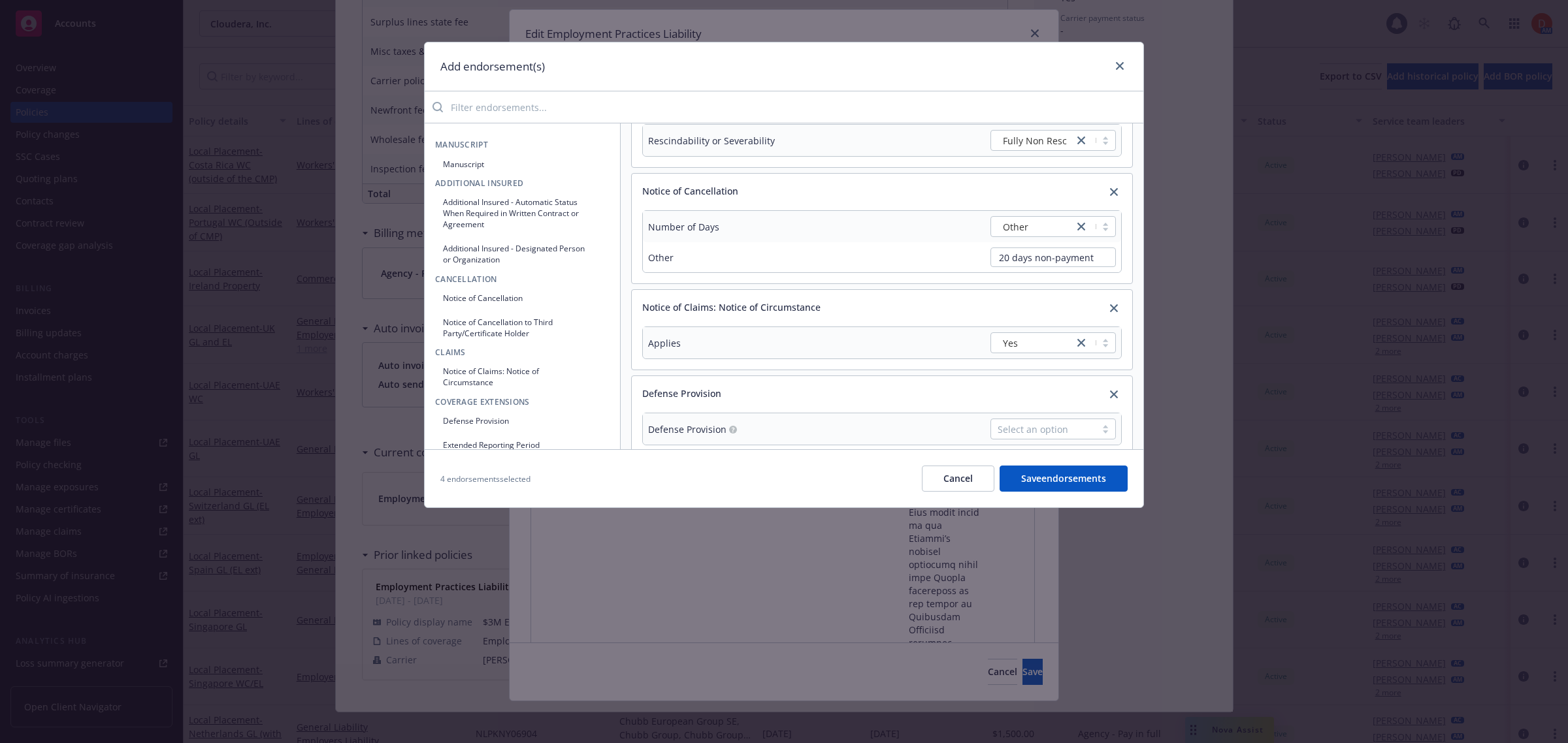
scroll to position [79, 0]
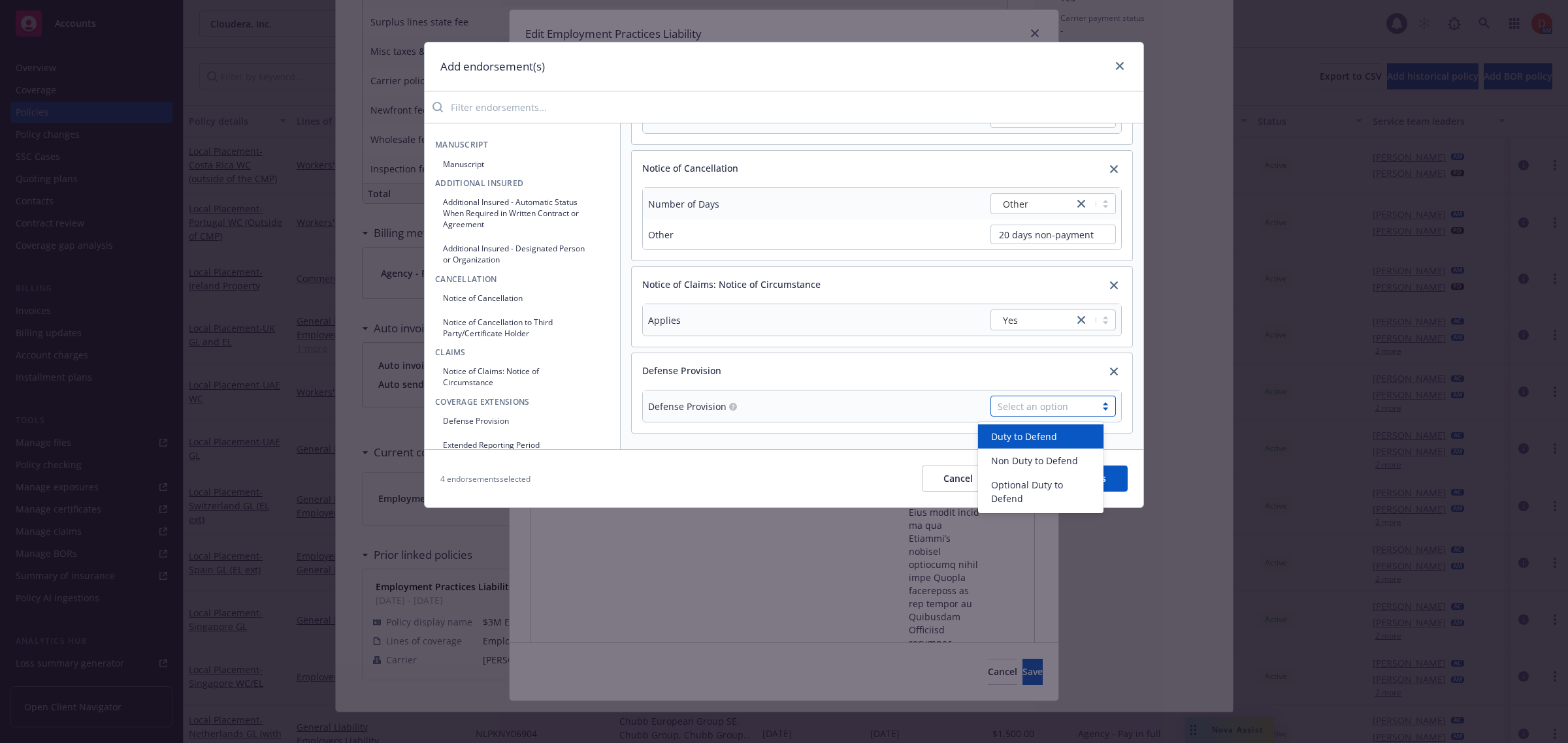
click at [1031, 401] on div "Select an option" at bounding box center [1043, 406] width 92 height 13
click at [1037, 430] on span "Duty to Defend" at bounding box center [1024, 436] width 66 height 13
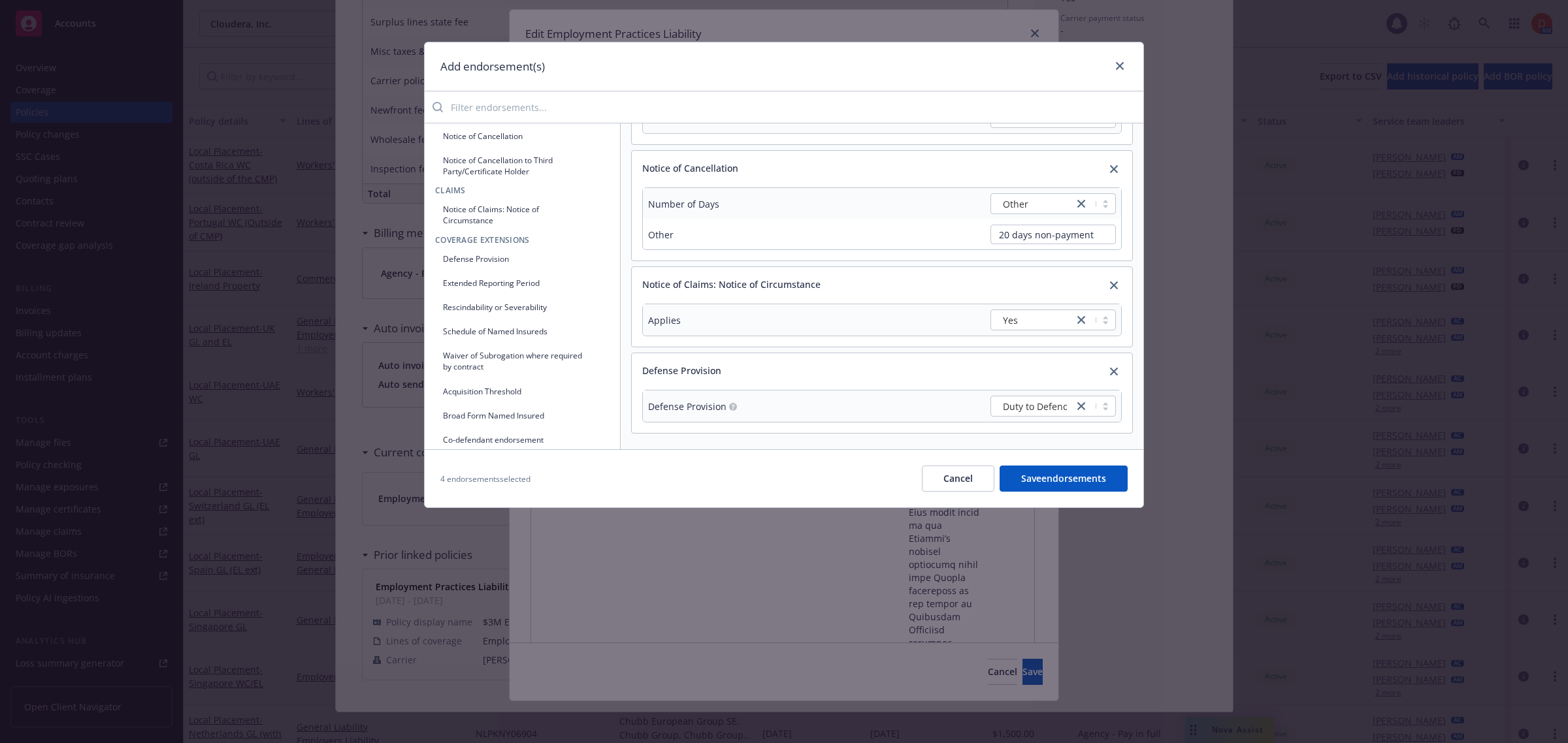
scroll to position [163, 0]
click at [575, 332] on button "Schedule of Named Insureds" at bounding box center [523, 330] width 175 height 22
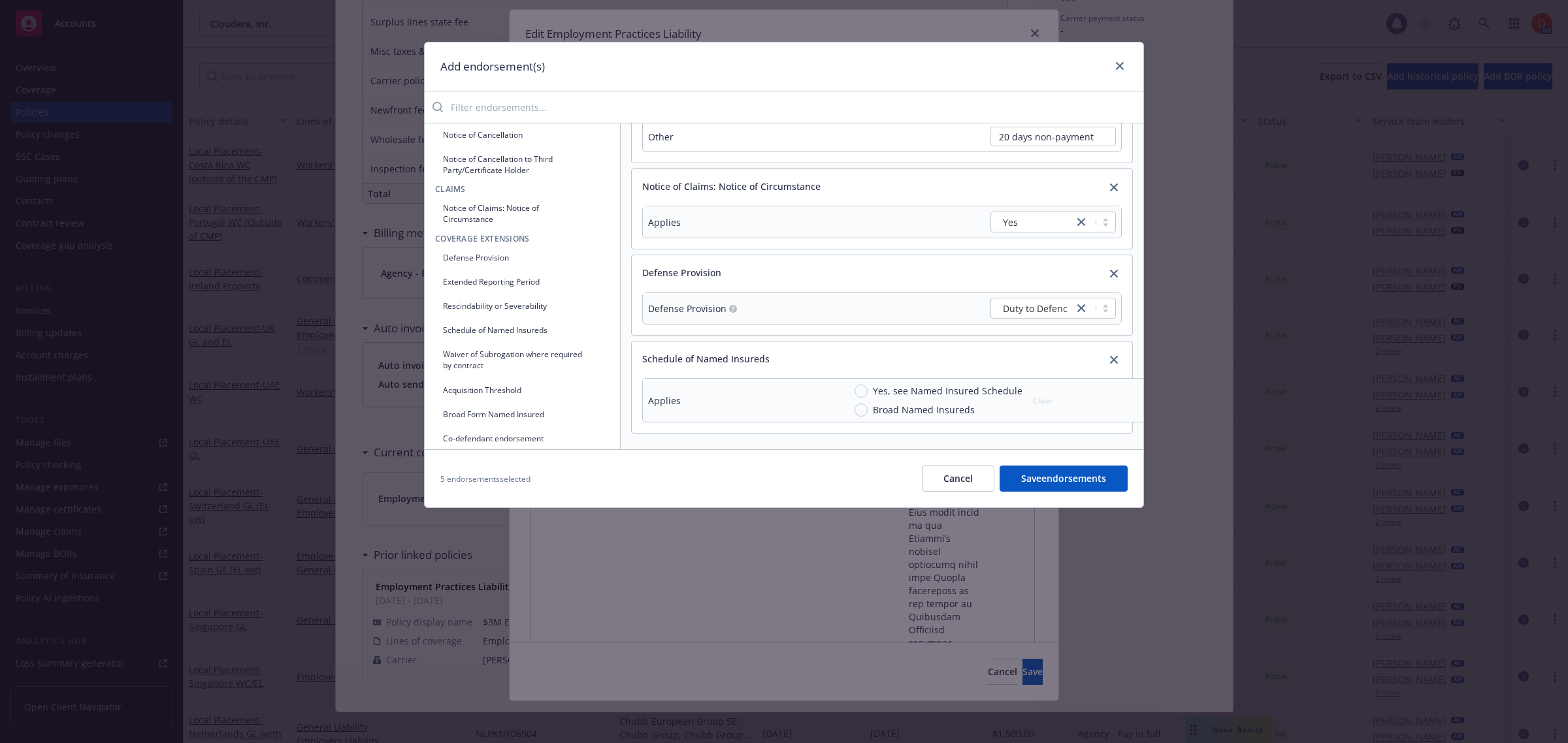
scroll to position [190, 0]
click at [861, 404] on input "Broad Named Insureds" at bounding box center [861, 410] width 13 height 13
radio input "true"
click at [534, 140] on button "Acquisition Threshold" at bounding box center [523, 145] width 175 height 22
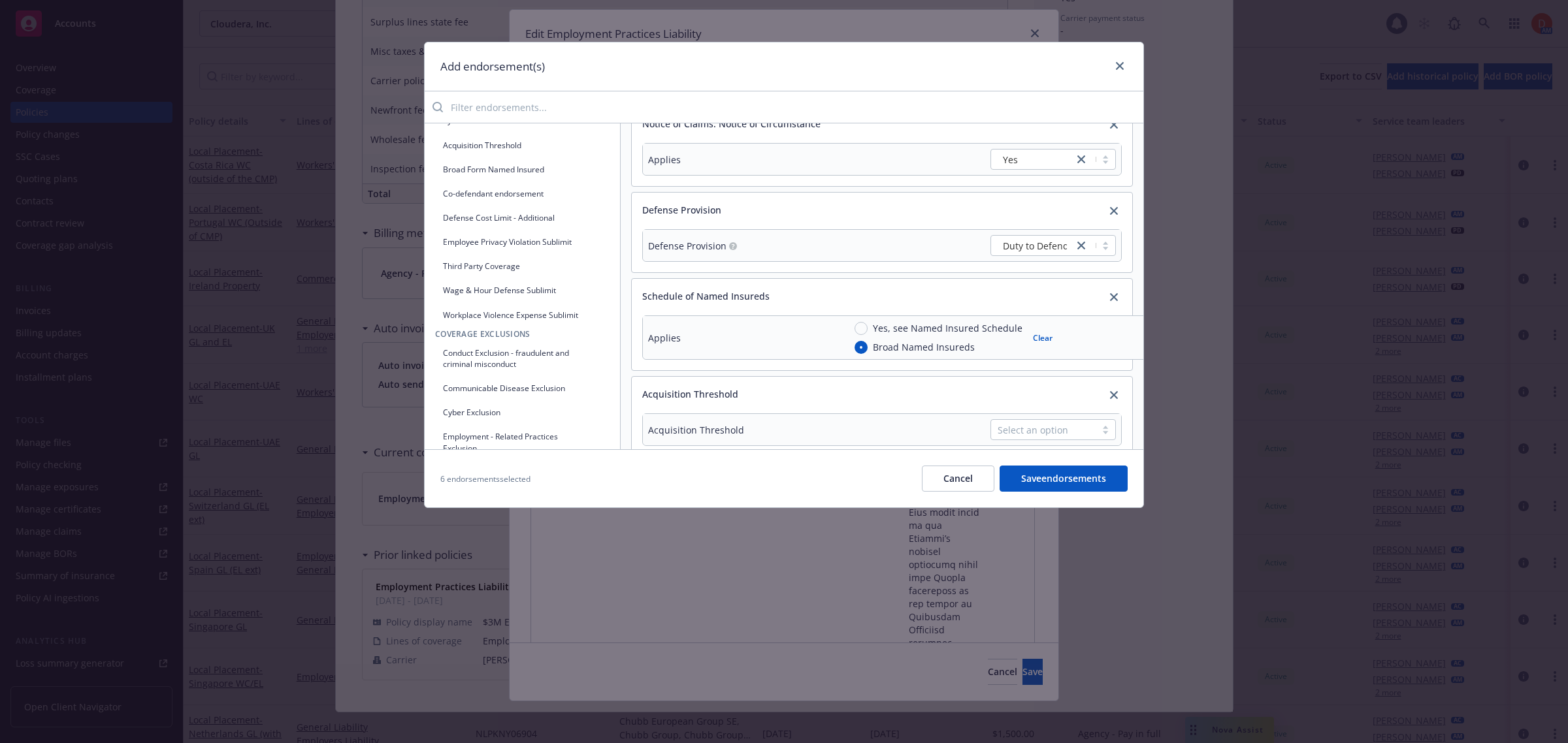
scroll to position [276, 0]
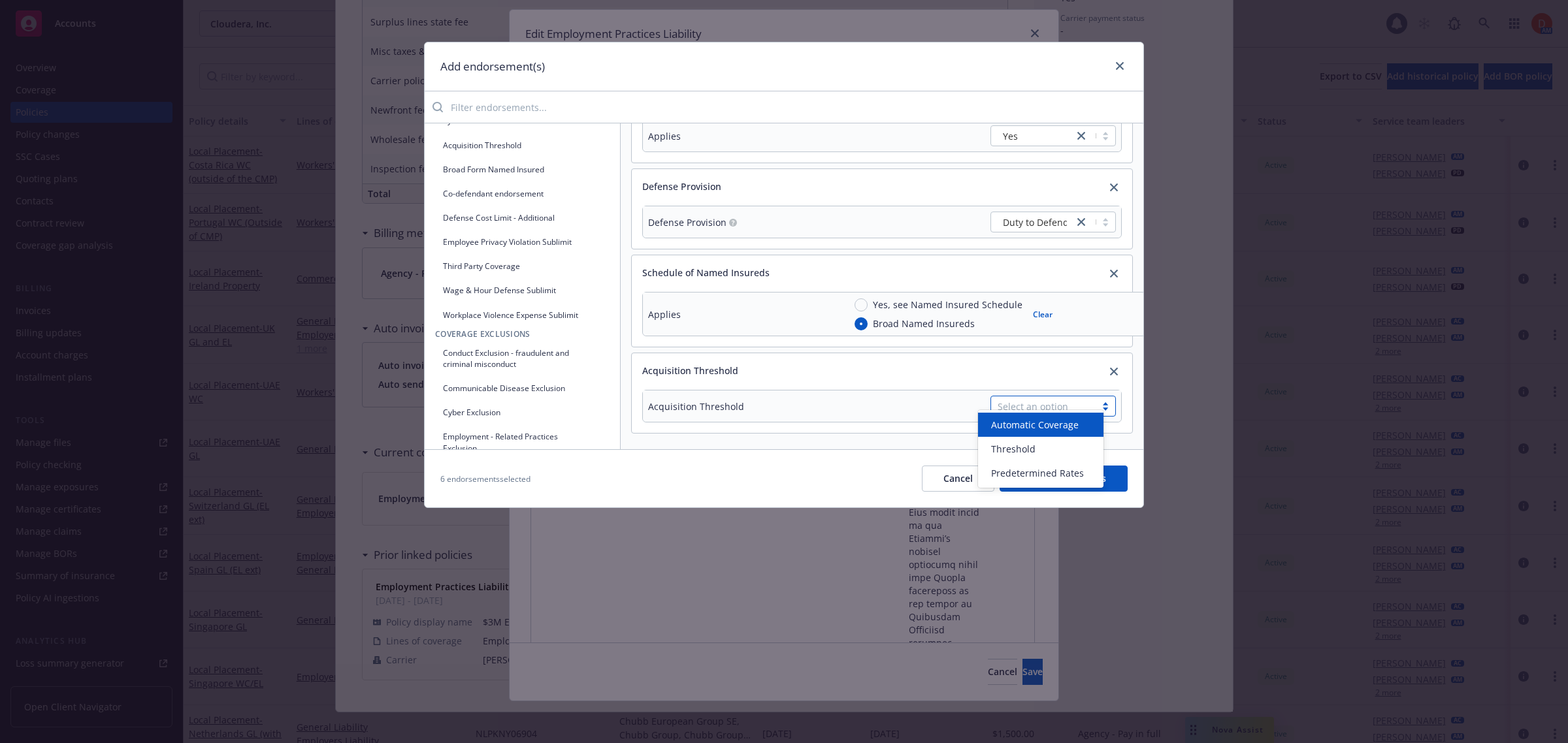
click at [1014, 400] on div "Select an option" at bounding box center [1043, 406] width 92 height 13
click at [1038, 443] on div "Threshold" at bounding box center [1040, 449] width 110 height 13
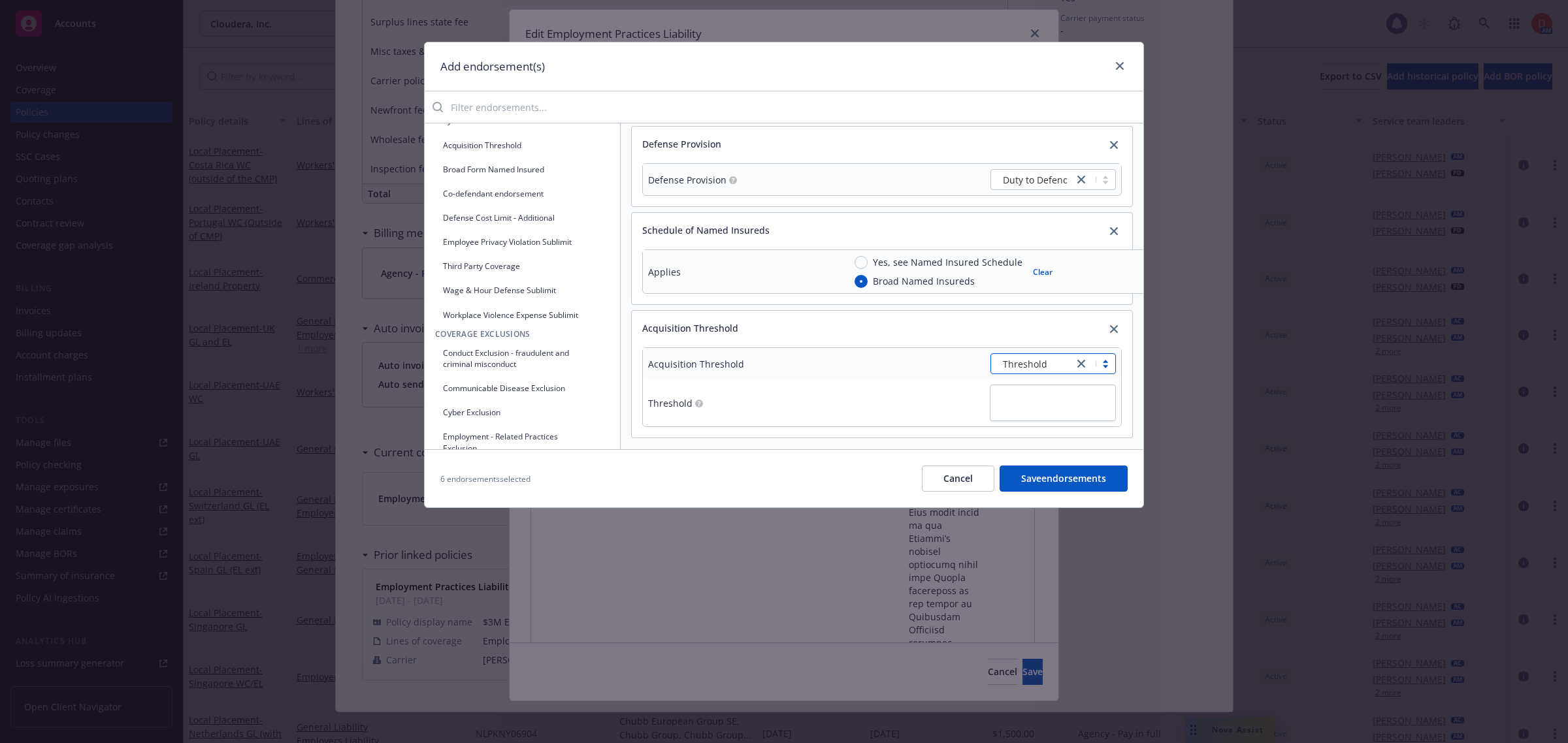
scroll to position [323, 0]
click at [1013, 380] on textarea at bounding box center [1052, 399] width 126 height 37
type textarea "3"
type textarea "x"
type textarea "35"
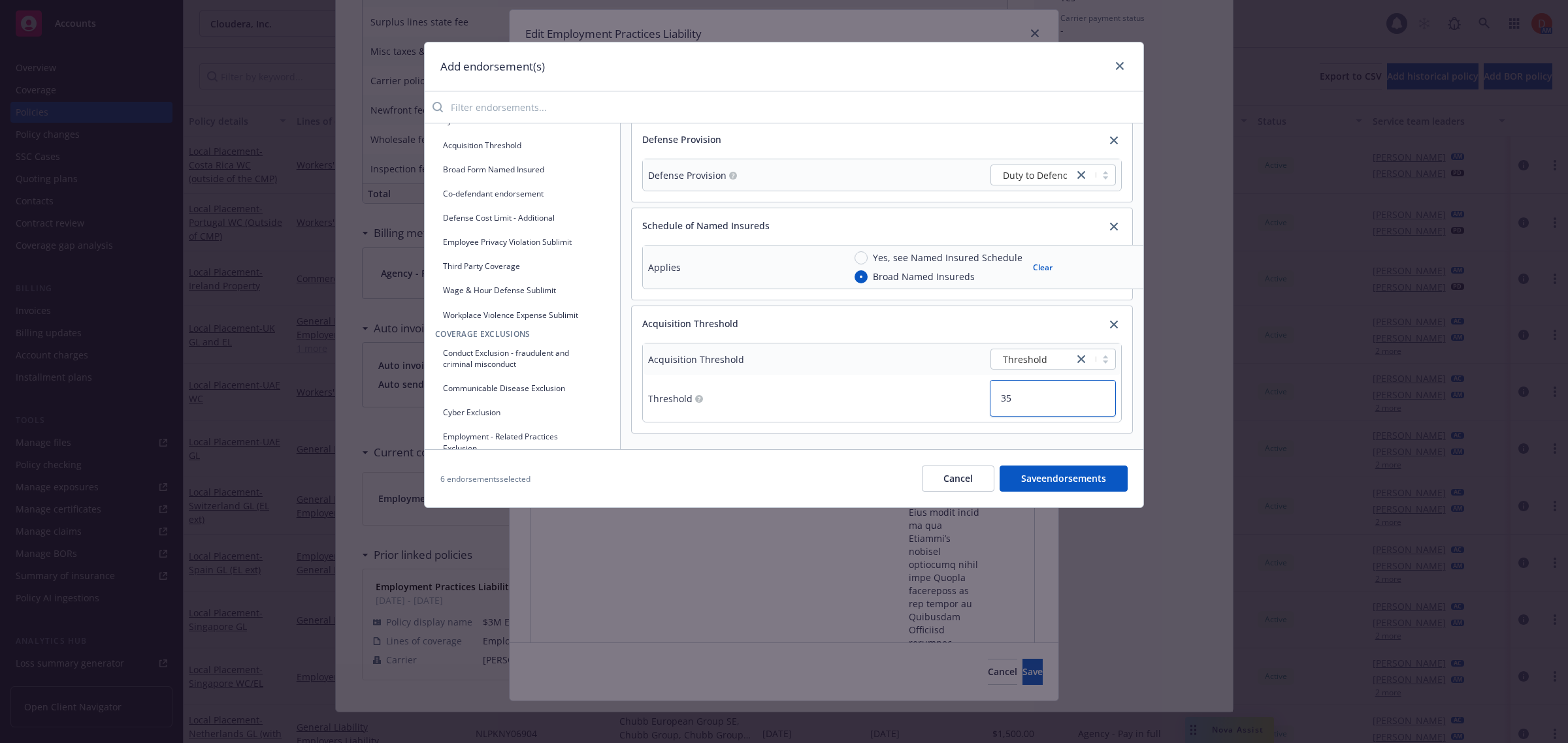
type textarea "x"
type textarea "35%"
type textarea "x"
type textarea "35%"
type textarea "x"
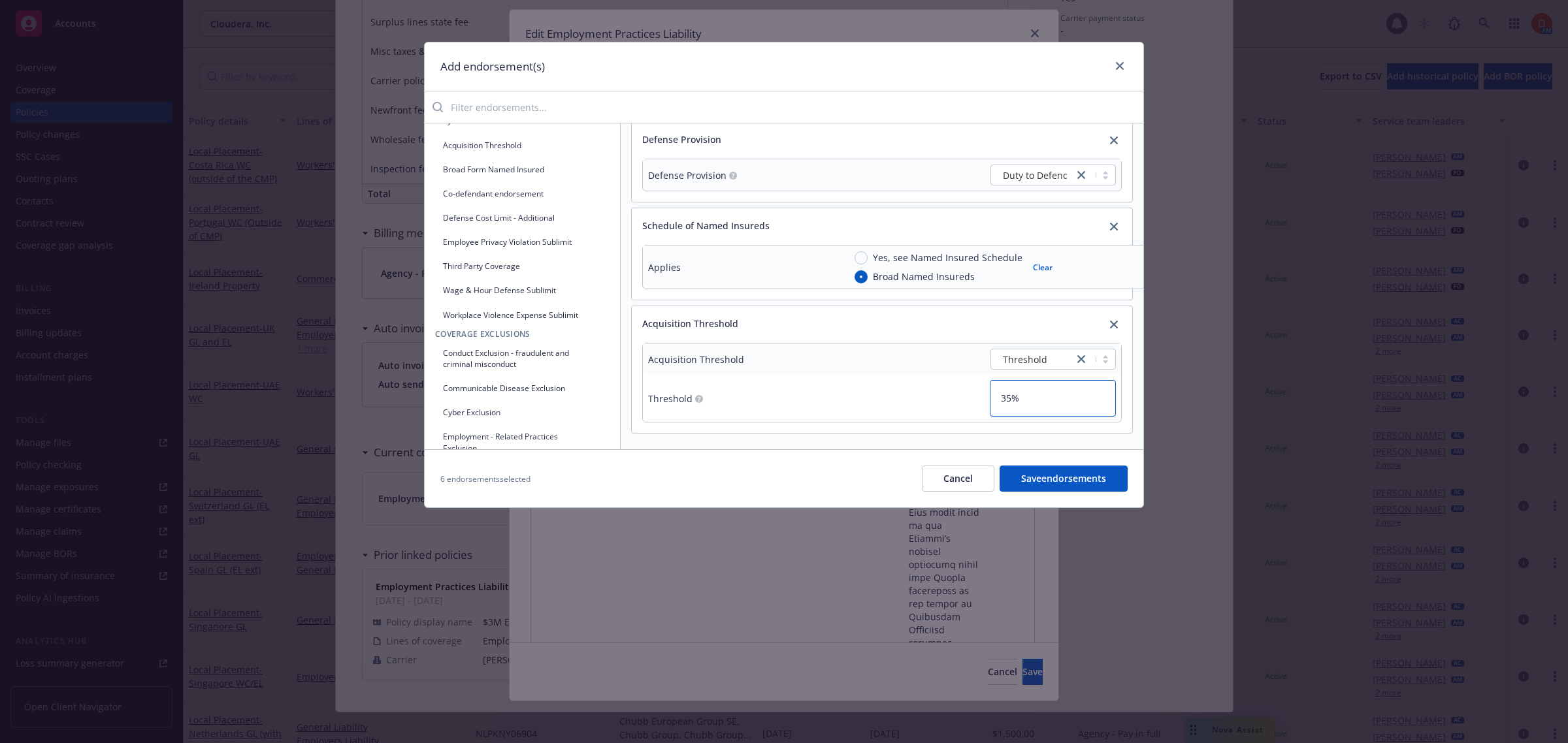
type textarea "35% o"
type textarea "x"
type textarea "35% of"
type textarea "x"
type textarea "35% of"
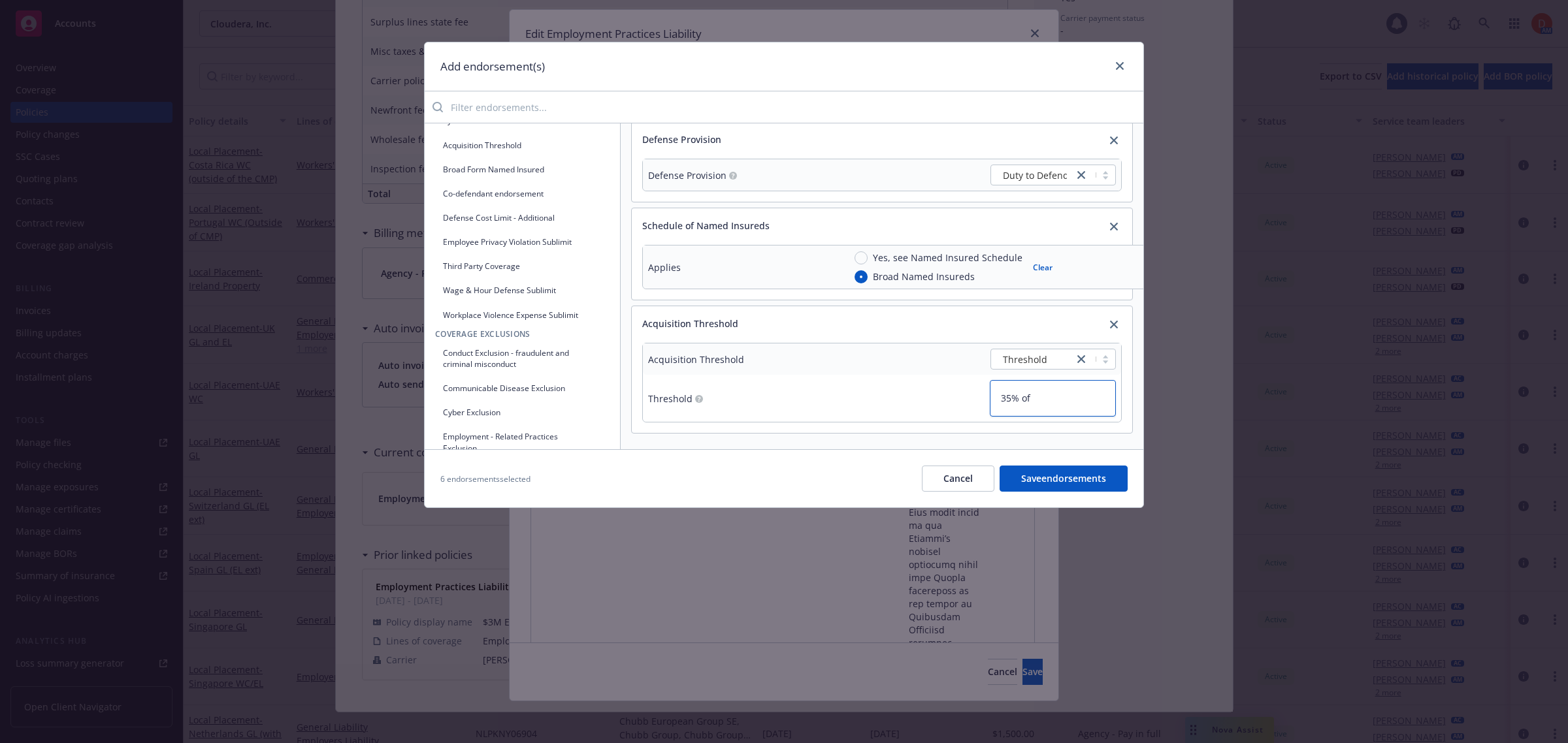
type textarea "x"
type textarea "35% of e"
type textarea "x"
type textarea "35% of em"
type textarea "x"
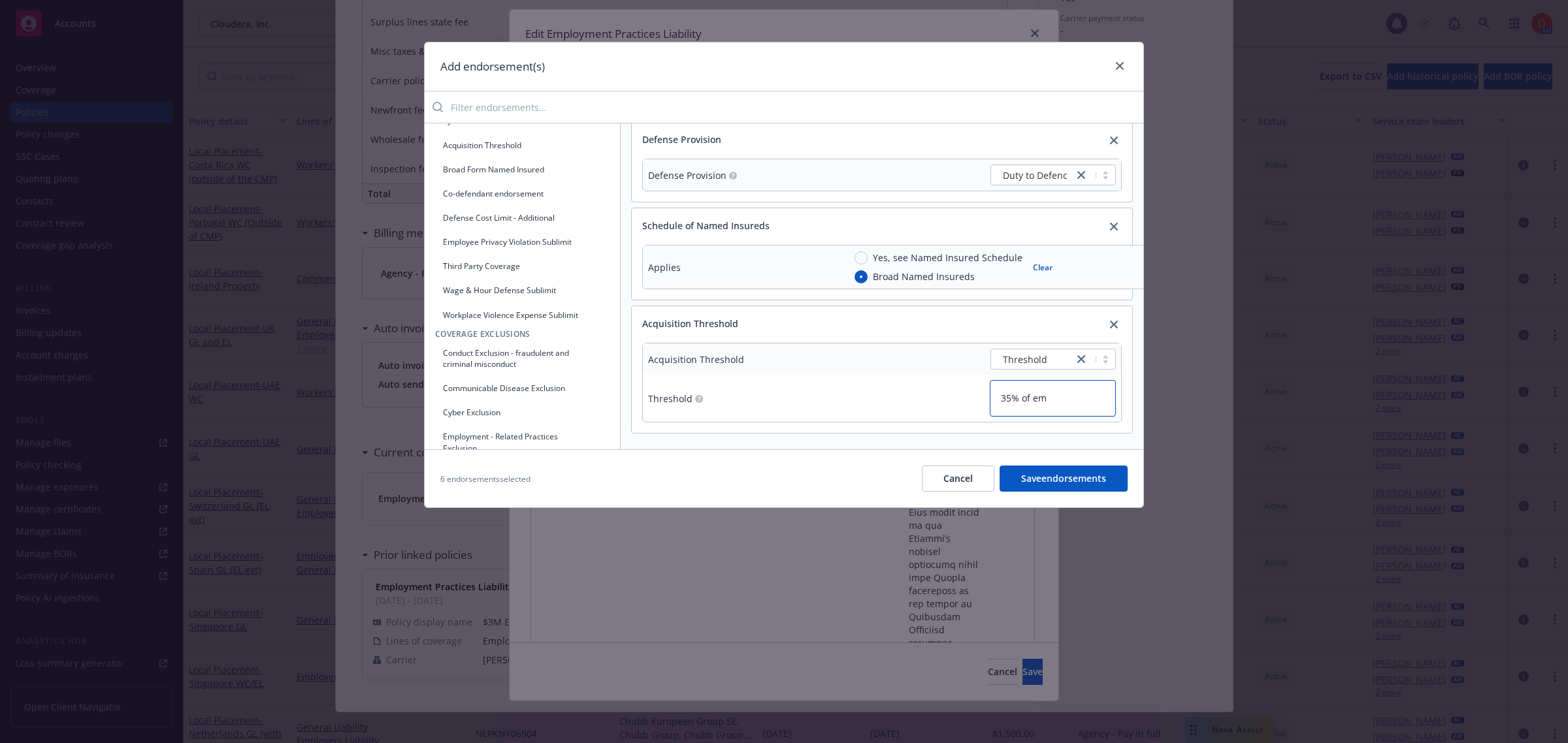
type textarea "35% of emp"
type textarea "x"
type textarea "35% of empl"
type textarea "x"
click at [1089, 484] on button "Save endorsements" at bounding box center [1064, 478] width 128 height 26
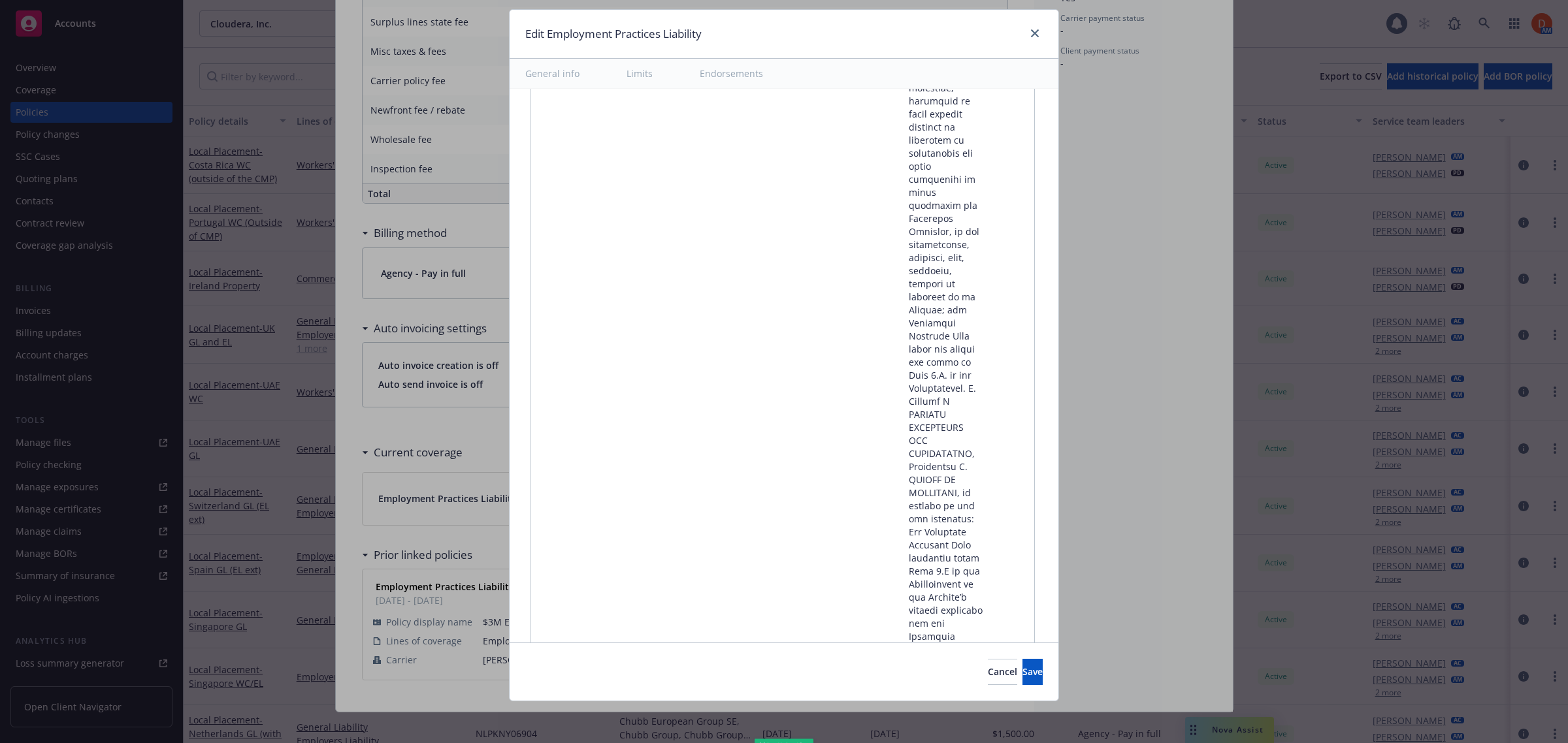
scroll to position [32491, 0]
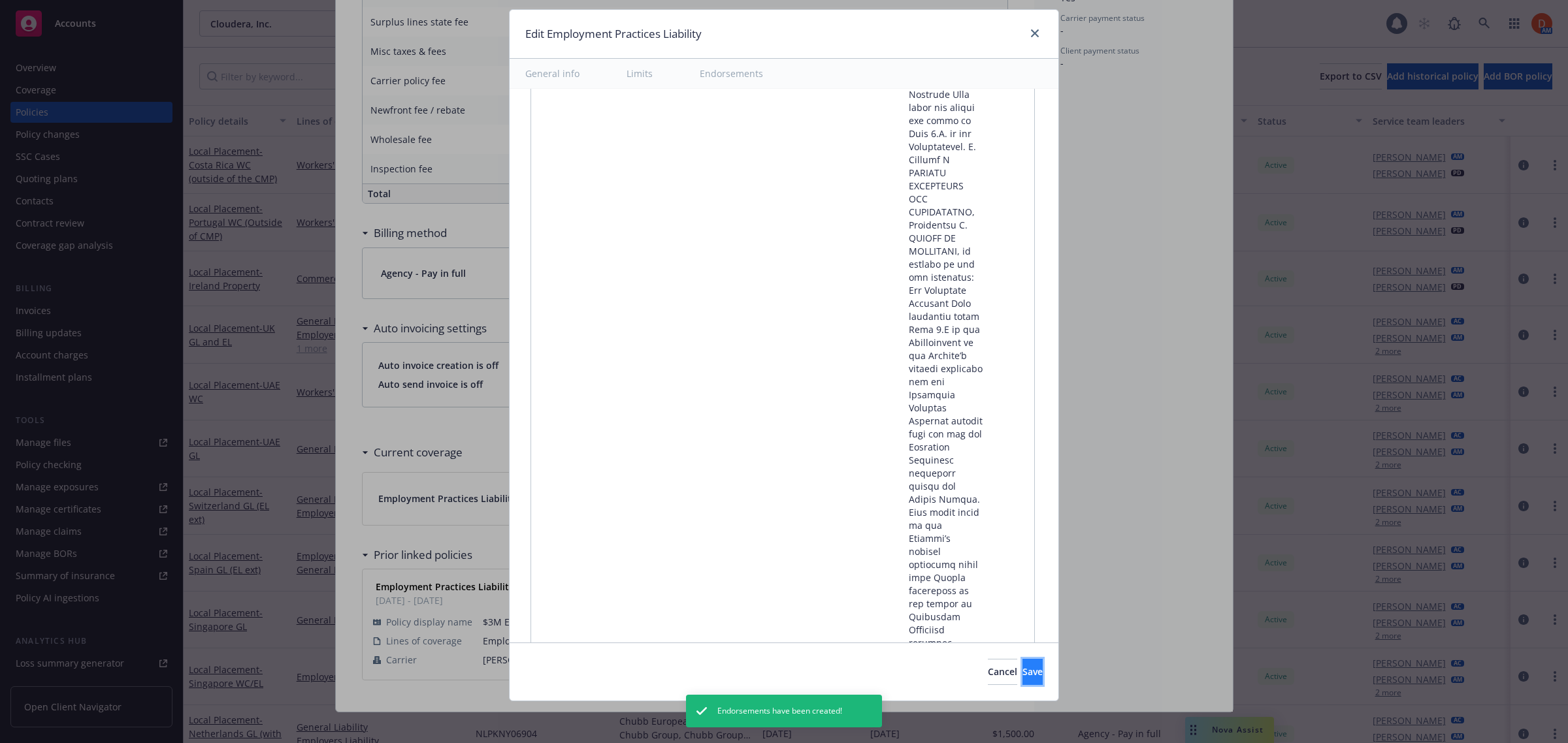
click at [1022, 683] on button "Save" at bounding box center [1032, 672] width 20 height 26
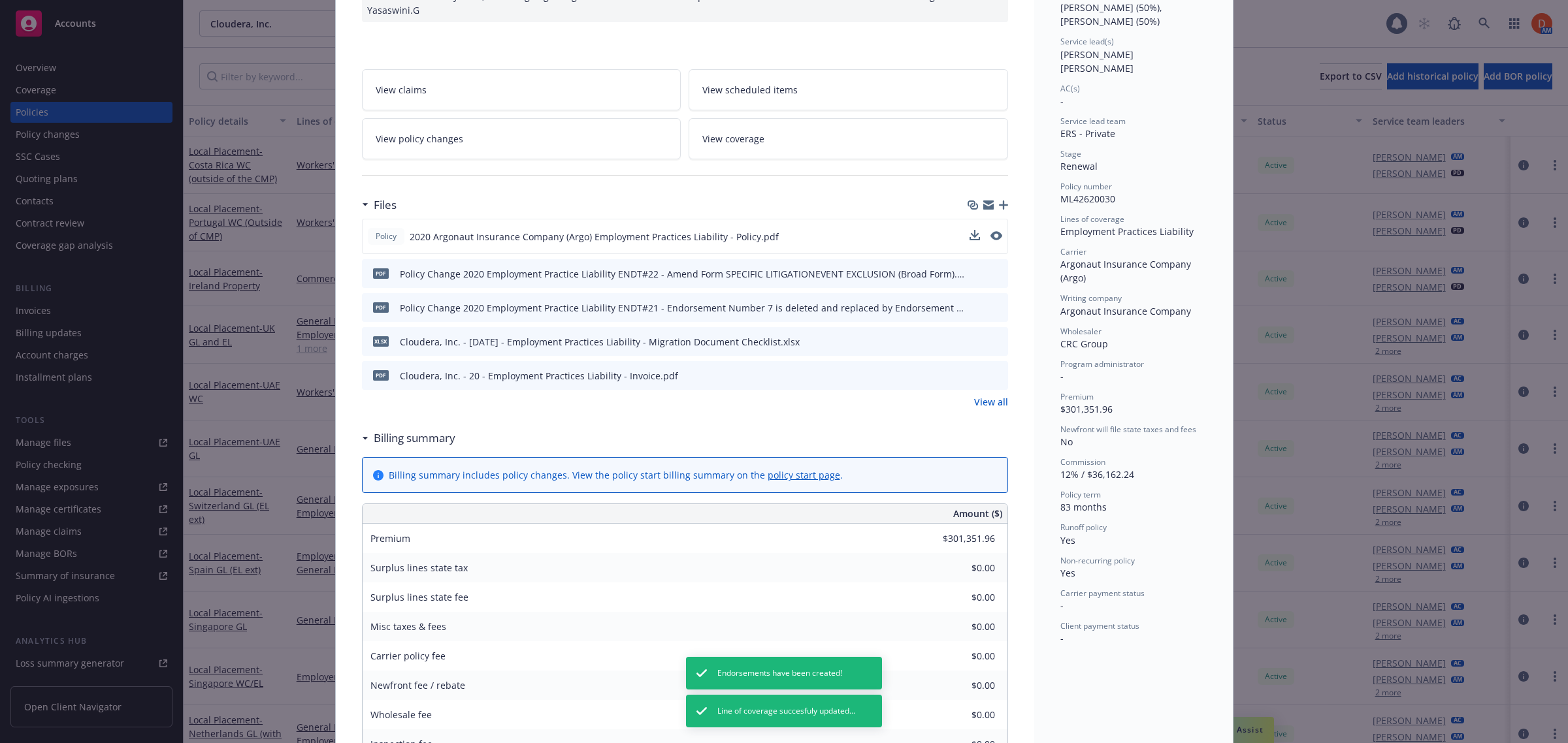
scroll to position [0, 0]
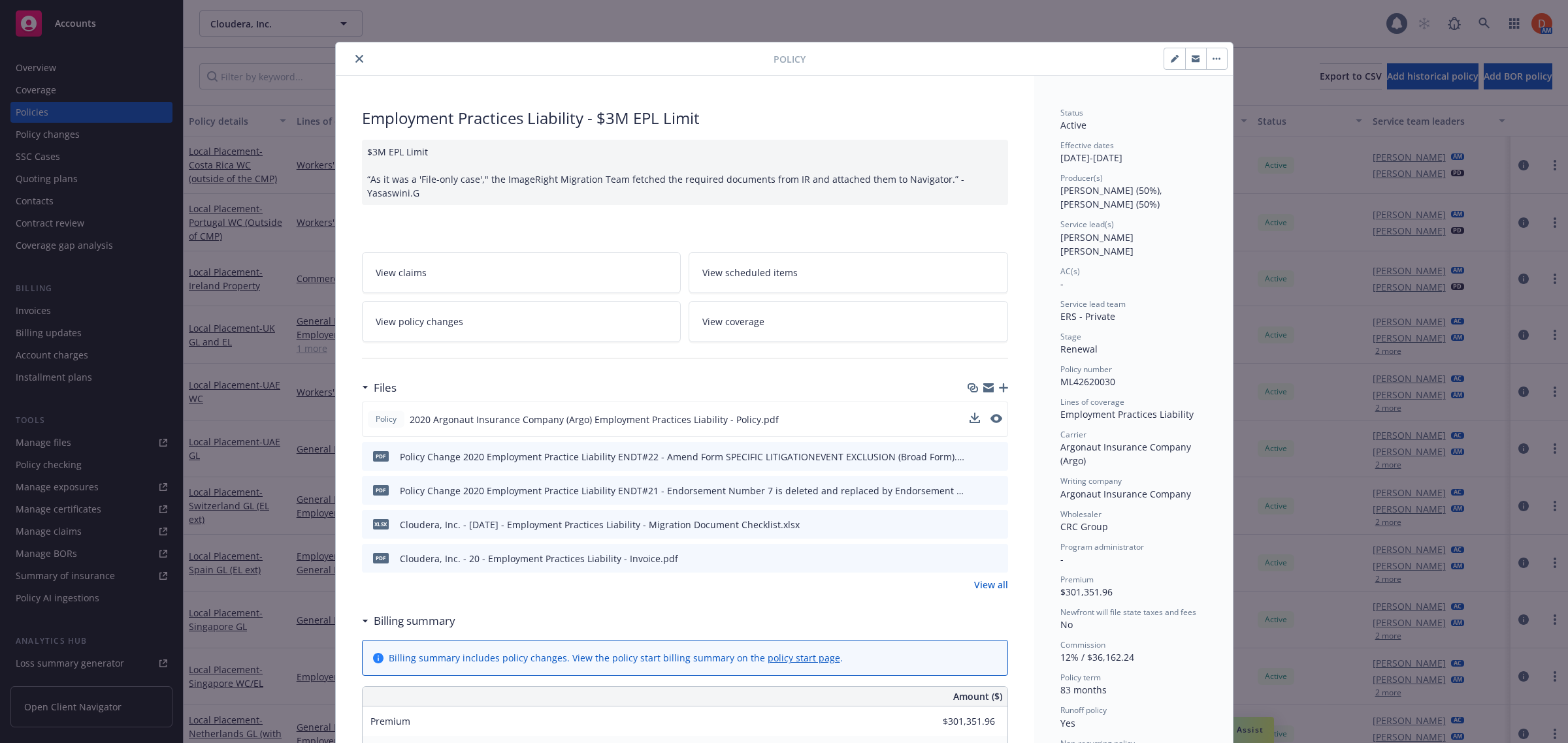
click at [351, 56] on button "close" at bounding box center [359, 58] width 15 height 15
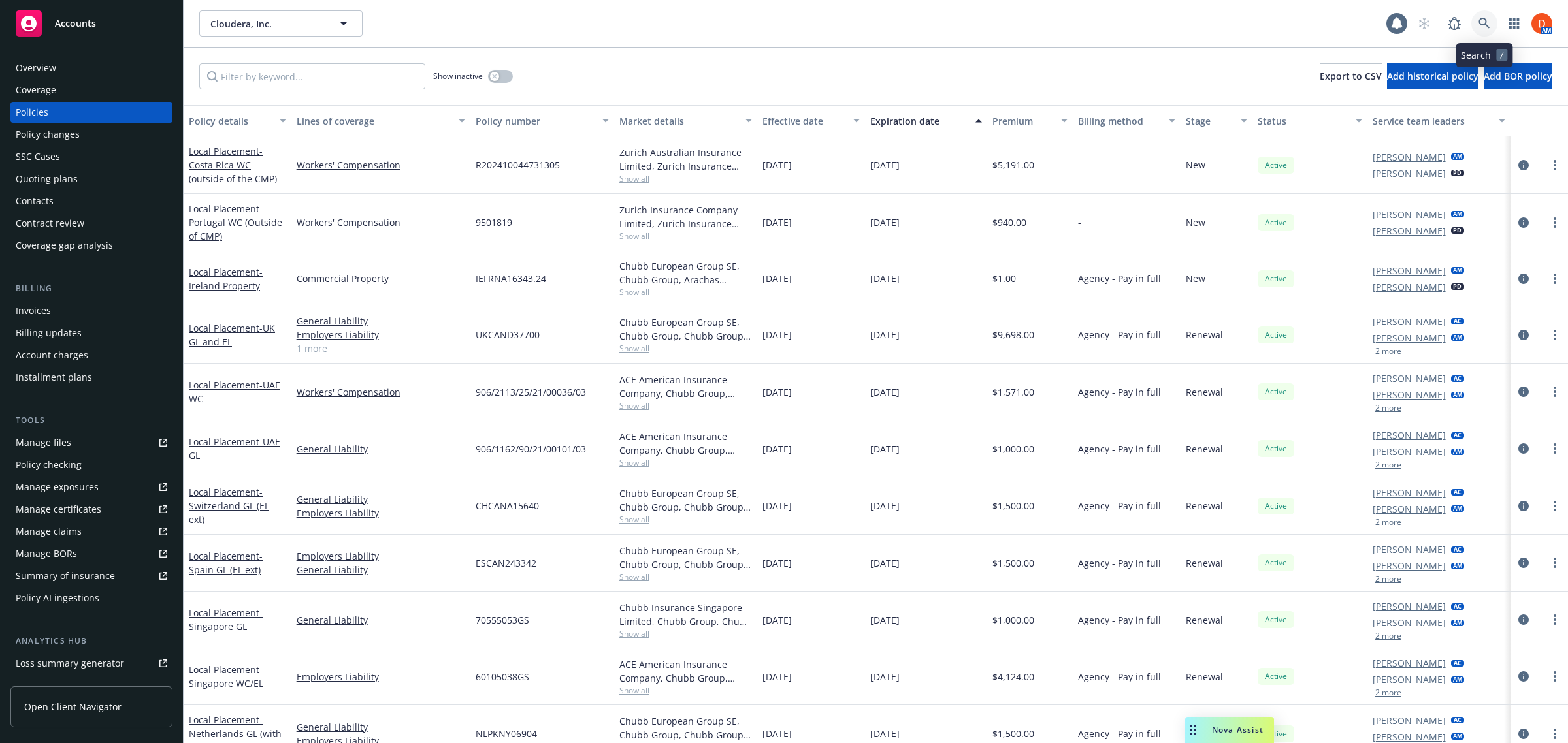
click at [1481, 27] on icon at bounding box center [1484, 23] width 12 height 12
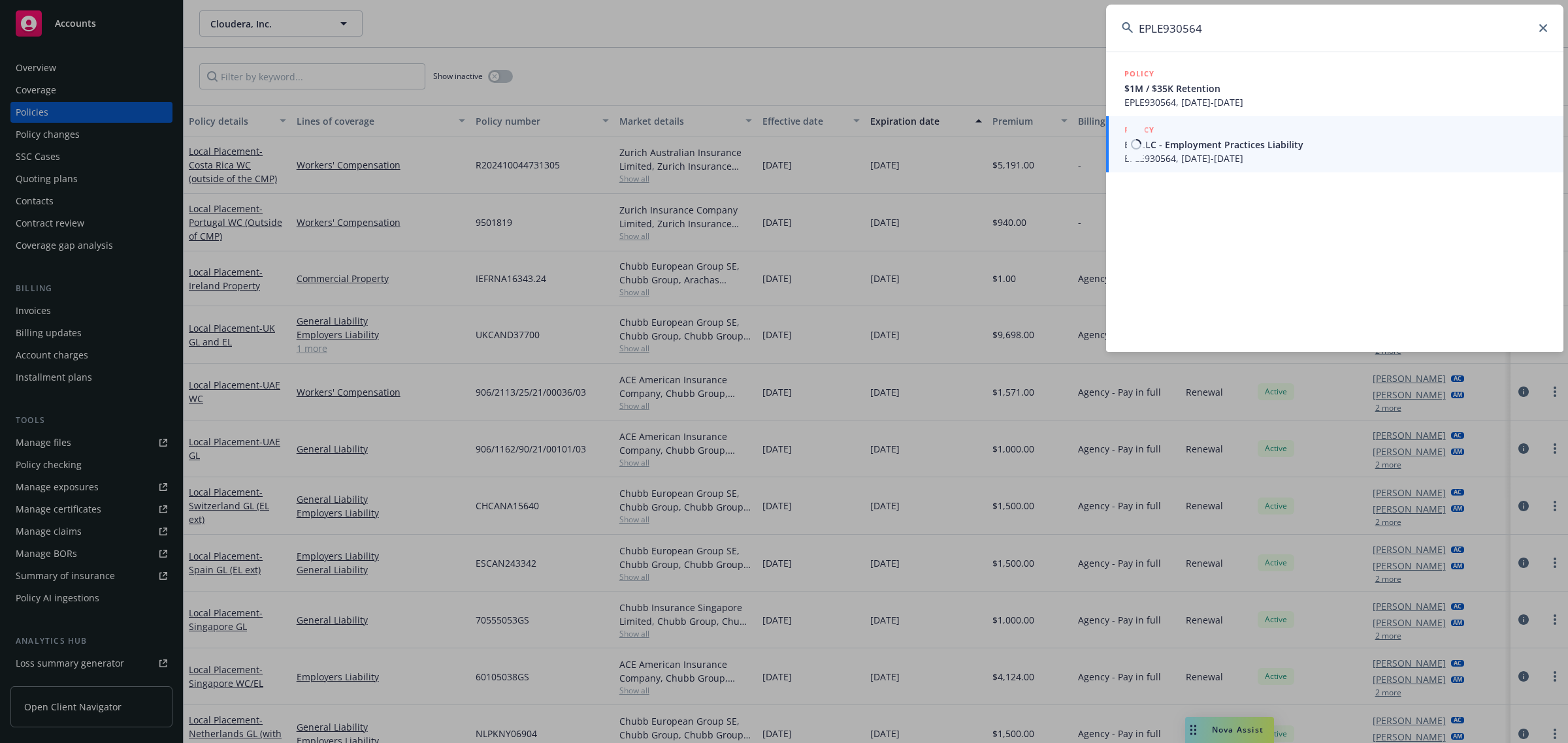
click at [1308, 144] on span "EZ, LLC - Employment Practices Liability" at bounding box center [1336, 144] width 423 height 13
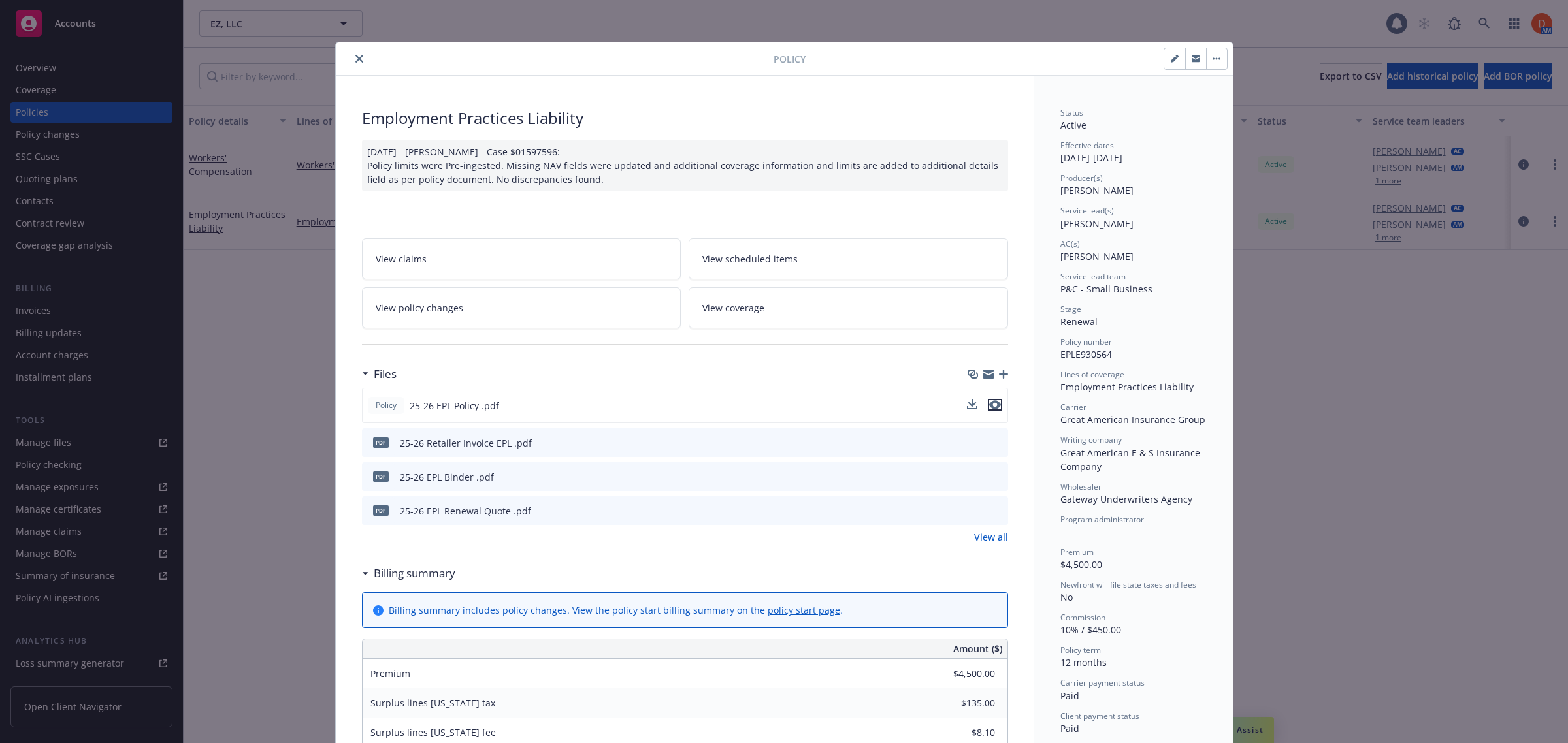
click at [989, 406] on icon "preview file" at bounding box center [995, 405] width 12 height 9
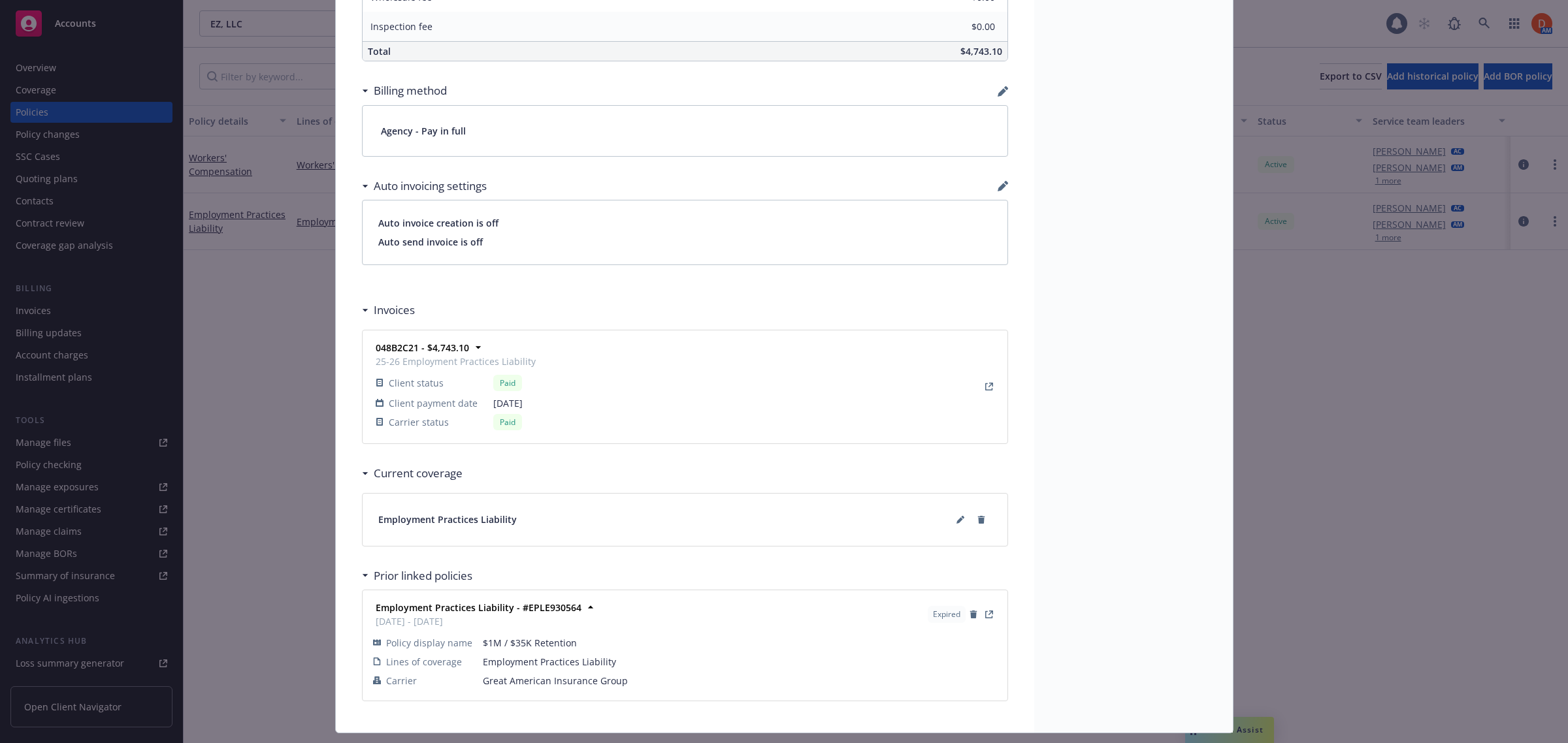
scroll to position [887, 0]
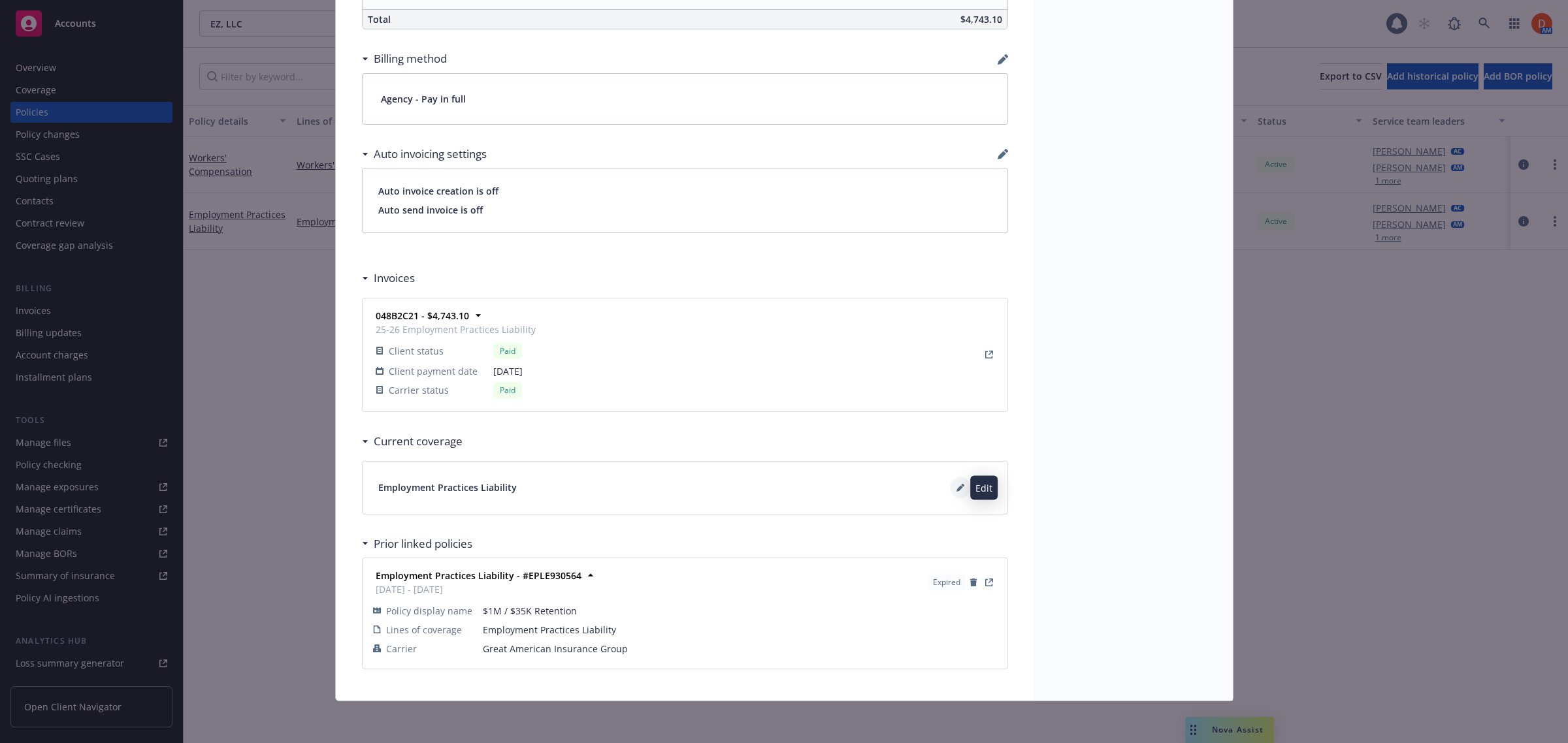
click at [957, 488] on icon at bounding box center [959, 488] width 6 height 6
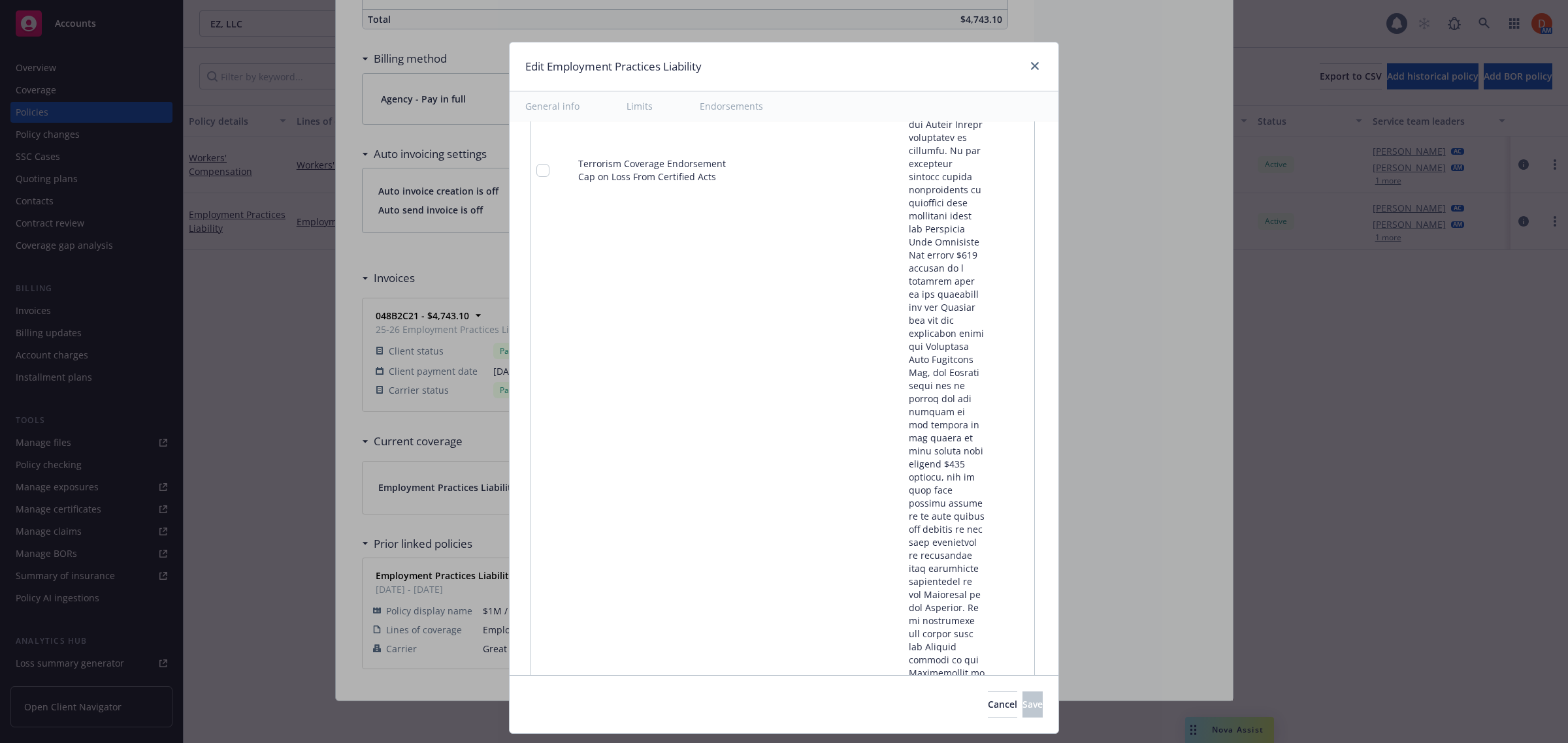
scroll to position [12987, 0]
click at [1028, 65] on link "close" at bounding box center [1035, 66] width 15 height 15
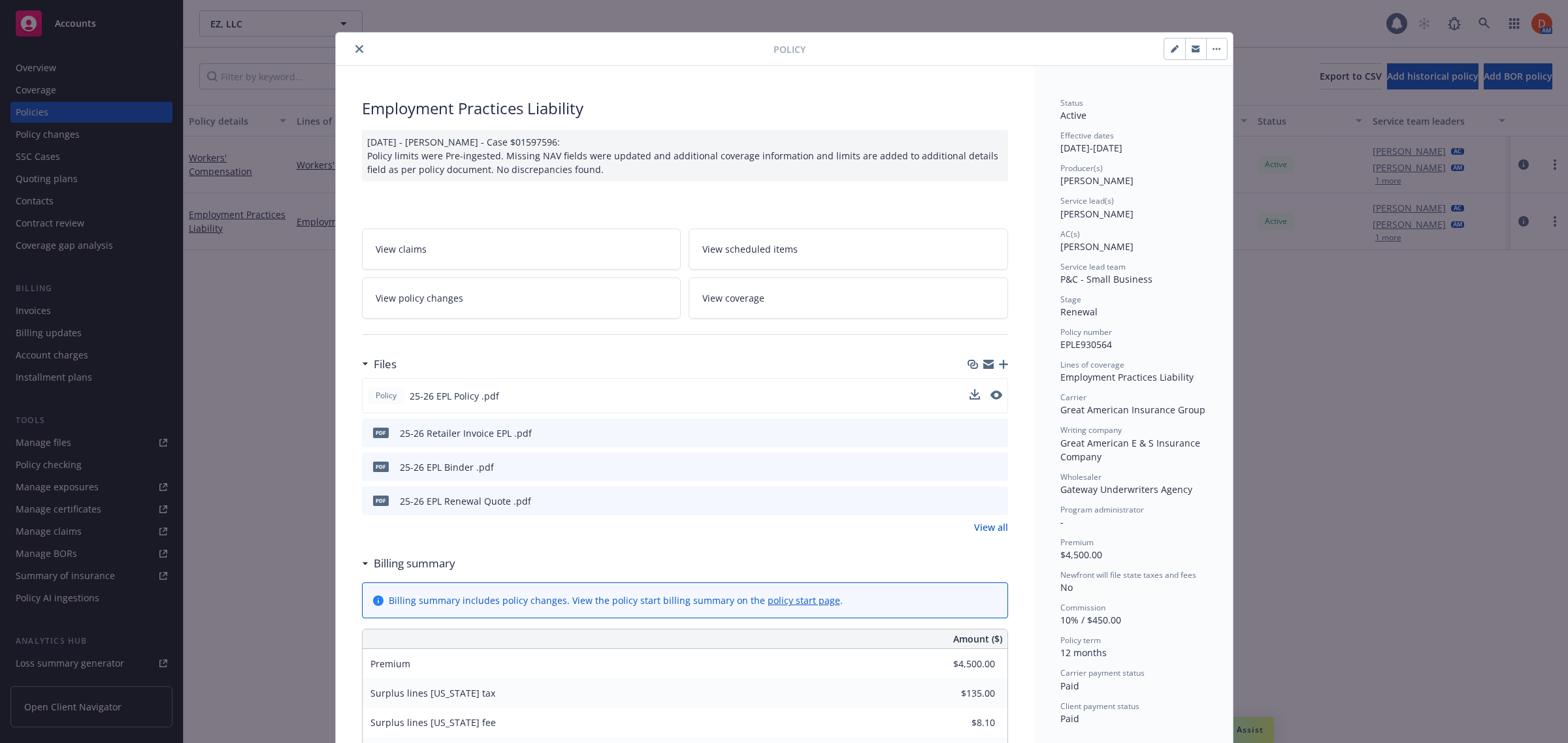
scroll to position [0, 0]
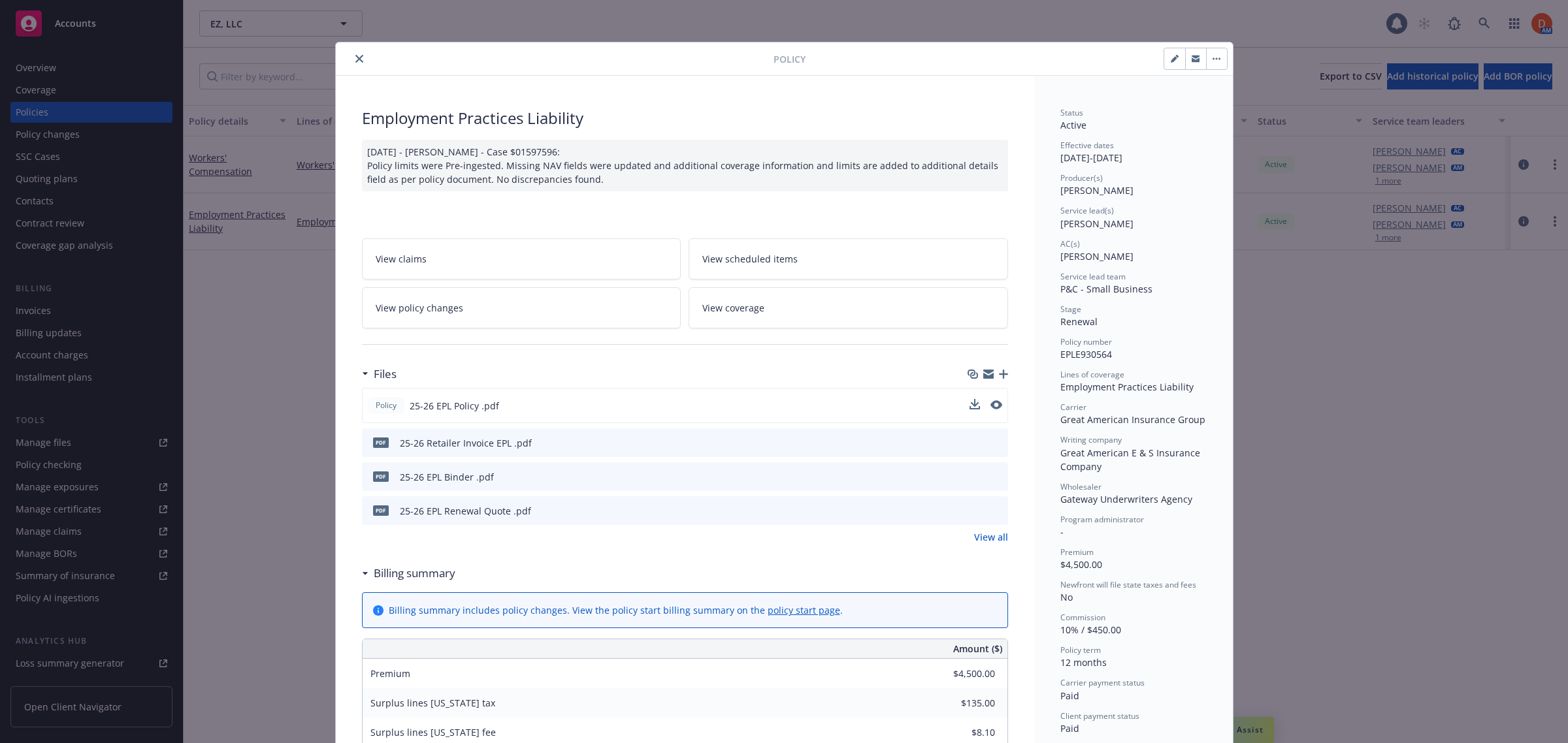
click at [356, 60] on icon "close" at bounding box center [359, 58] width 8 height 8
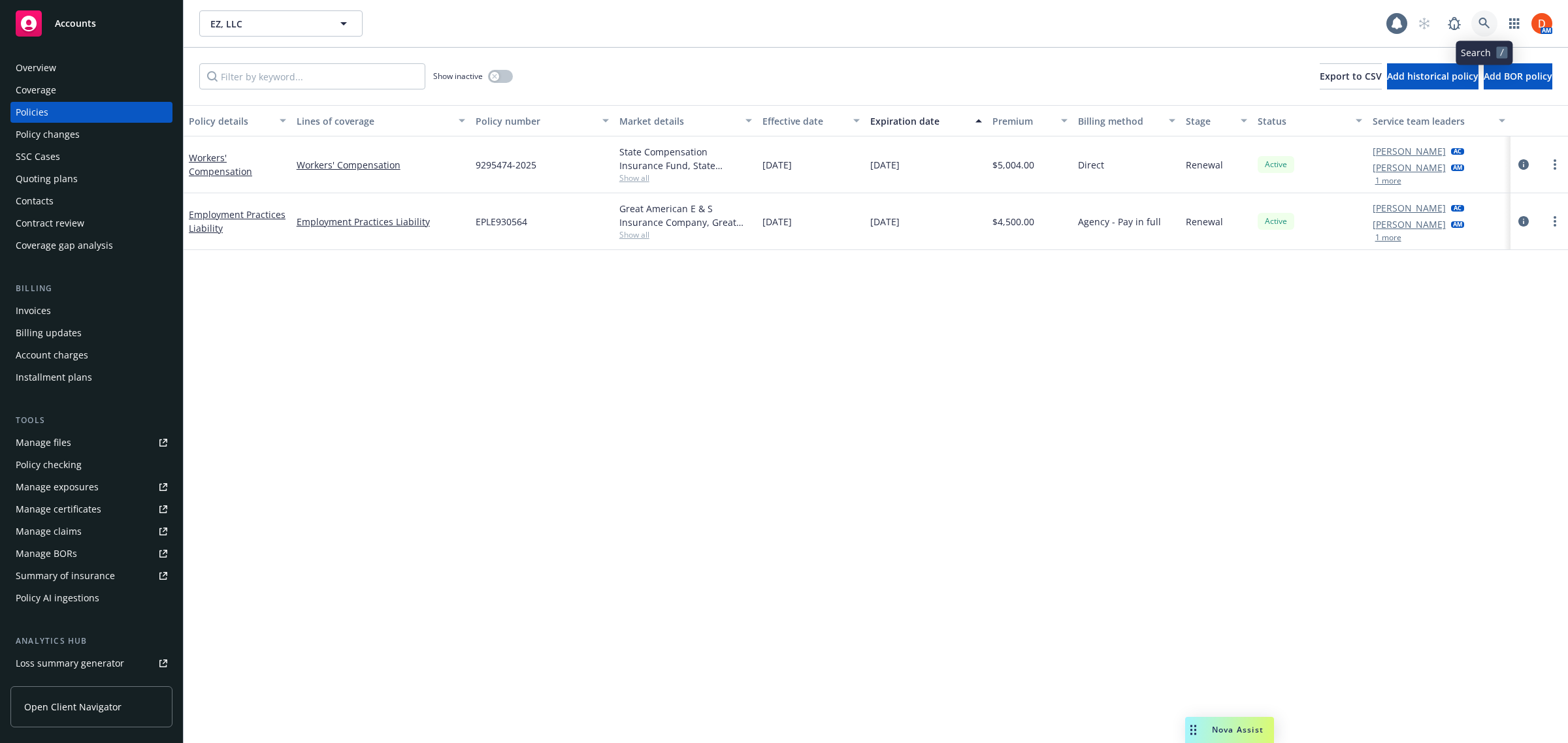
click at [1484, 20] on icon at bounding box center [1484, 23] width 12 height 12
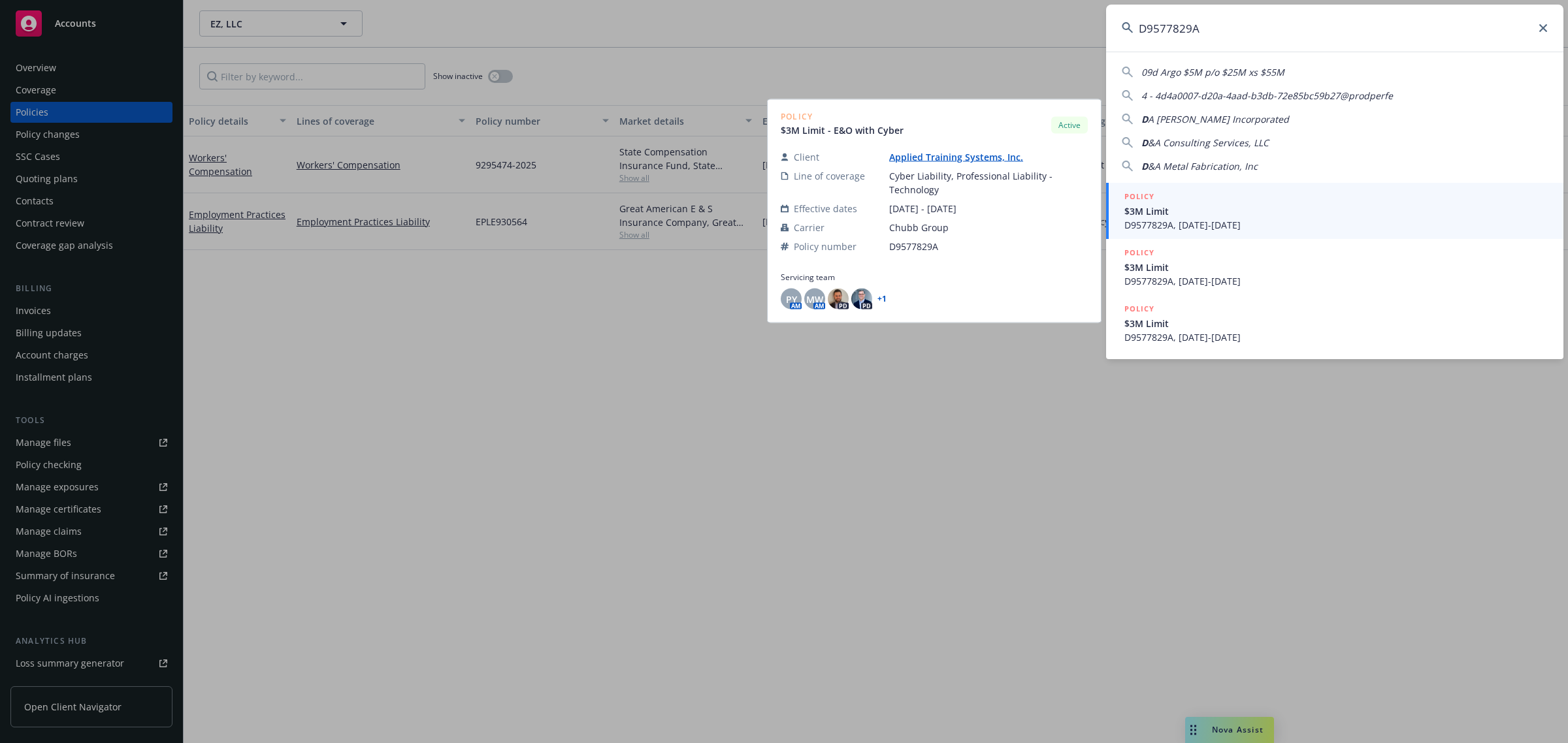
click at [1295, 201] on div "POLICY" at bounding box center [1336, 197] width 423 height 14
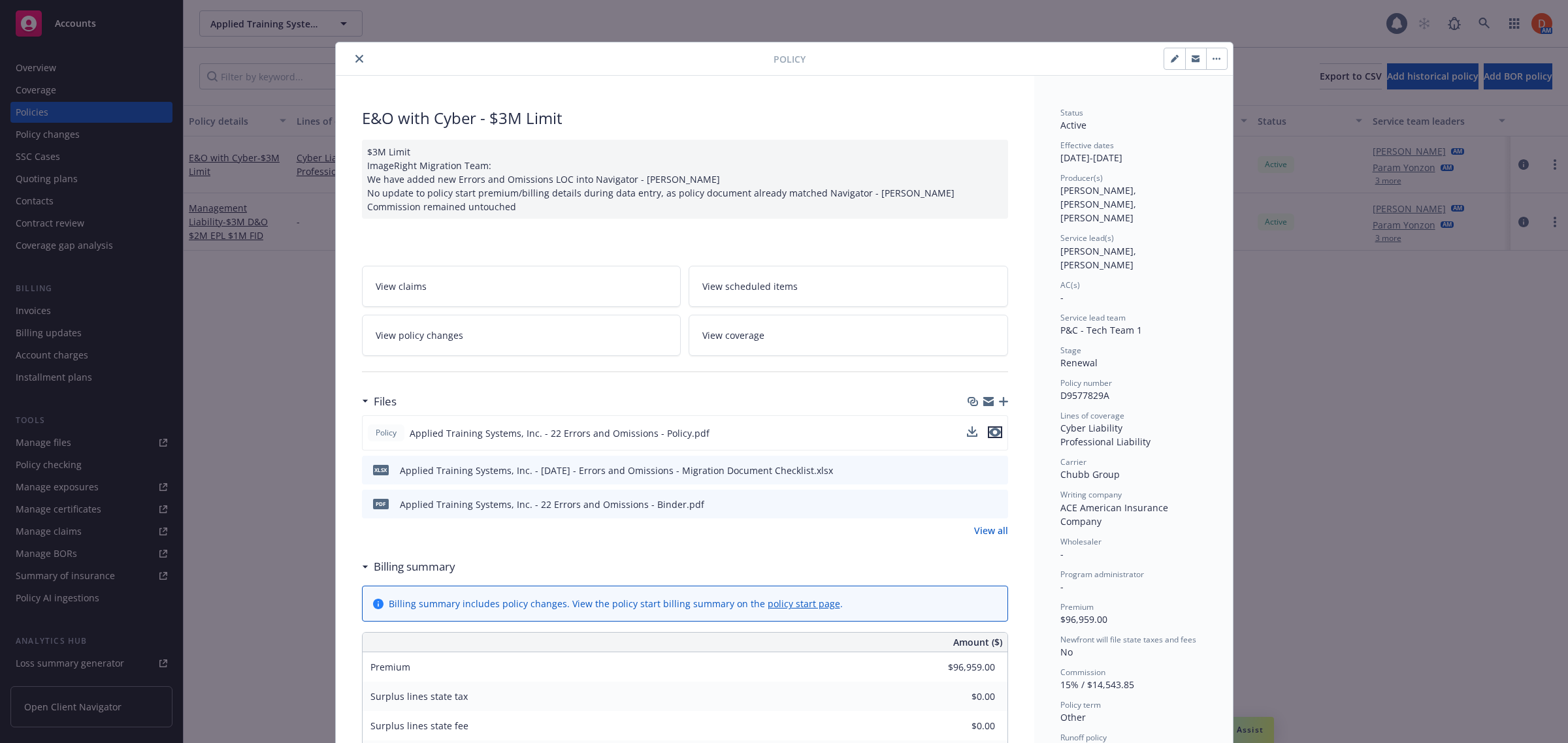
click at [989, 436] on icon "preview file" at bounding box center [995, 432] width 12 height 9
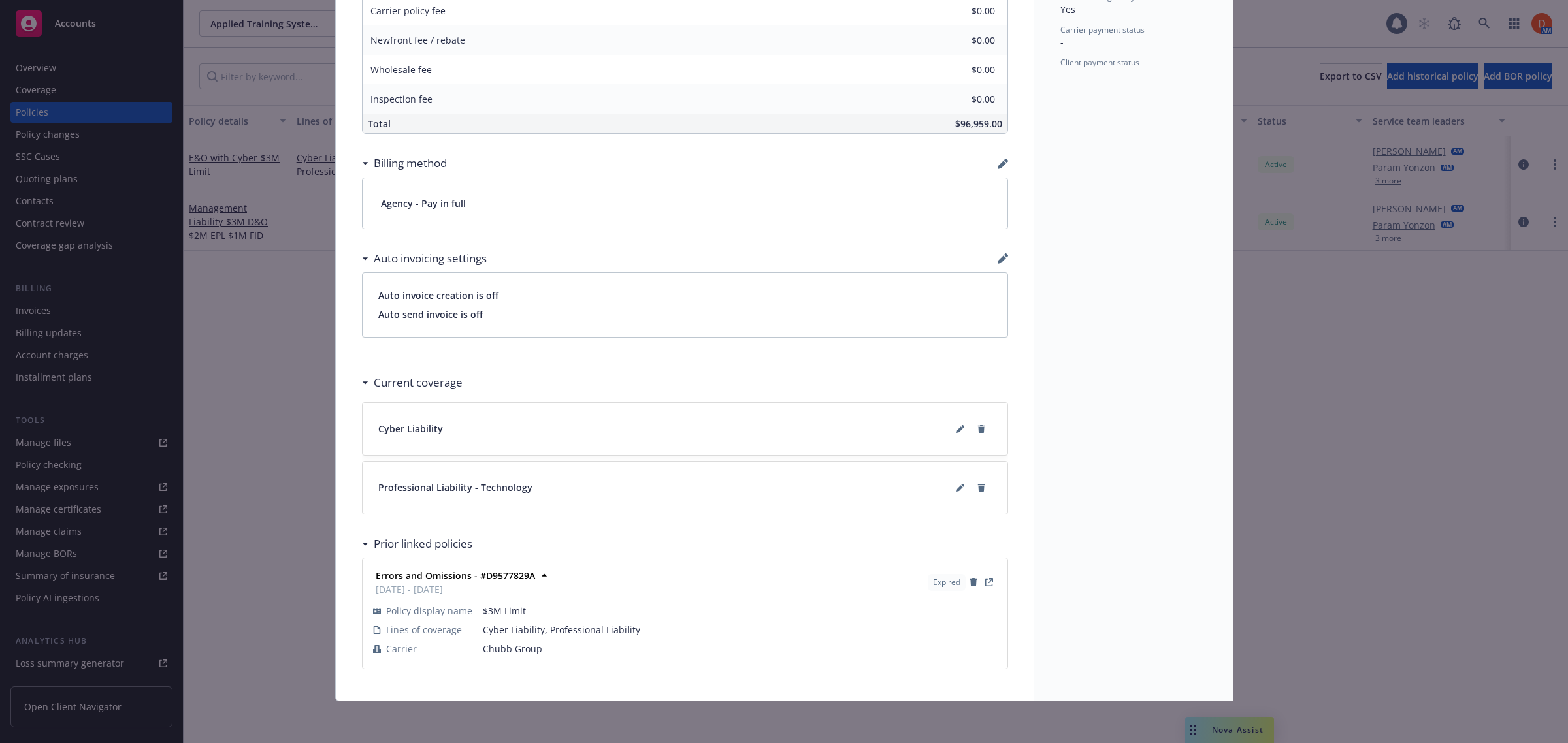
scroll to position [778, 0]
click at [957, 490] on icon at bounding box center [960, 487] width 8 height 8
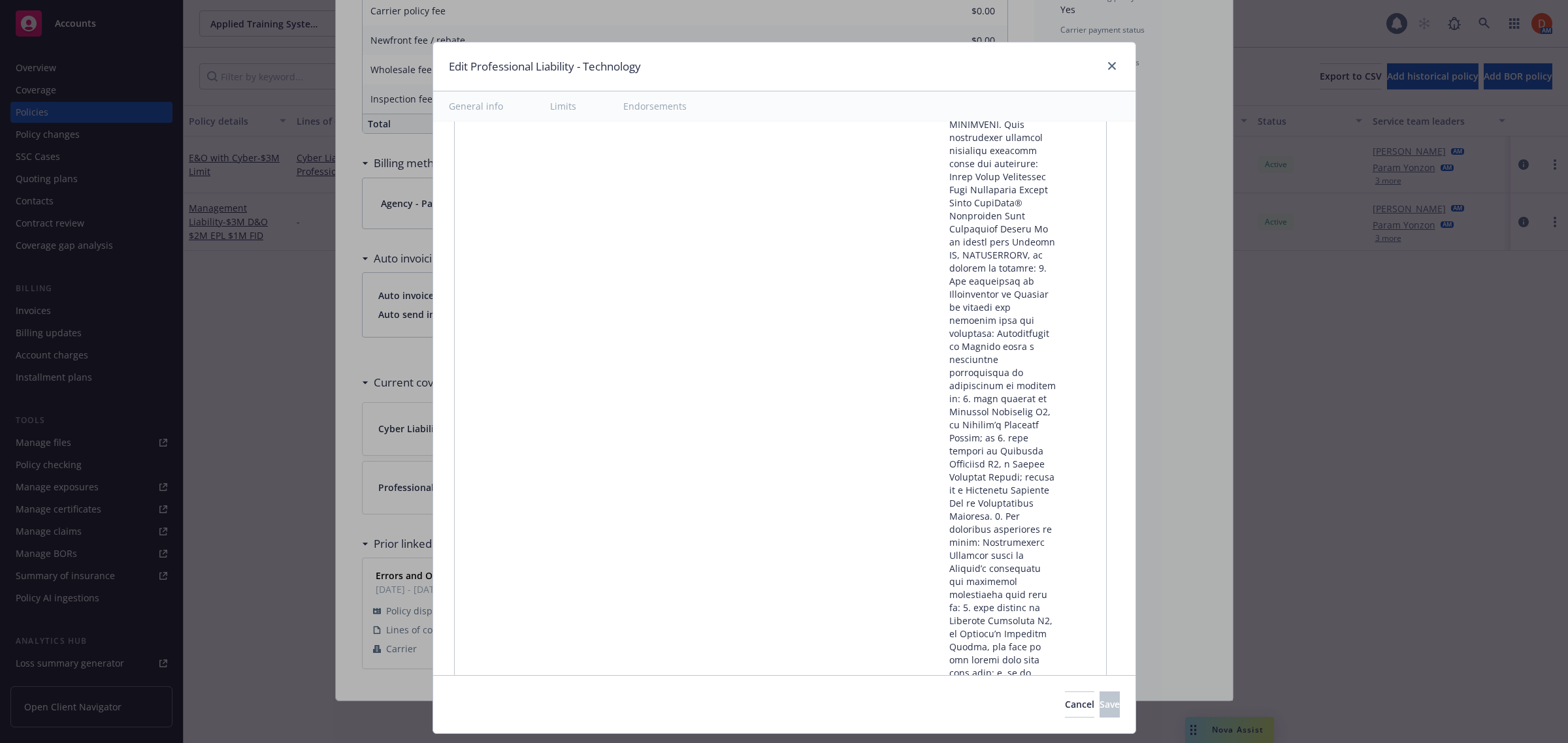
scroll to position [27933, 0]
click at [1108, 63] on icon "close" at bounding box center [1112, 65] width 8 height 8
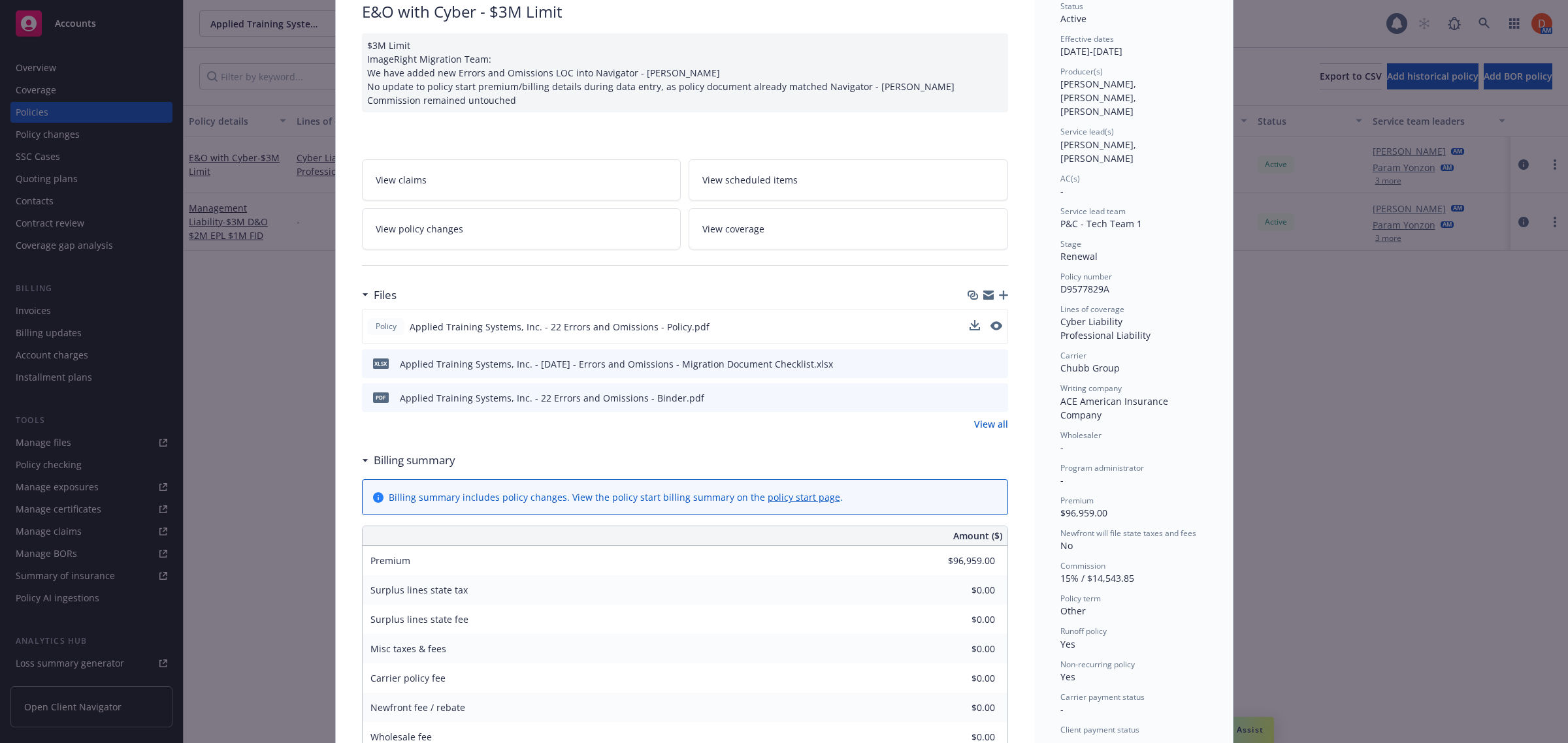
scroll to position [0, 0]
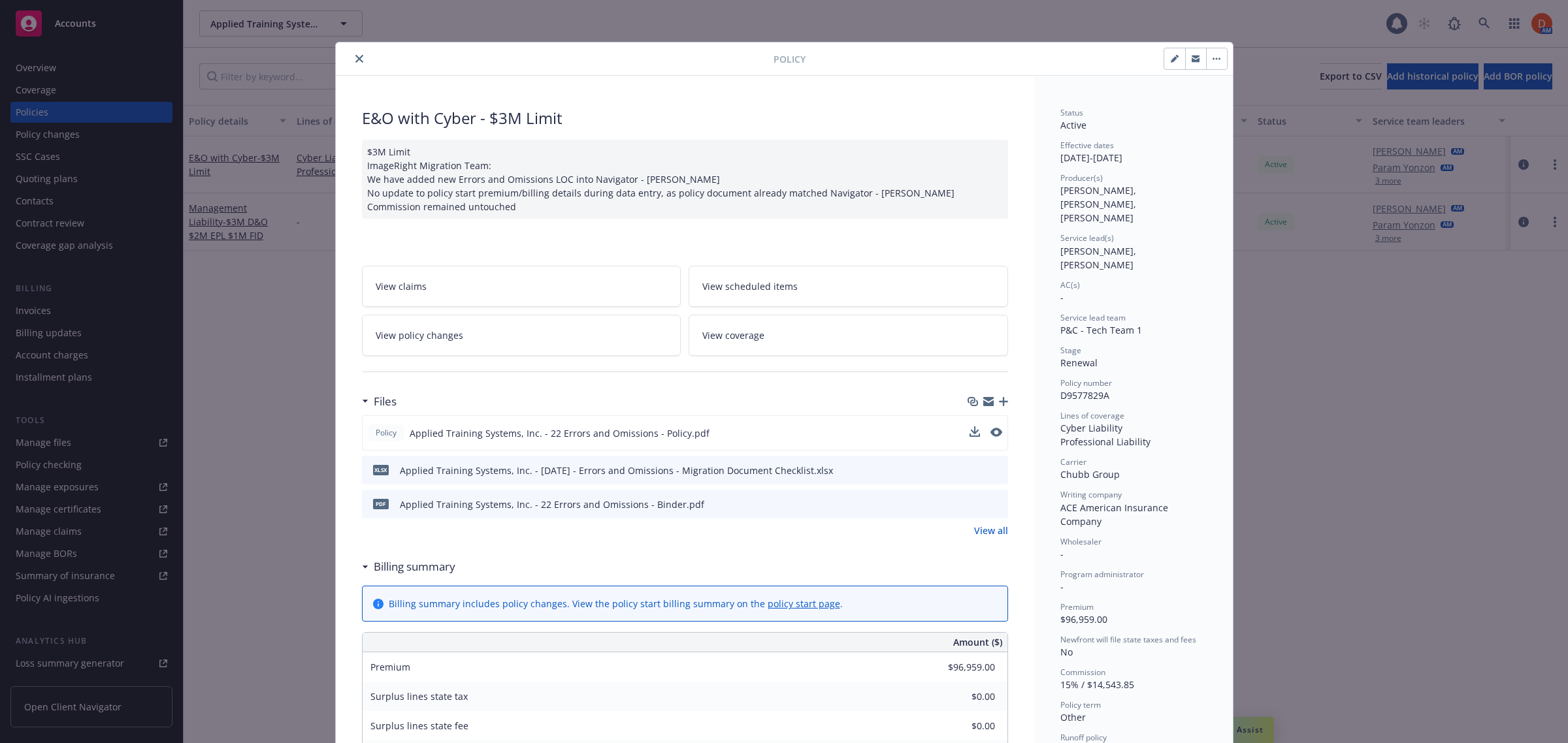
click at [351, 56] on button "close" at bounding box center [359, 58] width 15 height 15
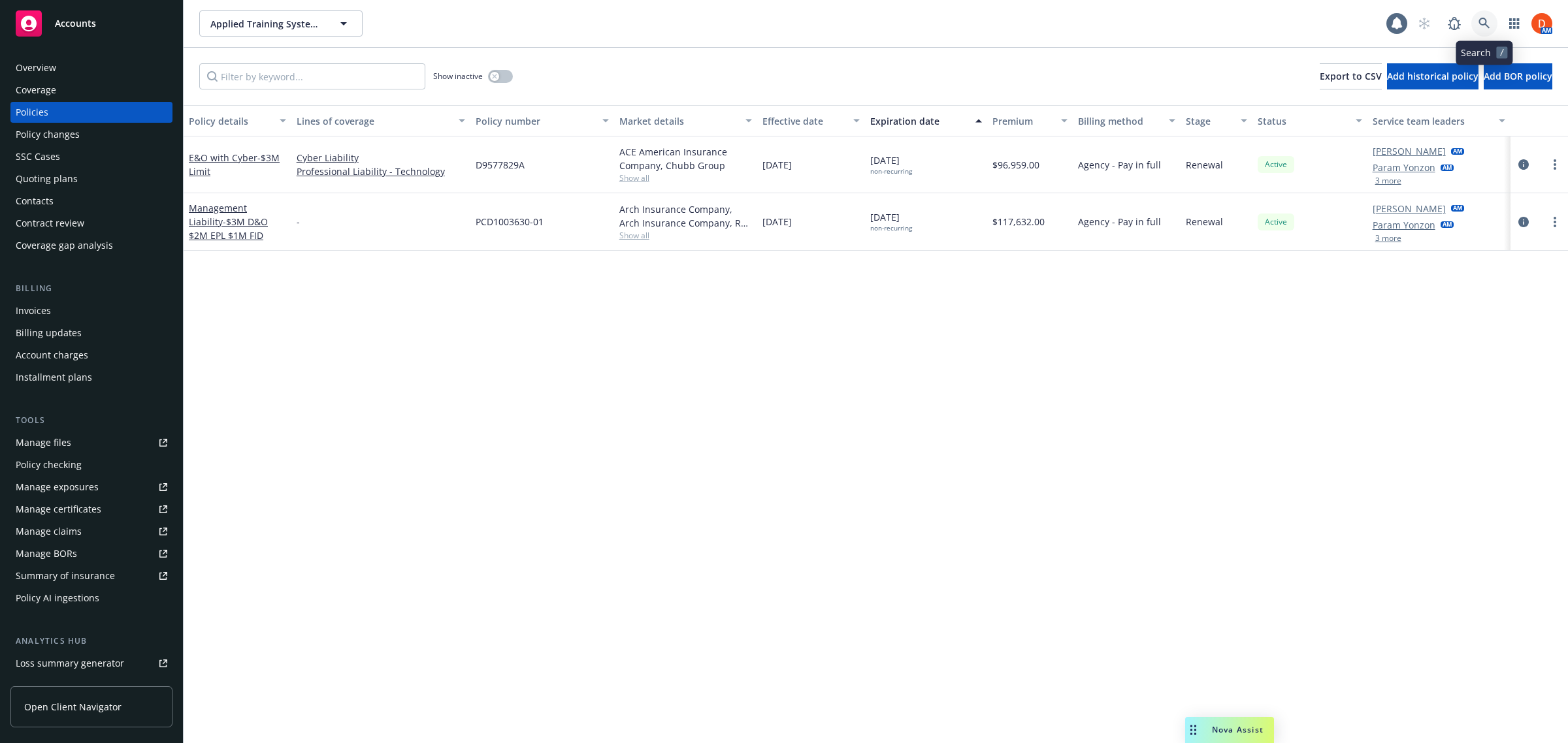
click at [1491, 22] on link at bounding box center [1484, 23] width 26 height 26
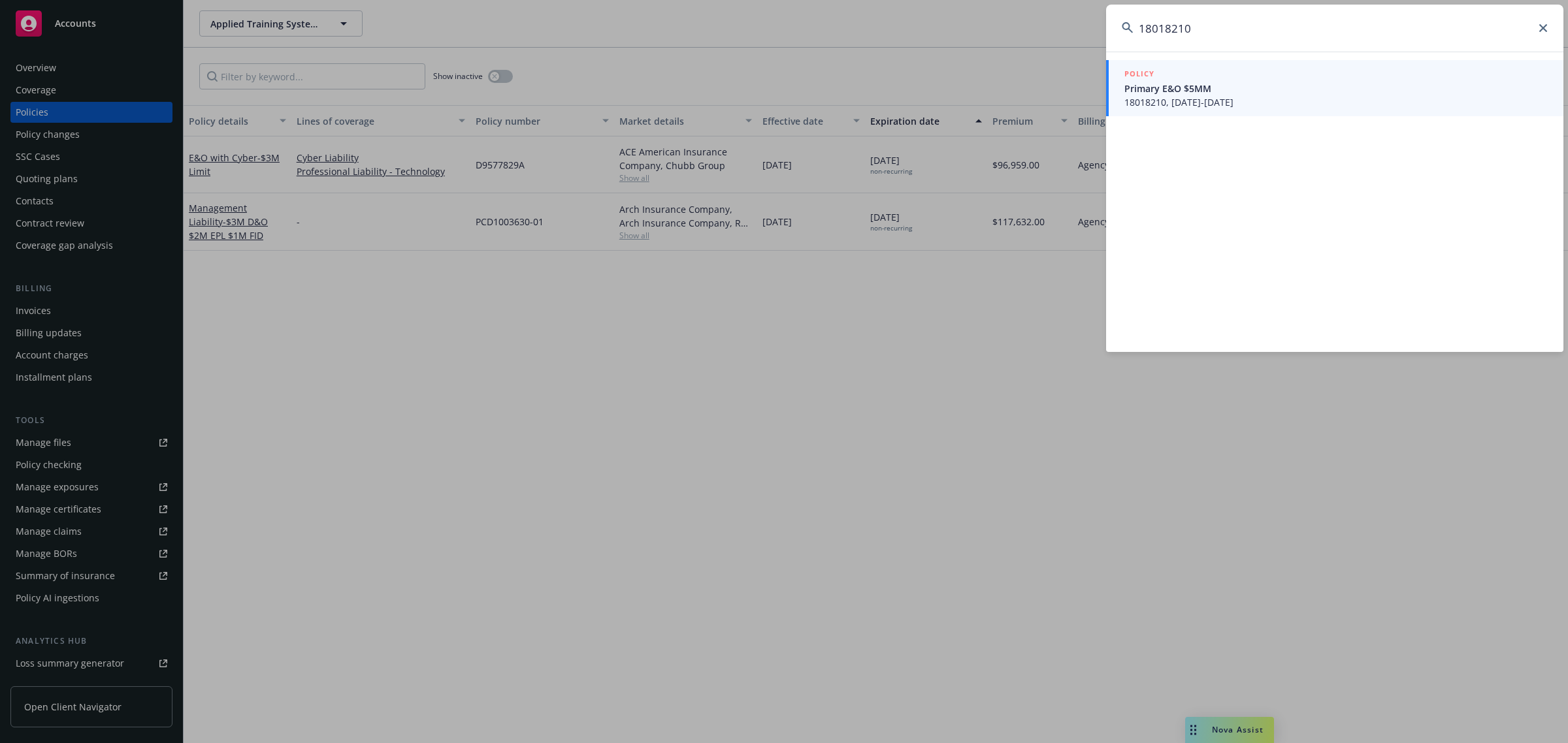
click at [1214, 80] on div "POLICY" at bounding box center [1336, 75] width 423 height 14
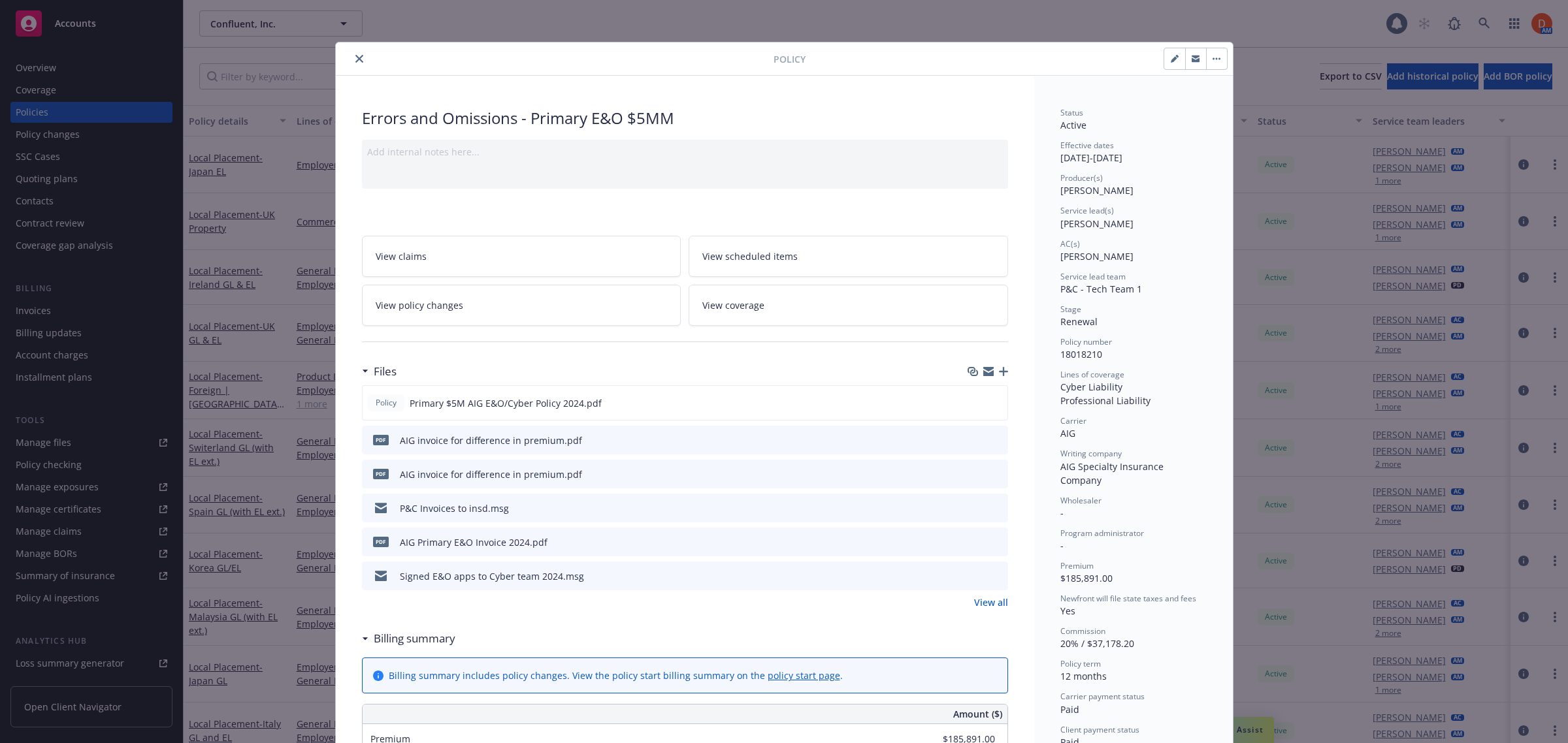
click at [356, 58] on icon "close" at bounding box center [359, 58] width 8 height 8
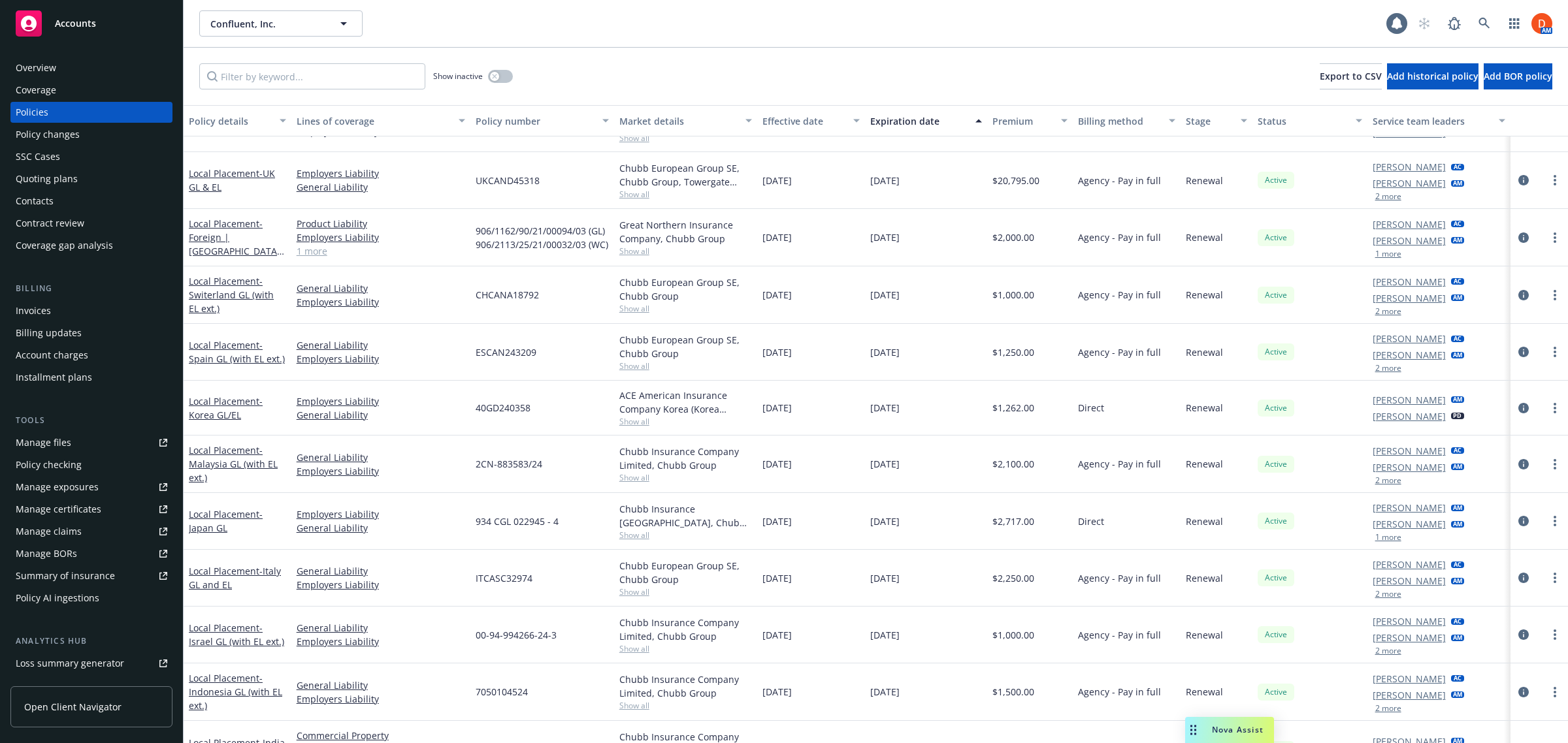
scroll to position [163, 0]
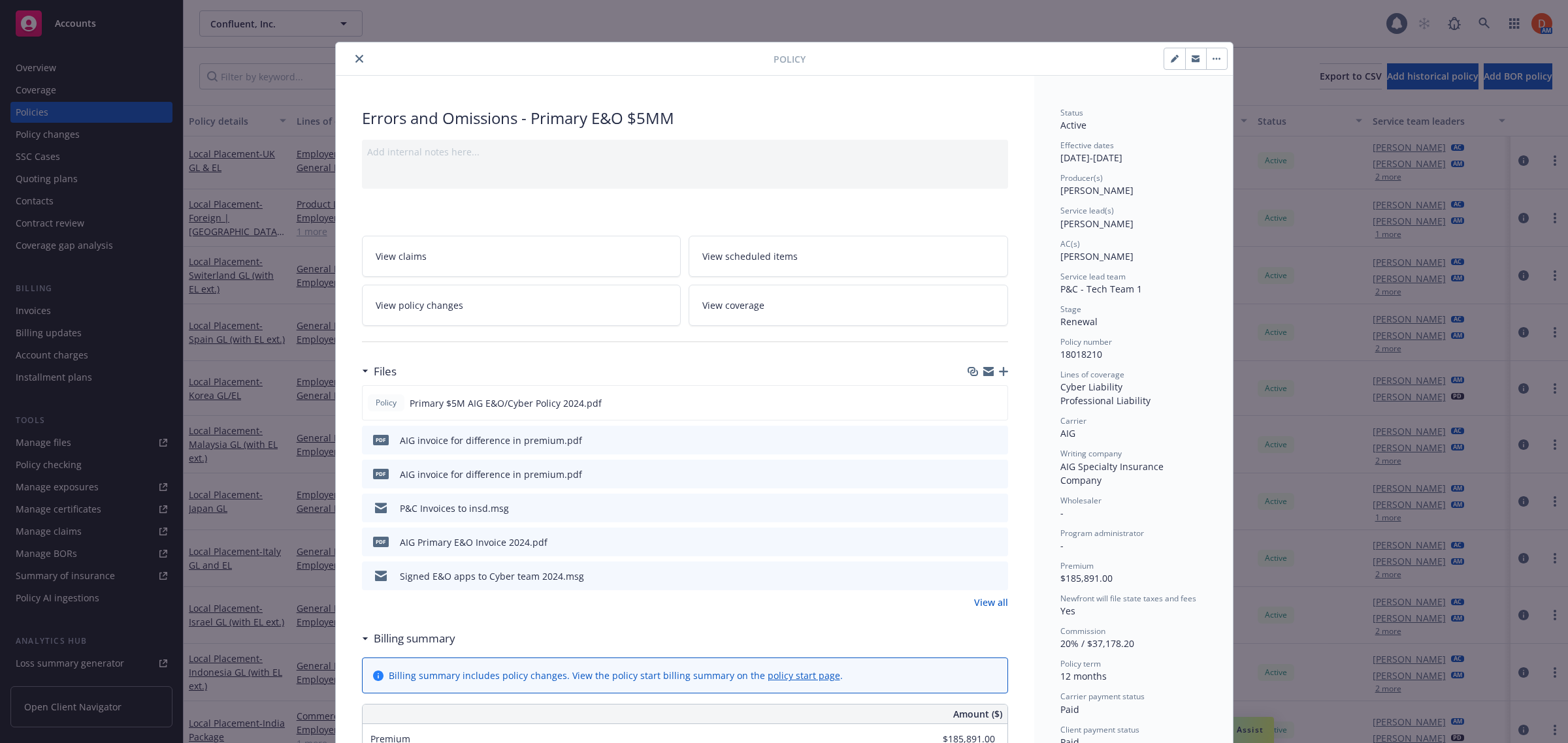
click at [351, 59] on button "close" at bounding box center [359, 58] width 15 height 15
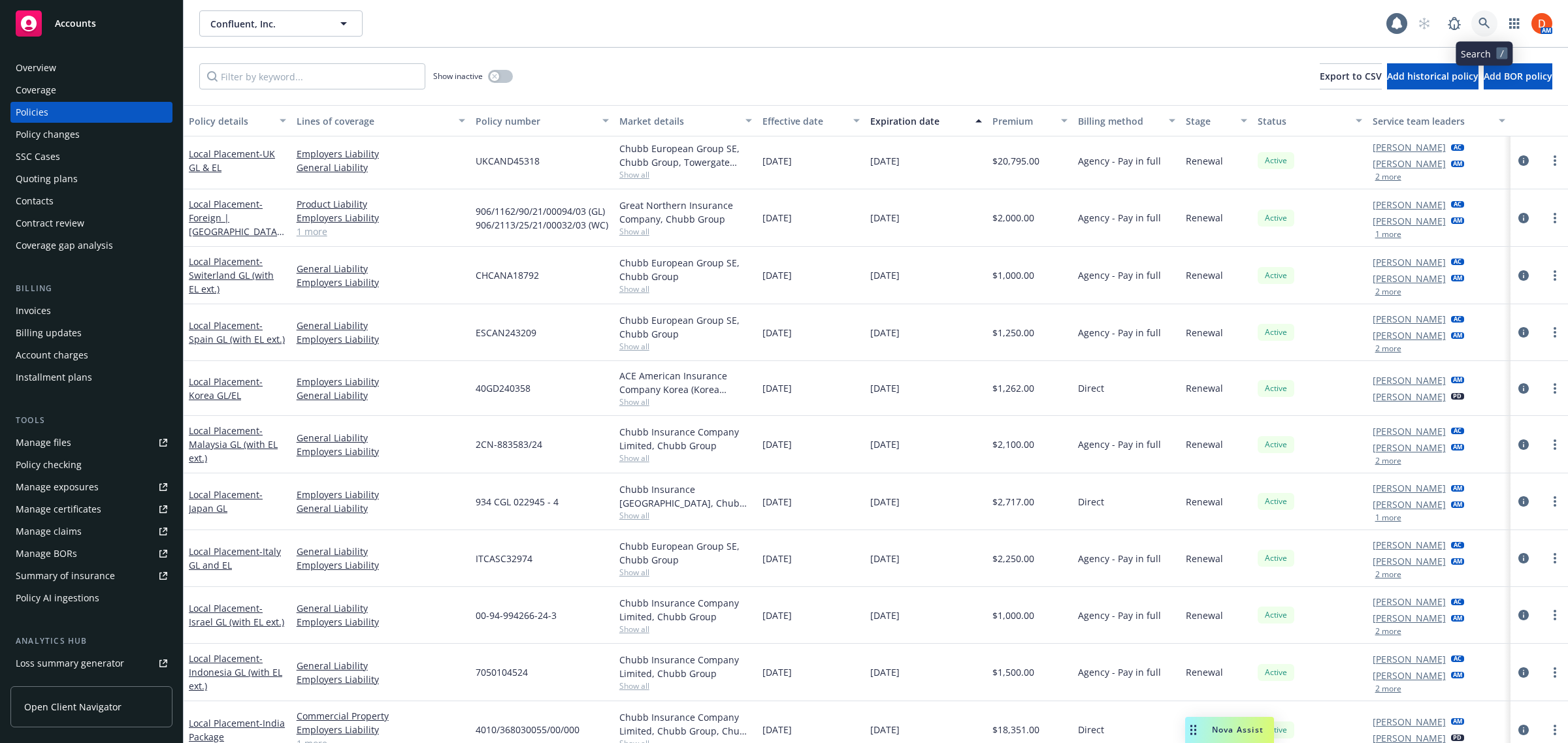
click at [1486, 24] on icon at bounding box center [1484, 23] width 11 height 11
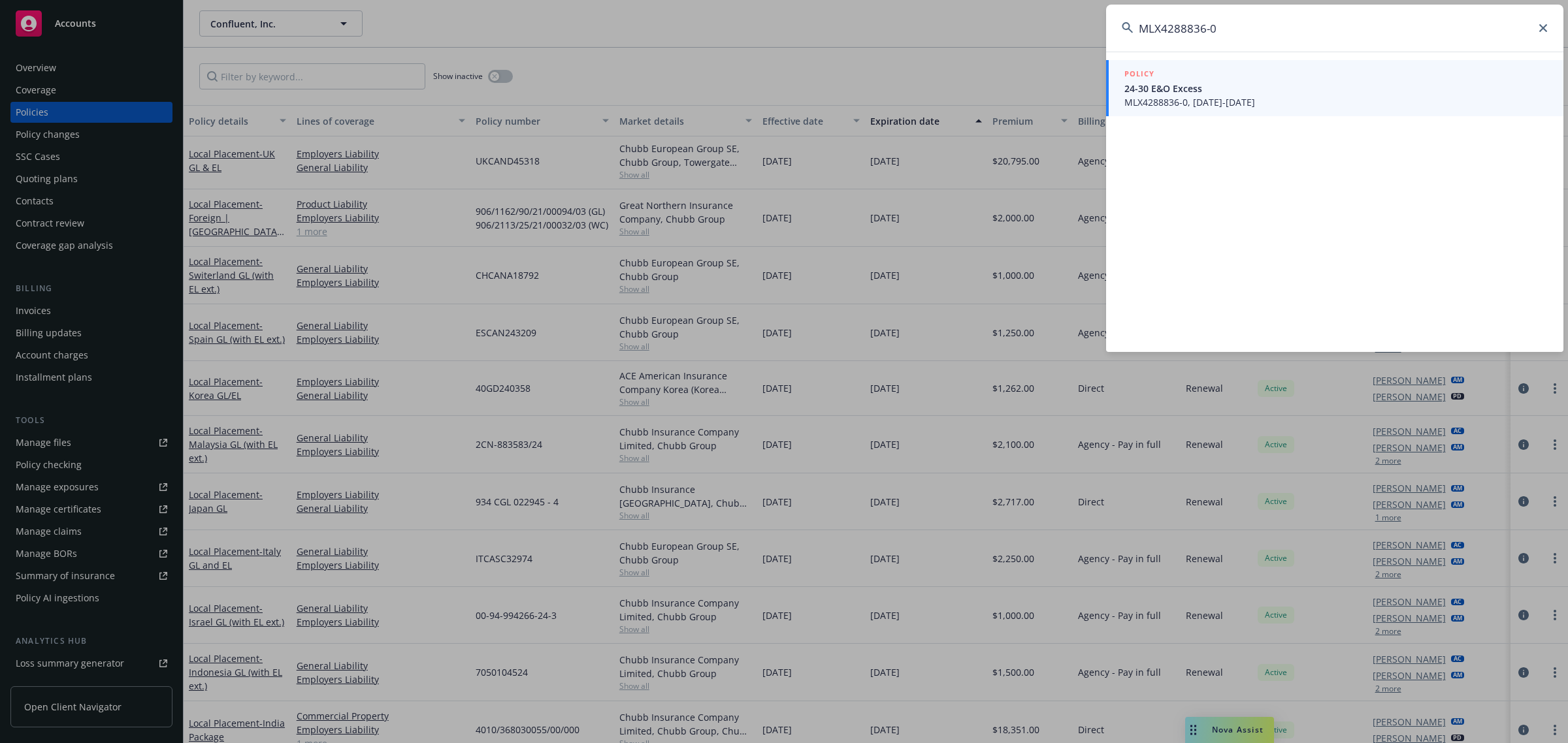
click at [1255, 96] on span "MLX4288836-0, [DATE]-[DATE]" at bounding box center [1336, 101] width 423 height 13
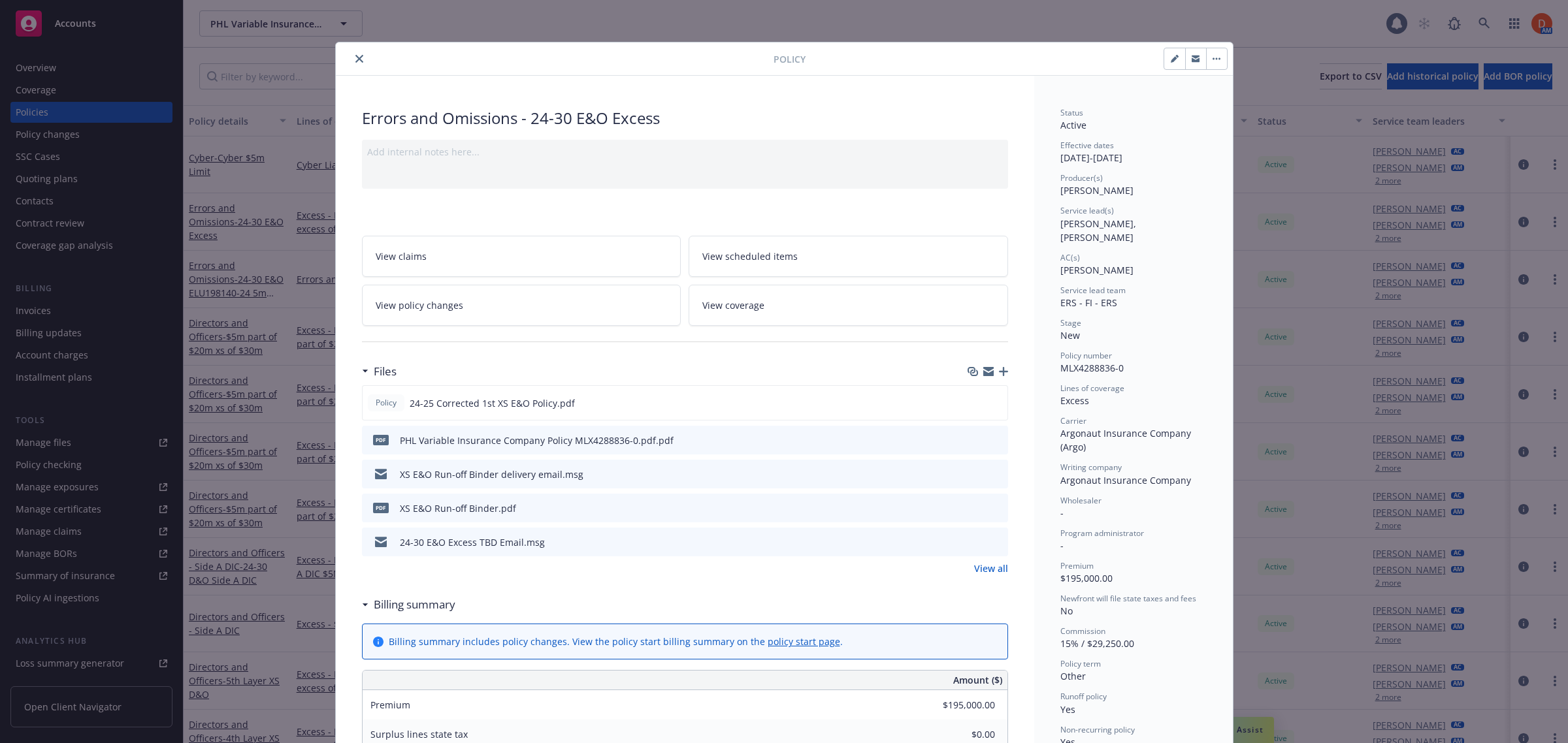
click at [356, 58] on icon "close" at bounding box center [359, 58] width 8 height 8
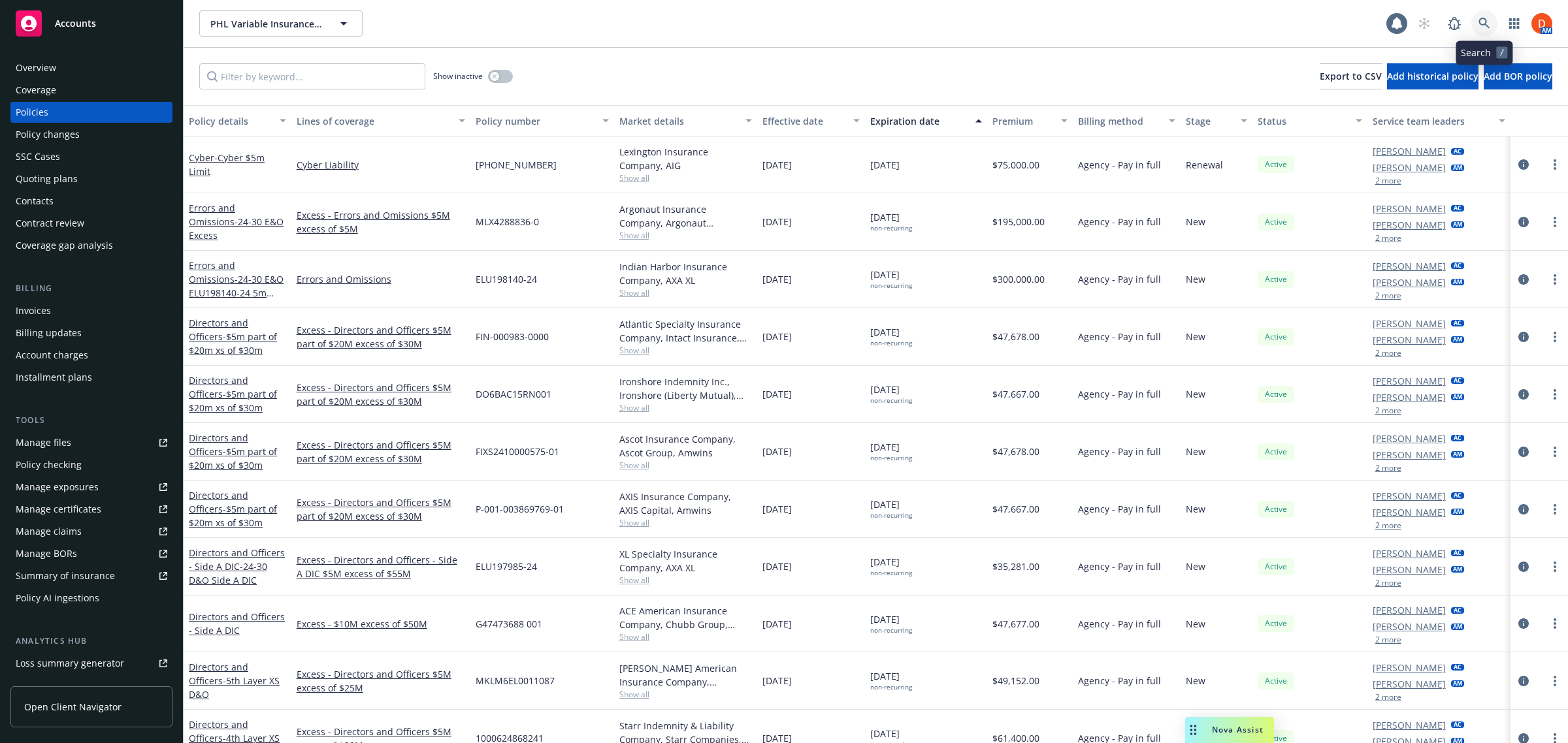
click at [1479, 25] on icon at bounding box center [1484, 23] width 12 height 12
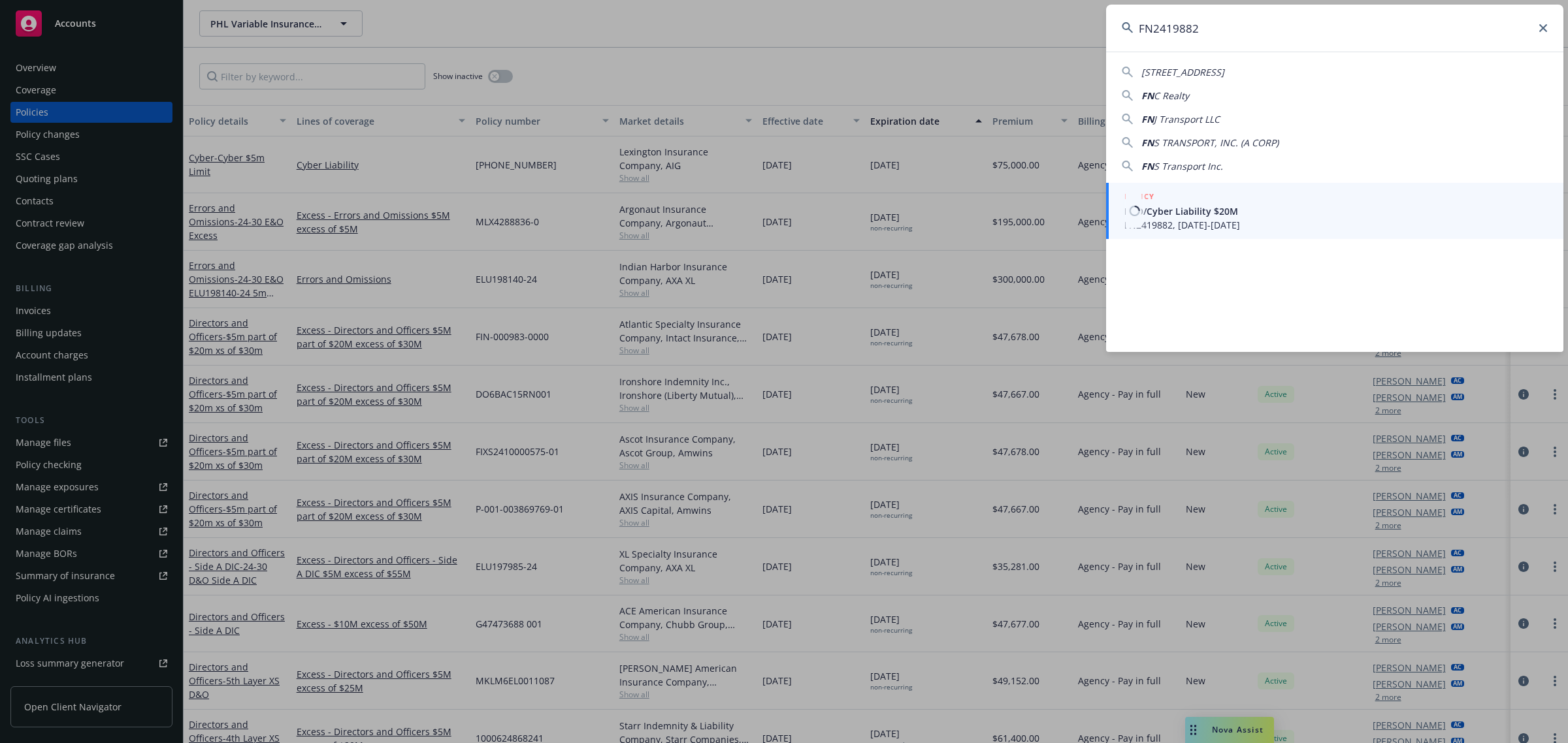
click at [1205, 217] on span "E&O/Cyber Liability $20M" at bounding box center [1336, 211] width 423 height 13
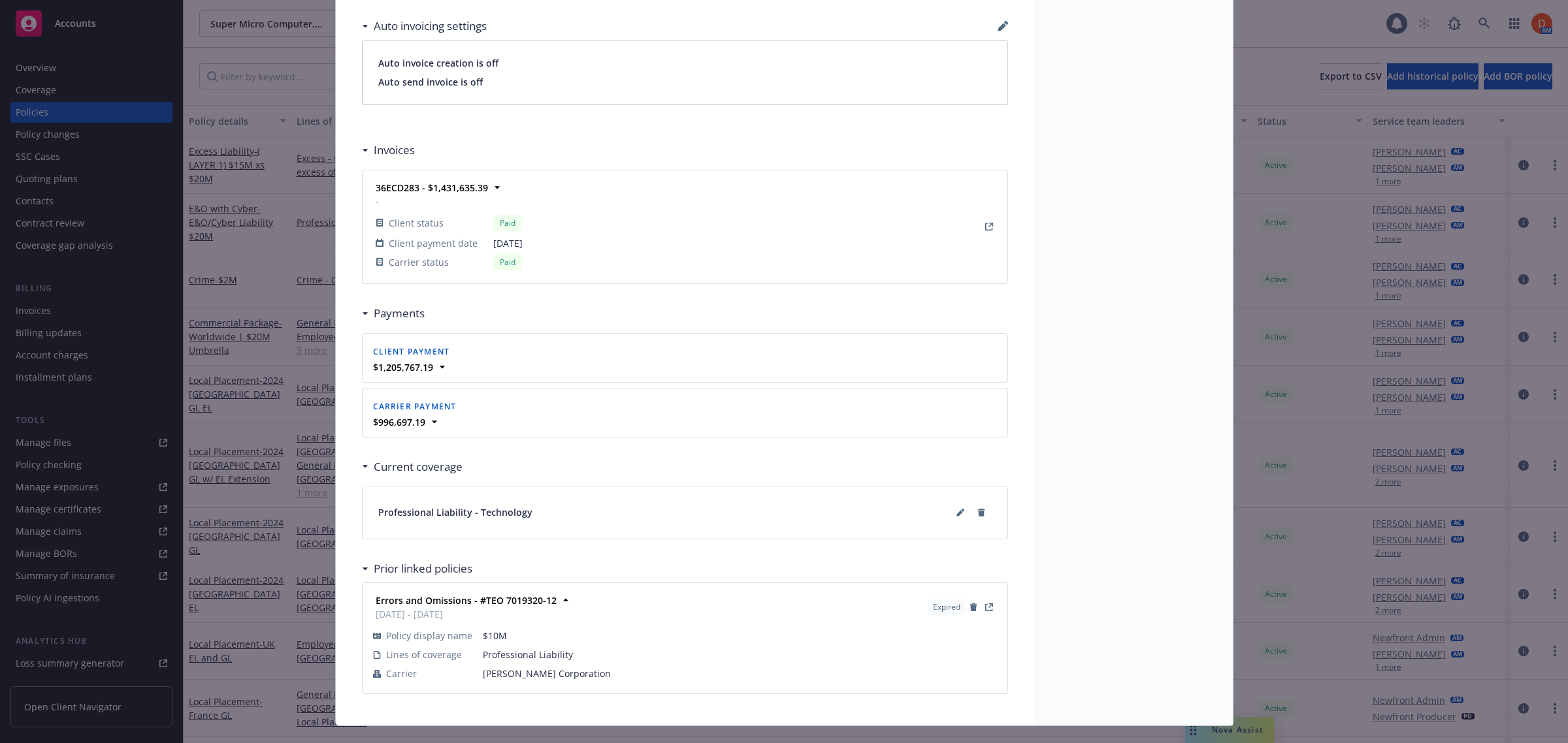
scroll to position [1107, 0]
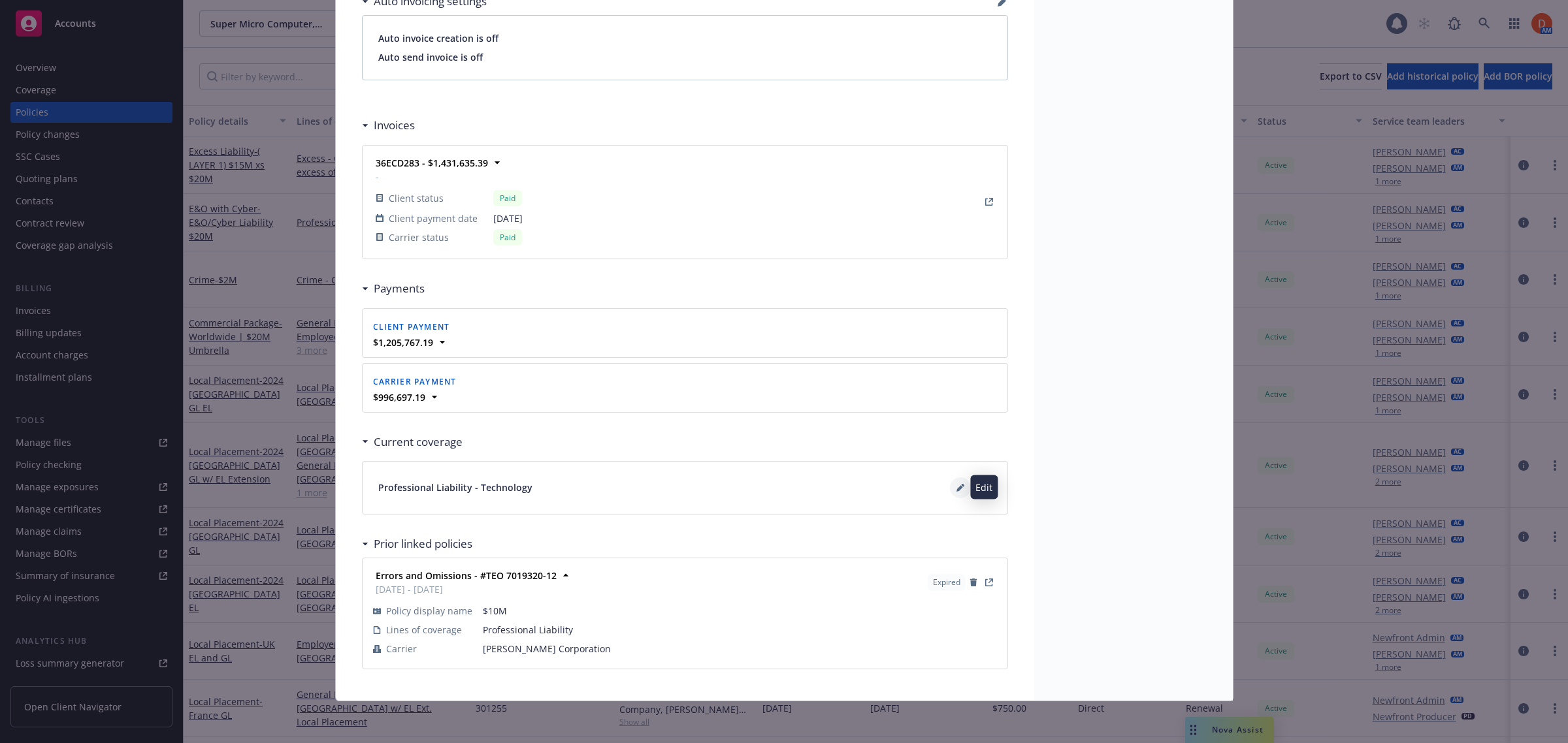
click at [961, 485] on icon at bounding box center [962, 485] width 4 height 4
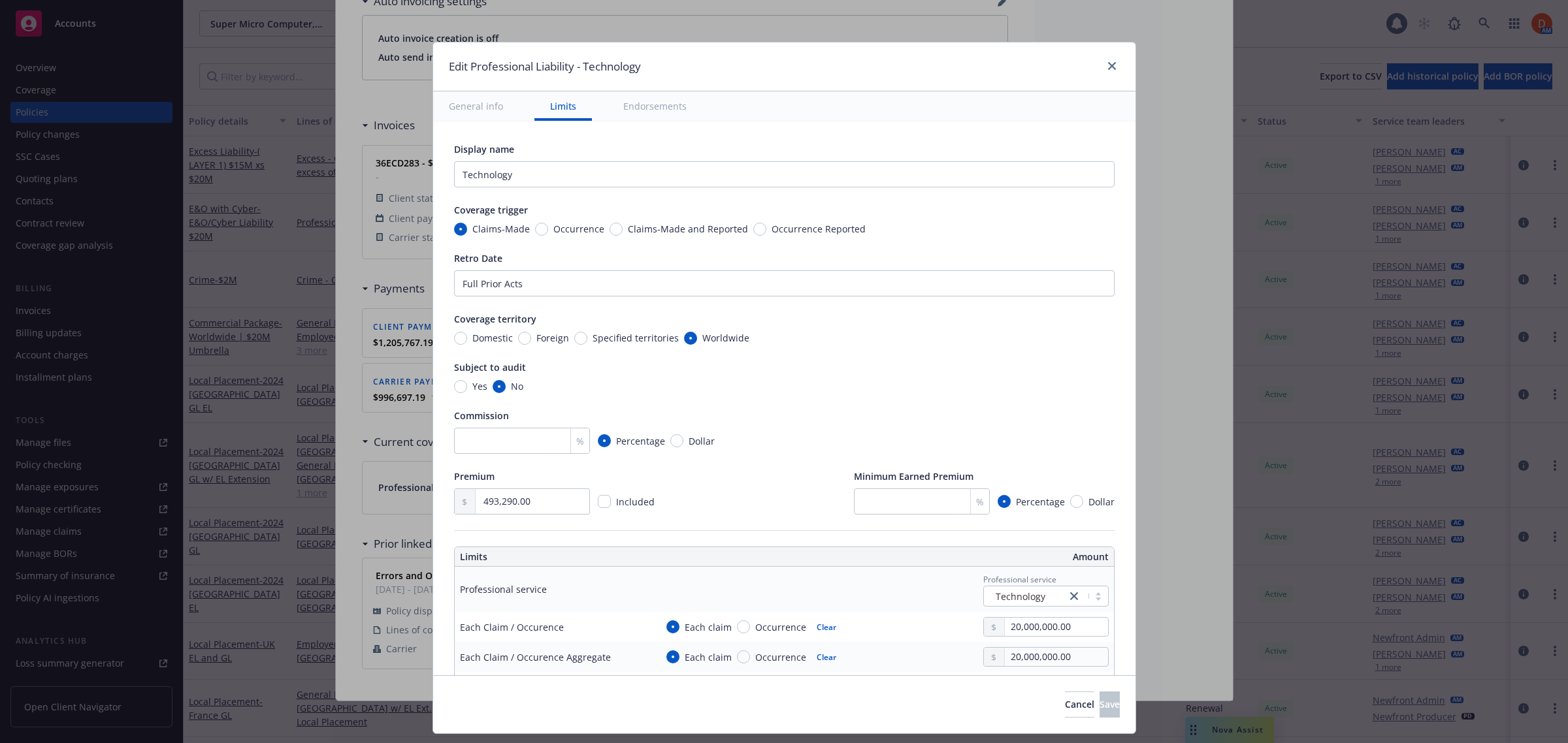
click at [651, 114] on button "Endorsements" at bounding box center [655, 106] width 94 height 30
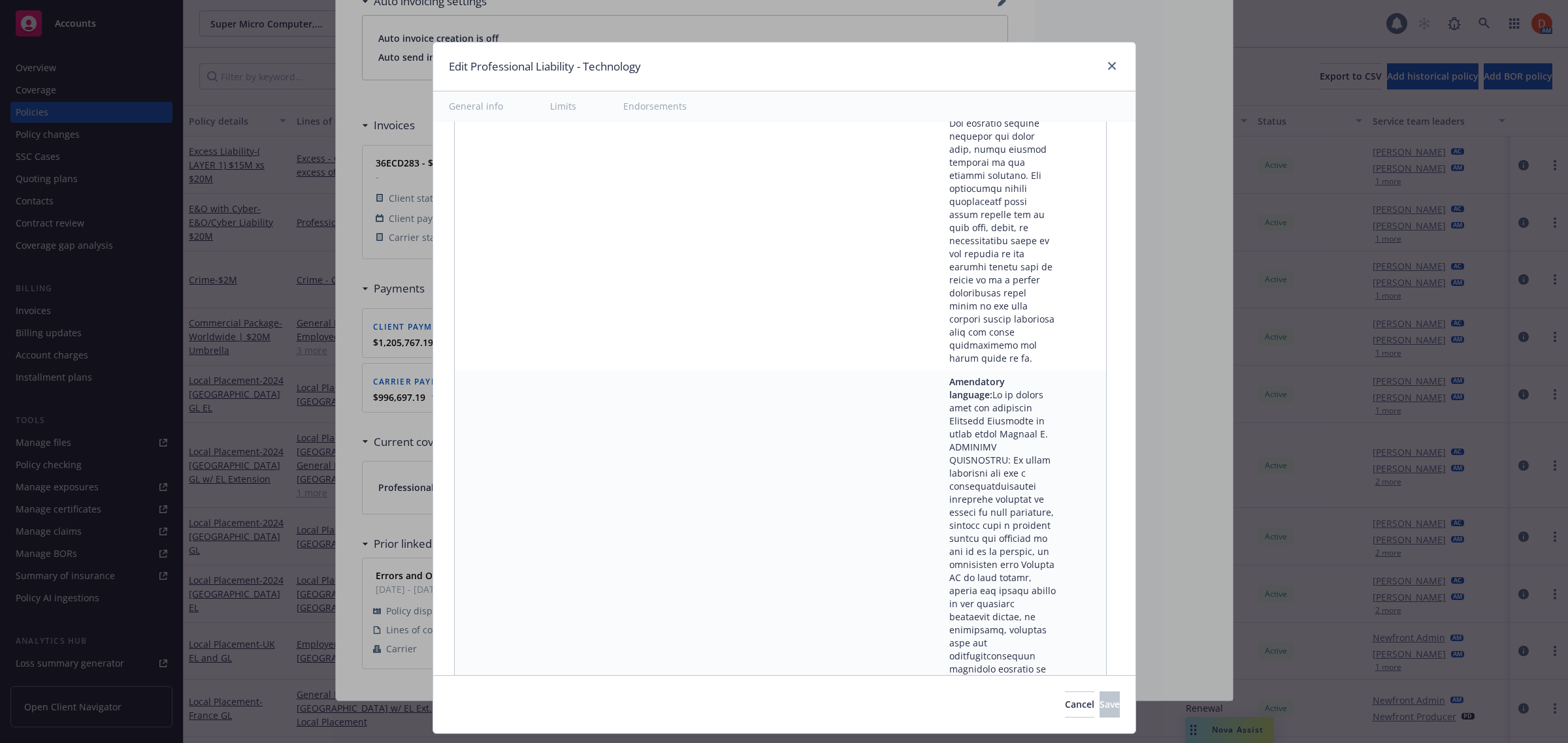
scroll to position [10713, 0]
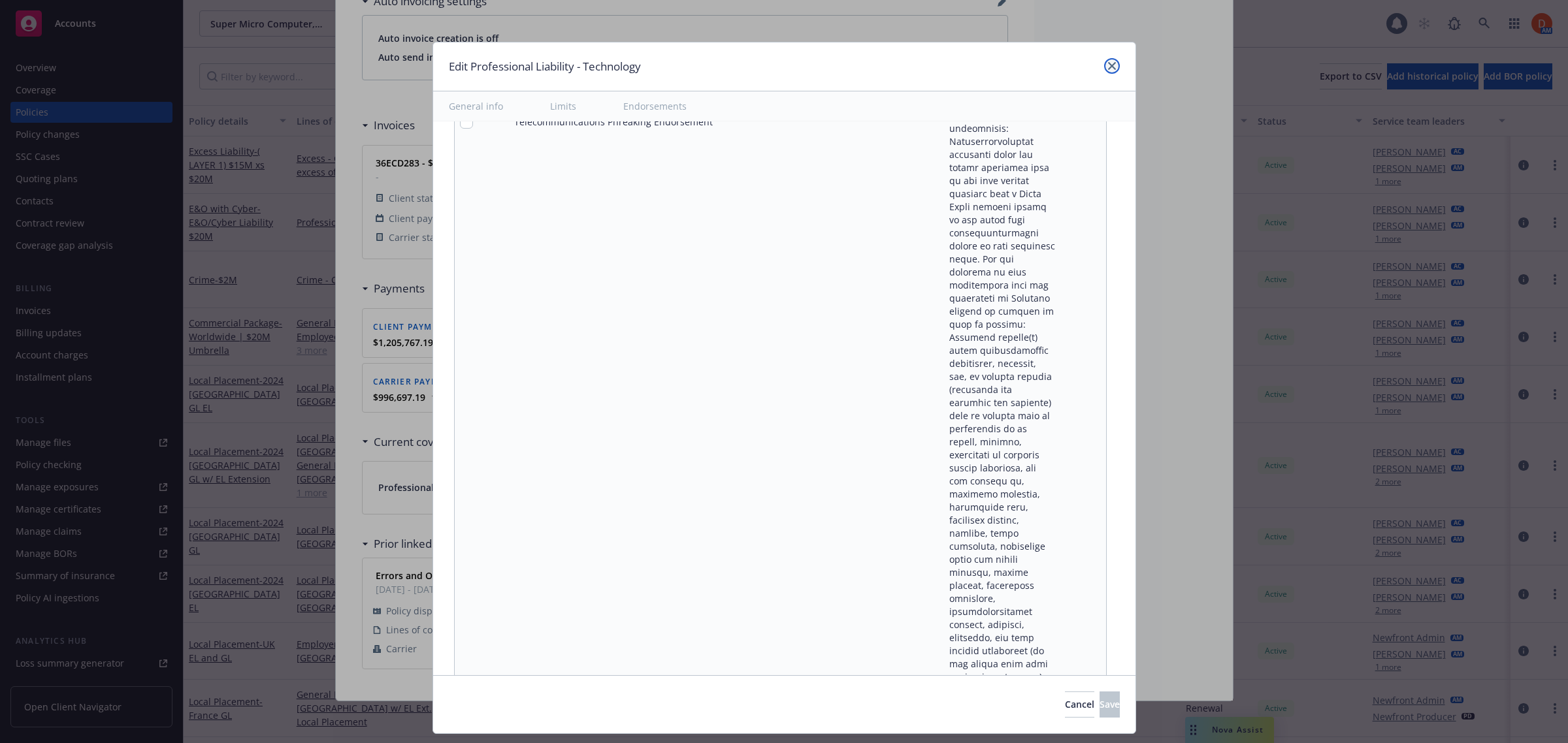
click at [1104, 65] on link "close" at bounding box center [1112, 66] width 15 height 15
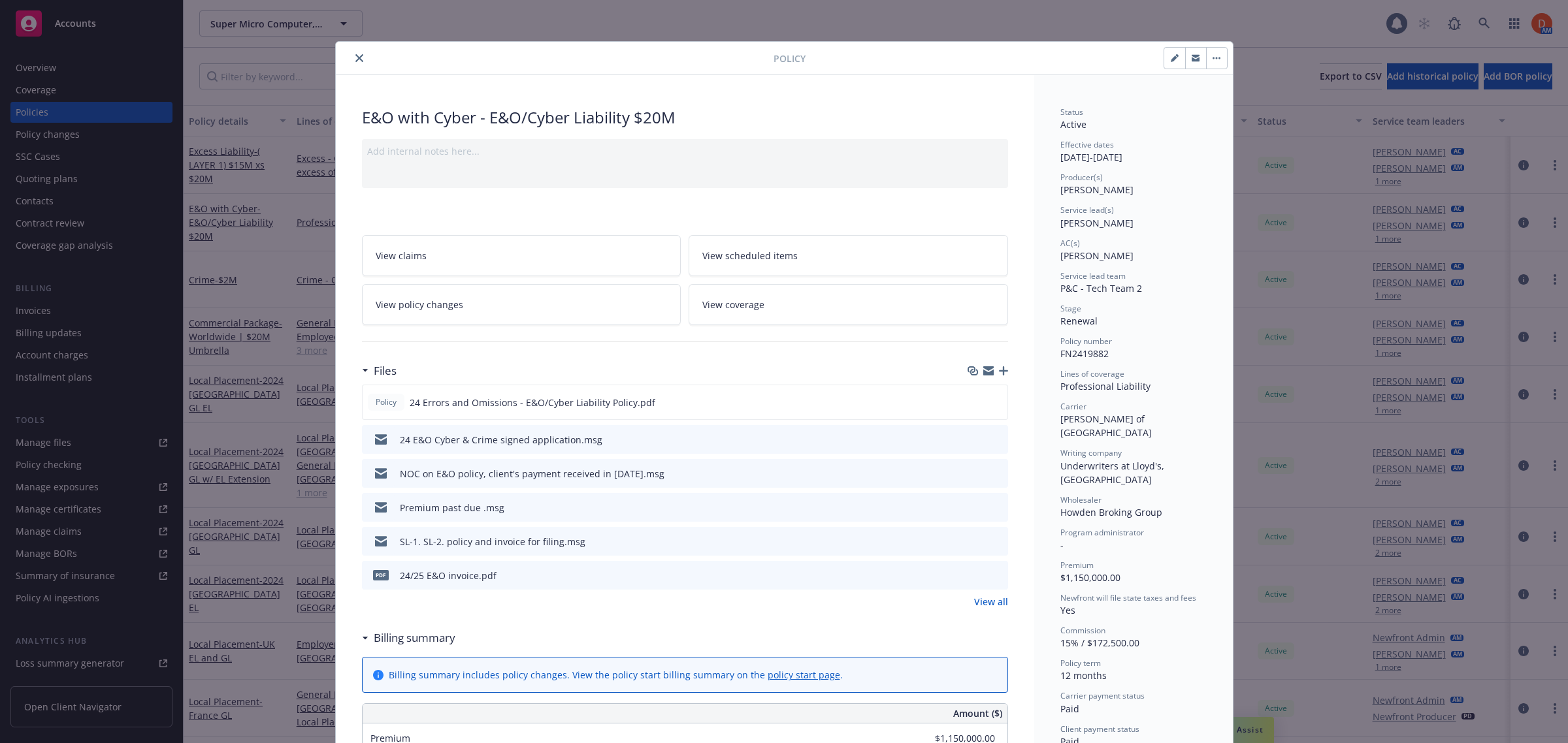
scroll to position [0, 0]
click at [341, 54] on div at bounding box center [557, 58] width 433 height 15
click at [351, 59] on button "close" at bounding box center [359, 58] width 15 height 15
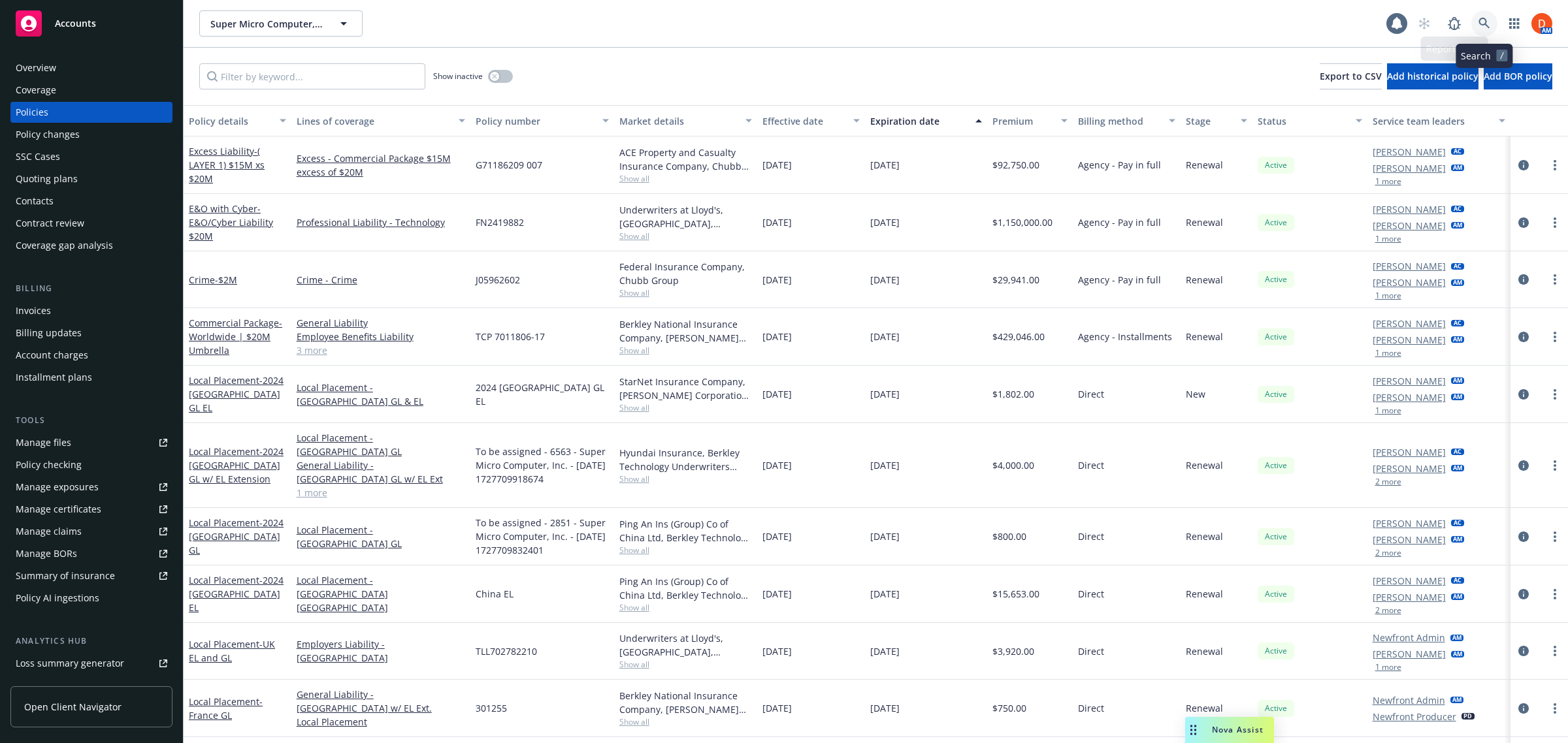
click at [1479, 23] on icon at bounding box center [1484, 23] width 12 height 12
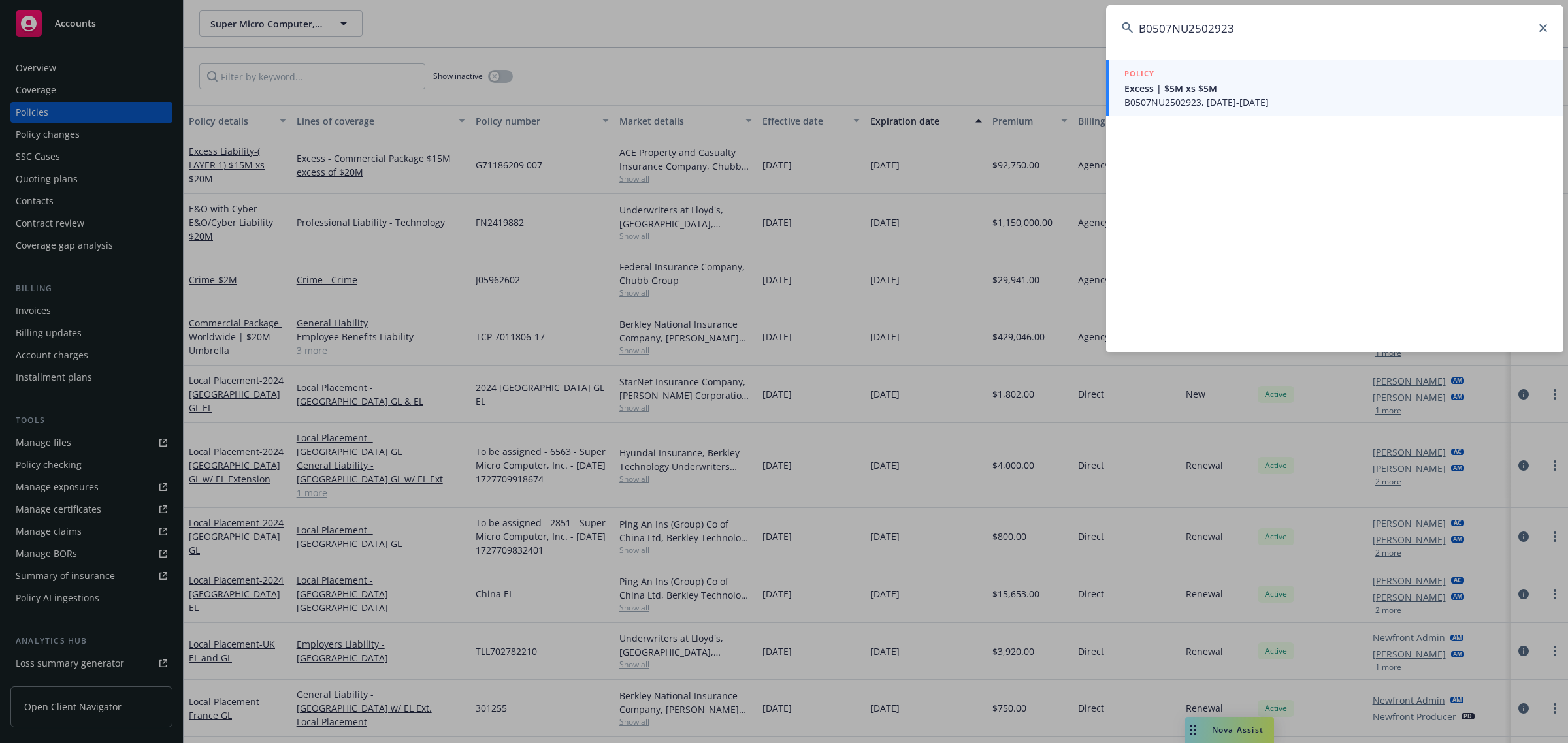
click at [1233, 87] on span "Excess | $5M xs $5M" at bounding box center [1336, 88] width 423 height 13
